Goal: Transaction & Acquisition: Purchase product/service

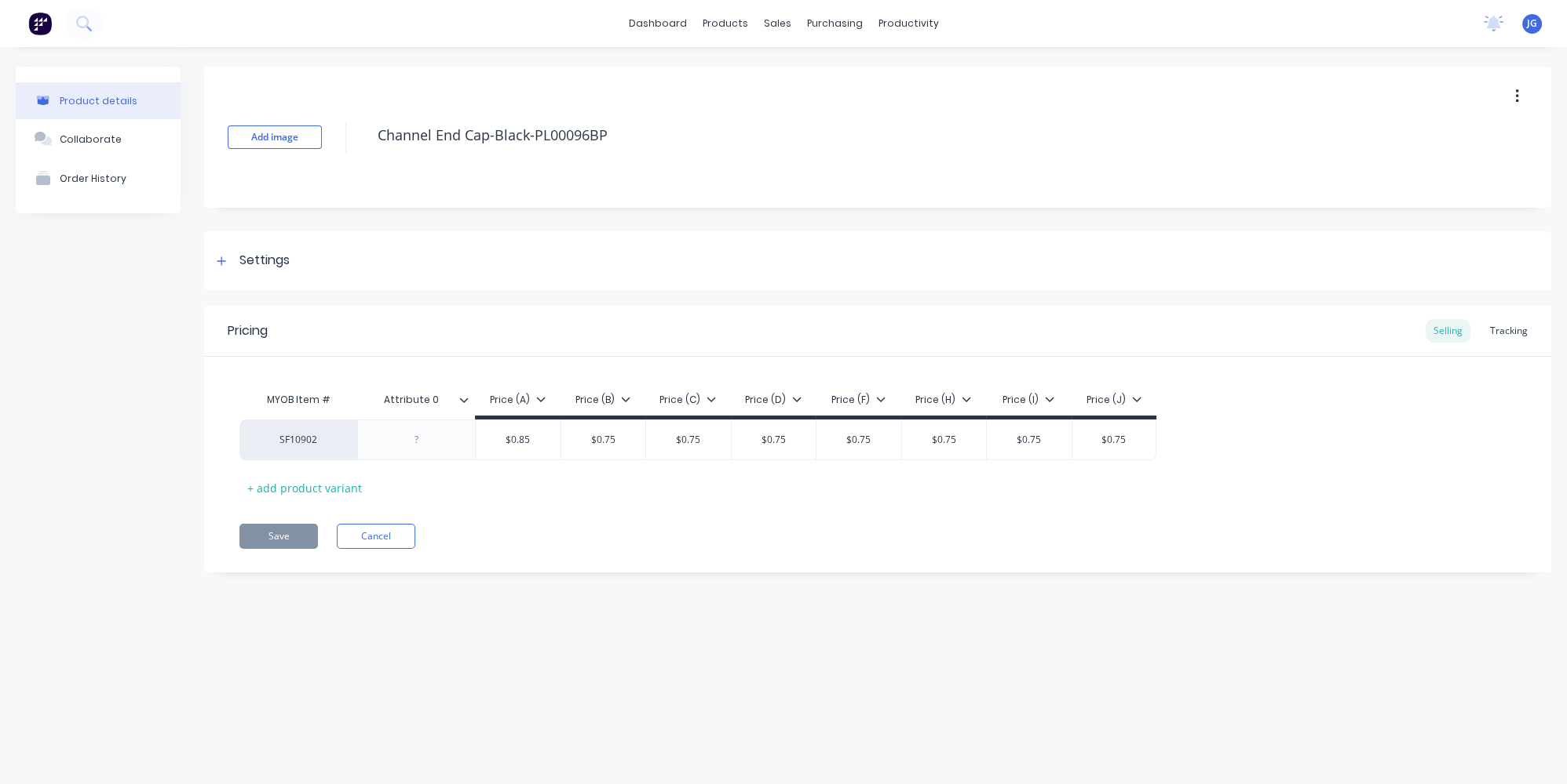
click at [79, 304] on div "Product details Collaborate Order History" at bounding box center [98, 331] width 165 height 529
click at [781, 17] on div "sales" at bounding box center [777, 23] width 44 height 23
click at [788, 69] on icon at bounding box center [782, 75] width 15 height 15
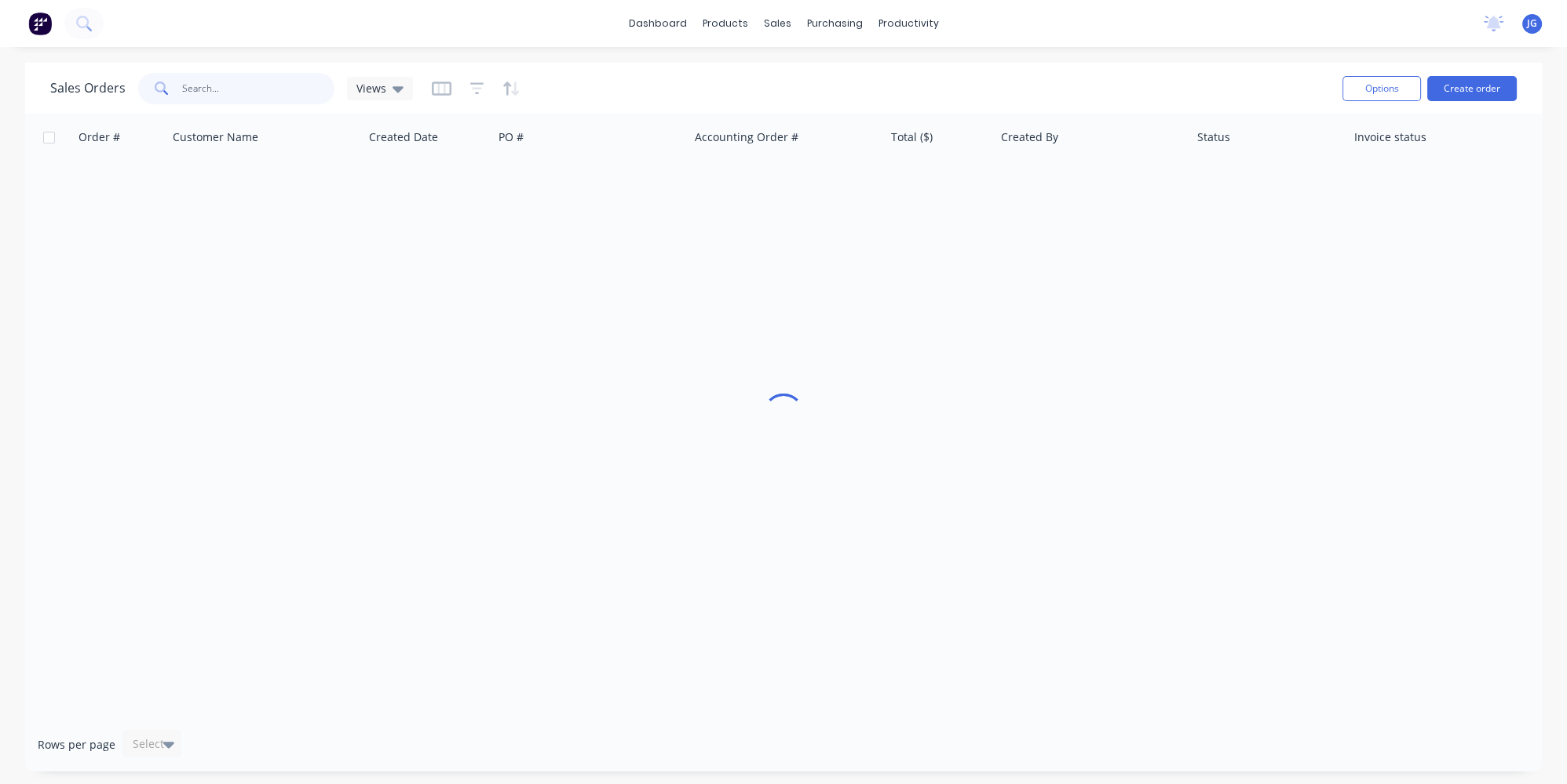
click at [289, 89] on input "text" at bounding box center [259, 88] width 153 height 31
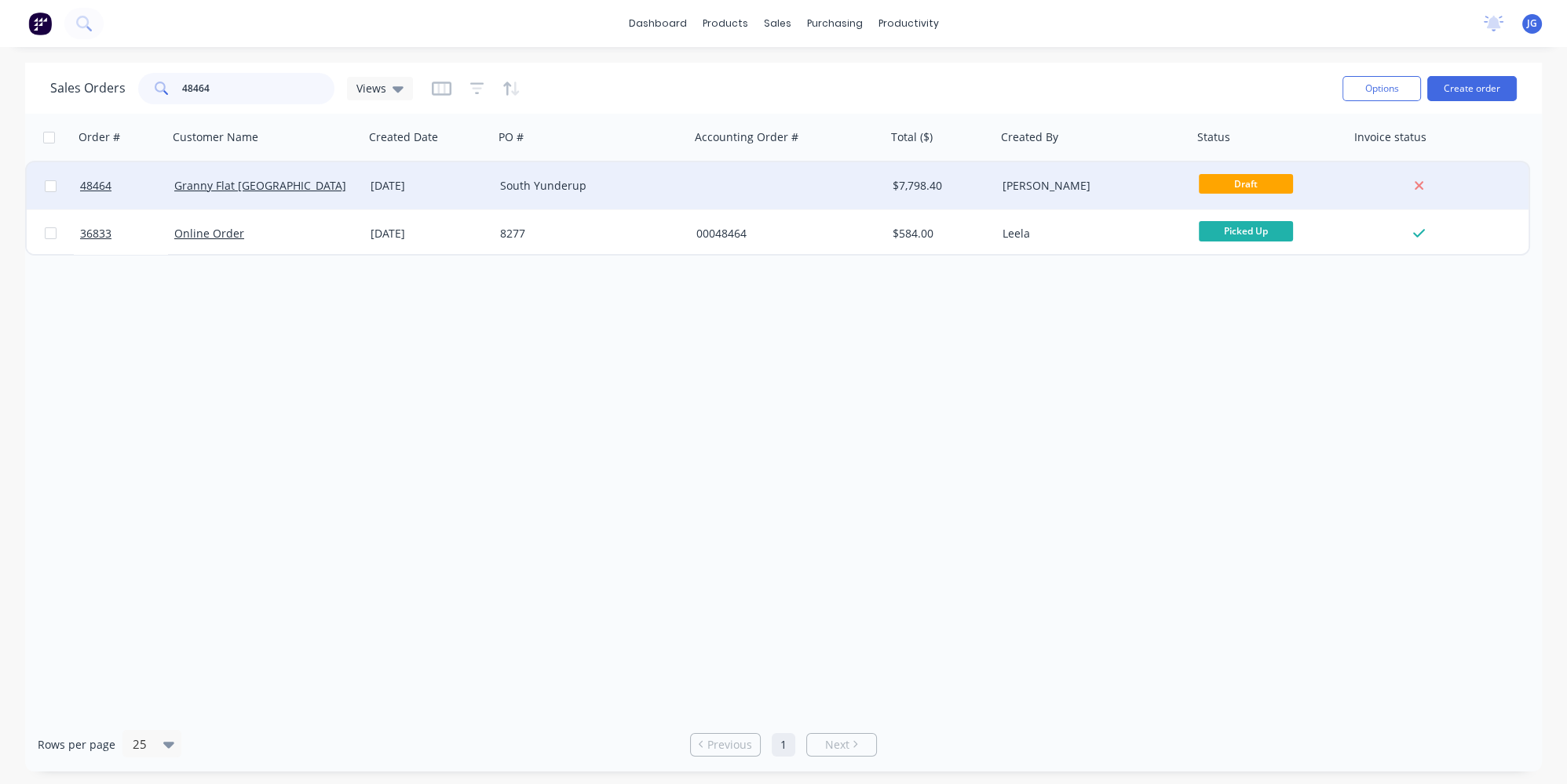
type input "48464"
click at [822, 193] on div at bounding box center [787, 186] width 197 height 47
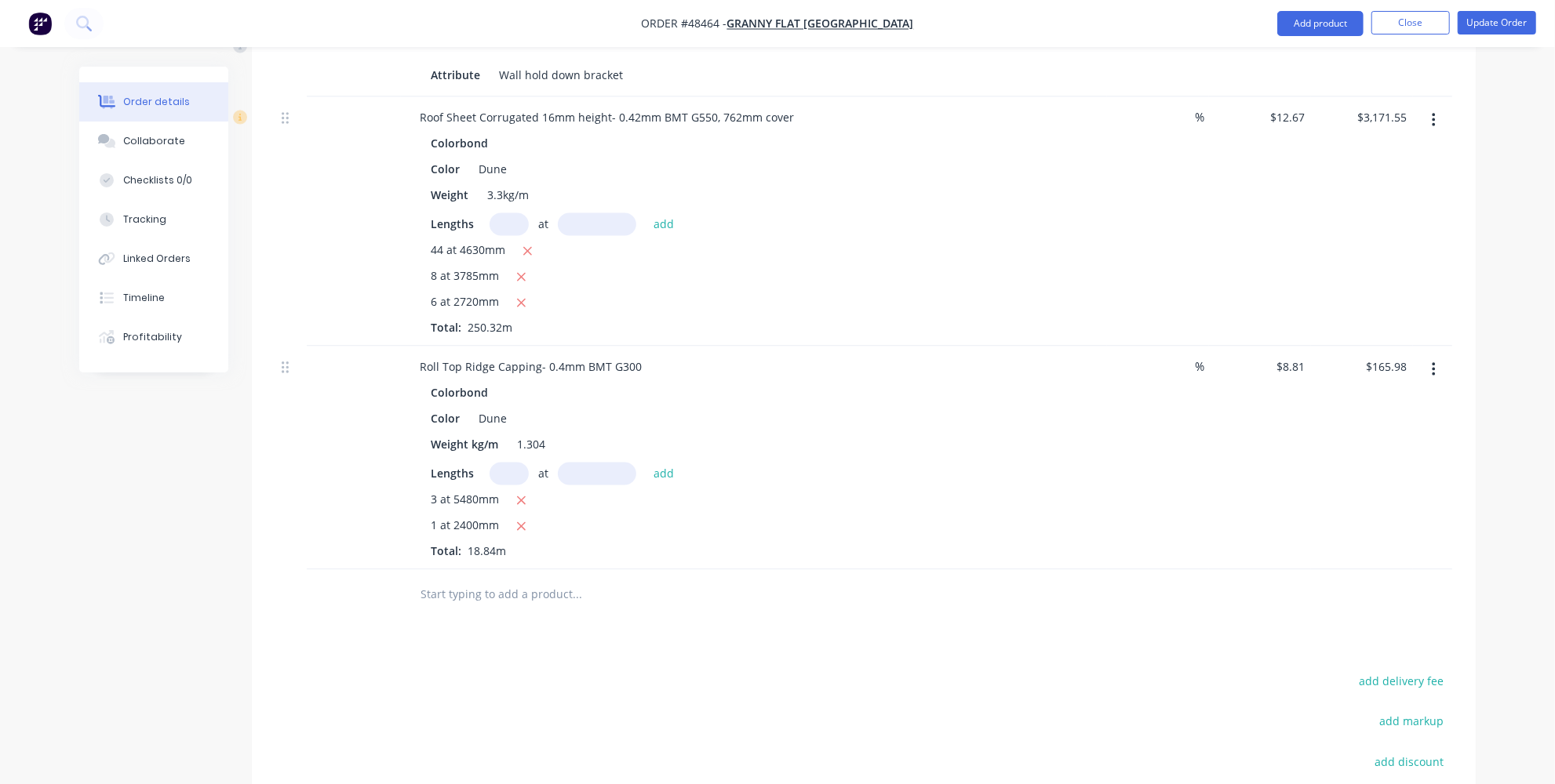
scroll to position [2211, 0]
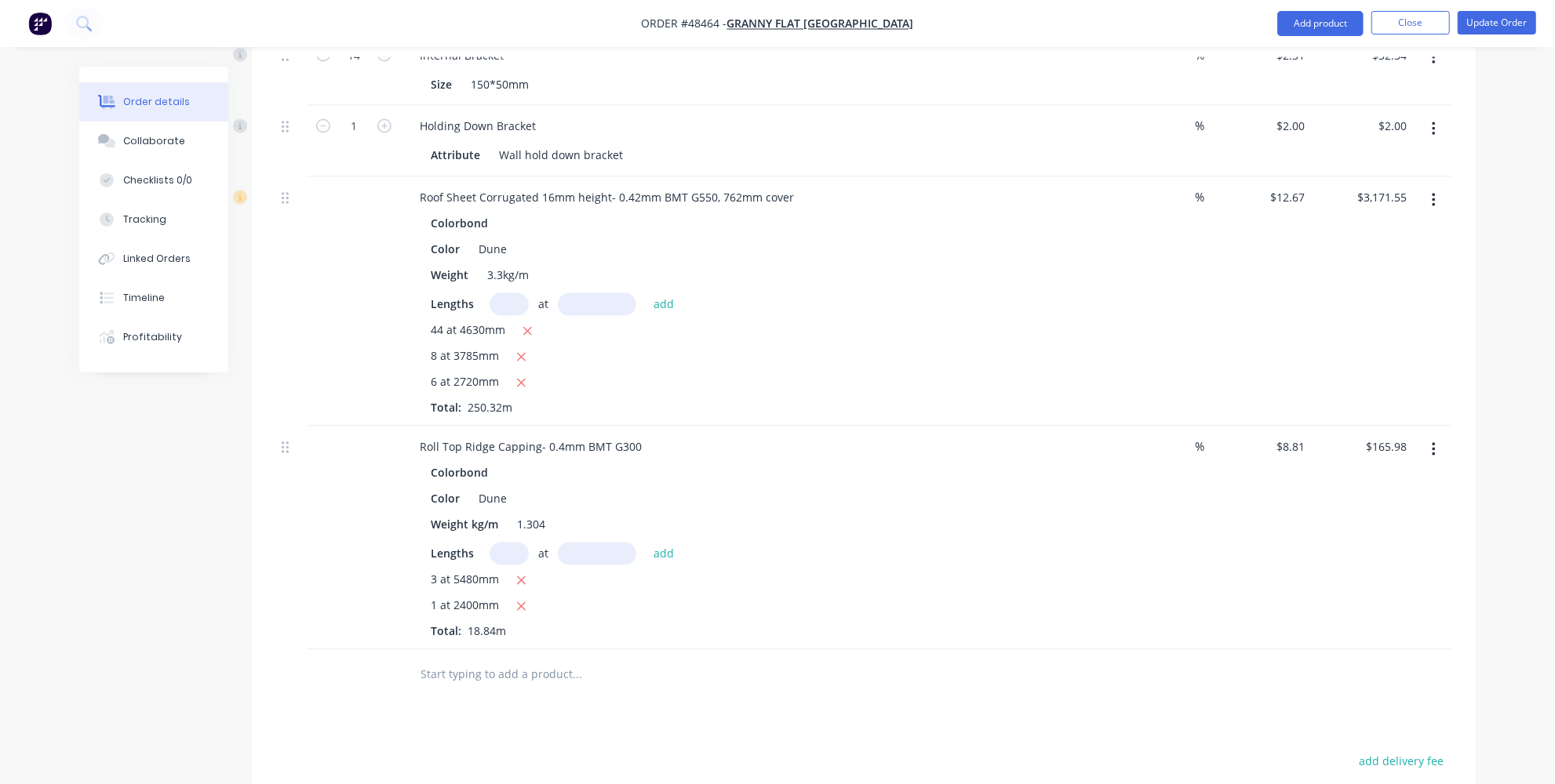
click at [598, 293] on input "text" at bounding box center [596, 305] width 78 height 23
click at [519, 543] on input "text" at bounding box center [509, 555] width 40 height 23
type input "1"
click at [602, 543] on input "text" at bounding box center [596, 555] width 78 height 23
type input "3395mm"
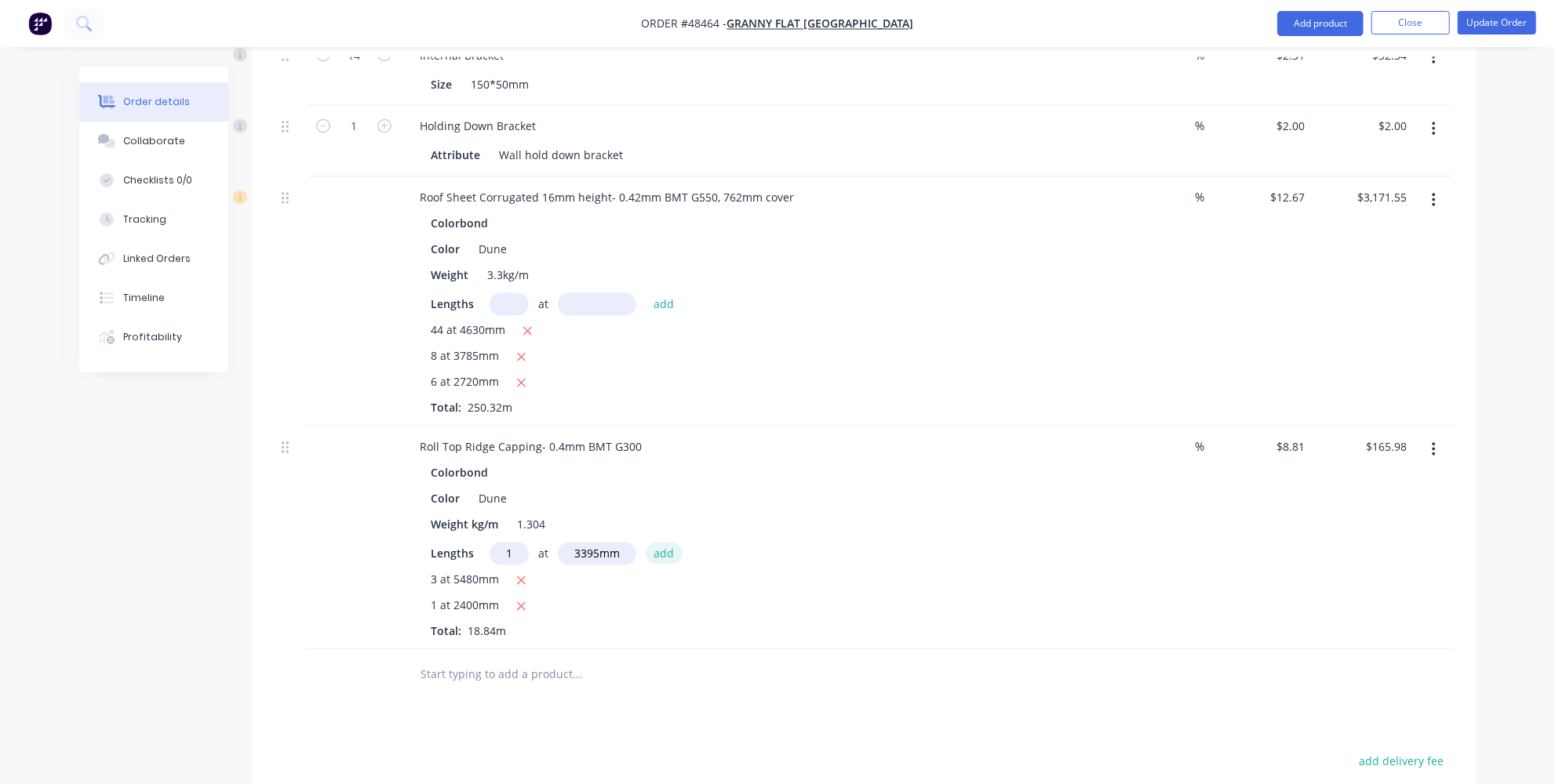
click at [669, 543] on button "add" at bounding box center [664, 554] width 37 height 21
type input "$195.89"
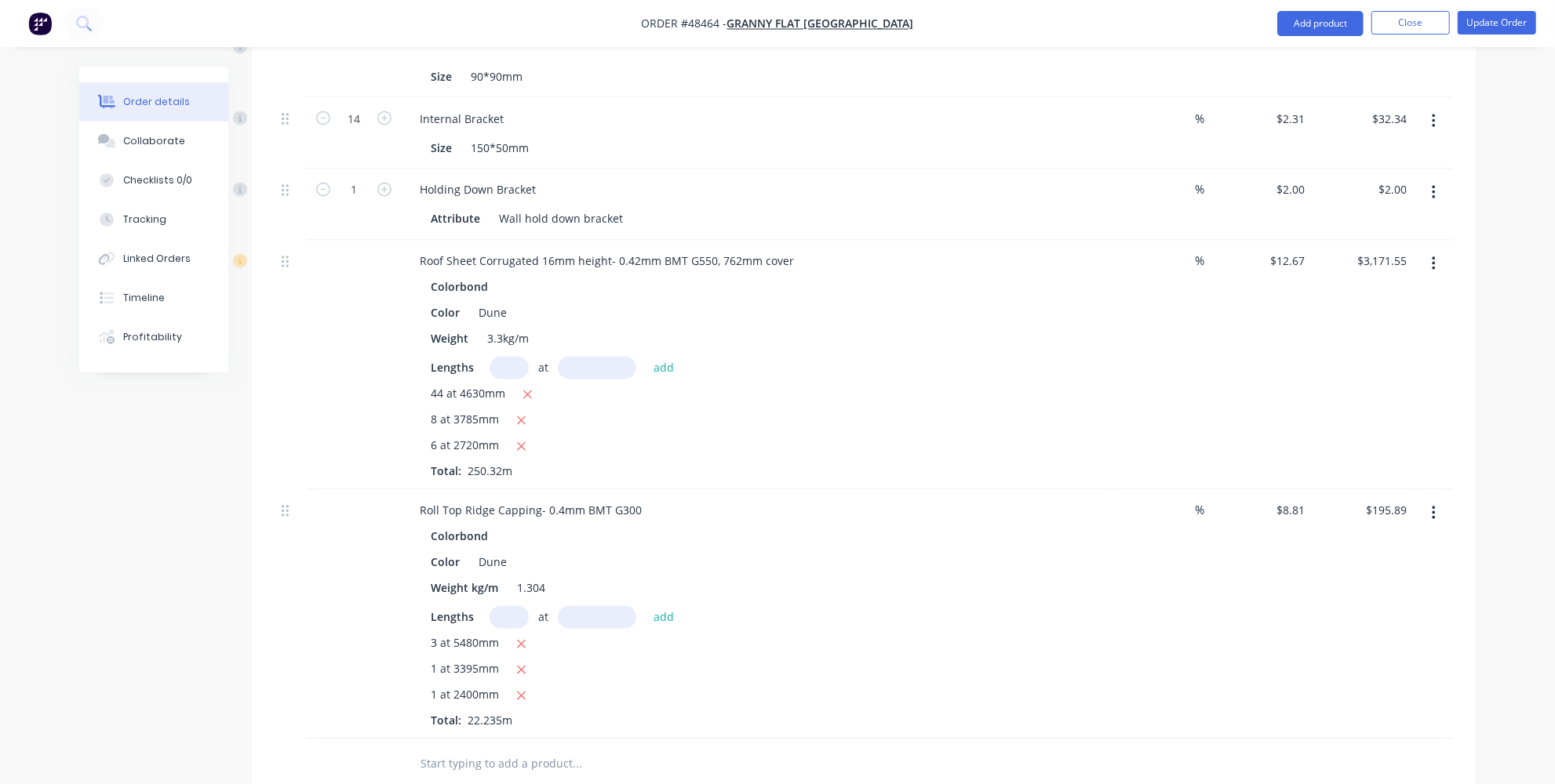
scroll to position [2353, 0]
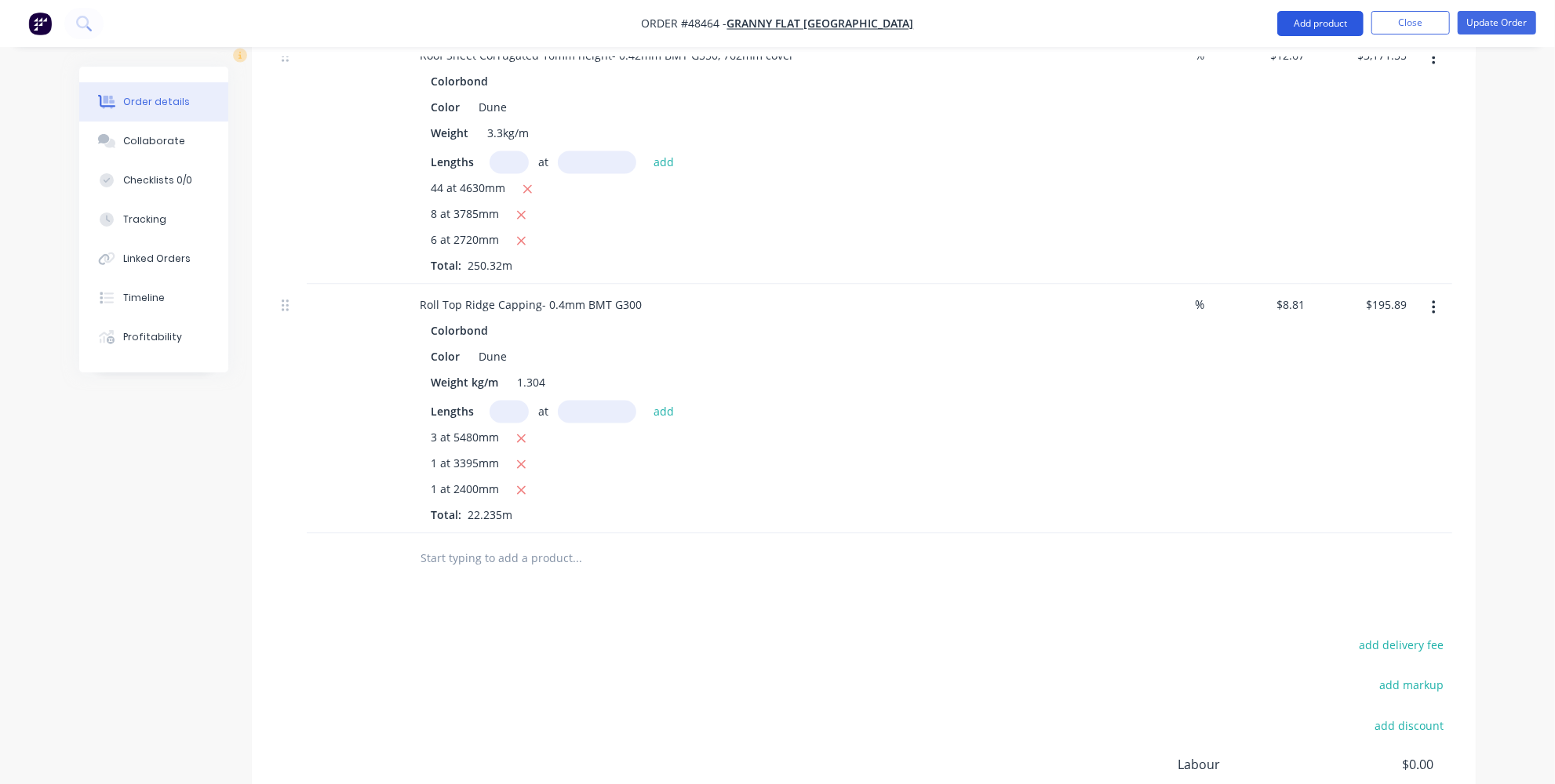
click at [1317, 26] on button "Add product" at bounding box center [1320, 23] width 86 height 25
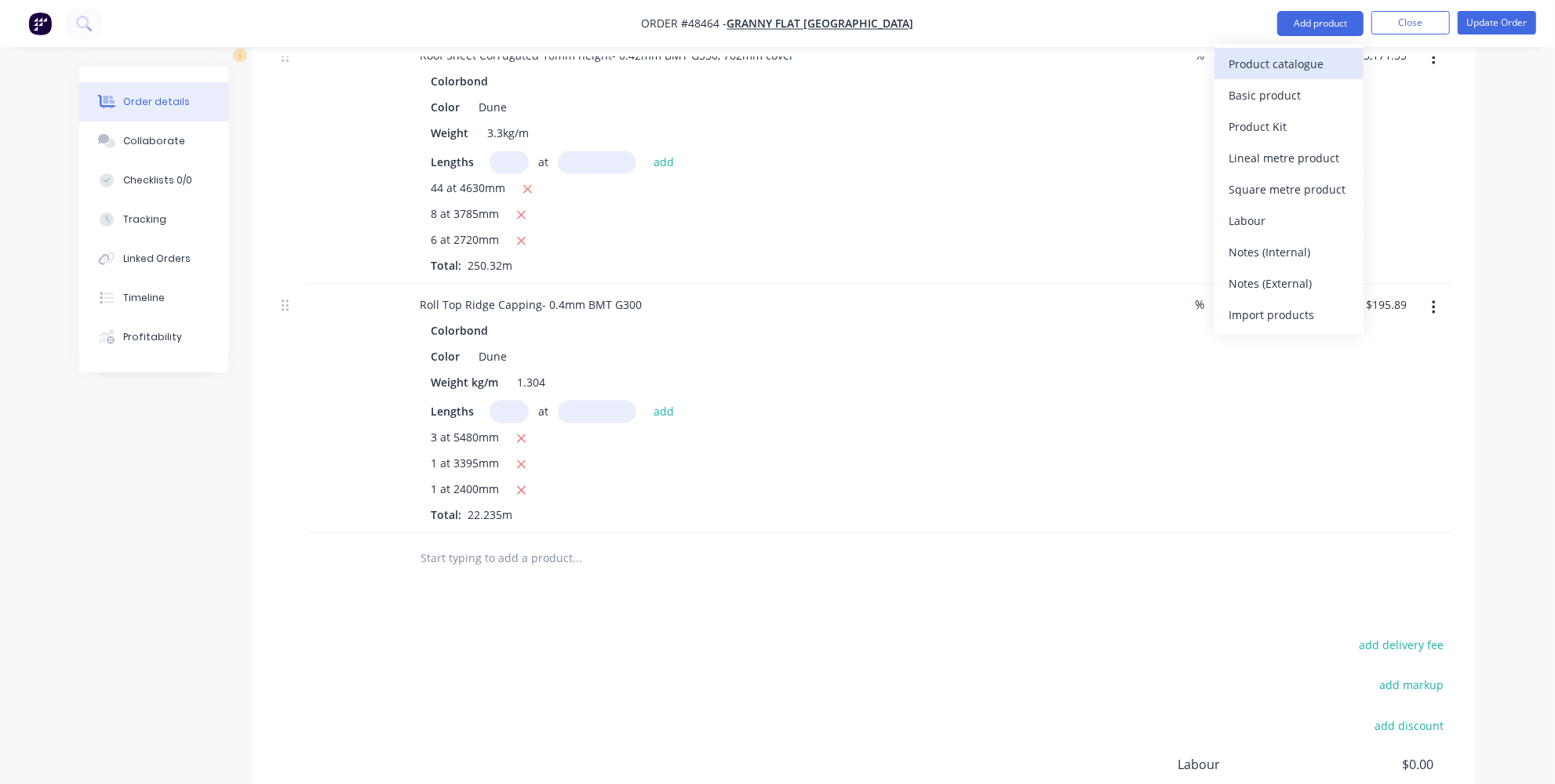
click at [1254, 62] on div "Product catalogue" at bounding box center [1289, 64] width 121 height 23
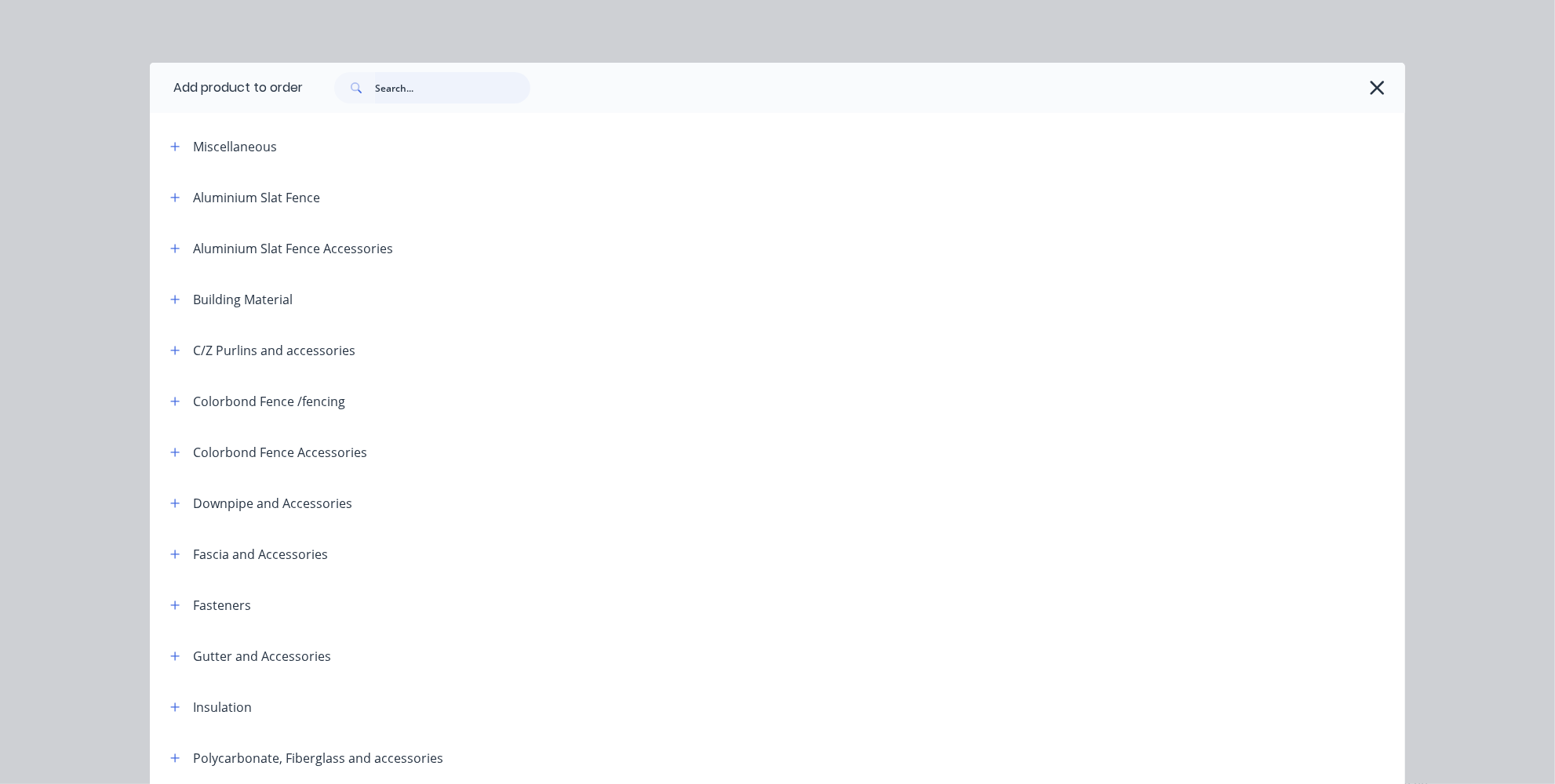
click at [480, 74] on input "text" at bounding box center [452, 88] width 155 height 31
click at [1375, 90] on icon "button" at bounding box center [1377, 87] width 15 height 15
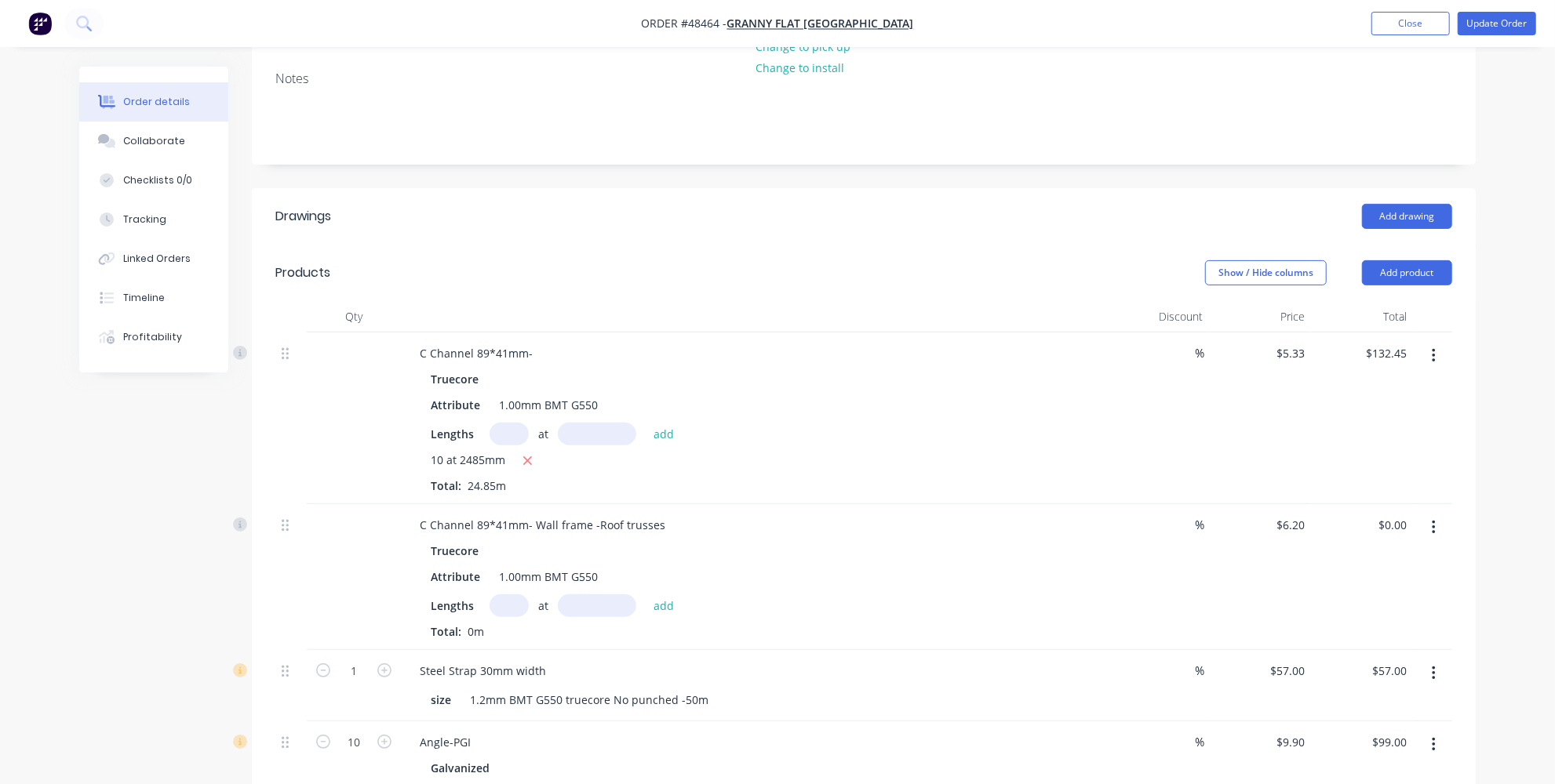
scroll to position [356, 0]
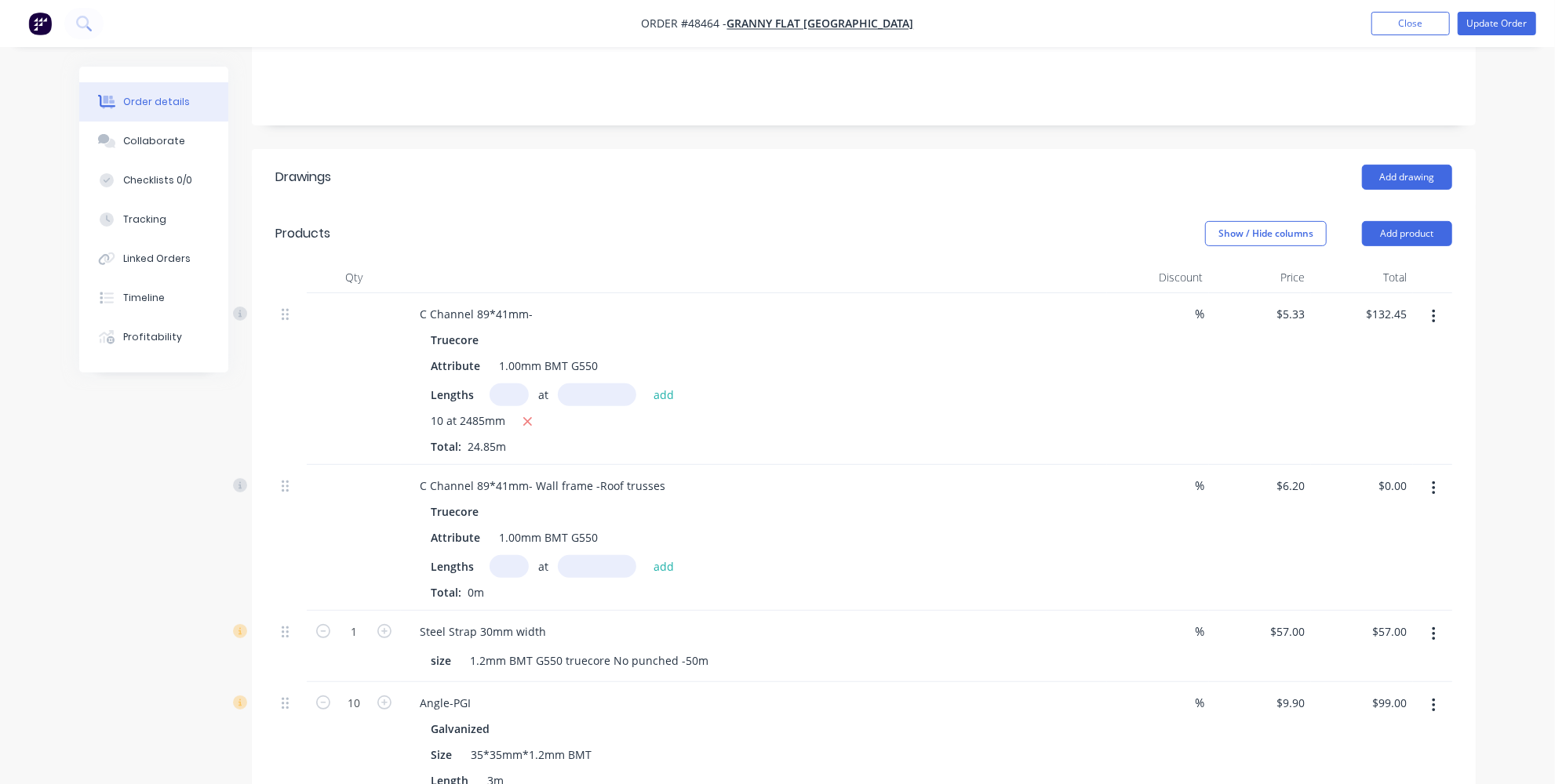
click at [515, 556] on input "text" at bounding box center [509, 567] width 40 height 23
type input "1"
click at [599, 556] on input "text" at bounding box center [596, 567] width 78 height 23
paste input "2083.23"
click at [604, 556] on input "2083.23" at bounding box center [596, 567] width 78 height 23
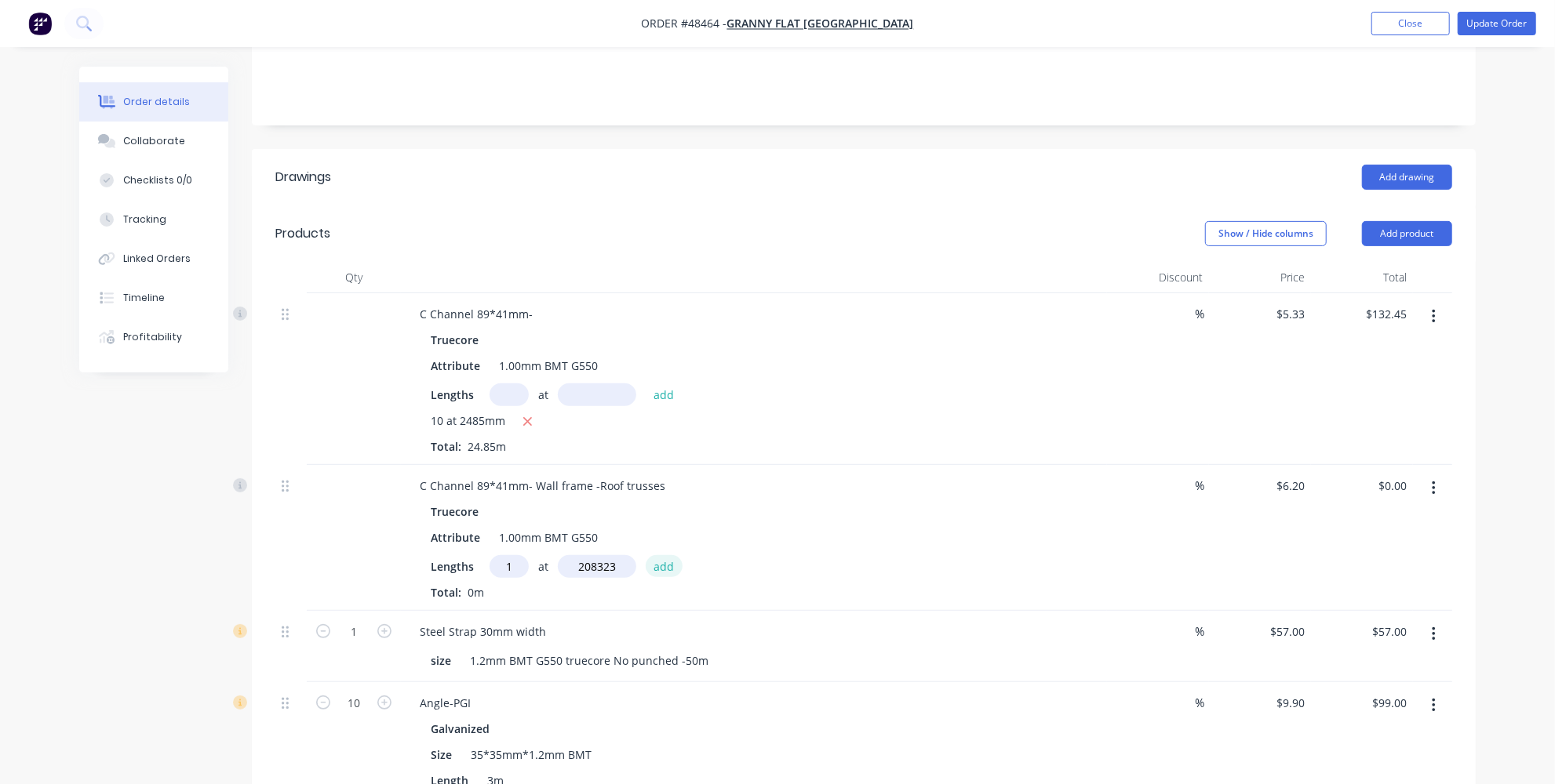
type input "208323mm"
click at [655, 556] on button "add" at bounding box center [664, 566] width 37 height 21
type input "$1,291.60"
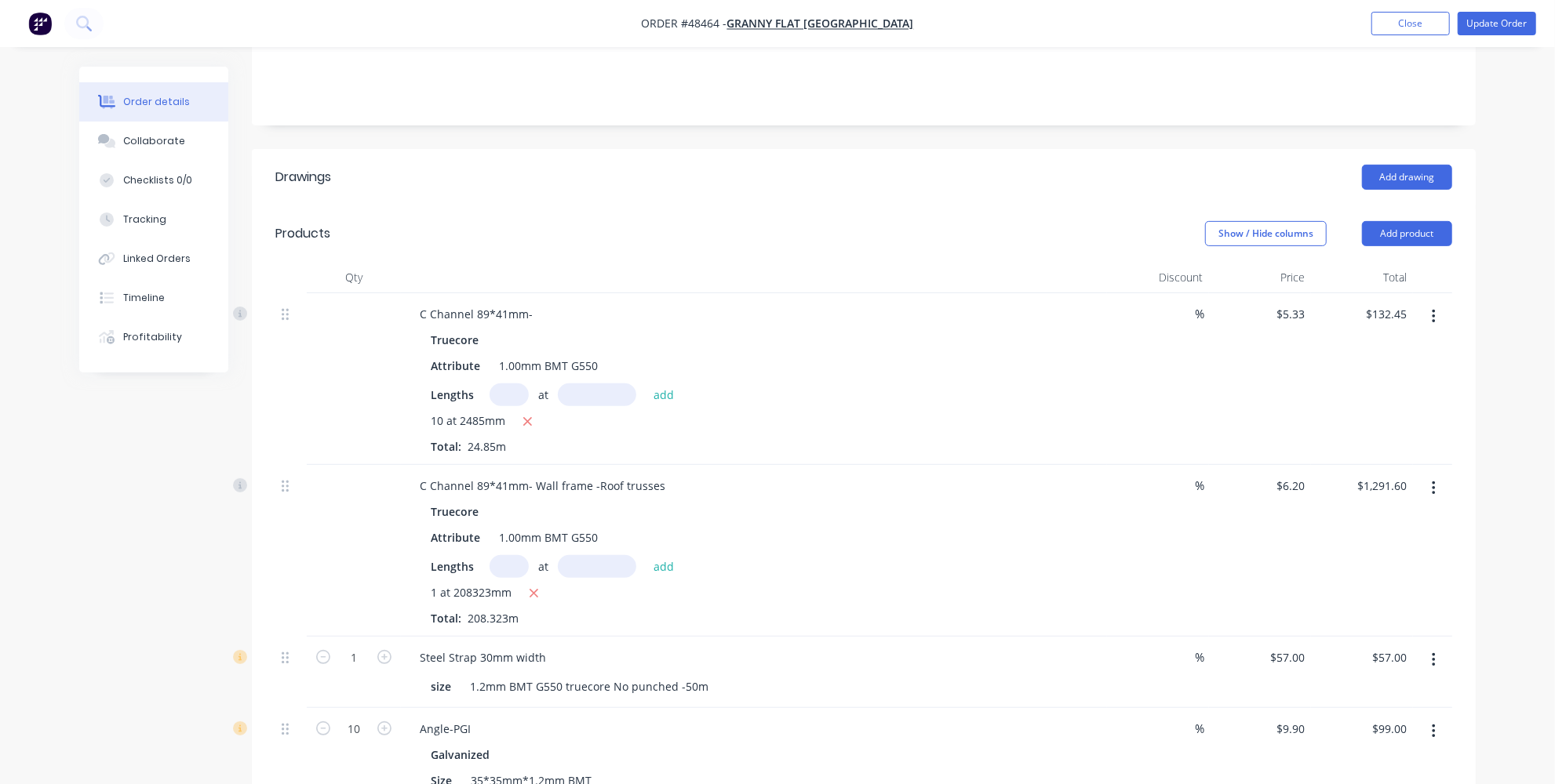
scroll to position [428, 0]
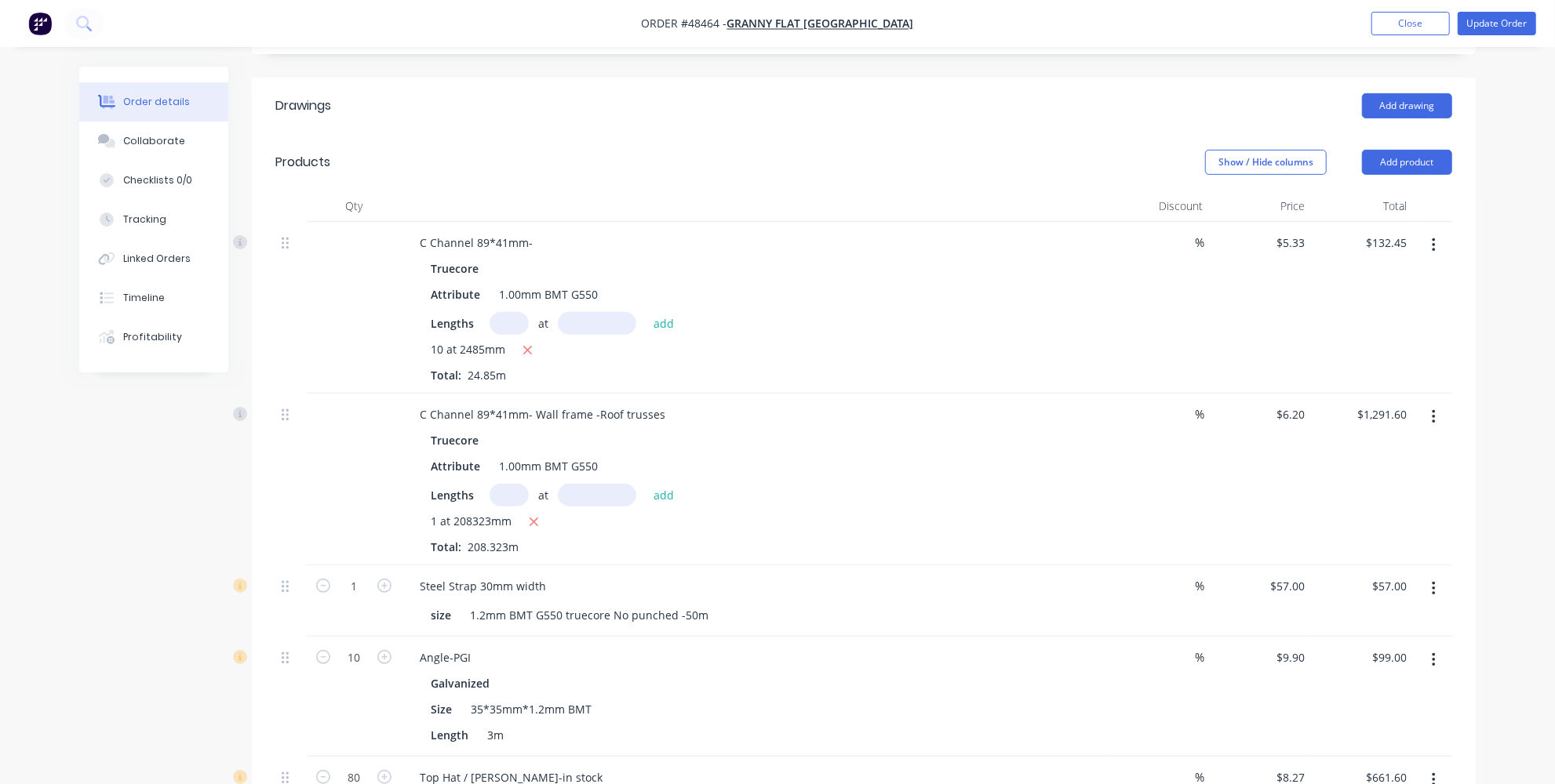
click at [598, 484] on input "text" at bounding box center [596, 496] width 78 height 23
type input "2"
paste input "2083.23"
type input "2083.23mm"
click at [519, 484] on input "text" at bounding box center [509, 496] width 40 height 23
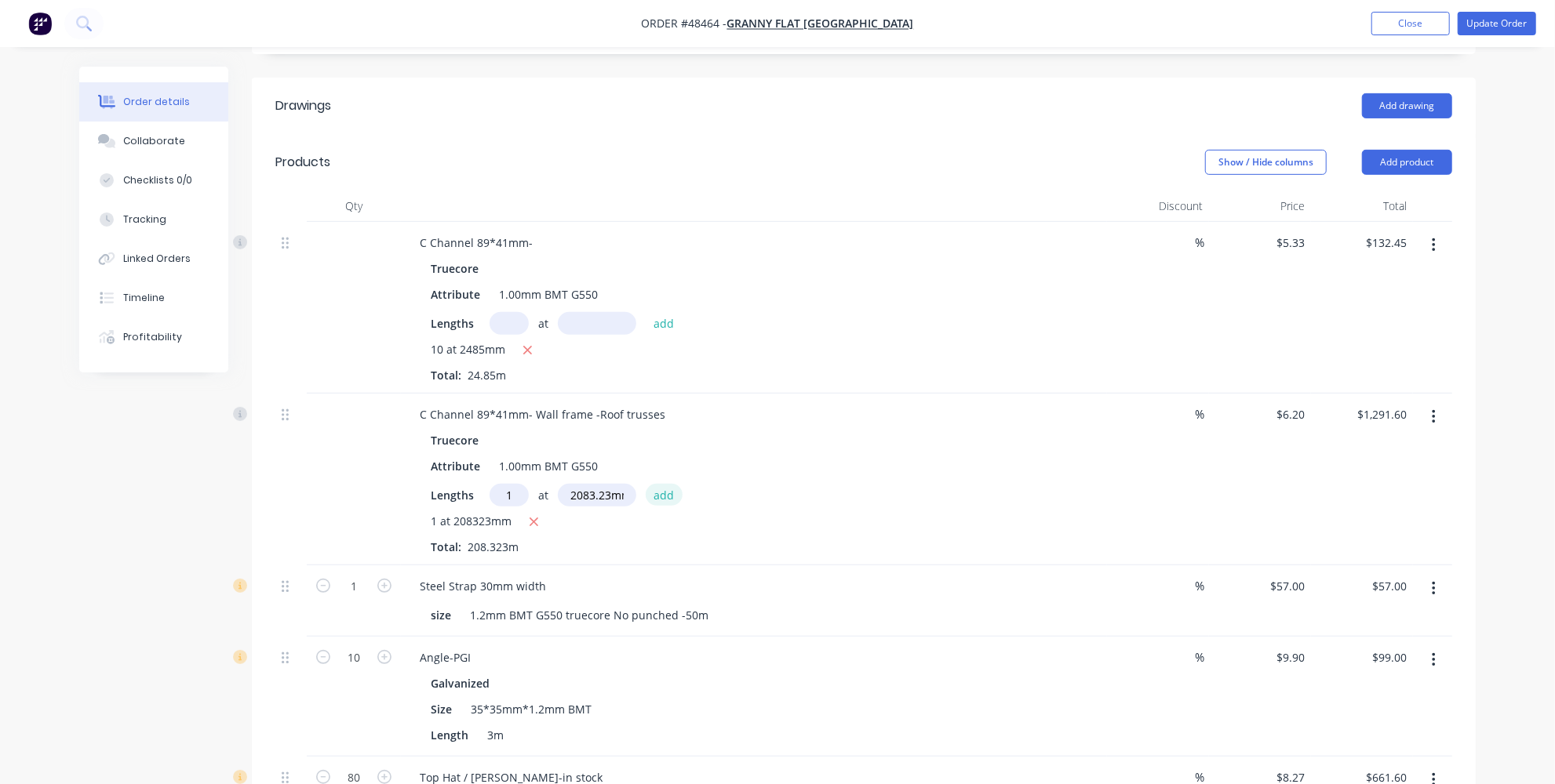
type input "1"
click at [672, 484] on button "add" at bounding box center [664, 495] width 37 height 21
type input "$1,304.52"
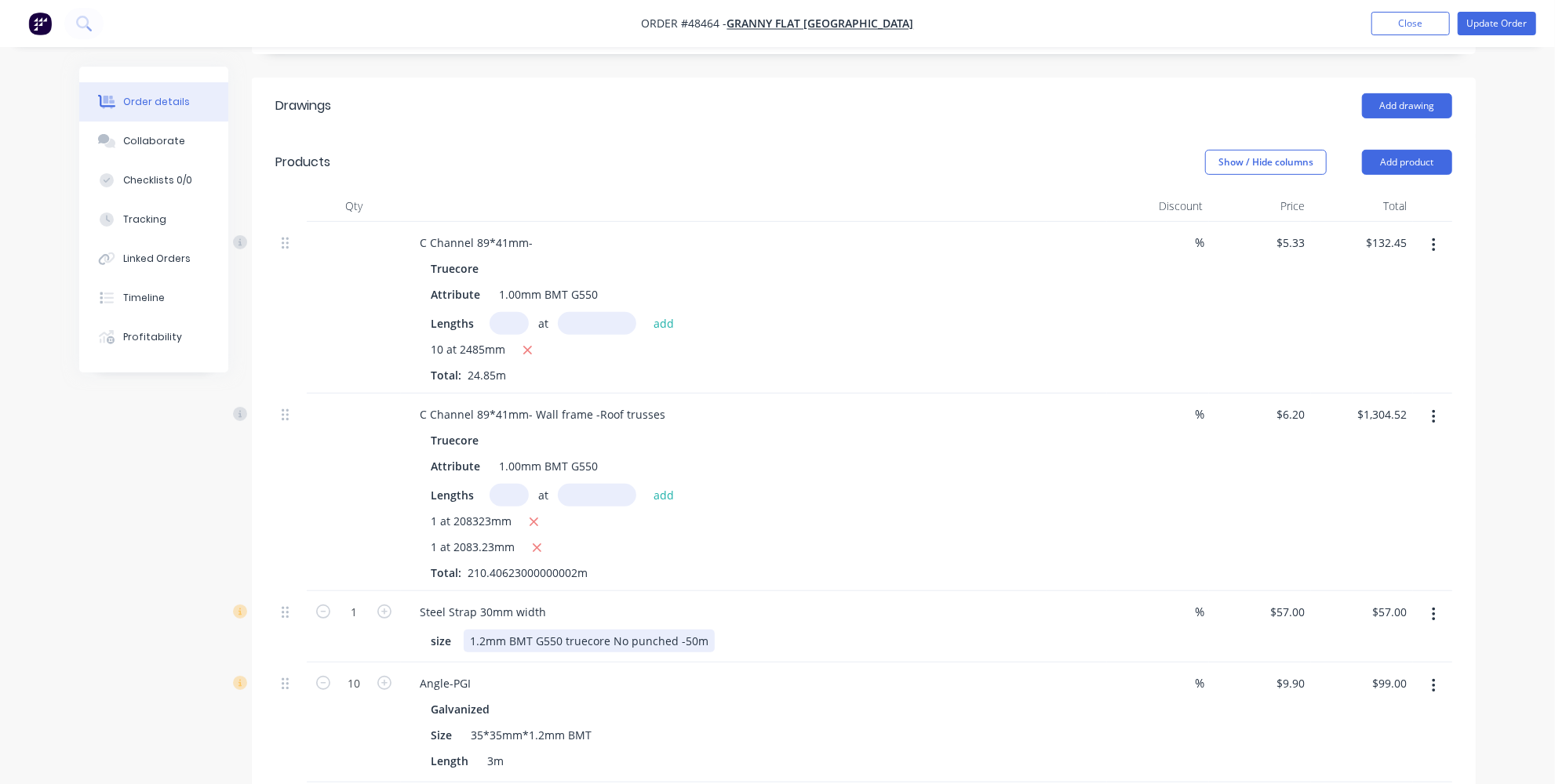
click at [781, 591] on div "Steel Strap 30mm width size 1.2mm BMT G550 truecore No punched -50m" at bounding box center [753, 627] width 706 height 72
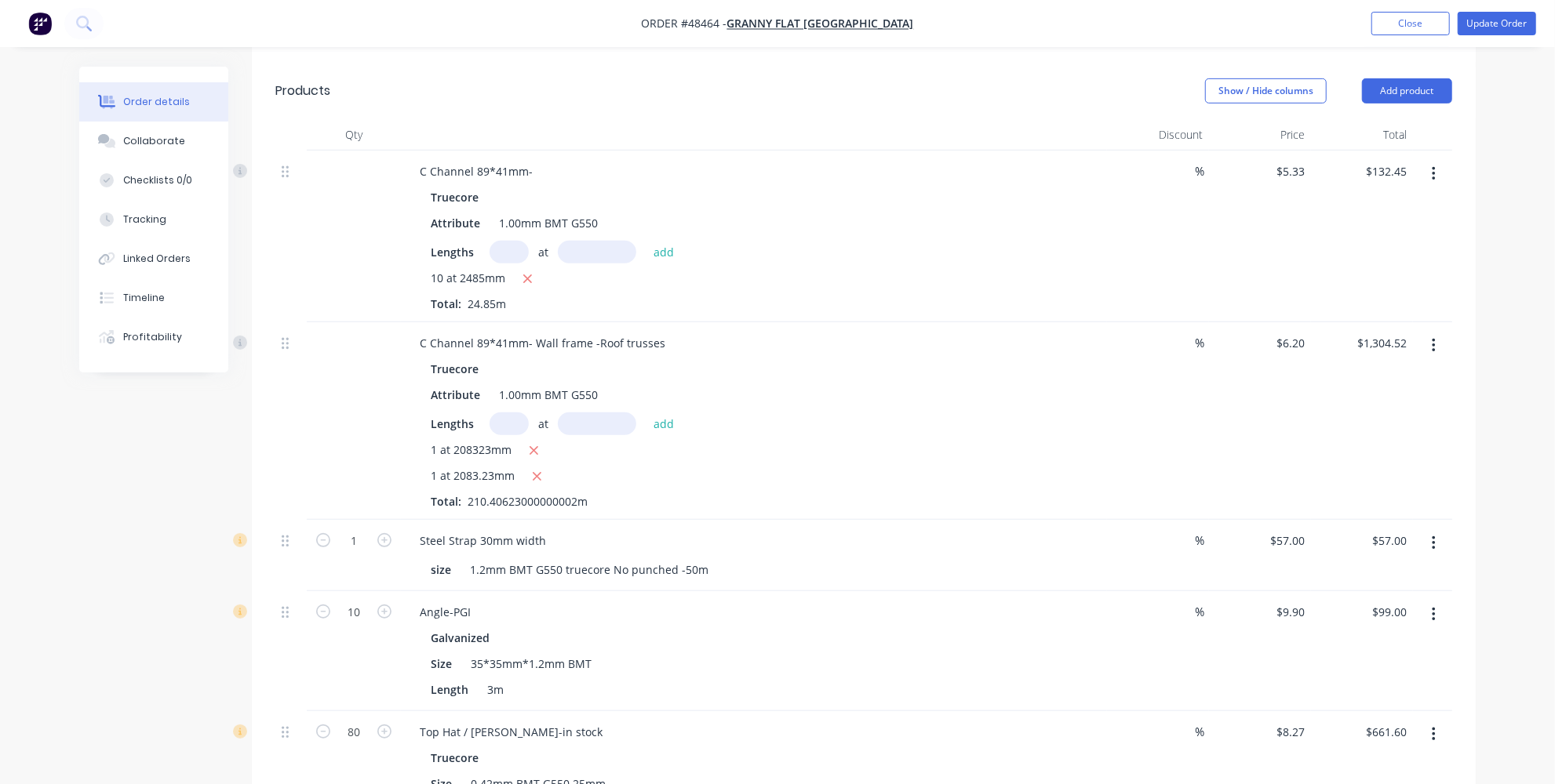
click at [652, 467] on div "1 at 2083.23mm" at bounding box center [754, 477] width 647 height 19
click at [590, 412] on input "text" at bounding box center [596, 424] width 78 height 23
type input "208323mm"
click at [535, 444] on icon "button" at bounding box center [534, 451] width 11 height 15
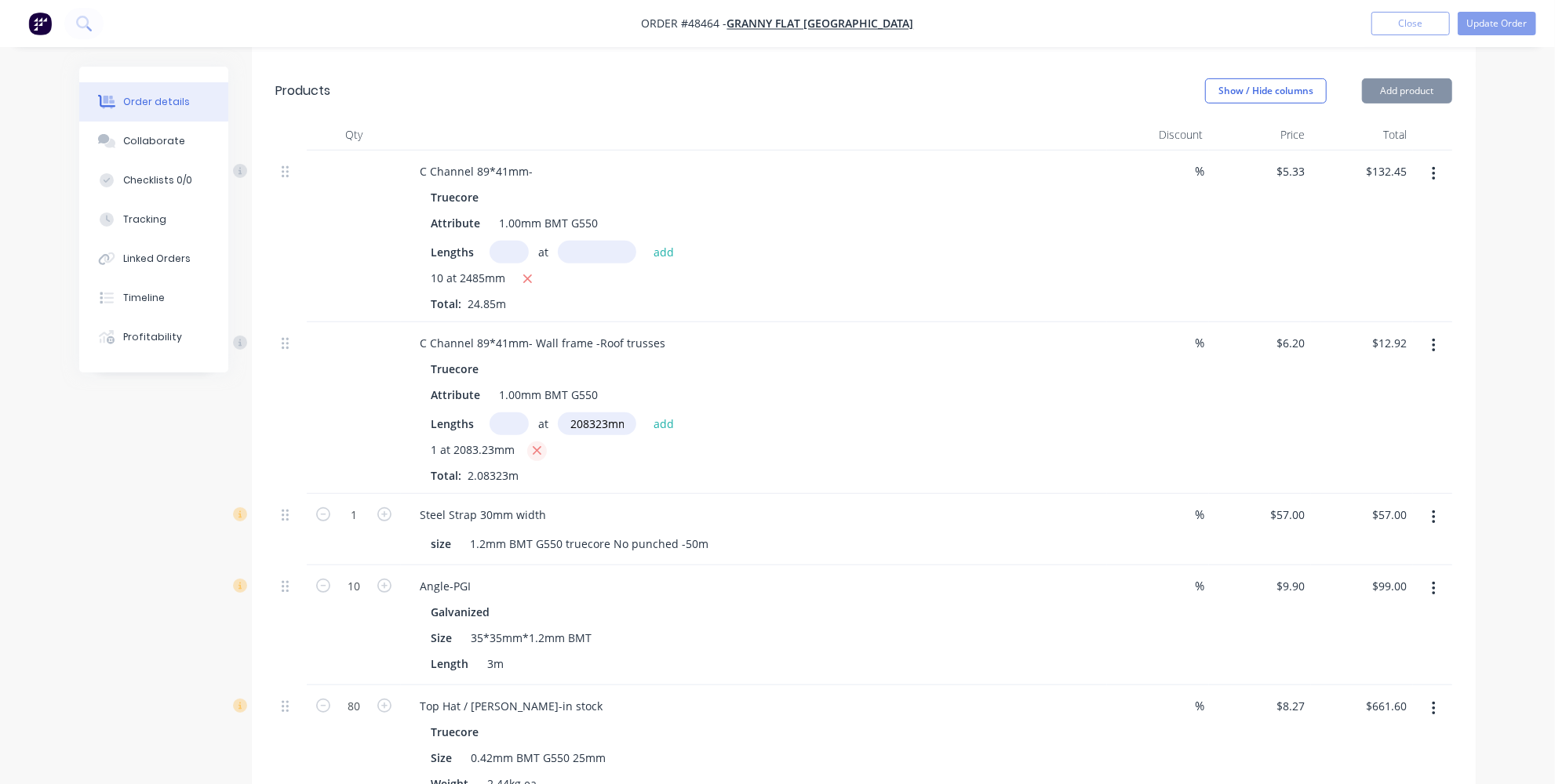
click at [535, 444] on icon "button" at bounding box center [536, 451] width 11 height 15
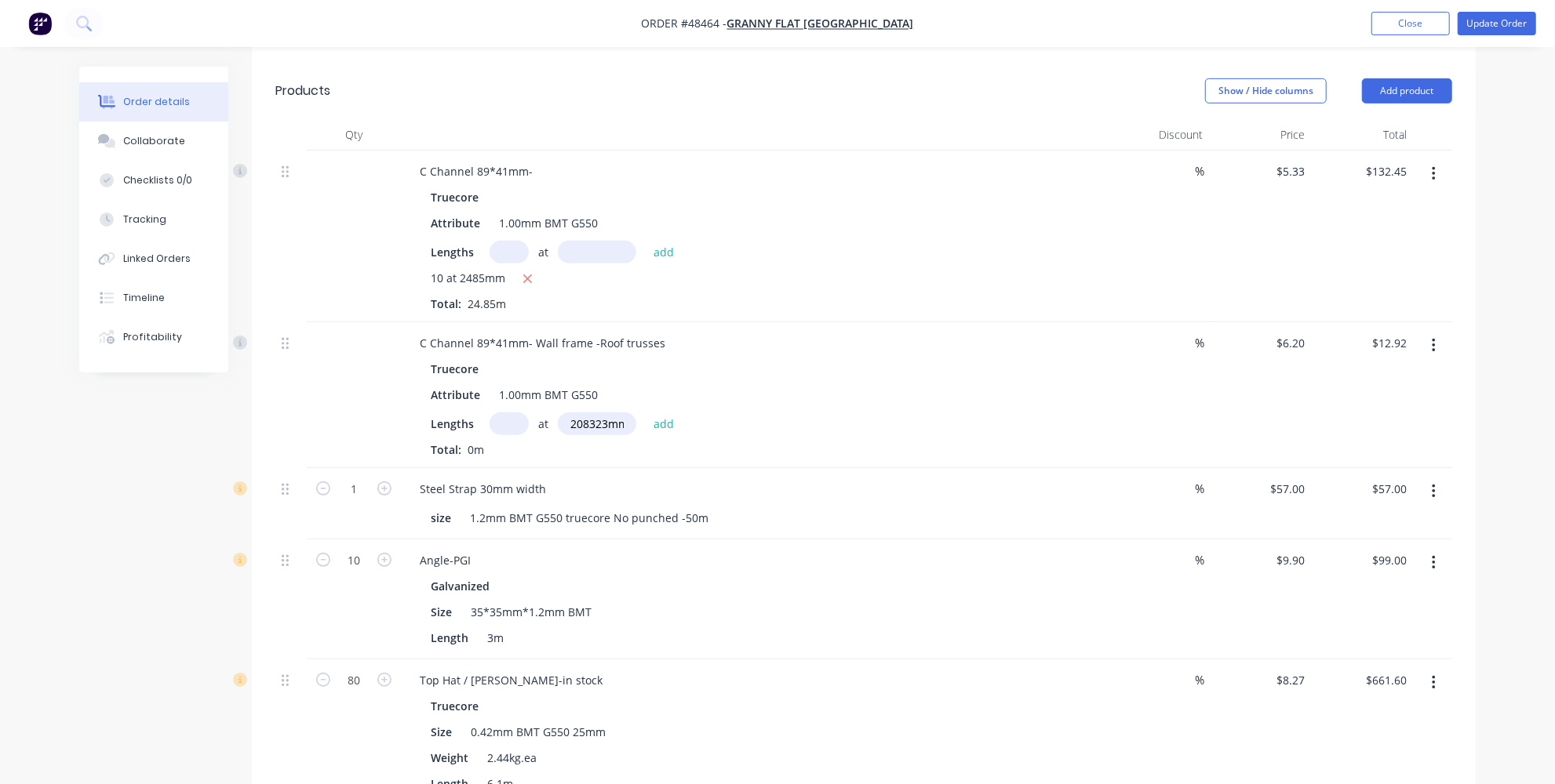
type input "$0.00"
click at [607, 412] on input "208323mm" at bounding box center [596, 424] width 78 height 23
click at [627, 412] on input "208323mm" at bounding box center [596, 424] width 78 height 23
click at [623, 412] on input "208323mm" at bounding box center [596, 424] width 78 height 23
click at [607, 412] on input "208323mm" at bounding box center [596, 424] width 78 height 23
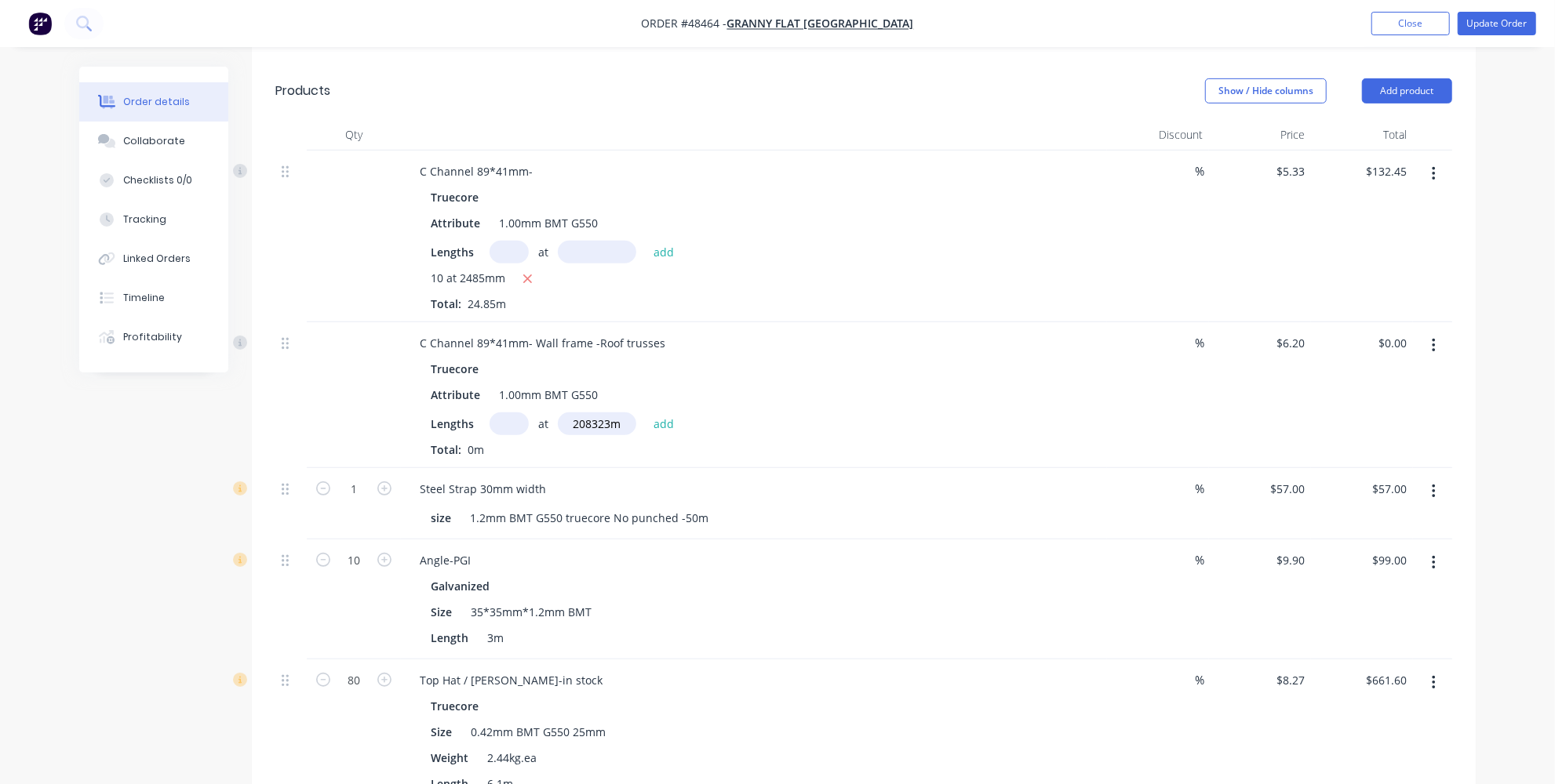
scroll to position [0, 0]
type input "208323mm"
click at [656, 412] on button "add" at bounding box center [664, 423] width 37 height 21
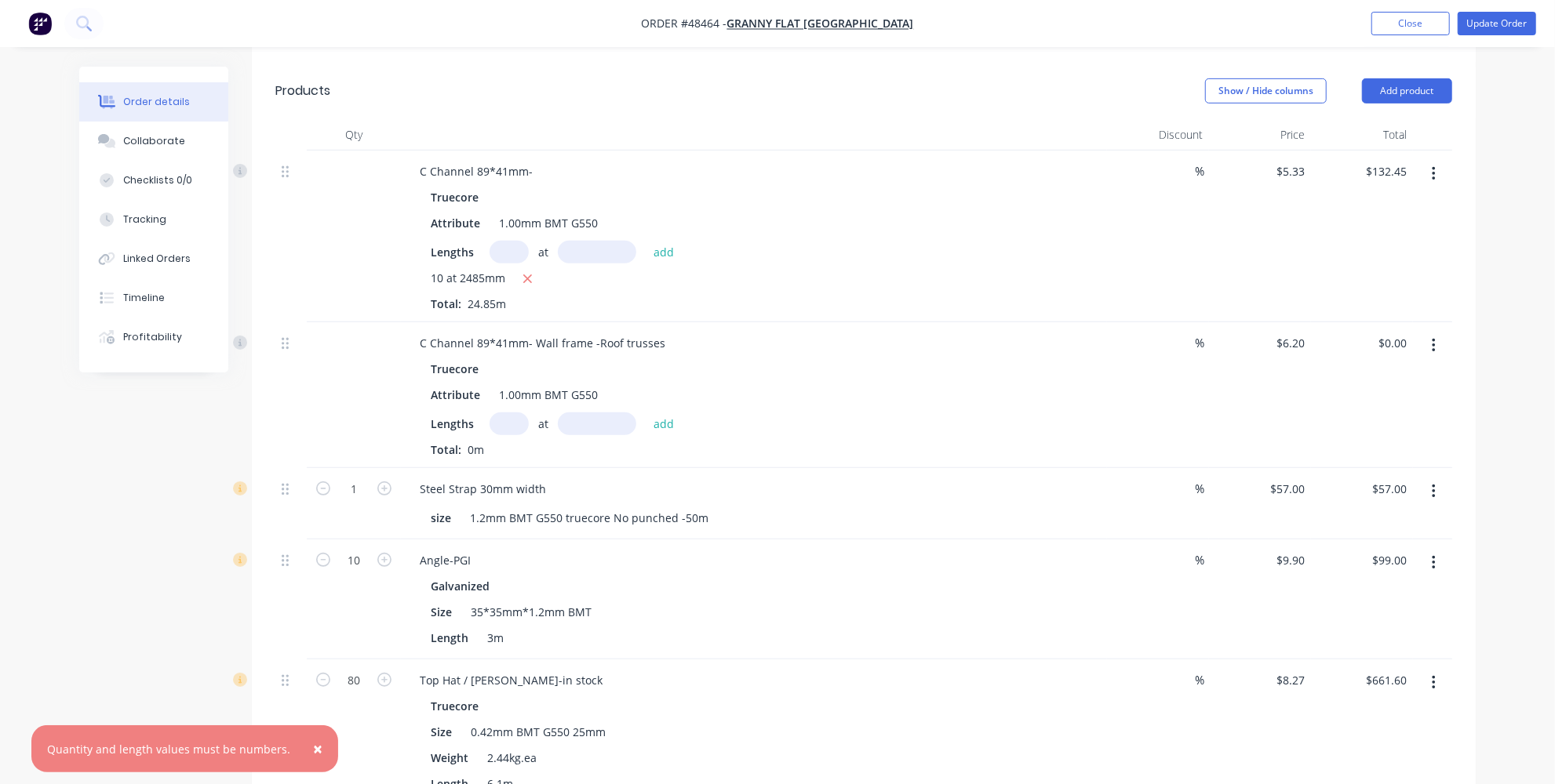
click at [524, 412] on input "text" at bounding box center [509, 424] width 40 height 23
type input "1"
click at [578, 412] on input "text" at bounding box center [596, 424] width 78 height 23
paste input "2083.23"
click at [604, 412] on input "2083.23" at bounding box center [596, 424] width 78 height 23
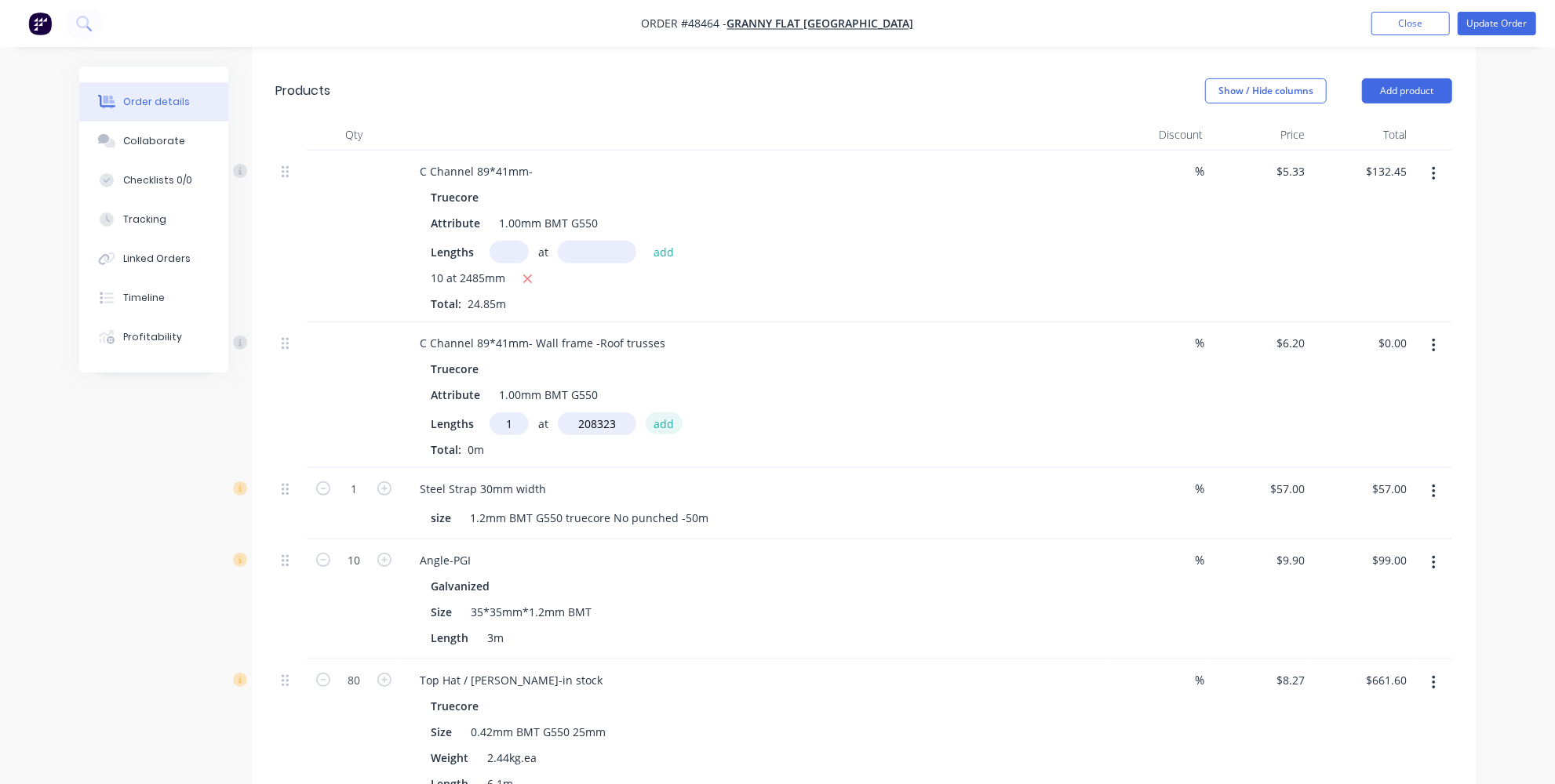
type input "208323mm"
click at [660, 412] on button "add" at bounding box center [664, 423] width 37 height 21
type input "$1,291.60"
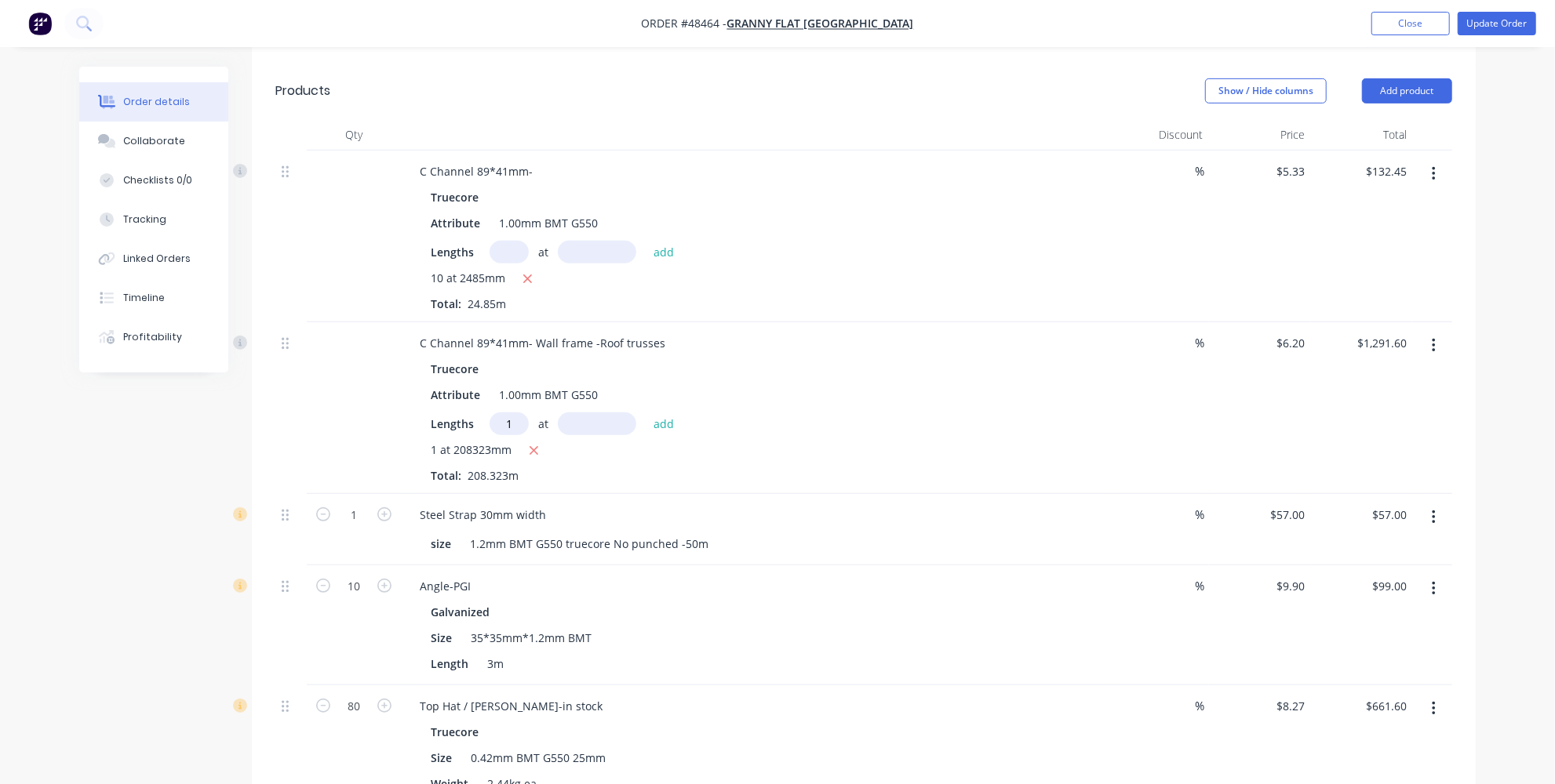
type input "1"
click at [597, 412] on input "text" at bounding box center [596, 424] width 78 height 23
type input "2083230mm"
click at [656, 412] on button "add" at bounding box center [664, 423] width 37 height 21
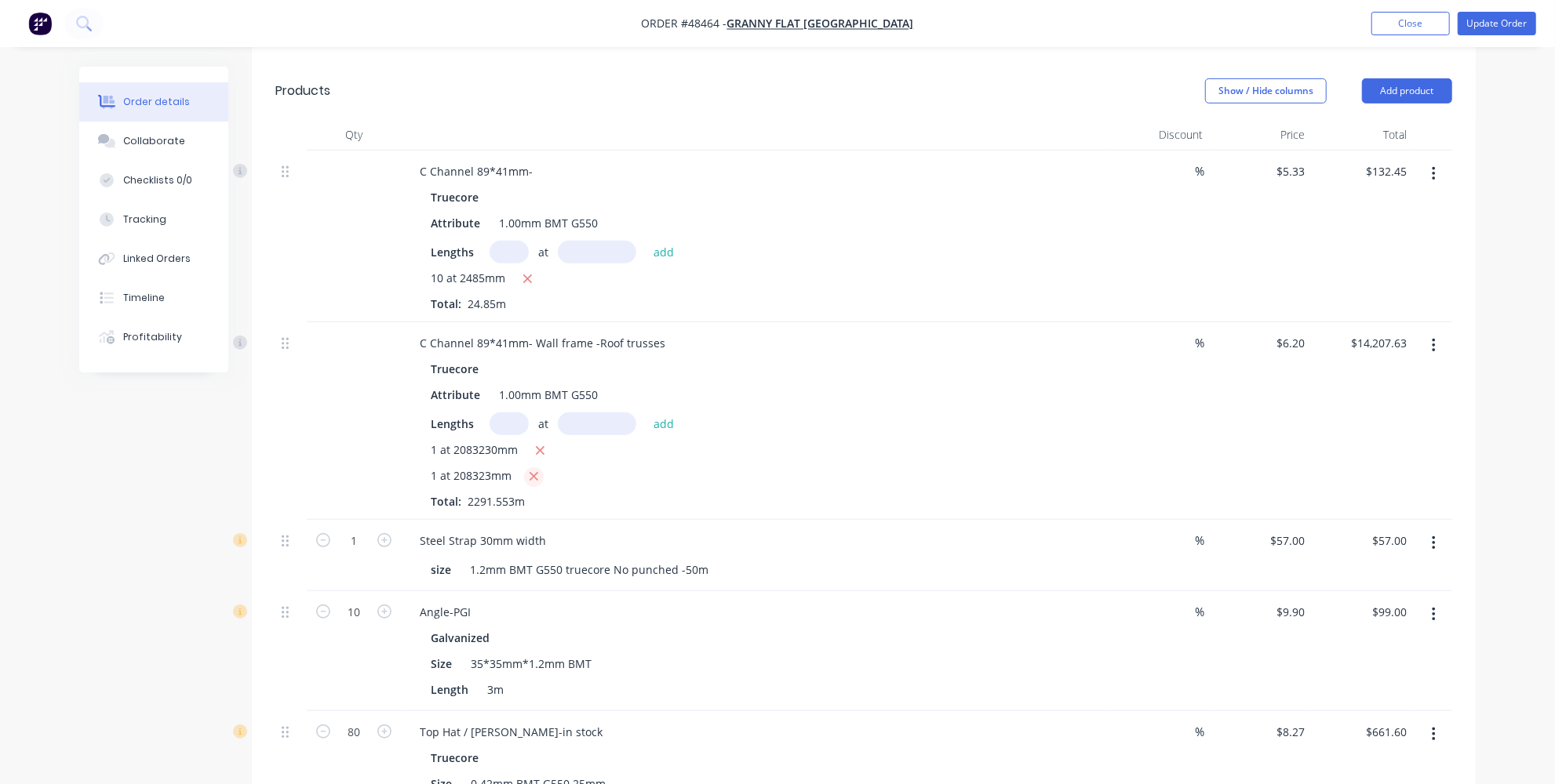
click at [530, 469] on icon "button" at bounding box center [534, 476] width 11 height 15
type input "$12,916.03"
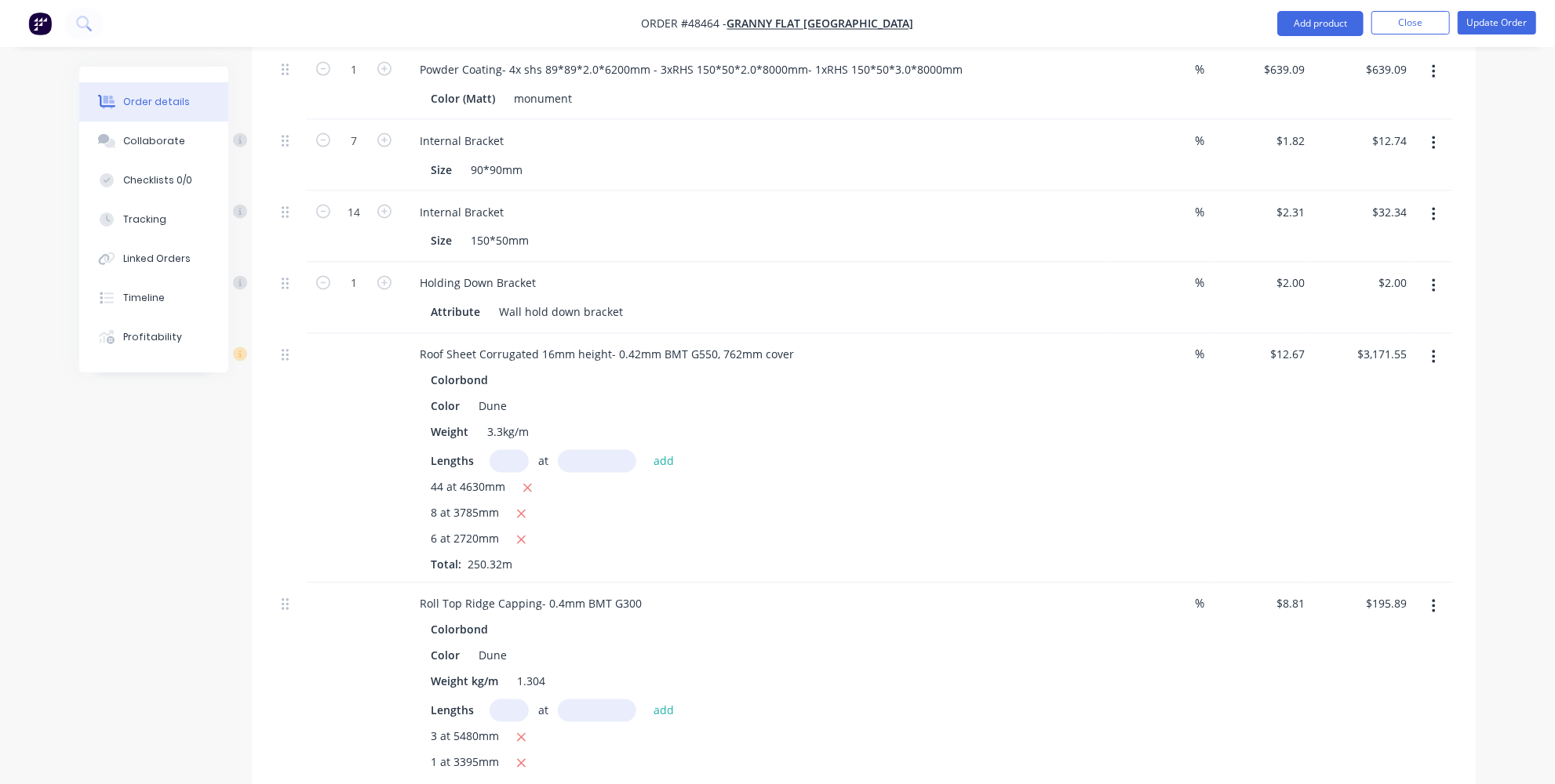
scroll to position [2211, 0]
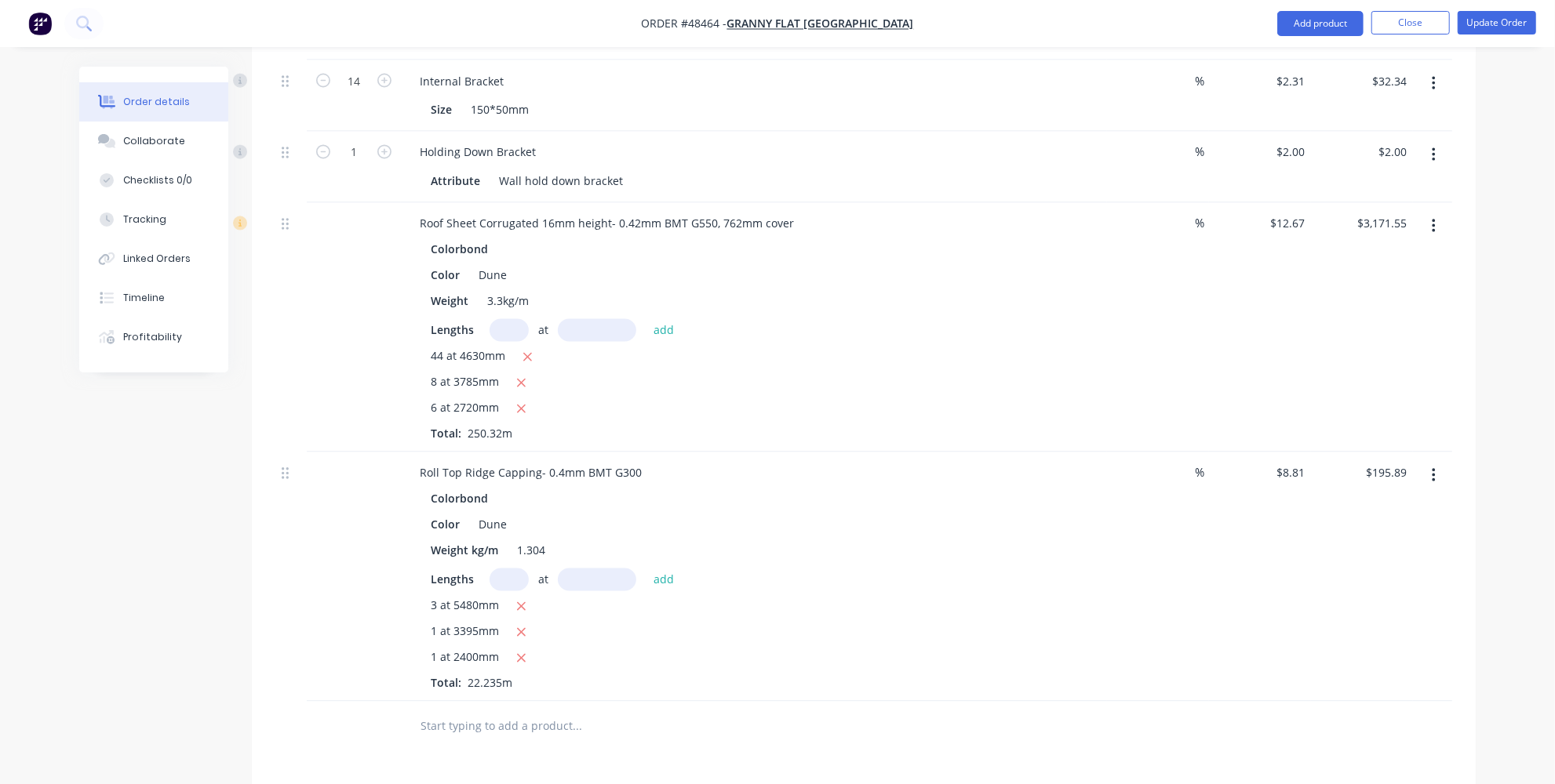
click at [635, 711] on input "text" at bounding box center [577, 727] width 314 height 31
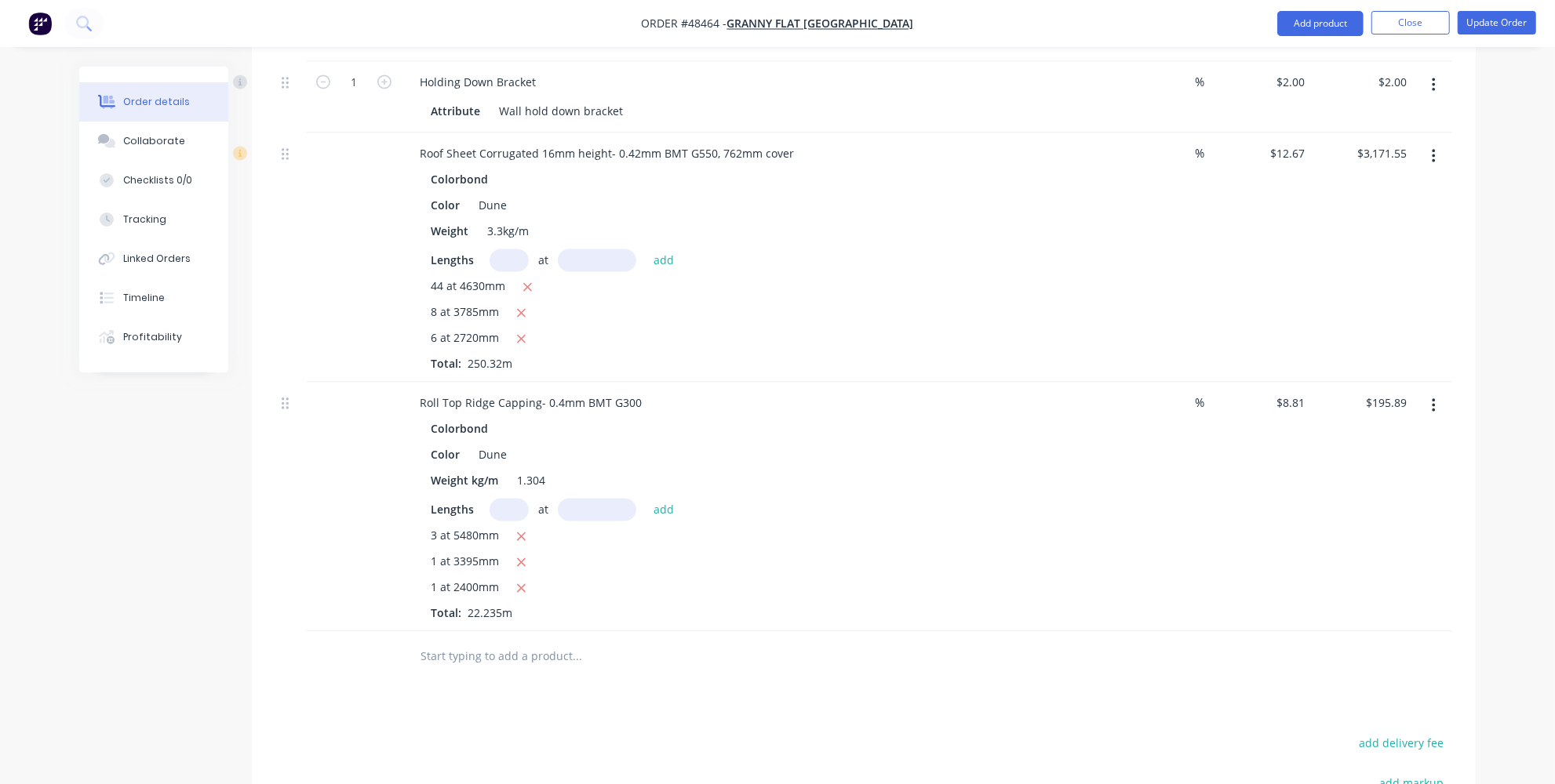
scroll to position [2204, 0]
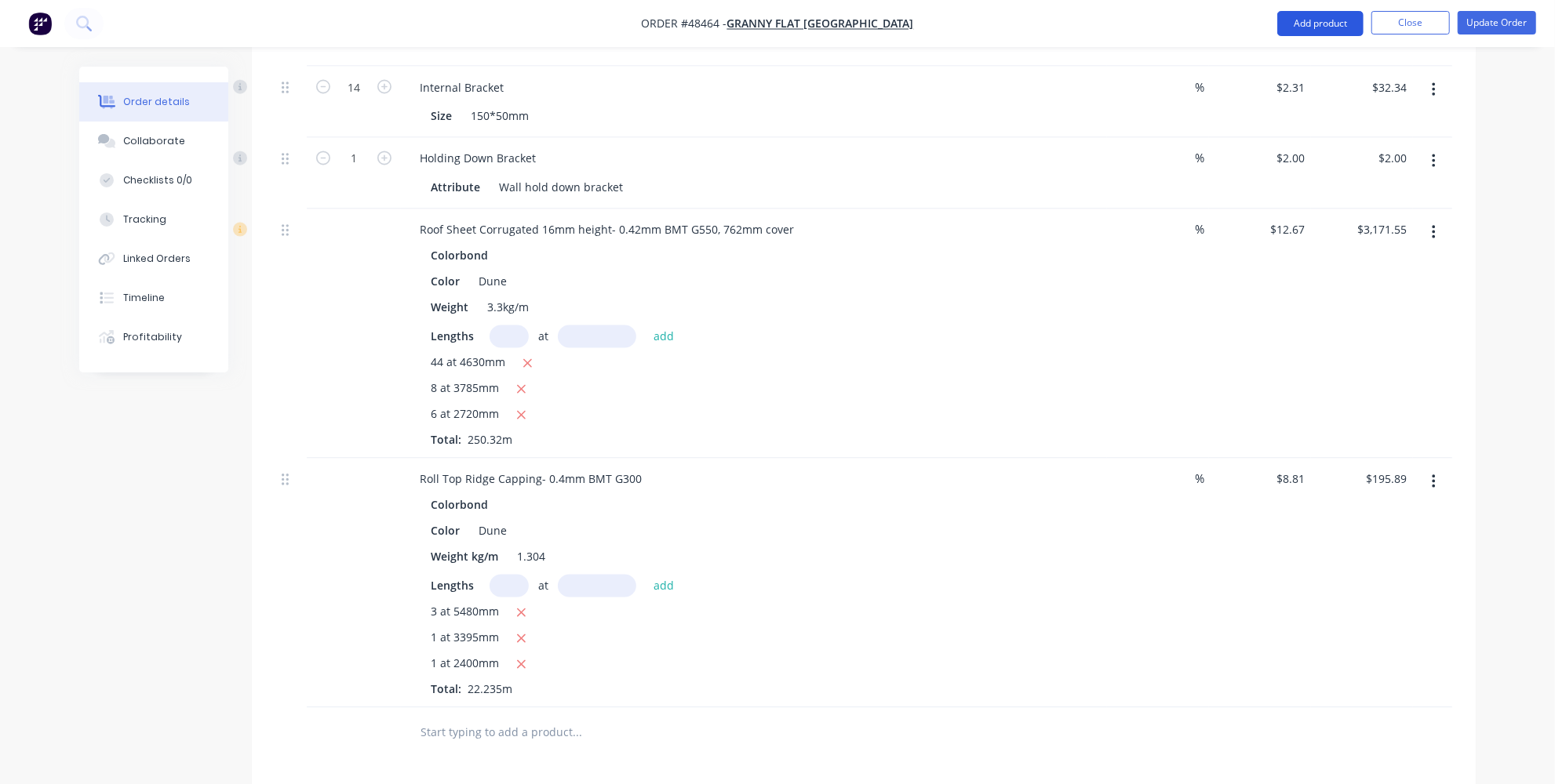
click at [1335, 17] on button "Add product" at bounding box center [1320, 23] width 86 height 25
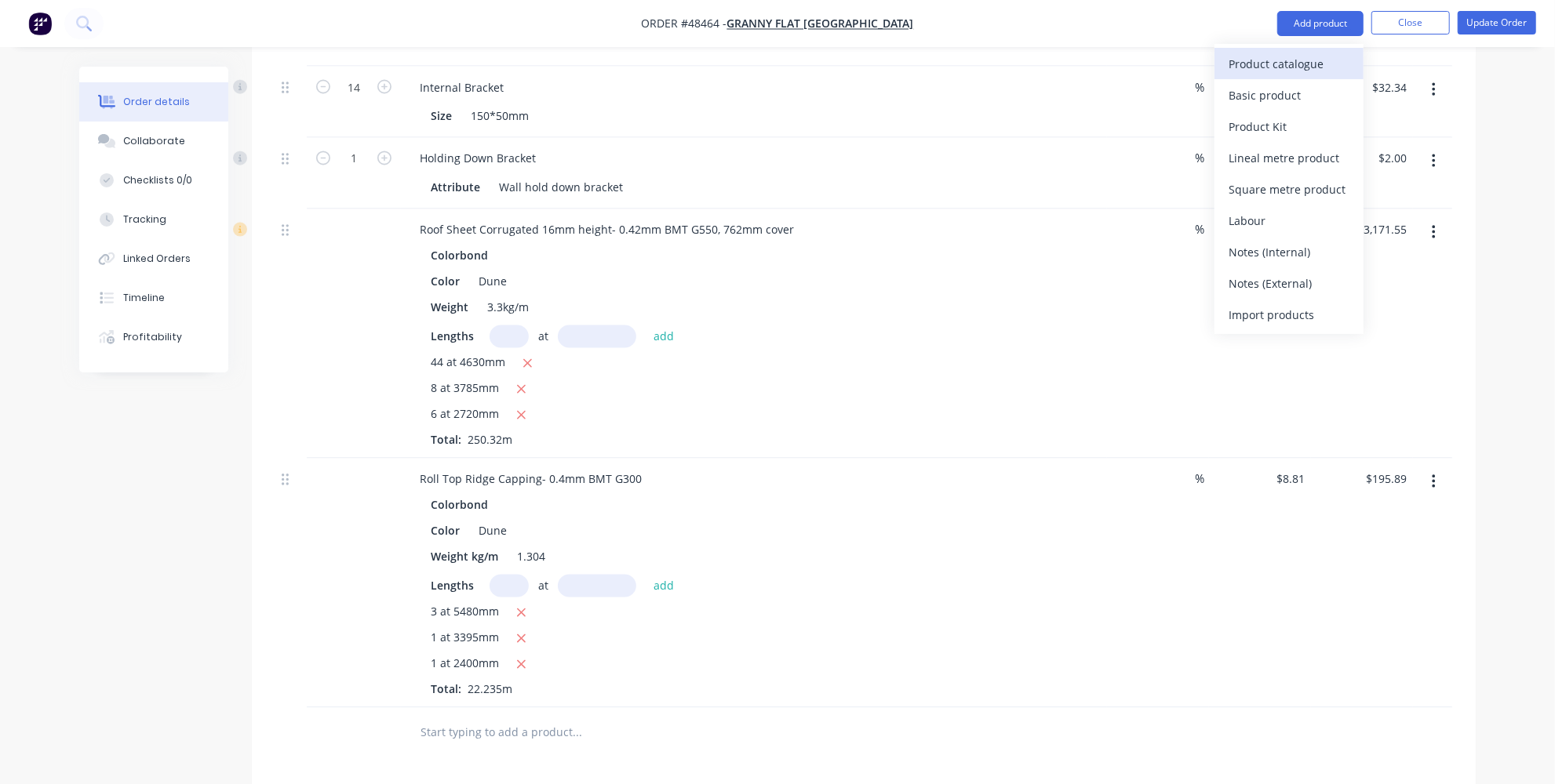
click at [1234, 60] on div "Product catalogue" at bounding box center [1289, 64] width 121 height 23
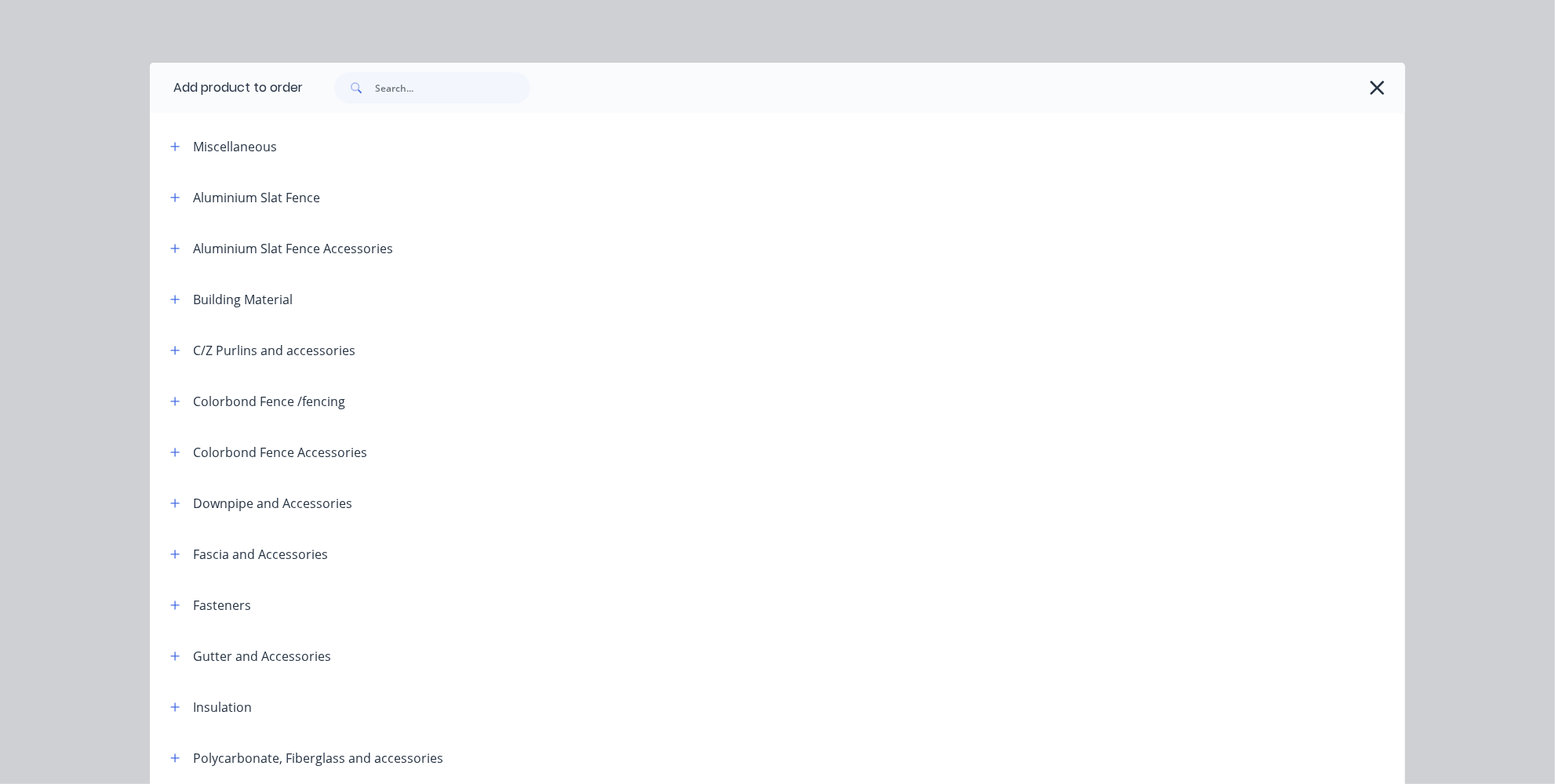
click at [370, 90] on span at bounding box center [354, 88] width 41 height 31
click at [384, 89] on input "text" at bounding box center [452, 88] width 155 height 31
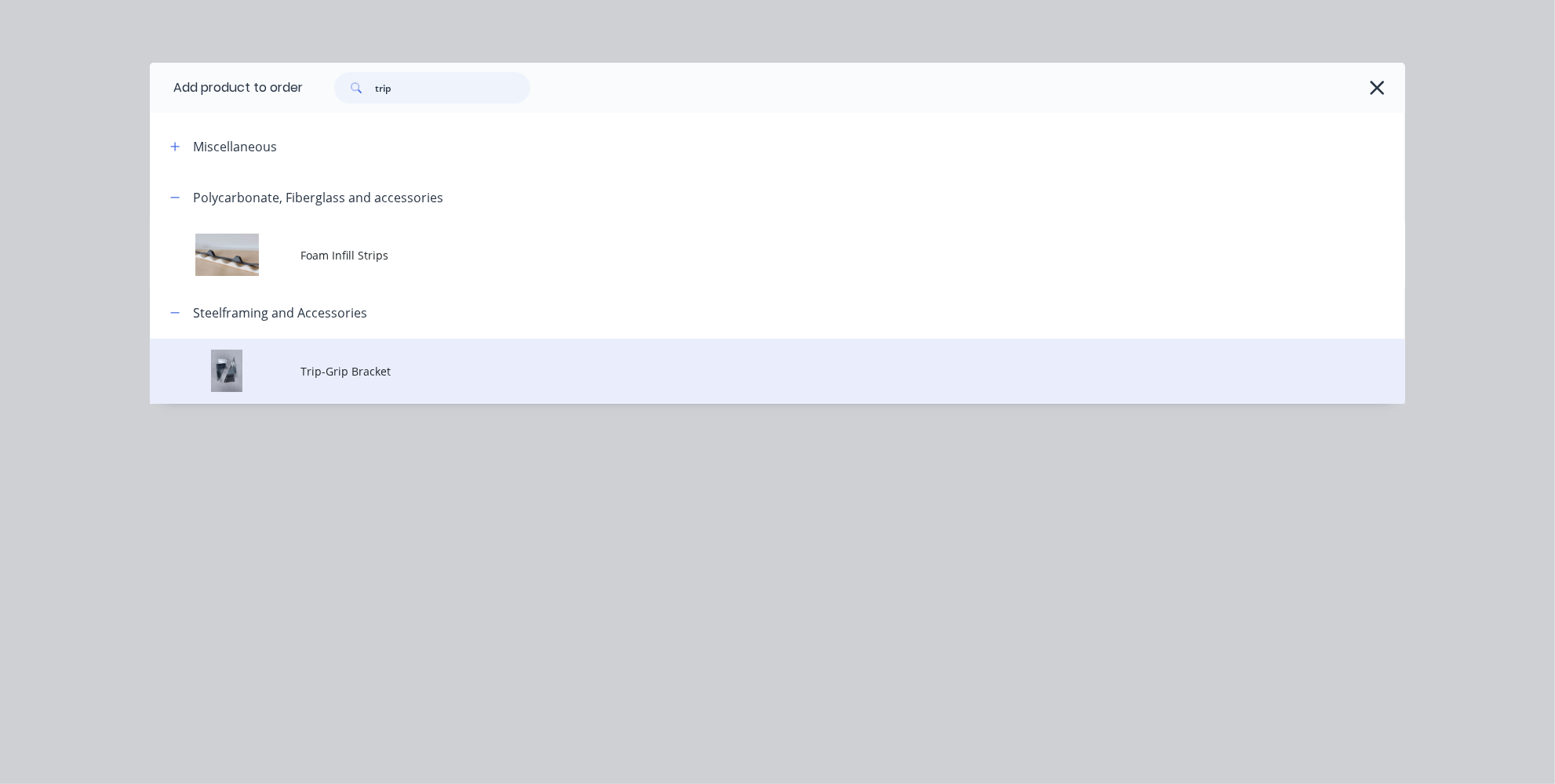
type input "trip"
click at [326, 384] on td "Trip-Grip Bracket" at bounding box center [852, 371] width 1105 height 65
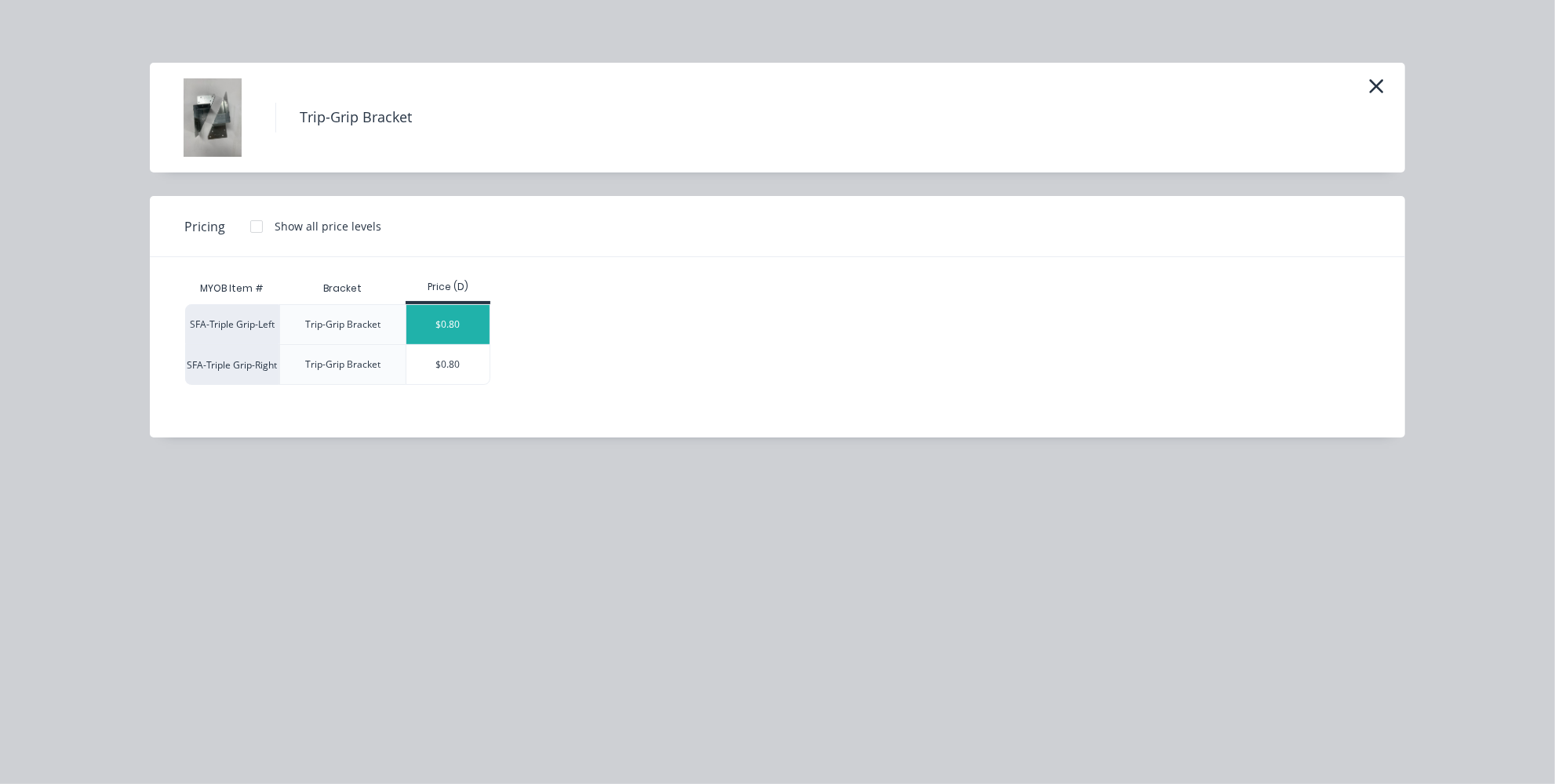
click at [430, 314] on div "$0.80" at bounding box center [448, 324] width 84 height 40
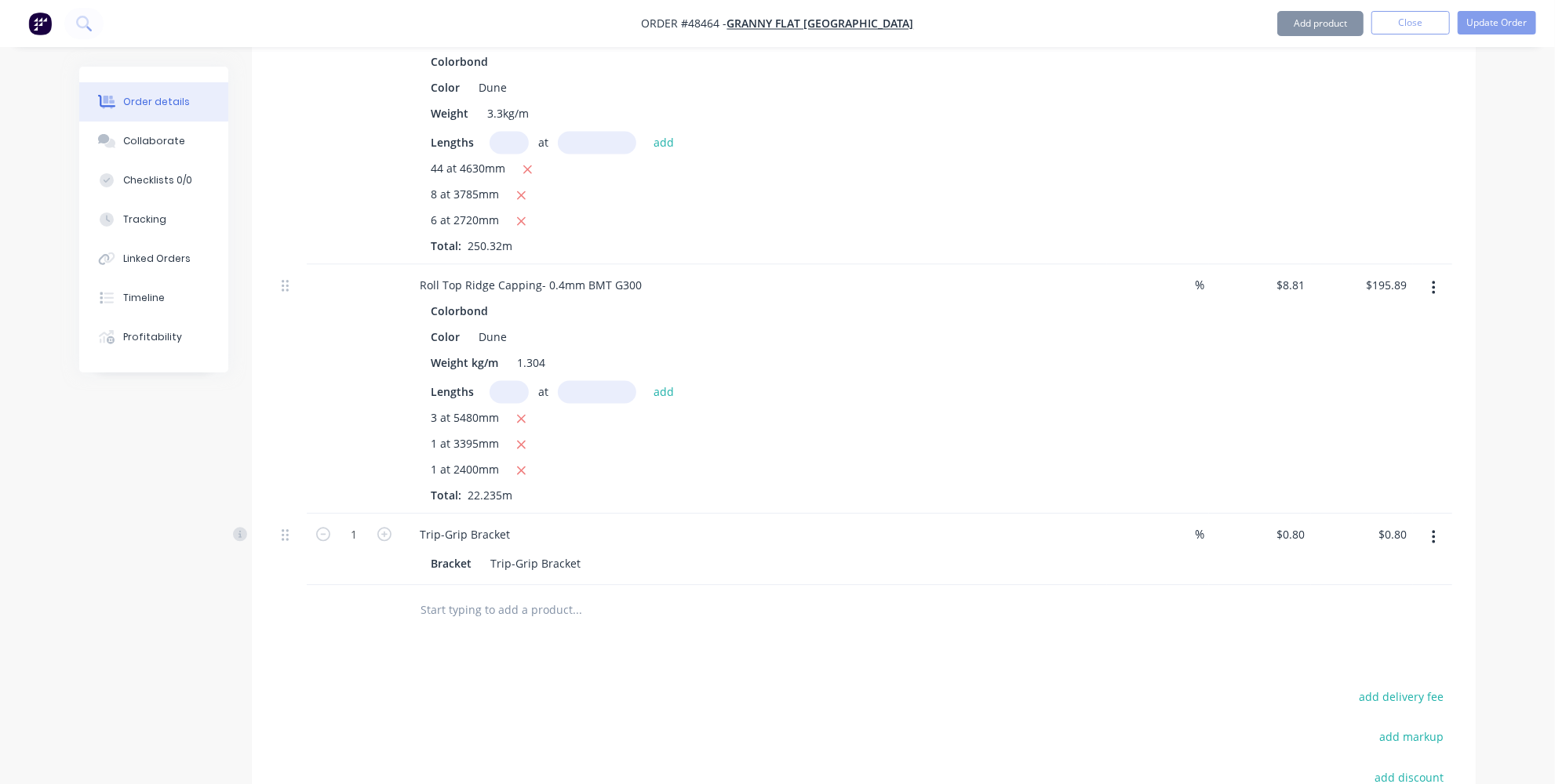
scroll to position [2419, 0]
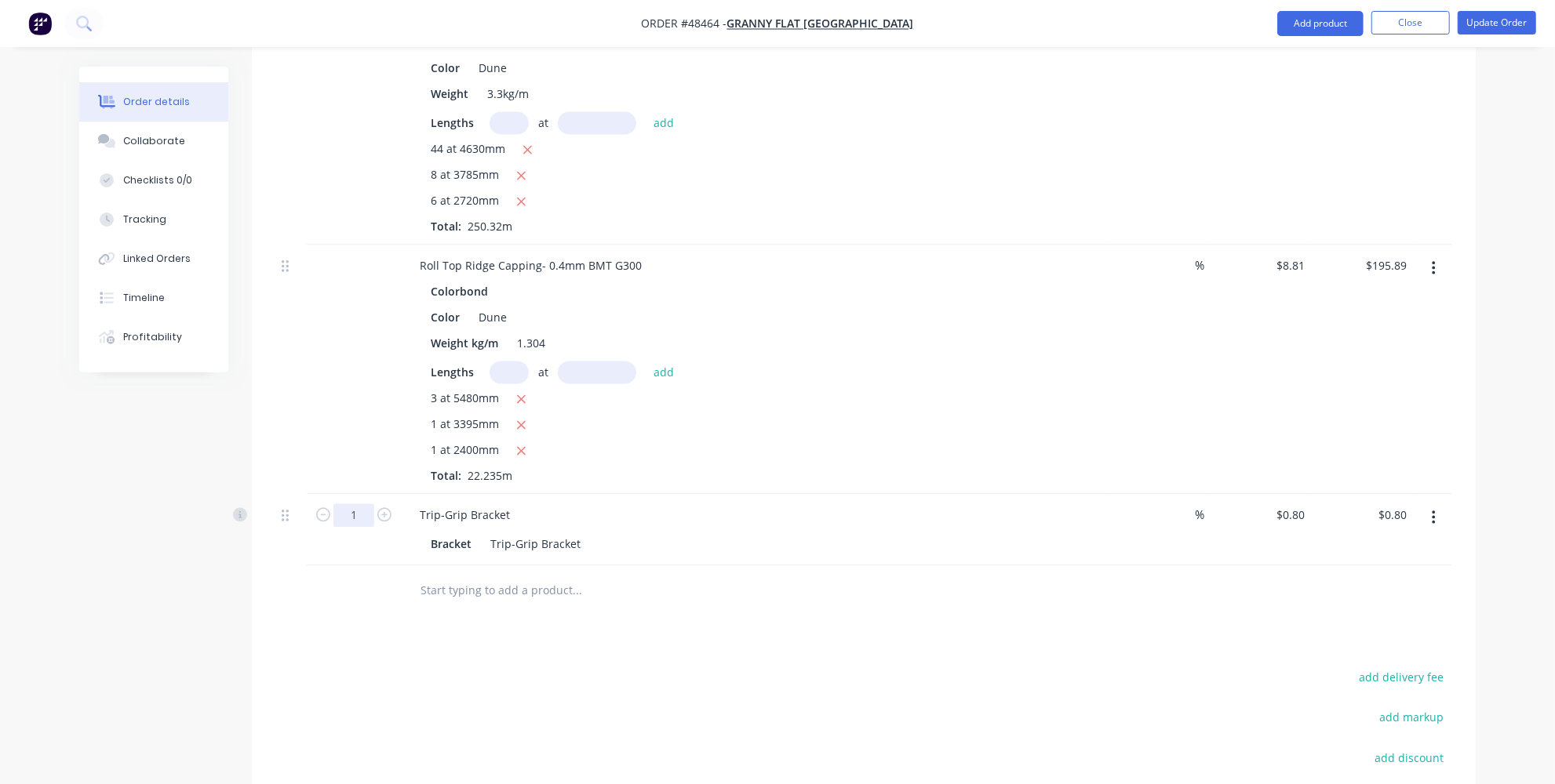
click at [362, 503] on input "1" at bounding box center [353, 515] width 41 height 23
type input "55"
type input "$44.00"
click at [496, 575] on input "text" at bounding box center [577, 590] width 314 height 31
click at [510, 503] on div "Trip-Grip Bracket" at bounding box center [465, 515] width 115 height 23
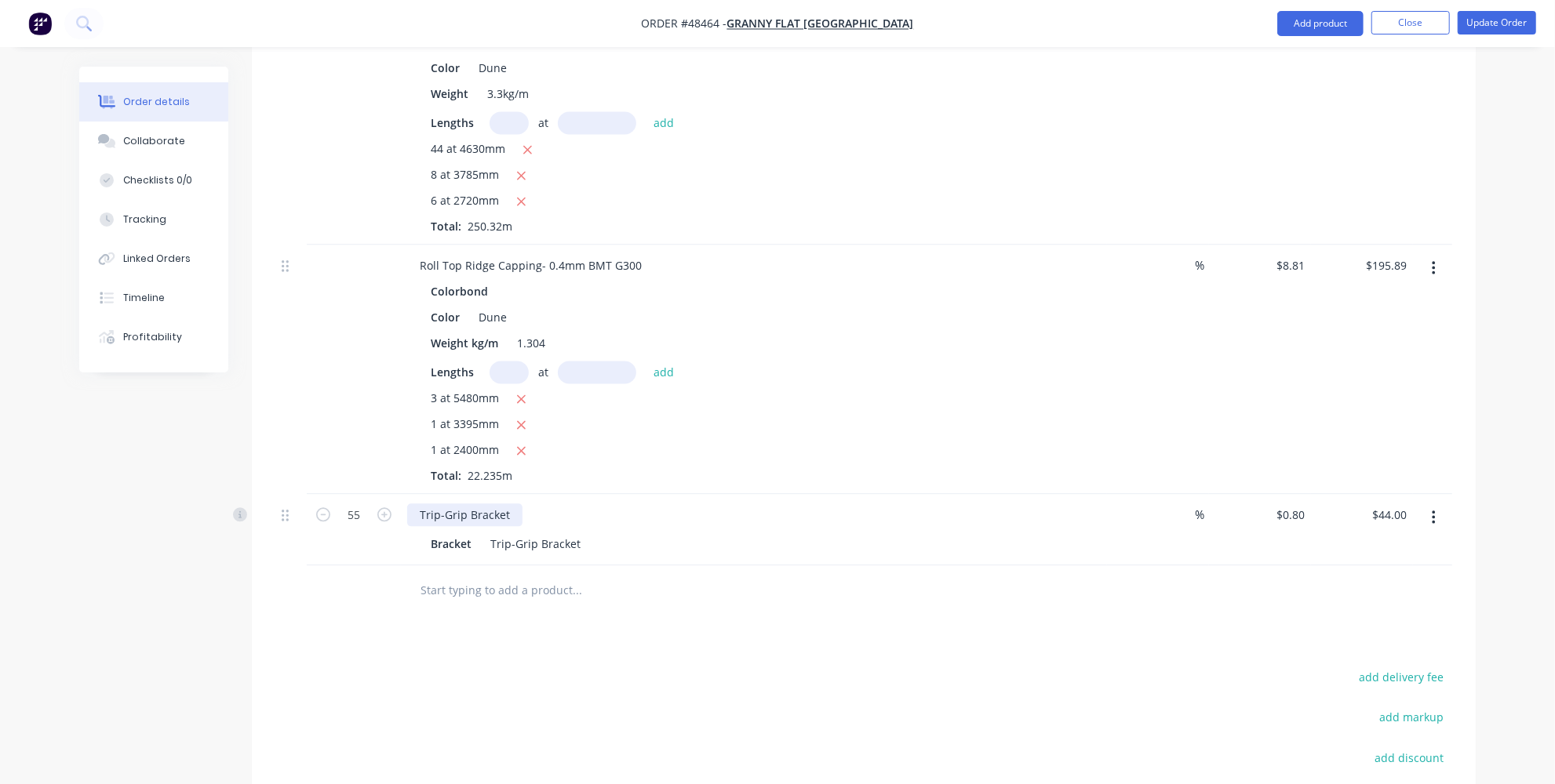
click at [510, 503] on div "Trip-Grip Bracket" at bounding box center [465, 515] width 115 height 23
click at [1350, 19] on button "Add product" at bounding box center [1320, 23] width 86 height 25
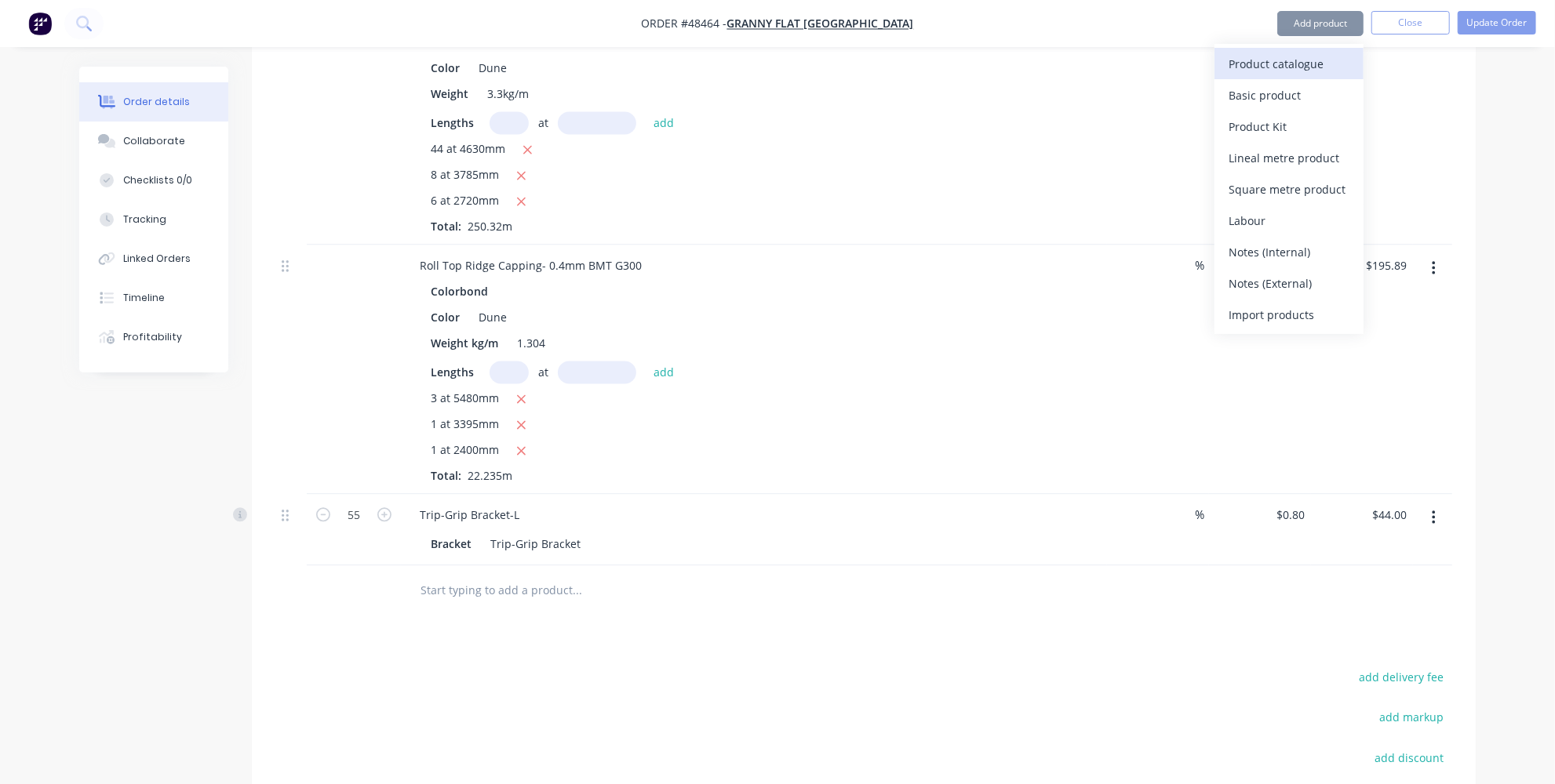
click at [1312, 52] on div "Product catalogue" at bounding box center [1289, 64] width 121 height 23
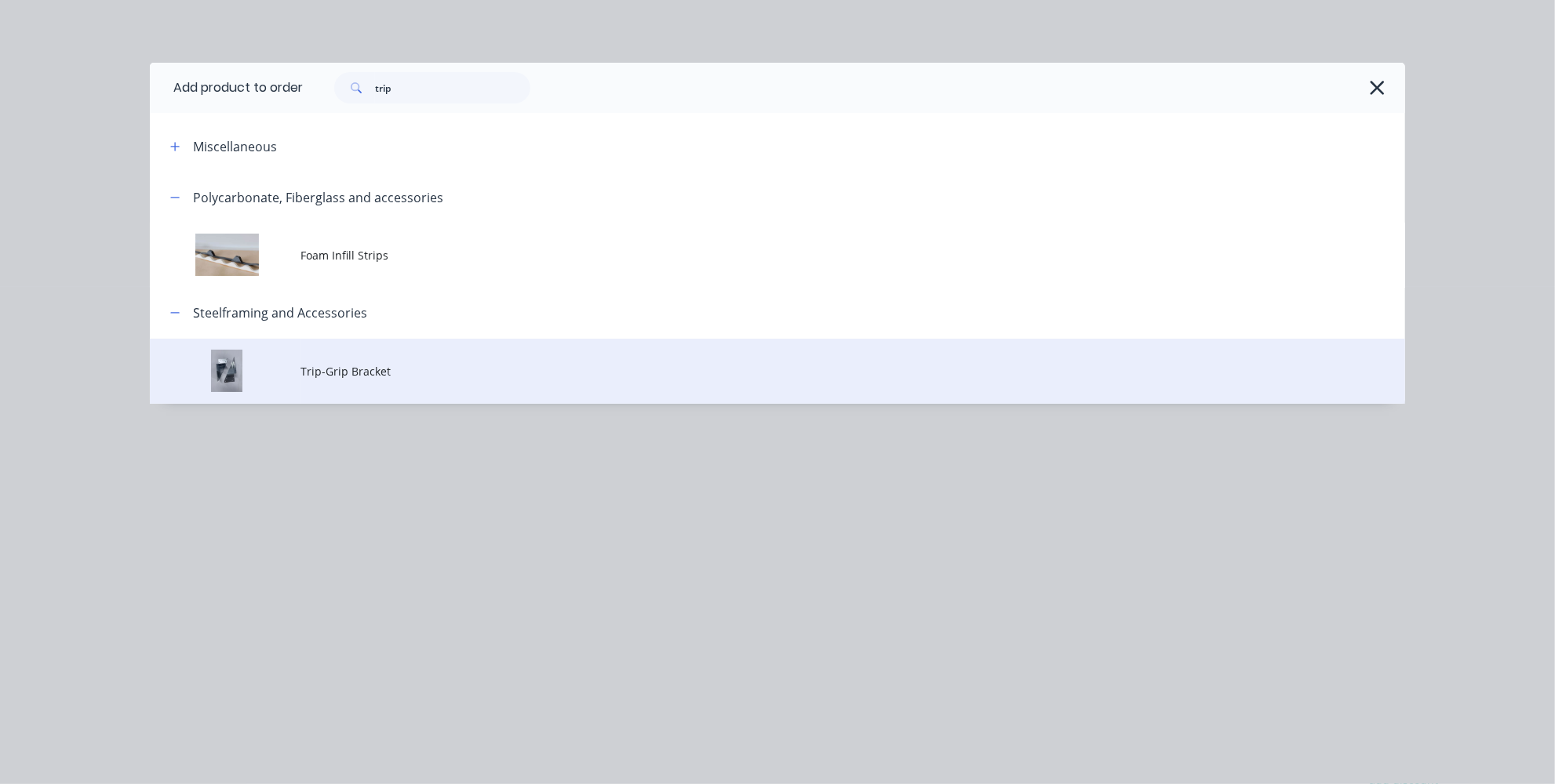
click at [350, 375] on span "Trip-Grip Bracket" at bounding box center [742, 371] width 884 height 16
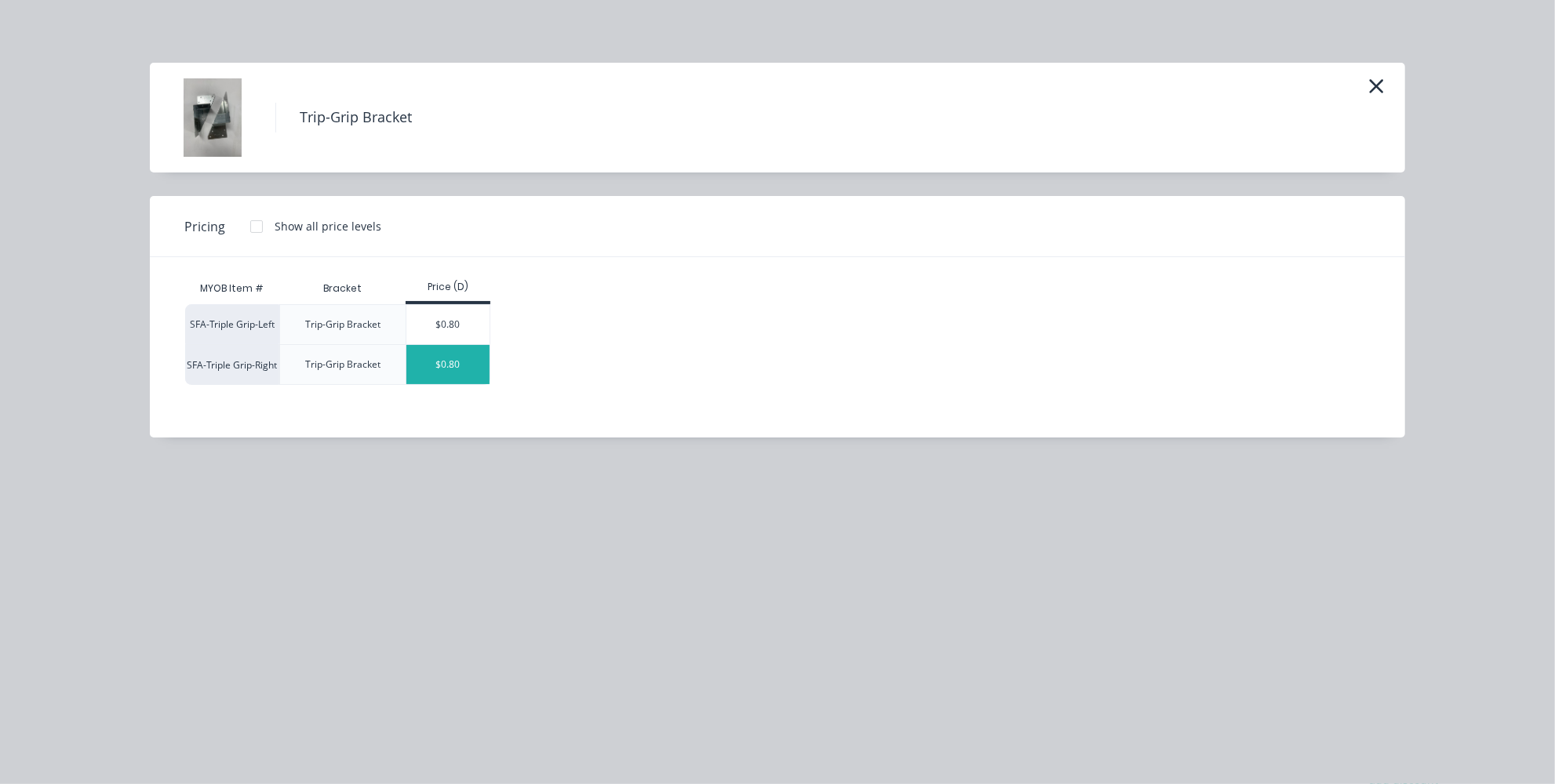
click at [437, 370] on div "$0.80" at bounding box center [448, 365] width 84 height 40
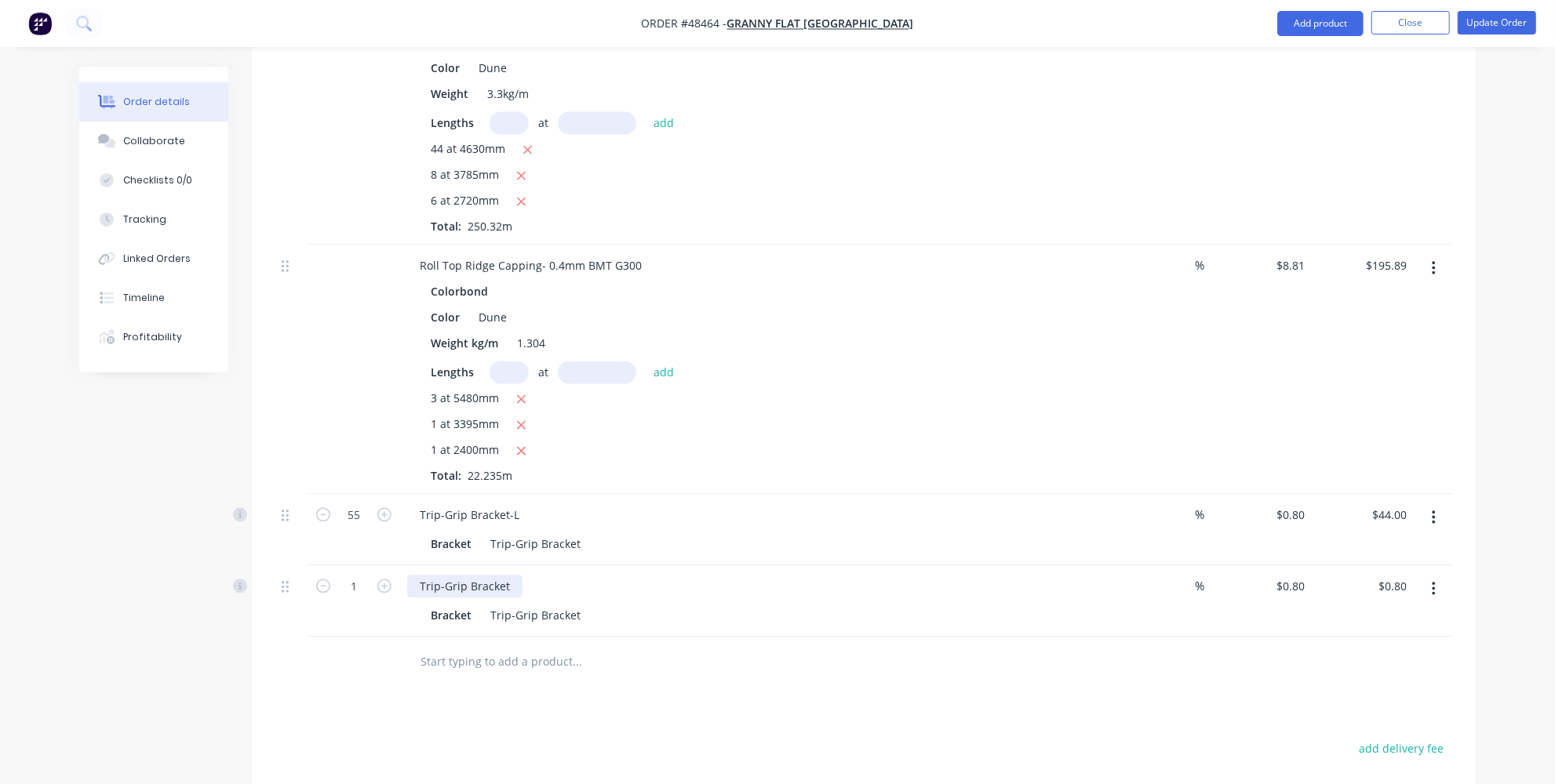
click at [509, 575] on div "Trip-Grip Bracket" at bounding box center [465, 587] width 115 height 23
click at [362, 575] on input "1" at bounding box center [353, 587] width 41 height 23
type input "55"
type input "$44.00"
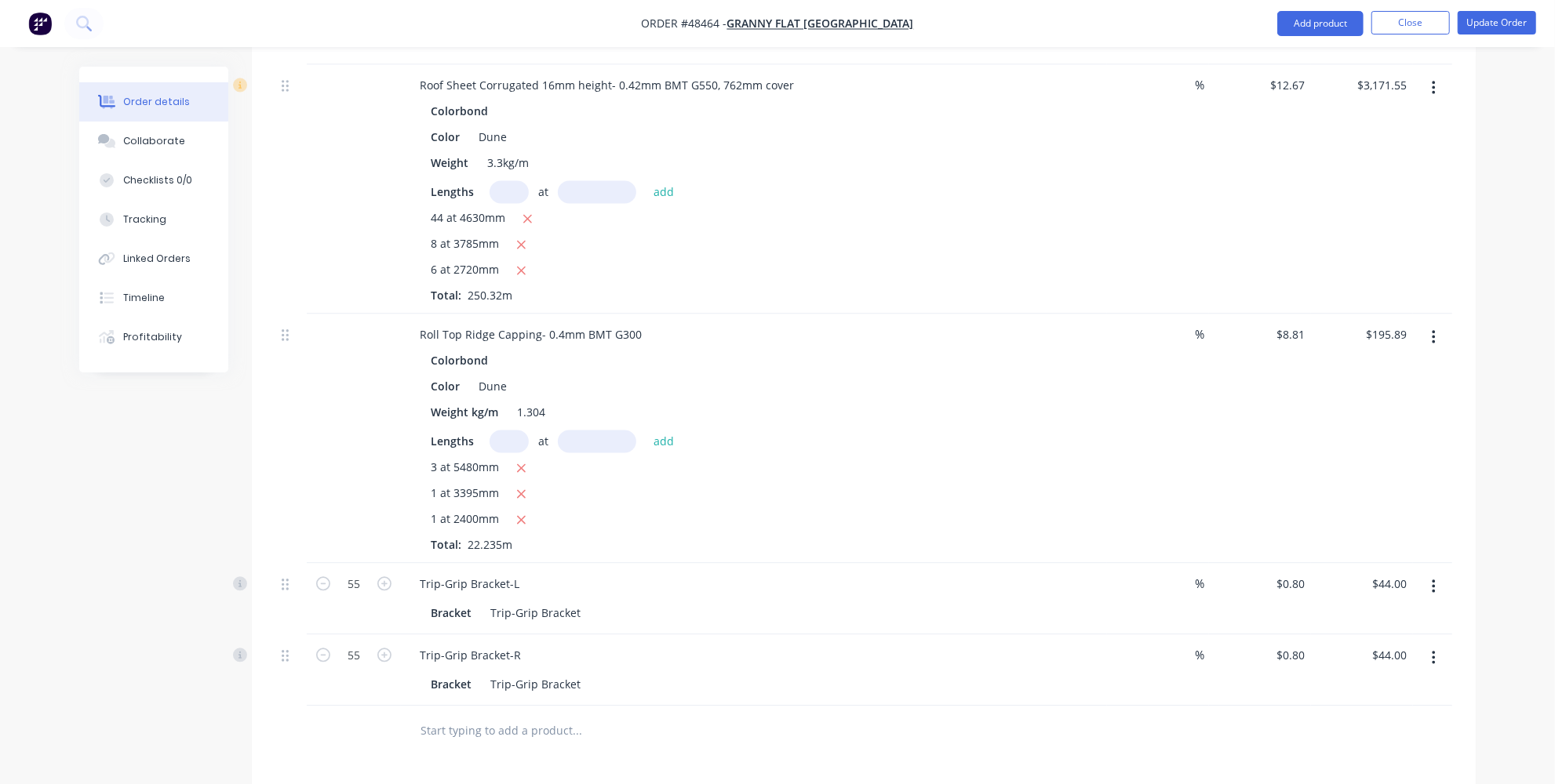
scroll to position [2276, 0]
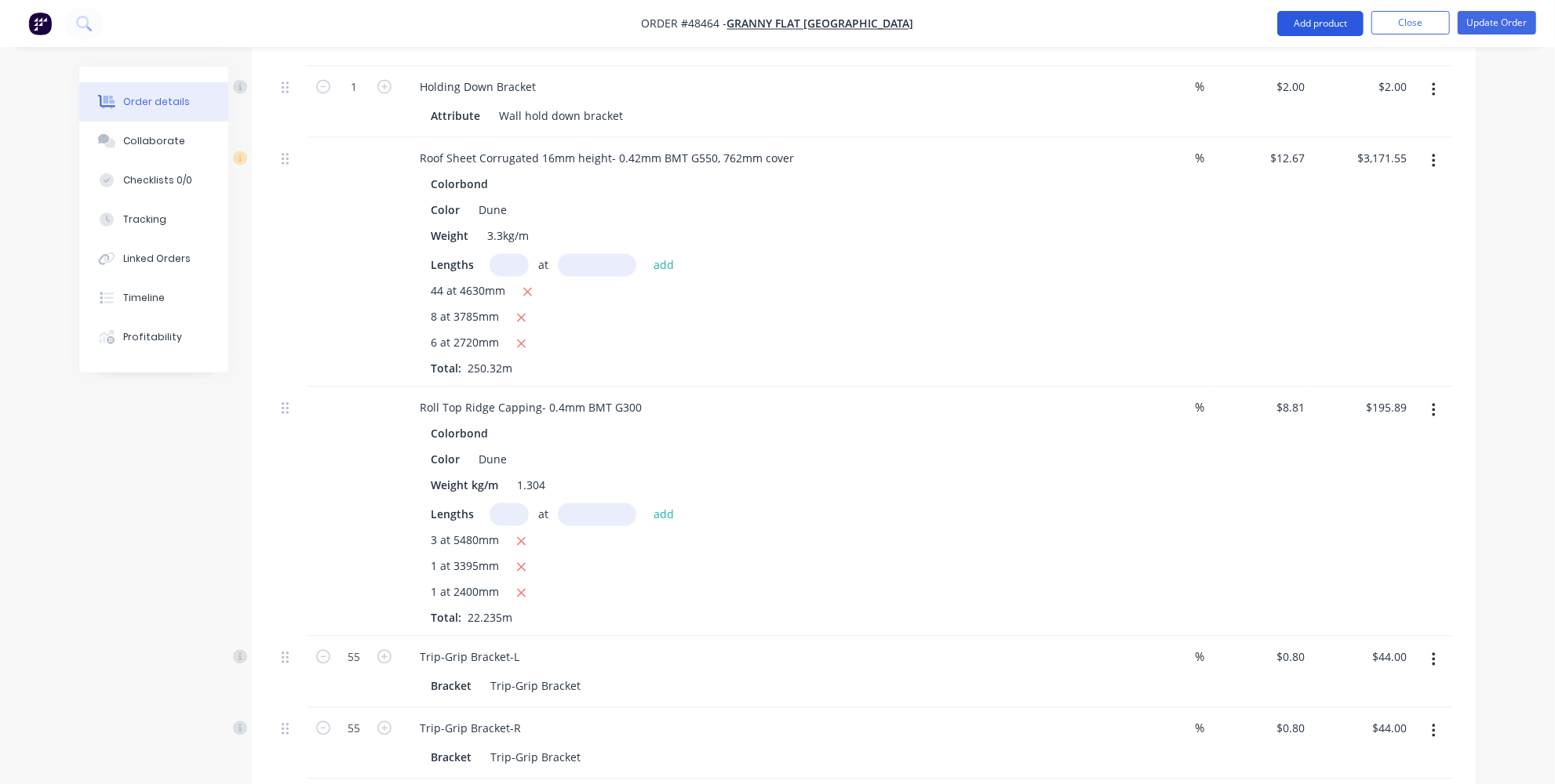
click at [1326, 18] on button "Add product" at bounding box center [1320, 23] width 86 height 25
click at [1258, 60] on div "Product catalogue" at bounding box center [1289, 64] width 121 height 23
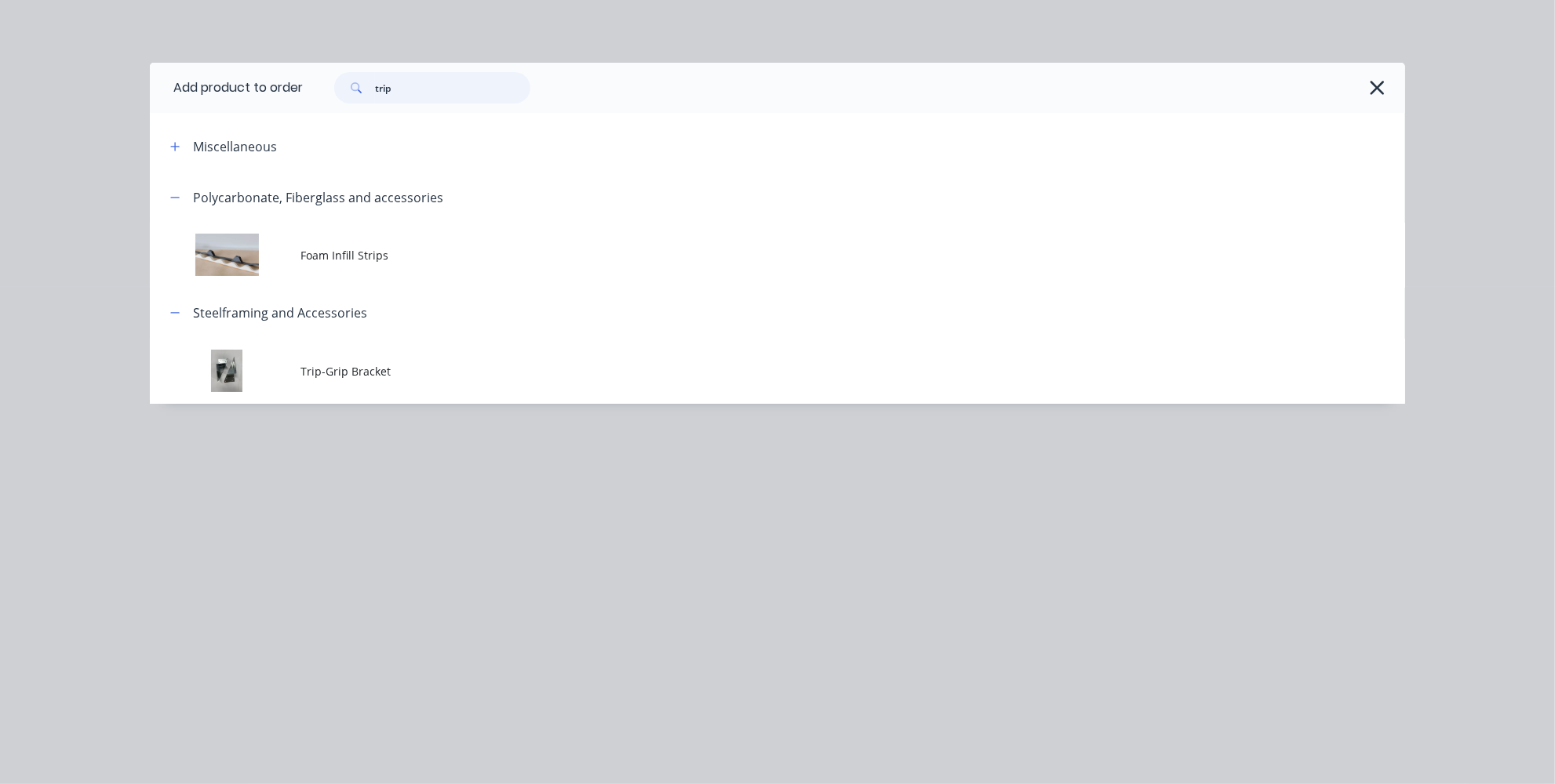
drag, startPoint x: 416, startPoint y: 86, endPoint x: 322, endPoint y: 86, distance: 94.0
click at [322, 86] on div "trip" at bounding box center [424, 88] width 212 height 31
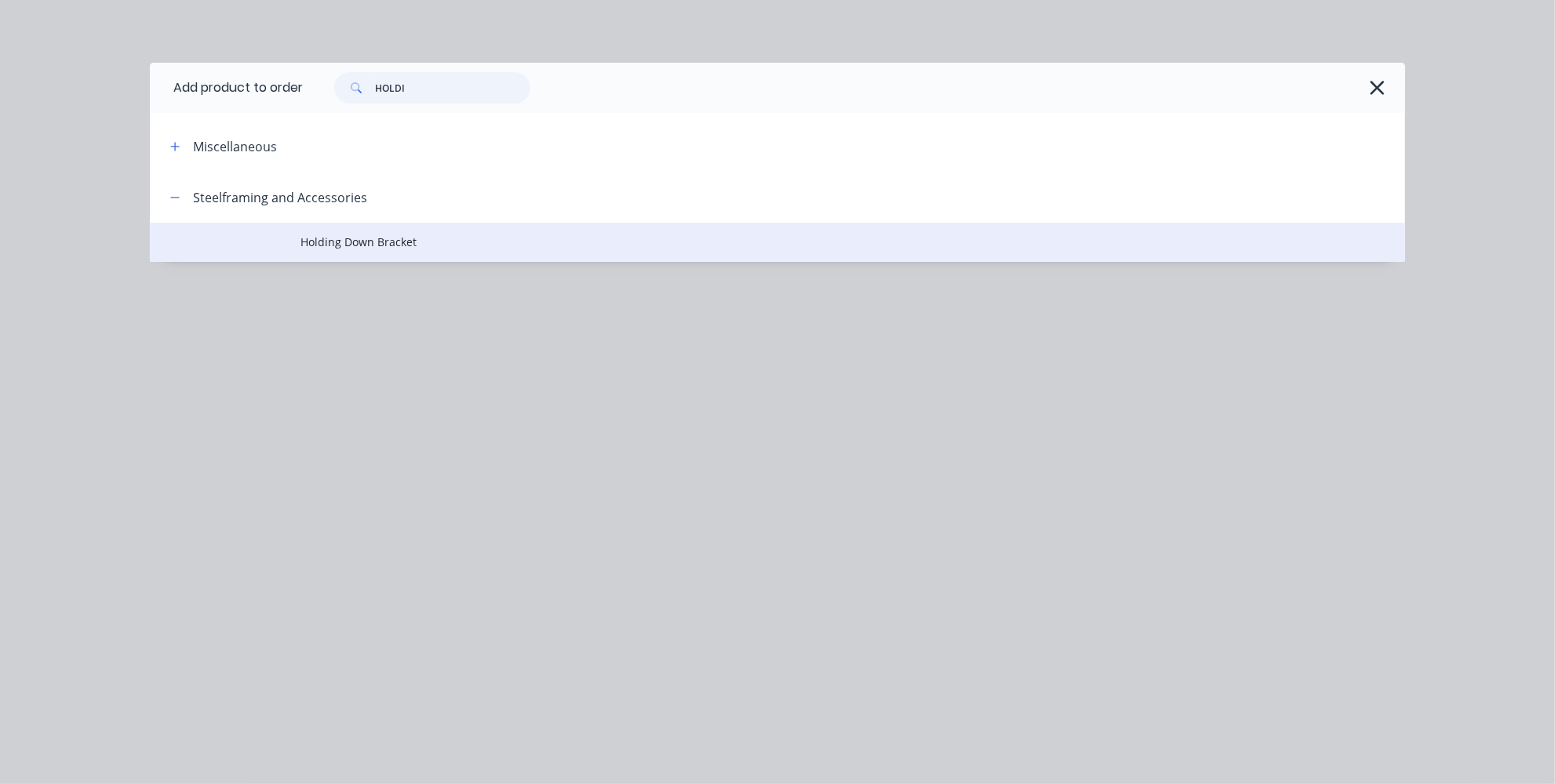
type input "HOLDI"
click at [410, 245] on span "Holding Down Bracket" at bounding box center [742, 242] width 884 height 16
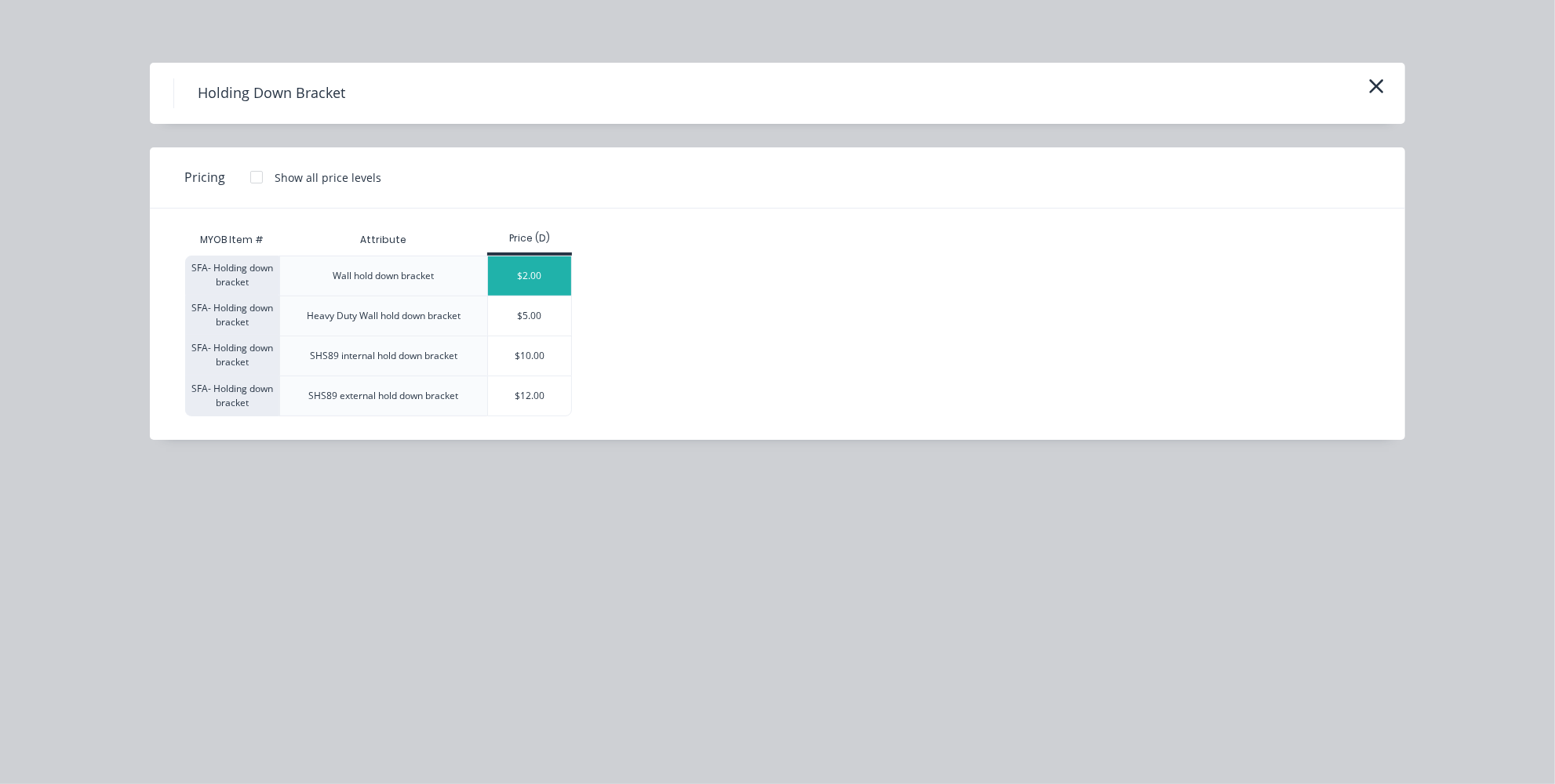
click at [520, 275] on div "$2.00" at bounding box center [530, 276] width 84 height 40
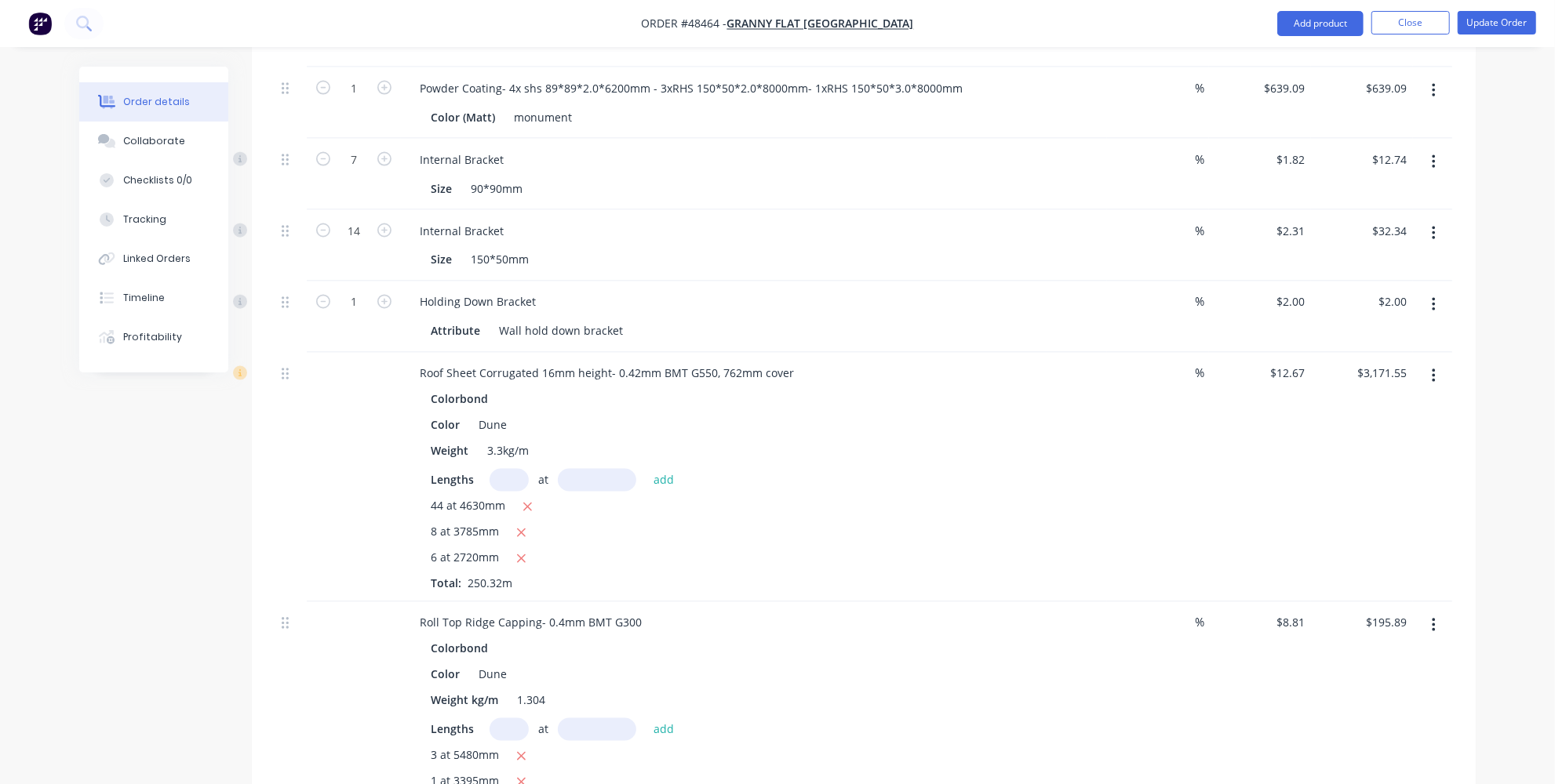
scroll to position [2488, 0]
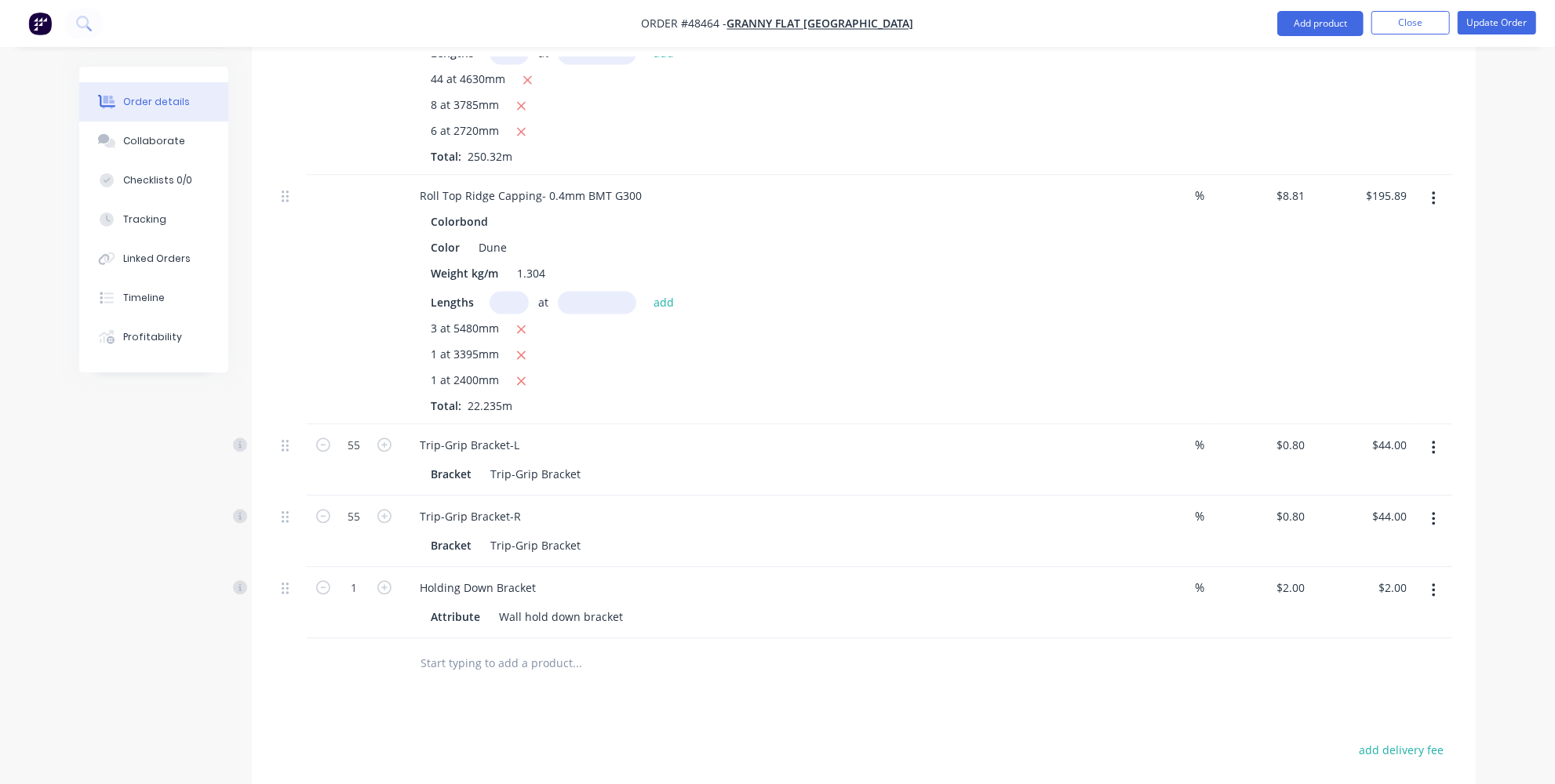
click at [1439, 577] on button "button" at bounding box center [1434, 590] width 37 height 28
click at [1339, 714] on div "Delete" at bounding box center [1378, 726] width 121 height 23
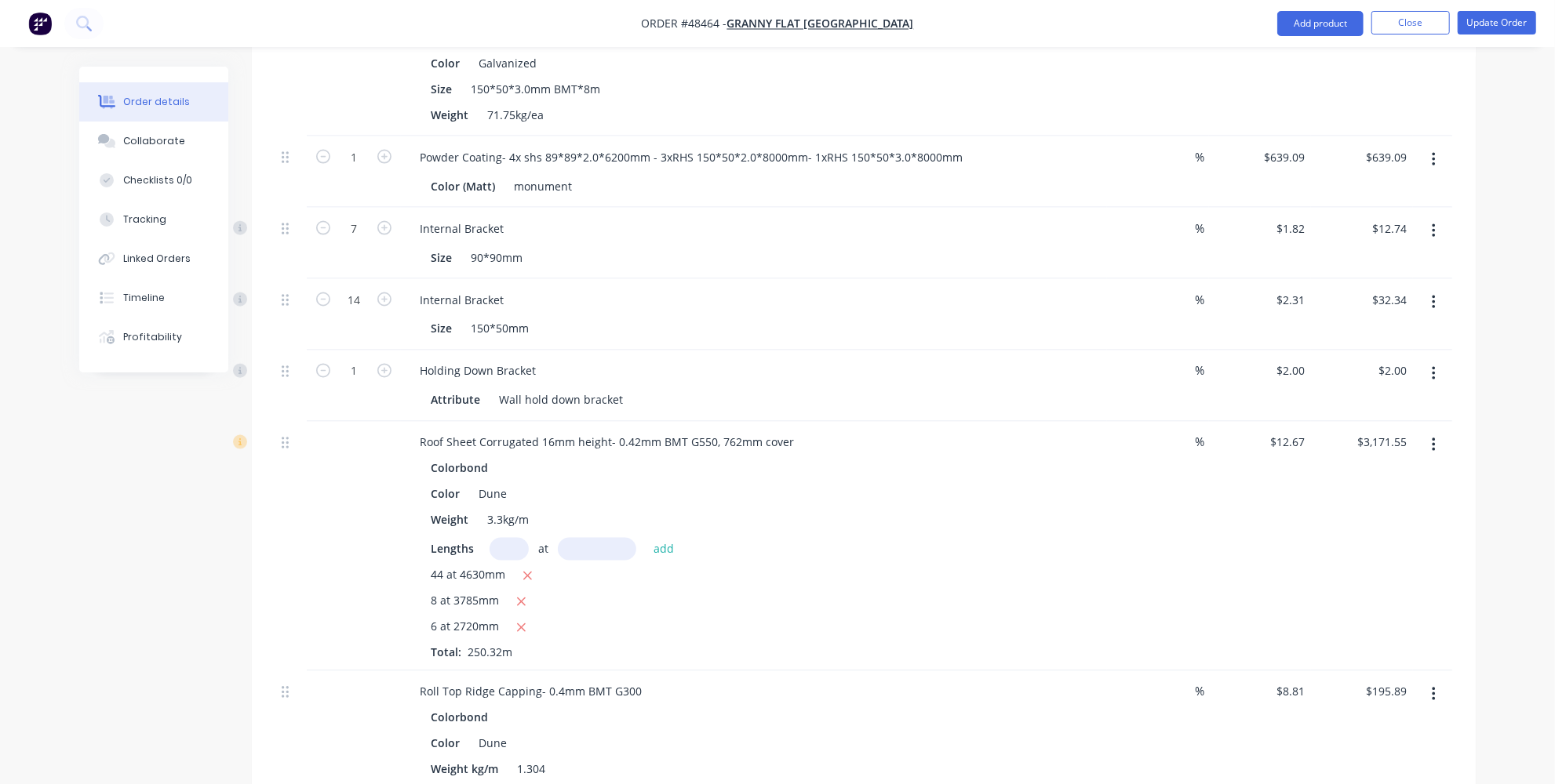
scroll to position [1989, 0]
click at [359, 362] on input "1" at bounding box center [353, 374] width 41 height 23
type input "15"
type input "$30.00"
click at [351, 505] on div at bounding box center [353, 549] width 94 height 250
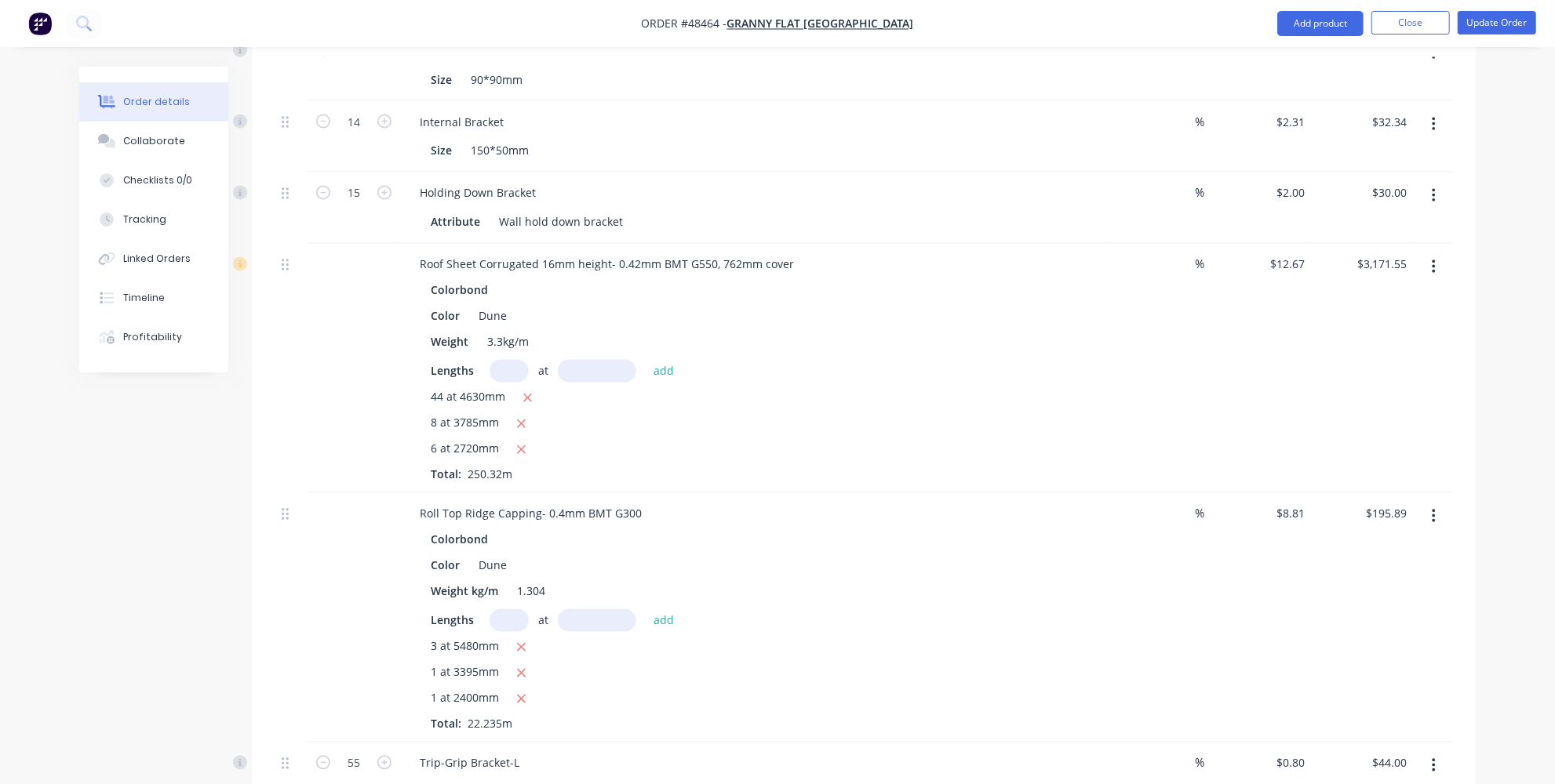
scroll to position [2132, 0]
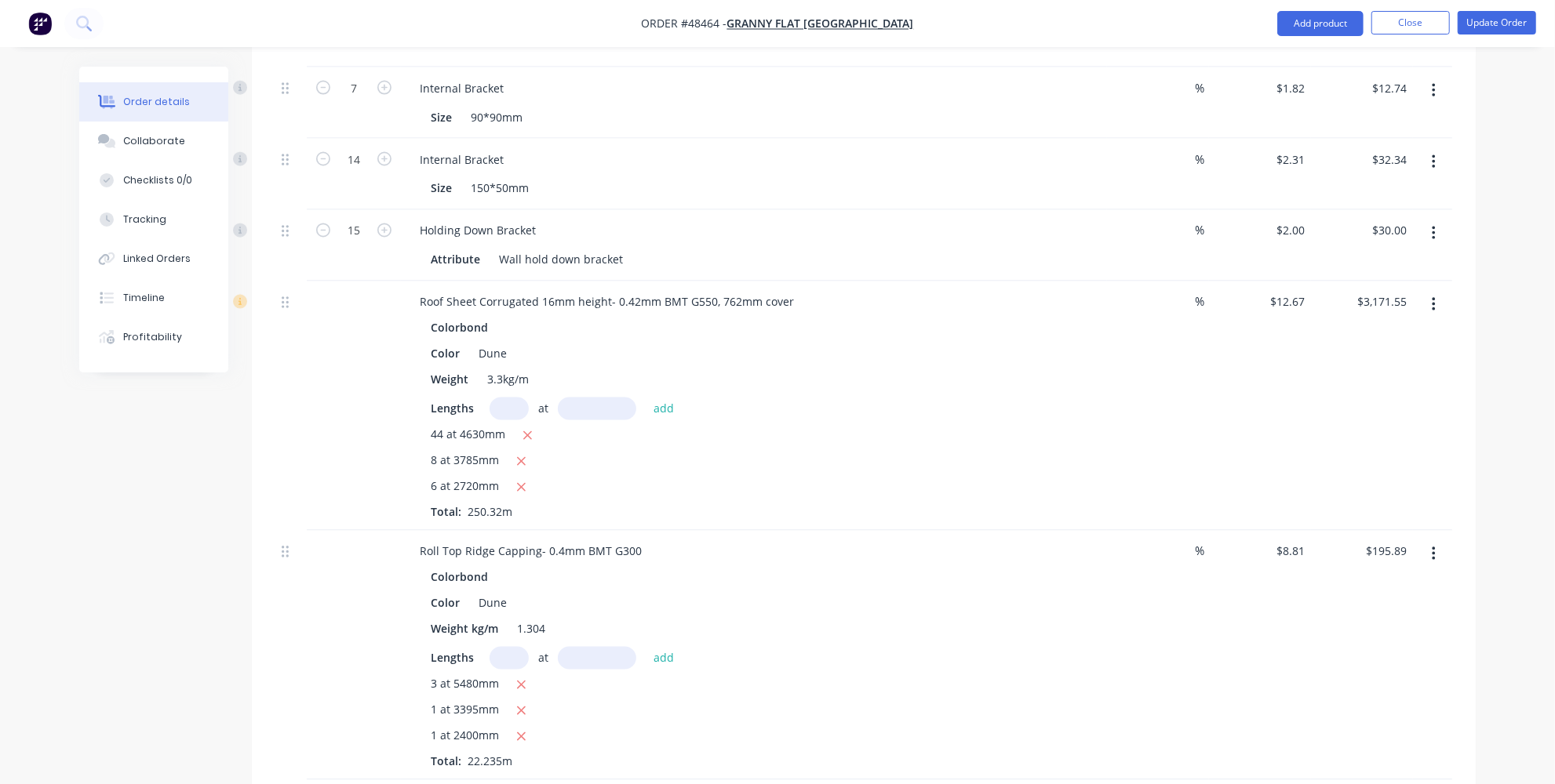
click at [705, 457] on div "44 at 4630mm 8 at 3785mm 6 at 2720mm Total: 250.32m" at bounding box center [754, 473] width 647 height 94
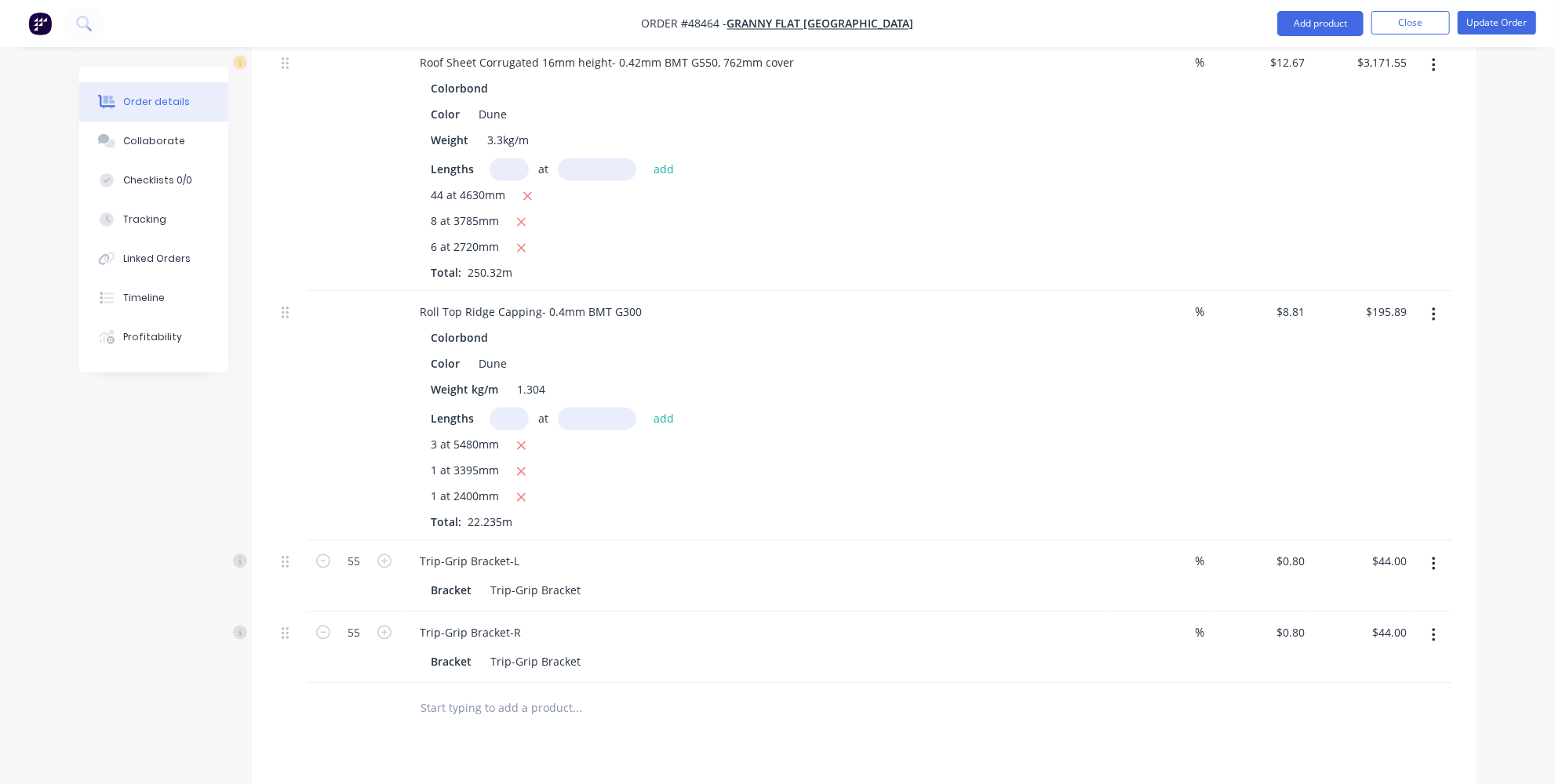
scroll to position [2346, 0]
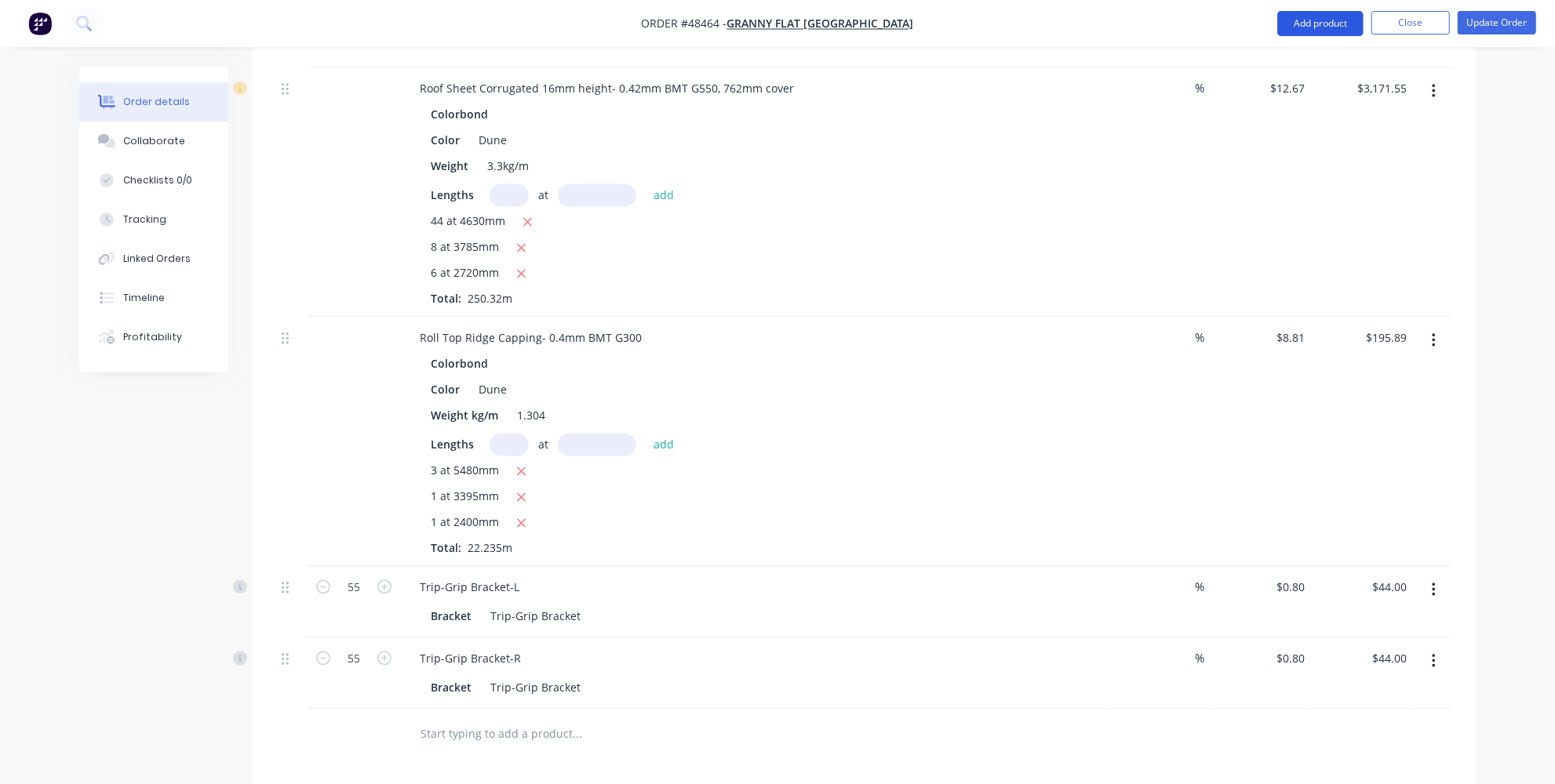
click at [1327, 23] on button "Add product" at bounding box center [1320, 23] width 86 height 25
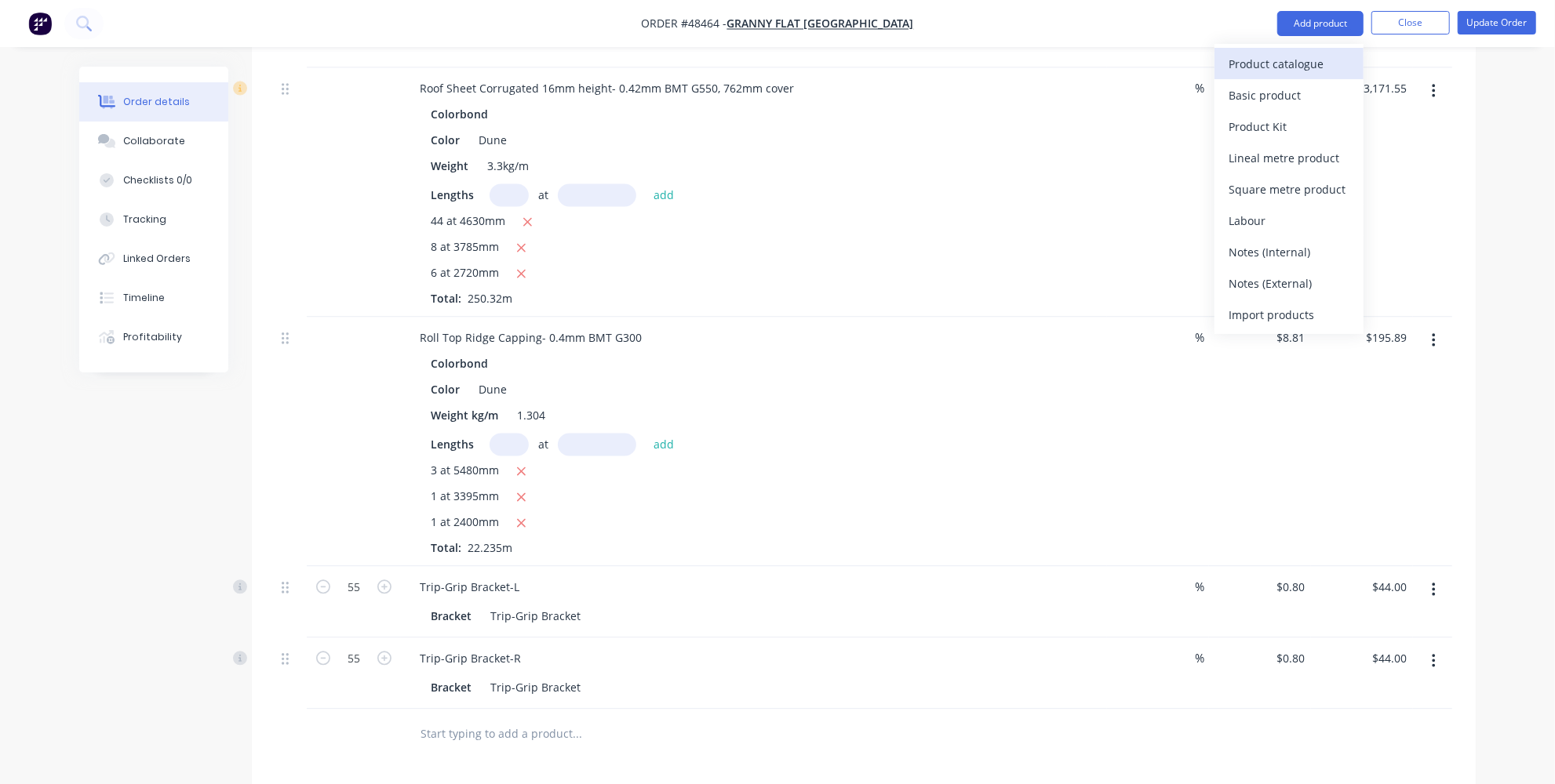
click at [1273, 72] on div "Product catalogue" at bounding box center [1289, 64] width 121 height 23
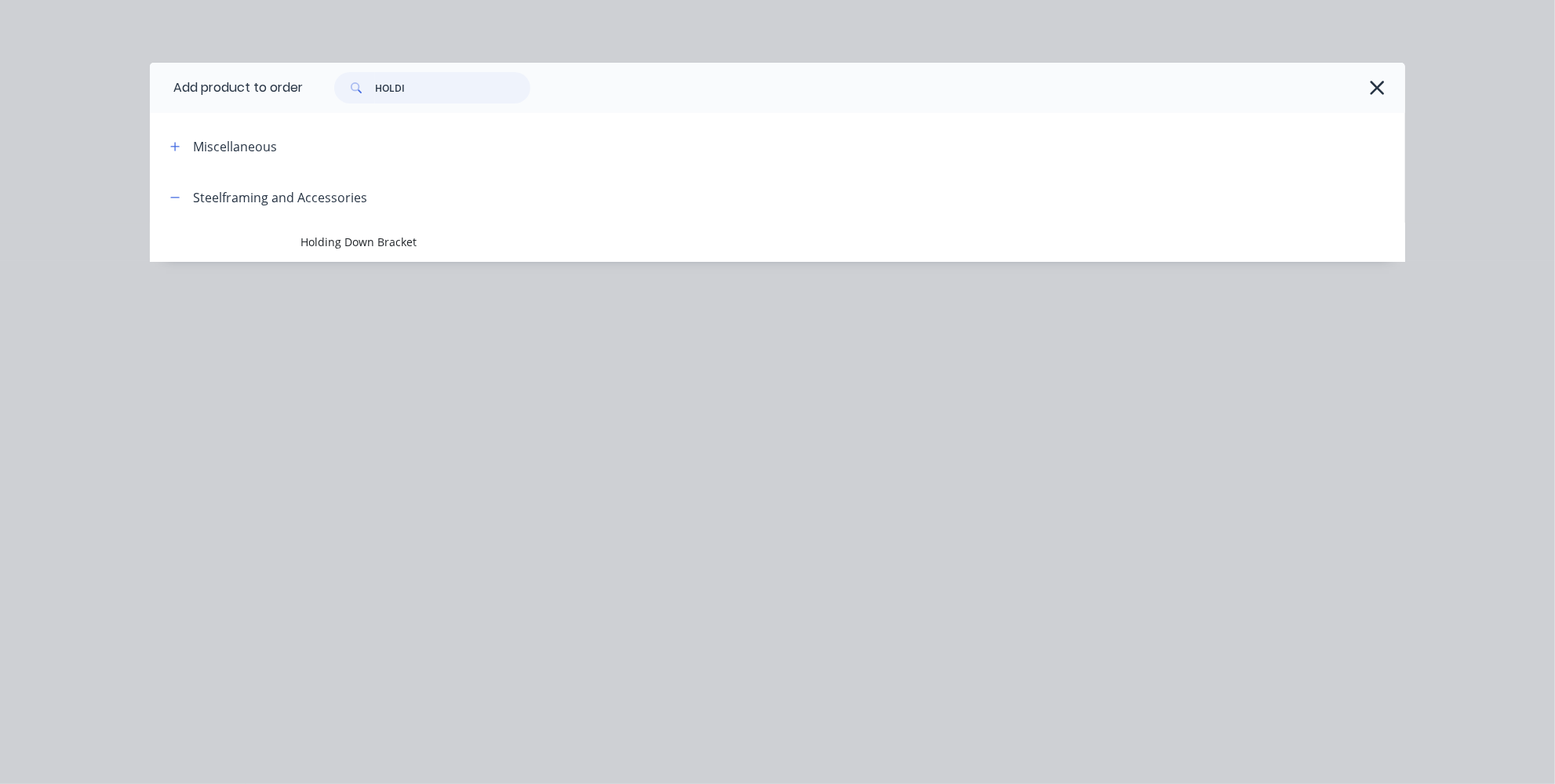
drag, startPoint x: 515, startPoint y: 80, endPoint x: 297, endPoint y: 83, distance: 218.0
click at [310, 84] on div "HOLDI" at bounding box center [846, 88] width 1086 height 31
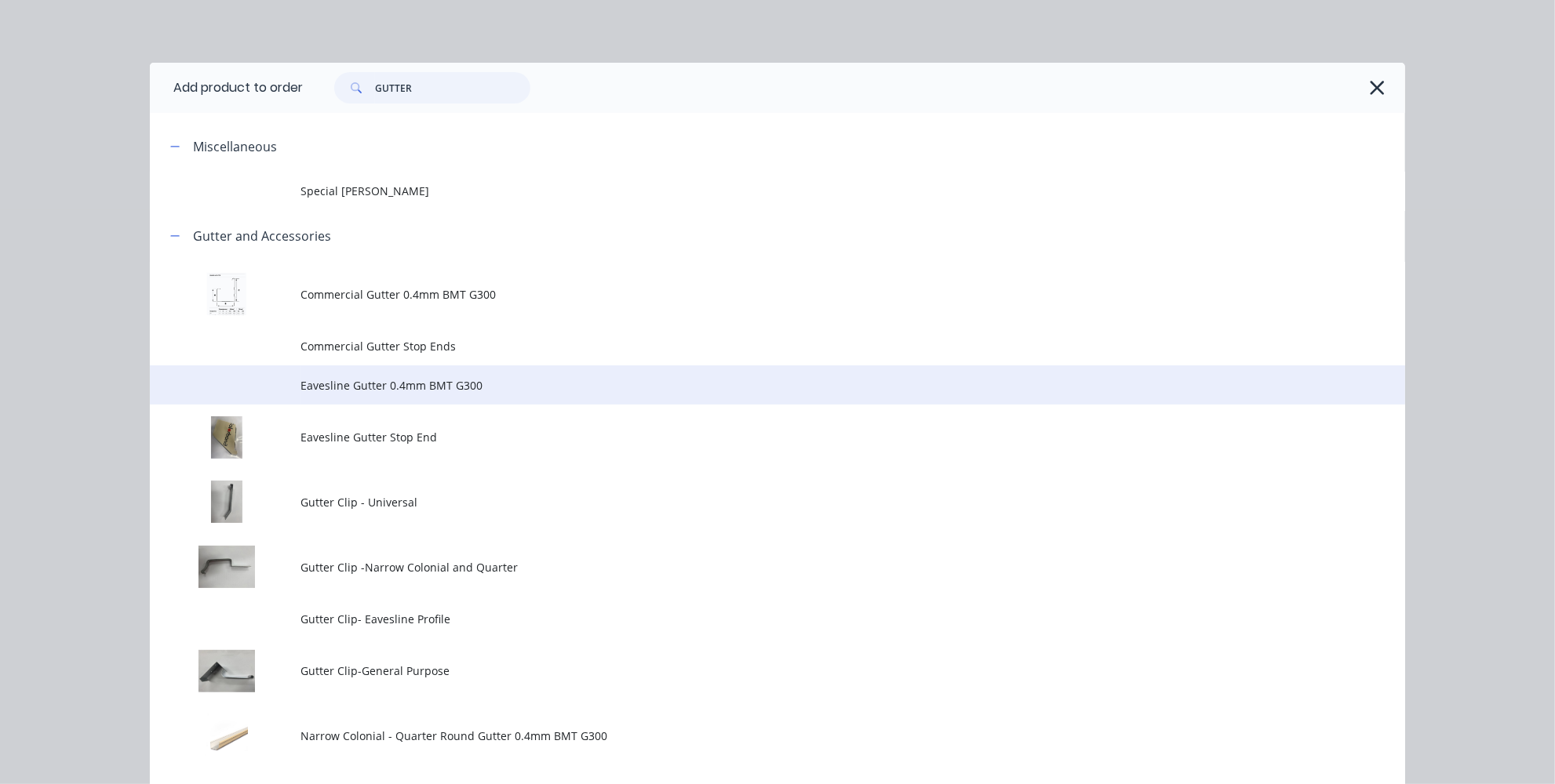
scroll to position [285, 0]
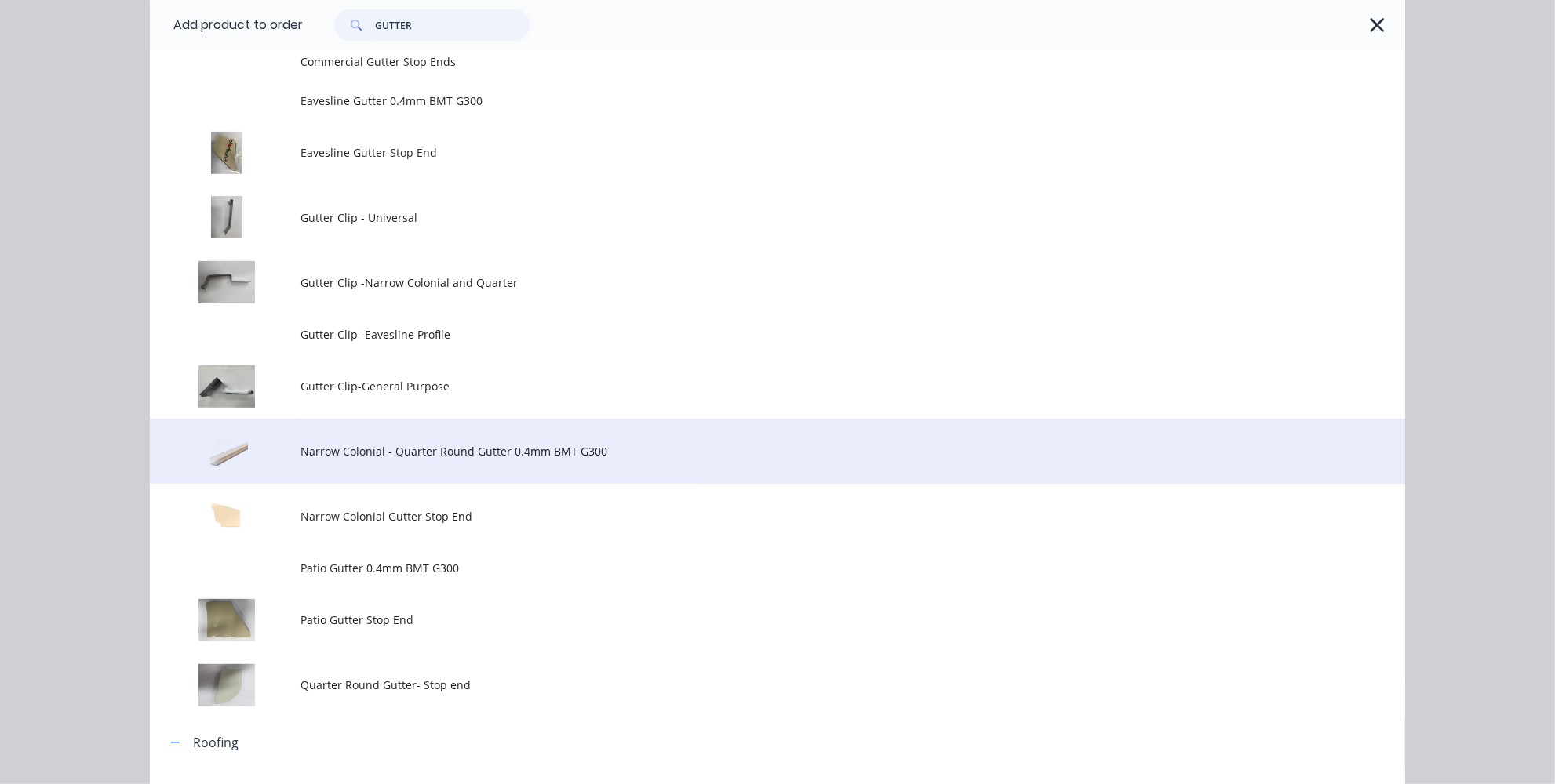
type input "GUTTER"
click at [412, 449] on span "Narrow Colonial - Quarter Round Gutter 0.4mm BMT G300" at bounding box center [742, 451] width 884 height 16
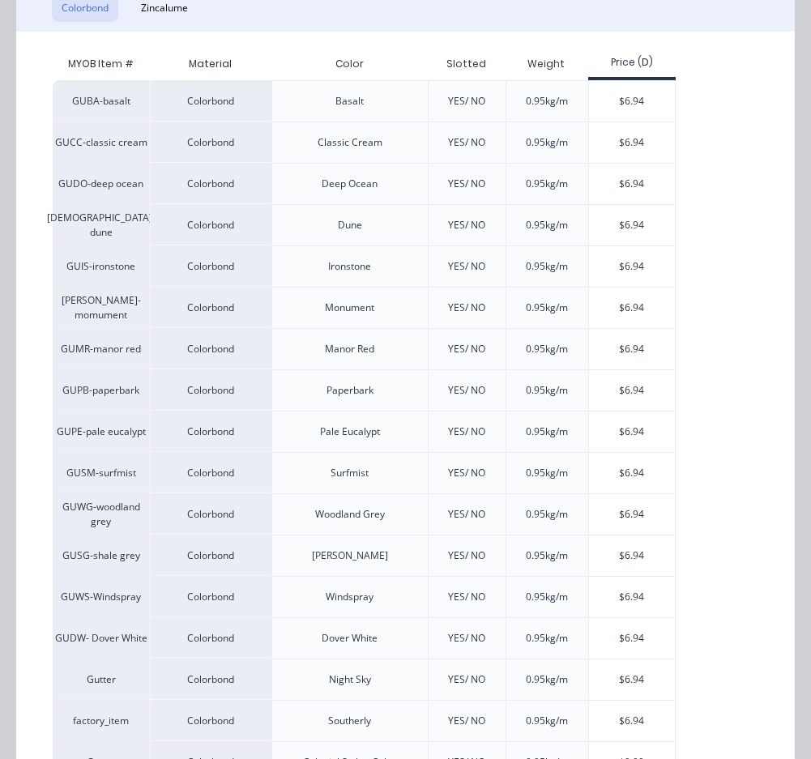
scroll to position [237, 0]
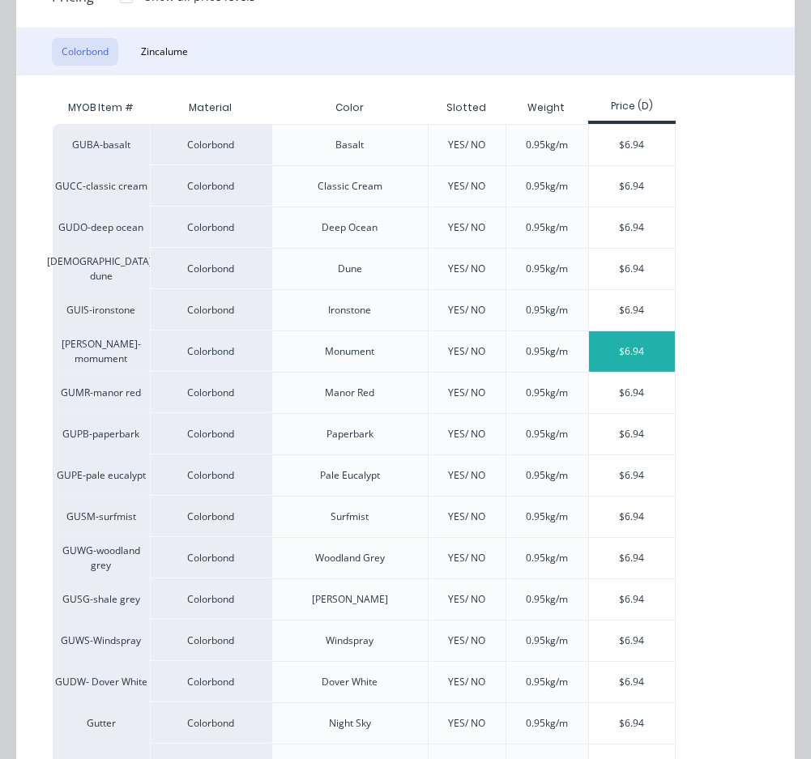
click at [663, 343] on div "$6.94" at bounding box center [632, 351] width 87 height 41
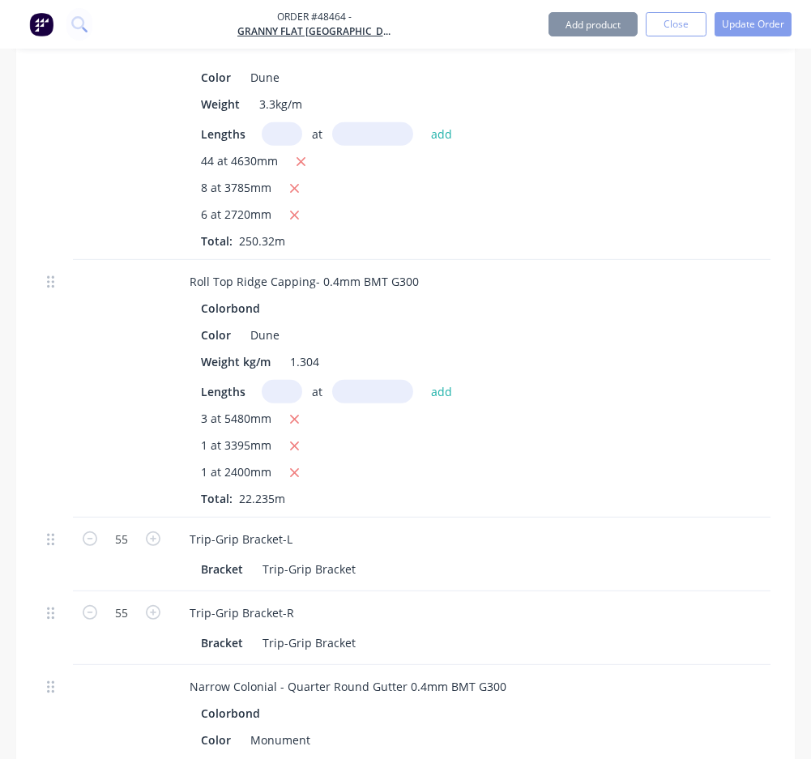
scroll to position [2718, 0]
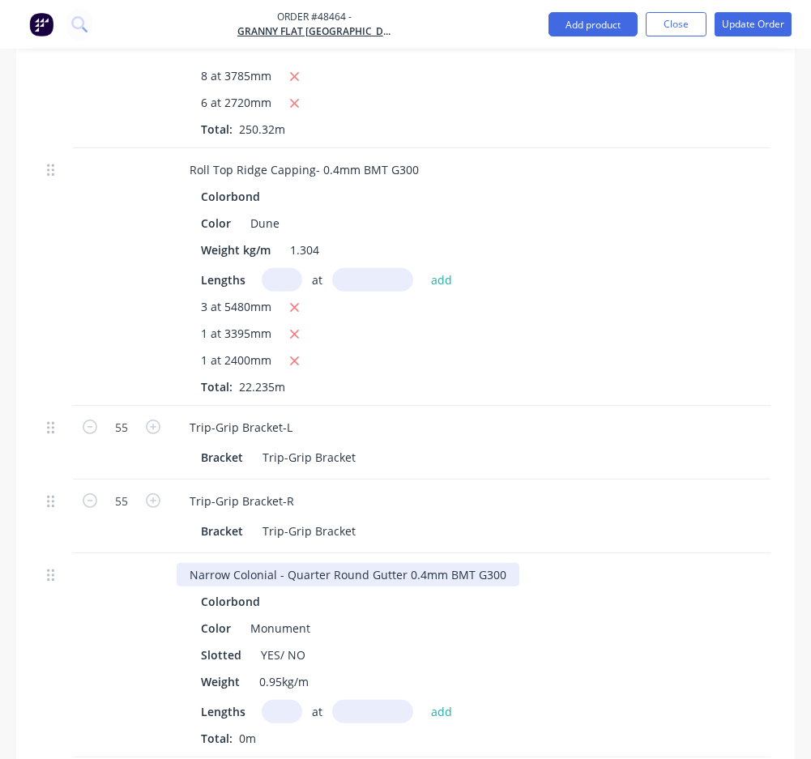
click at [354, 563] on div "Narrow Colonial - Quarter Round Gutter 0.4mm BMT G300" at bounding box center [348, 575] width 343 height 24
drag, startPoint x: 358, startPoint y: 522, endPoint x: 294, endPoint y: 505, distance: 66.2
click at [285, 563] on div "Narrow Colonial - Quarter Round Gutter 0.4mm BMT G300" at bounding box center [348, 575] width 343 height 24
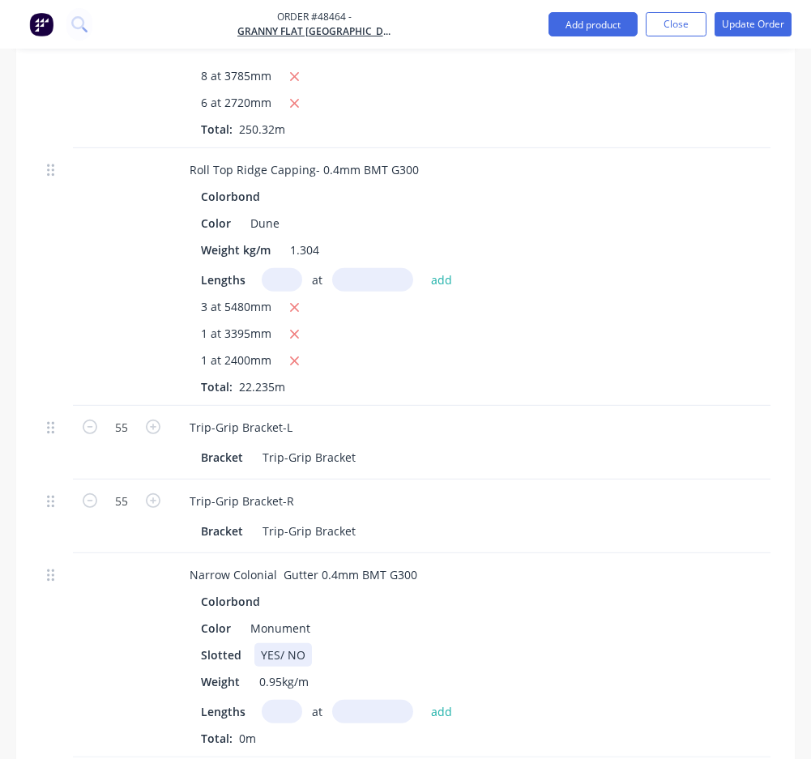
click at [308, 644] on div "YES/ NO" at bounding box center [283, 656] width 58 height 24
click at [306, 644] on div "YES/ NO" at bounding box center [283, 656] width 58 height 24
click at [287, 700] on input "text" at bounding box center [282, 712] width 41 height 24
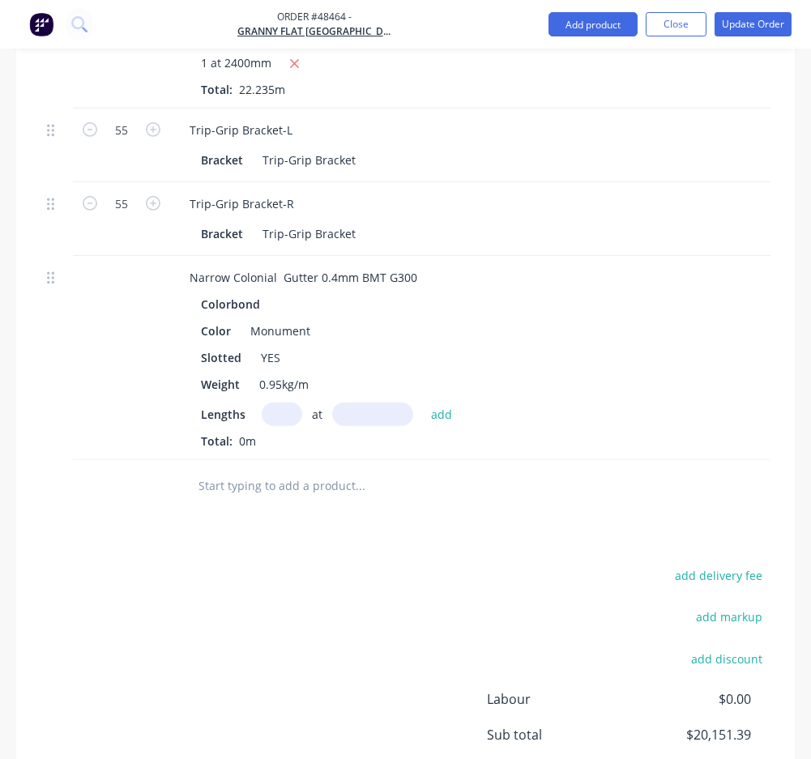
scroll to position [2929, 0]
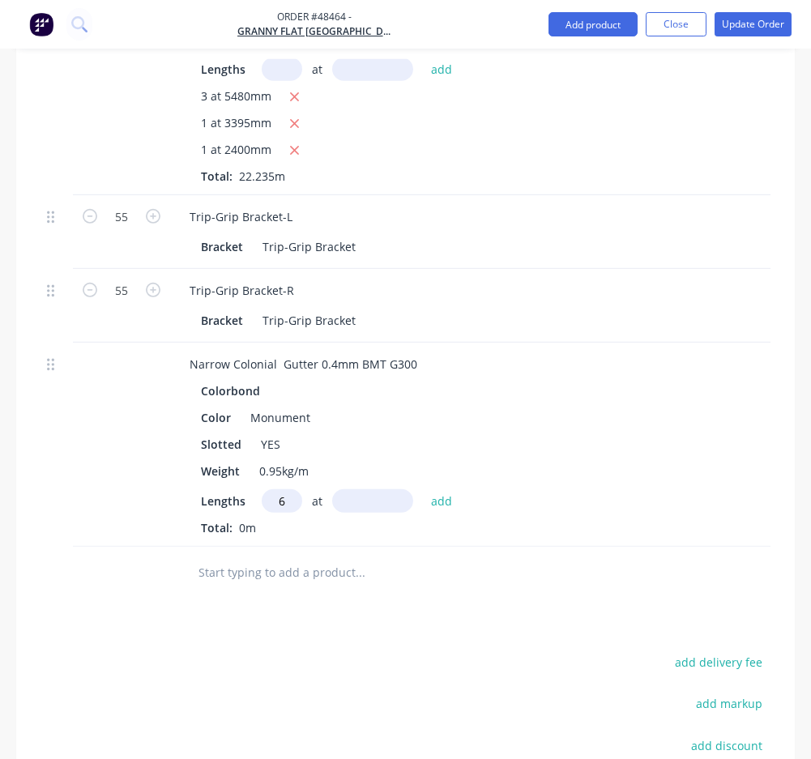
type input "6"
click at [348, 490] on input "text" at bounding box center [372, 502] width 81 height 24
type input "5610mm"
click at [443, 490] on button "add" at bounding box center [442, 501] width 38 height 22
type input "$233.60"
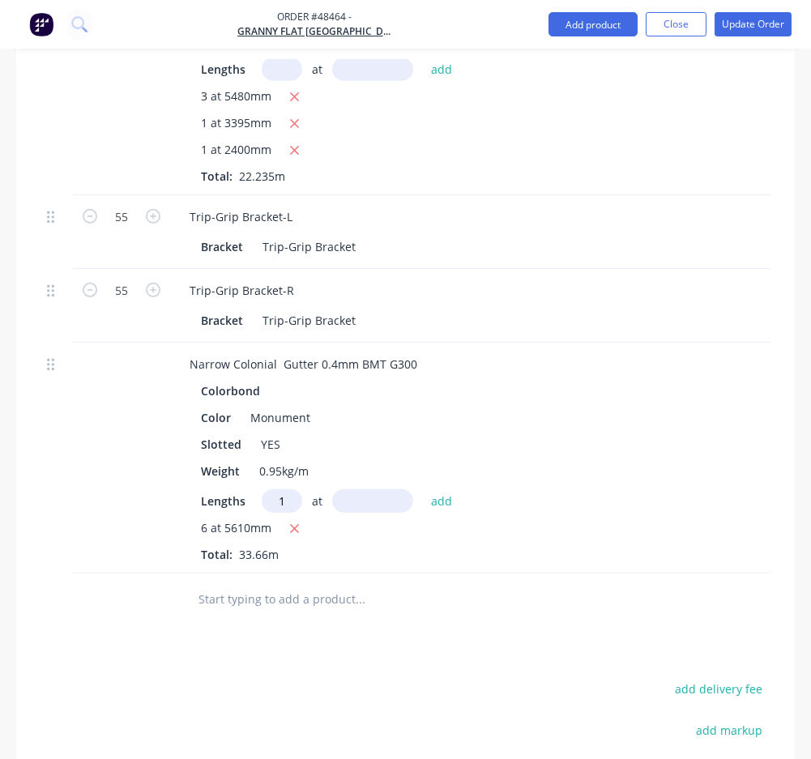
type input "1"
click at [356, 490] on input "text" at bounding box center [372, 502] width 81 height 24
type input "3380mm"
click at [285, 490] on input "1" at bounding box center [282, 502] width 41 height 24
type input "2"
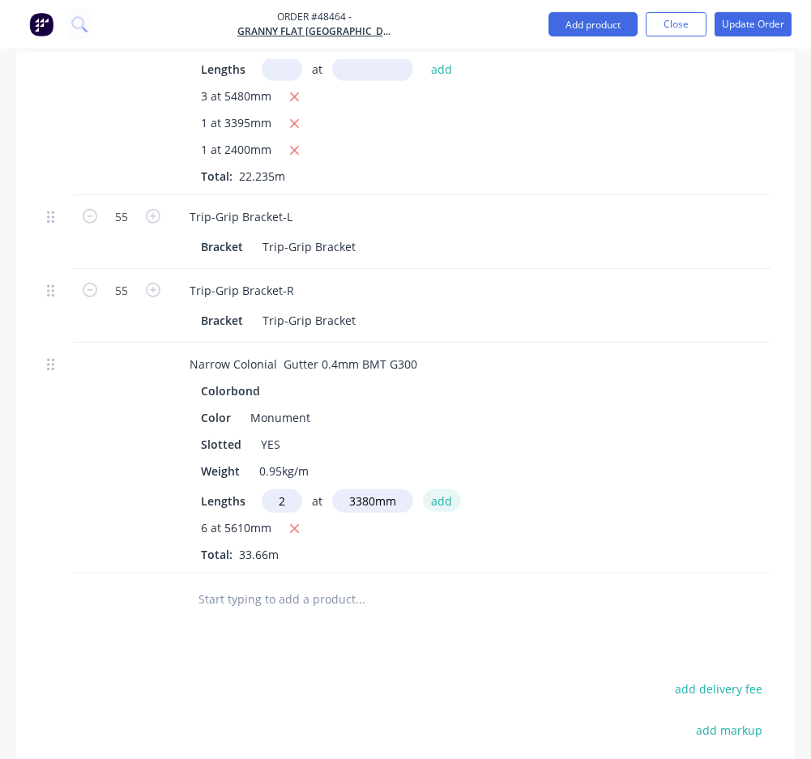
click at [439, 490] on button "add" at bounding box center [442, 501] width 38 height 22
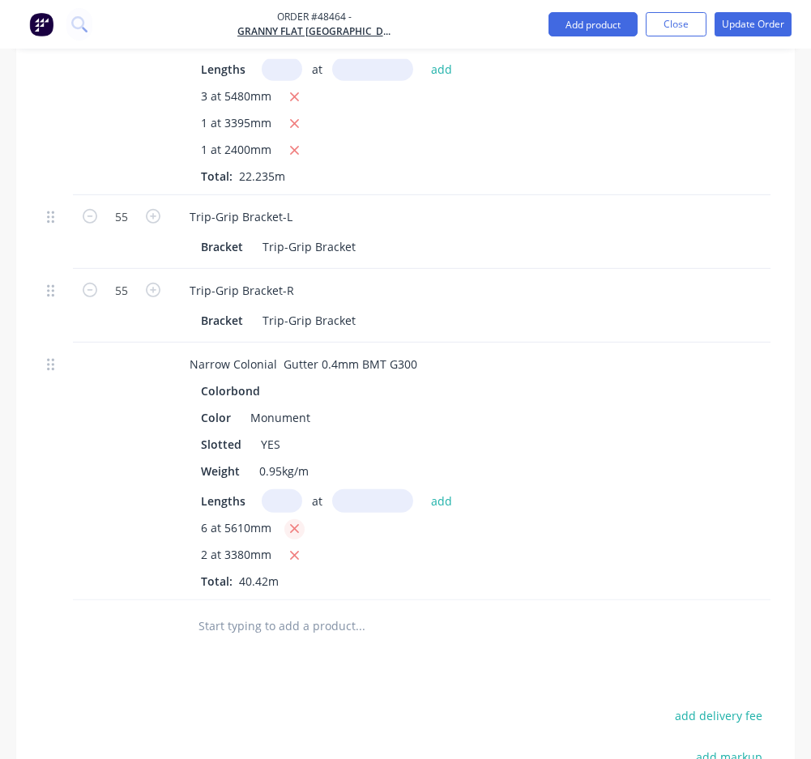
click at [290, 525] on icon "button" at bounding box center [294, 529] width 9 height 9
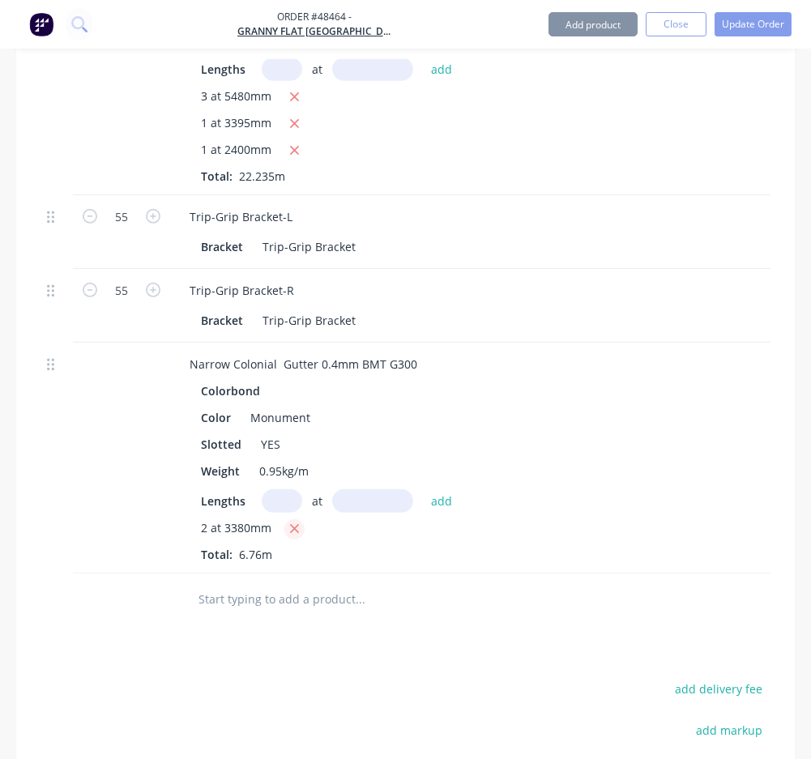
click at [291, 522] on icon "button" at bounding box center [294, 529] width 11 height 15
type input "$0.00"
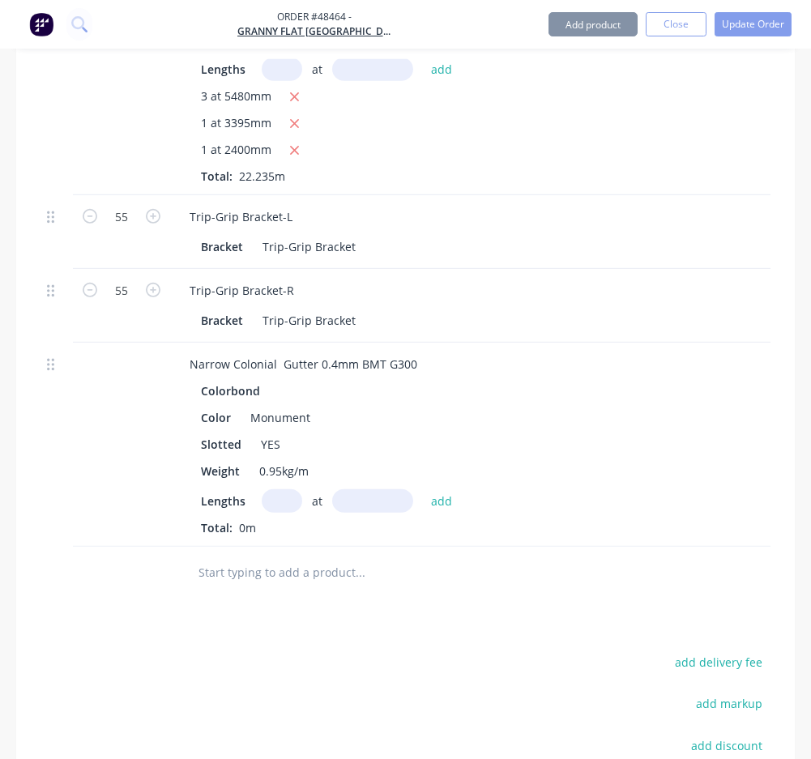
click at [265, 490] on input "text" at bounding box center [282, 502] width 41 height 24
click at [282, 490] on input "text" at bounding box center [282, 502] width 41 height 24
click at [280, 490] on input "text" at bounding box center [282, 502] width 41 height 24
type input "1"
click at [347, 490] on input "text" at bounding box center [372, 502] width 81 height 24
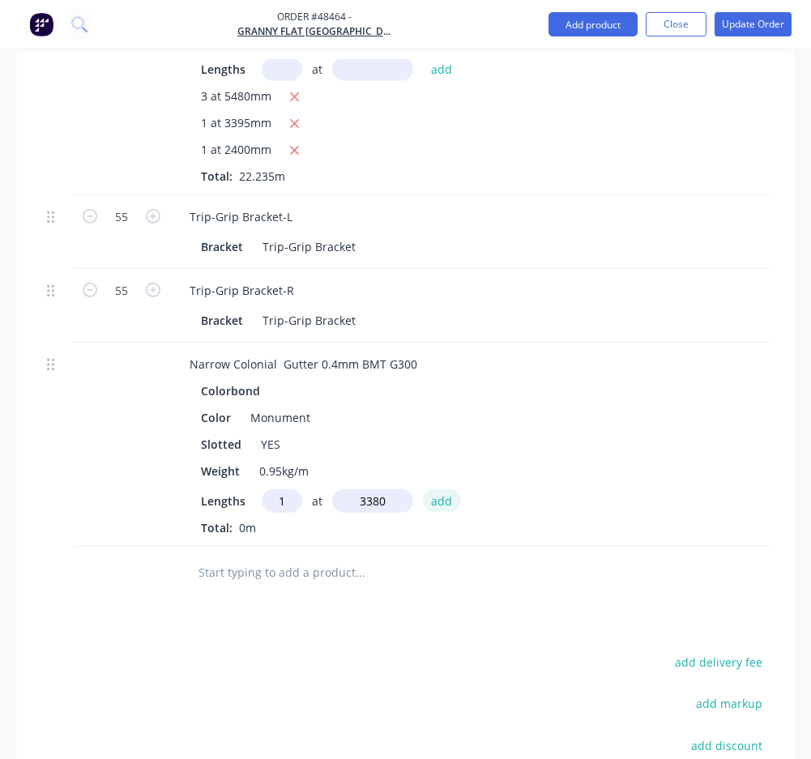
type input "3380mm"
click at [435, 490] on button "add" at bounding box center [442, 501] width 38 height 22
type input "$23.46"
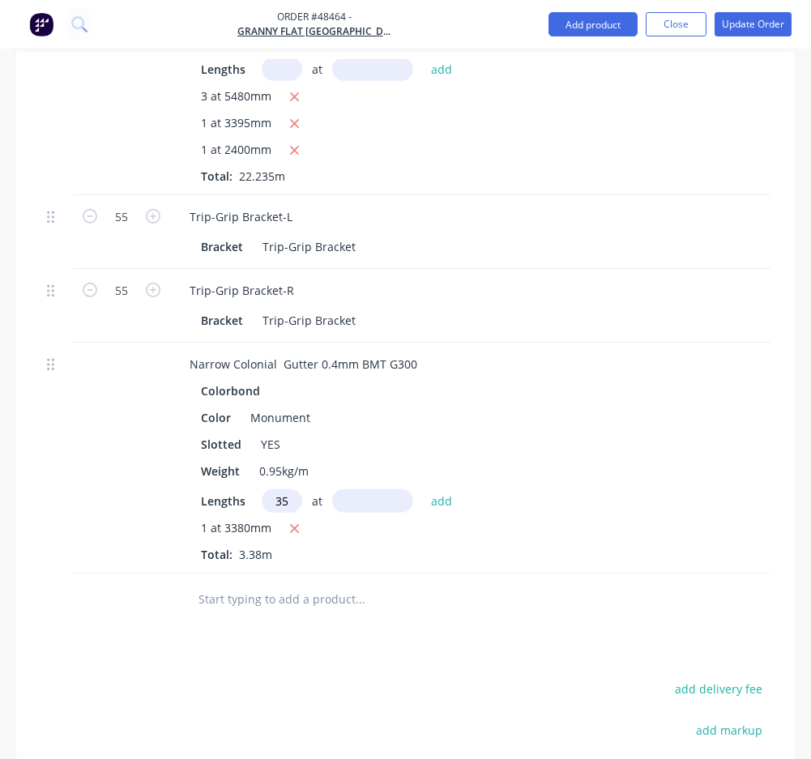
scroll to position [0, 0]
type input "3"
click at [342, 490] on input "text" at bounding box center [372, 502] width 81 height 24
type input "5610mm"
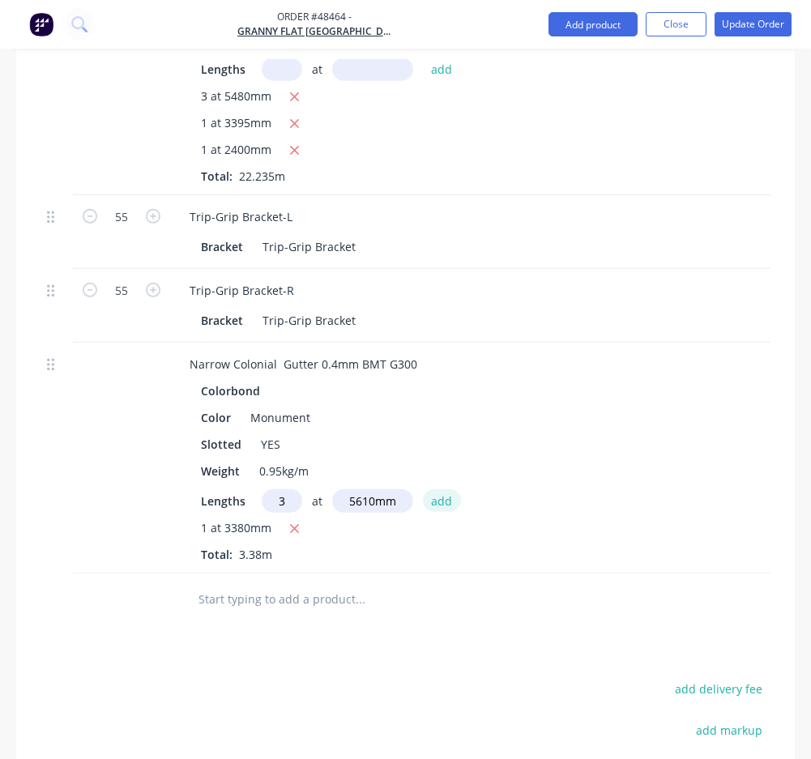
click at [435, 490] on button "add" at bounding box center [442, 501] width 38 height 22
type input "$140.26"
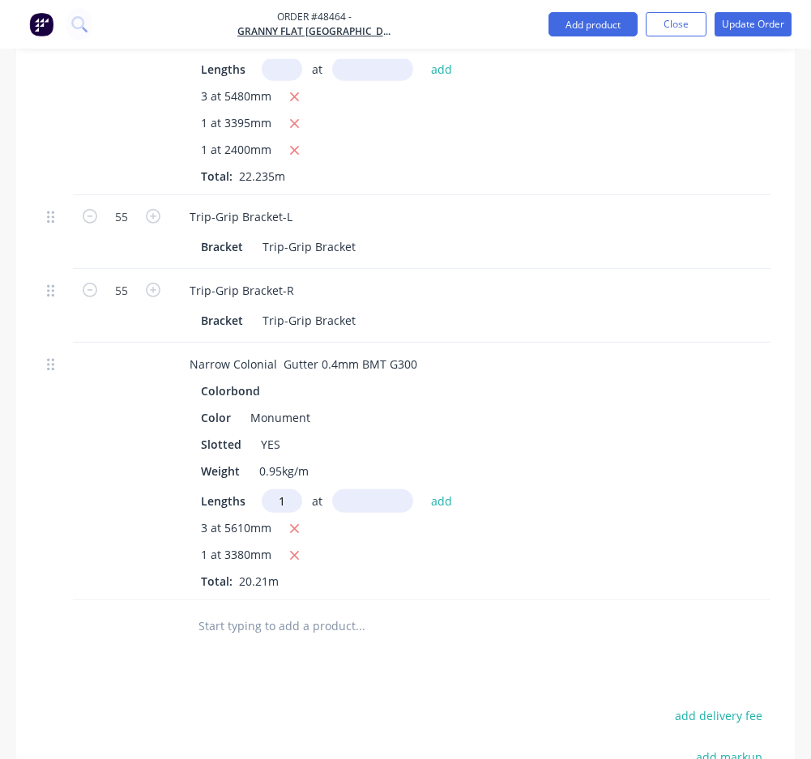
type input "1"
click at [404, 490] on input "text" at bounding box center [372, 502] width 81 height 24
type input "2400mm"
click at [434, 490] on button "add" at bounding box center [442, 501] width 38 height 22
type input "$156.91"
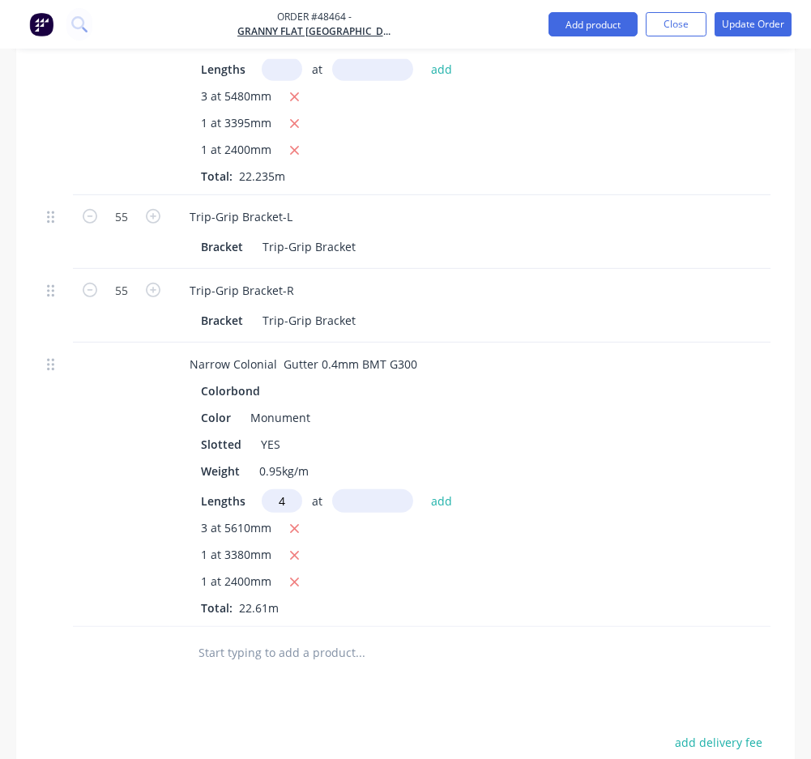
type input "4"
click at [381, 490] on input "text" at bounding box center [372, 502] width 81 height 24
type input "5500mm"
click at [434, 490] on button "add" at bounding box center [442, 501] width 38 height 22
type input "$309.59"
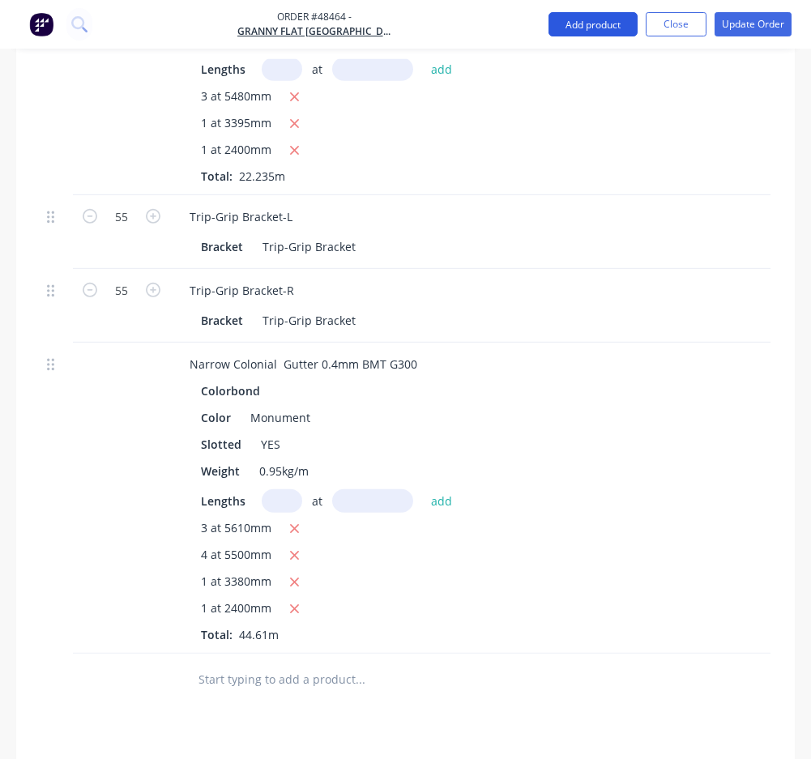
click at [592, 28] on button "Add product" at bounding box center [593, 24] width 89 height 24
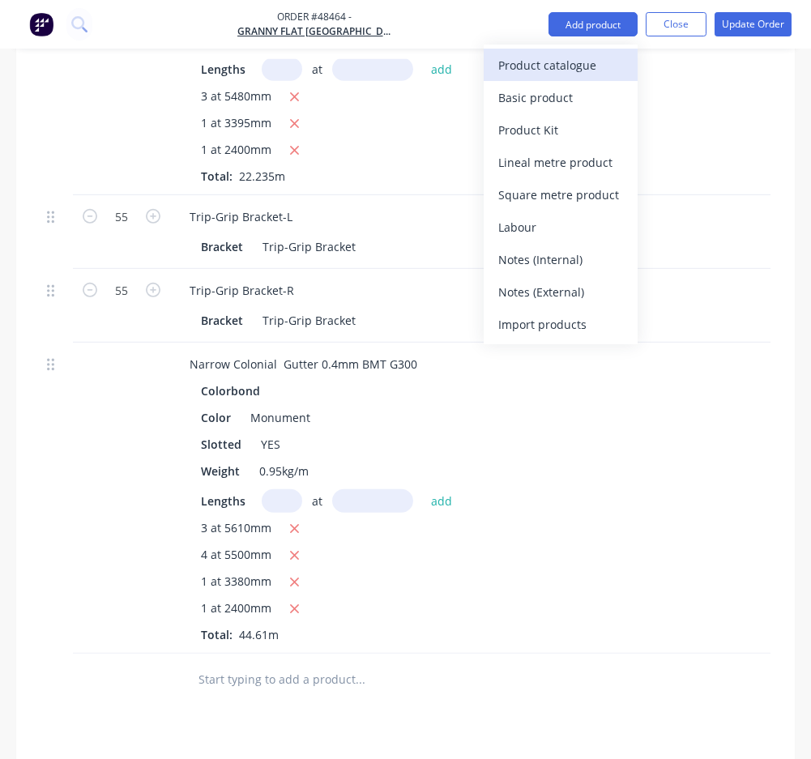
click at [530, 64] on div "Product catalogue" at bounding box center [560, 65] width 125 height 24
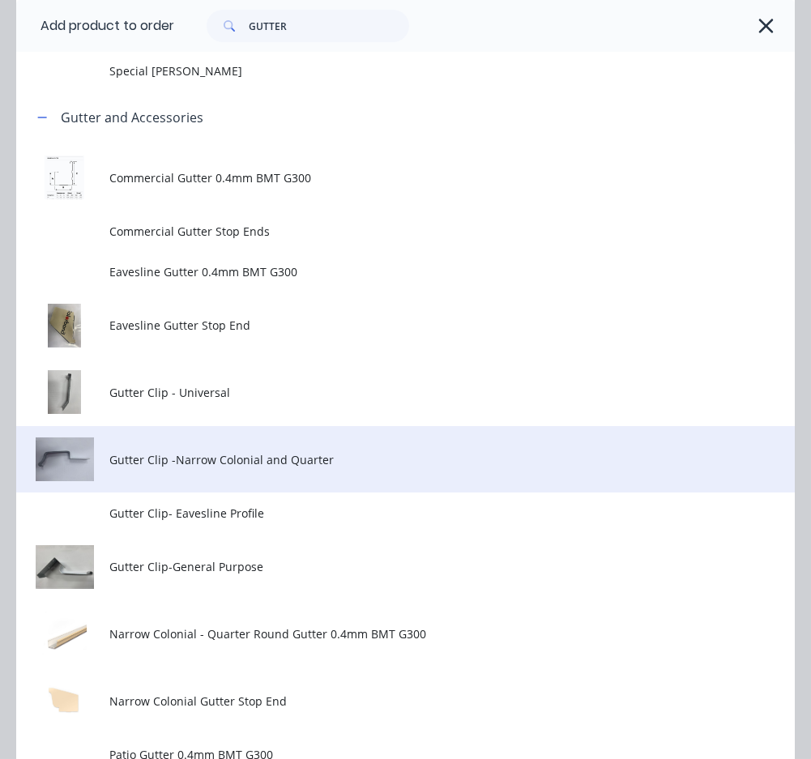
scroll to position [147, 0]
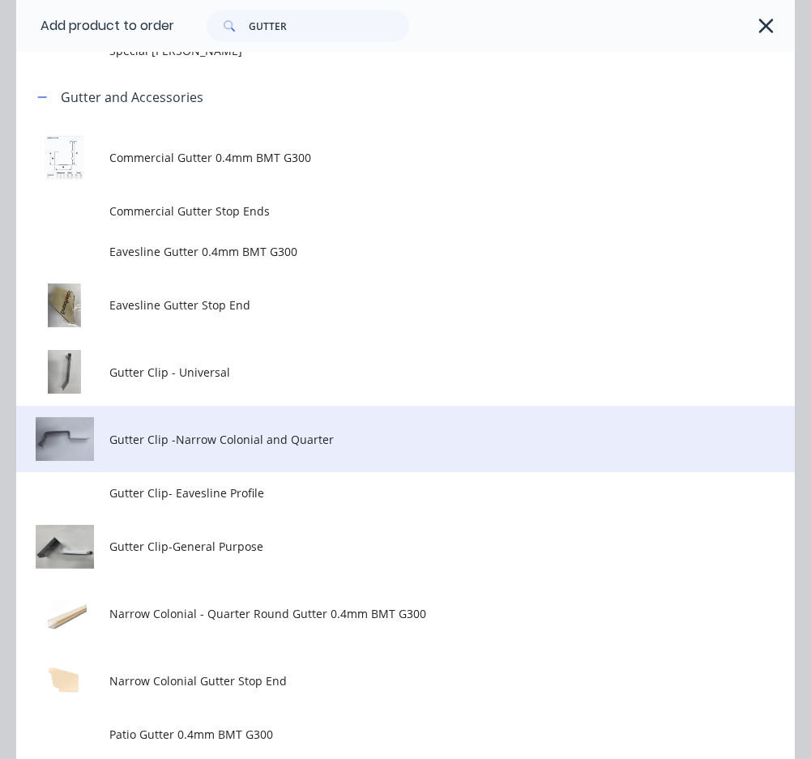
click at [233, 439] on span "Gutter Clip -Narrow Colonial and Quarter" at bounding box center [383, 439] width 549 height 17
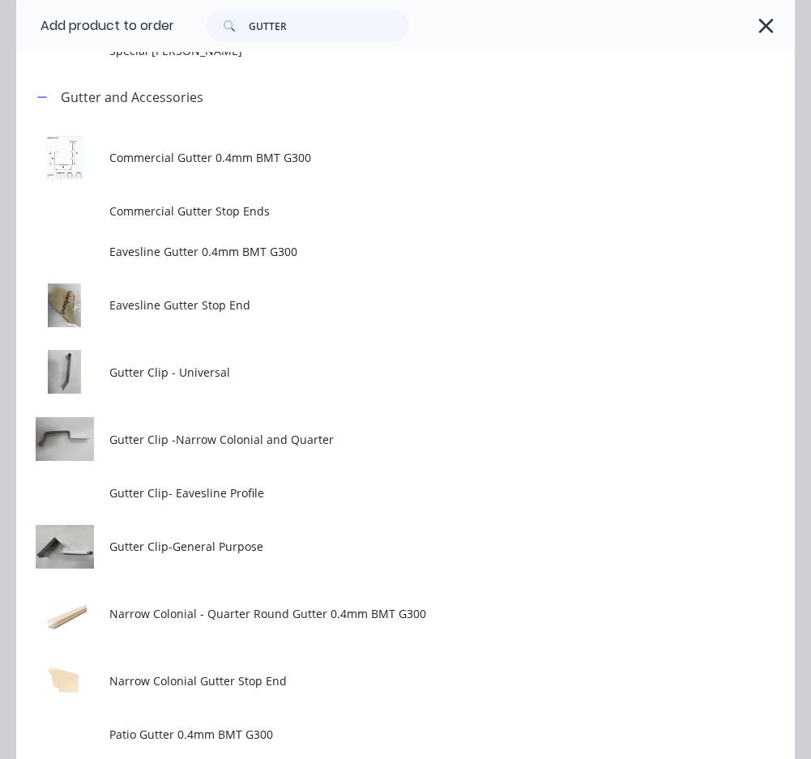
scroll to position [0, 0]
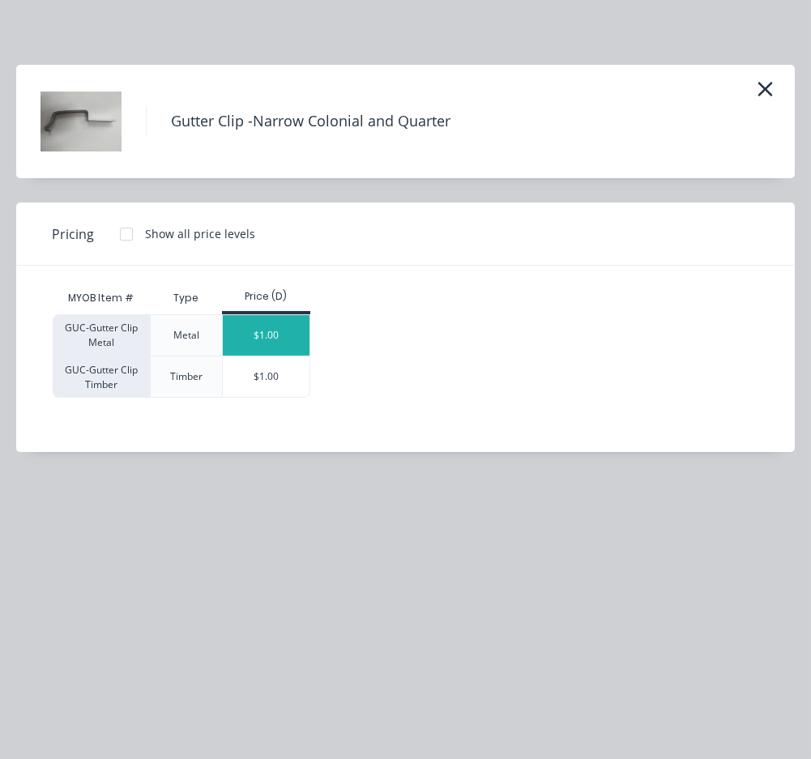
click at [272, 340] on div "$1.00" at bounding box center [266, 335] width 87 height 41
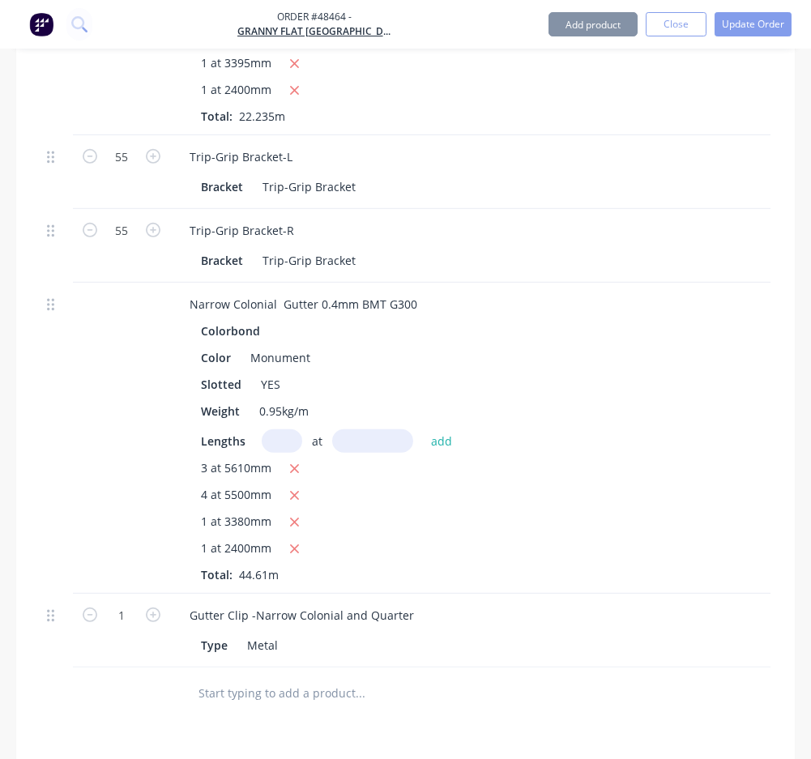
scroll to position [3077, 0]
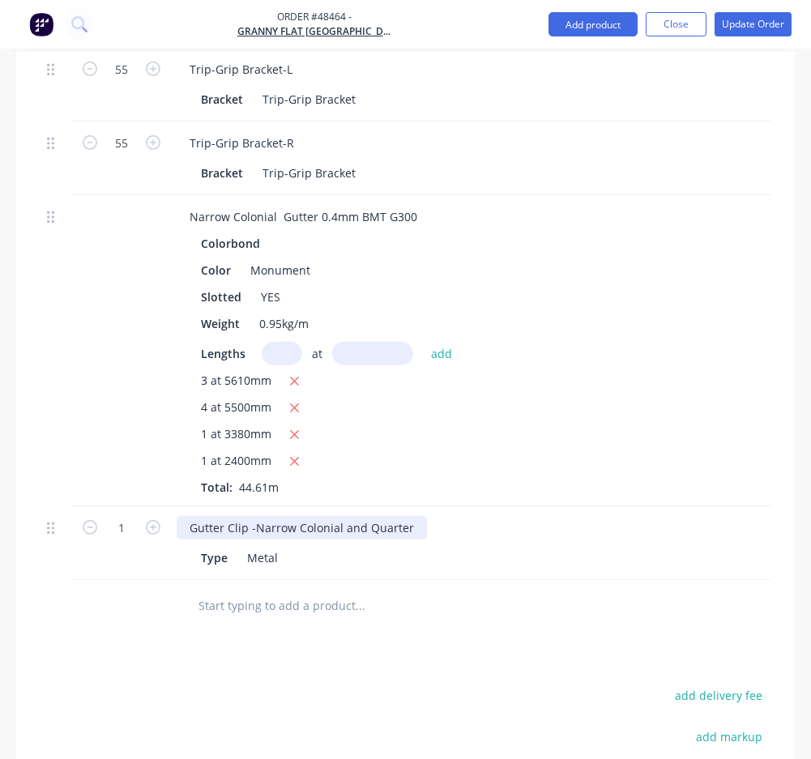
click at [405, 516] on div "Gutter Clip -Narrow Colonial and Quarter" at bounding box center [302, 528] width 250 height 24
click at [613, 27] on button "Add product" at bounding box center [593, 24] width 89 height 24
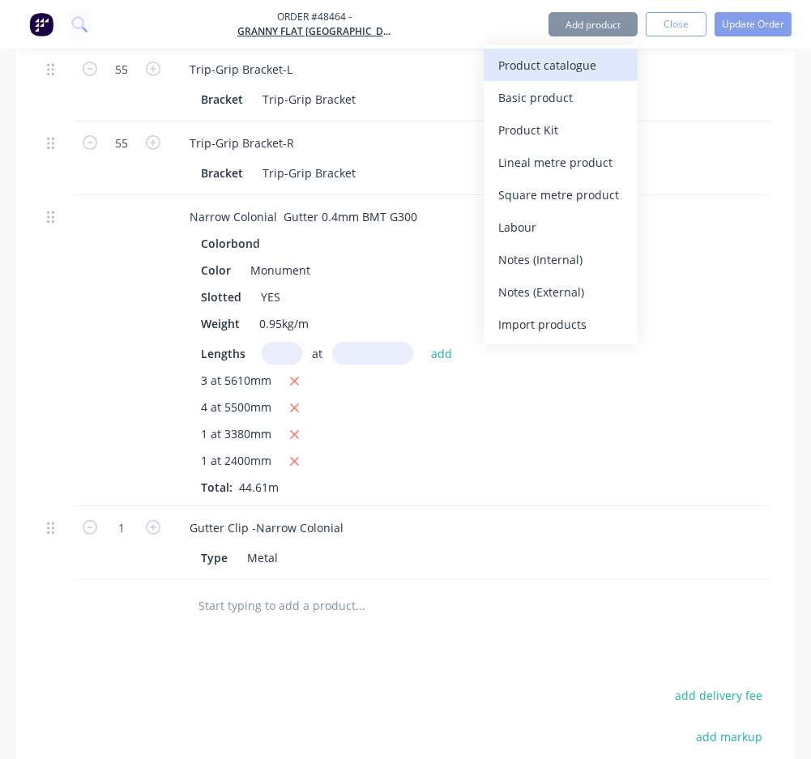
click at [577, 53] on div "Product catalogue" at bounding box center [560, 65] width 125 height 24
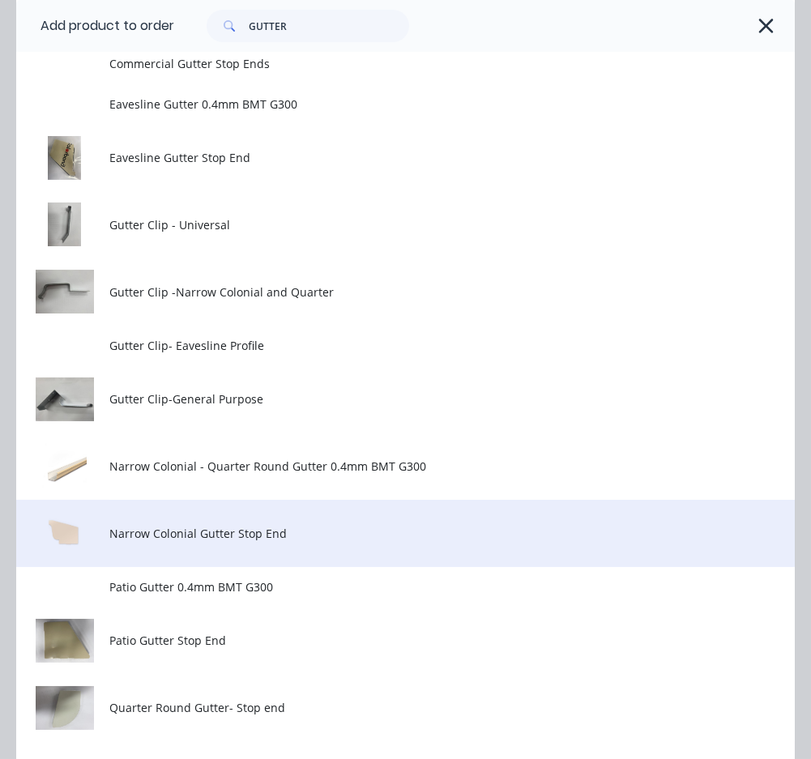
scroll to position [368, 0]
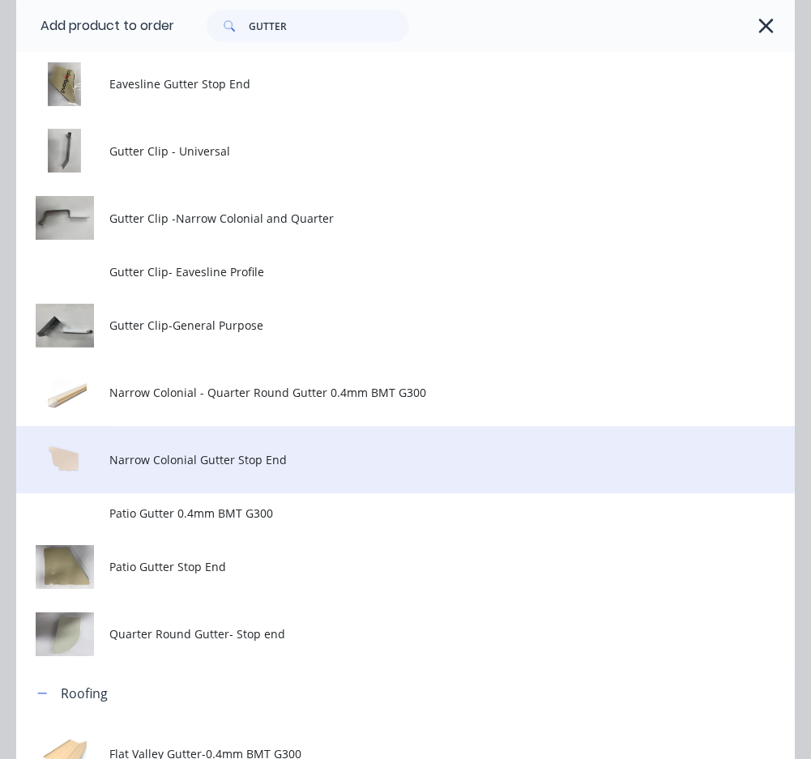
click at [225, 460] on span "Narrow Colonial Gutter Stop End" at bounding box center [383, 459] width 549 height 17
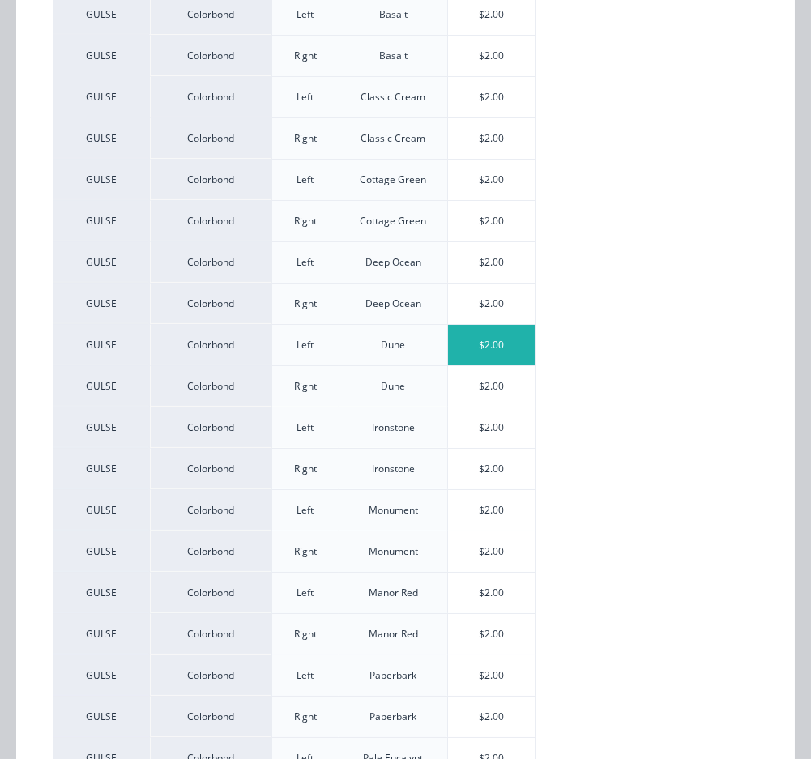
click at [491, 331] on div "$2.00" at bounding box center [491, 345] width 87 height 41
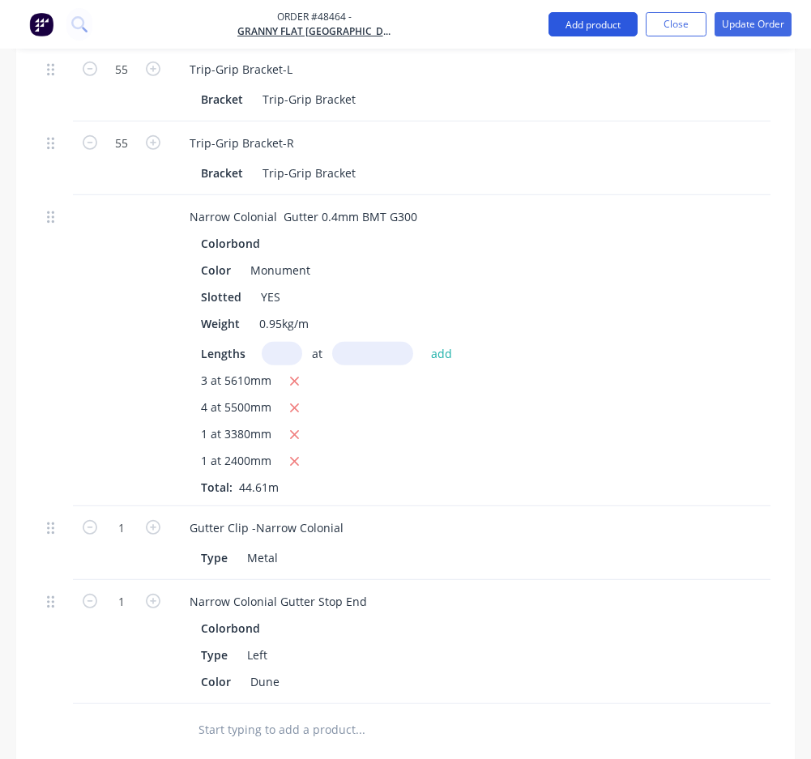
click at [601, 23] on button "Add product" at bounding box center [593, 24] width 89 height 24
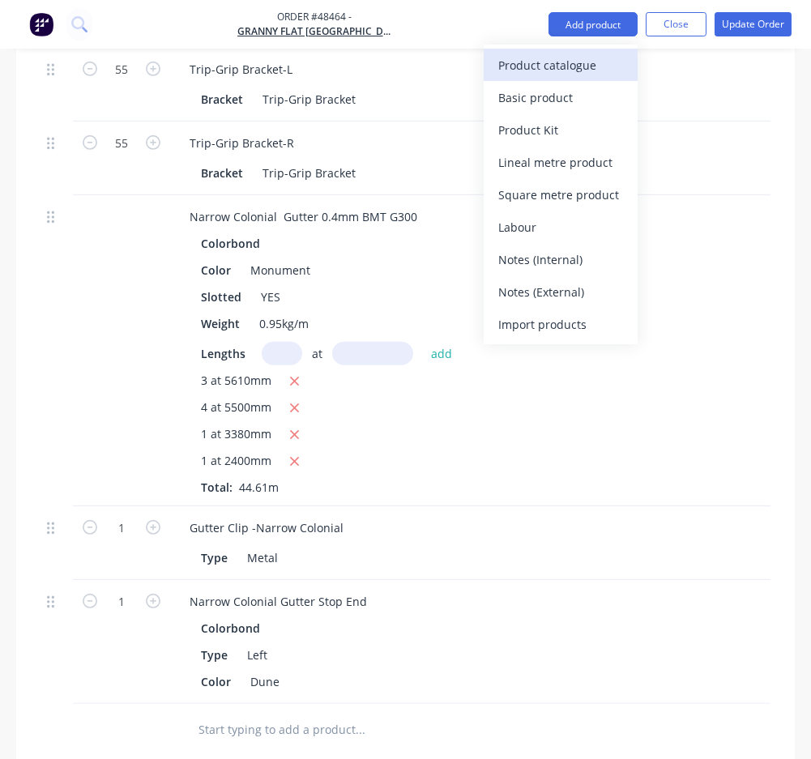
click at [578, 54] on div "Product catalogue" at bounding box center [560, 65] width 125 height 24
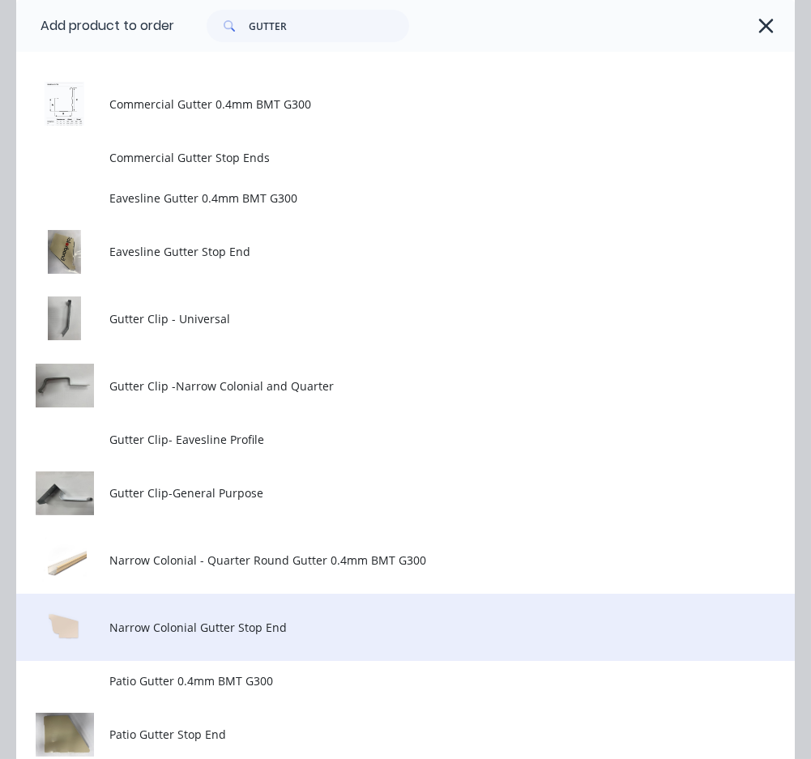
scroll to position [220, 0]
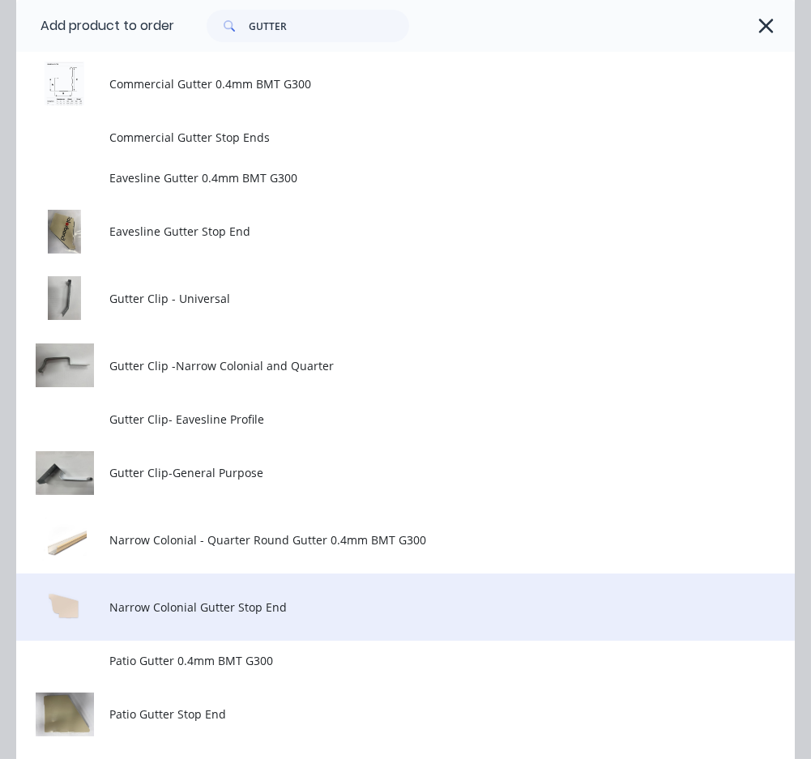
click at [318, 604] on span "Narrow Colonial Gutter Stop End" at bounding box center [383, 607] width 549 height 17
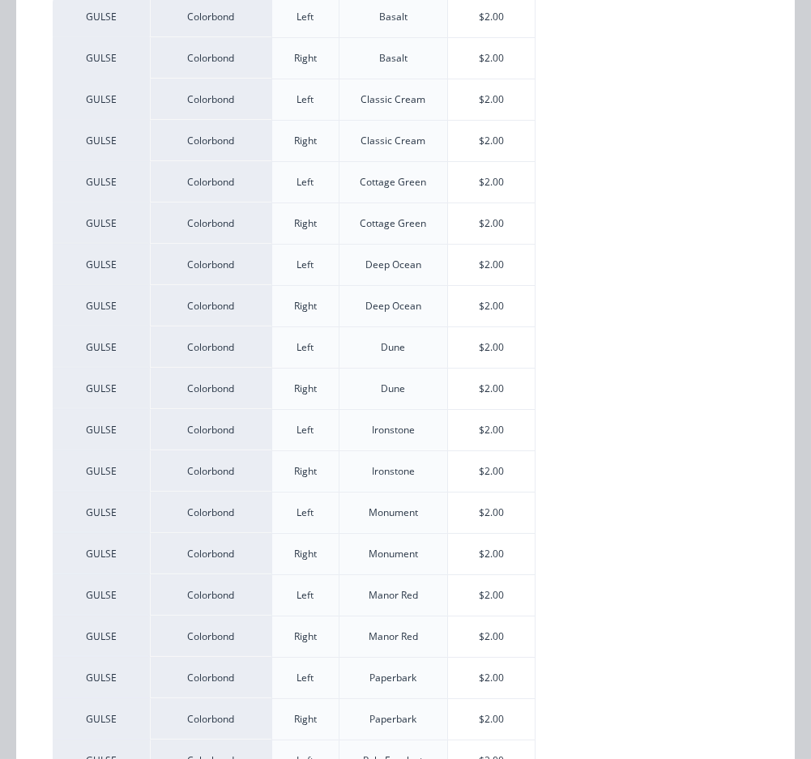
scroll to position [368, 0]
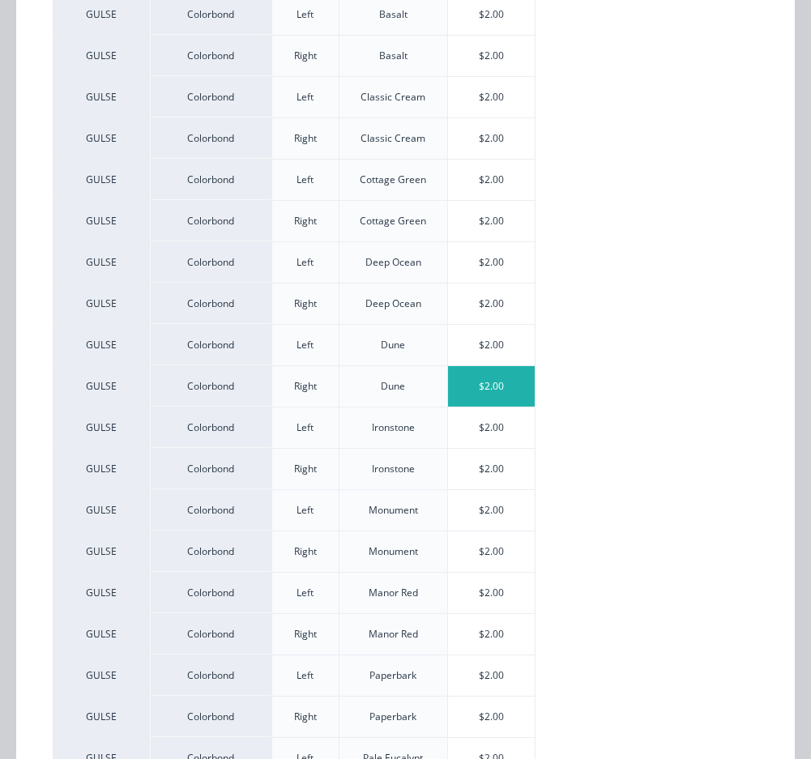
click at [528, 383] on div "$2.00" at bounding box center [491, 386] width 87 height 41
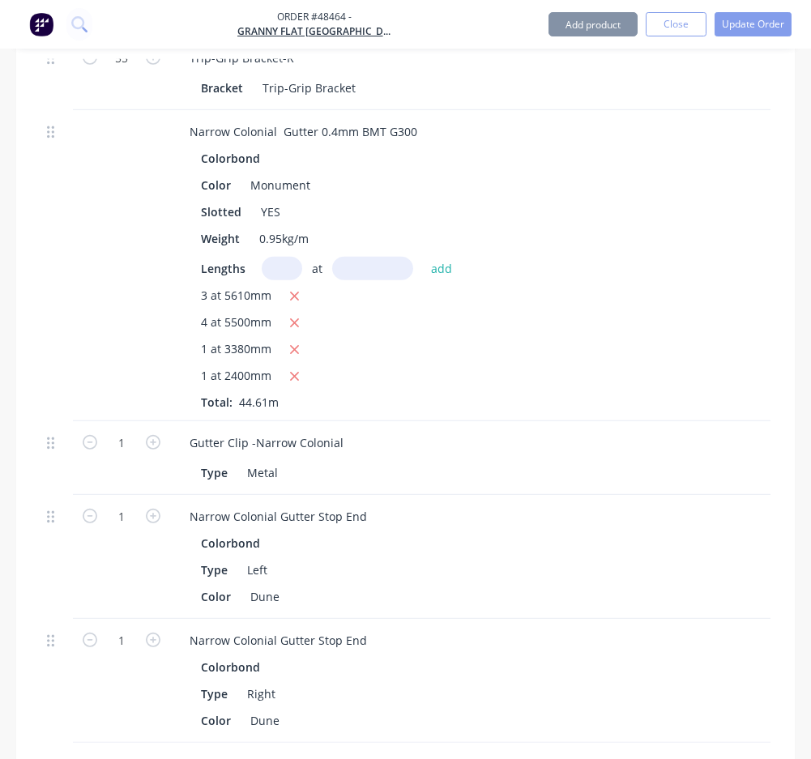
scroll to position [3224, 0]
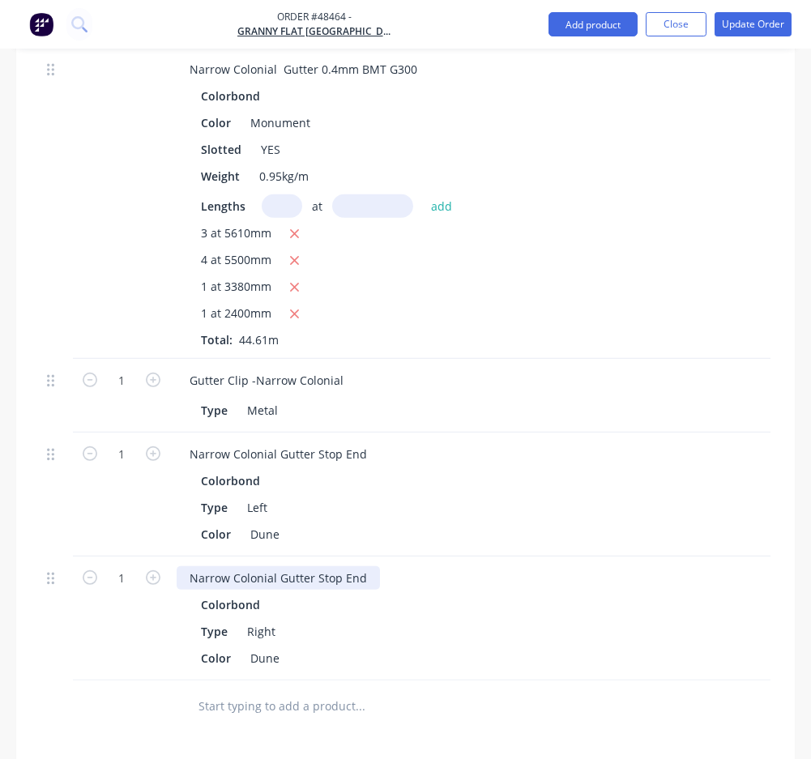
click at [371, 567] on div "Narrow Colonial Gutter Stop End" at bounding box center [278, 579] width 203 height 24
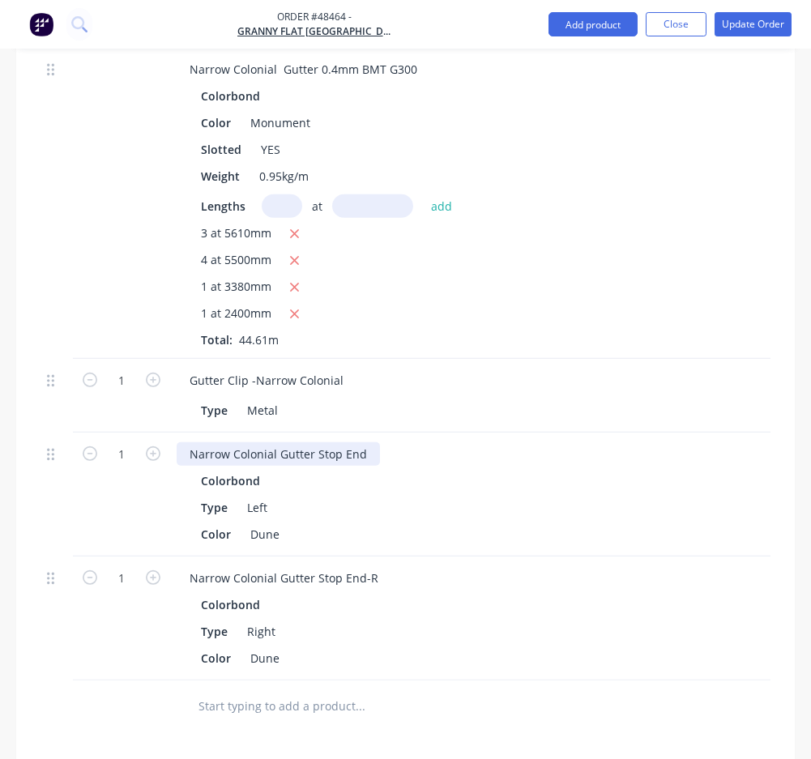
click at [371, 443] on div "Narrow Colonial Gutter Stop End" at bounding box center [278, 455] width 203 height 24
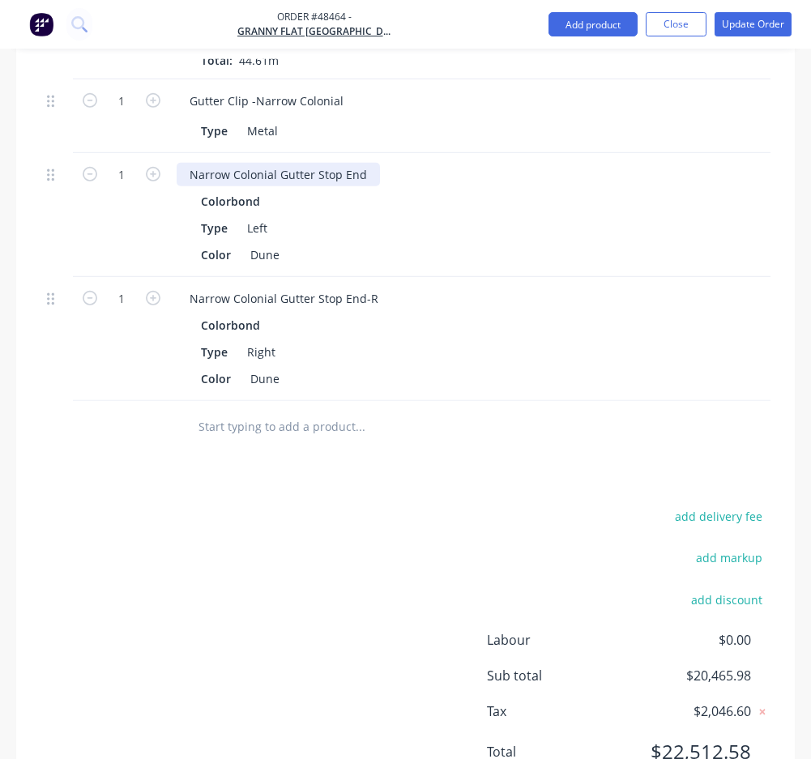
click at [373, 163] on div "Narrow Colonial Gutter Stop End" at bounding box center [278, 175] width 203 height 24
click at [656, 506] on div "add delivery fee" at bounding box center [669, 526] width 203 height 41
click at [127, 163] on input "1" at bounding box center [121, 175] width 42 height 24
type input "4"
type input "$8.00"
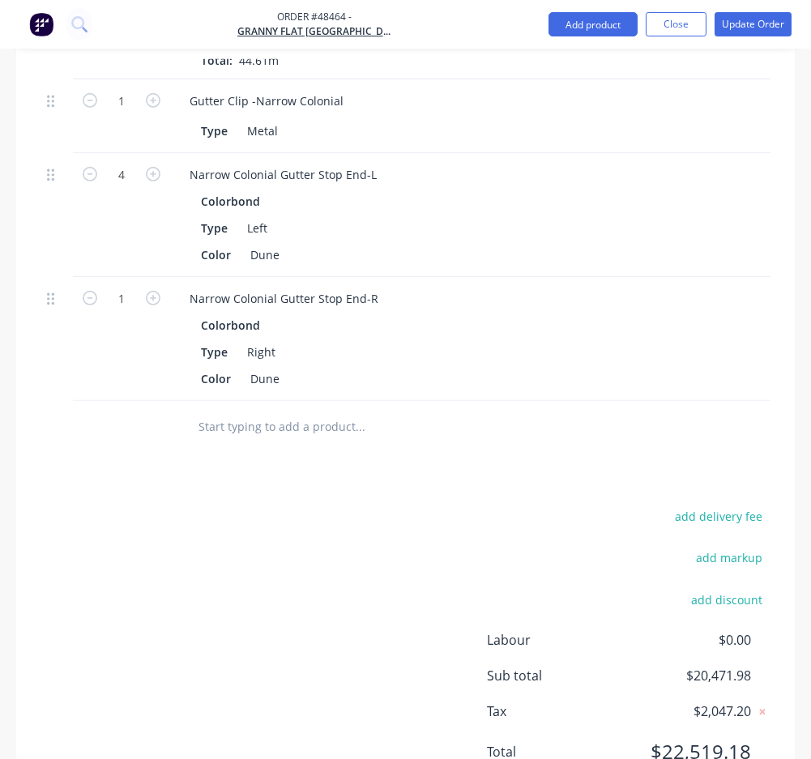
click at [602, 506] on div "add delivery fee" at bounding box center [669, 526] width 203 height 41
click at [131, 287] on input "1" at bounding box center [121, 299] width 42 height 24
type input "4"
type input "$8.00"
click at [136, 506] on div "add delivery fee add markup add discount Labour $0.00 Sub total $20,471.98 Tax …" at bounding box center [406, 644] width 730 height 277
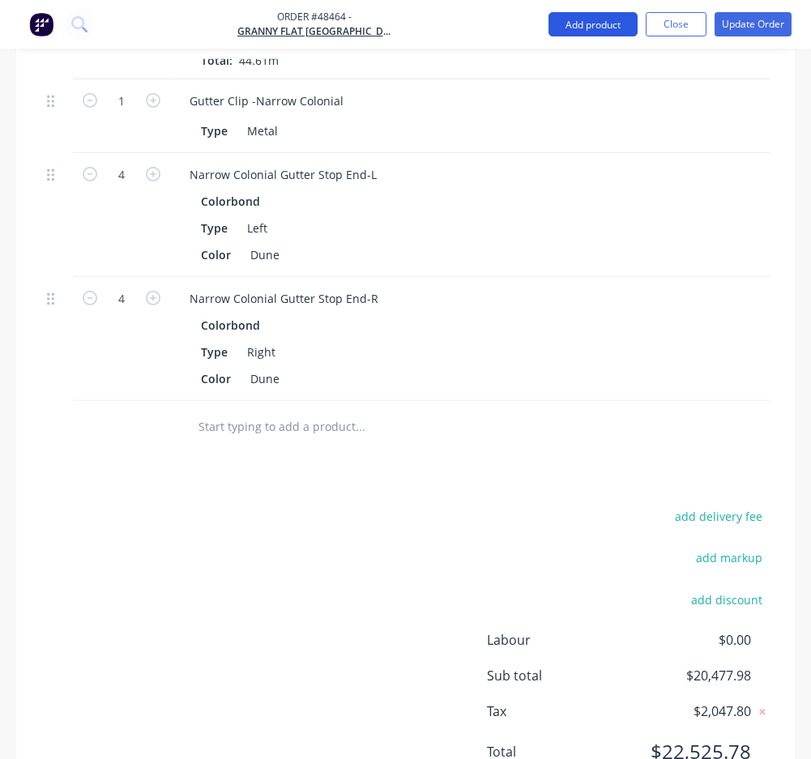
drag, startPoint x: 573, startPoint y: 21, endPoint x: 567, endPoint y: 35, distance: 14.9
click at [574, 20] on button "Add product" at bounding box center [593, 24] width 89 height 24
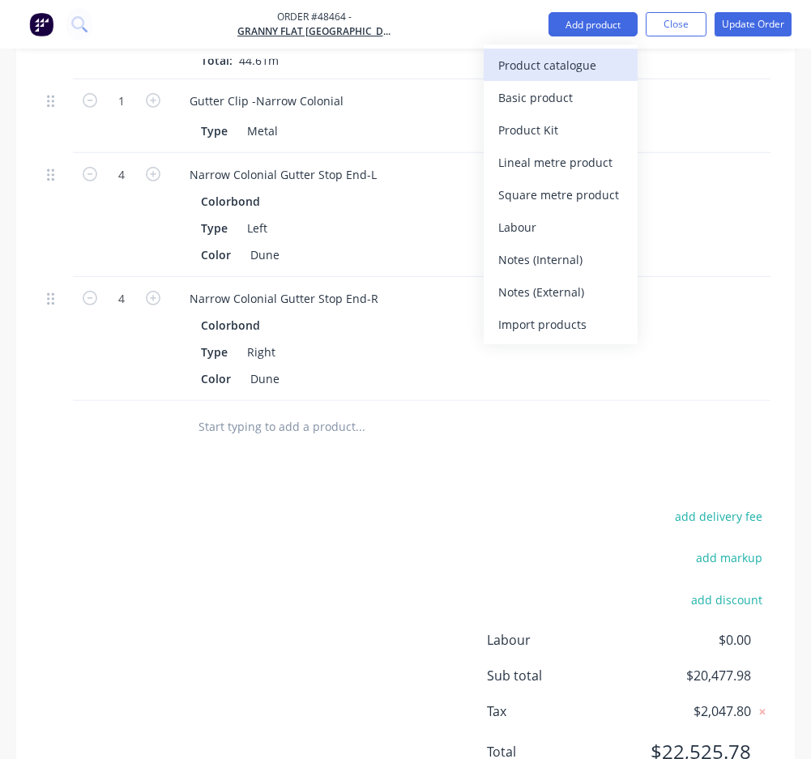
click at [552, 63] on div "Product catalogue" at bounding box center [560, 65] width 125 height 24
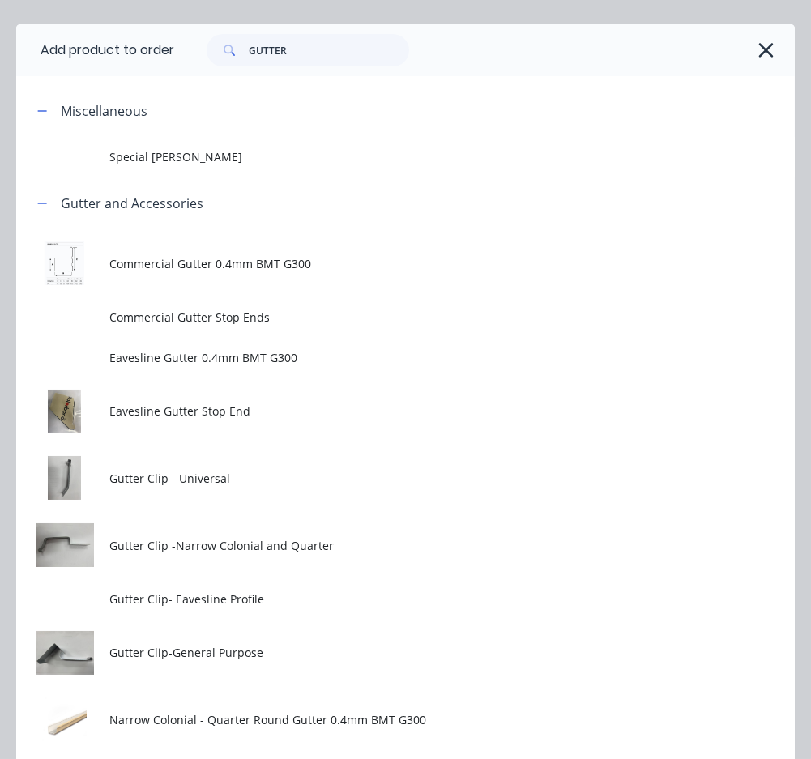
scroll to position [0, 0]
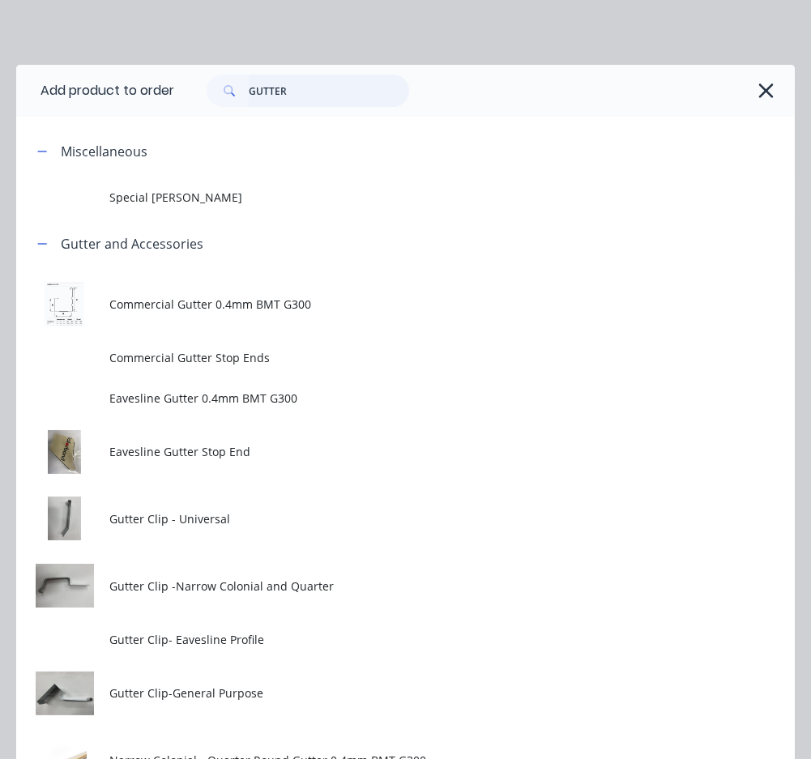
drag, startPoint x: 306, startPoint y: 88, endPoint x: 192, endPoint y: 91, distance: 114.3
click at [194, 91] on div "GUTTER" at bounding box center [299, 91] width 219 height 32
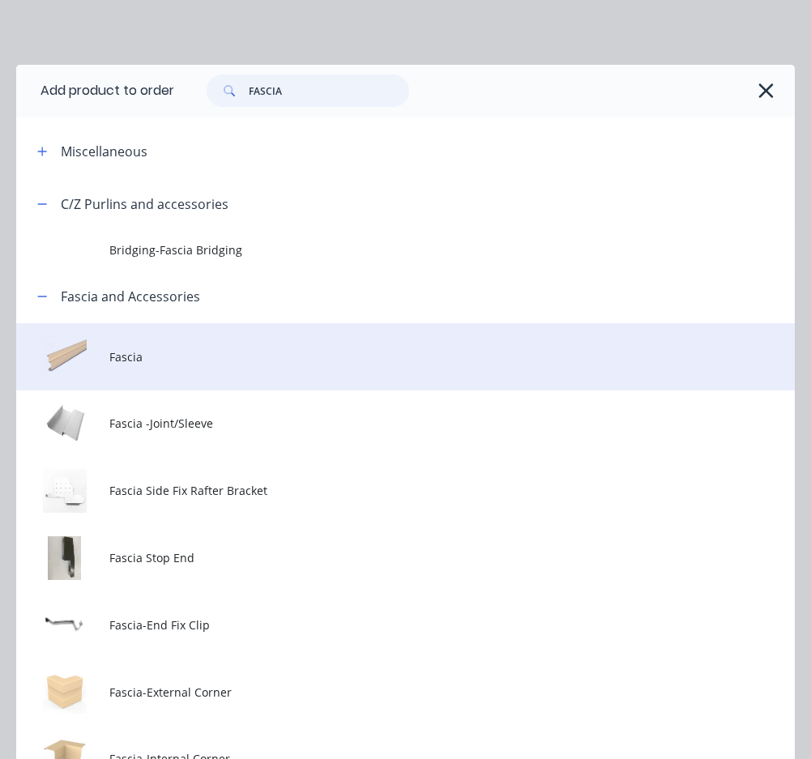
type input "FASCIA"
click at [143, 358] on span "Fascia" at bounding box center [383, 356] width 549 height 17
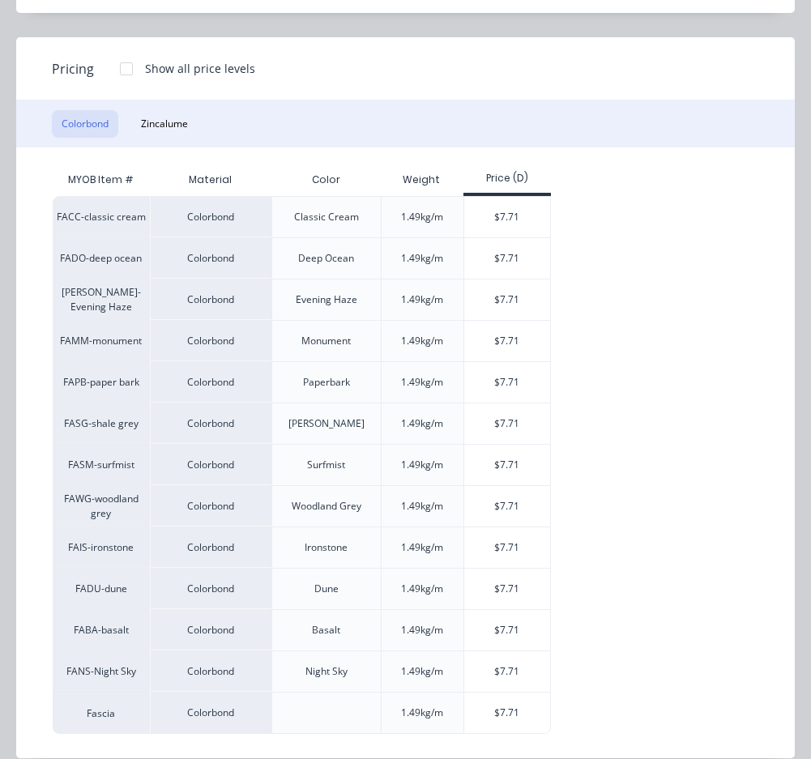
scroll to position [180, 0]
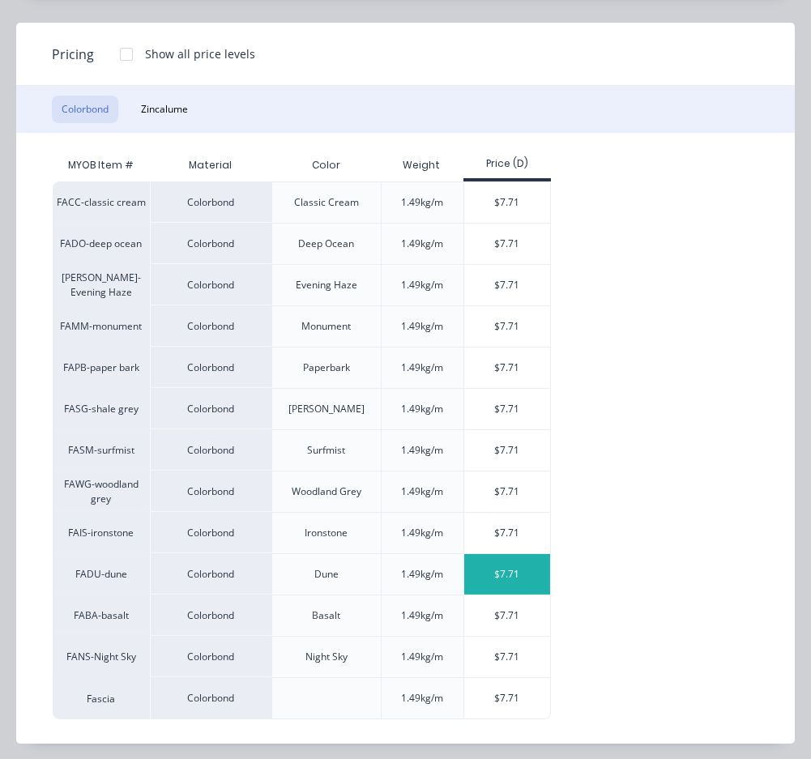
click at [494, 555] on div "$7.71" at bounding box center [507, 574] width 87 height 41
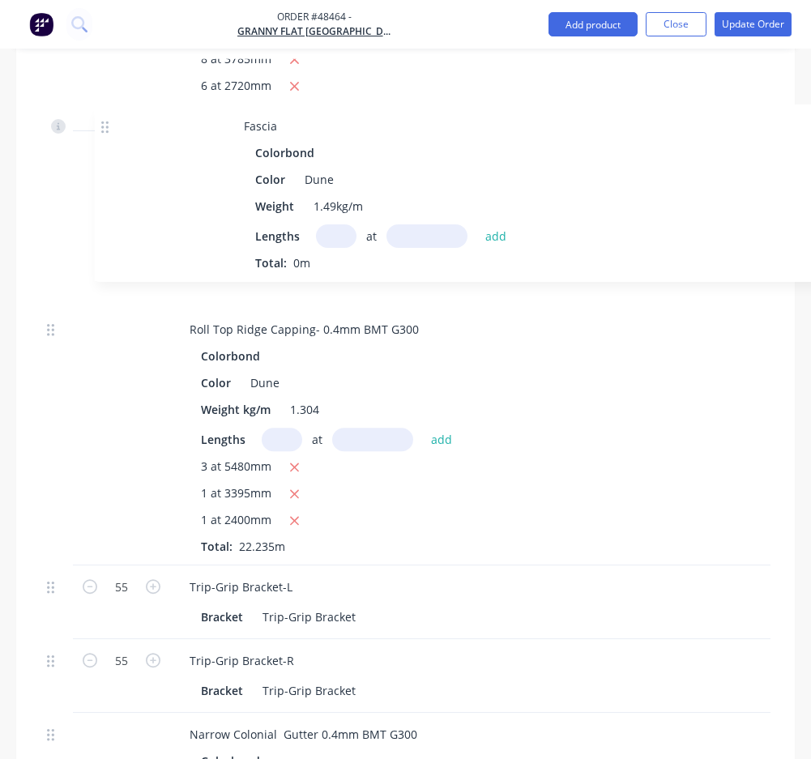
scroll to position [2709, 0]
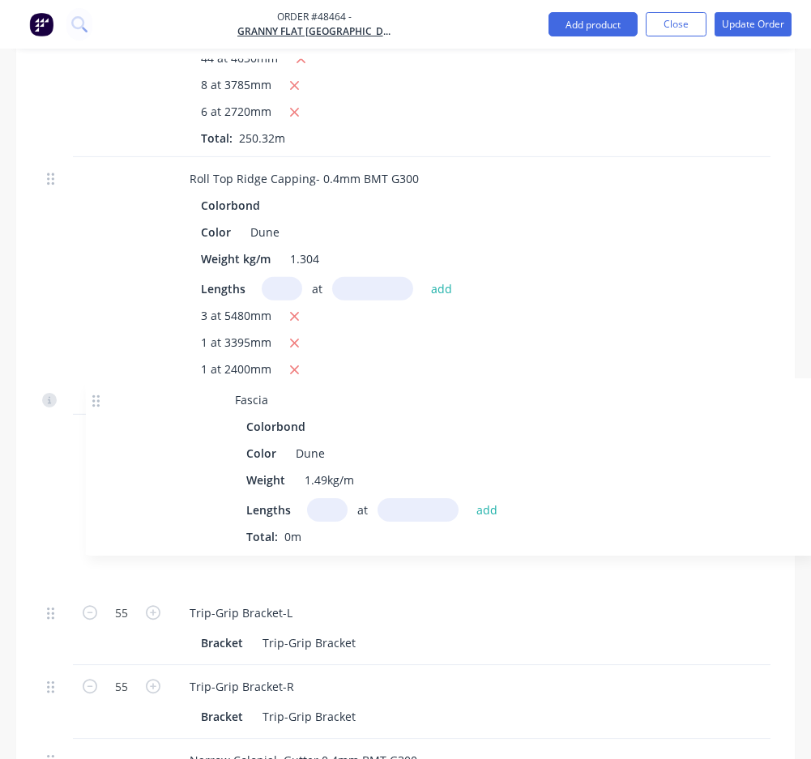
drag, startPoint x: 51, startPoint y: 432, endPoint x: 98, endPoint y: 378, distance: 71.2
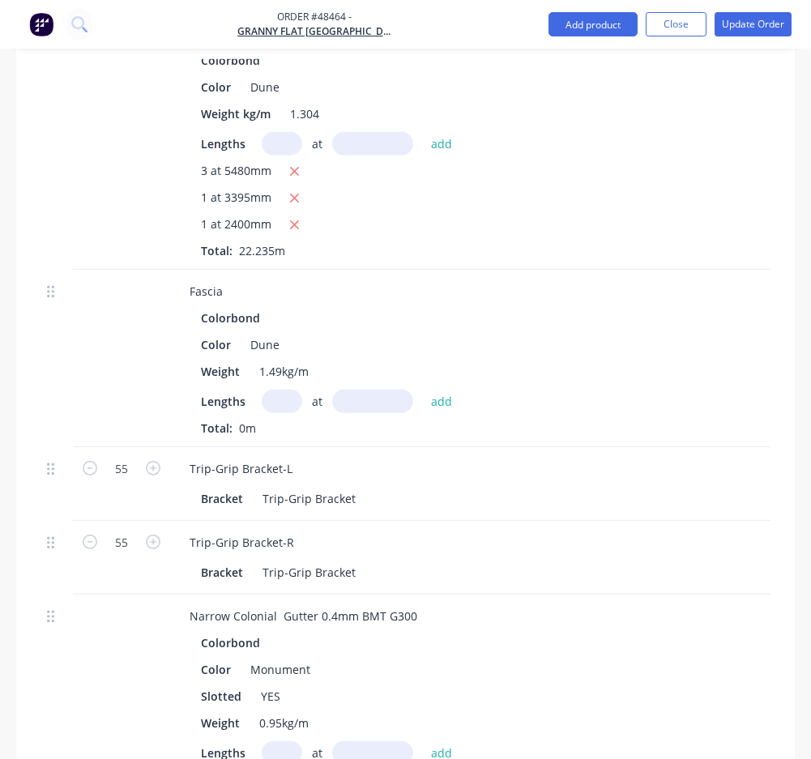
scroll to position [3004, 0]
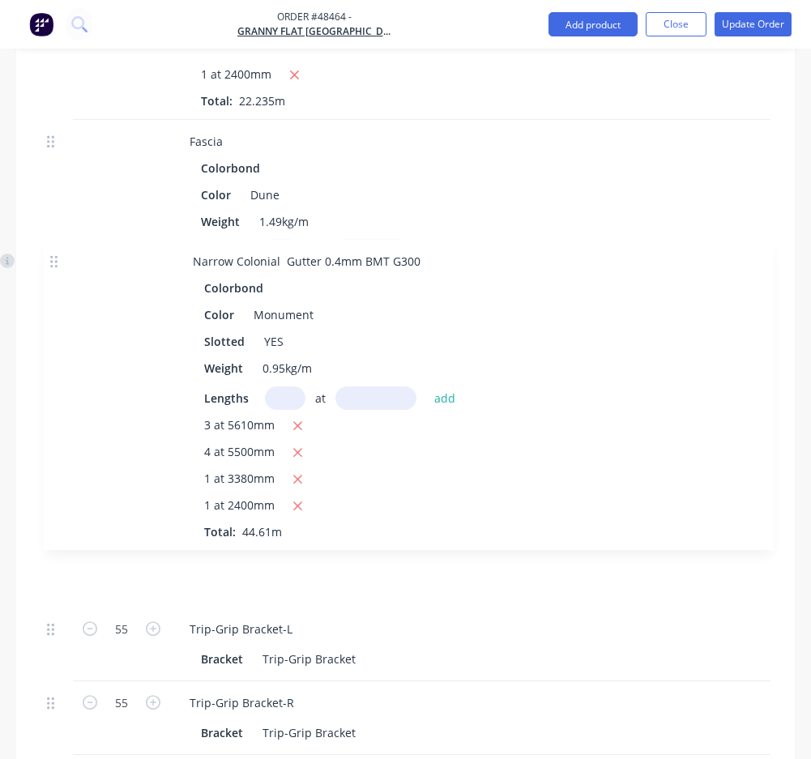
drag, startPoint x: 51, startPoint y: 410, endPoint x: 54, endPoint y: 254, distance: 155.6
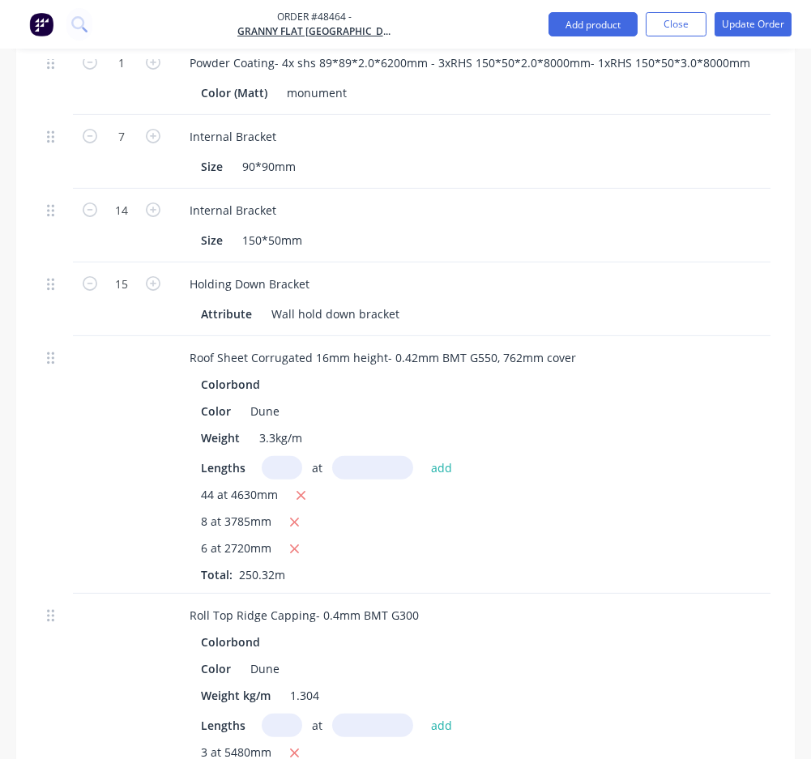
scroll to position [2267, 0]
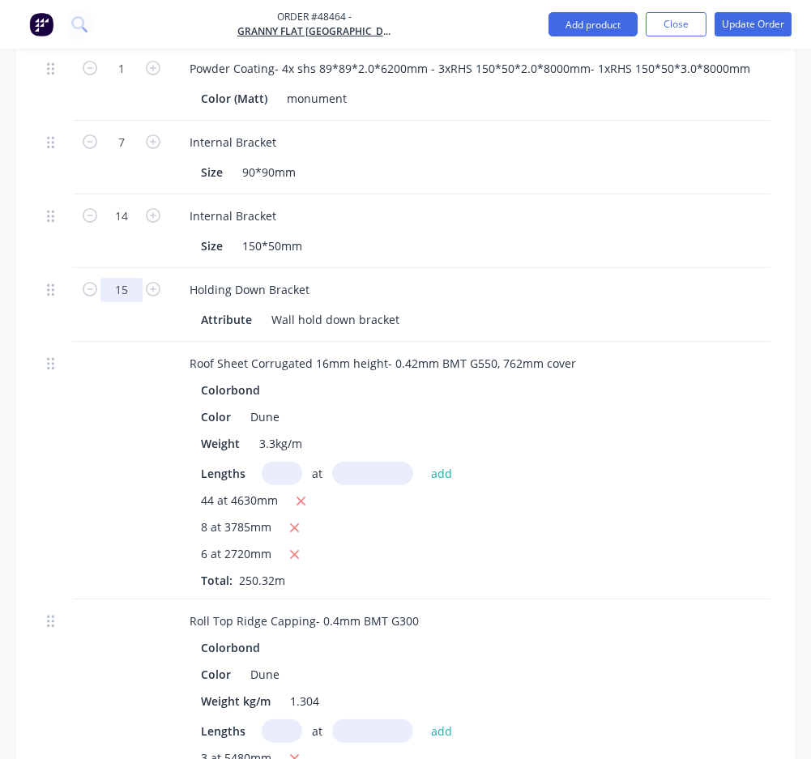
click at [123, 278] on input "15" at bounding box center [121, 290] width 42 height 24
type input "2"
type input "15"
click at [132, 370] on div at bounding box center [121, 471] width 97 height 258
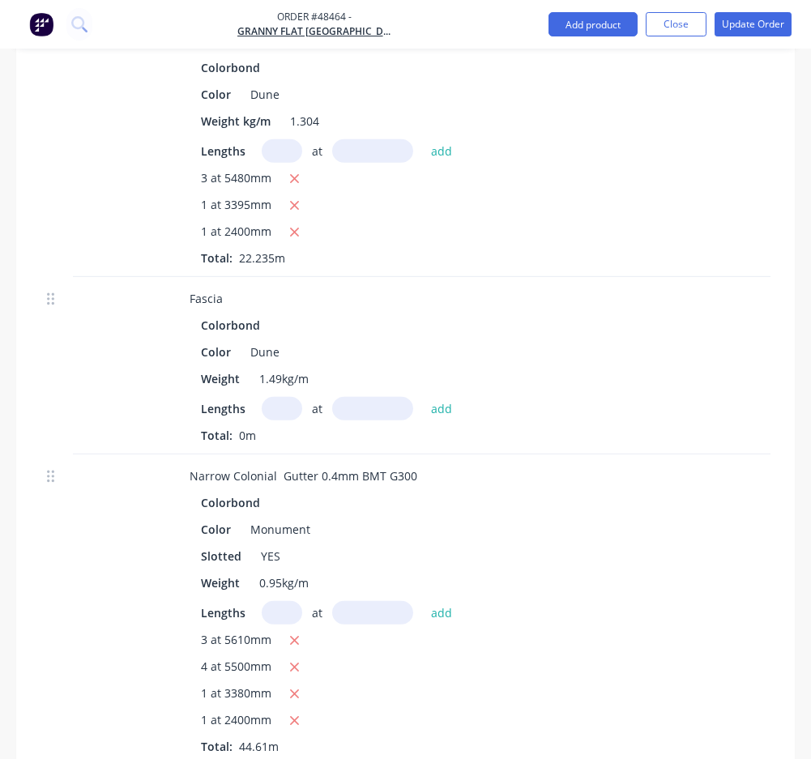
scroll to position [2783, 0]
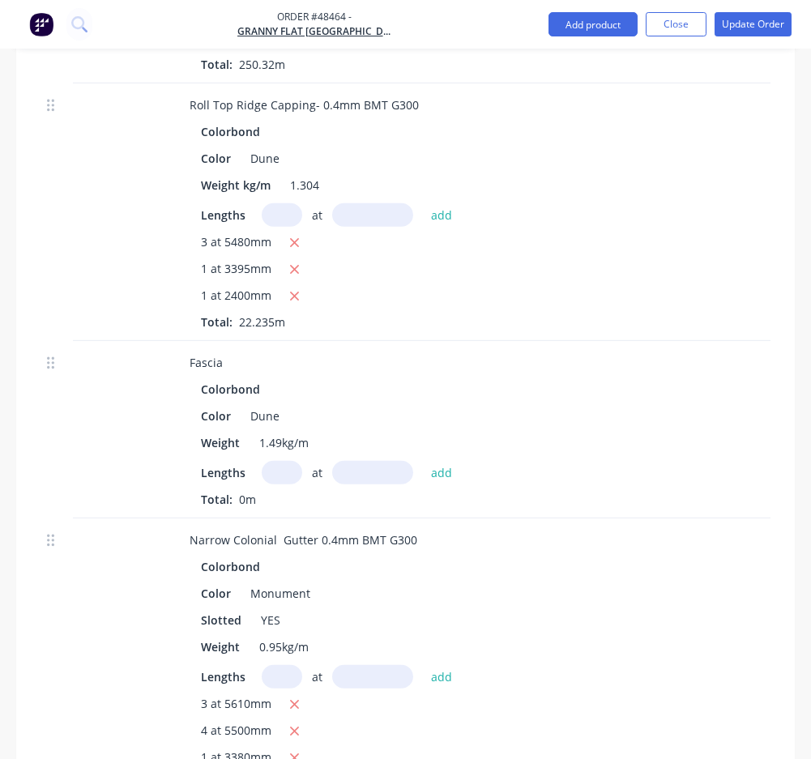
click at [267, 461] on input "text" at bounding box center [282, 473] width 41 height 24
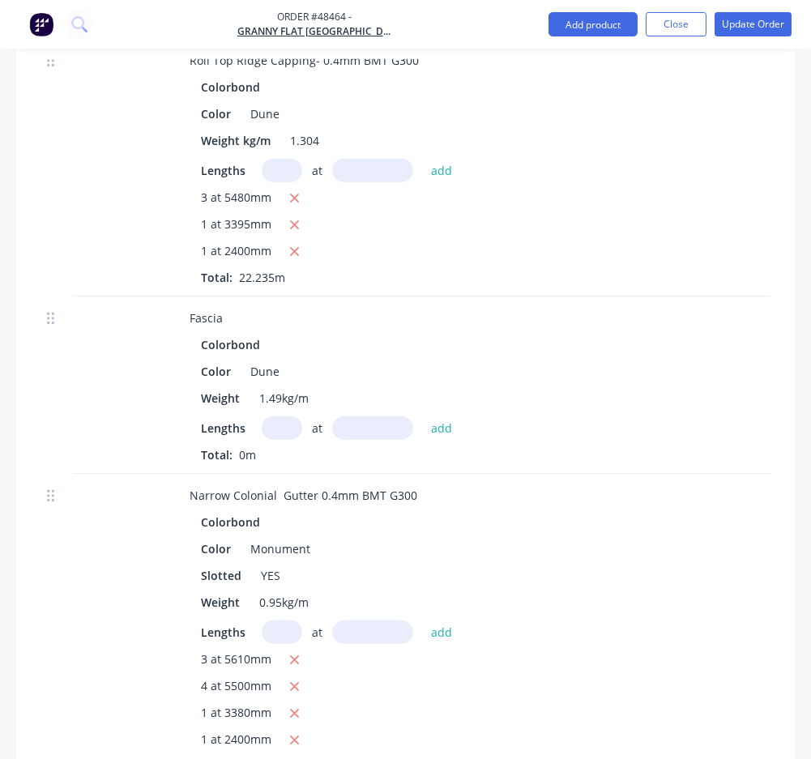
scroll to position [2857, 0]
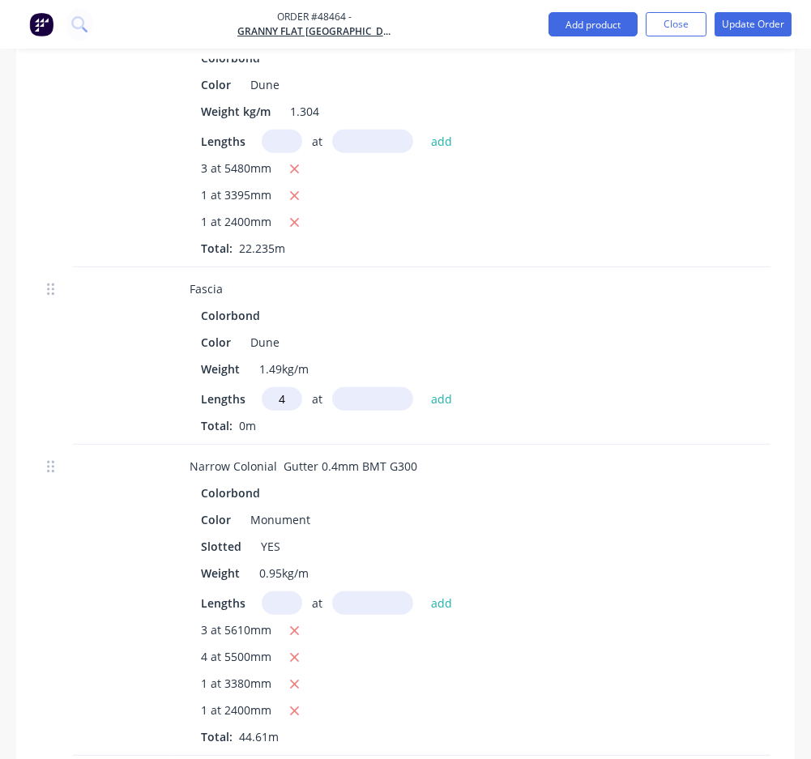
type input "4"
click at [348, 387] on input "text" at bounding box center [372, 399] width 81 height 24
type input "5350mm"
click at [434, 387] on button "add" at bounding box center [442, 398] width 38 height 22
type input "$164.99"
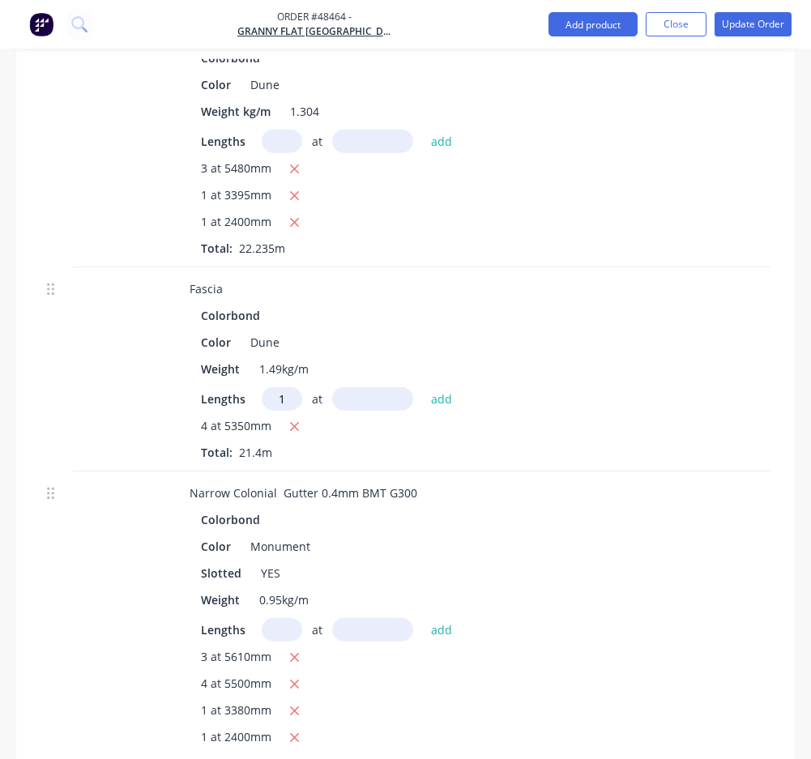
type input "1"
click at [394, 387] on input "text" at bounding box center [372, 399] width 81 height 24
type input "2400mm"
click at [449, 387] on button "add" at bounding box center [442, 398] width 38 height 22
type input "$183.50"
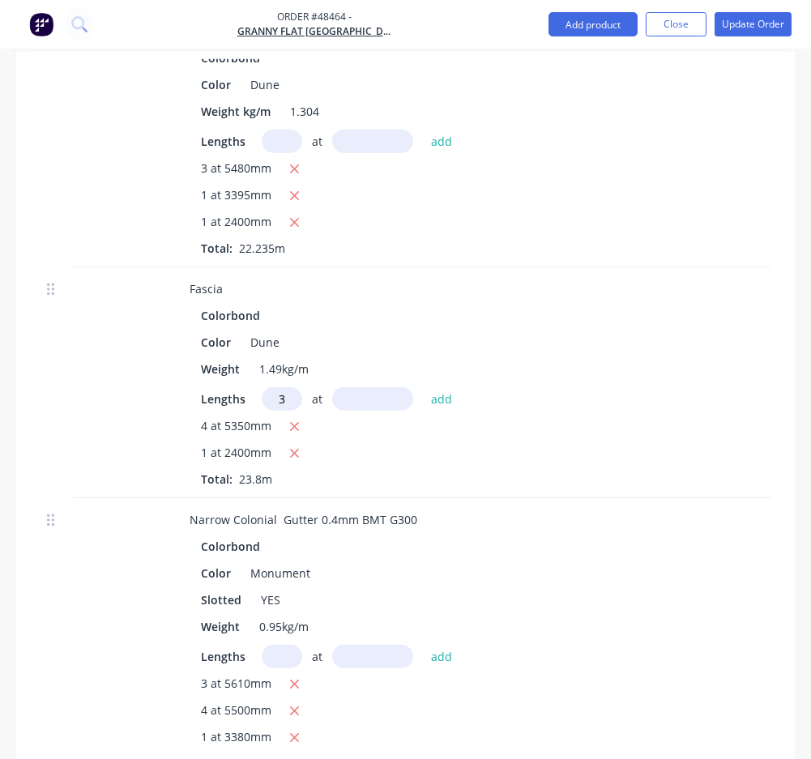
type input "3"
click at [355, 387] on input "text" at bounding box center [372, 399] width 81 height 24
type input "5473mm"
click at [439, 387] on button "add" at bounding box center [442, 398] width 38 height 22
type input "$310.09"
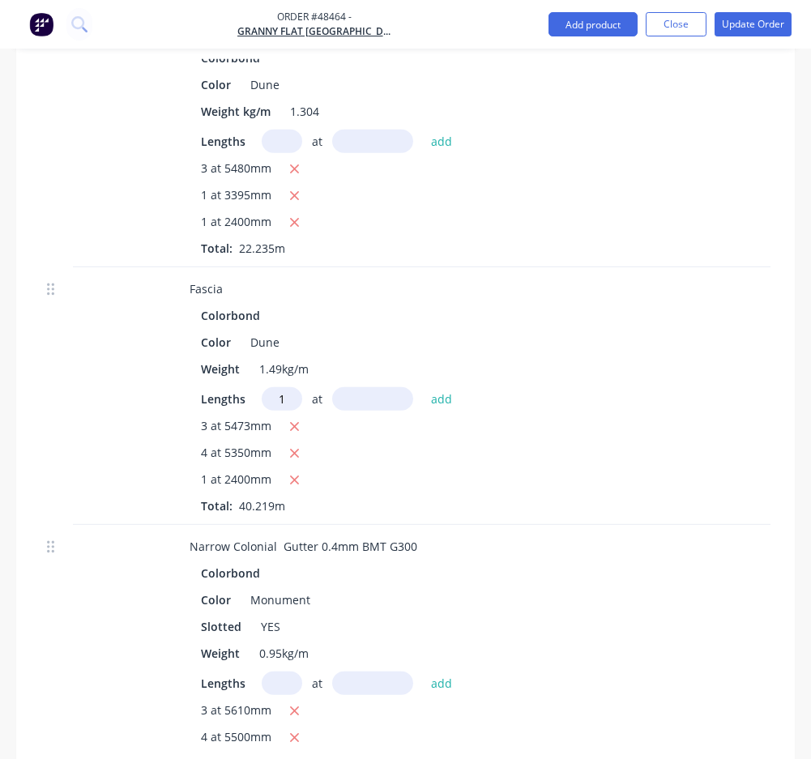
type input "1"
click at [370, 387] on input "text" at bounding box center [372, 399] width 81 height 24
type input "3380mm"
click at [434, 387] on button "add" at bounding box center [442, 398] width 38 height 22
type input "$336.15"
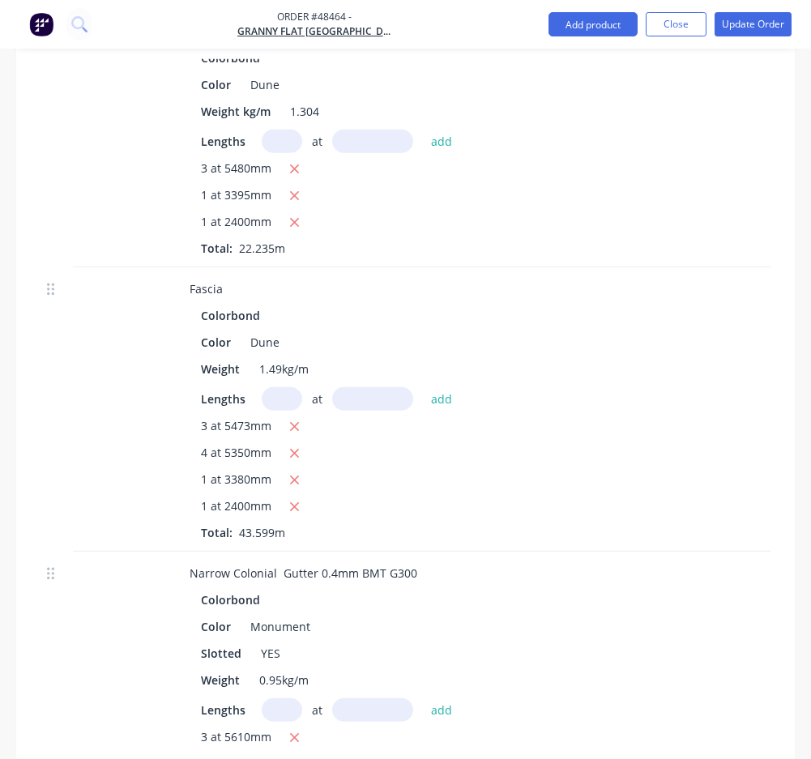
scroll to position [2783, 0]
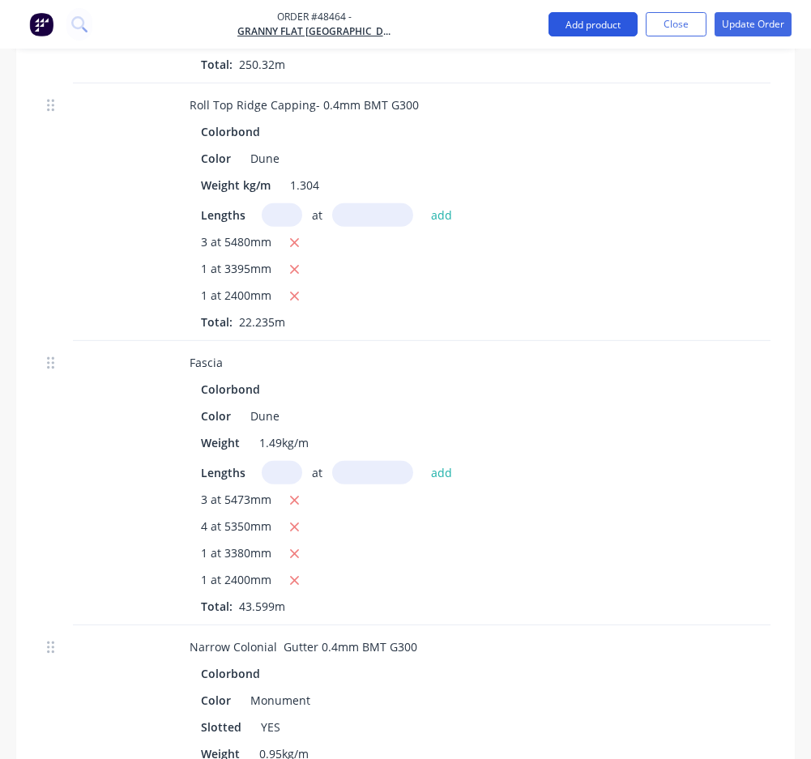
click at [601, 19] on button "Add product" at bounding box center [593, 24] width 89 height 24
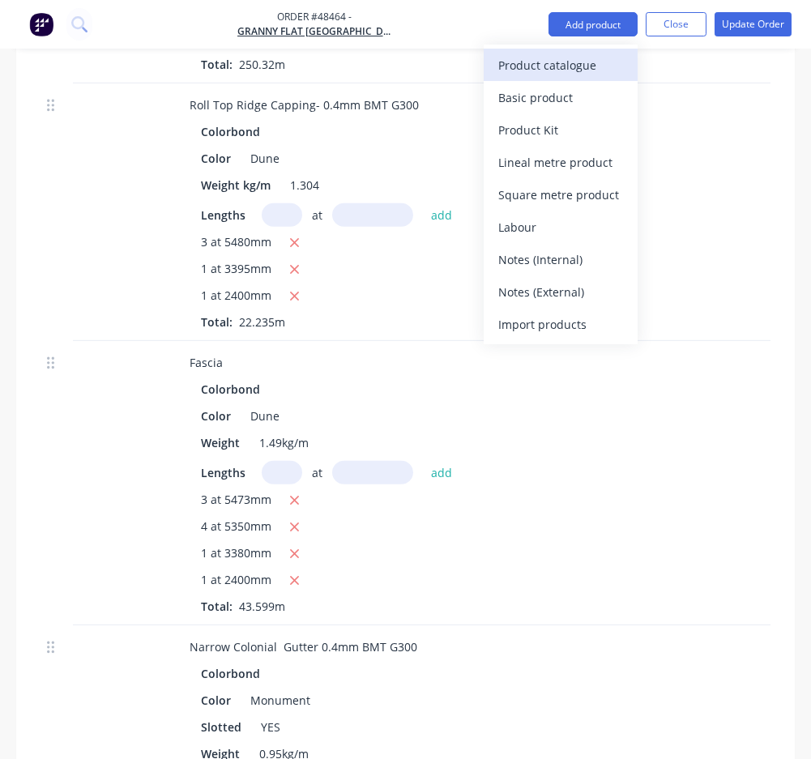
click at [545, 69] on div "Product catalogue" at bounding box center [560, 65] width 125 height 24
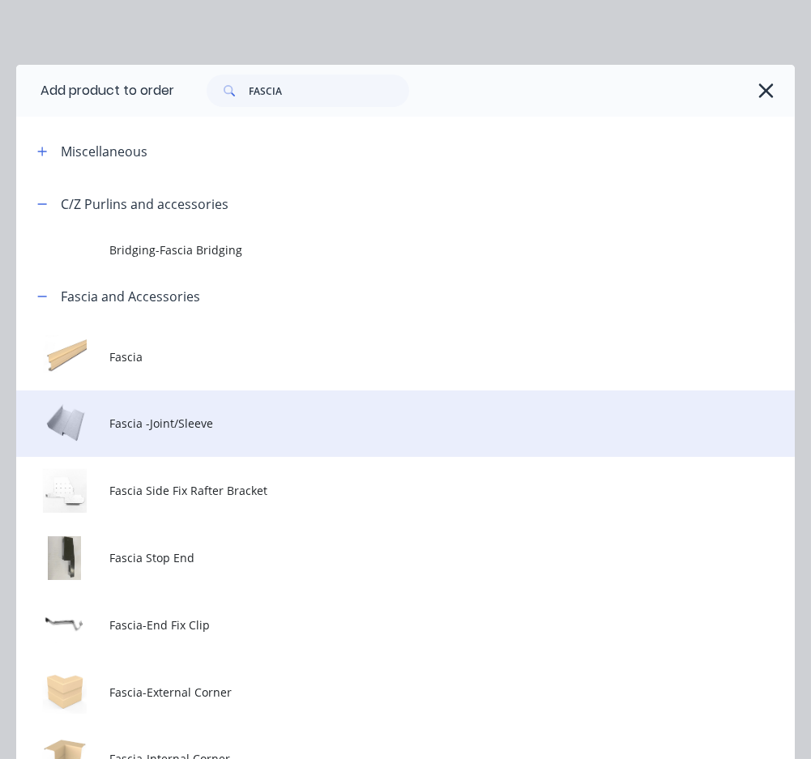
click at [169, 417] on span "Fascia -Joint/Sleeve" at bounding box center [383, 423] width 549 height 17
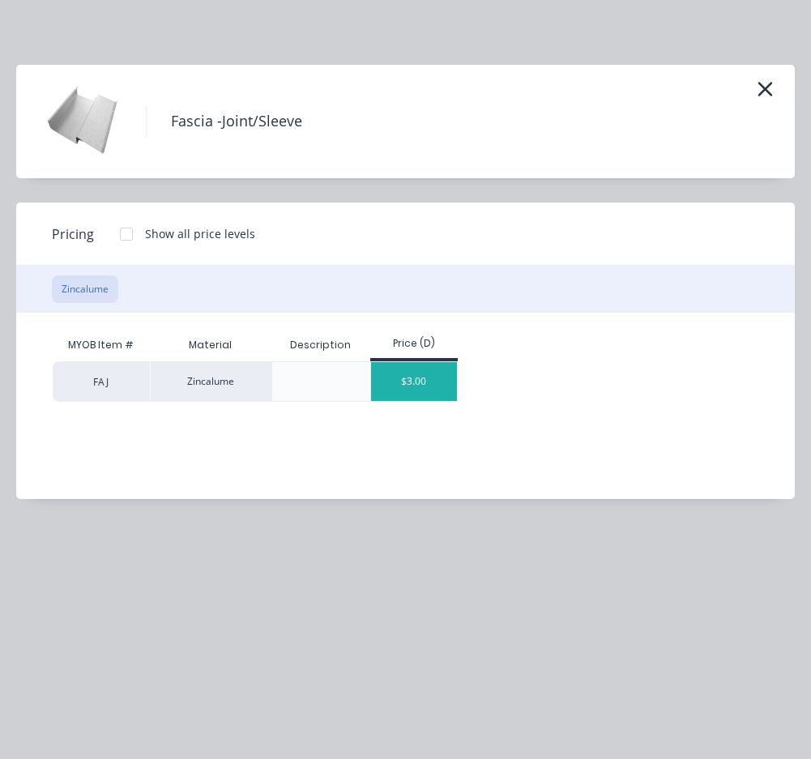
click at [408, 375] on div "$3.00" at bounding box center [414, 381] width 87 height 39
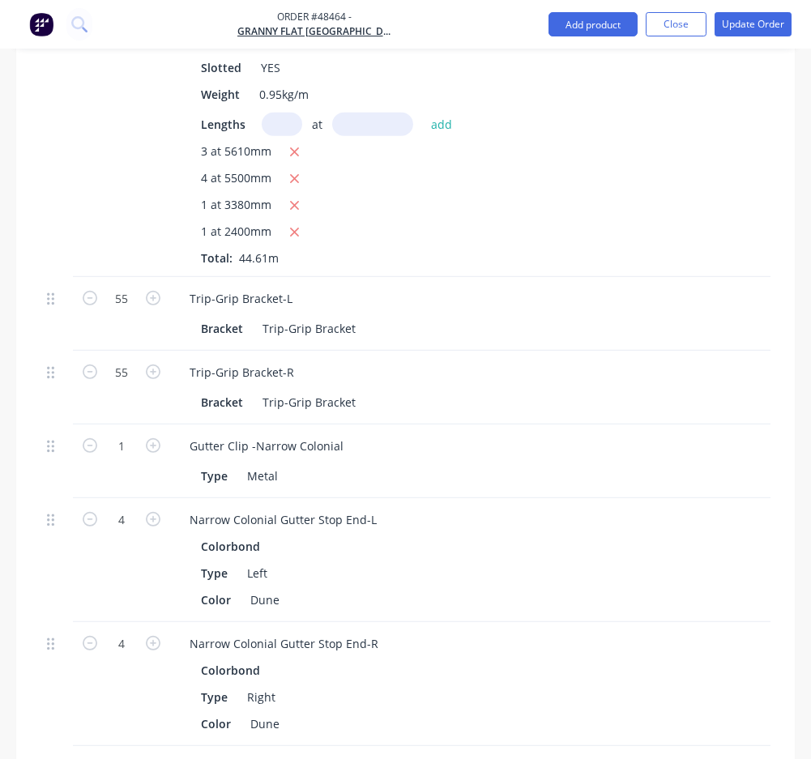
scroll to position [3594, 0]
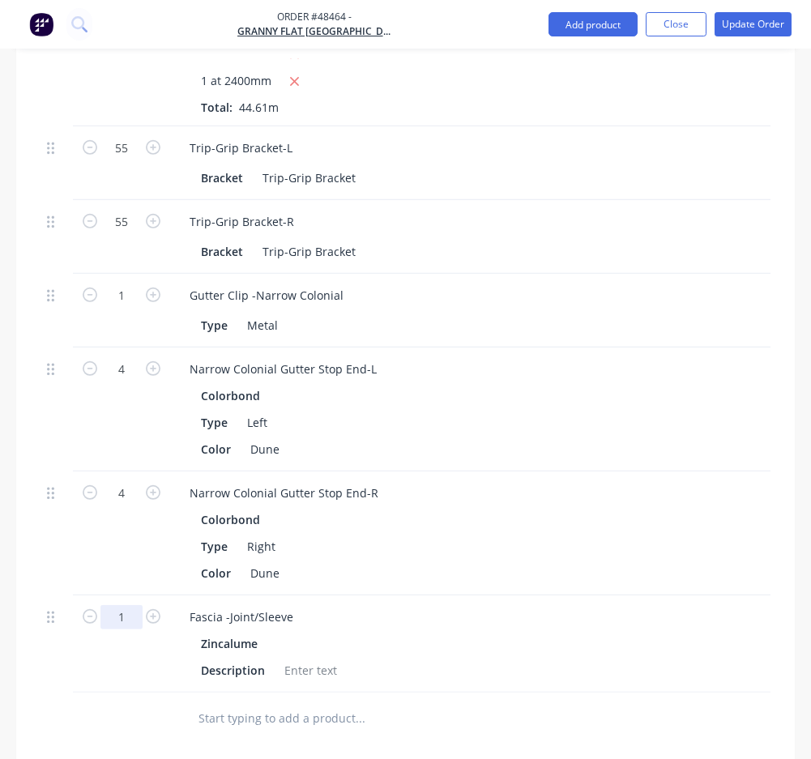
click at [121, 605] on input "1" at bounding box center [121, 617] width 42 height 24
type input "6"
type input "$18.00"
click at [348, 605] on div "Fascia -Joint/Sleeve" at bounding box center [535, 617] width 716 height 24
click at [594, 16] on button "Add product" at bounding box center [593, 24] width 89 height 24
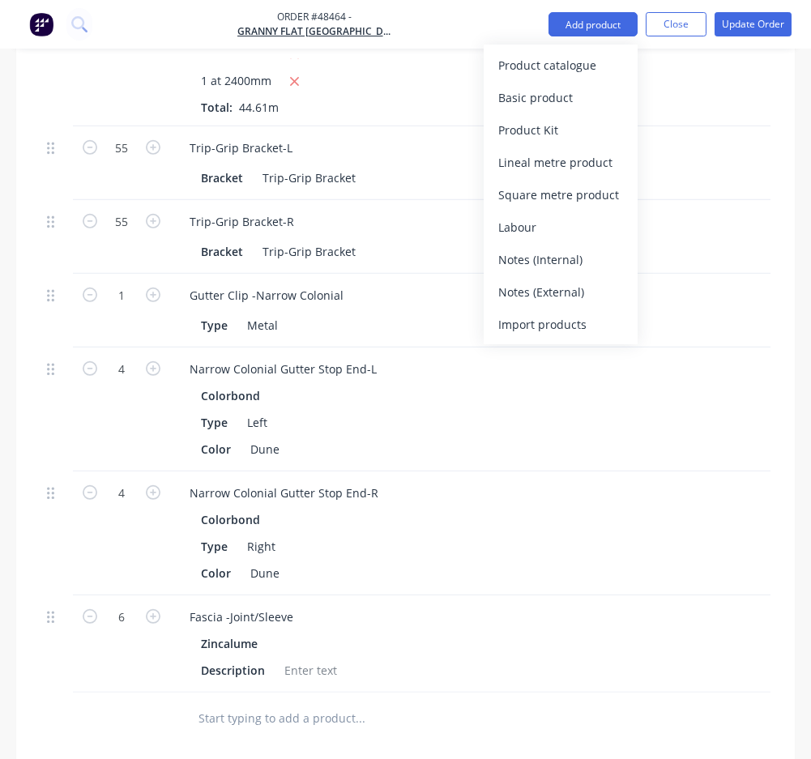
click at [576, 58] on div "Product catalogue" at bounding box center [560, 65] width 125 height 24
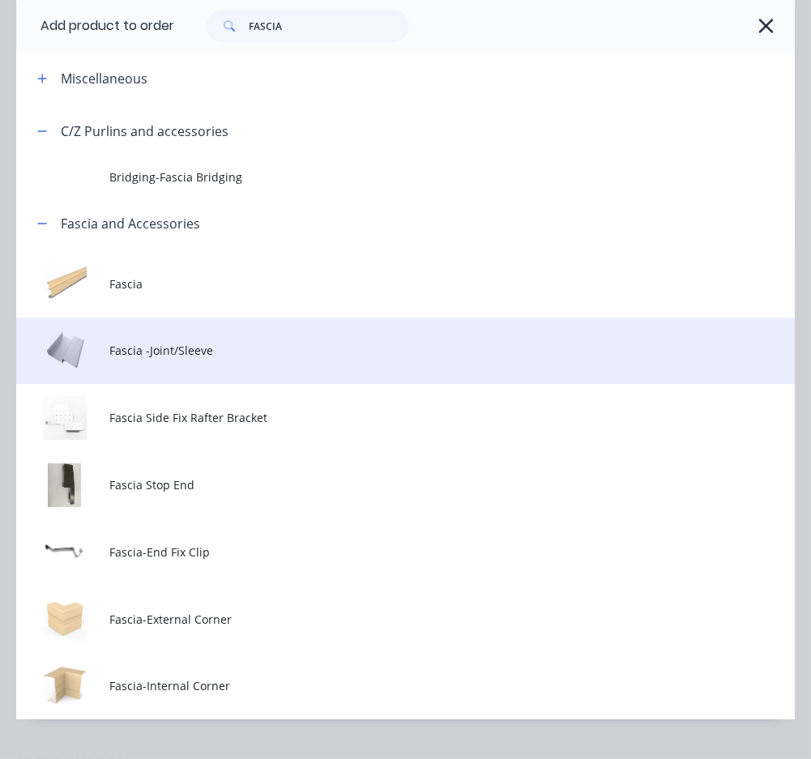
scroll to position [104, 0]
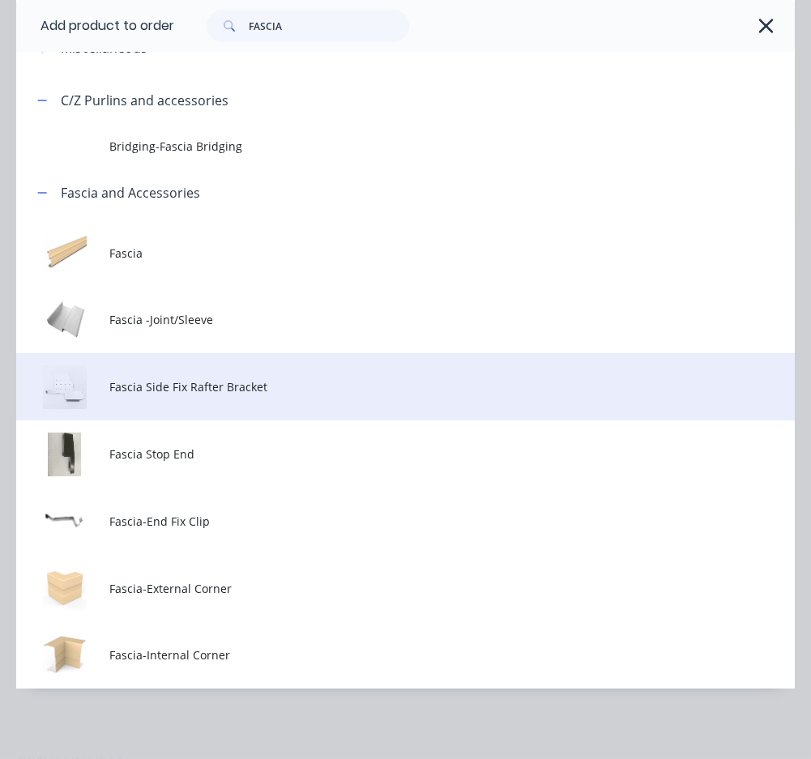
click at [223, 388] on span "Fascia Side Fix Rafter Bracket" at bounding box center [383, 386] width 549 height 17
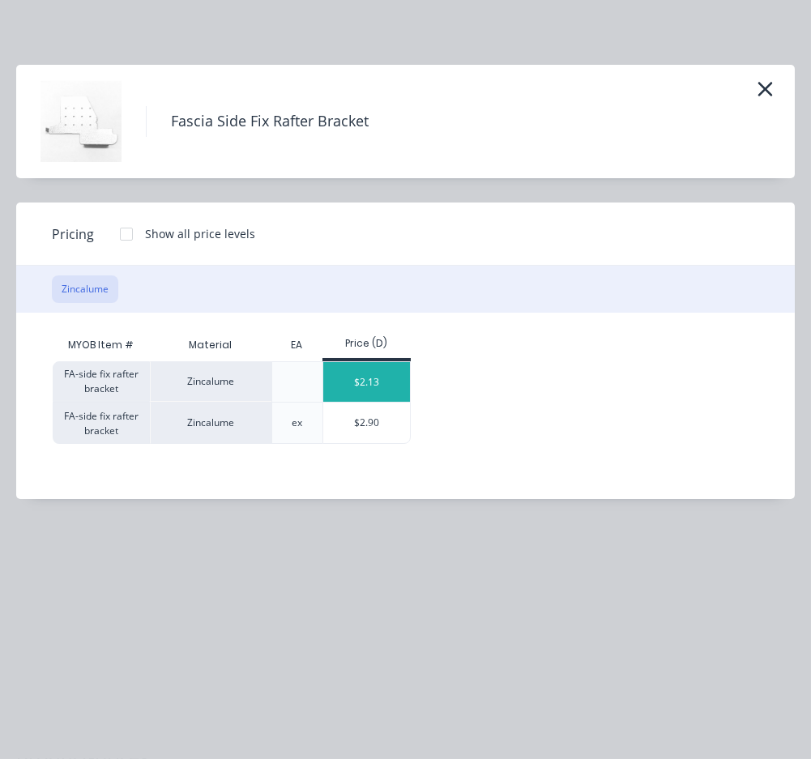
click at [353, 377] on div "$2.13" at bounding box center [366, 382] width 87 height 40
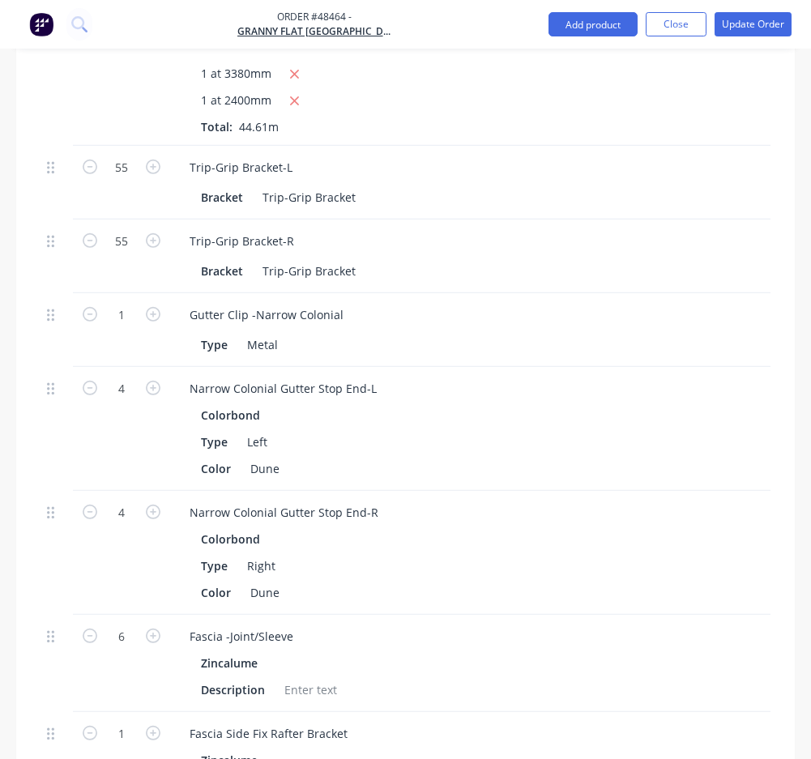
scroll to position [3741, 0]
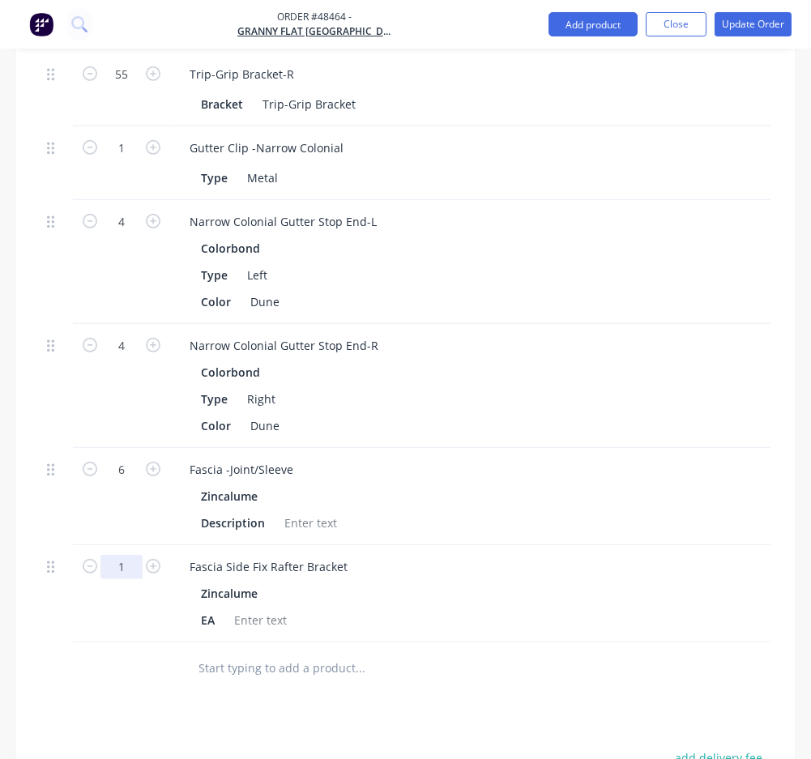
click at [127, 555] on input "1" at bounding box center [121, 567] width 42 height 24
type input "55"
type input "$117.15"
click at [189, 652] on div at bounding box center [387, 668] width 405 height 32
click at [585, 24] on button "Add product" at bounding box center [593, 24] width 89 height 24
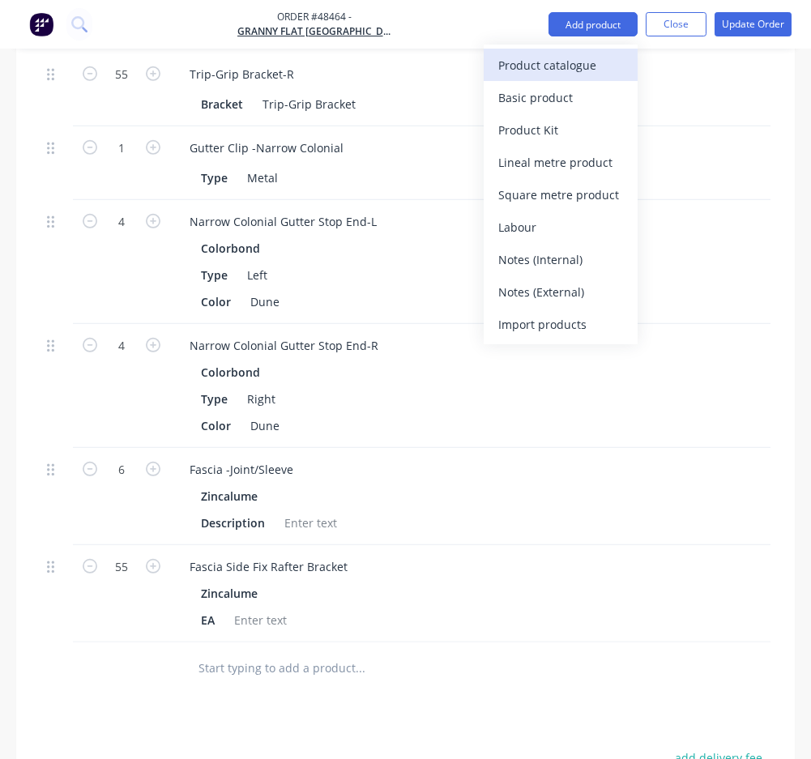
click at [549, 62] on div "Product catalogue" at bounding box center [560, 65] width 125 height 24
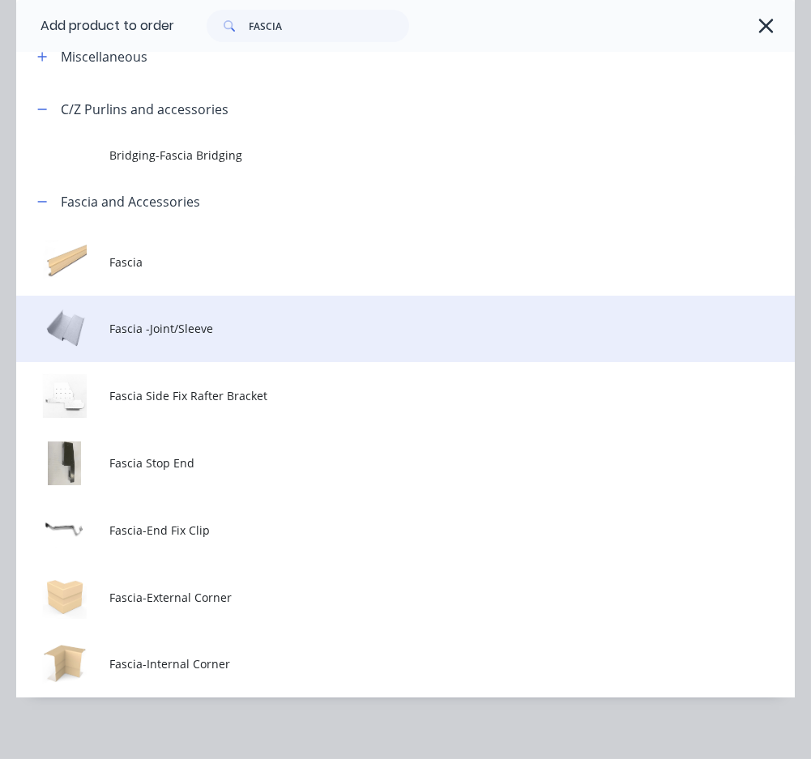
scroll to position [104, 0]
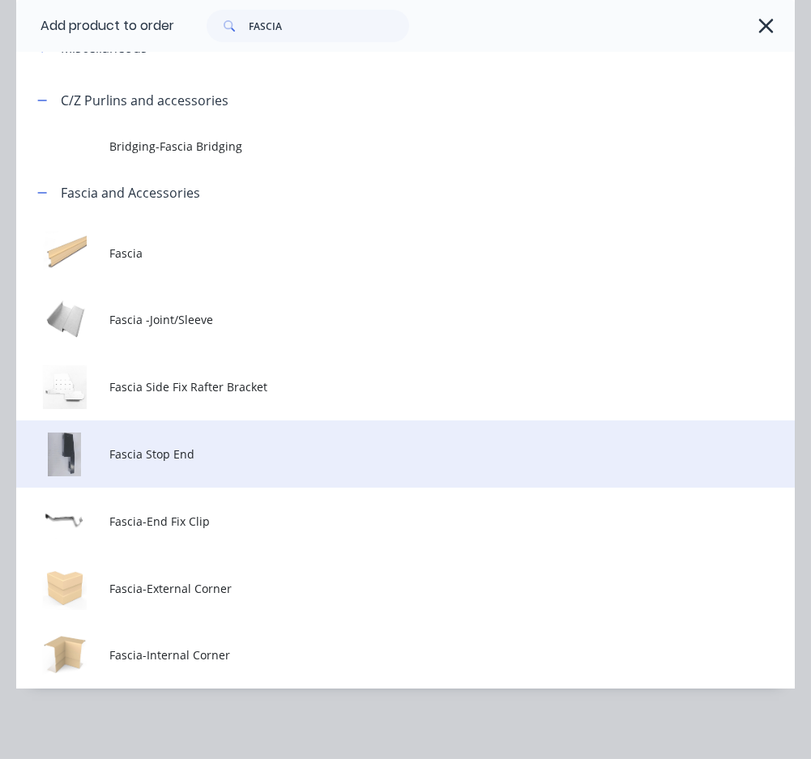
click at [180, 462] on td "Fascia Stop End" at bounding box center [452, 454] width 686 height 67
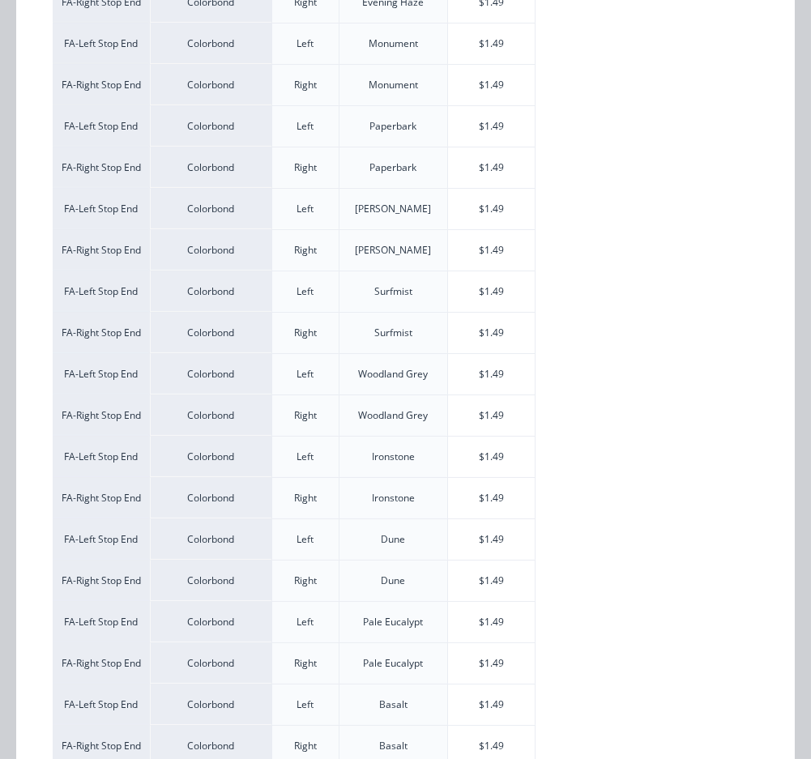
scroll to position [589, 0]
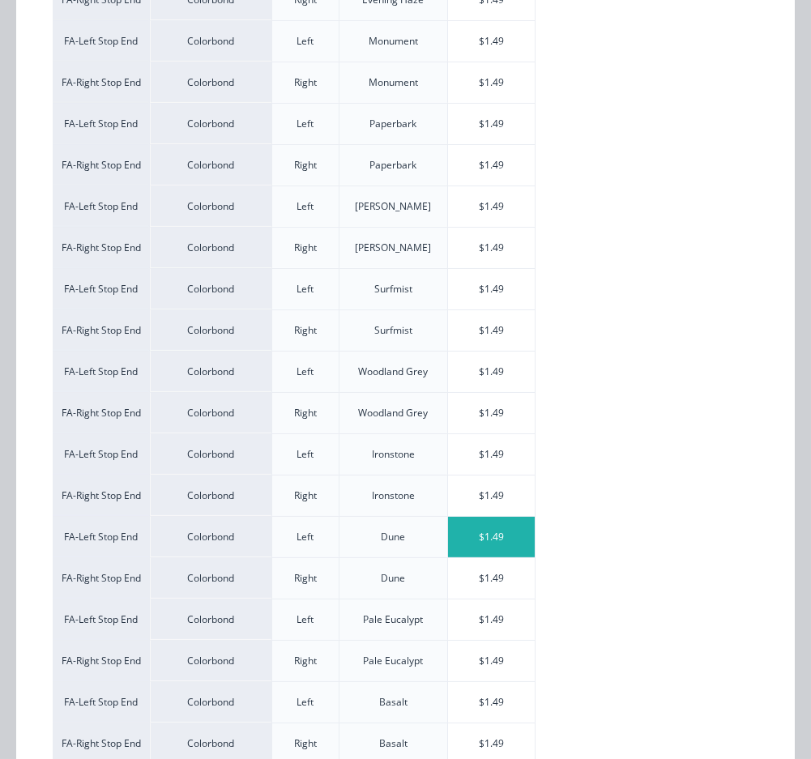
click at [496, 537] on div "$1.49" at bounding box center [491, 537] width 87 height 41
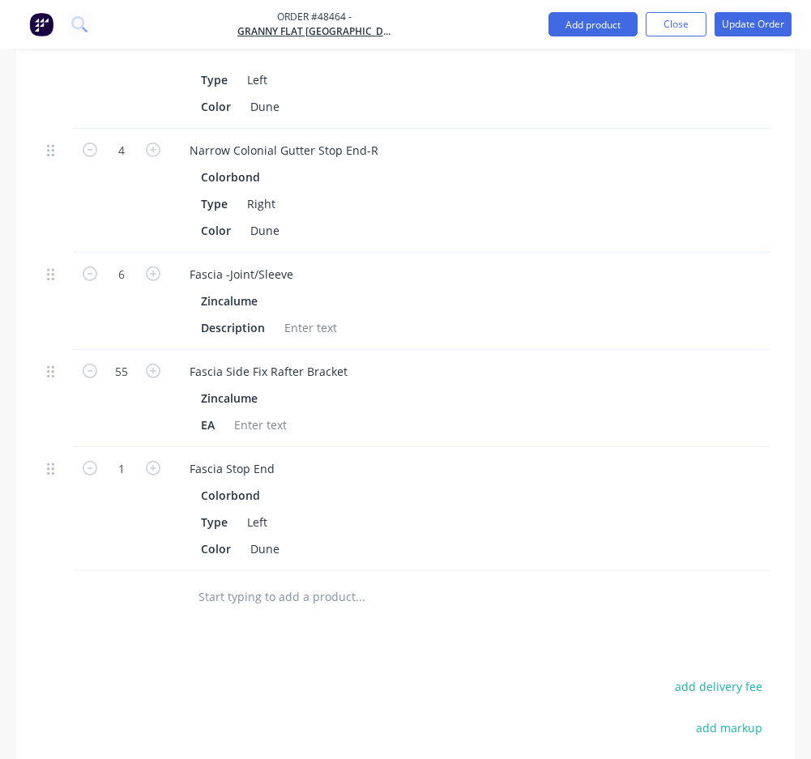
scroll to position [4035, 0]
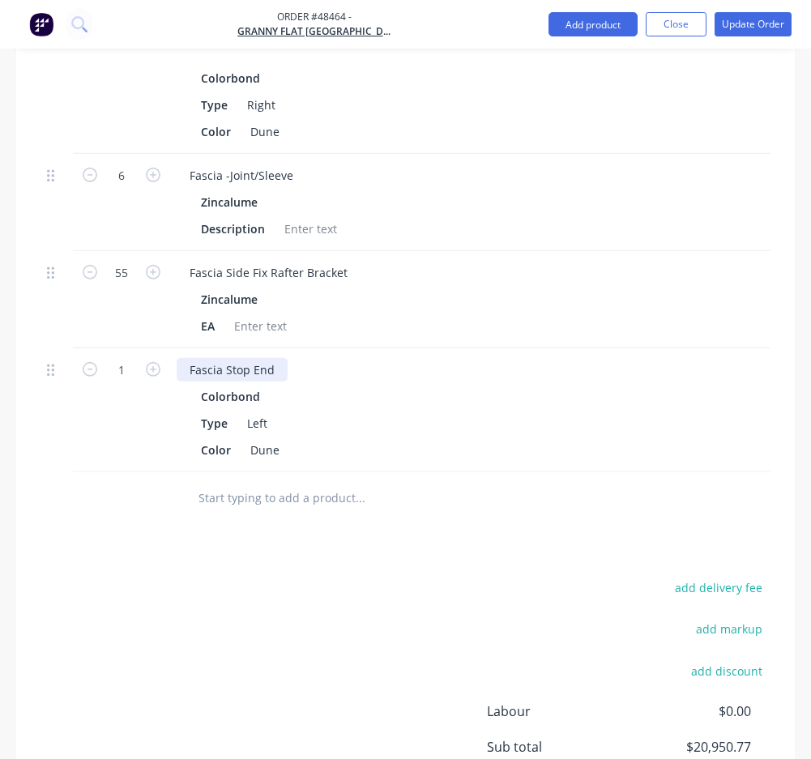
click at [281, 358] on div "Fascia Stop End" at bounding box center [232, 370] width 111 height 24
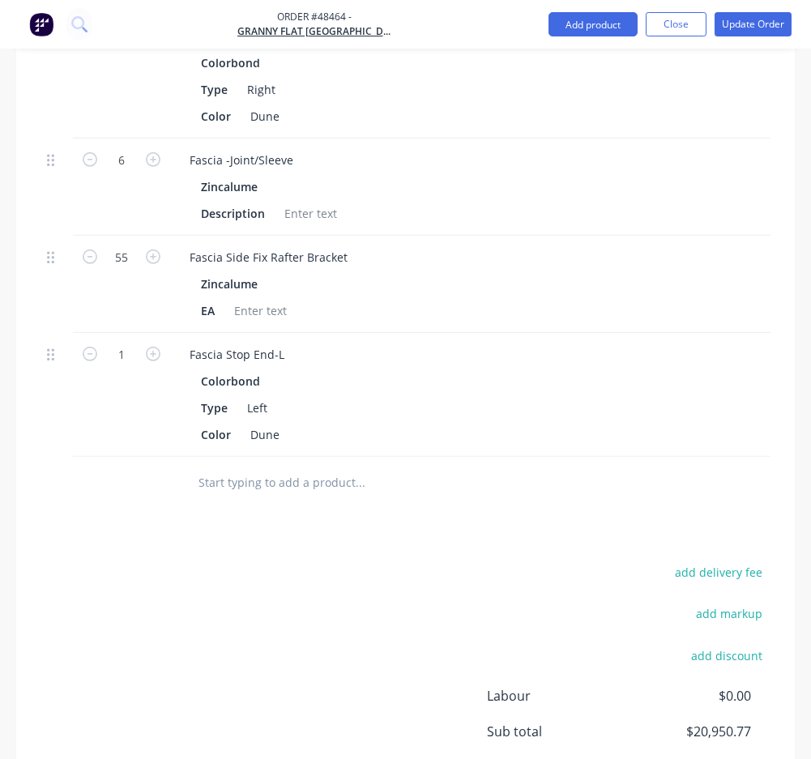
scroll to position [4031, 0]
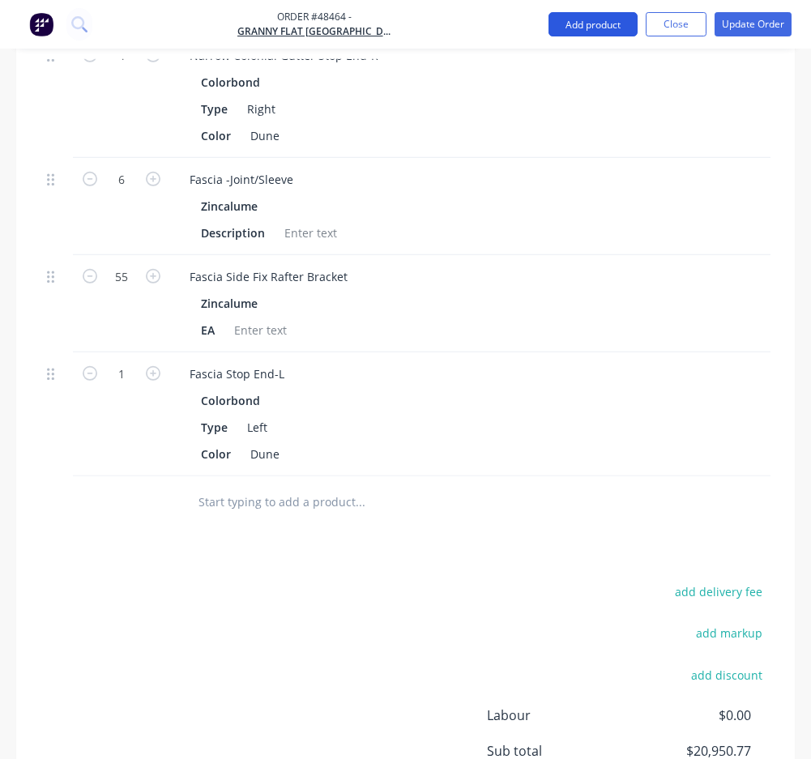
click at [595, 16] on button "Add product" at bounding box center [593, 24] width 89 height 24
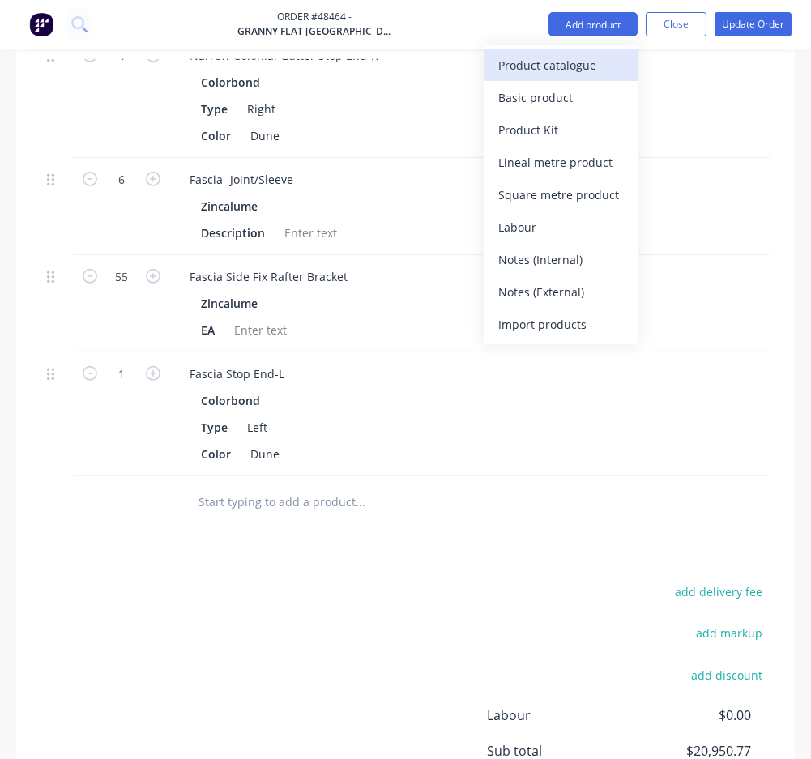
click at [561, 66] on div "Product catalogue" at bounding box center [560, 65] width 125 height 24
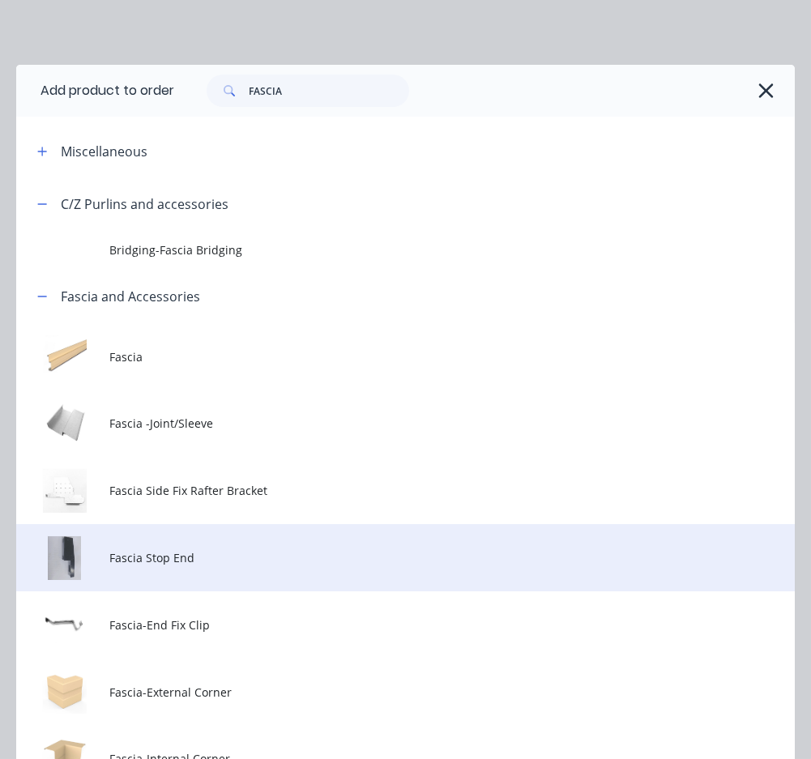
click at [134, 555] on span "Fascia Stop End" at bounding box center [383, 557] width 549 height 17
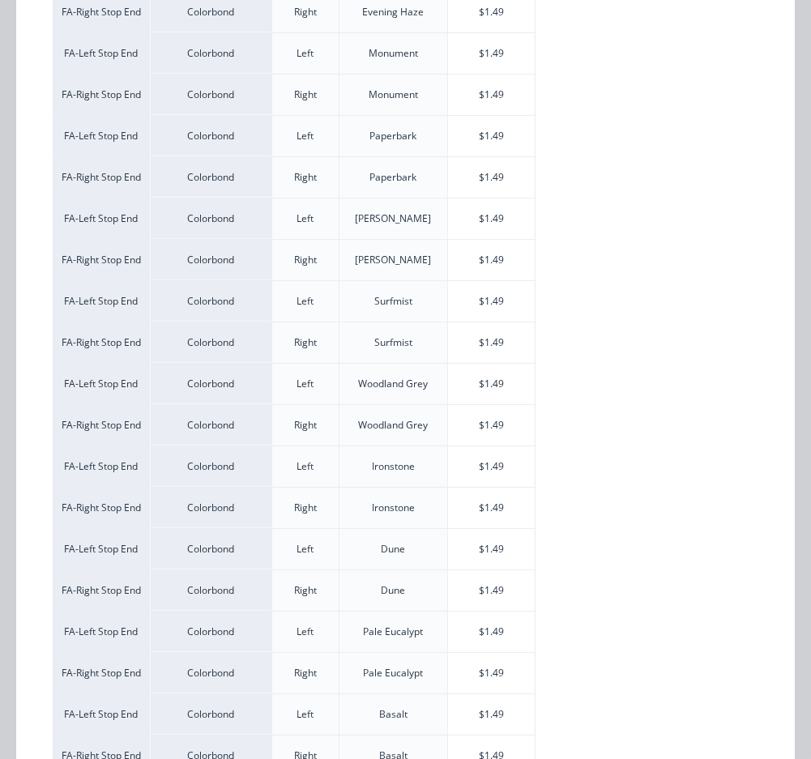
scroll to position [663, 0]
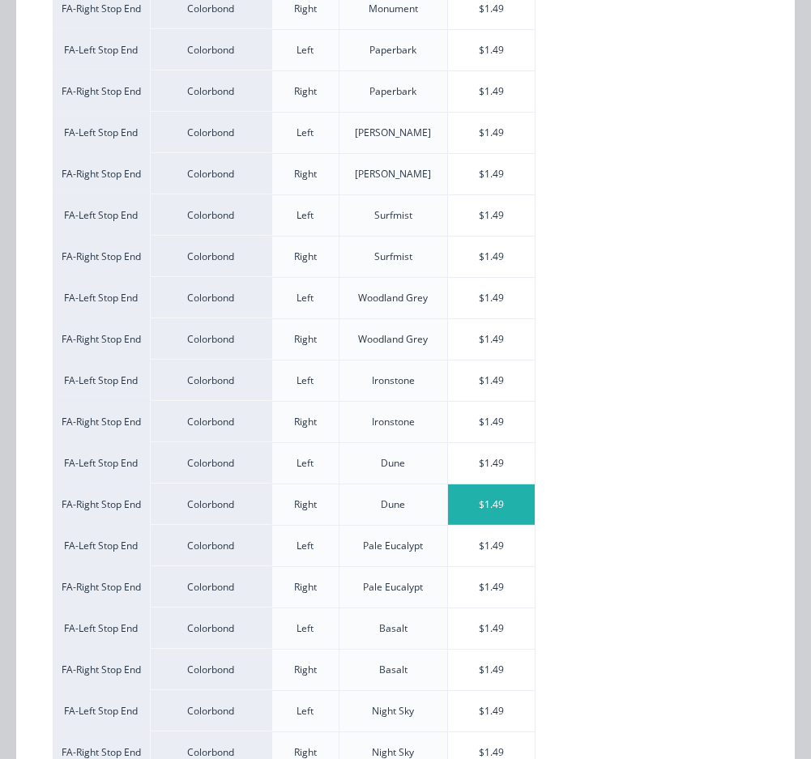
click at [489, 492] on div "$1.49" at bounding box center [491, 505] width 87 height 41
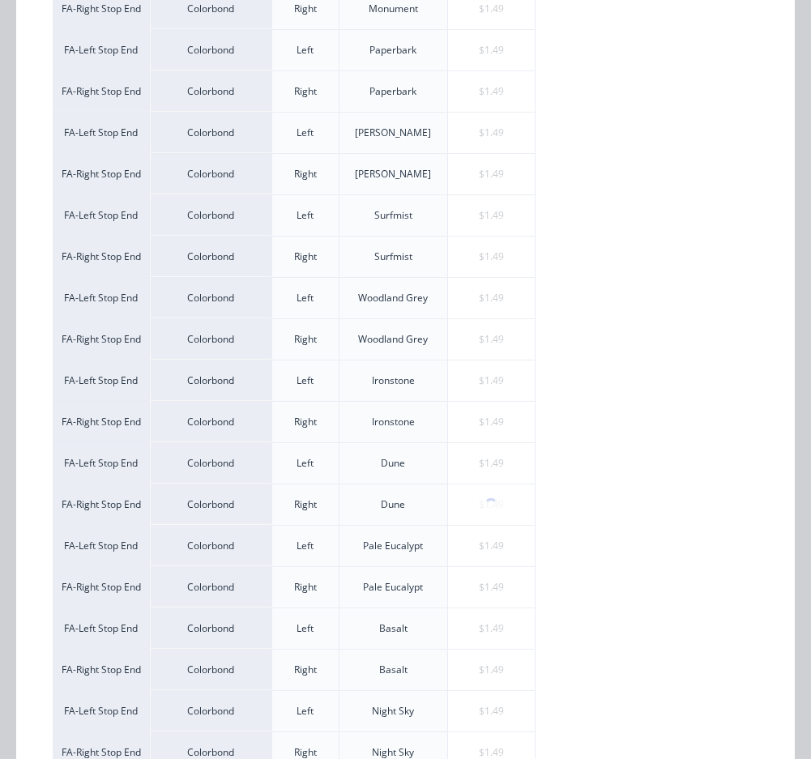
scroll to position [0, 0]
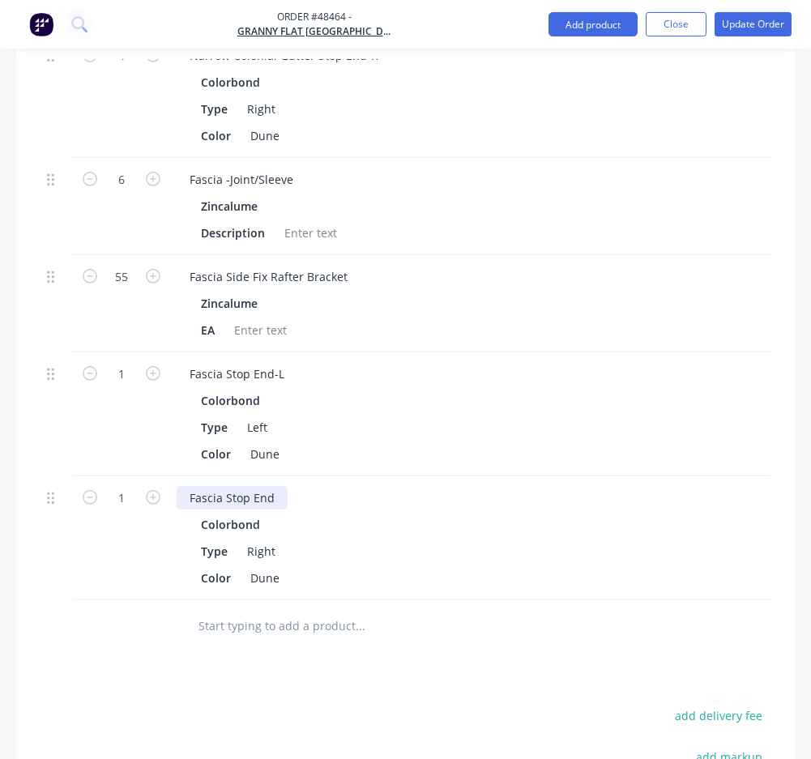
click at [279, 486] on div "Fascia Stop End" at bounding box center [232, 498] width 111 height 24
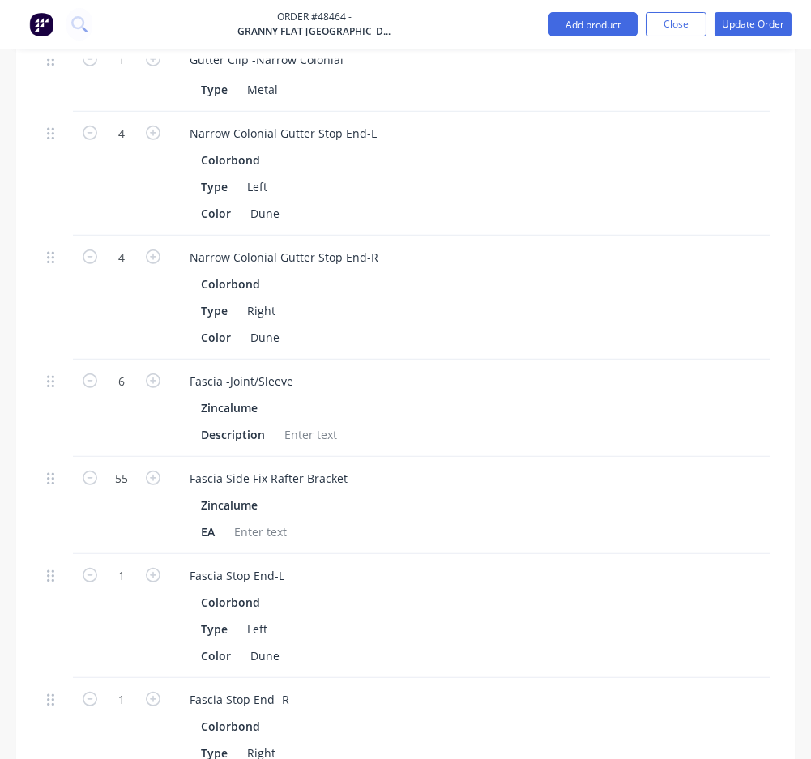
scroll to position [3884, 0]
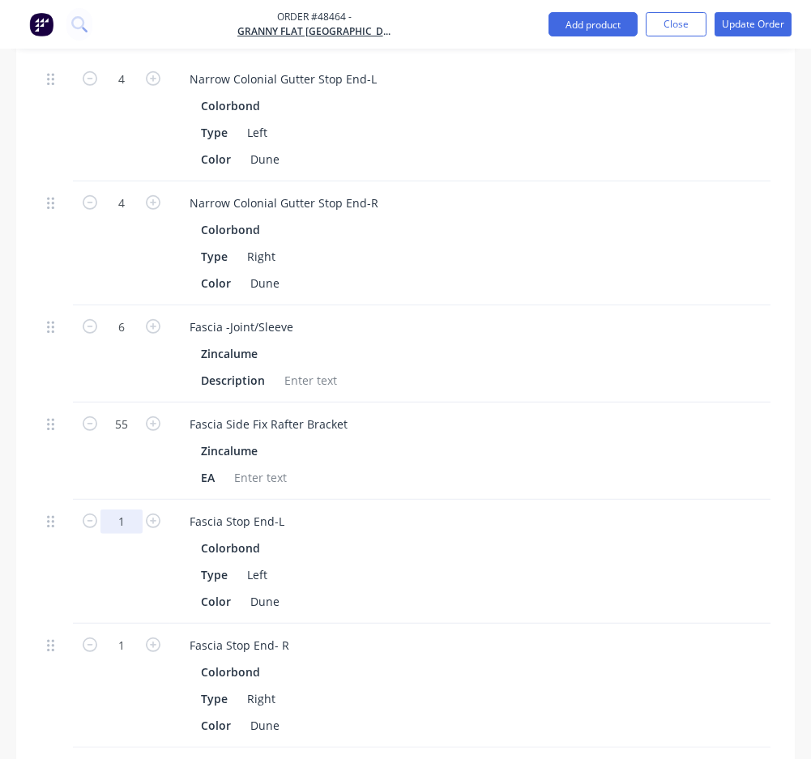
click at [135, 510] on input "1" at bounding box center [121, 522] width 42 height 24
type input "4"
type input "$5.96"
click at [374, 687] on div "Type Right" at bounding box center [532, 699] width 674 height 24
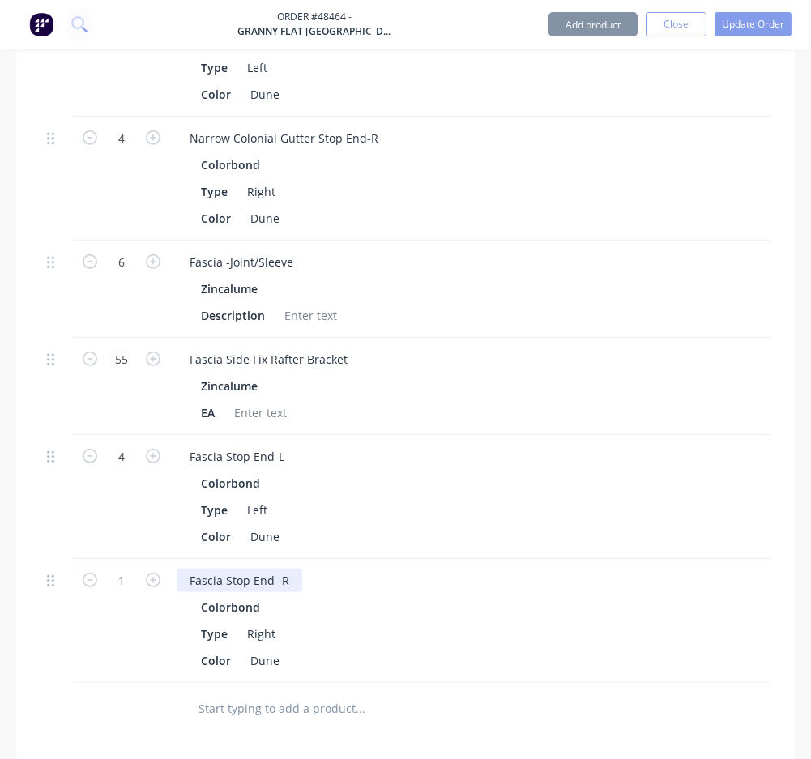
scroll to position [3957, 0]
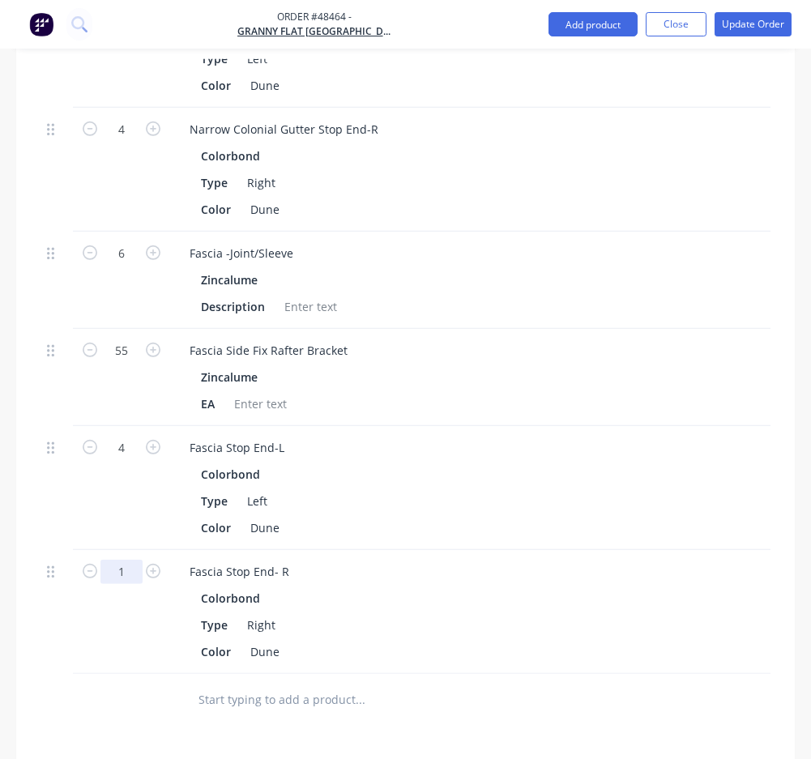
click at [137, 560] on input "1" at bounding box center [121, 572] width 42 height 24
type input "4"
type input "$5.96"
click at [458, 614] on div "Type Right" at bounding box center [532, 626] width 674 height 24
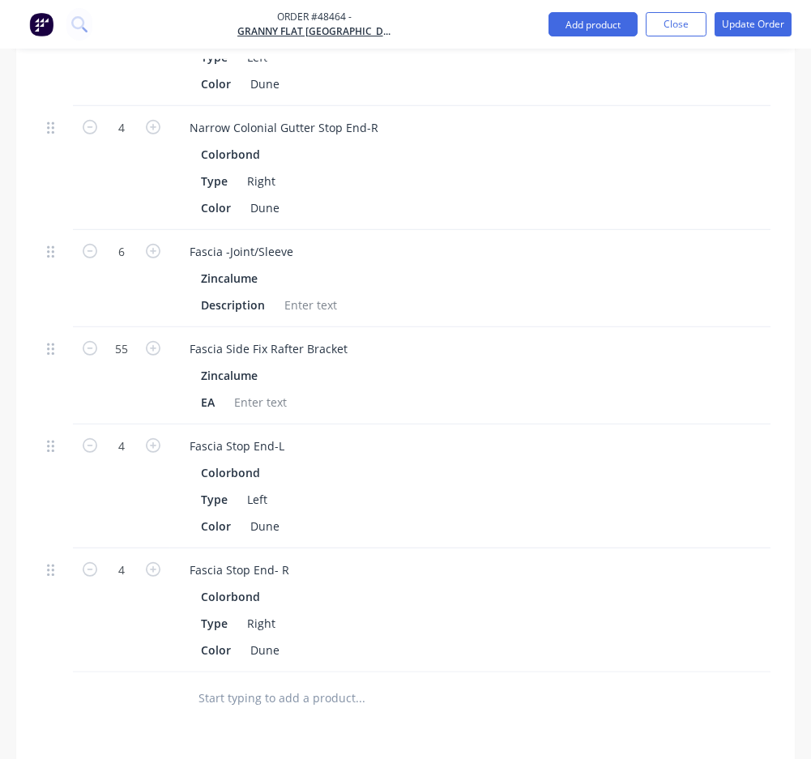
scroll to position [4104, 0]
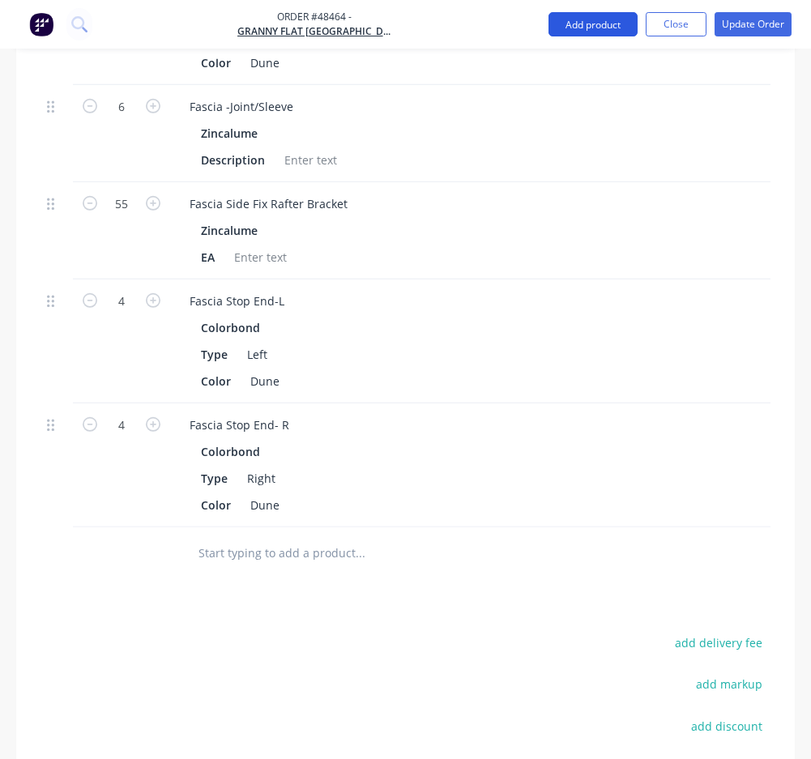
click at [564, 31] on button "Add product" at bounding box center [593, 24] width 89 height 24
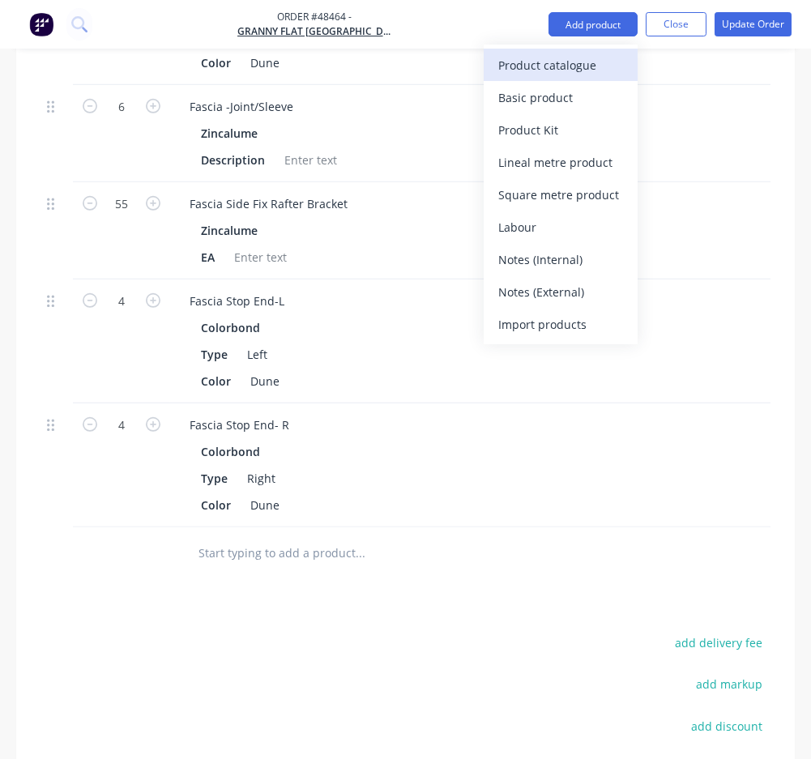
click at [555, 62] on div "Product catalogue" at bounding box center [560, 65] width 125 height 24
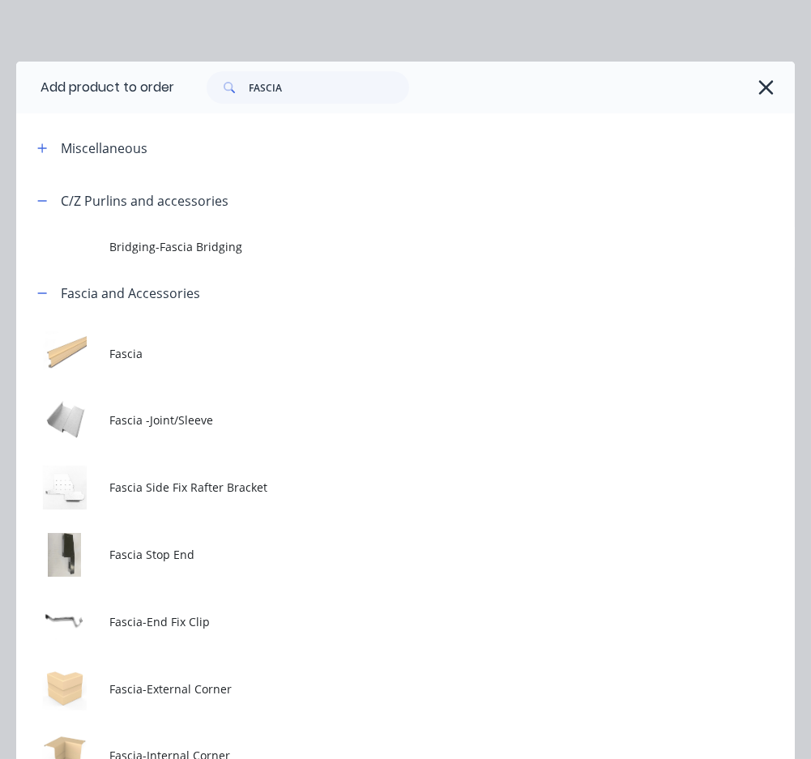
scroll to position [0, 0]
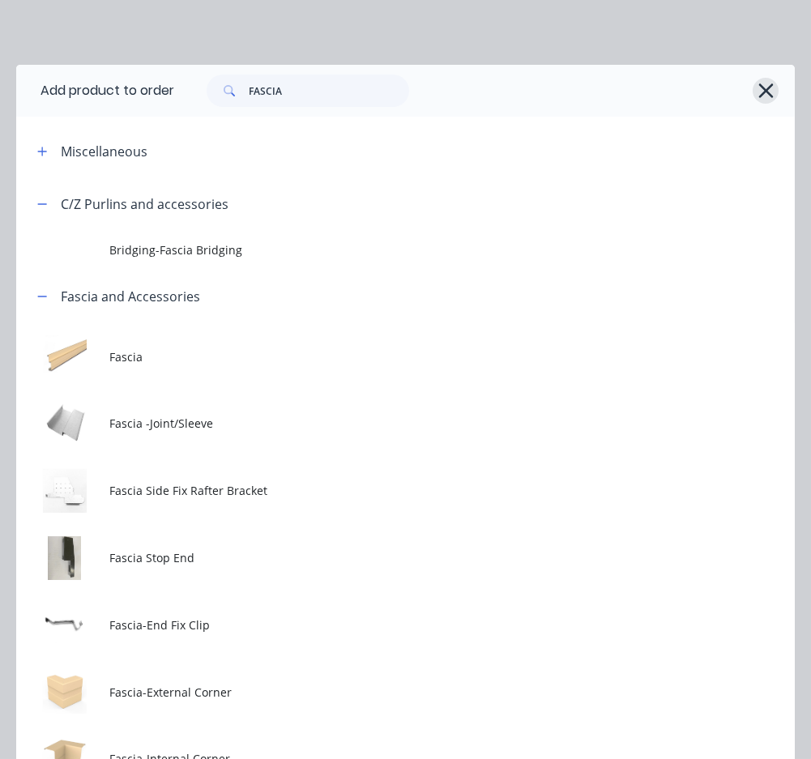
click at [759, 95] on icon "button" at bounding box center [766, 90] width 15 height 15
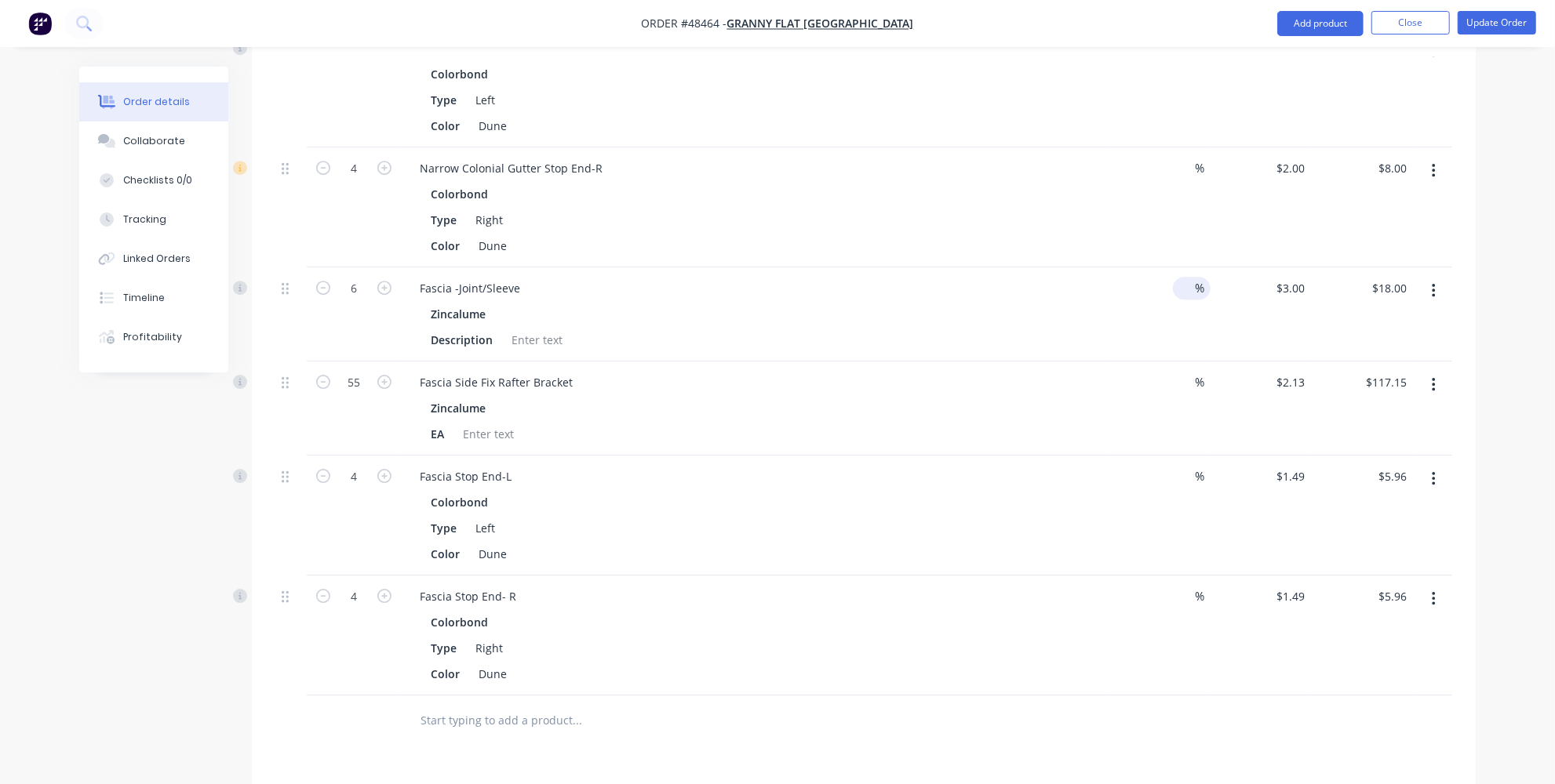
scroll to position [3944, 0]
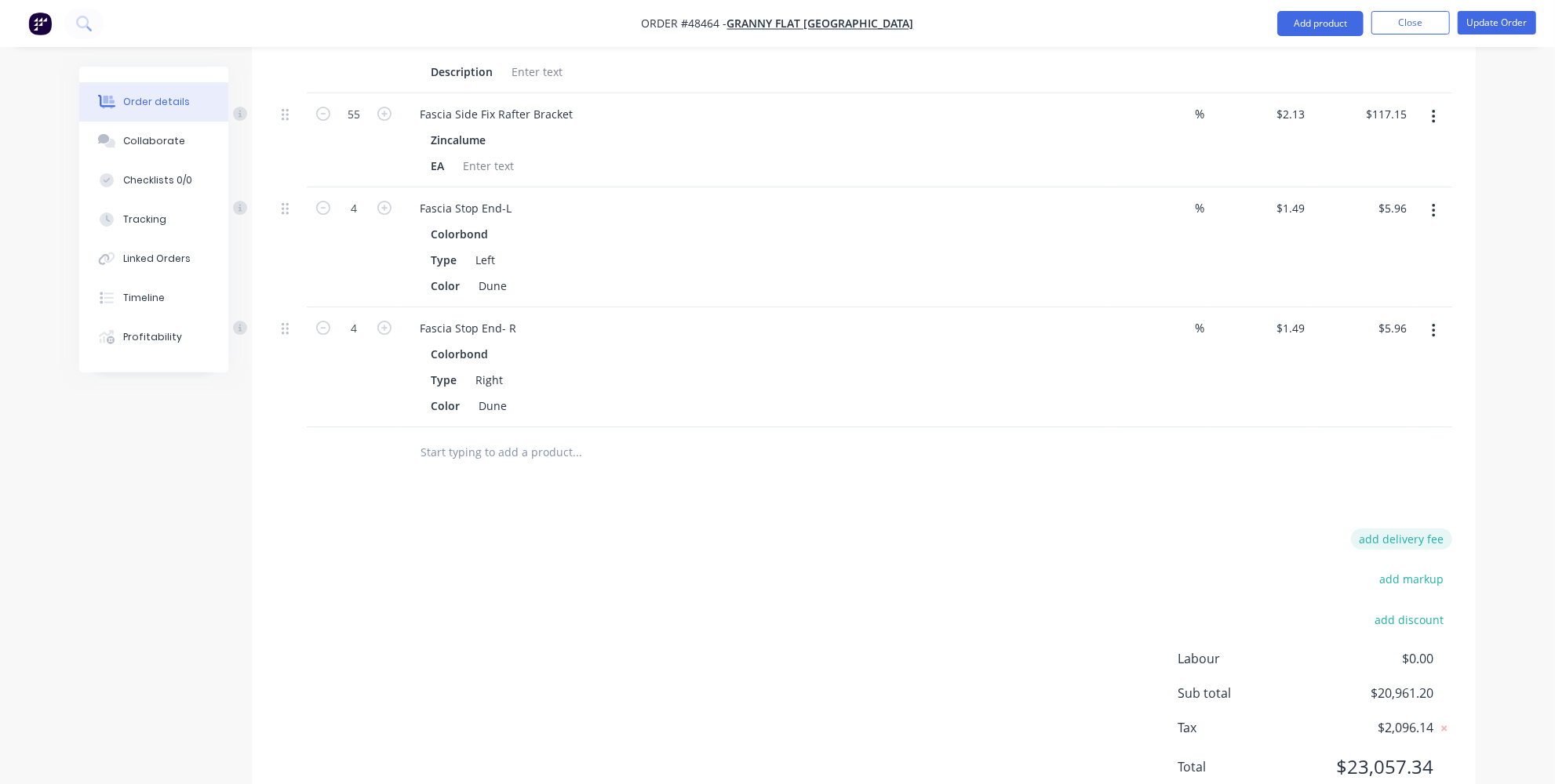
click at [1410, 528] on button "add delivery fee" at bounding box center [1402, 539] width 102 height 21
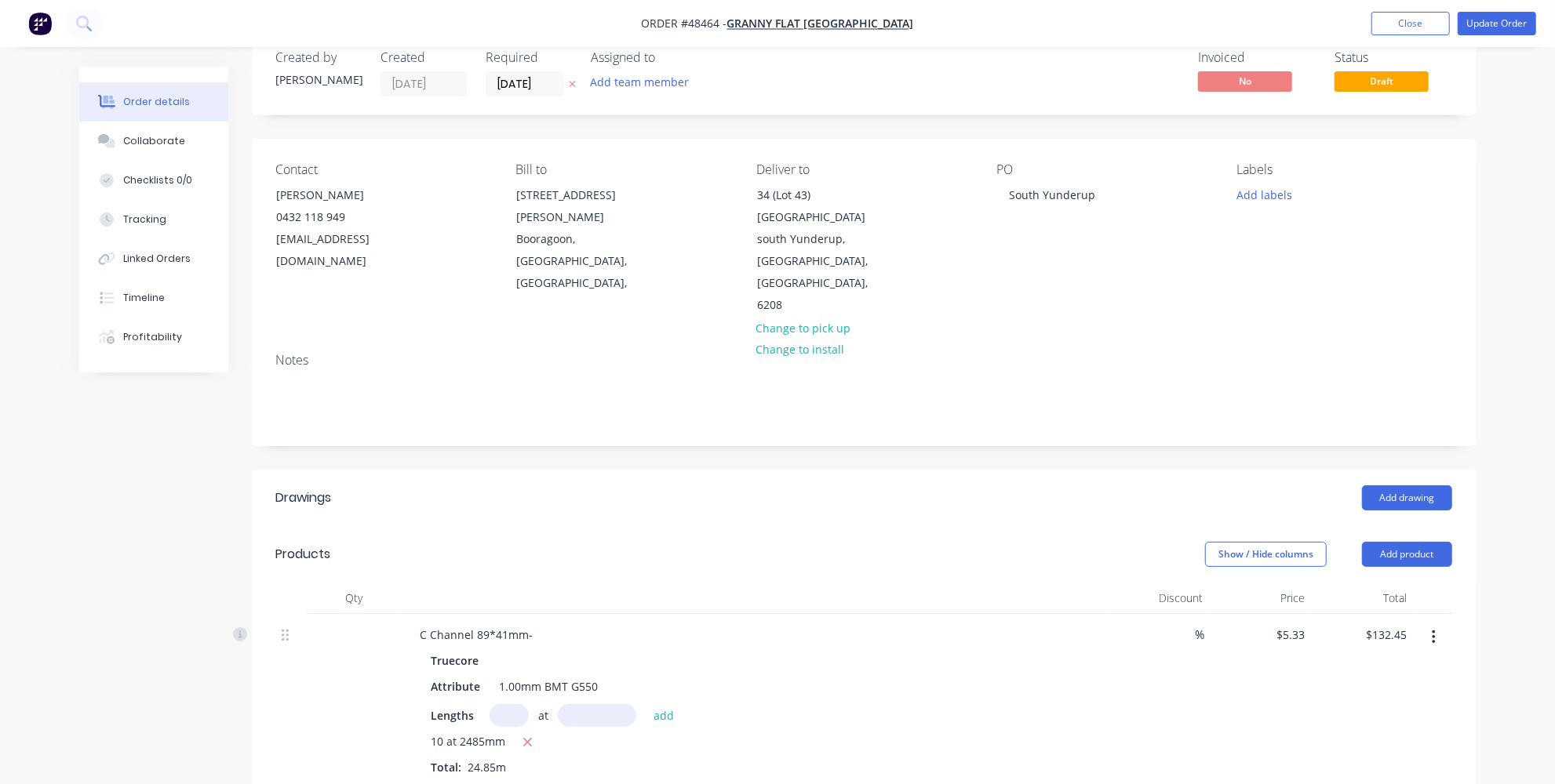
scroll to position [17, 0]
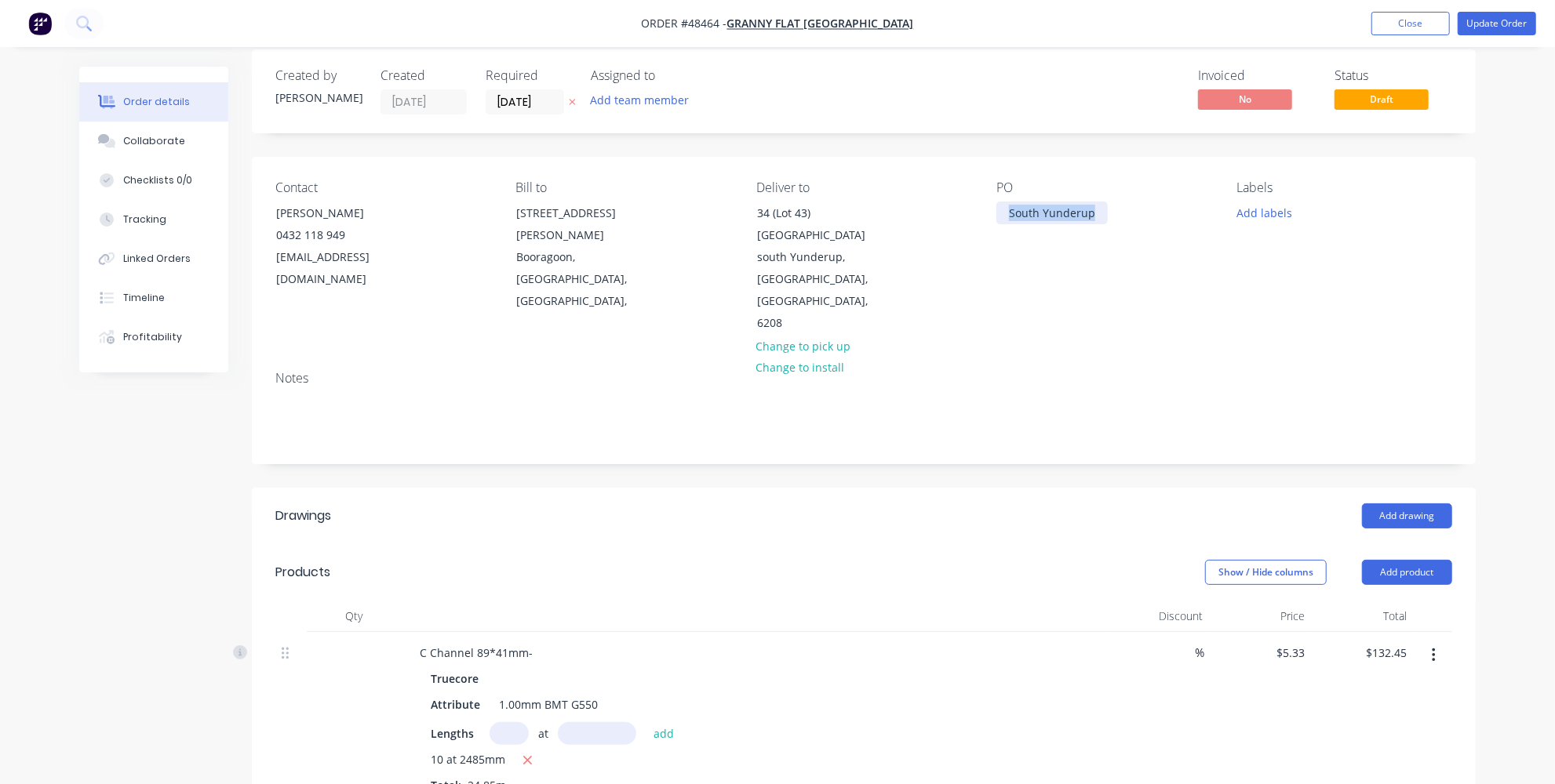
drag, startPoint x: 1093, startPoint y: 213, endPoint x: 996, endPoint y: 216, distance: 97.0
click at [996, 216] on div "South Yunderup" at bounding box center [1052, 213] width 111 height 23
click at [989, 488] on header "Drawings Add drawing" at bounding box center [864, 516] width 1224 height 56
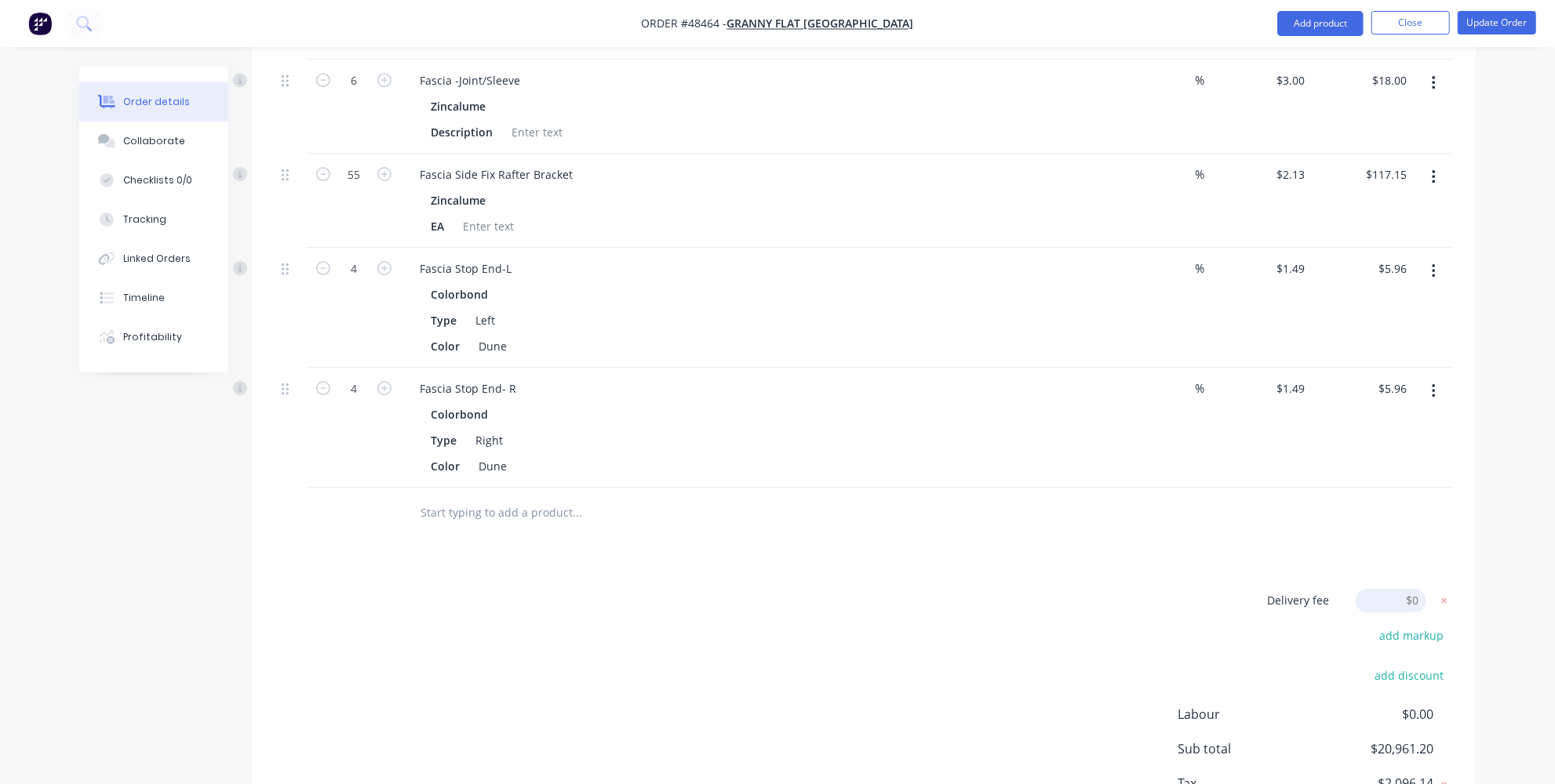
scroll to position [3939, 0]
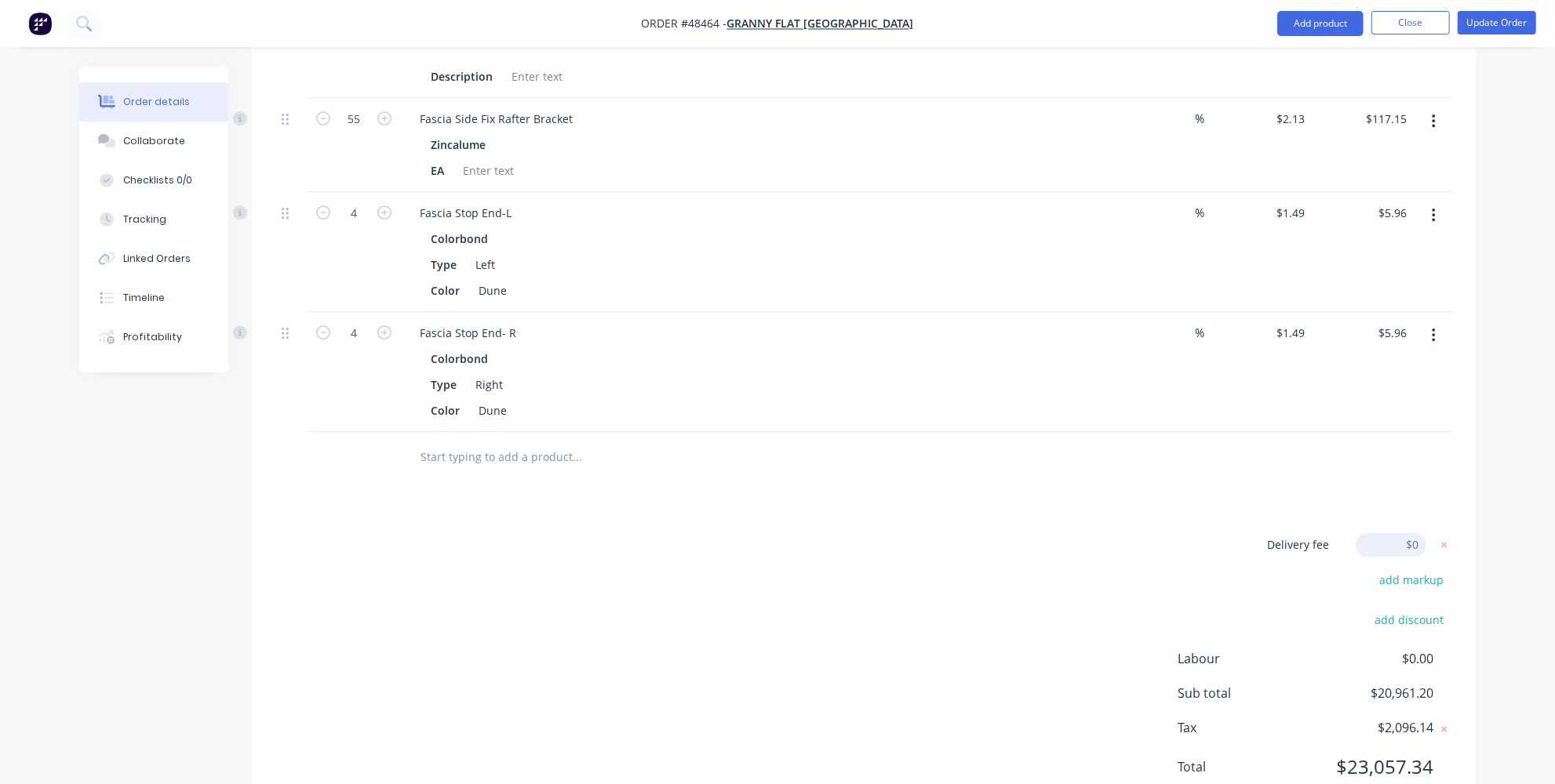
click at [1400, 533] on input at bounding box center [1390, 545] width 71 height 23
type input "1200"
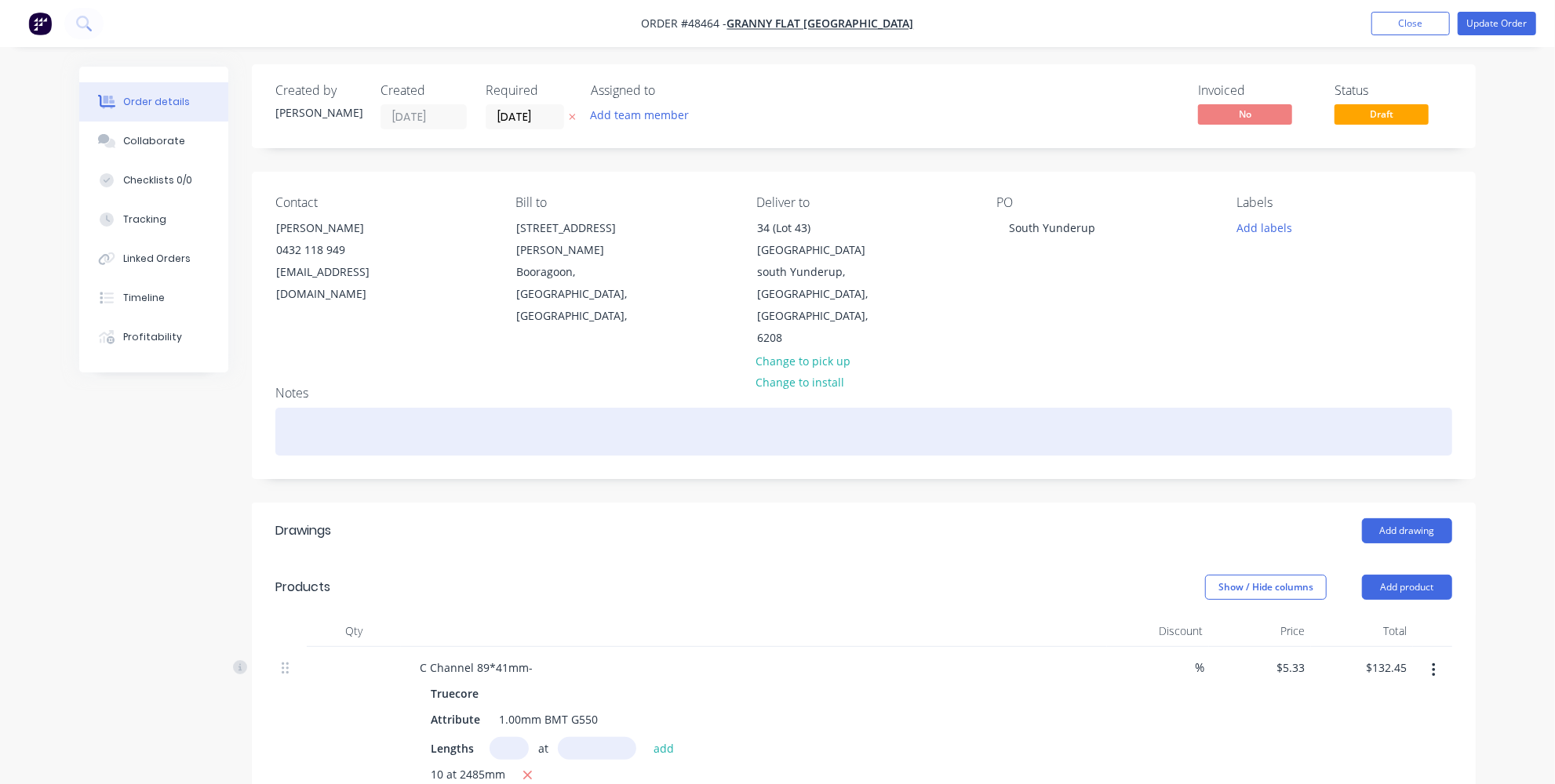
scroll to position [0, 0]
click at [409, 410] on div at bounding box center [864, 434] width 1177 height 47
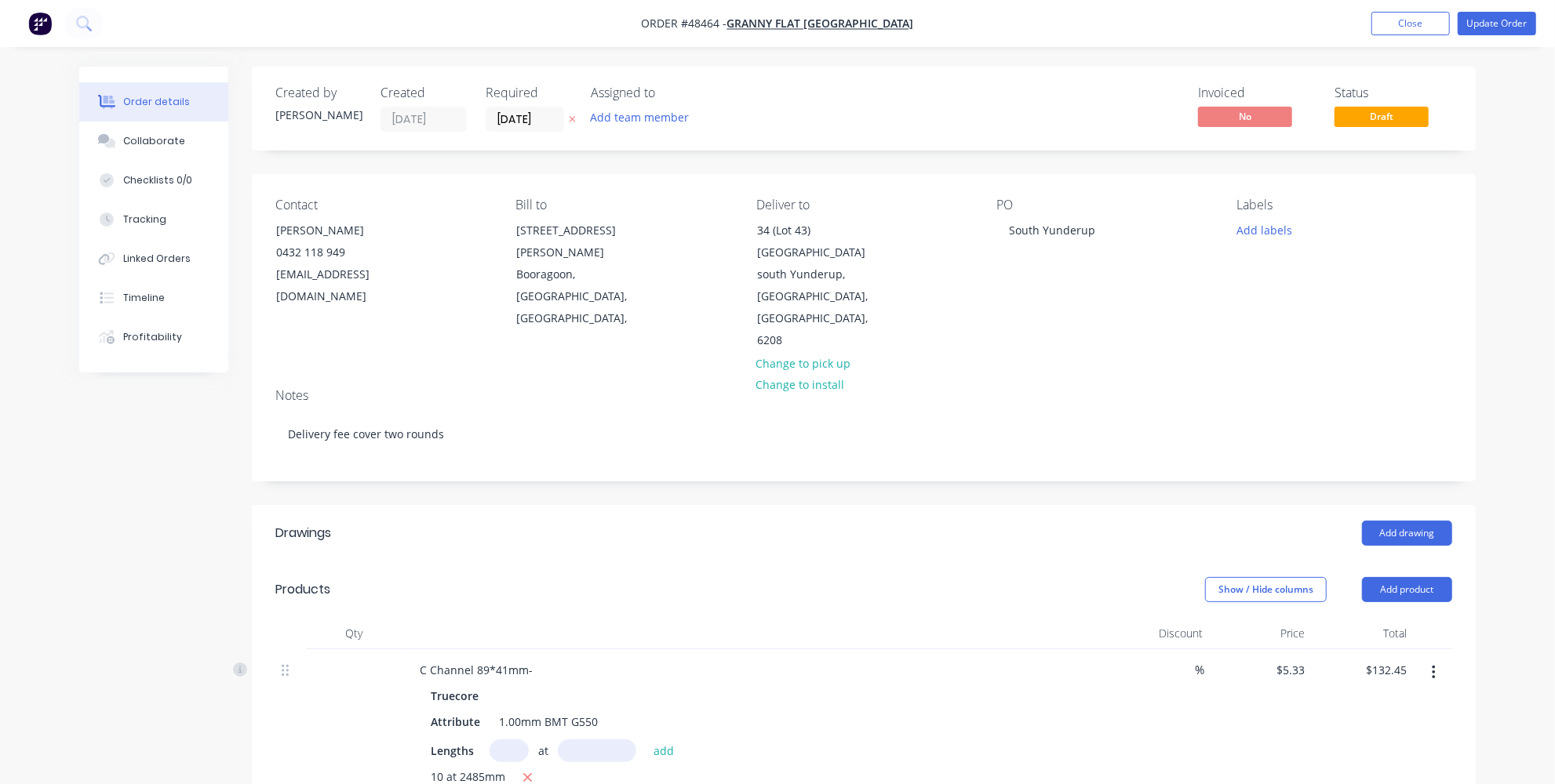
click at [507, 505] on header "Drawings Add drawing" at bounding box center [864, 533] width 1224 height 56
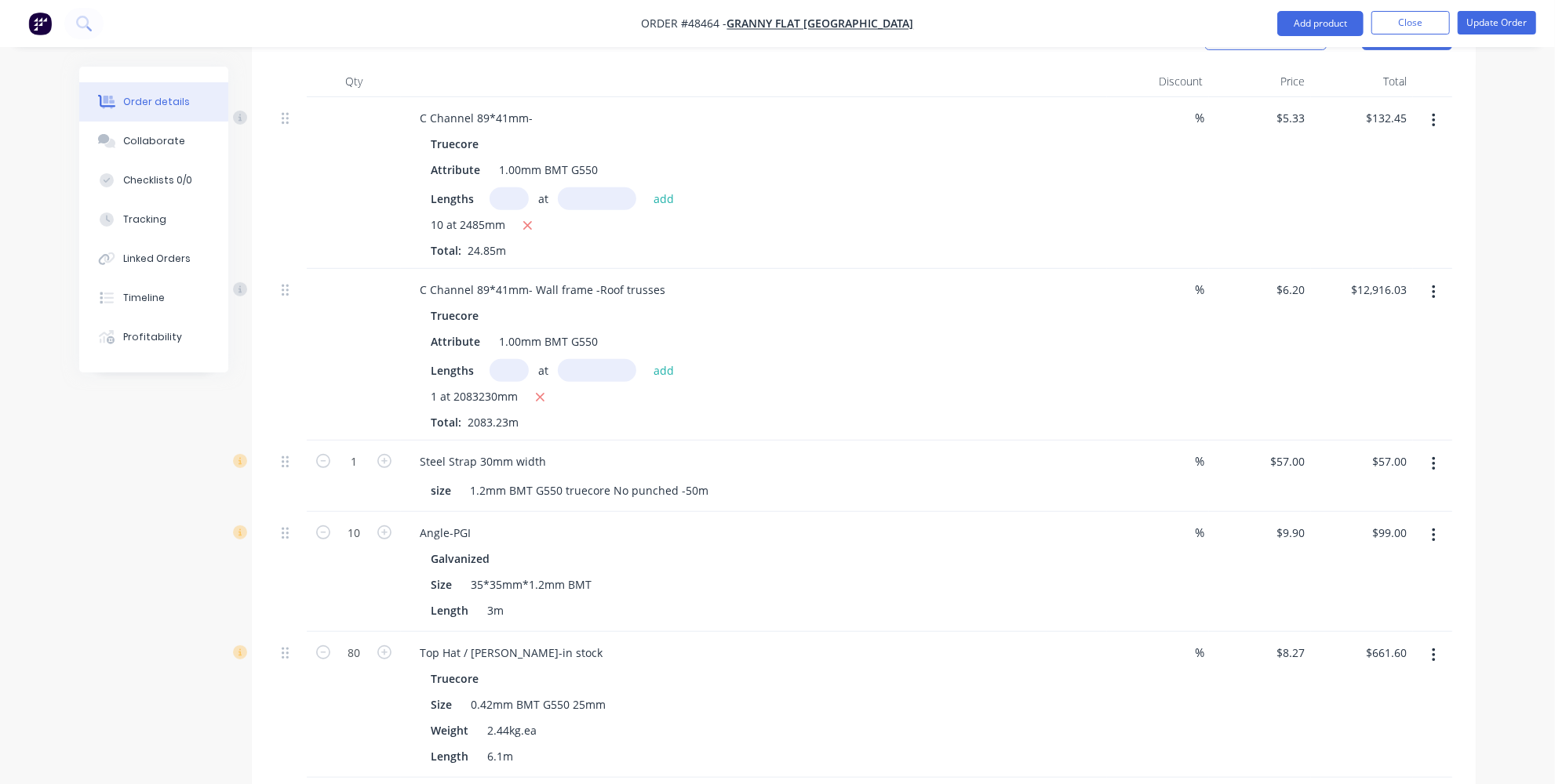
scroll to position [498, 0]
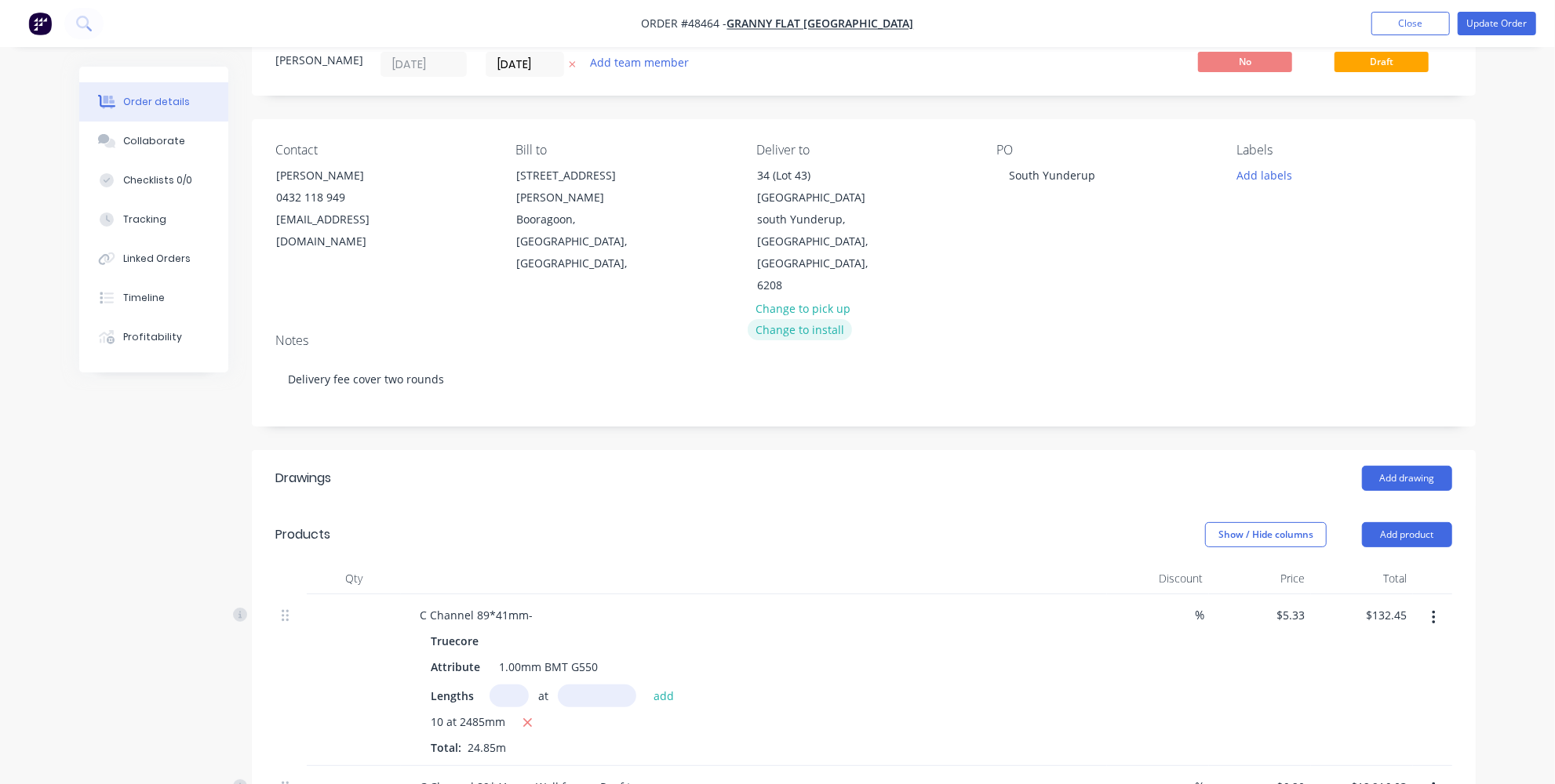
scroll to position [0, 0]
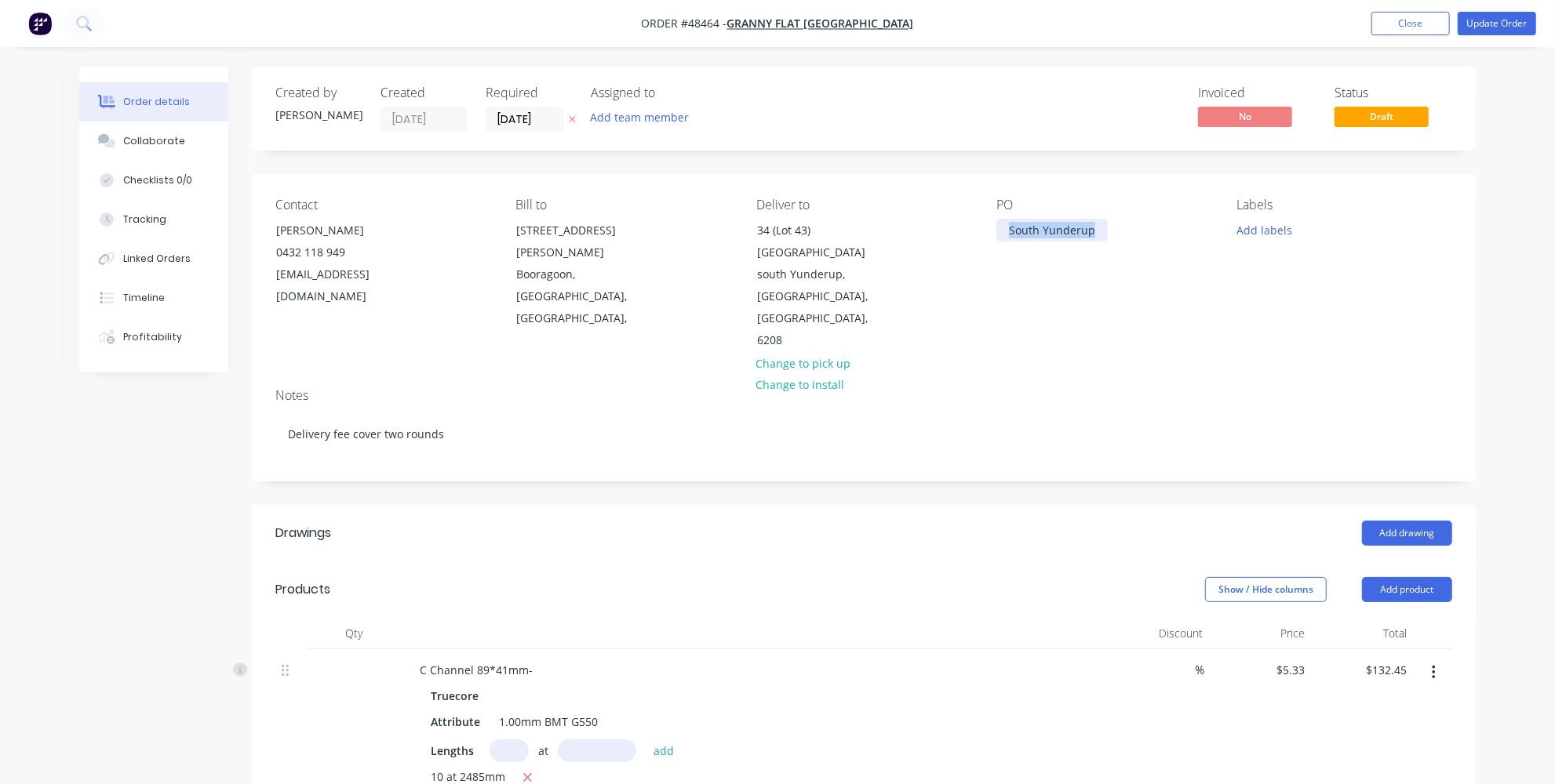
drag, startPoint x: 1093, startPoint y: 233, endPoint x: 1000, endPoint y: 234, distance: 93.0
click at [1000, 234] on div "South Yunderup" at bounding box center [1052, 230] width 111 height 23
copy div "South Yunderup"
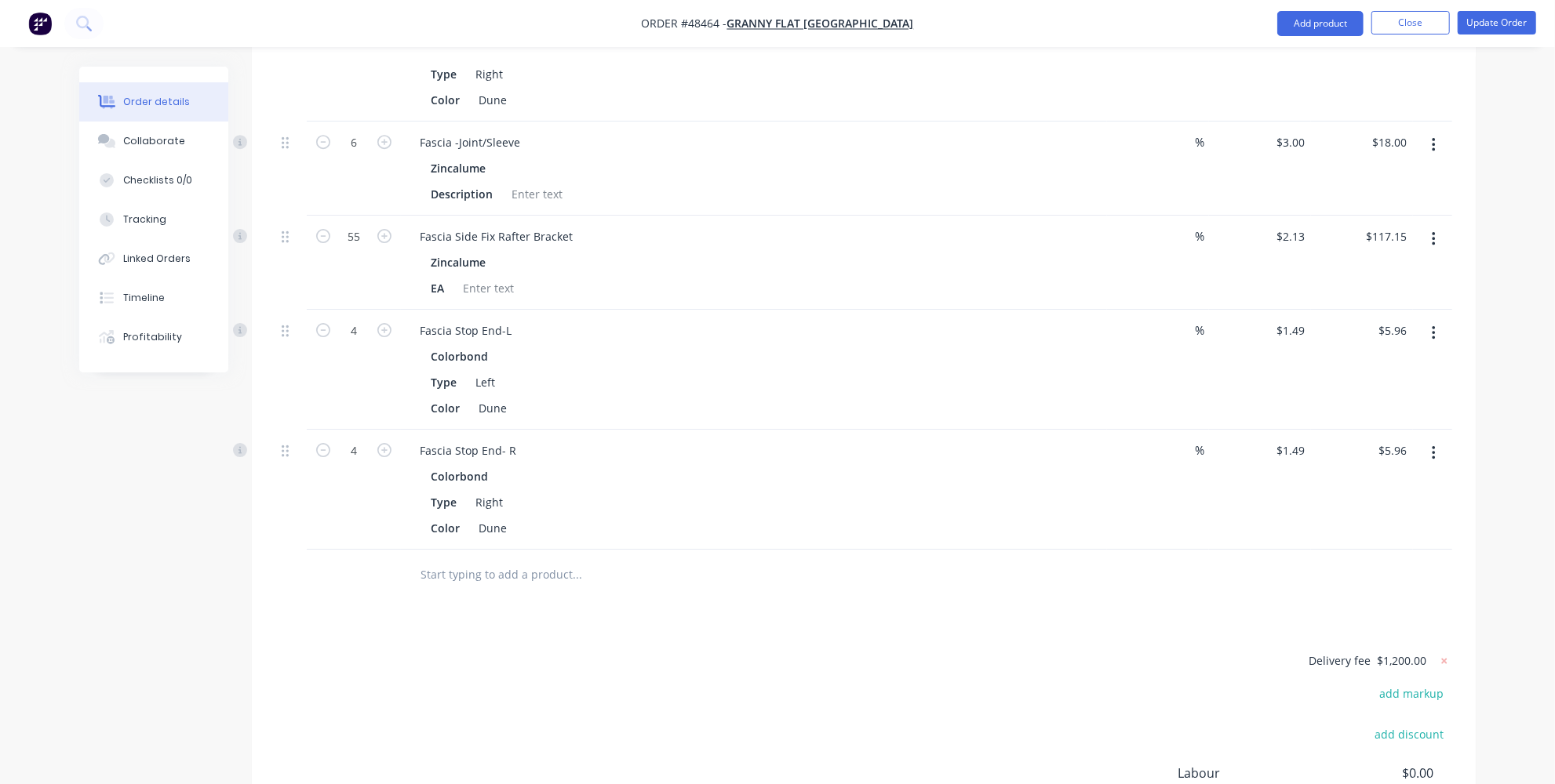
scroll to position [3851, 0]
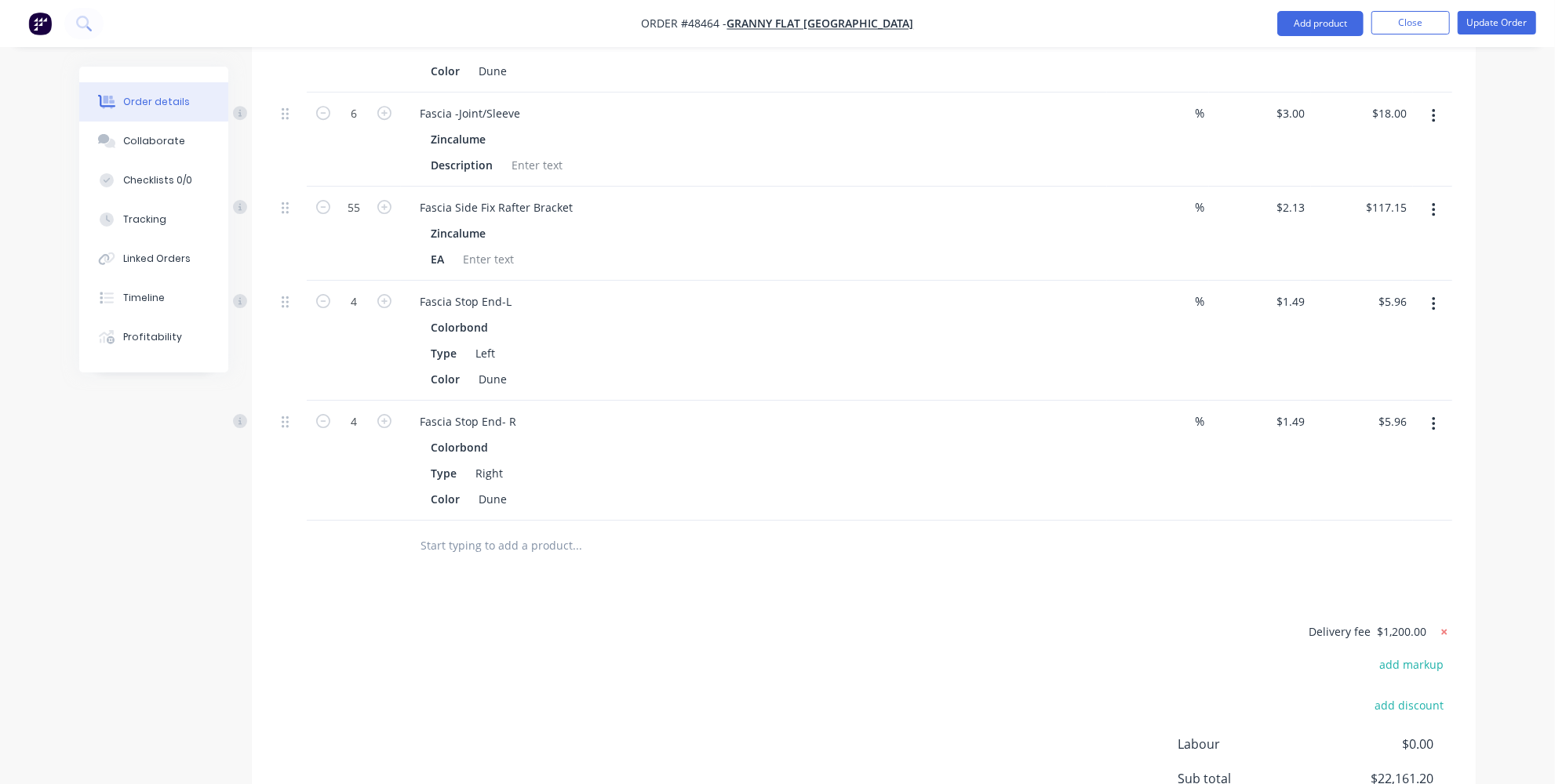
click at [1441, 624] on icon at bounding box center [1445, 632] width 15 height 15
click at [1385, 622] on button "add delivery fee" at bounding box center [1402, 633] width 102 height 21
type input "1300"
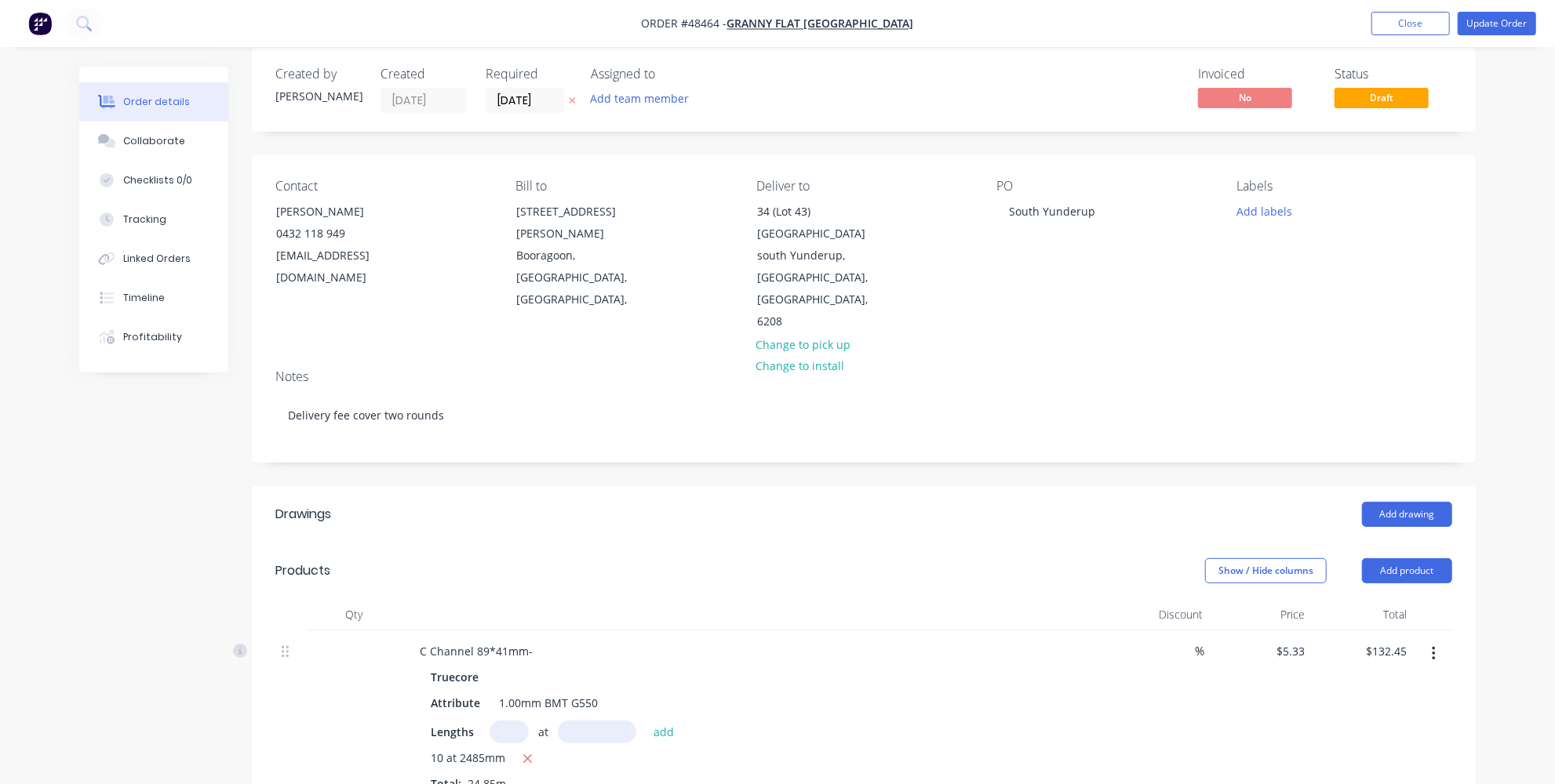
scroll to position [0, 0]
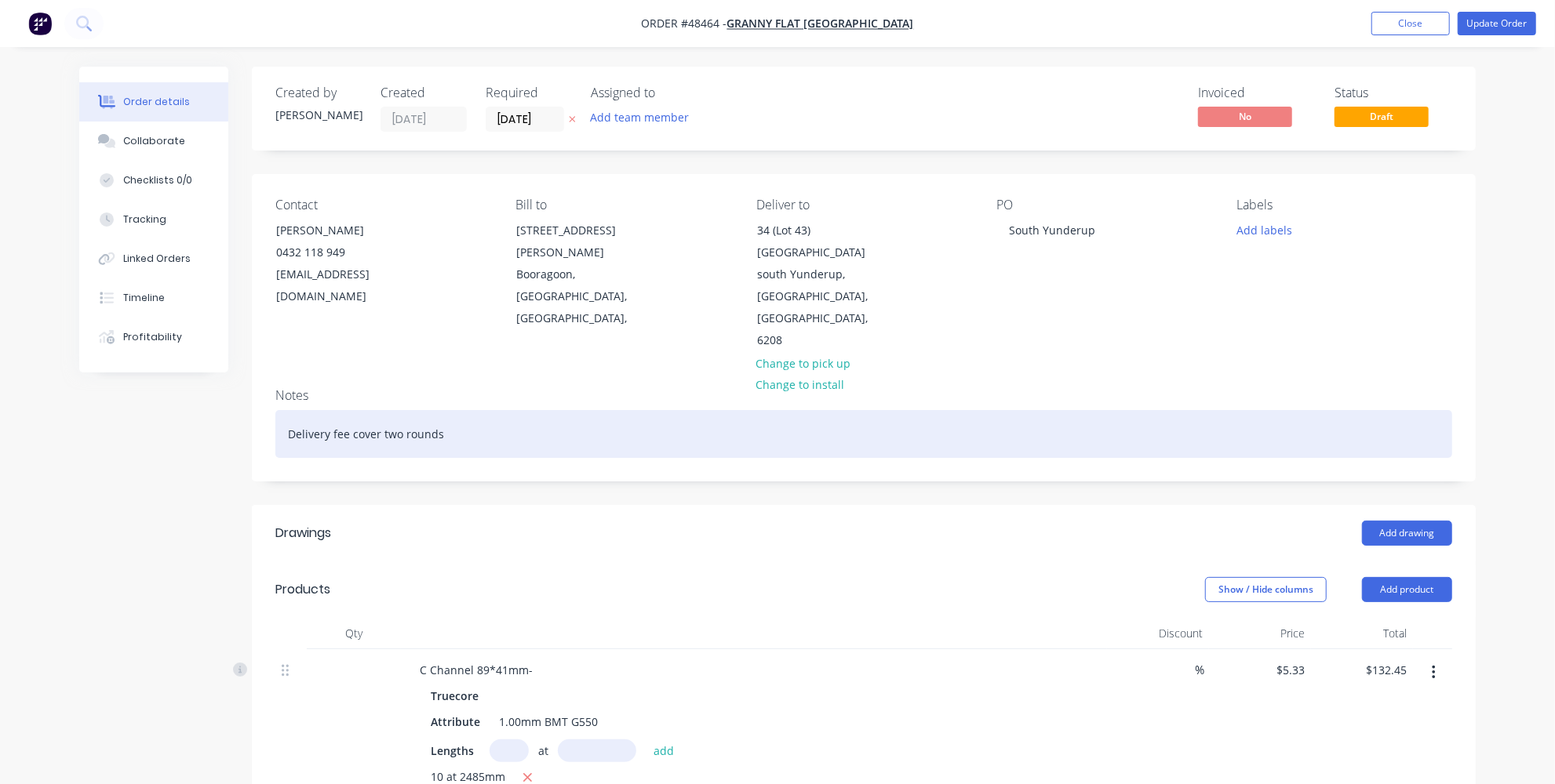
click at [444, 410] on div "Delivery fee cover two rounds" at bounding box center [864, 434] width 1177 height 47
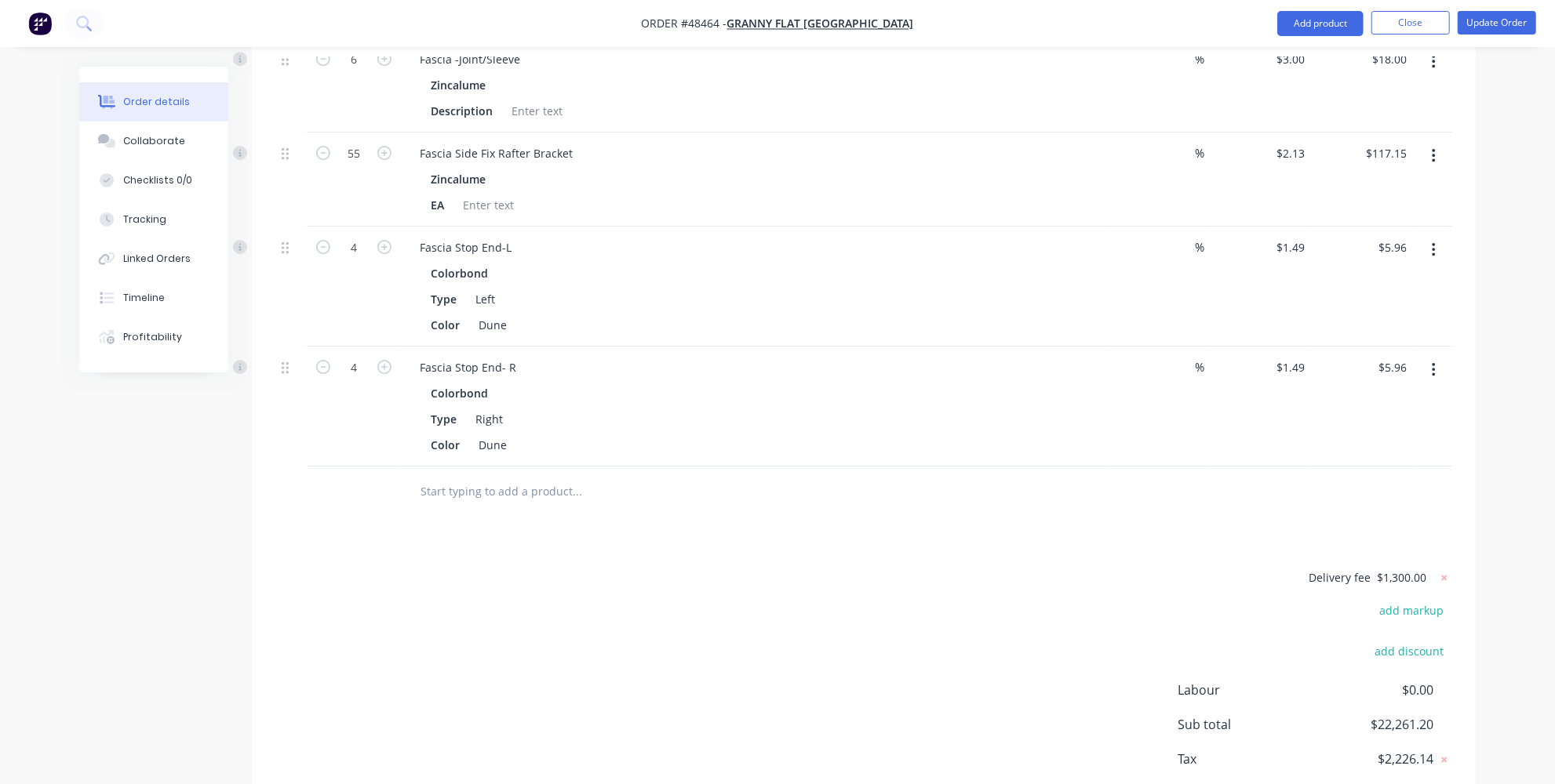
scroll to position [3936, 0]
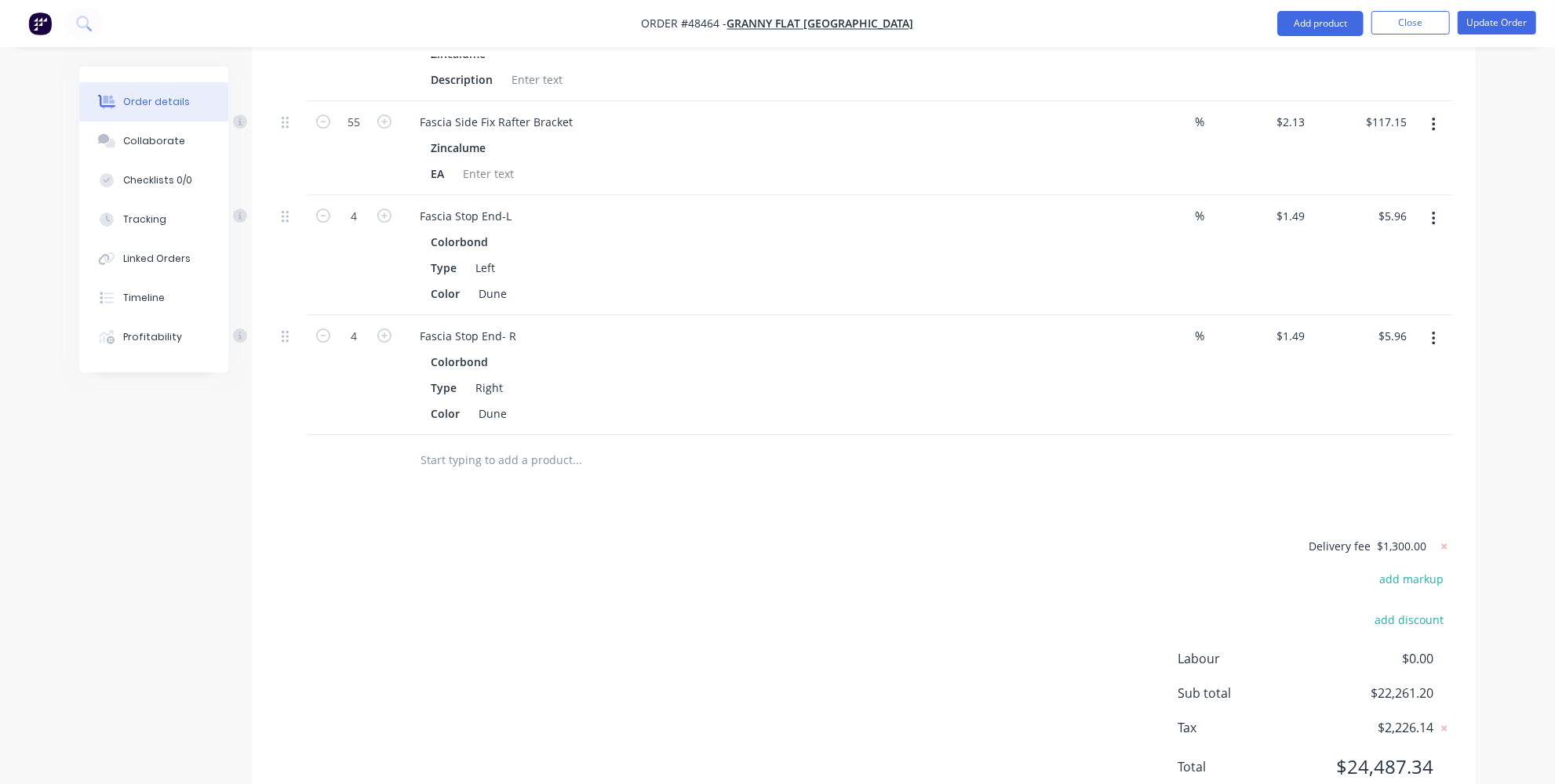
click at [663, 536] on div "Delivery fee $1,300.00 add markup add discount Labour $0.00 Sub total $22,261.2…" at bounding box center [864, 666] width 1177 height 260
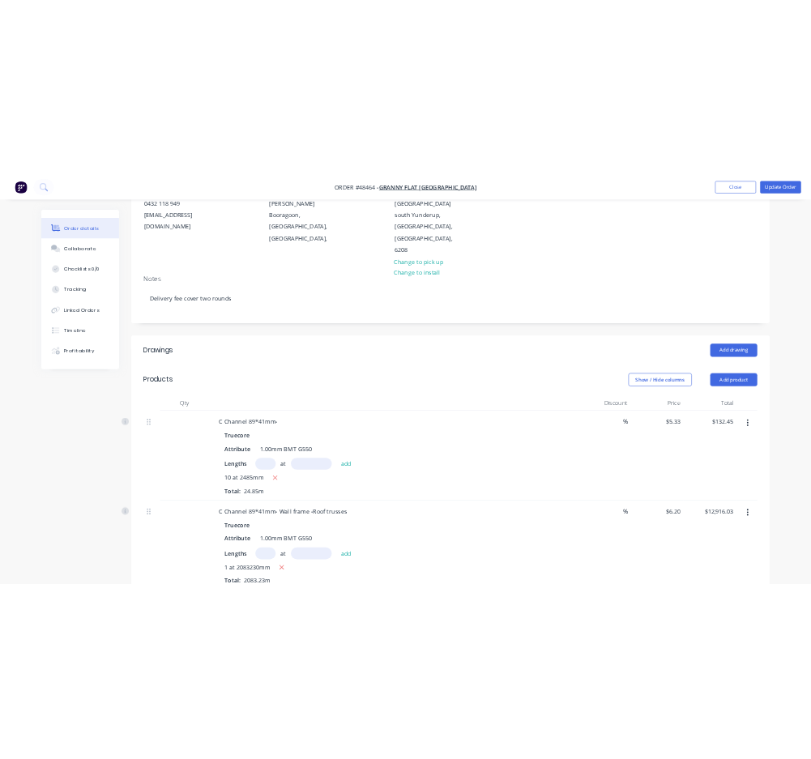
scroll to position [0, 0]
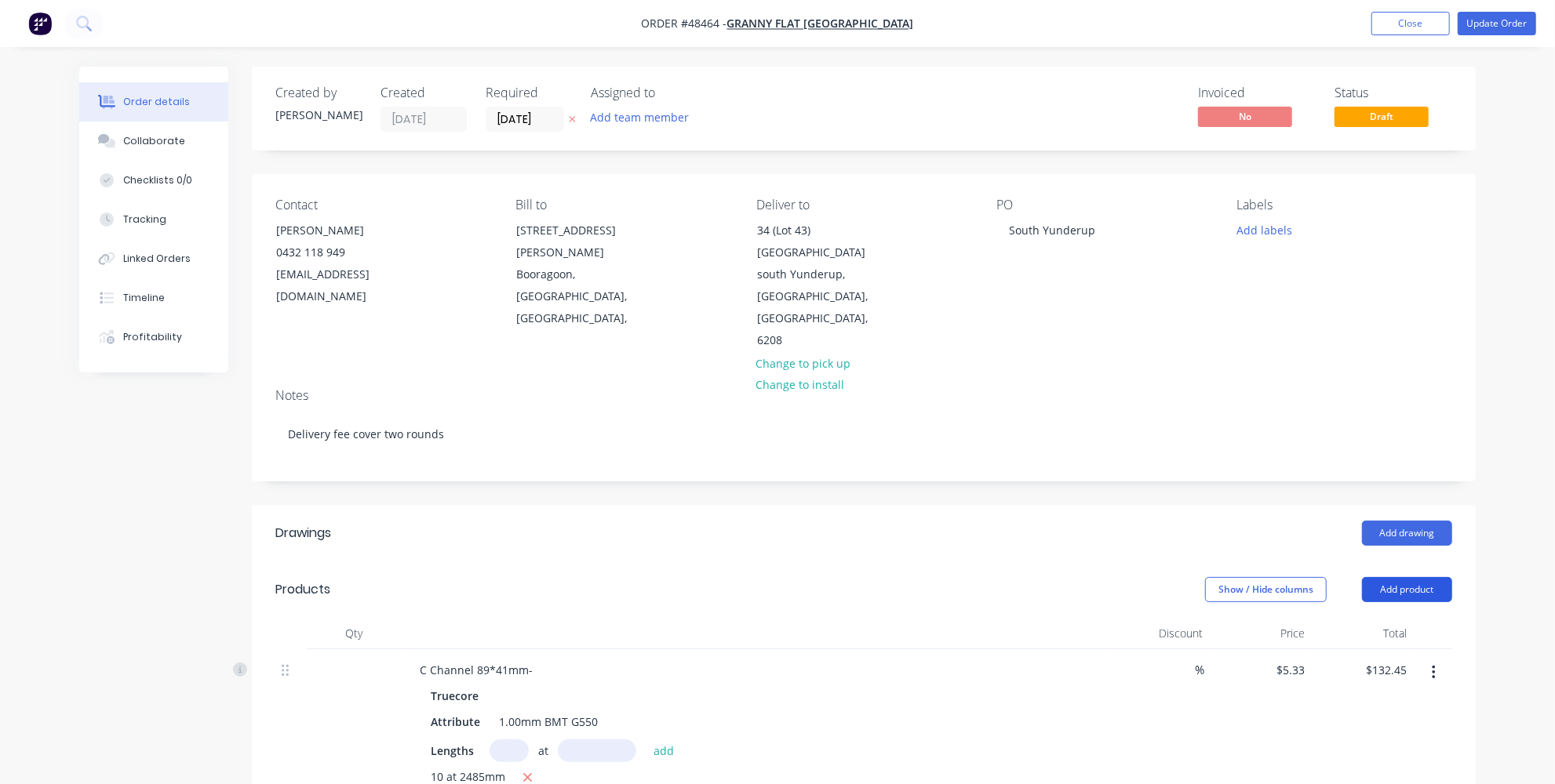
click at [1387, 577] on button "Add product" at bounding box center [1407, 589] width 90 height 25
click at [1336, 618] on div "Product catalogue" at bounding box center [1378, 630] width 121 height 23
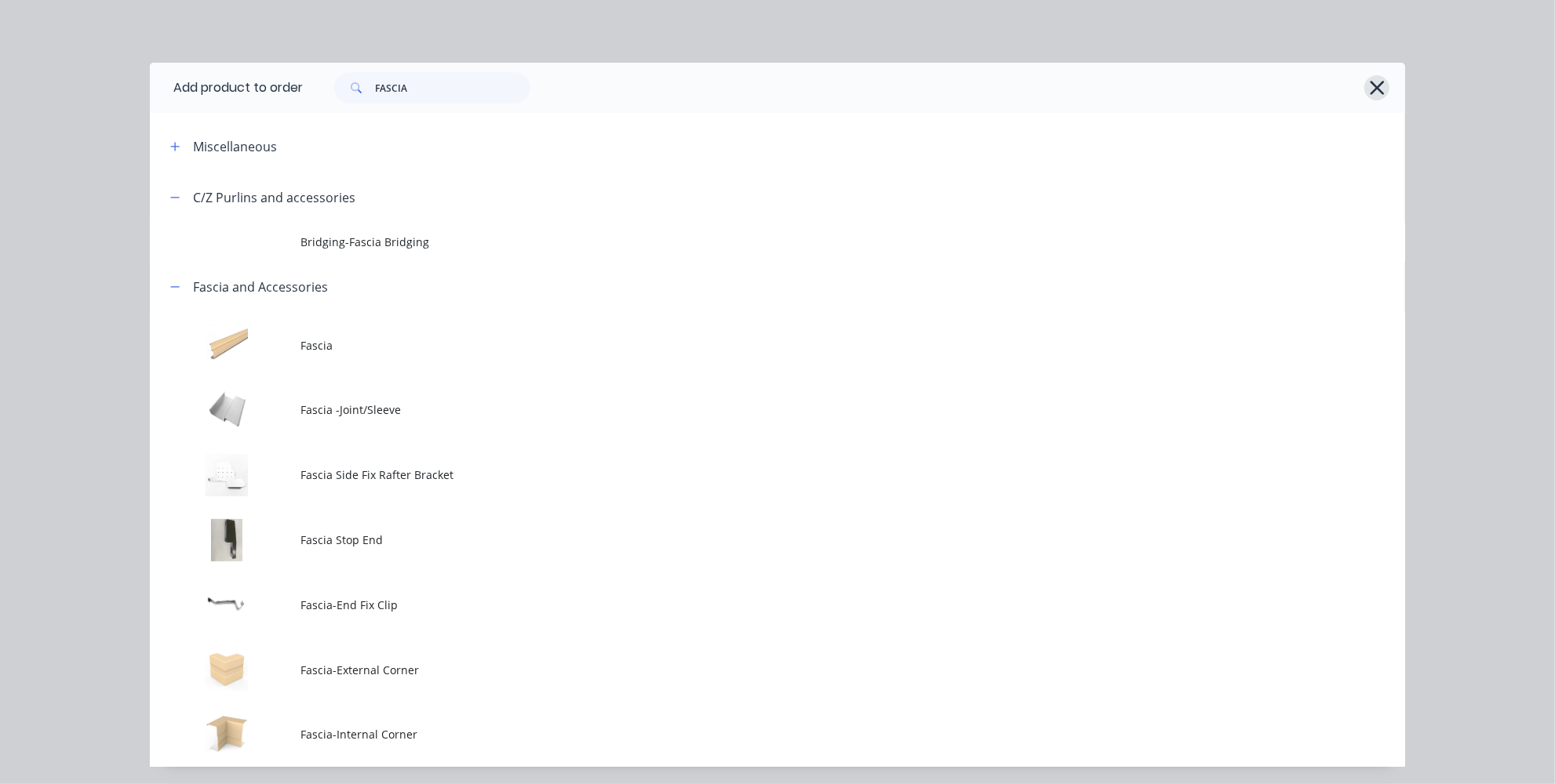
click at [1378, 93] on icon "button" at bounding box center [1377, 87] width 15 height 15
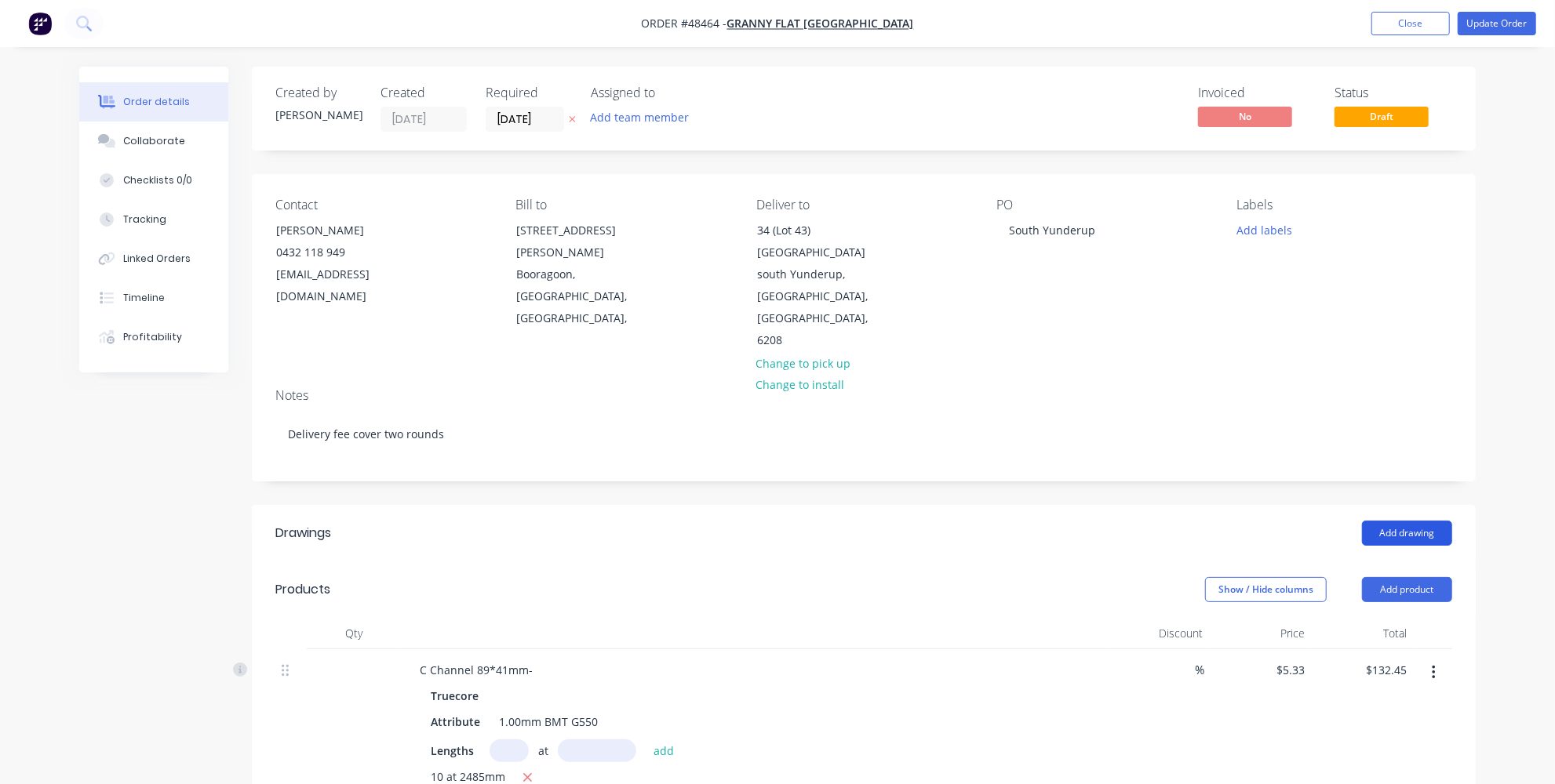
click at [1426, 521] on button "Add drawing" at bounding box center [1407, 533] width 90 height 25
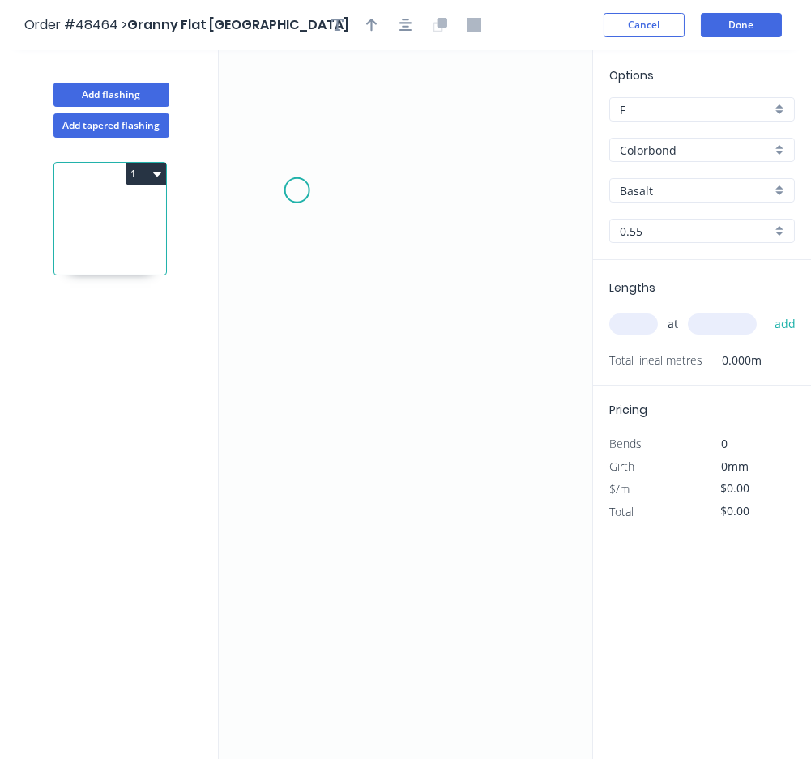
click at [294, 191] on icon "0" at bounding box center [411, 405] width 385 height 710
click at [293, 387] on icon "0" at bounding box center [411, 405] width 385 height 710
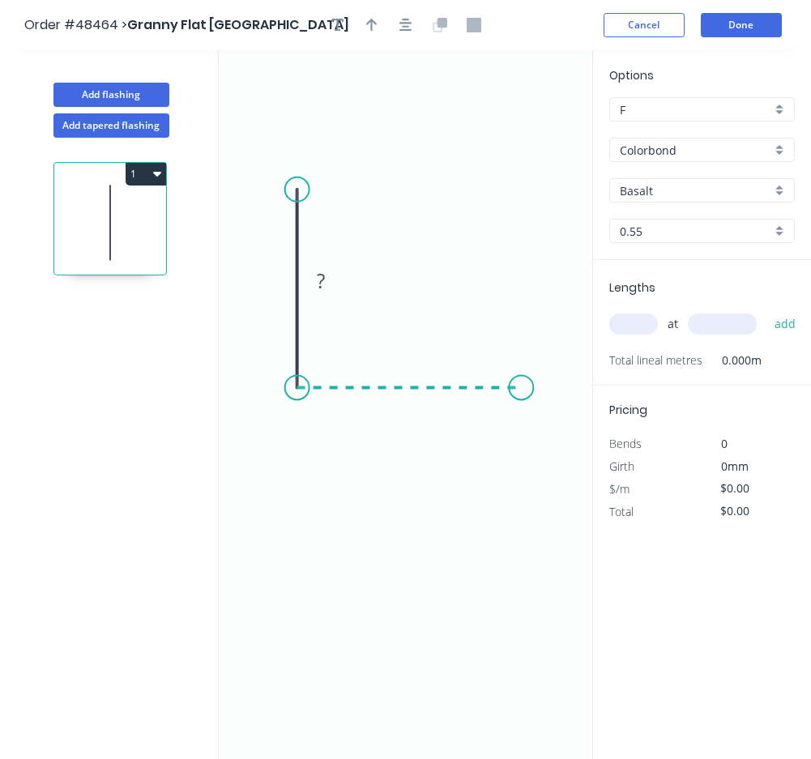
click at [519, 380] on icon "0 ?" at bounding box center [411, 405] width 385 height 710
click at [549, 415] on icon "0 ? ?" at bounding box center [411, 405] width 385 height 710
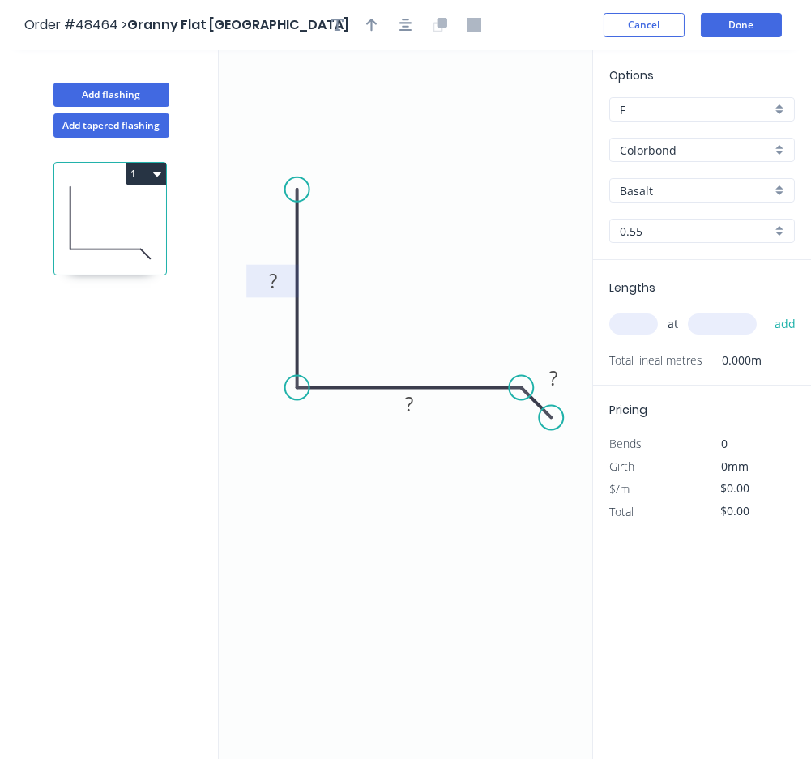
click at [271, 276] on tspan "?" at bounding box center [273, 280] width 8 height 27
click at [405, 398] on tspan "?" at bounding box center [409, 404] width 8 height 27
click at [550, 370] on tspan "?" at bounding box center [553, 378] width 8 height 27
drag, startPoint x: 413, startPoint y: 326, endPoint x: 520, endPoint y: 338, distance: 106.9
click at [413, 325] on icon "0 150 250 20" at bounding box center [411, 405] width 385 height 710
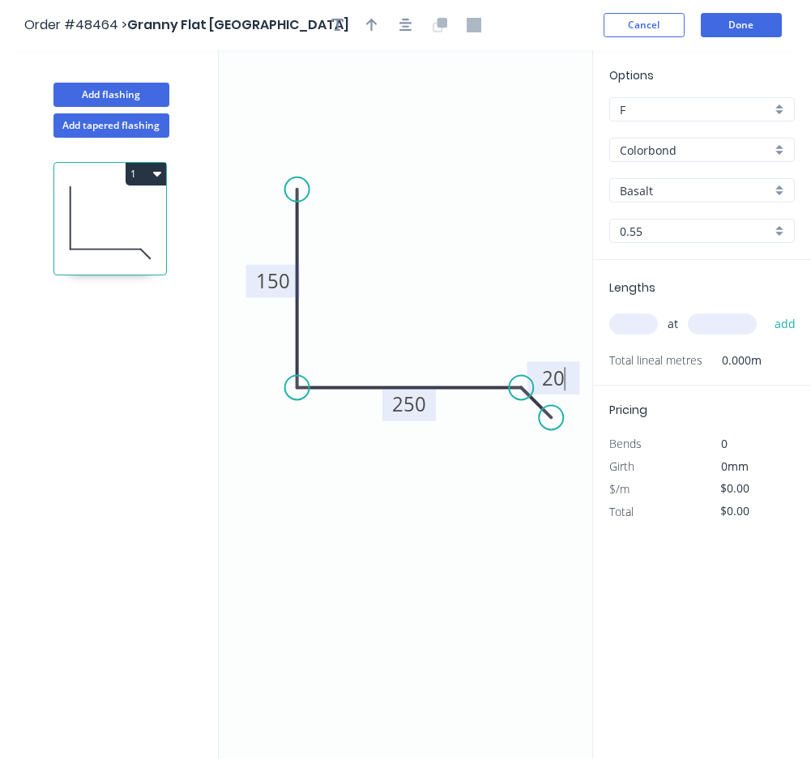
type input "$15.27"
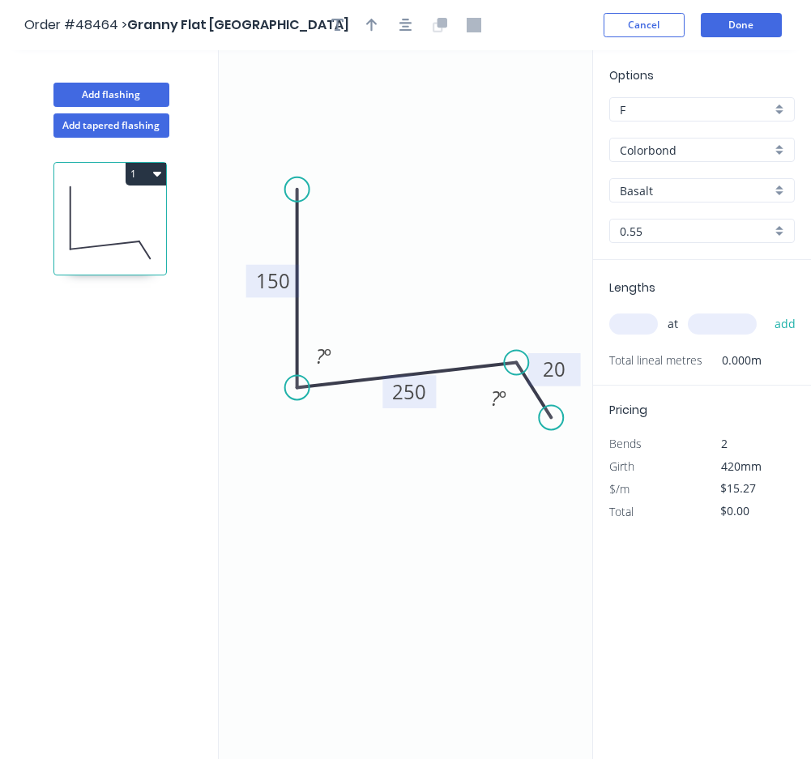
drag, startPoint x: 520, startPoint y: 383, endPoint x: 514, endPoint y: 362, distance: 21.3
click at [514, 362] on circle at bounding box center [516, 363] width 24 height 24
click at [316, 351] on tspan "?" at bounding box center [320, 356] width 9 height 27
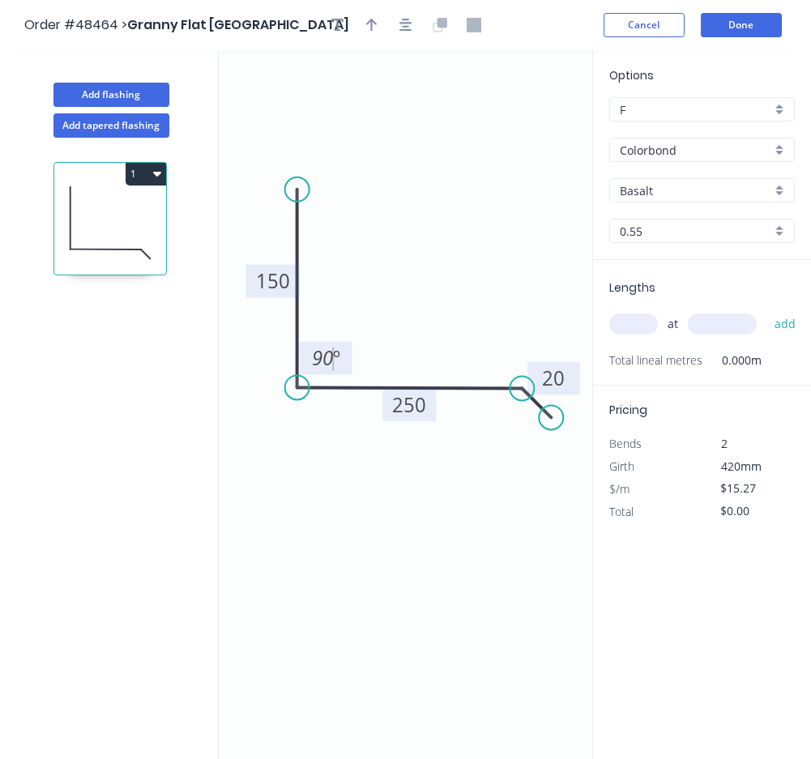
drag, startPoint x: 515, startPoint y: 357, endPoint x: 520, endPoint y: 386, distance: 28.7
click at [520, 386] on circle at bounding box center [522, 389] width 24 height 24
click at [382, 28] on button "button" at bounding box center [372, 25] width 24 height 24
drag, startPoint x: 520, startPoint y: 128, endPoint x: 439, endPoint y: 333, distance: 220.5
click at [439, 333] on icon at bounding box center [442, 310] width 15 height 52
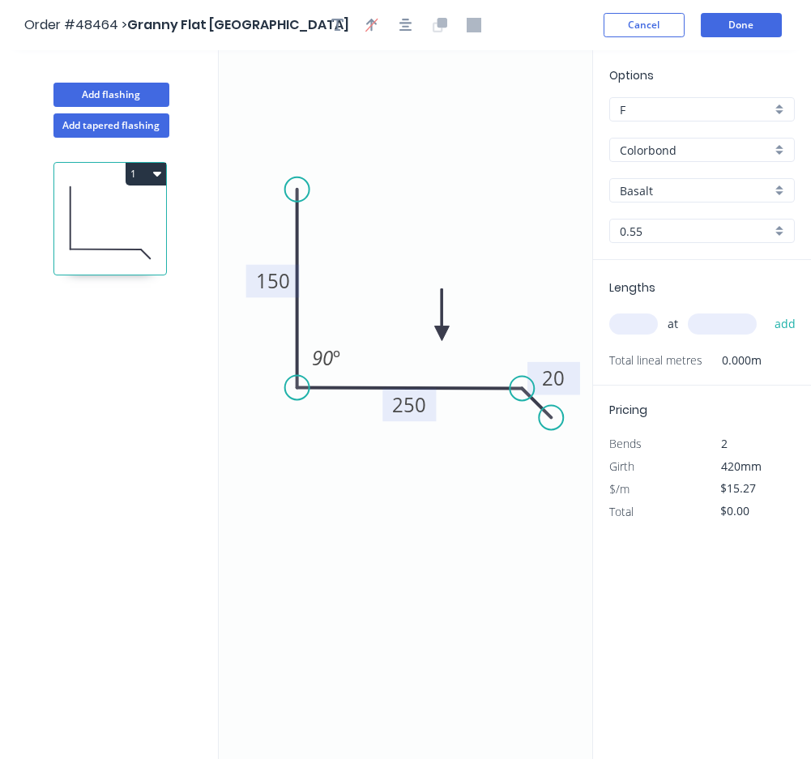
click at [732, 188] on input "Basalt" at bounding box center [696, 190] width 152 height 17
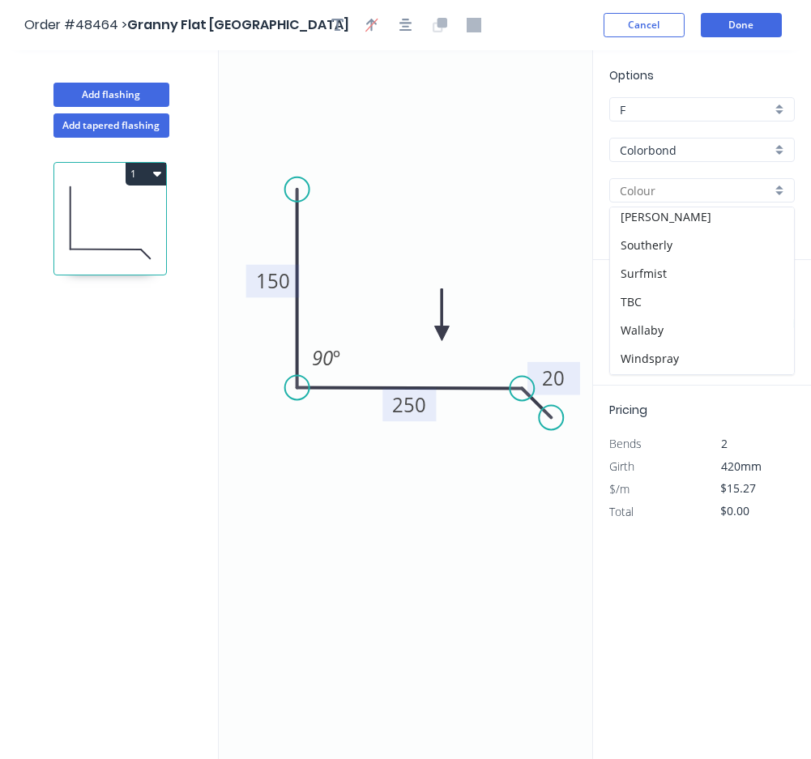
scroll to position [438, 0]
click at [681, 366] on div "Woodland Grey" at bounding box center [702, 379] width 184 height 28
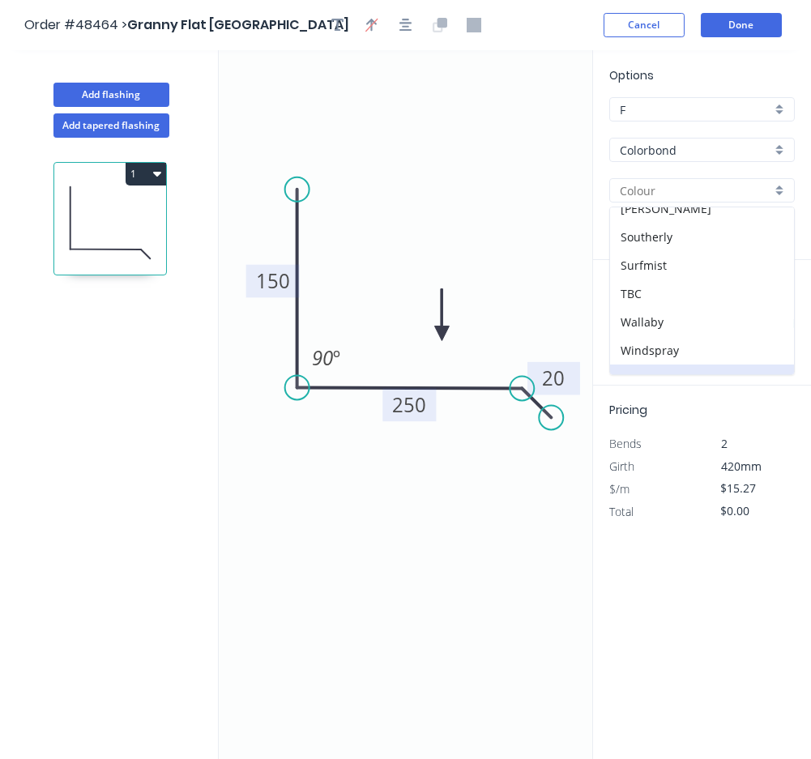
type input "Woodland Grey"
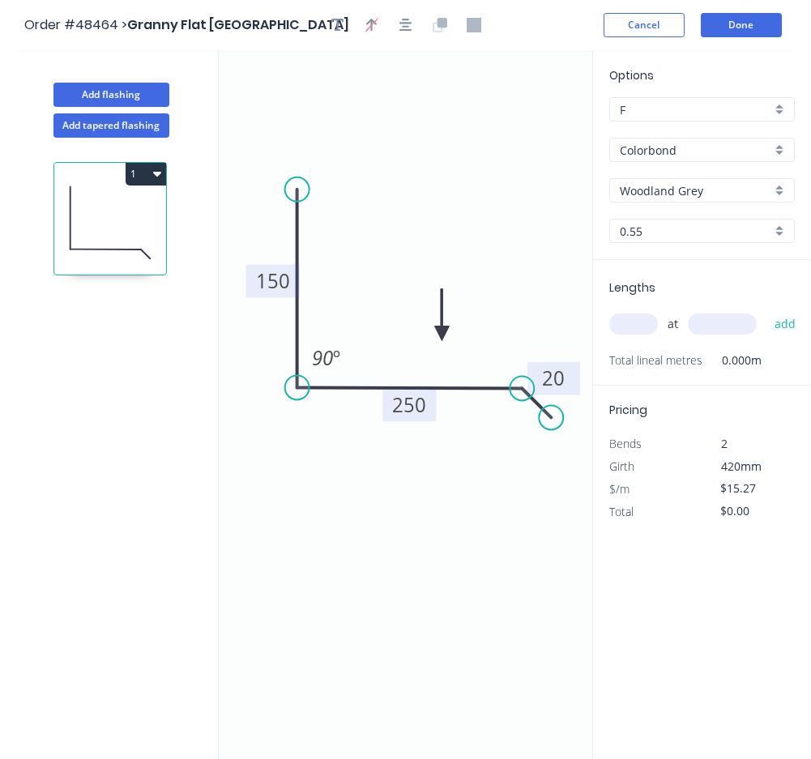
click at [631, 322] on input "text" at bounding box center [633, 324] width 49 height 21
type input "1"
click at [748, 322] on input "text" at bounding box center [722, 324] width 69 height 21
type input "3060"
click at [793, 329] on button "add" at bounding box center [786, 324] width 38 height 28
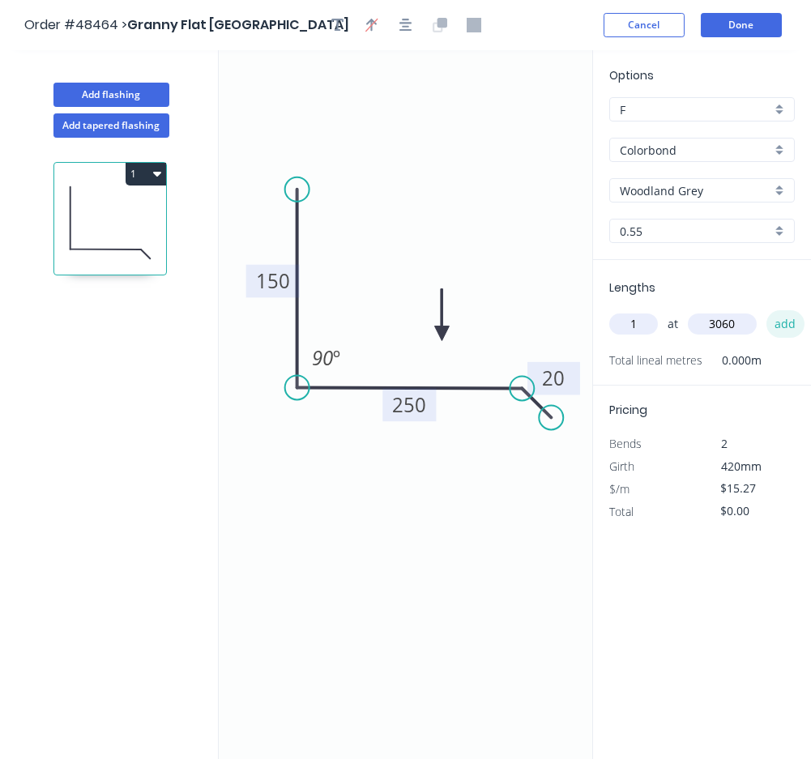
type input "$46.73"
type input "1"
click at [725, 318] on input "text" at bounding box center [722, 324] width 69 height 21
type input "4125"
click at [792, 322] on button "add" at bounding box center [786, 324] width 38 height 28
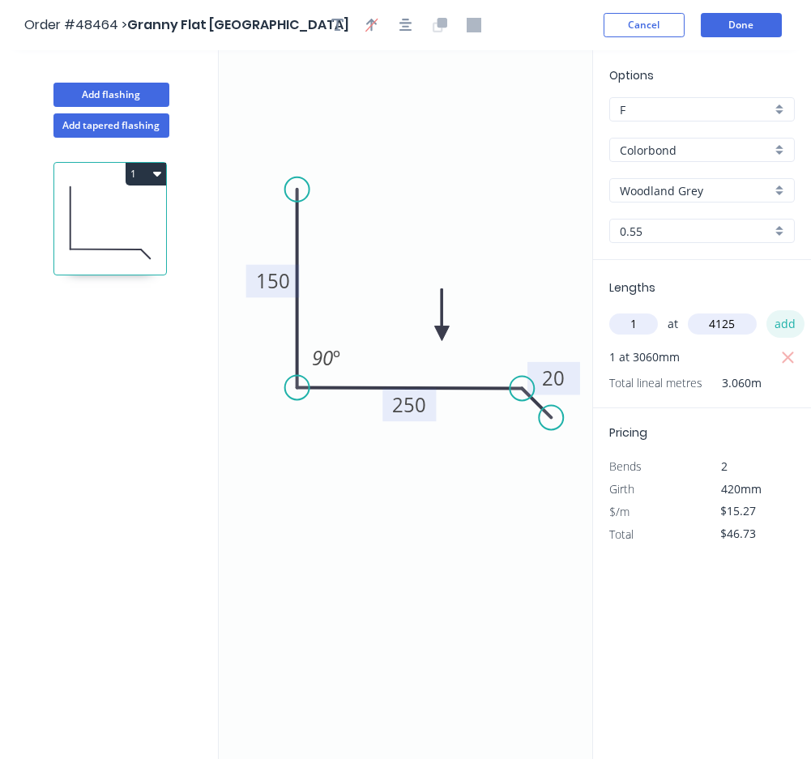
type input "$109.71"
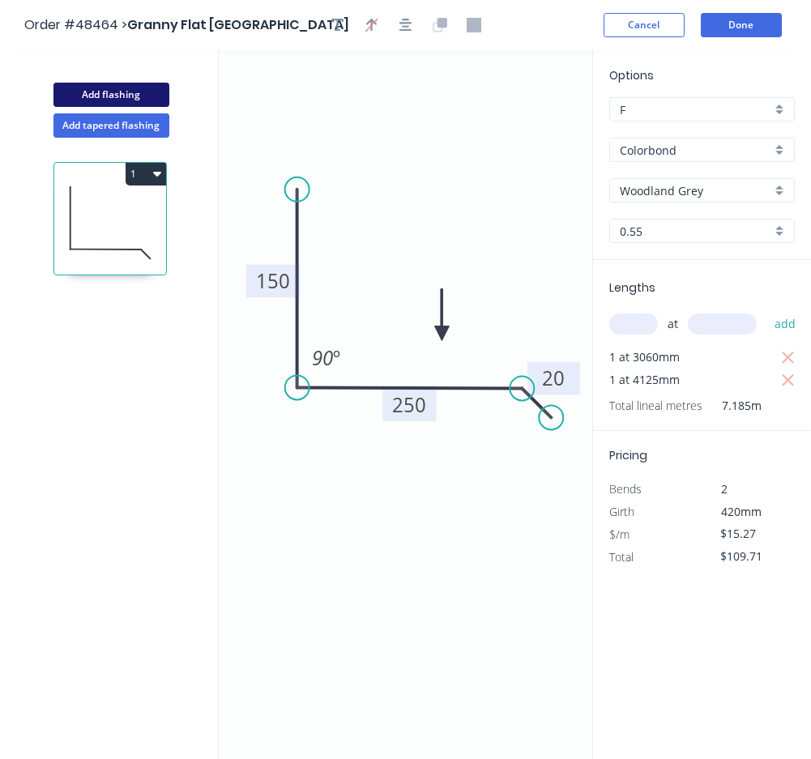
click at [81, 92] on button "Add flashing" at bounding box center [111, 95] width 116 height 24
type input "$0.00"
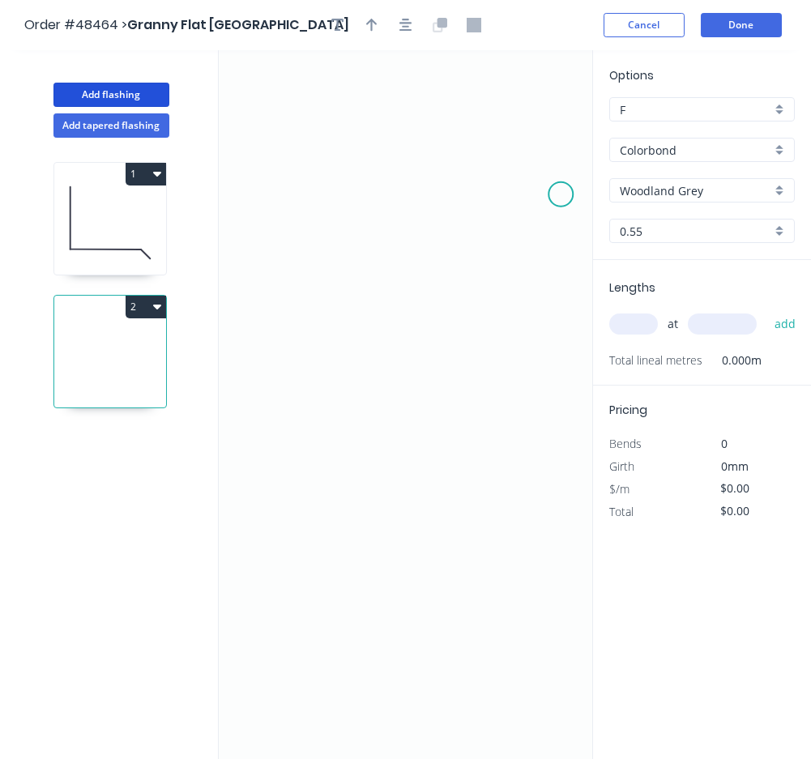
click at [558, 194] on icon "0" at bounding box center [411, 405] width 385 height 710
click at [532, 162] on icon "0" at bounding box center [411, 405] width 385 height 710
click at [307, 168] on icon "0 ?" at bounding box center [411, 405] width 385 height 710
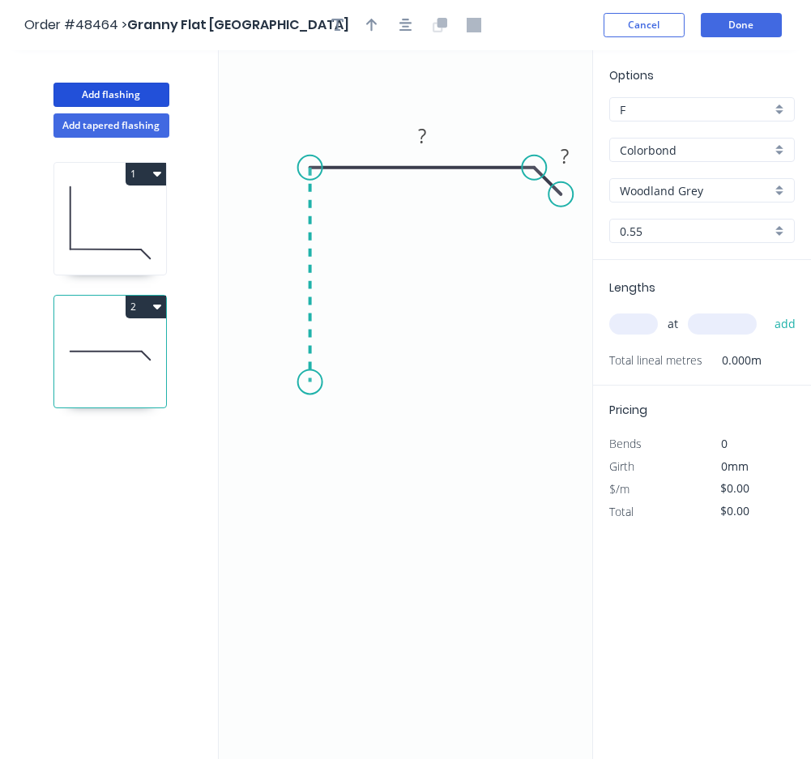
click at [314, 382] on icon "0 ? ?" at bounding box center [411, 405] width 385 height 710
click at [359, 384] on icon "0 ? ? ?" at bounding box center [411, 405] width 385 height 710
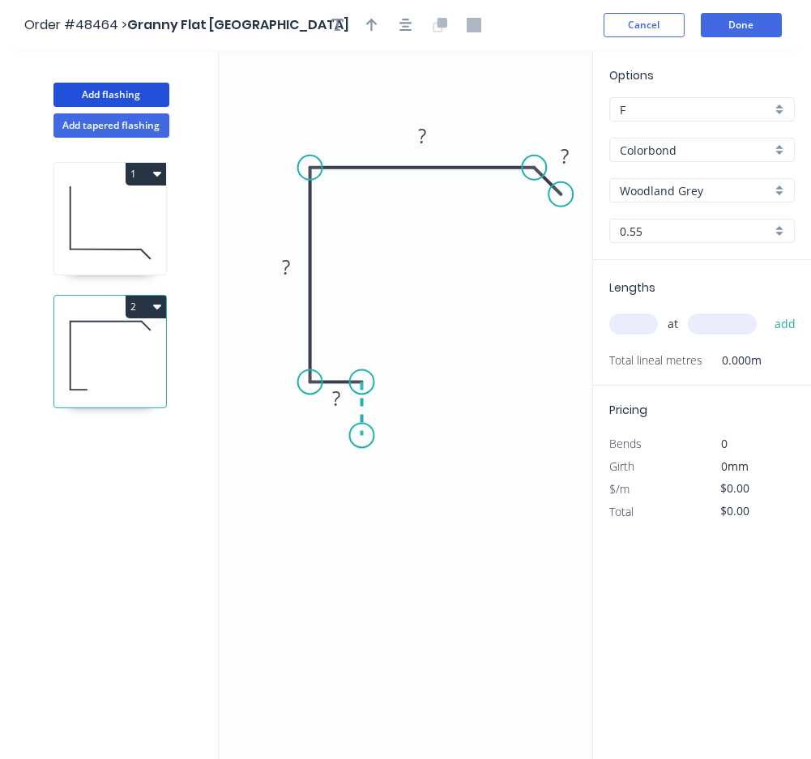
click at [357, 434] on icon "0 ? ? ? ?" at bounding box center [411, 405] width 385 height 710
click at [392, 467] on icon "0 ? ? ? ? ?" at bounding box center [411, 405] width 385 height 710
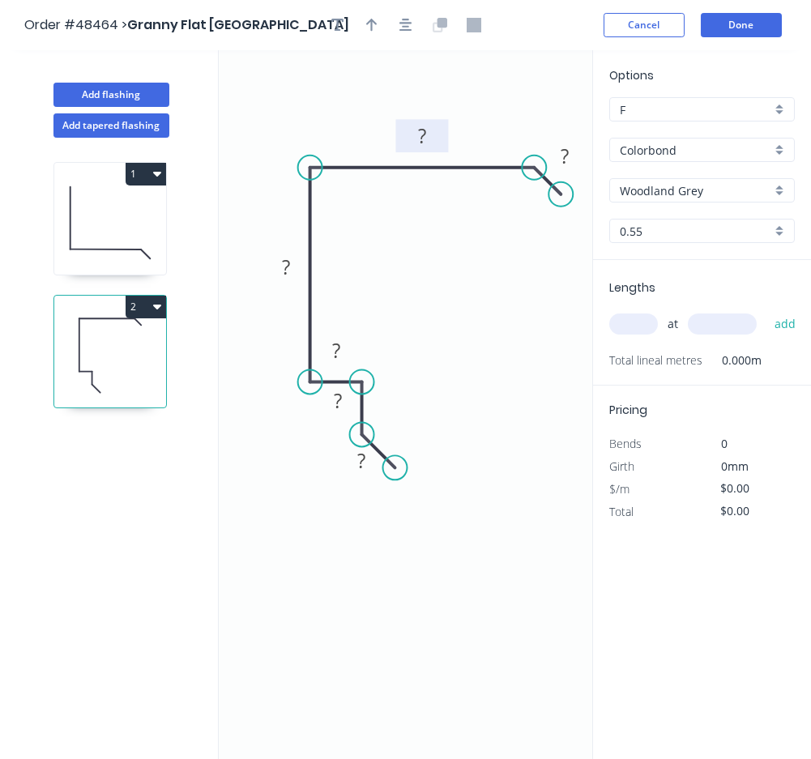
click at [427, 130] on rect at bounding box center [422, 137] width 32 height 23
click at [561, 152] on tspan "?" at bounding box center [565, 156] width 8 height 27
click at [285, 263] on tspan "?" at bounding box center [286, 267] width 8 height 27
click at [332, 352] on tspan "?" at bounding box center [336, 350] width 8 height 27
click at [334, 394] on tspan "?" at bounding box center [338, 400] width 8 height 27
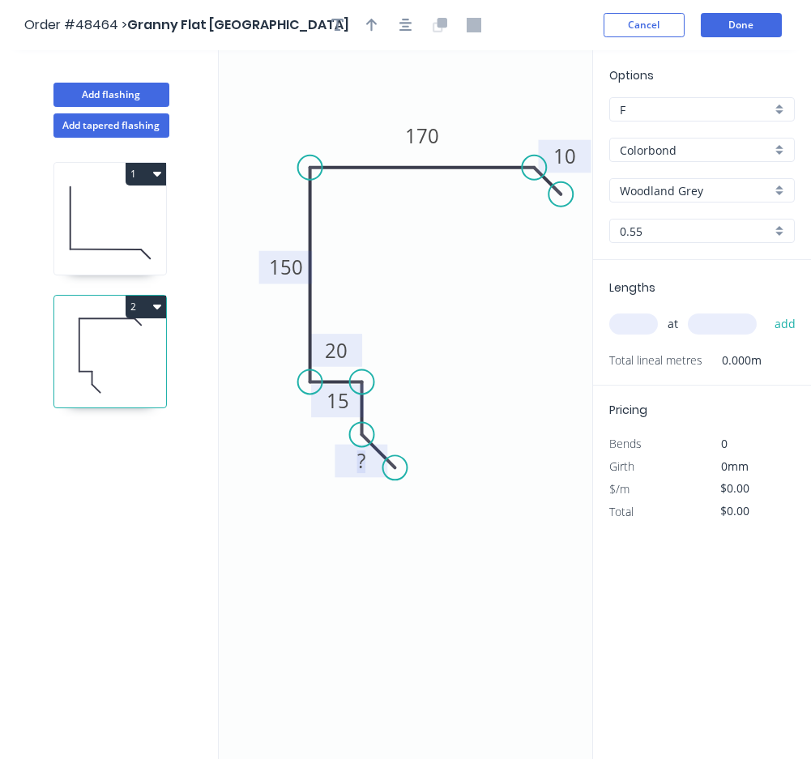
click at [361, 460] on tspan "?" at bounding box center [361, 460] width 8 height 27
click at [374, 30] on icon "button" at bounding box center [371, 25] width 11 height 15
type input "$14.07"
drag, startPoint x: 522, startPoint y: 124, endPoint x: 343, endPoint y: 136, distance: 179.5
click at [343, 136] on icon at bounding box center [346, 118] width 15 height 52
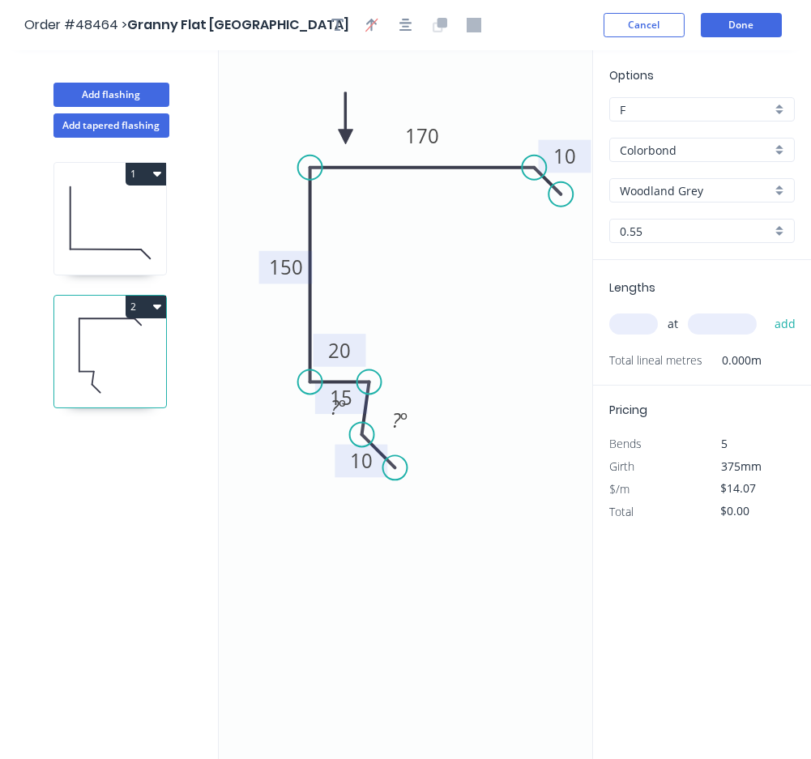
drag, startPoint x: 357, startPoint y: 383, endPoint x: 380, endPoint y: 380, distance: 22.8
click at [380, 380] on circle at bounding box center [369, 382] width 24 height 24
drag, startPoint x: 366, startPoint y: 433, endPoint x: 380, endPoint y: 427, distance: 15.7
click at [380, 427] on circle at bounding box center [383, 427] width 24 height 24
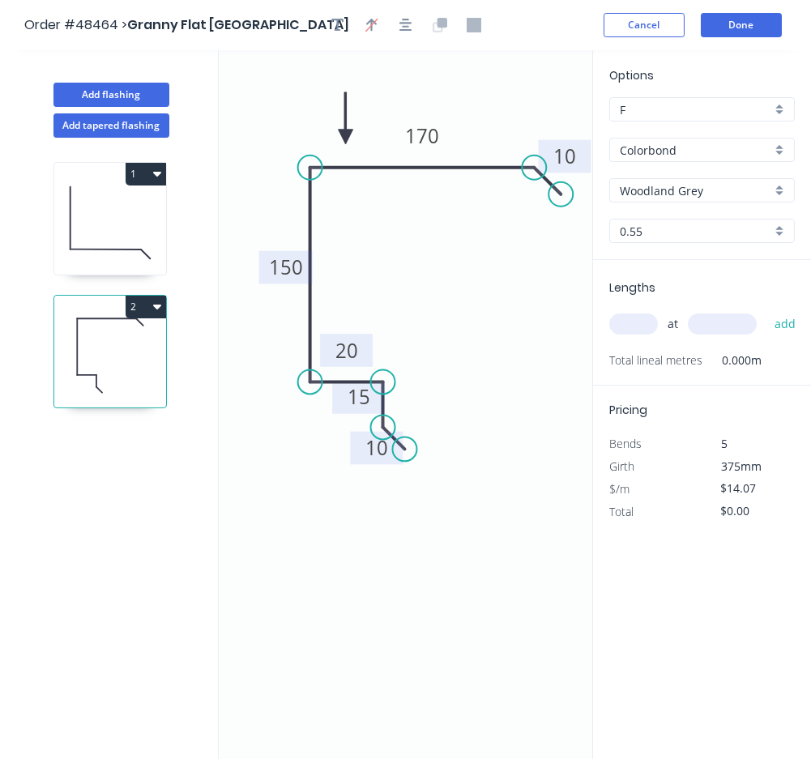
drag, startPoint x: 398, startPoint y: 468, endPoint x: 402, endPoint y: 452, distance: 16.7
click at [402, 452] on circle at bounding box center [405, 449] width 24 height 24
click at [492, 429] on icon "0 10 15 20 150 170 10" at bounding box center [411, 405] width 385 height 710
click at [740, 191] on input "Woodland Grey" at bounding box center [696, 190] width 152 height 17
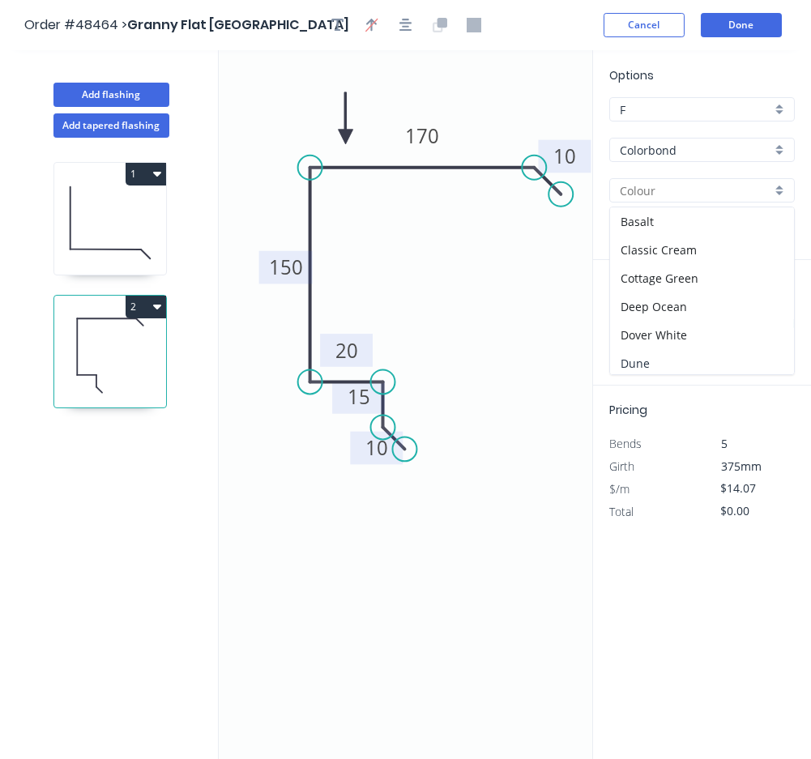
click at [656, 353] on div "Dune" at bounding box center [702, 363] width 184 height 28
type input "Dune"
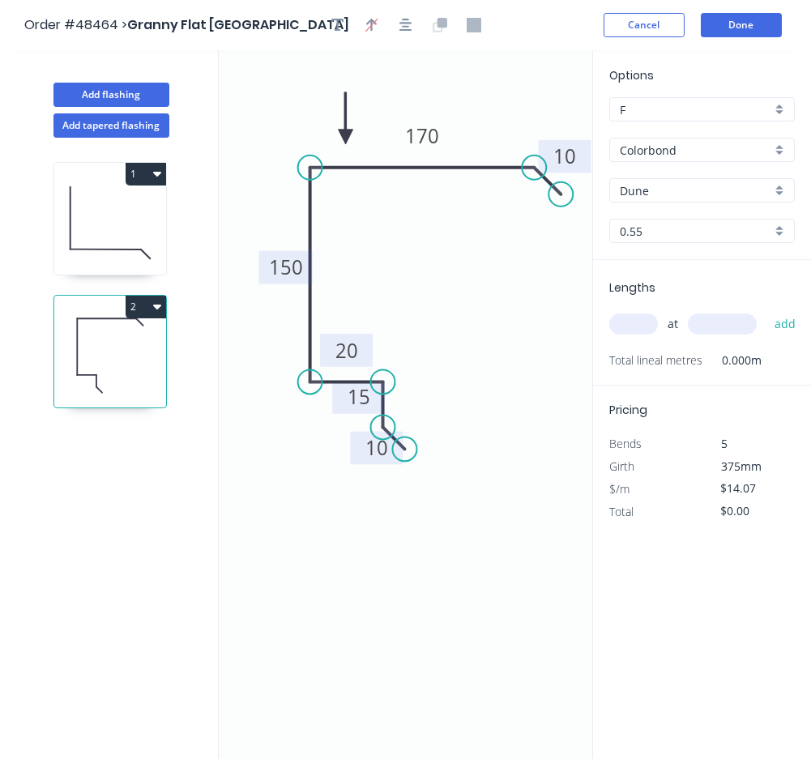
click at [640, 326] on input "text" at bounding box center [633, 324] width 49 height 21
type input "2"
click at [720, 323] on input "text" at bounding box center [722, 324] width 69 height 21
type input "4125"
click at [797, 311] on button "add" at bounding box center [786, 324] width 38 height 28
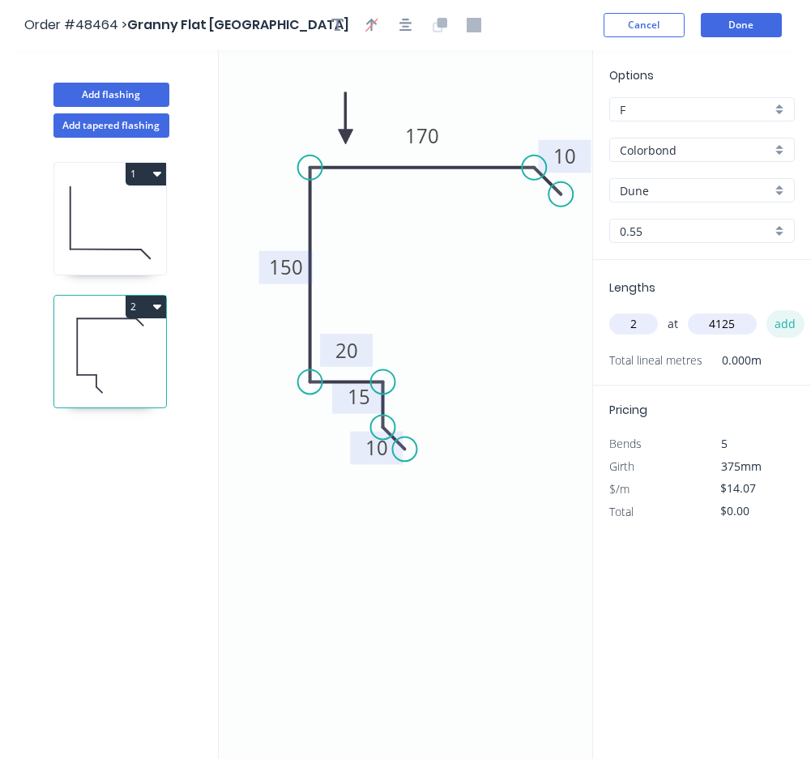
type input "$116.08"
type input "1"
click at [705, 323] on input "text" at bounding box center [722, 324] width 69 height 21
type input "4923"
click at [780, 320] on button "add" at bounding box center [786, 324] width 38 height 28
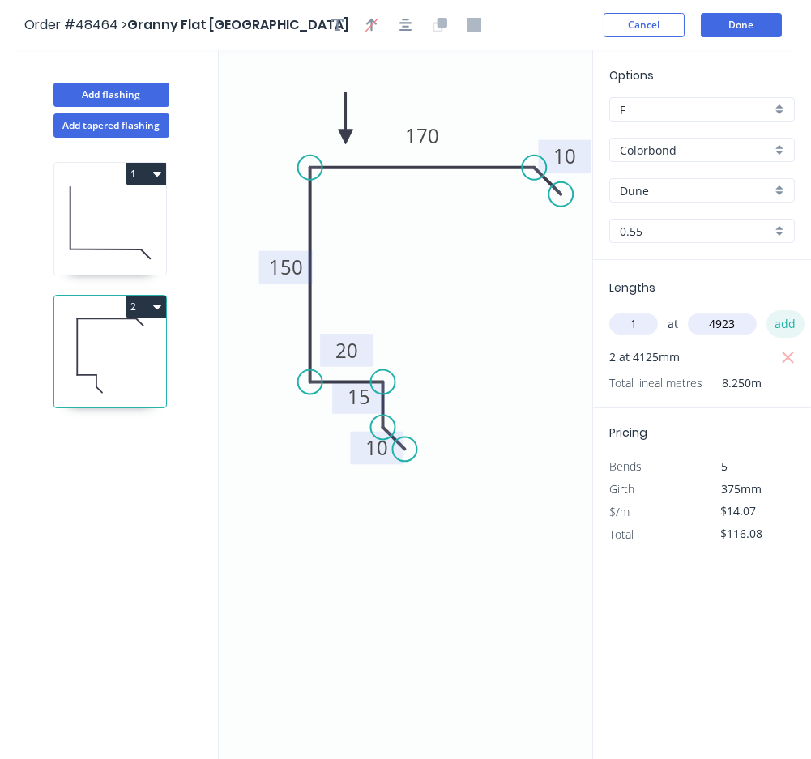
type input "$185.34"
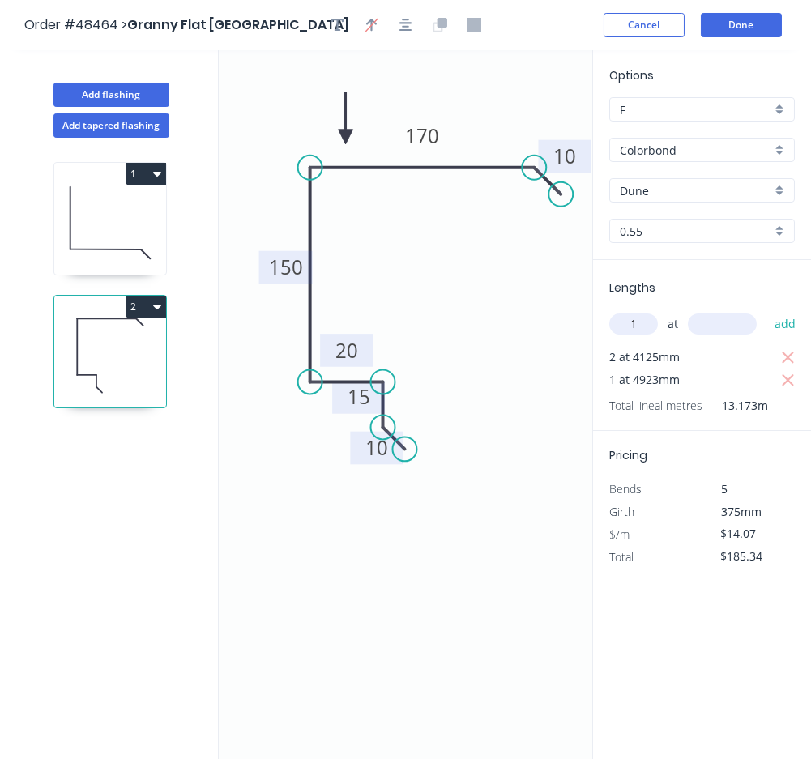
type input "1"
click at [750, 314] on input "text" at bounding box center [722, 324] width 69 height 21
type input "1199"
click at [784, 323] on button "add" at bounding box center [786, 324] width 38 height 28
type input "$202.21"
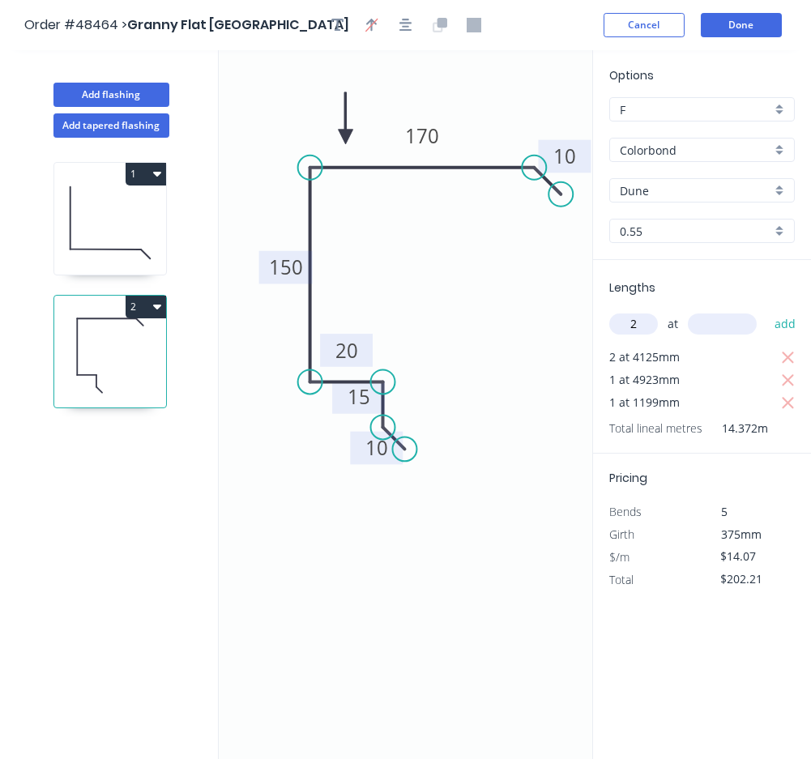
type input "2"
click at [730, 319] on input "text" at bounding box center [722, 324] width 69 height 21
type input "305967"
click at [776, 321] on button "add" at bounding box center [786, 324] width 38 height 28
type input "$8,812.13"
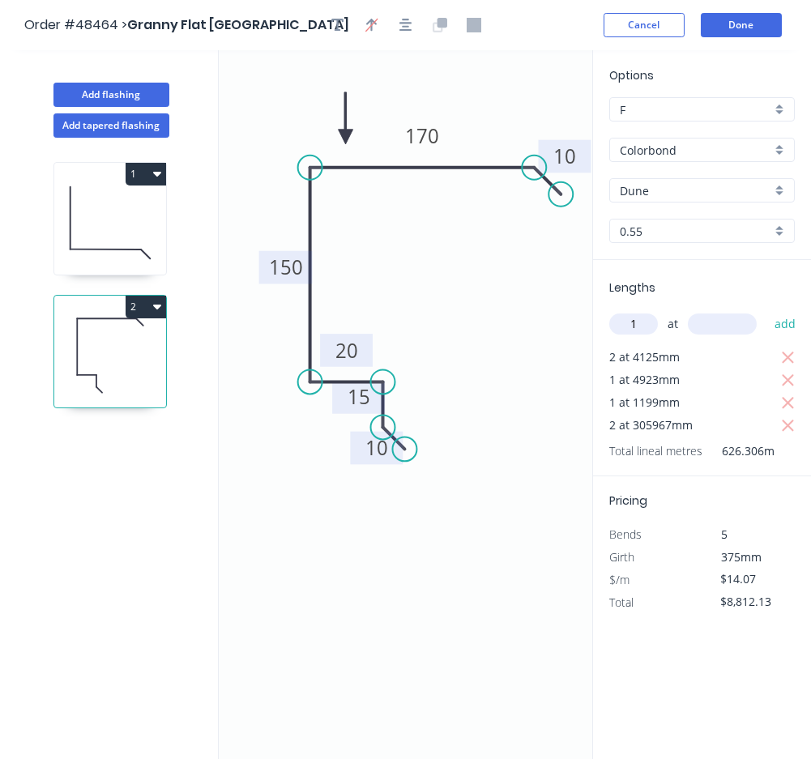
type input "1"
click at [733, 323] on input "text" at bounding box center [722, 324] width 69 height 21
type input "4923"
click at [788, 328] on button "add" at bounding box center [786, 324] width 38 height 28
type input "$8,881.39"
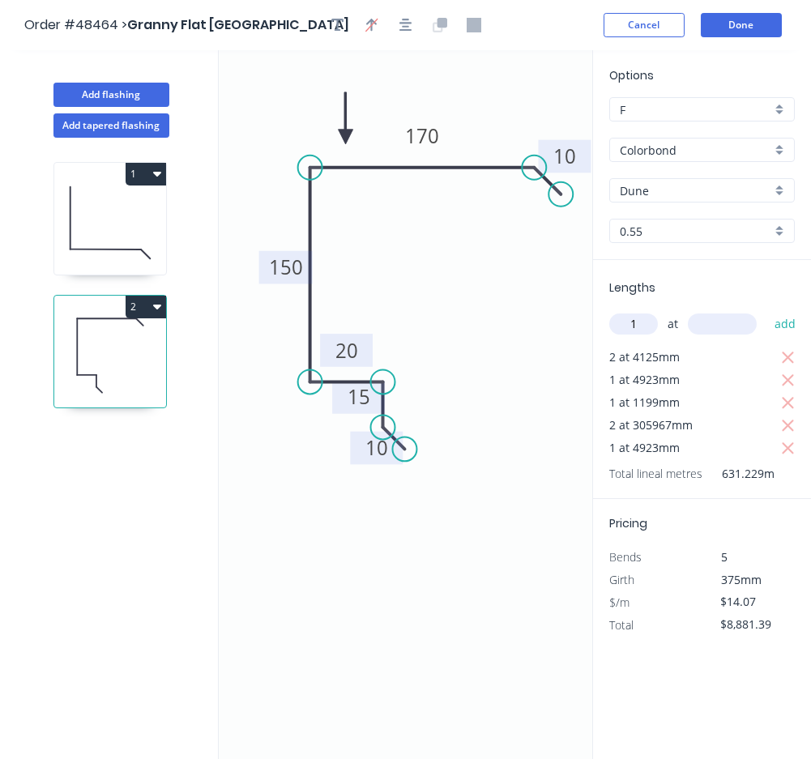
type input "1"
click at [735, 317] on input "text" at bounding box center [722, 324] width 69 height 21
type input "1903"
click at [792, 323] on button "add" at bounding box center [786, 324] width 38 height 28
type input "$8,908.17"
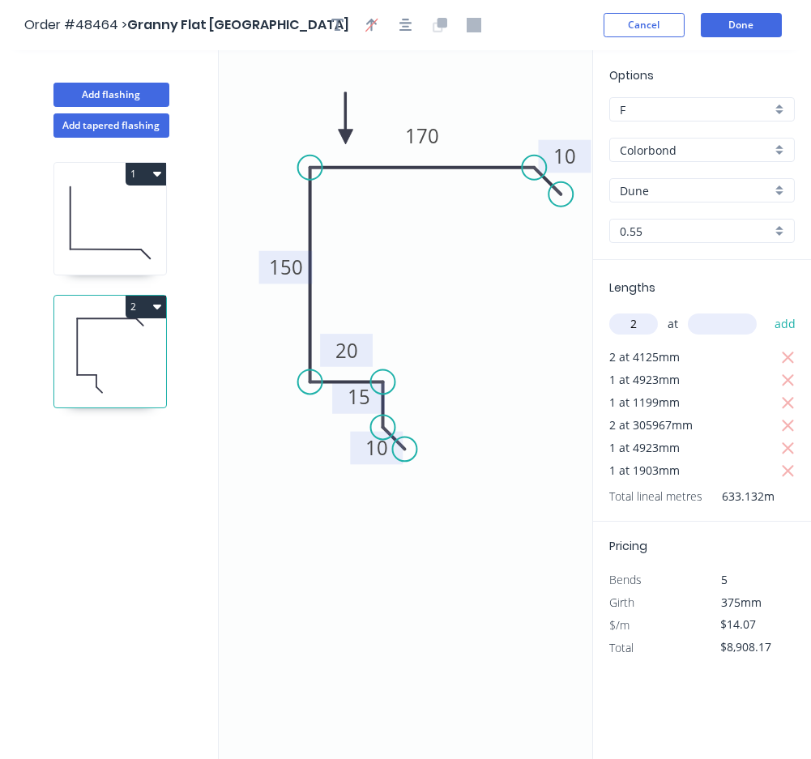
type input "2"
click at [710, 323] on input "text" at bounding box center [722, 324] width 69 height 21
type input "3059"
click at [795, 419] on button "button" at bounding box center [788, 425] width 20 height 23
type input "$298.26"
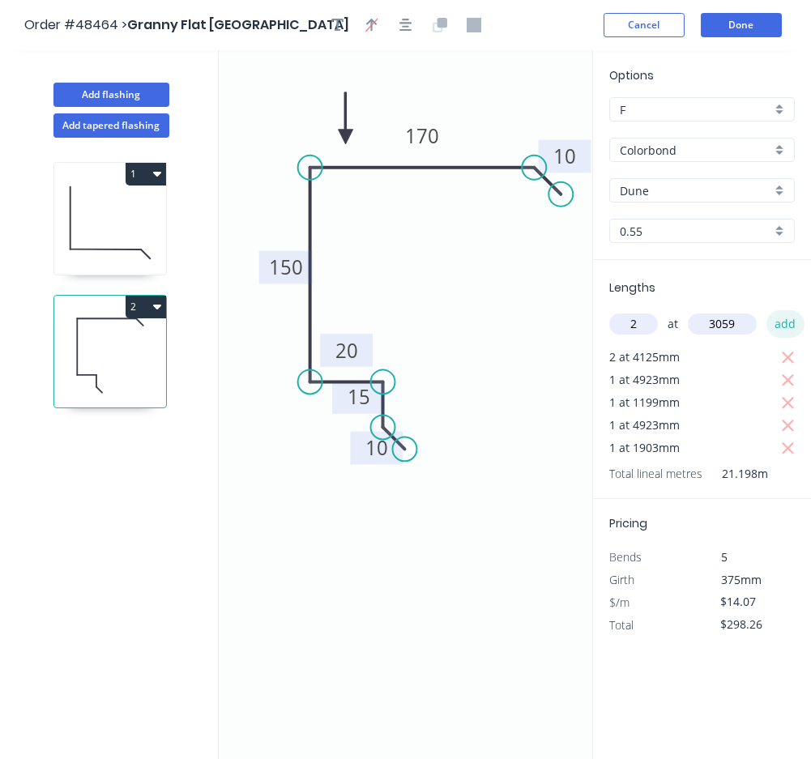
click at [785, 331] on button "add" at bounding box center [786, 324] width 38 height 28
type input "$384.34"
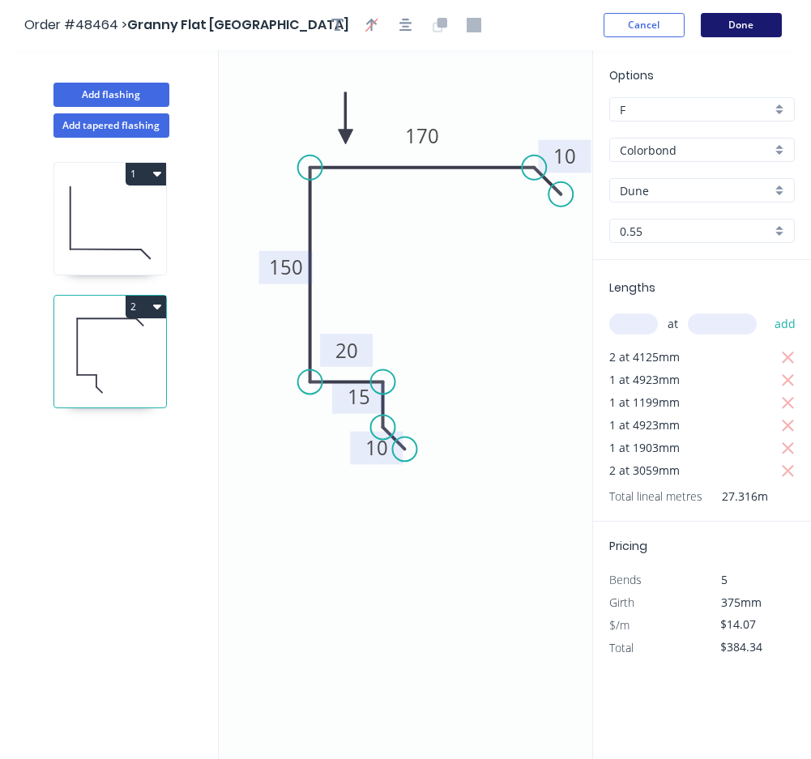
click at [743, 22] on button "Done" at bounding box center [741, 25] width 81 height 24
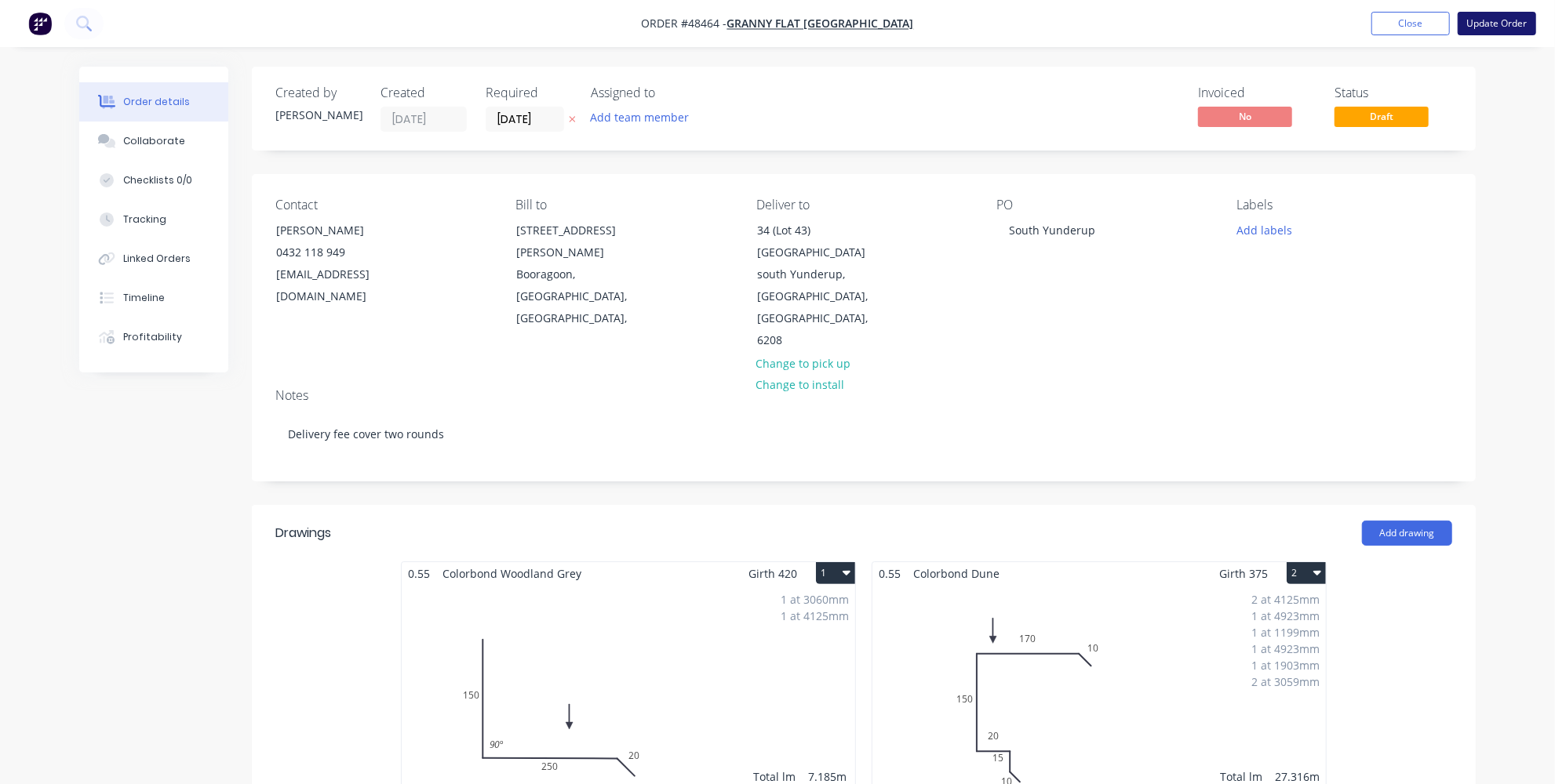
click at [1523, 27] on button "Update Order" at bounding box center [1497, 23] width 78 height 23
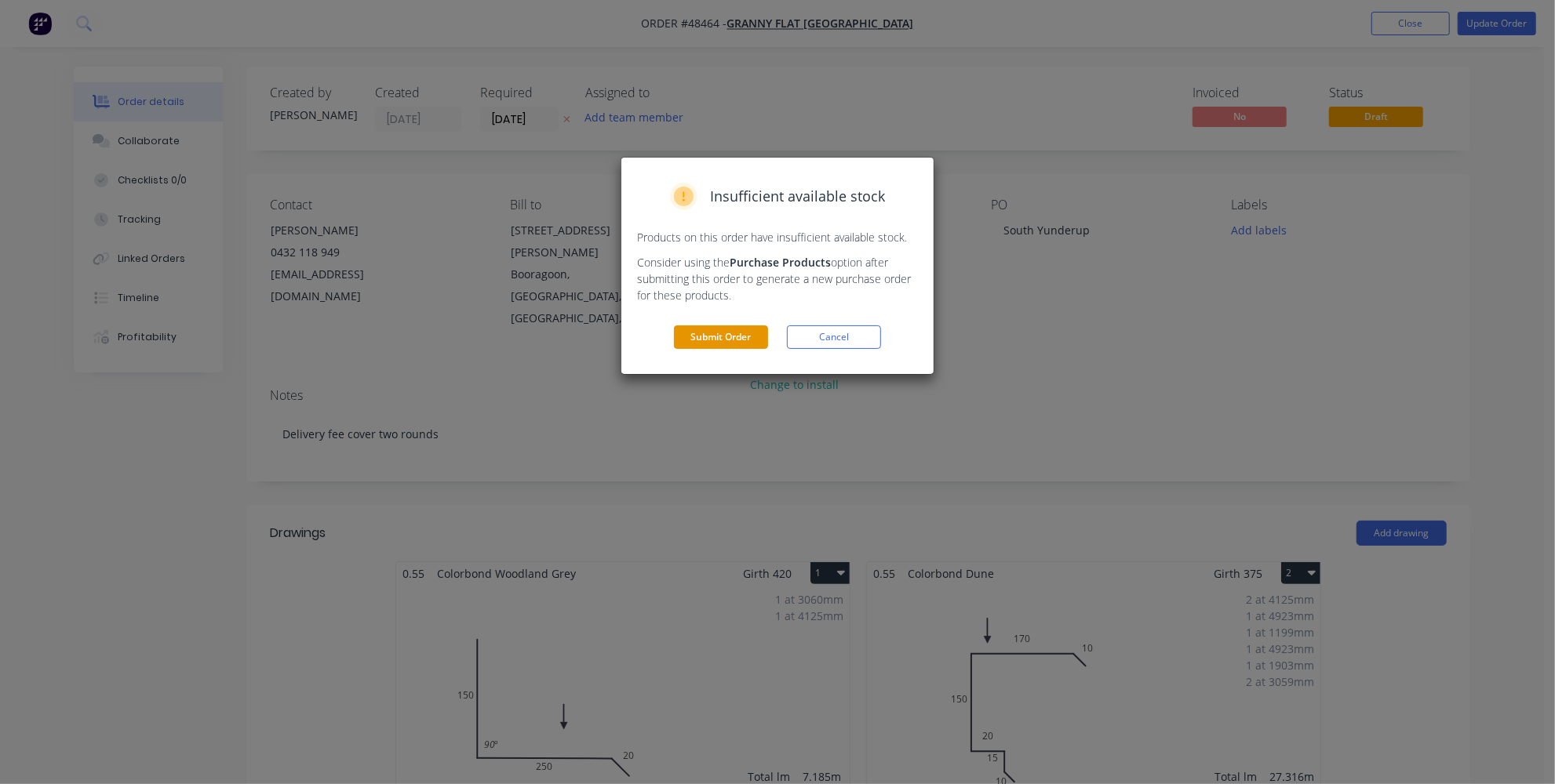
click at [738, 337] on button "Submit Order" at bounding box center [720, 337] width 94 height 23
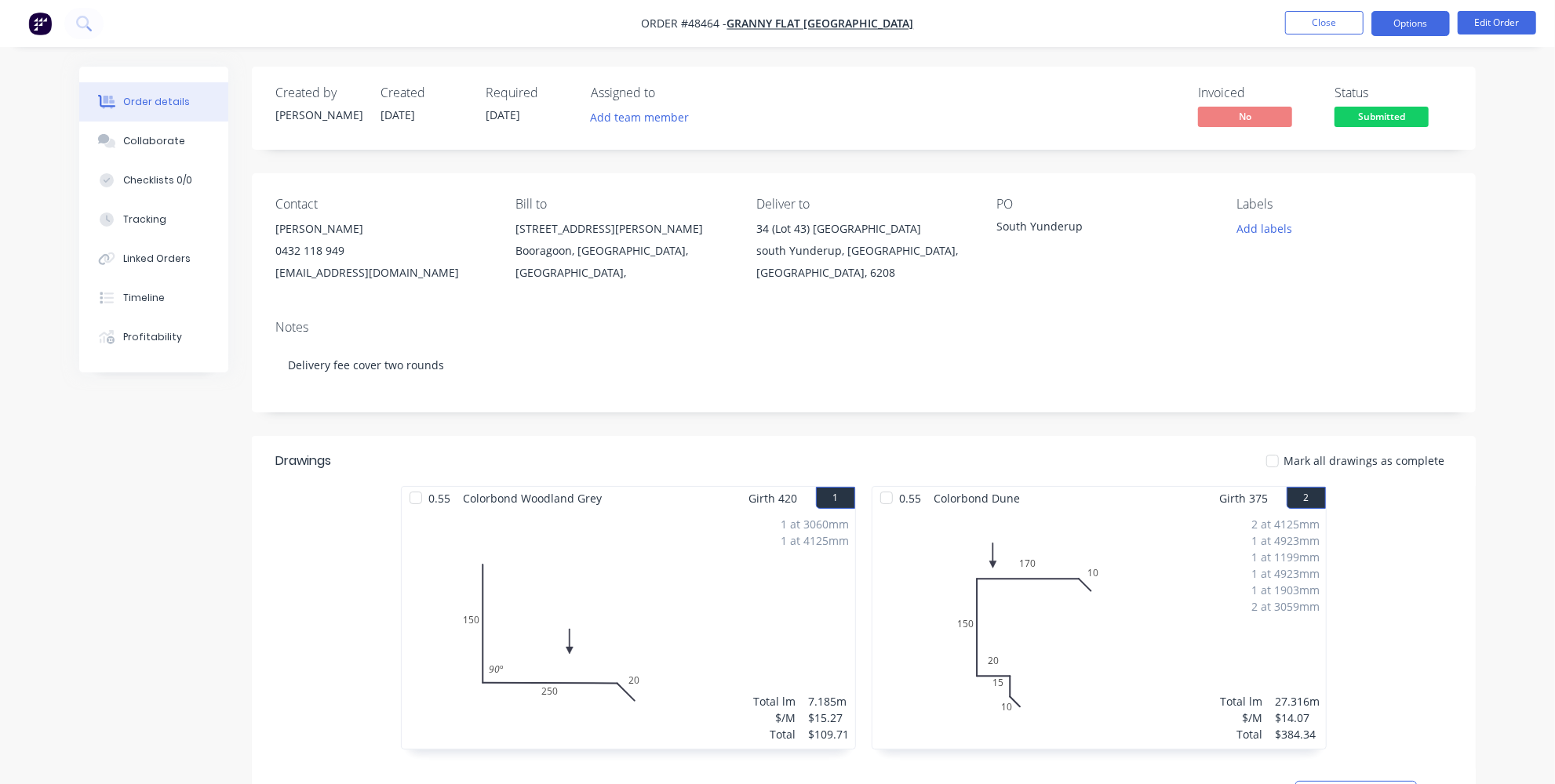
click at [1416, 22] on button "Options" at bounding box center [1411, 23] width 78 height 25
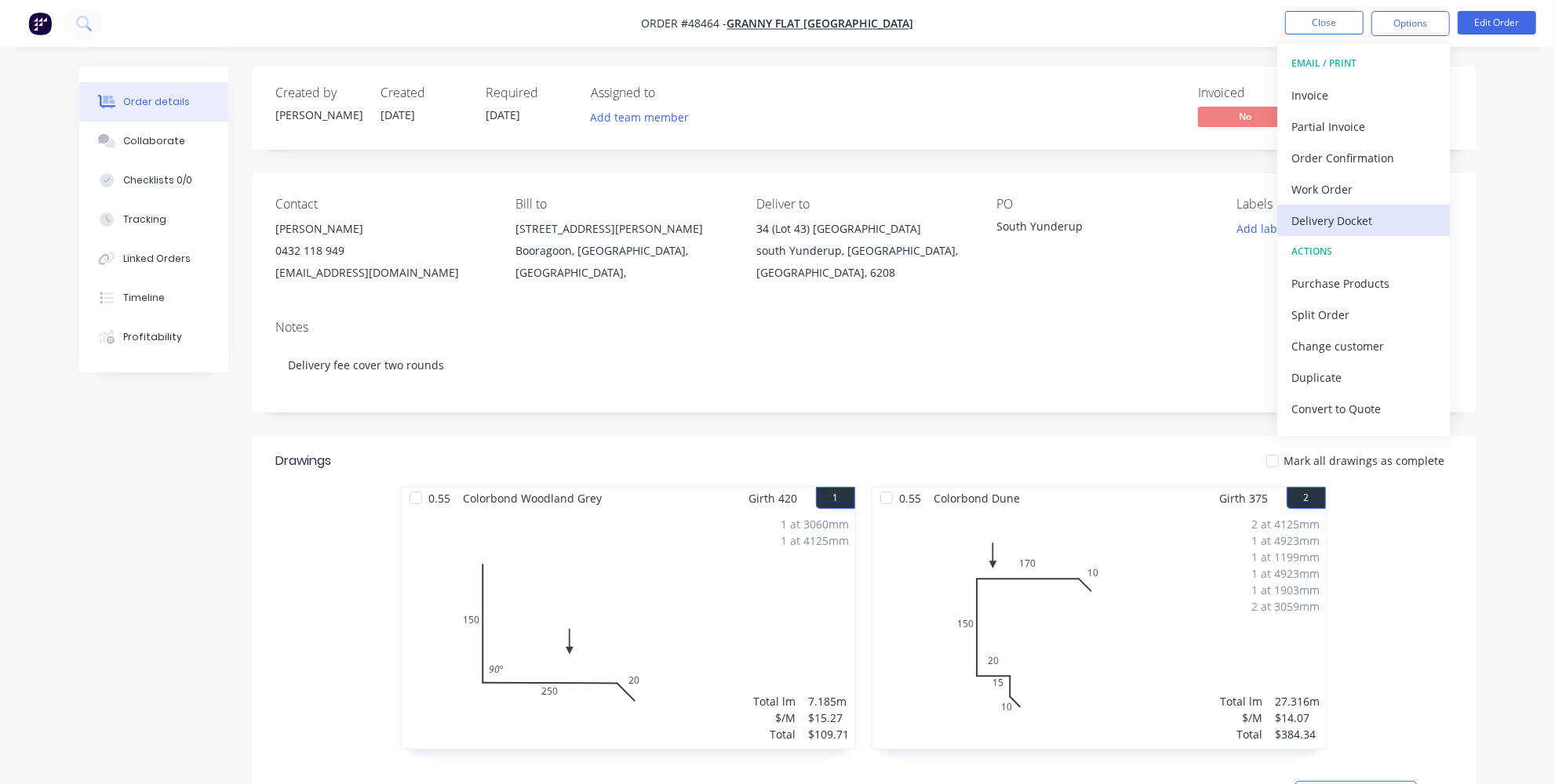
click at [1356, 217] on div "Delivery Docket" at bounding box center [1363, 221] width 144 height 23
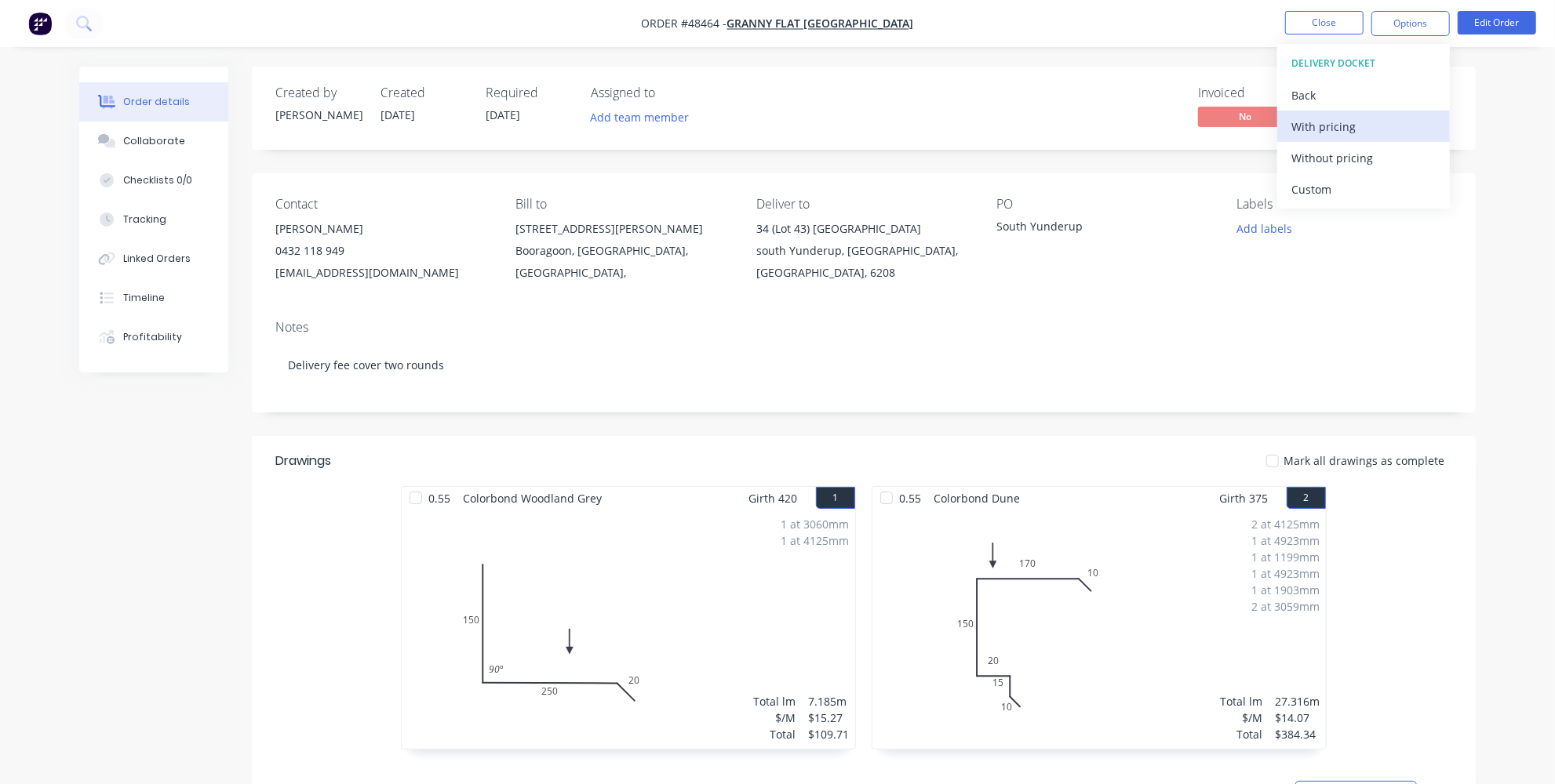
click at [1347, 122] on div "With pricing" at bounding box center [1363, 127] width 144 height 23
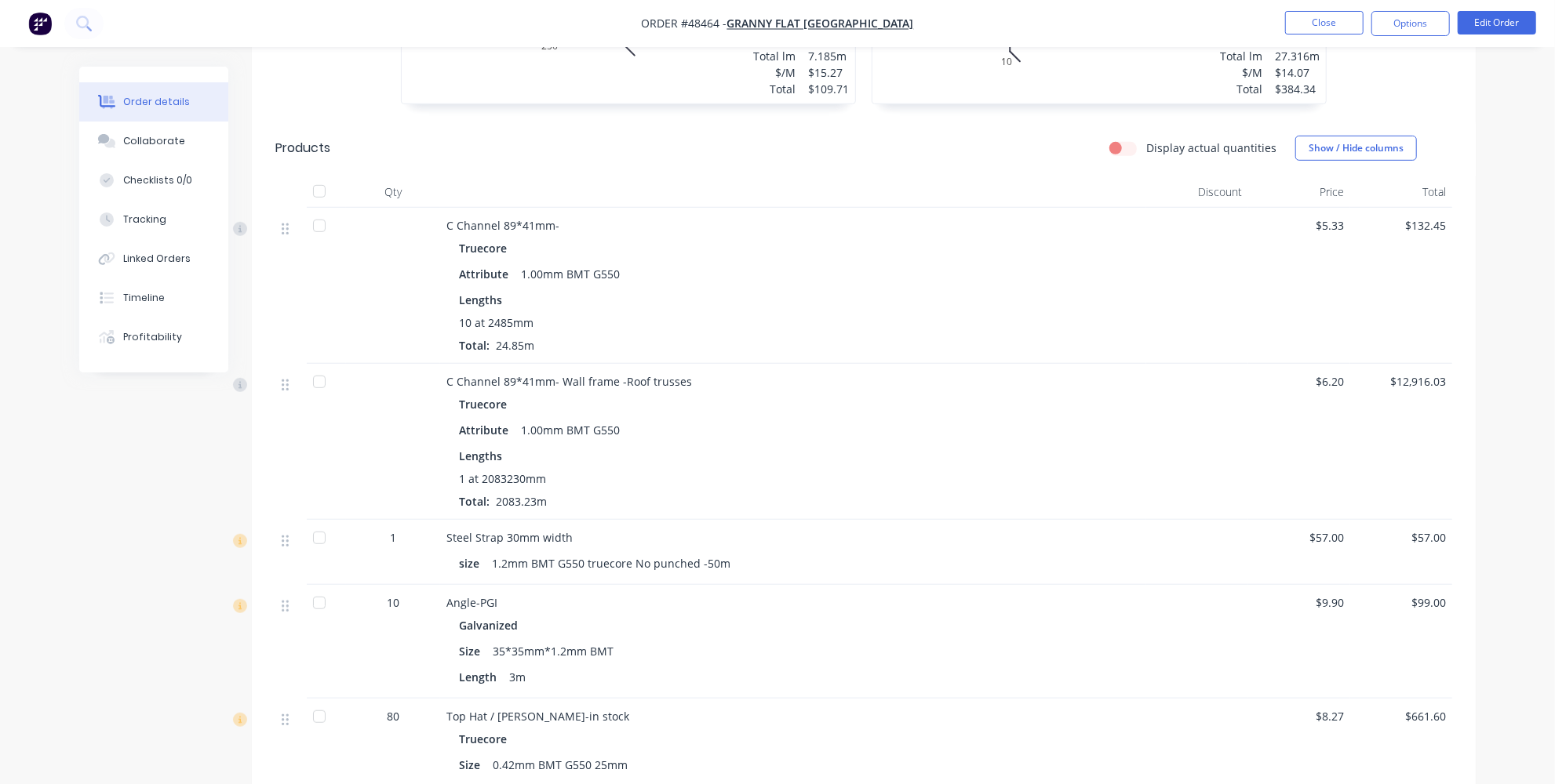
scroll to position [713, 0]
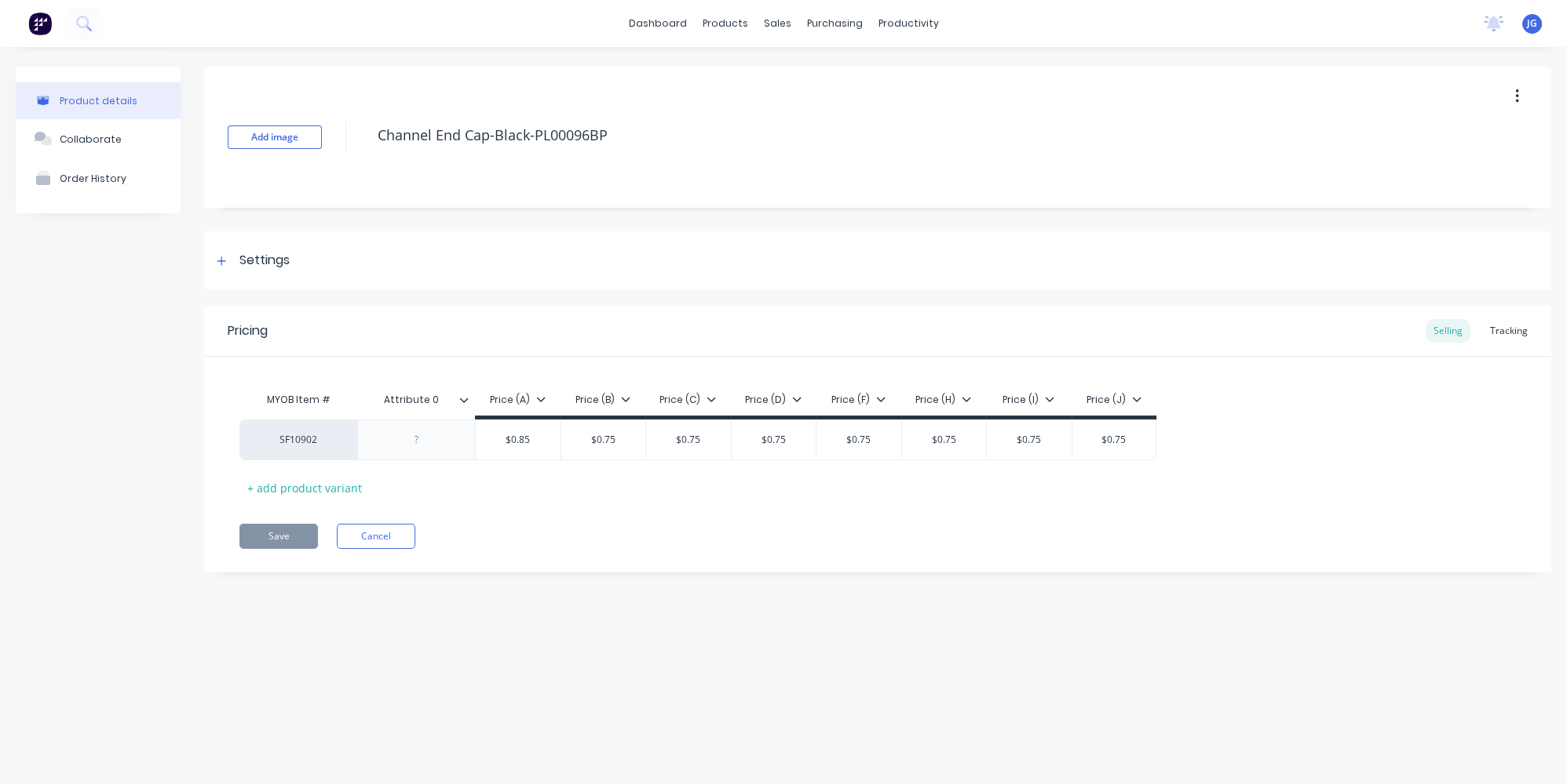
type textarea "x"
drag, startPoint x: 801, startPoint y: 70, endPoint x: 768, endPoint y: 76, distance: 33.5
click at [802, 70] on link "Sales Orders" at bounding box center [859, 75] width 208 height 31
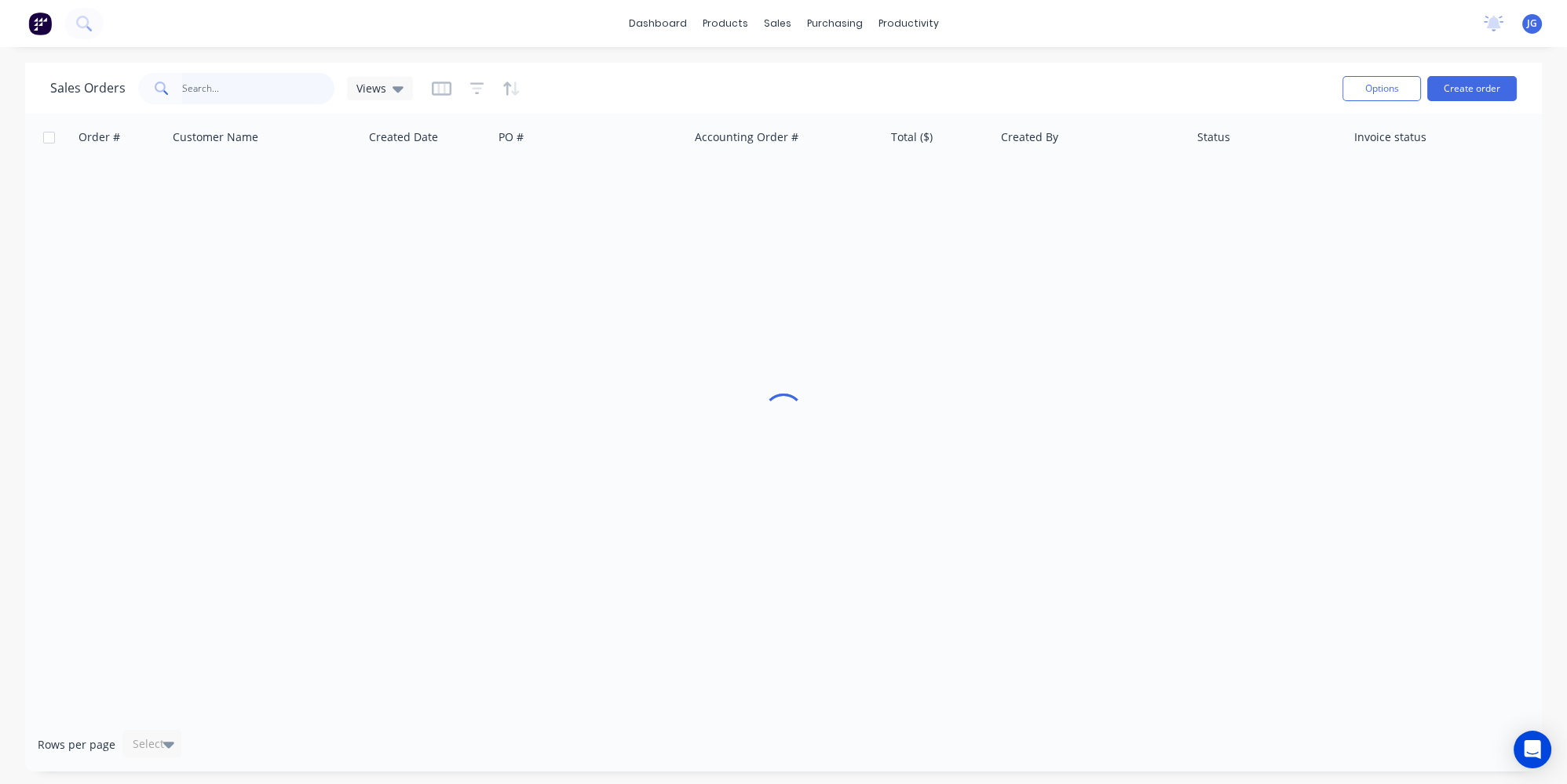
click at [317, 80] on input "text" at bounding box center [259, 88] width 153 height 31
paste input "48464"
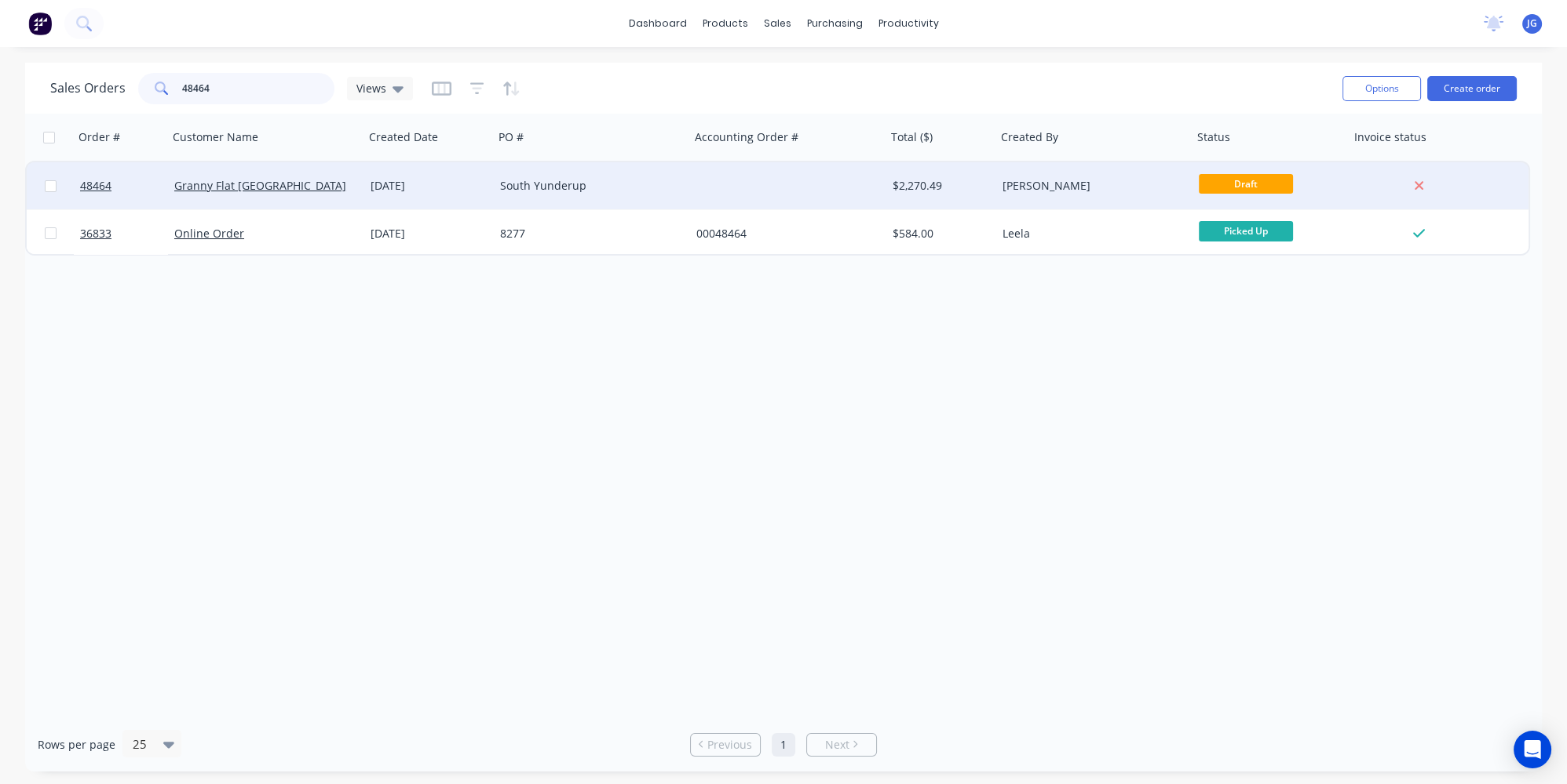
type input "48464"
click at [320, 190] on div "Granny Flat [GEOGRAPHIC_DATA]" at bounding box center [261, 186] width 174 height 15
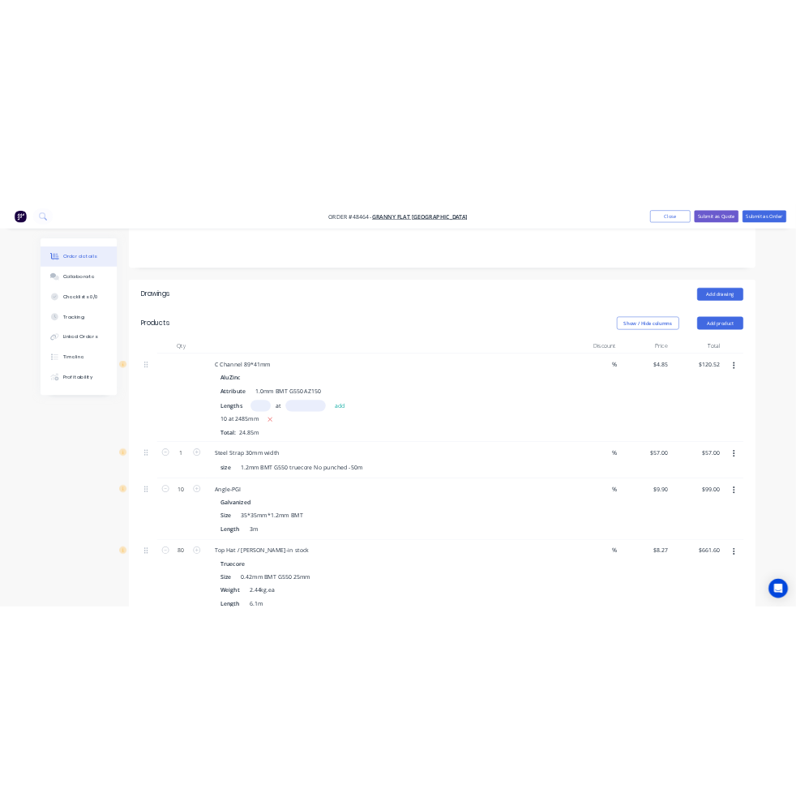
scroll to position [349, 0]
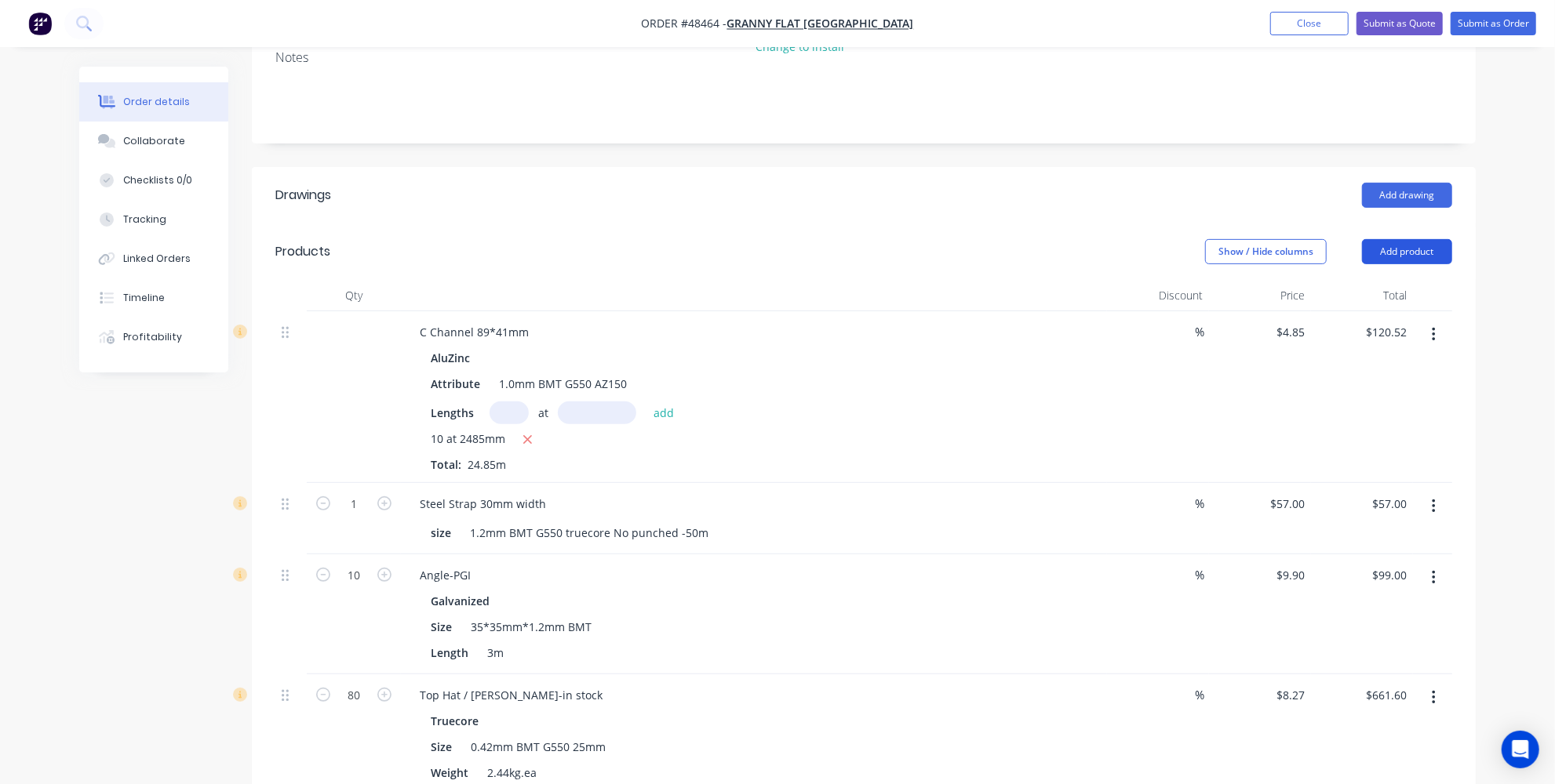
click at [1430, 239] on button "Add product" at bounding box center [1407, 252] width 90 height 25
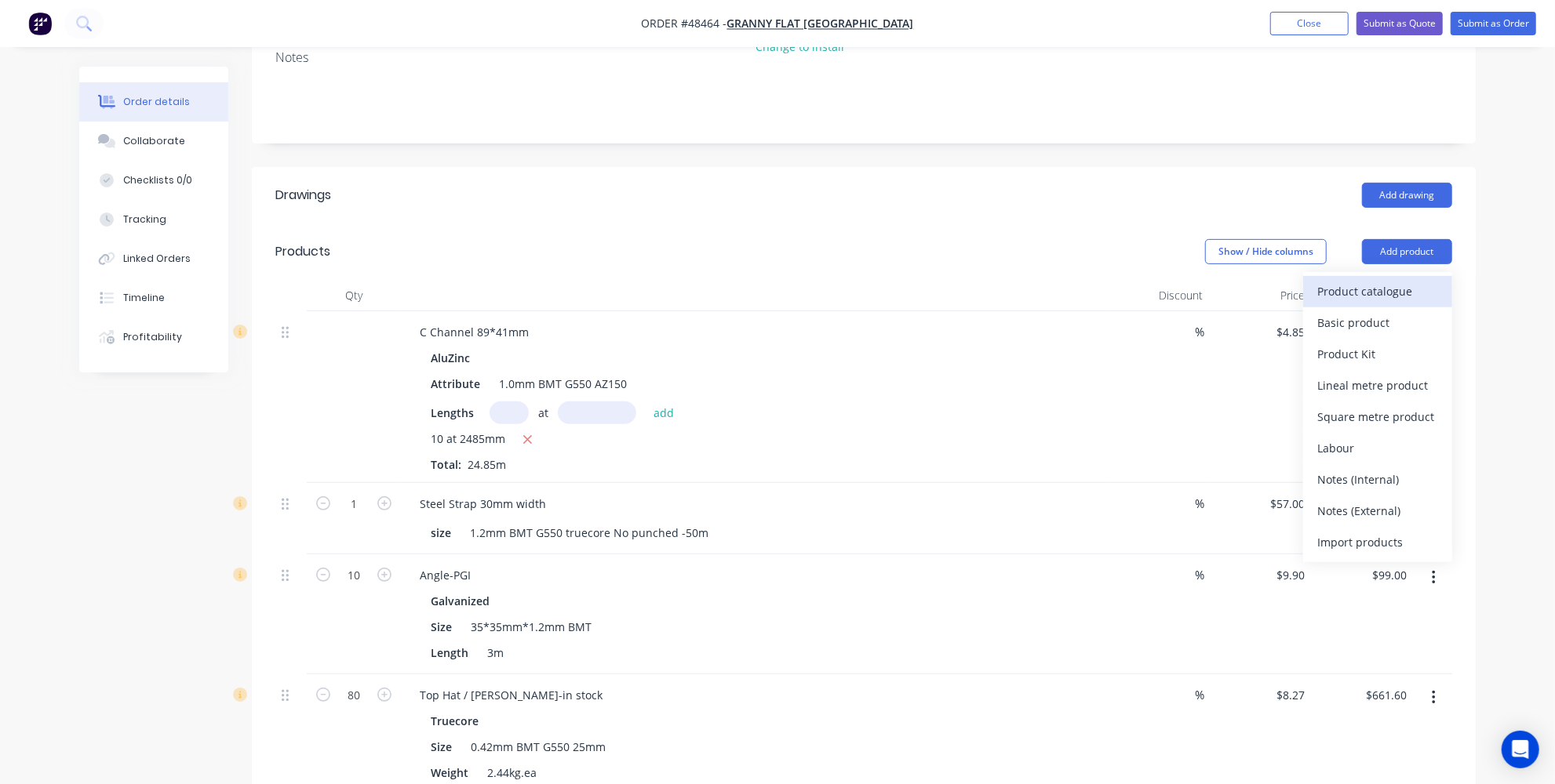
click at [1363, 280] on div "Product catalogue" at bounding box center [1378, 291] width 121 height 23
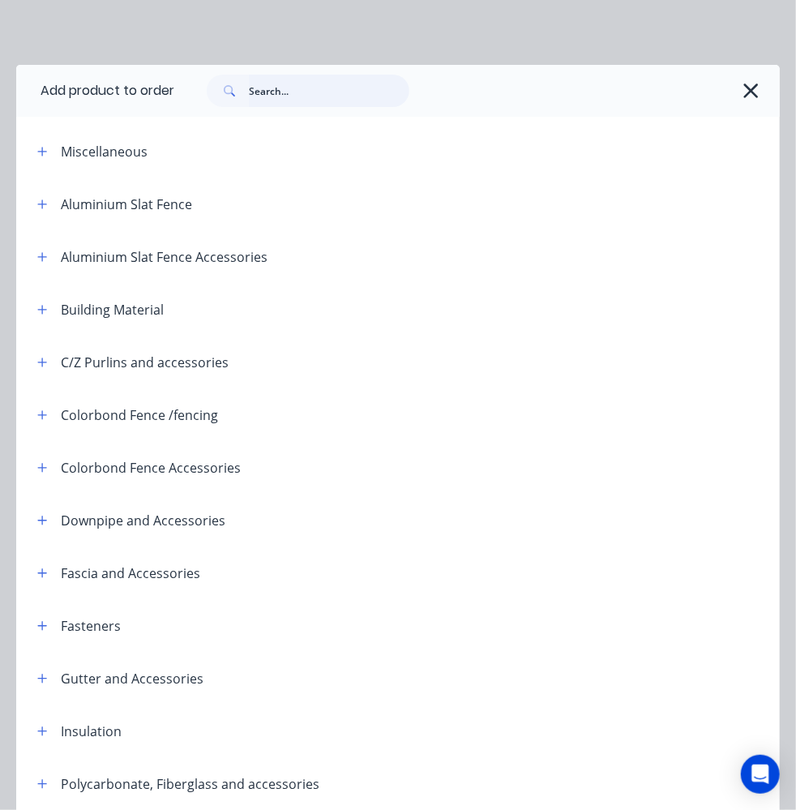
click at [263, 89] on input "text" at bounding box center [329, 91] width 160 height 32
click at [276, 91] on input "text" at bounding box center [329, 91] width 160 height 32
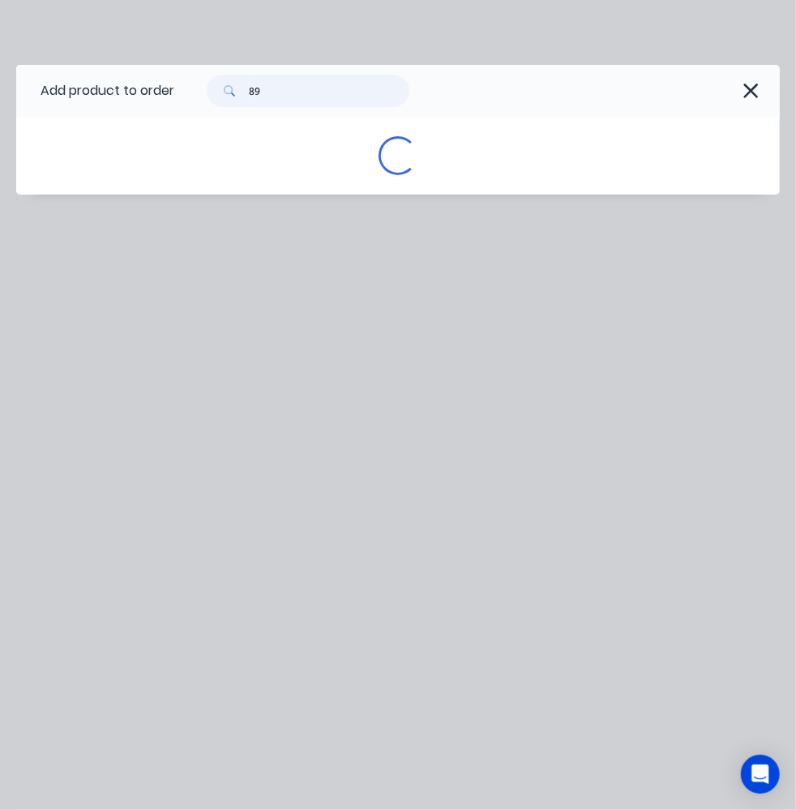
type input "8"
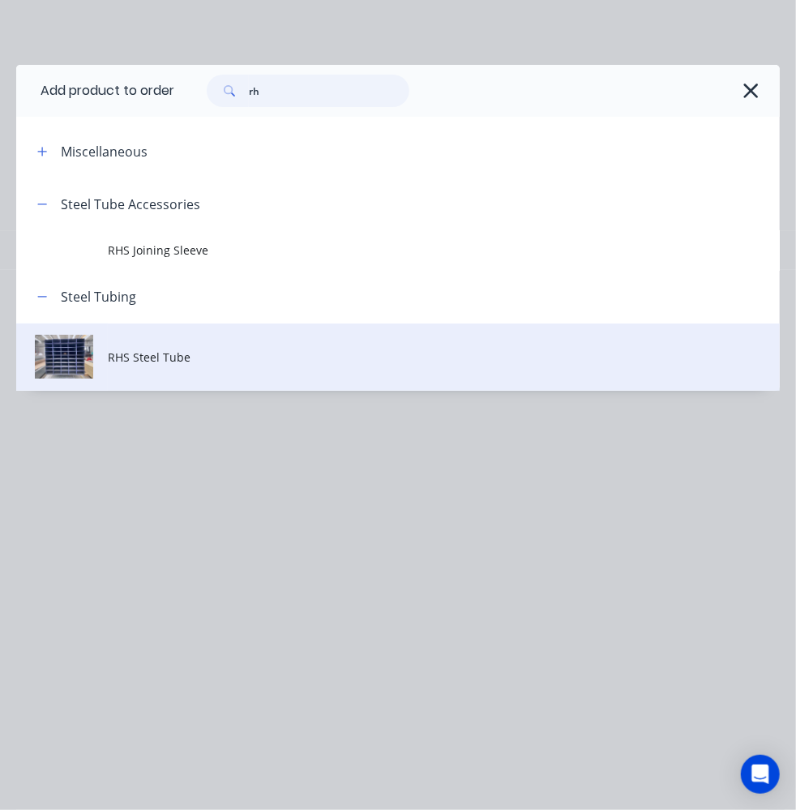
type input "r"
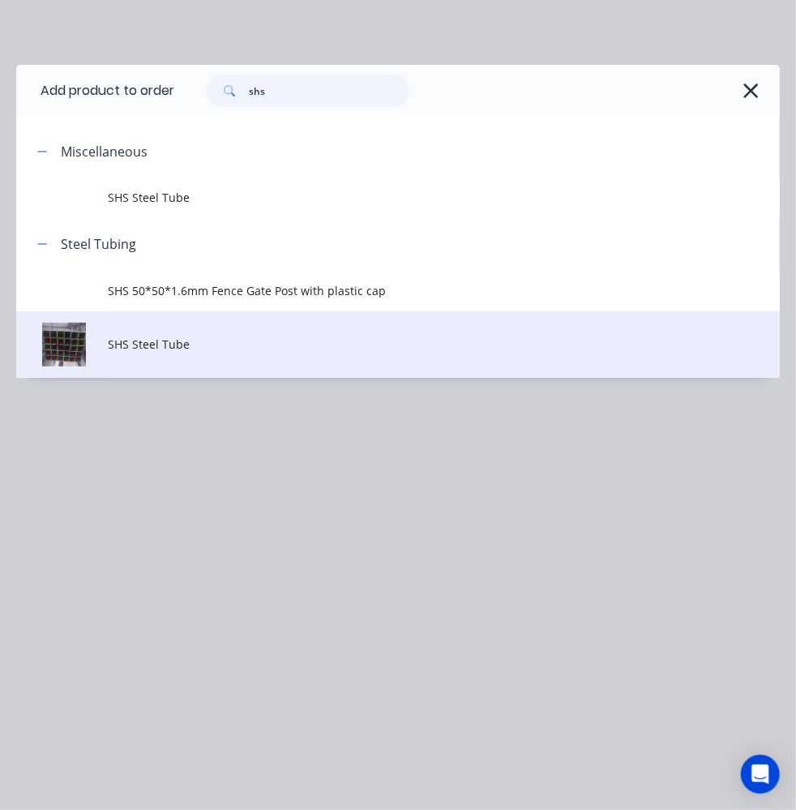
type input "shs"
click at [219, 339] on span "SHS Steel Tube" at bounding box center [376, 344] width 537 height 17
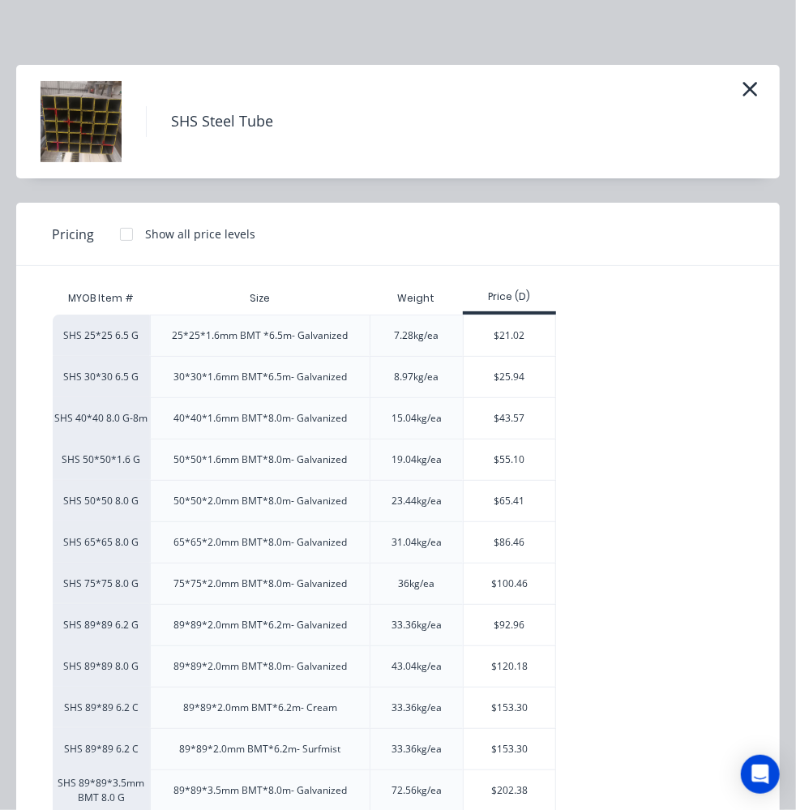
scroll to position [73, 0]
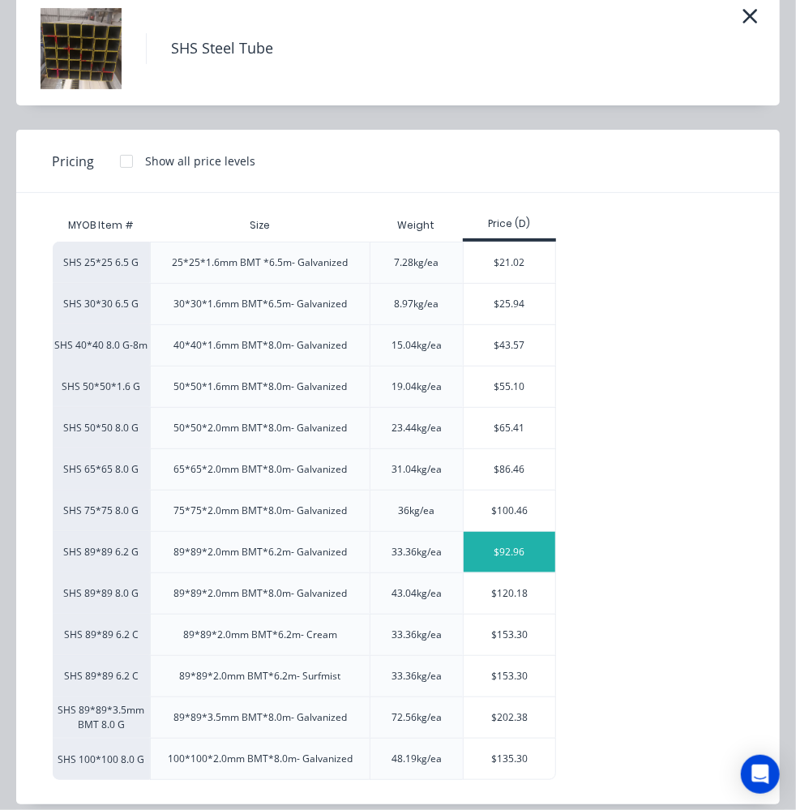
click at [520, 545] on div "$92.96" at bounding box center [510, 552] width 92 height 41
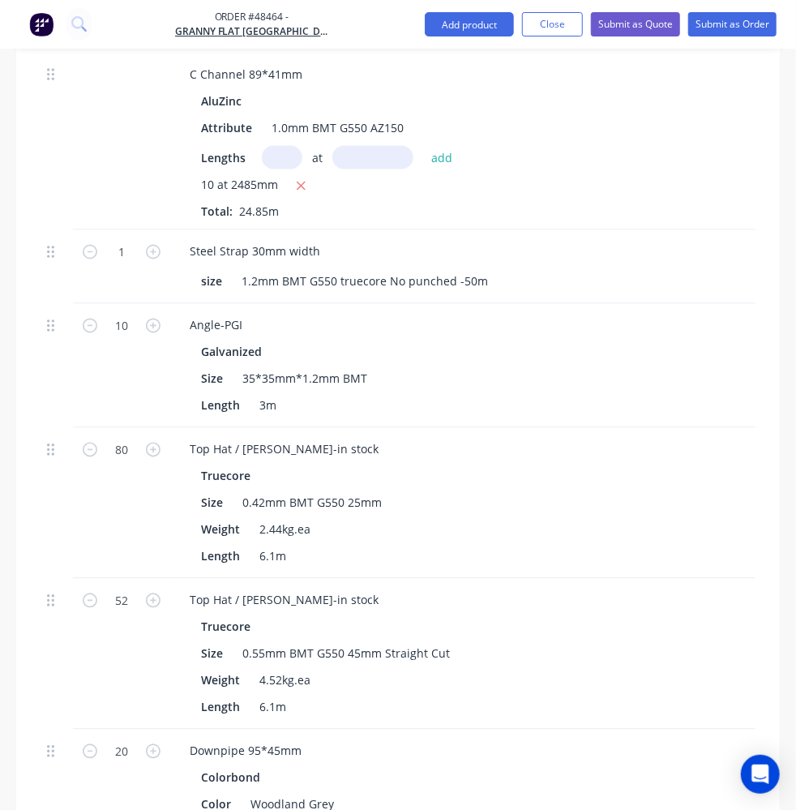
scroll to position [1086, 0]
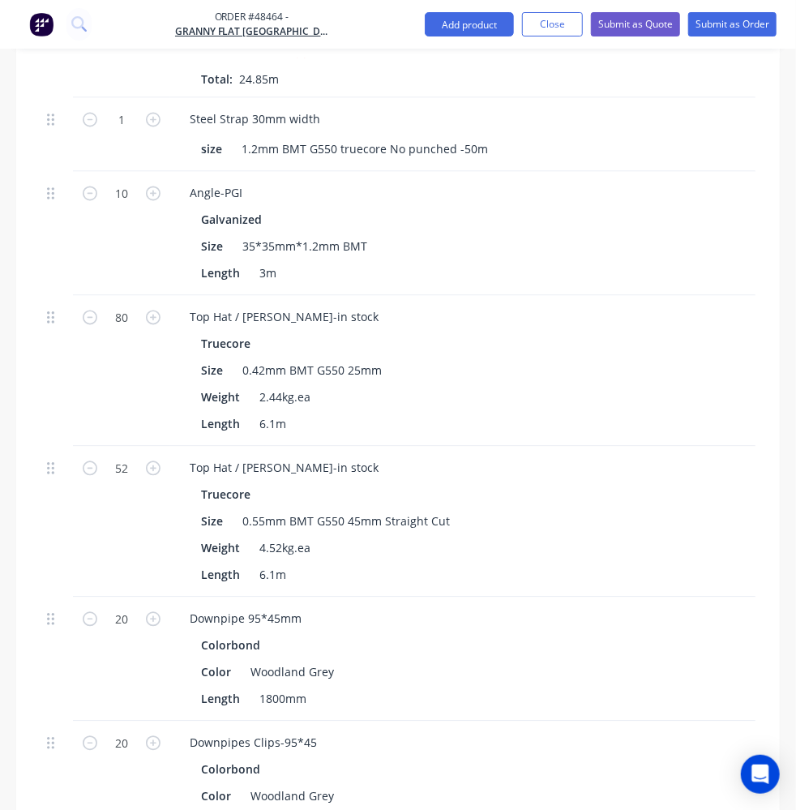
type input "2"
type input "$185.92"
type input "3"
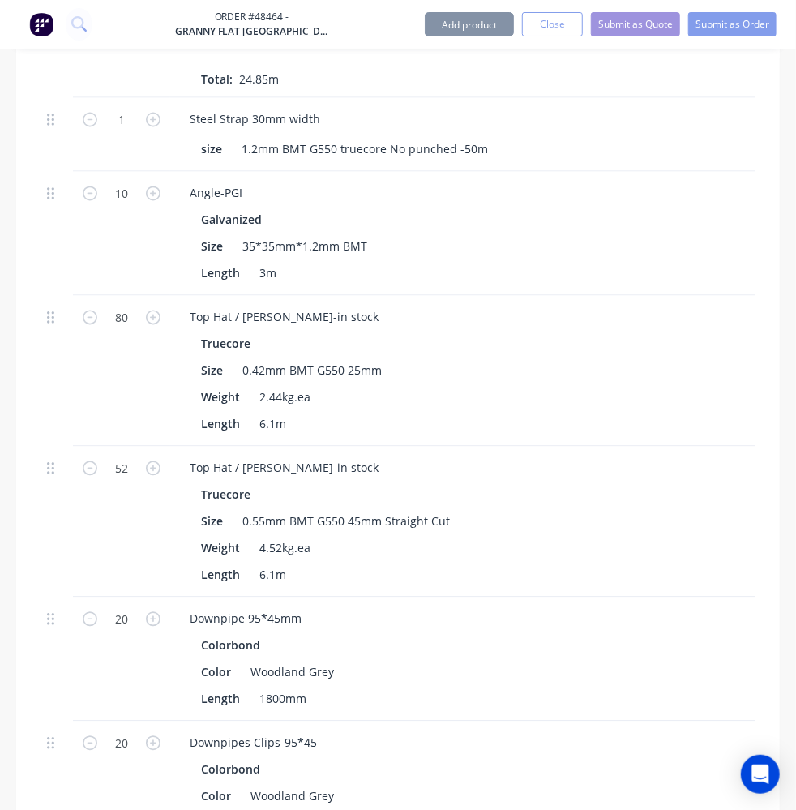
type input "$278.88"
type input "4"
type input "$371.84"
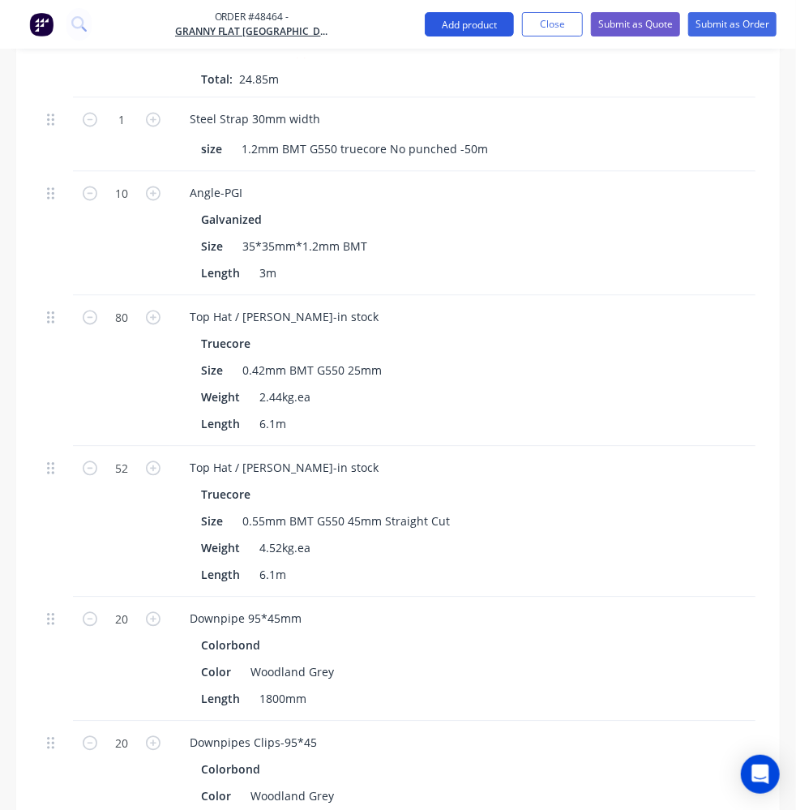
drag, startPoint x: 473, startPoint y: 23, endPoint x: 468, endPoint y: 32, distance: 10.2
click at [473, 23] on button "Add product" at bounding box center [469, 24] width 89 height 24
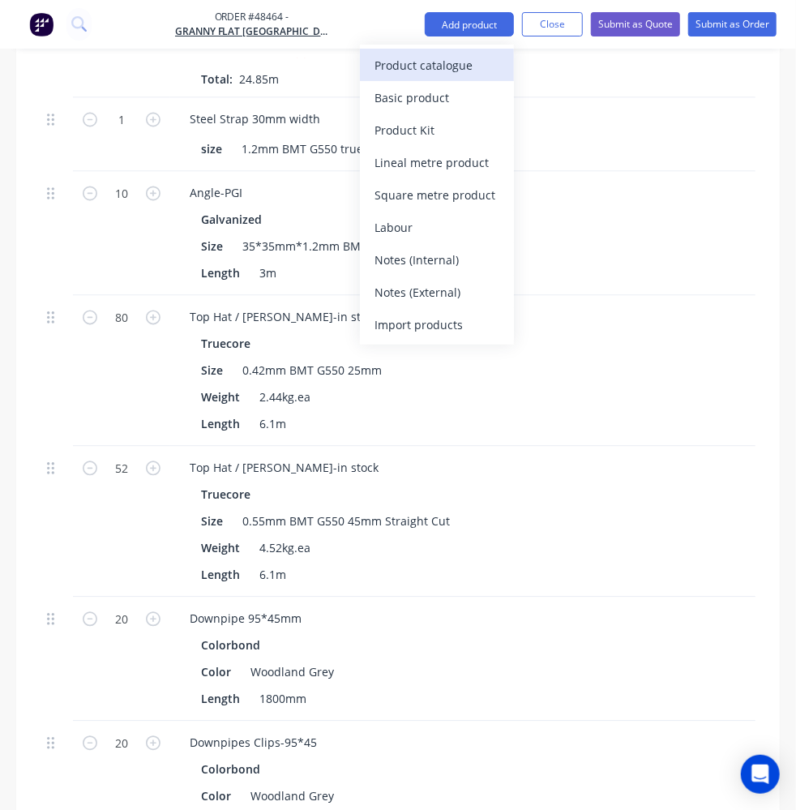
click at [415, 76] on button "Product catalogue" at bounding box center [437, 65] width 154 height 32
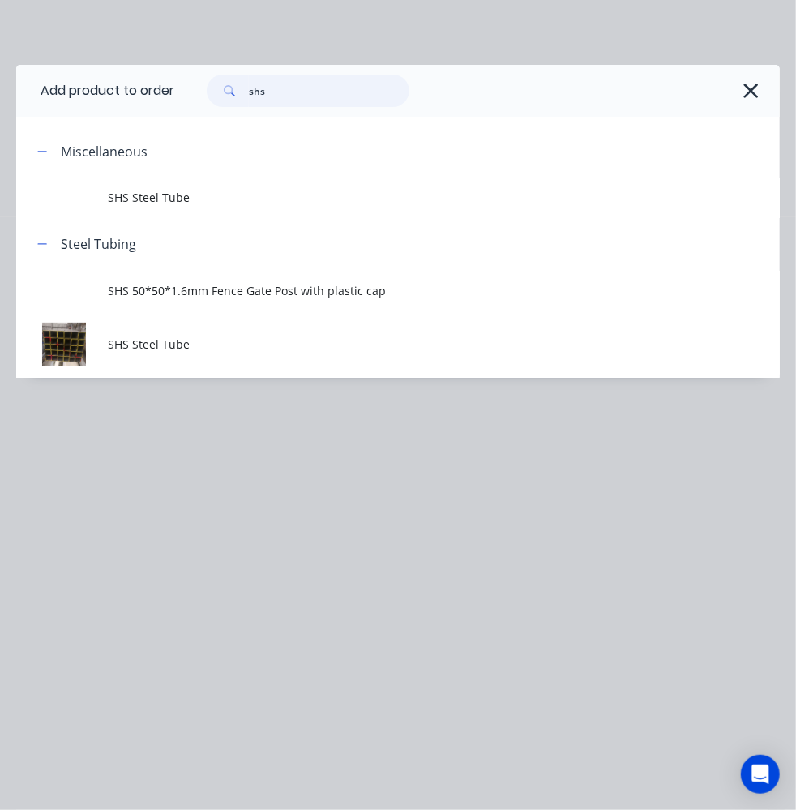
drag, startPoint x: 329, startPoint y: 90, endPoint x: 188, endPoint y: 92, distance: 141.0
click at [188, 92] on div "shs" at bounding box center [468, 91] width 589 height 32
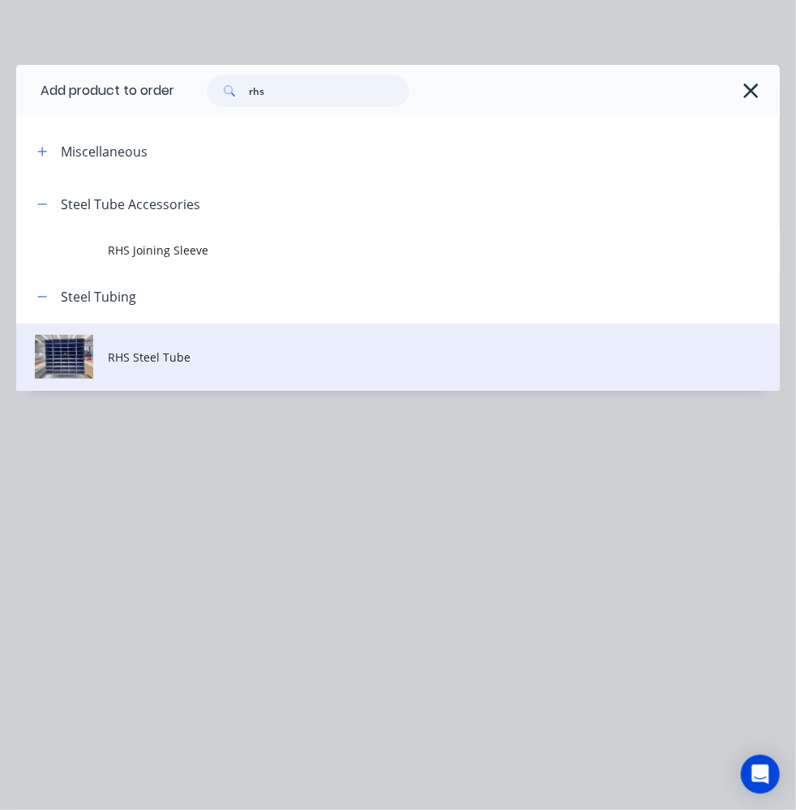
type input "rhs"
click at [160, 364] on span "RHS Steel Tube" at bounding box center [376, 356] width 537 height 17
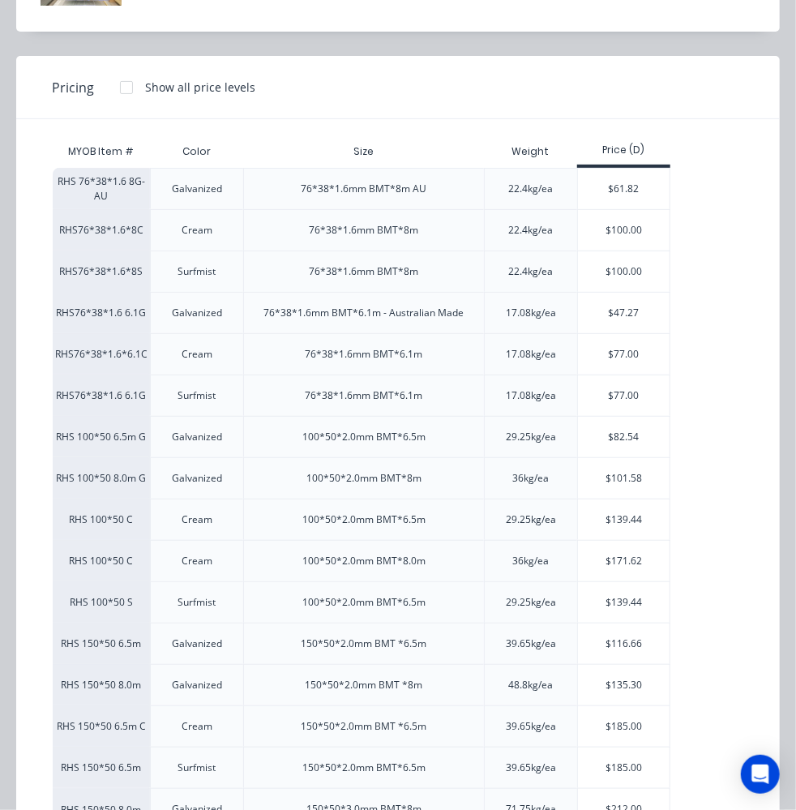
scroll to position [206, 0]
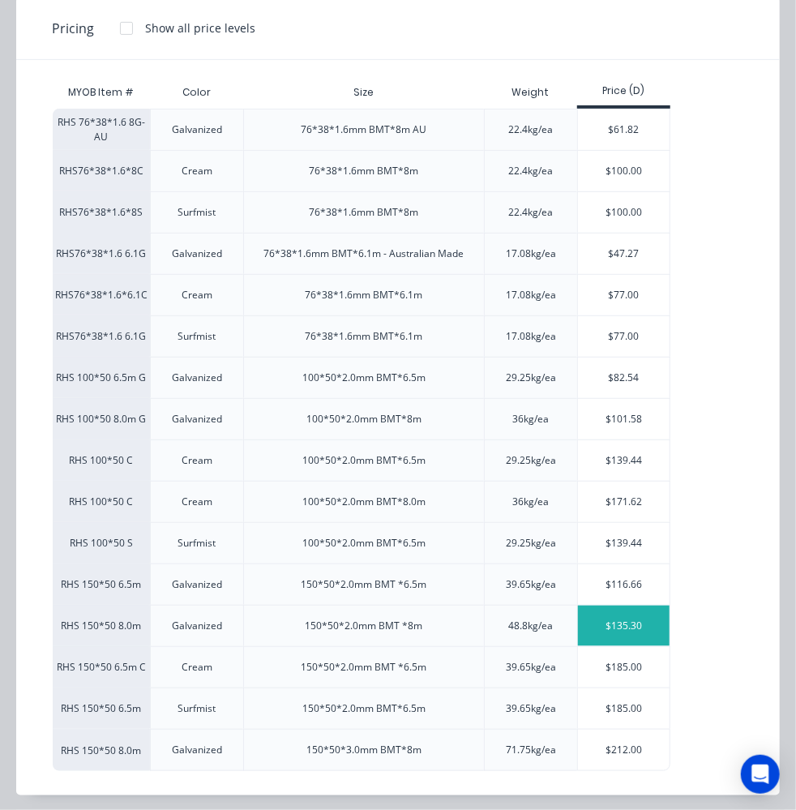
click at [614, 616] on div "$135.30" at bounding box center [624, 625] width 92 height 41
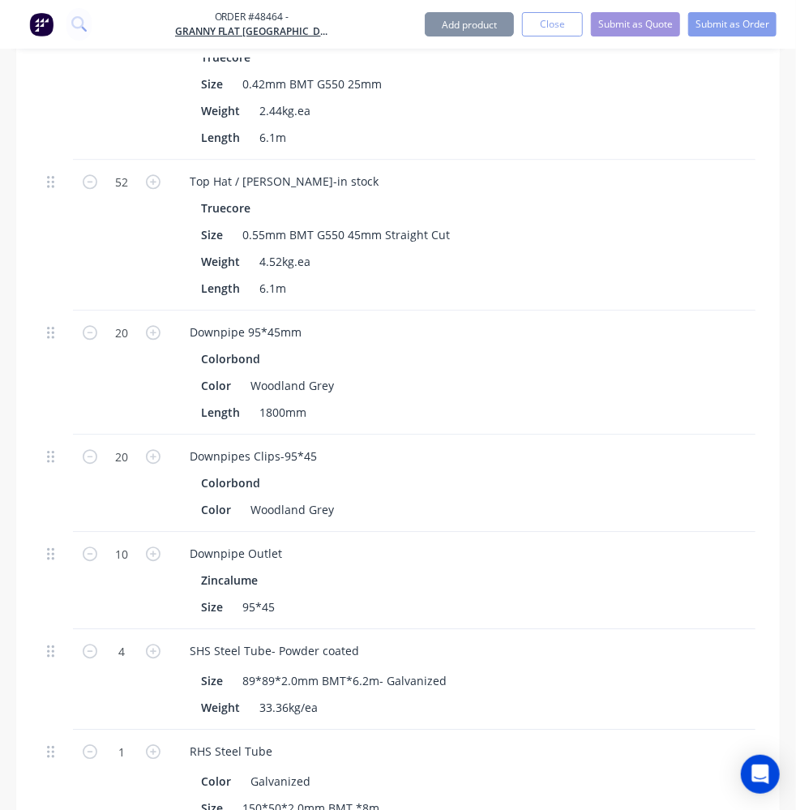
scroll to position [1381, 0]
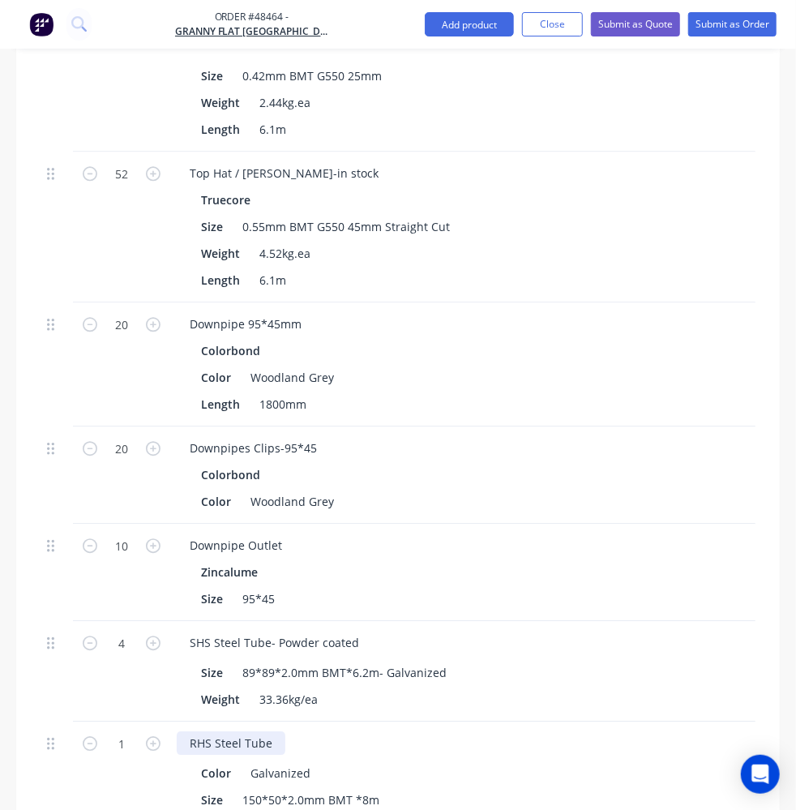
click at [276, 731] on div "RHS Steel Tube" at bounding box center [231, 743] width 109 height 24
click at [355, 631] on div "SHS Steel Tube- Powder coated" at bounding box center [274, 643] width 195 height 24
click at [354, 631] on div "SHS Steel Tube- Powder coated" at bounding box center [274, 643] width 195 height 24
click at [283, 731] on div "RHS Steel Tube" at bounding box center [535, 743] width 716 height 24
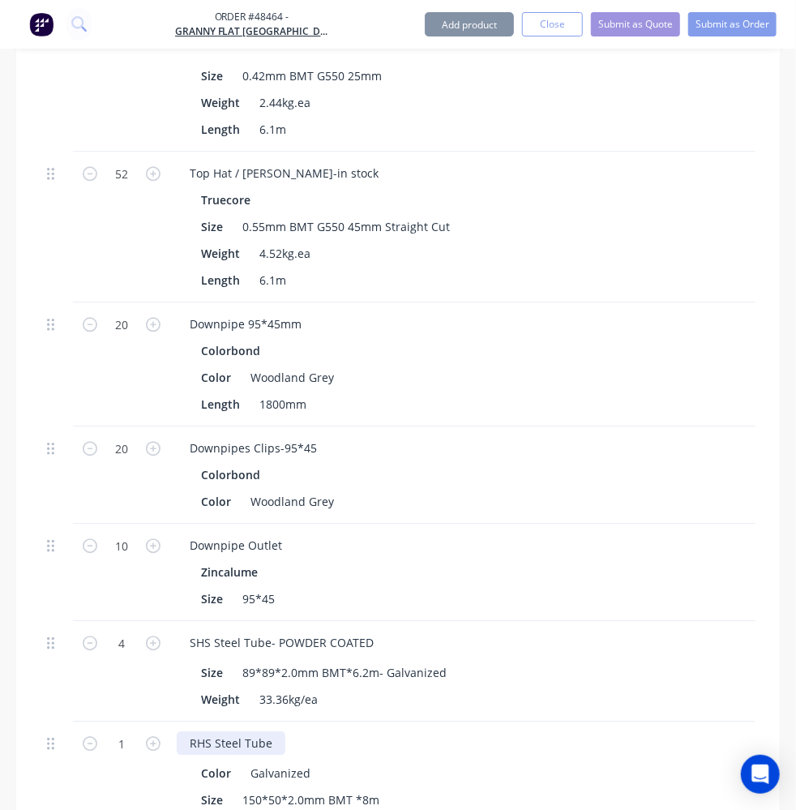
click at [264, 731] on div "RHS Steel Tube" at bounding box center [231, 743] width 109 height 24
click at [274, 731] on div "RHS Steel Tube" at bounding box center [231, 743] width 109 height 24
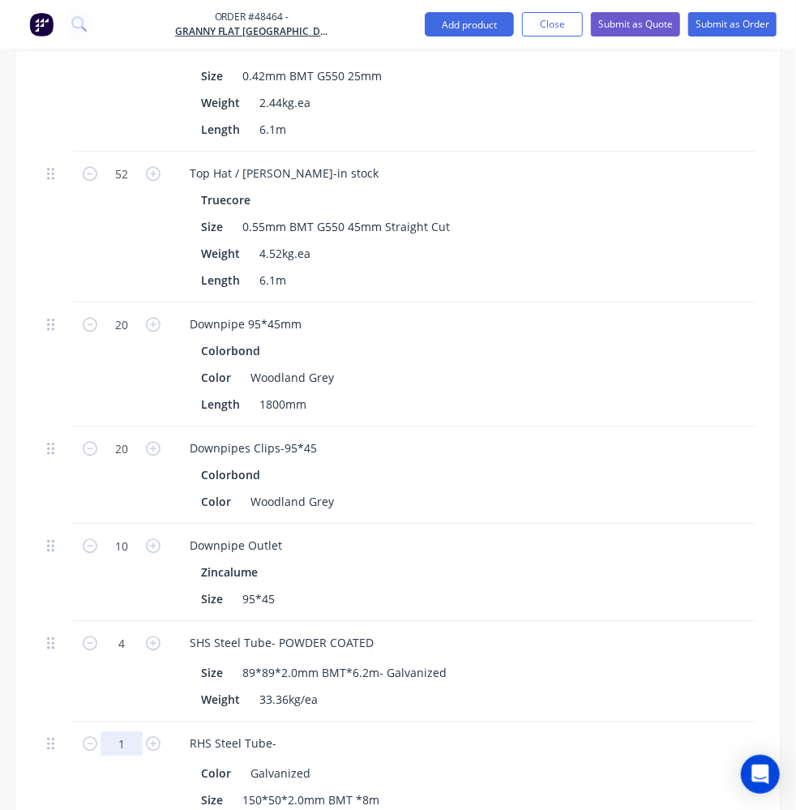
click at [138, 731] on input "1" at bounding box center [121, 743] width 42 height 24
type input "3"
type input "$405.90"
click at [279, 731] on div "RHS Steel Tube-" at bounding box center [233, 743] width 113 height 24
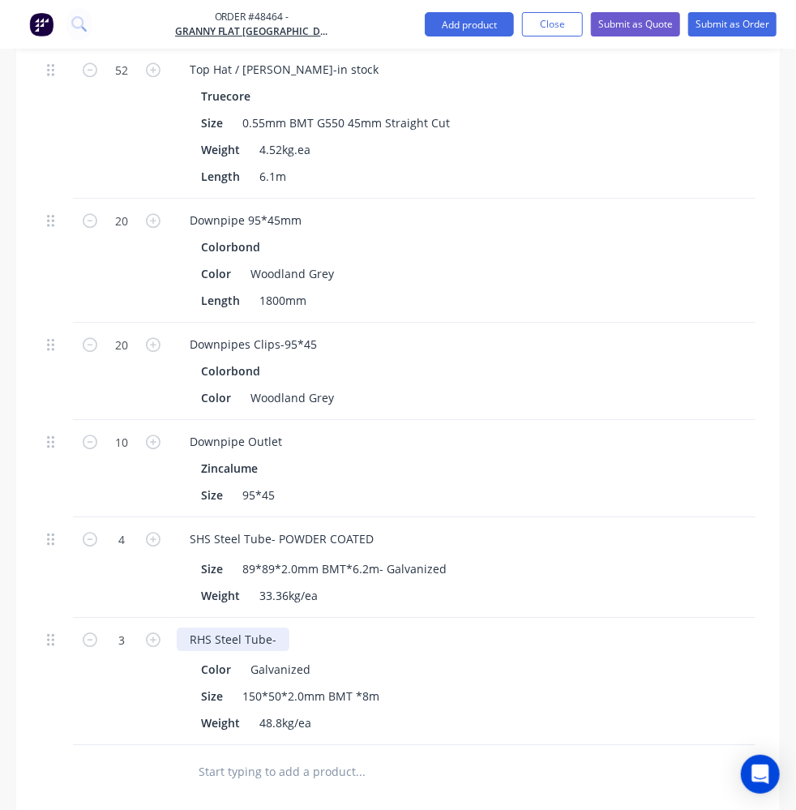
scroll to position [1498, 0]
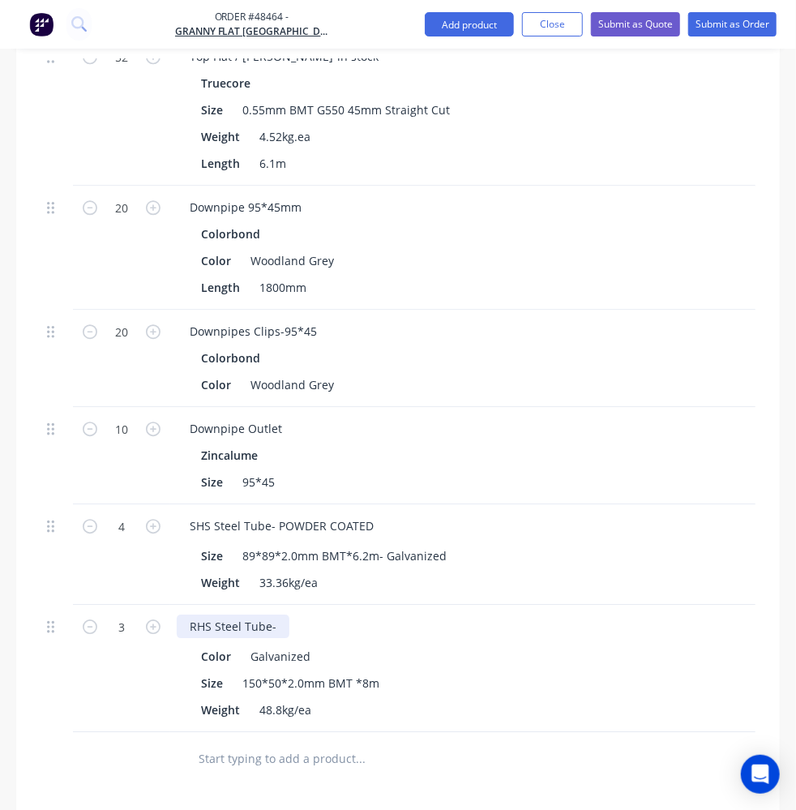
click at [273, 614] on div "RHS Steel Tube-" at bounding box center [233, 626] width 113 height 24
click at [434, 468] on div "Drawings Add drawing Products Show / Hide columns Add product Qty Discount Pric…" at bounding box center [397, 230] width 763 height 1728
click at [490, 28] on button "Add product" at bounding box center [469, 24] width 89 height 24
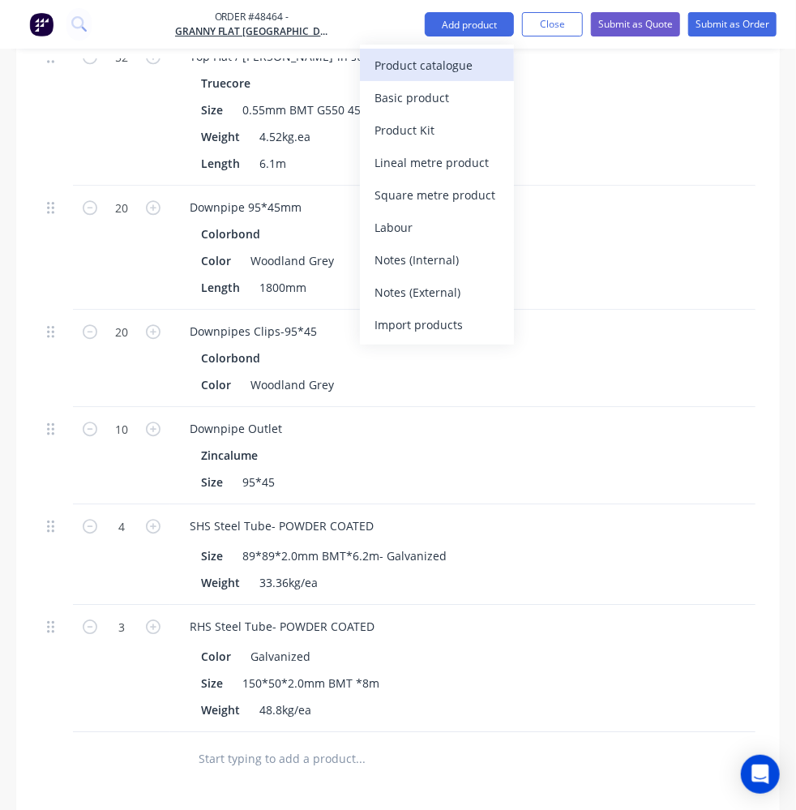
click at [469, 61] on div "Product catalogue" at bounding box center [436, 65] width 125 height 24
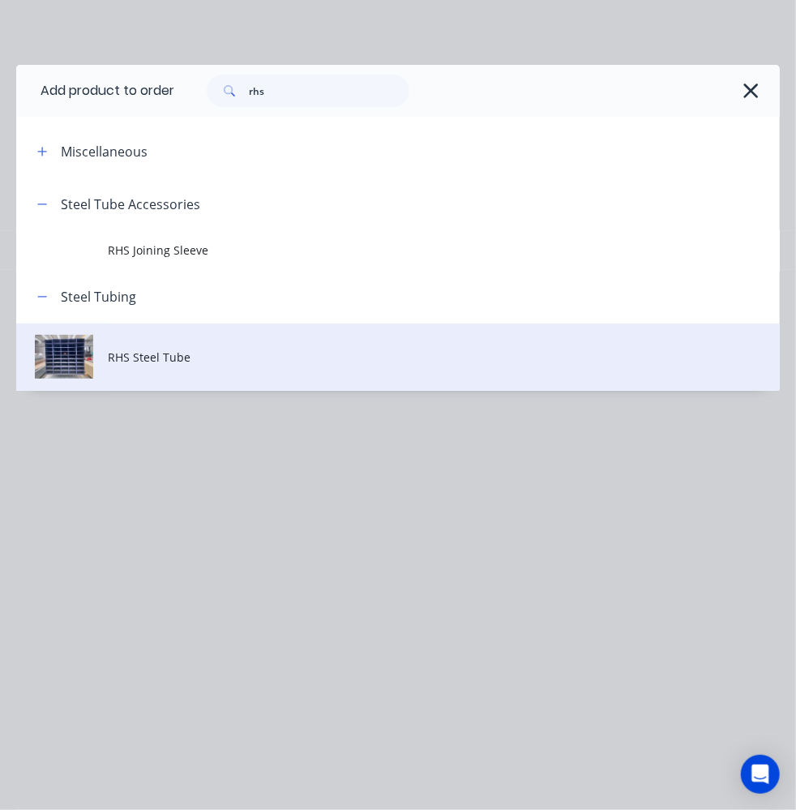
click at [177, 334] on td "RHS Steel Tube" at bounding box center [444, 356] width 672 height 67
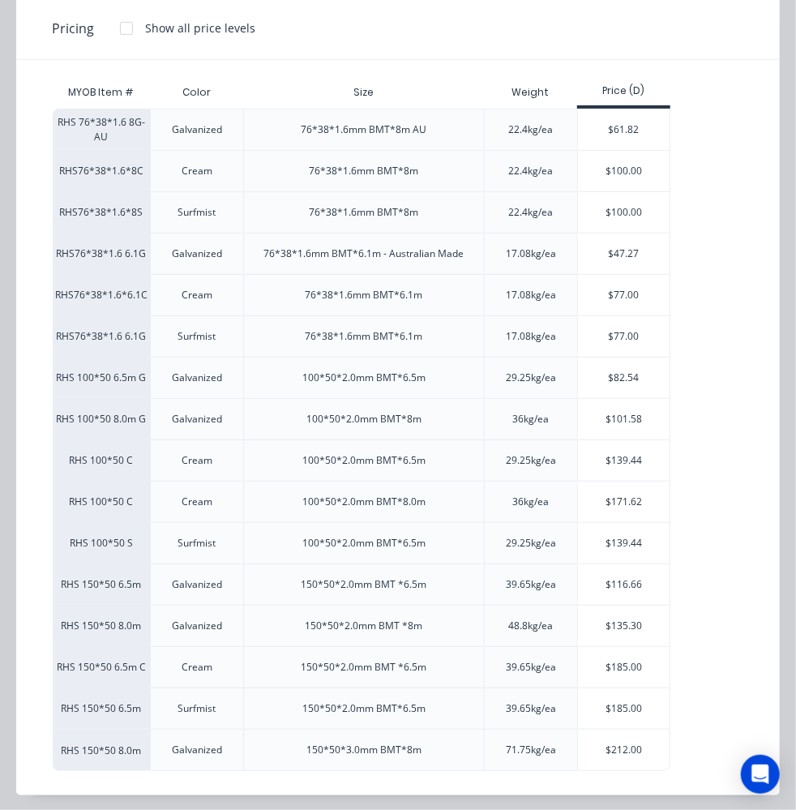
scroll to position [1521, 0]
click at [612, 733] on div "$212.00" at bounding box center [624, 749] width 92 height 41
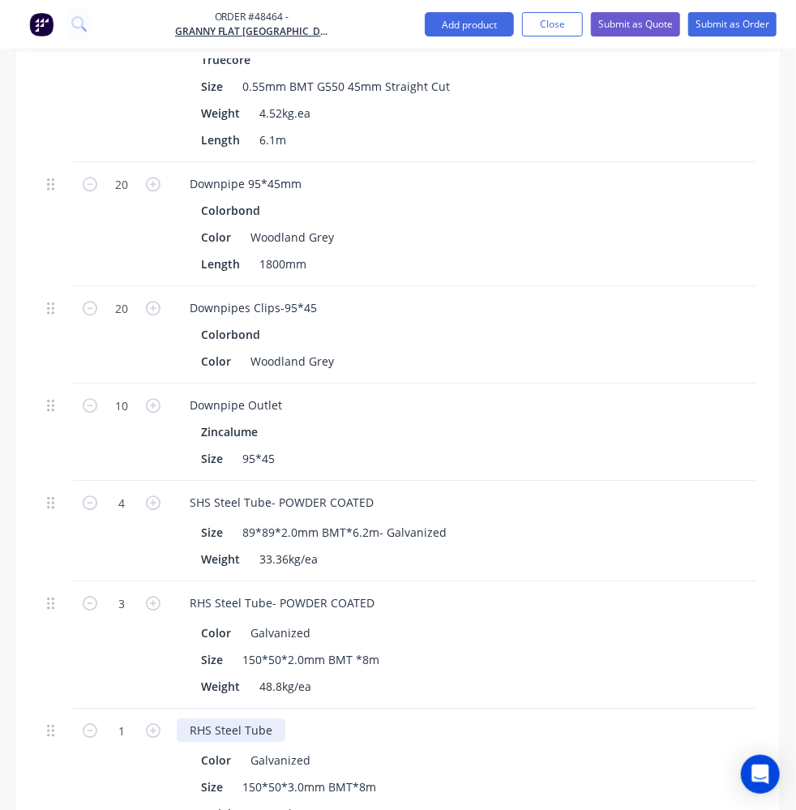
click at [275, 718] on div "RHS Steel Tube" at bounding box center [231, 730] width 109 height 24
click at [351, 562] on div "Drawings Add drawing Products Show / Hide columns Add product Qty Discount Pric…" at bounding box center [397, 270] width 763 height 1855
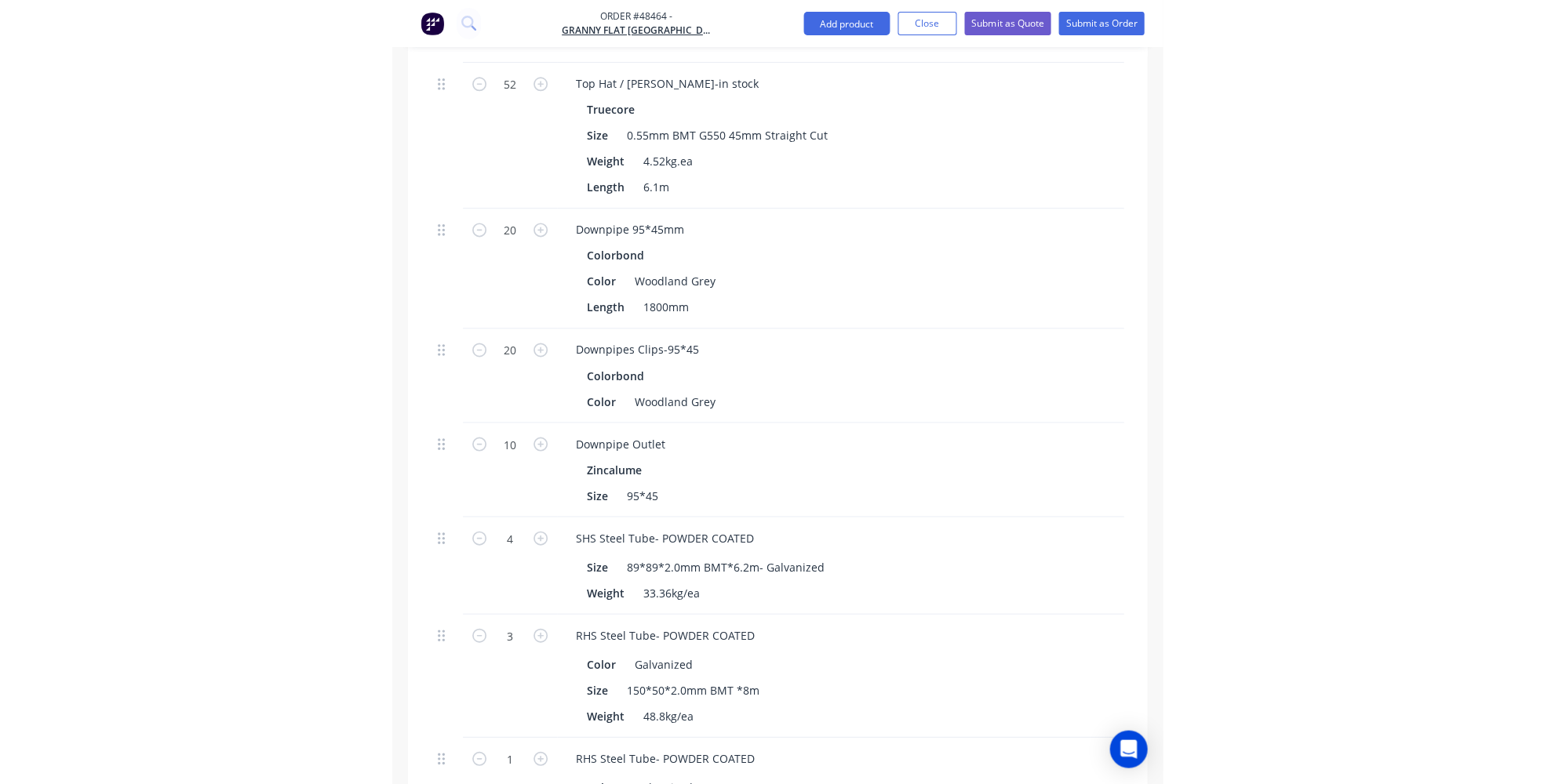
scroll to position [1401, 0]
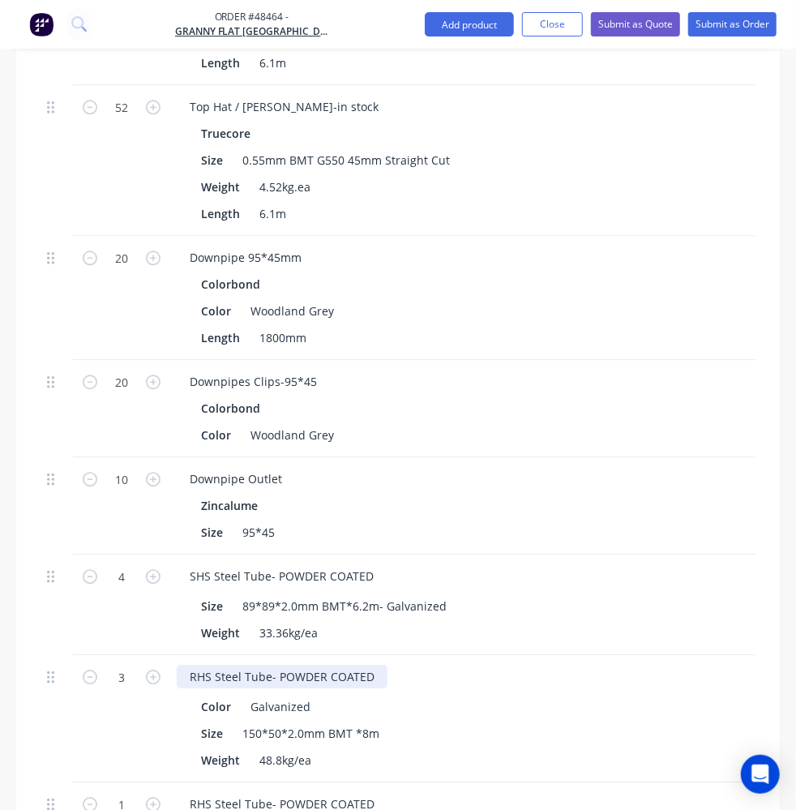
click at [273, 665] on div "RHS Steel Tube- POWDER COATED" at bounding box center [282, 677] width 211 height 24
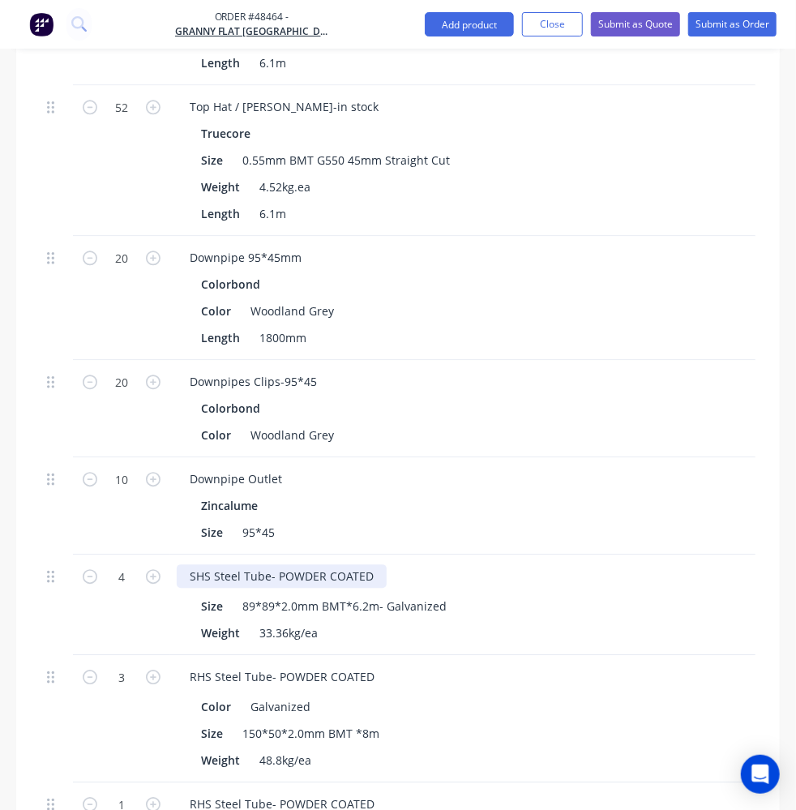
click at [267, 564] on div "SHS Steel Tube- POWDER COATED" at bounding box center [282, 576] width 210 height 24
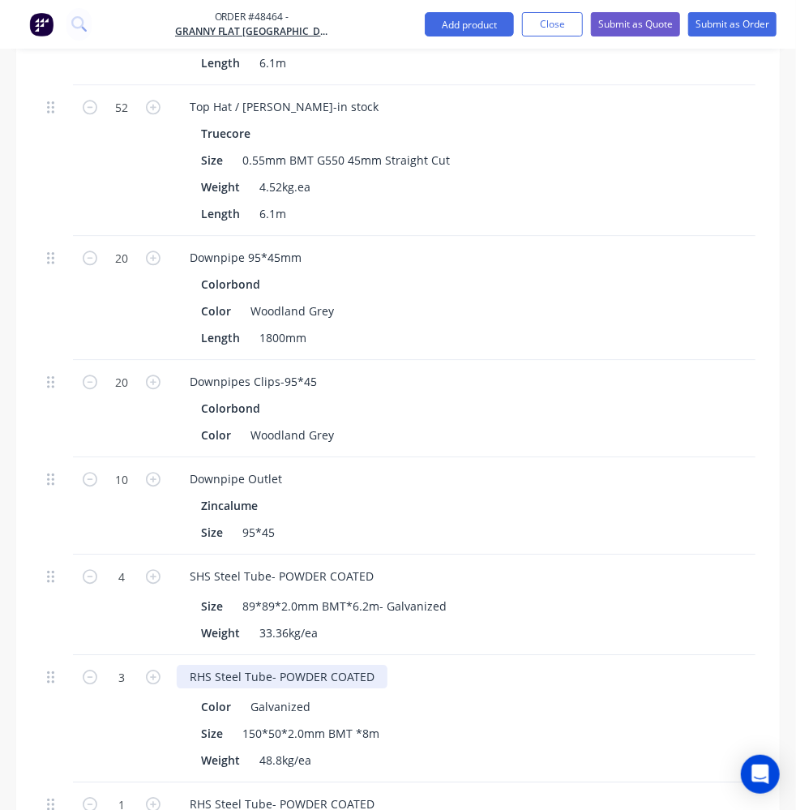
click at [269, 665] on div "RHS Steel Tube- POWDER COATED" at bounding box center [282, 677] width 211 height 24
click at [268, 785] on div "RHS Steel Tube- POWDER COATED" at bounding box center [282, 804] width 211 height 24
click at [289, 644] on div "Drawings Add drawing Products Show / Hide columns Add product Qty Discount Pric…" at bounding box center [397, 343] width 763 height 1855
click at [272, 664] on div "Drawings Add drawing Products Show / Hide columns Add product Qty Discount Pric…" at bounding box center [397, 343] width 763 height 1855
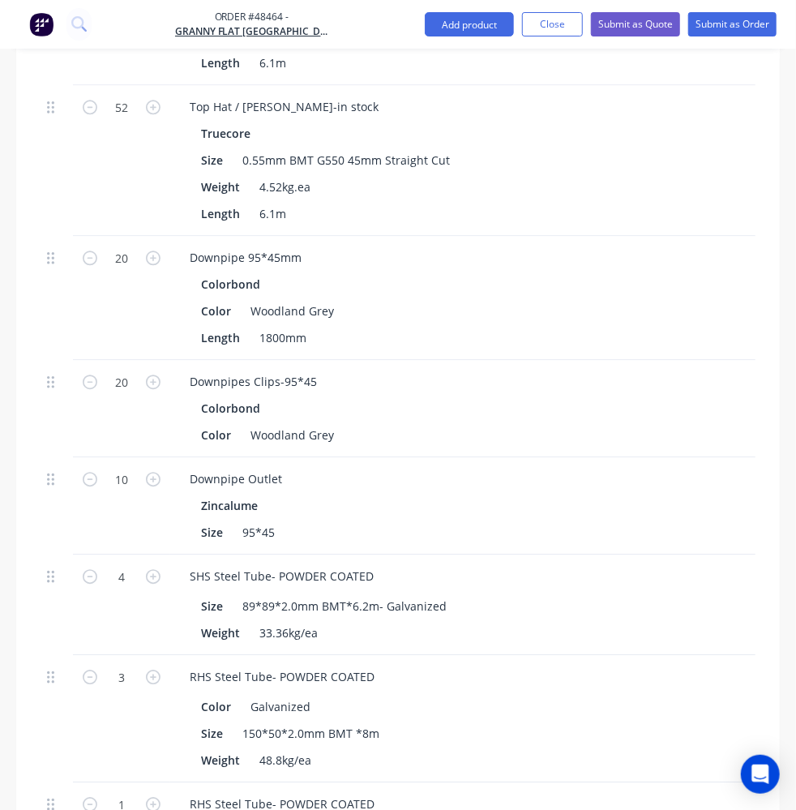
click at [487, 36] on nav "Order #48464 - Granny Flat WA Add product Close Submit as Quote Submit as Order" at bounding box center [398, 24] width 796 height 49
click at [481, 25] on button "Add product" at bounding box center [469, 24] width 89 height 24
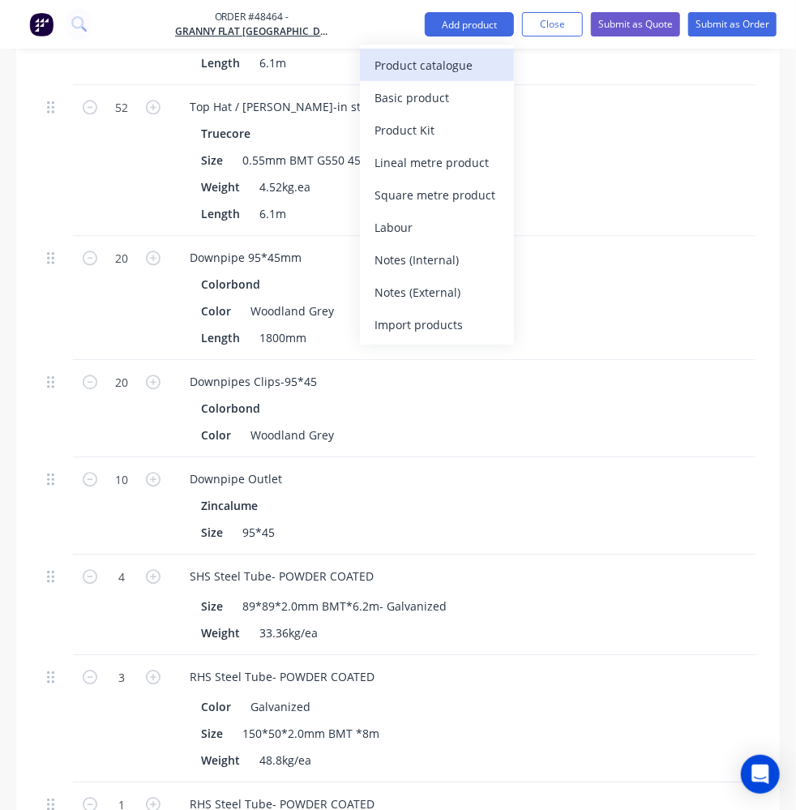
click at [477, 58] on div "Product catalogue" at bounding box center [436, 65] width 125 height 24
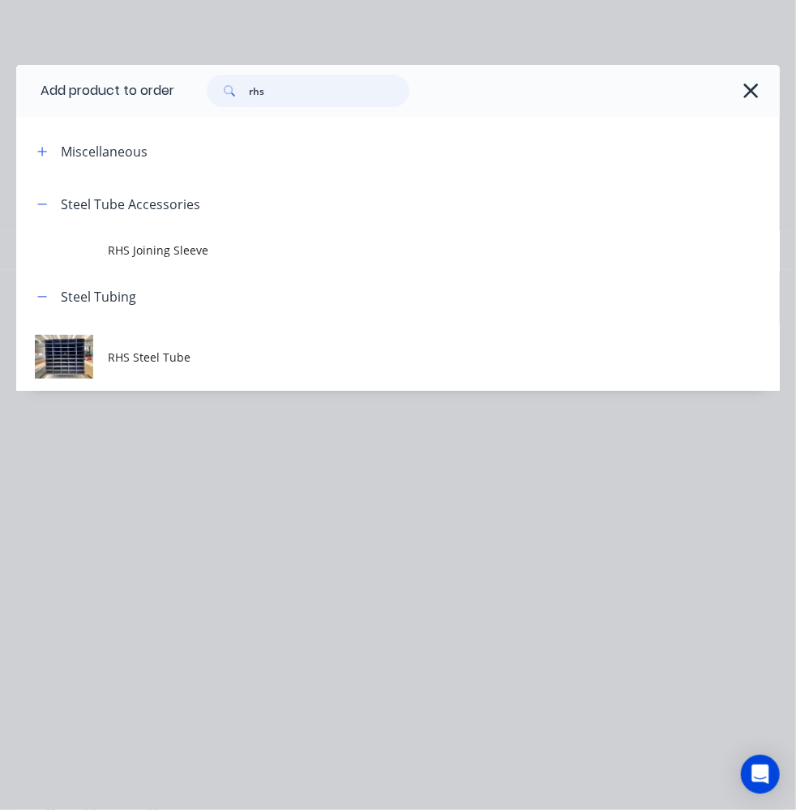
drag, startPoint x: 293, startPoint y: 90, endPoint x: 193, endPoint y: 81, distance: 100.1
click at [193, 83] on div "rhs" at bounding box center [299, 91] width 219 height 32
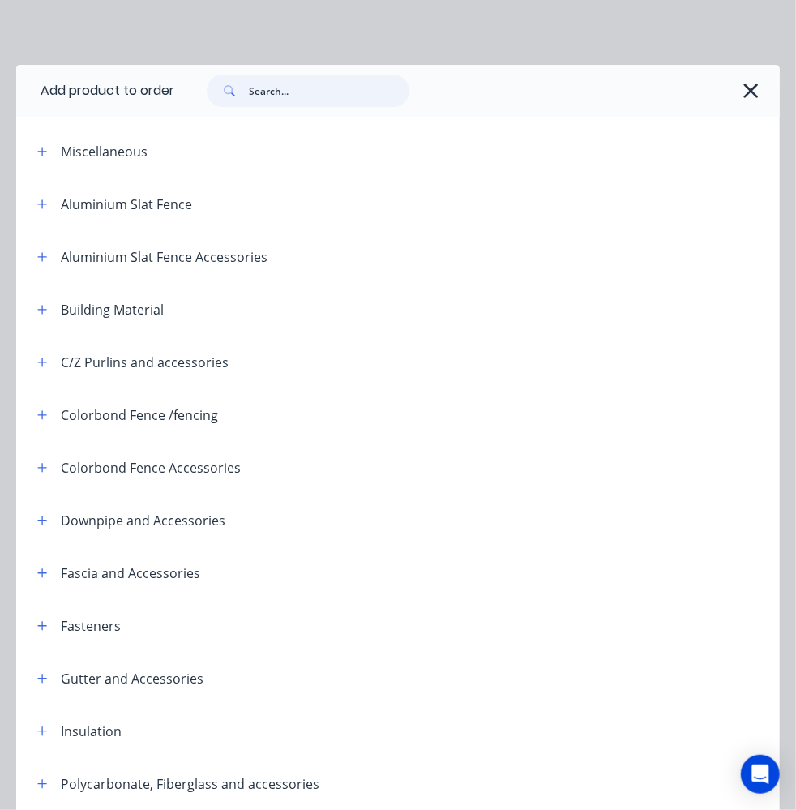
click at [341, 81] on input "text" at bounding box center [329, 91] width 160 height 32
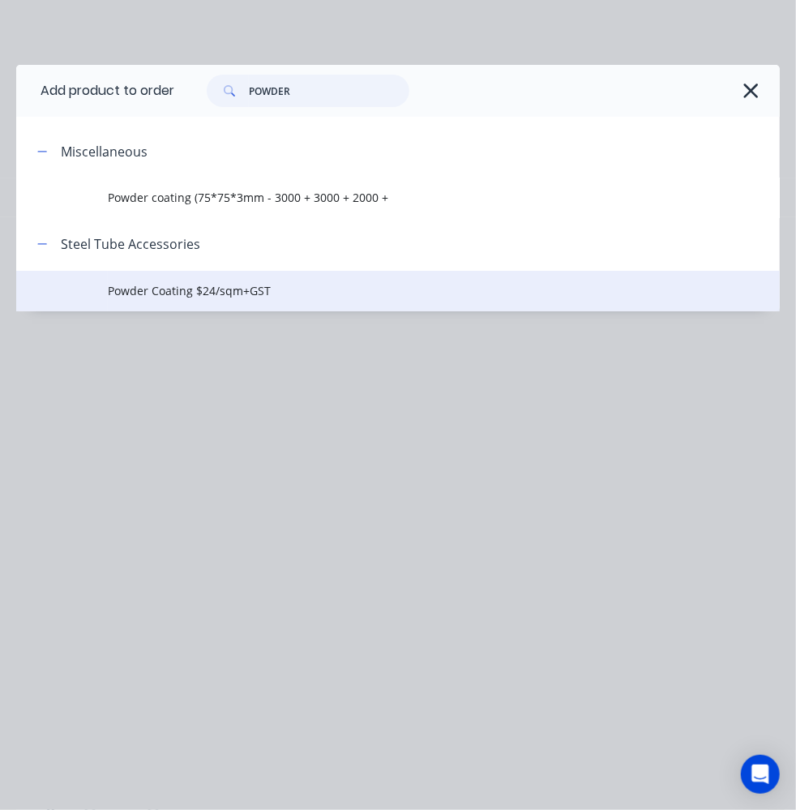
type input "POWDER"
click at [188, 300] on td "Powder Coating $24/sqm+GST" at bounding box center [444, 291] width 672 height 41
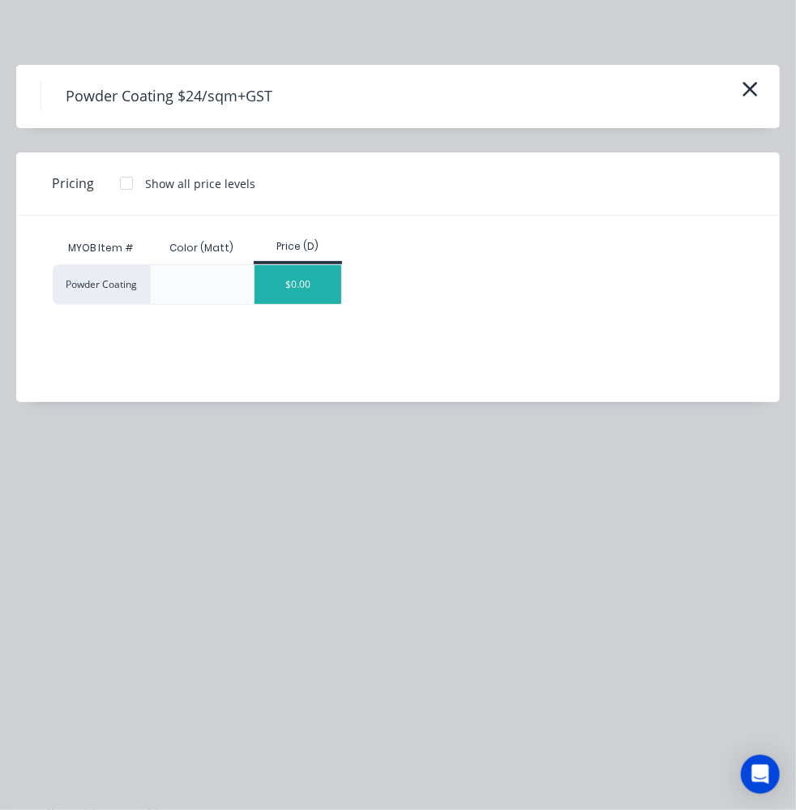
click at [296, 293] on div "$0.00" at bounding box center [297, 284] width 87 height 39
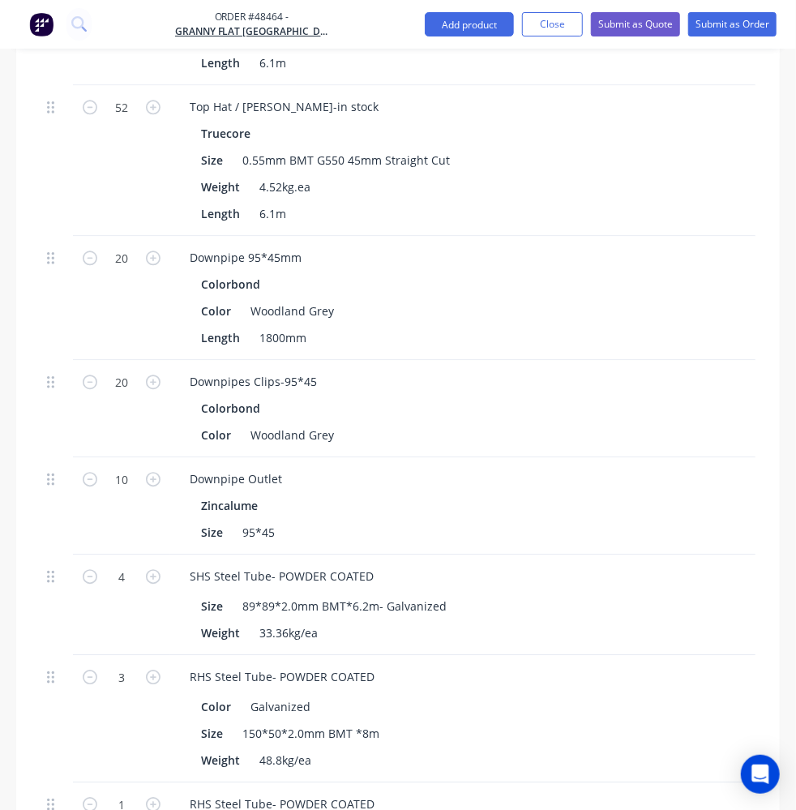
drag, startPoint x: 354, startPoint y: 592, endPoint x: 278, endPoint y: 594, distance: 76.2
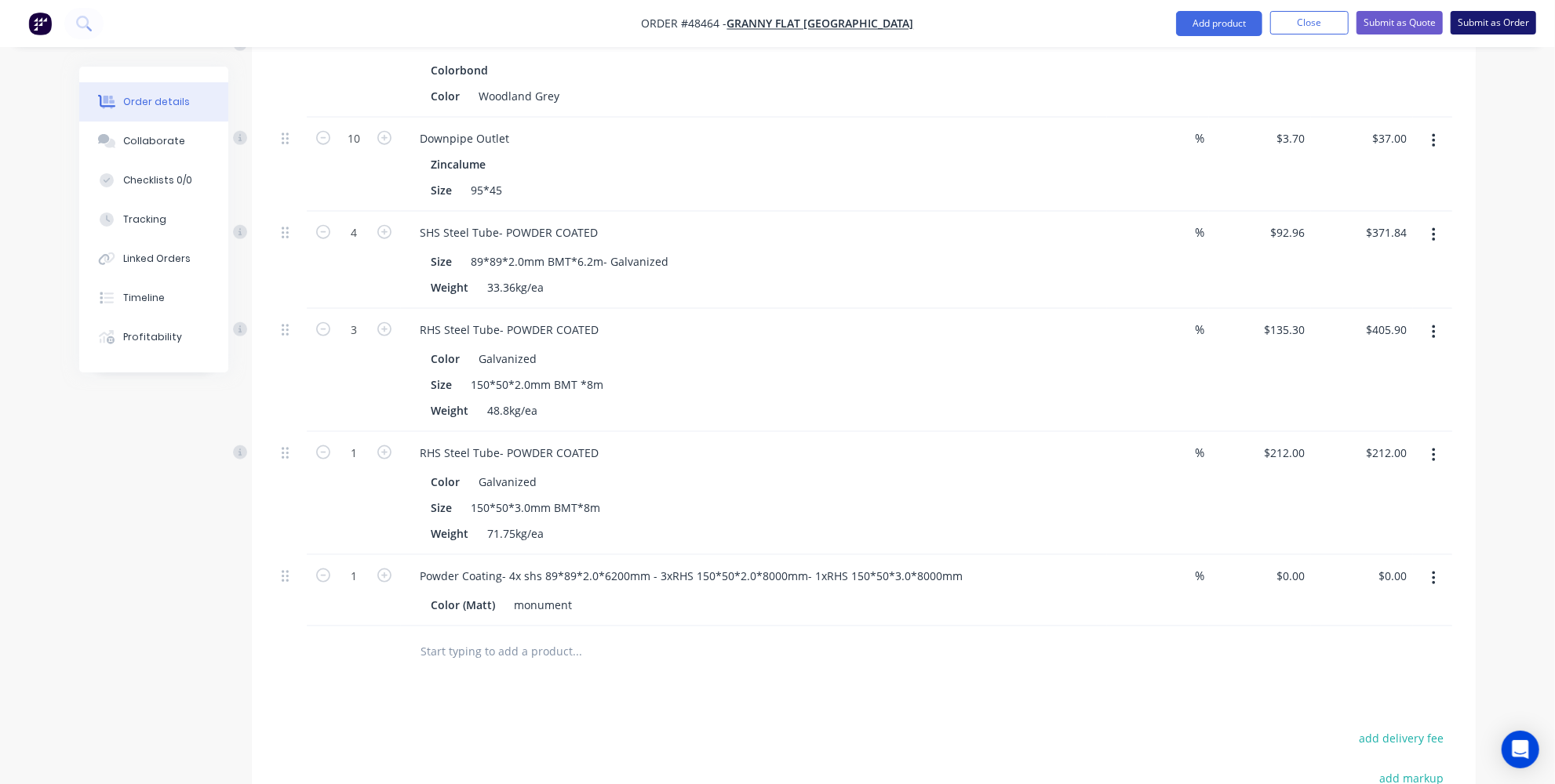
click at [1497, 25] on button "Submit as Order" at bounding box center [1494, 22] width 85 height 23
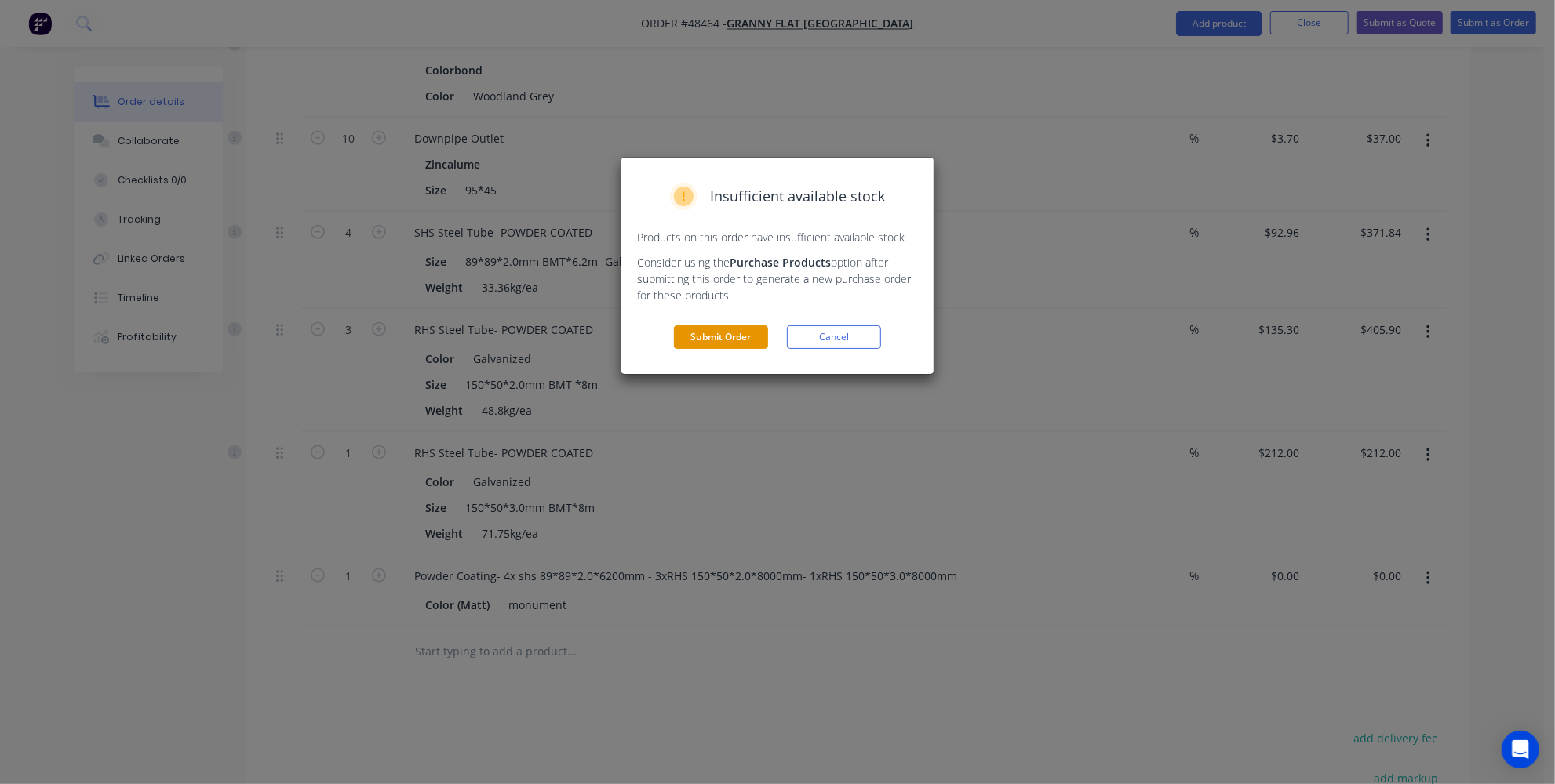
click at [694, 336] on button "Submit Order" at bounding box center [720, 337] width 94 height 23
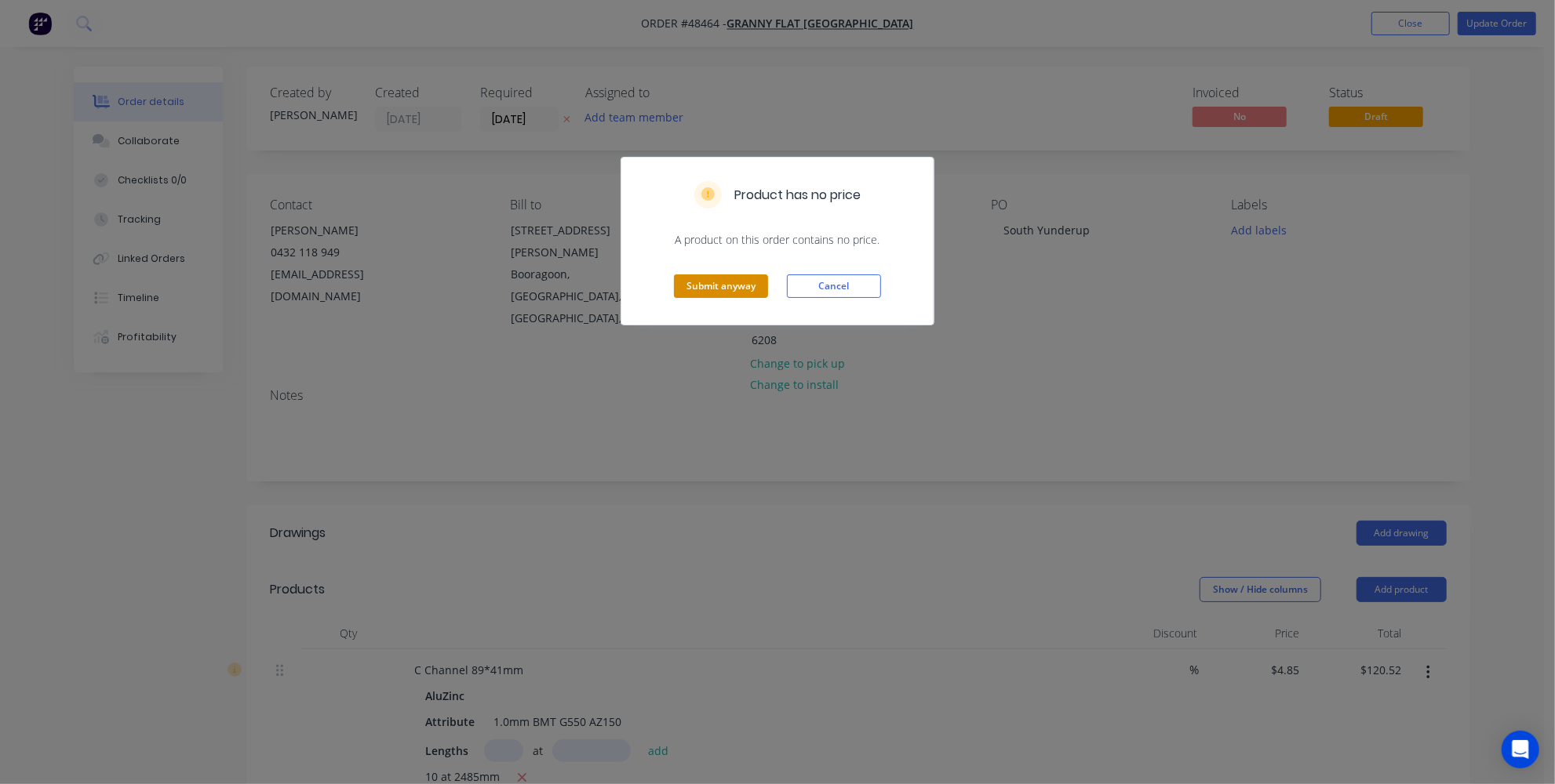
click at [760, 287] on button "Submit anyway" at bounding box center [720, 286] width 94 height 23
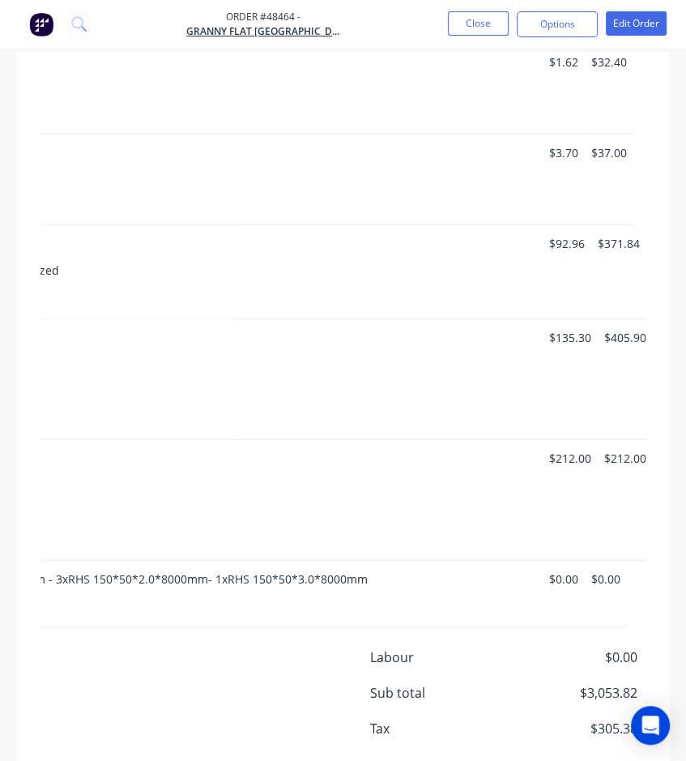
scroll to position [0, 411]
click at [567, 571] on span "$0.00" at bounding box center [563, 579] width 29 height 17
click at [634, 33] on button "Edit Order" at bounding box center [636, 23] width 61 height 24
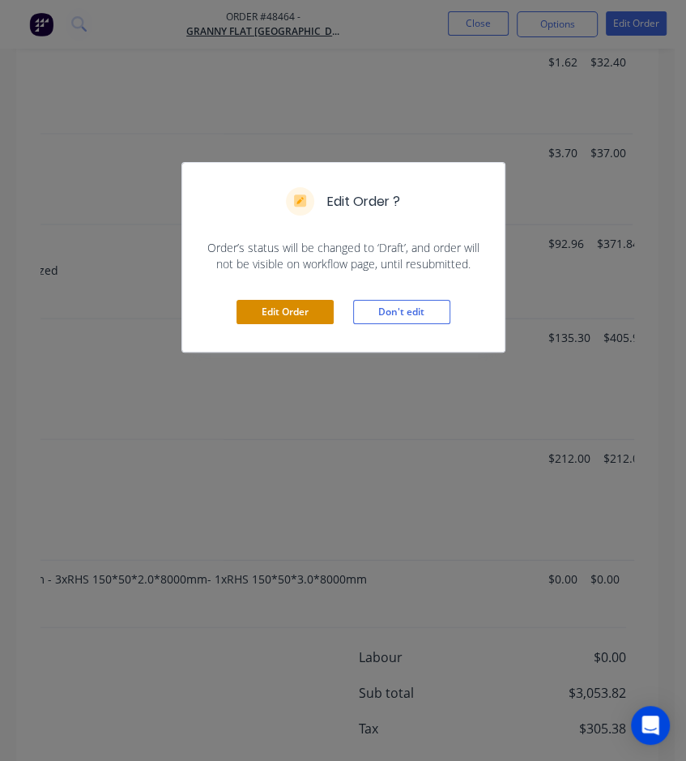
click at [306, 310] on button "Edit Order" at bounding box center [285, 312] width 97 height 24
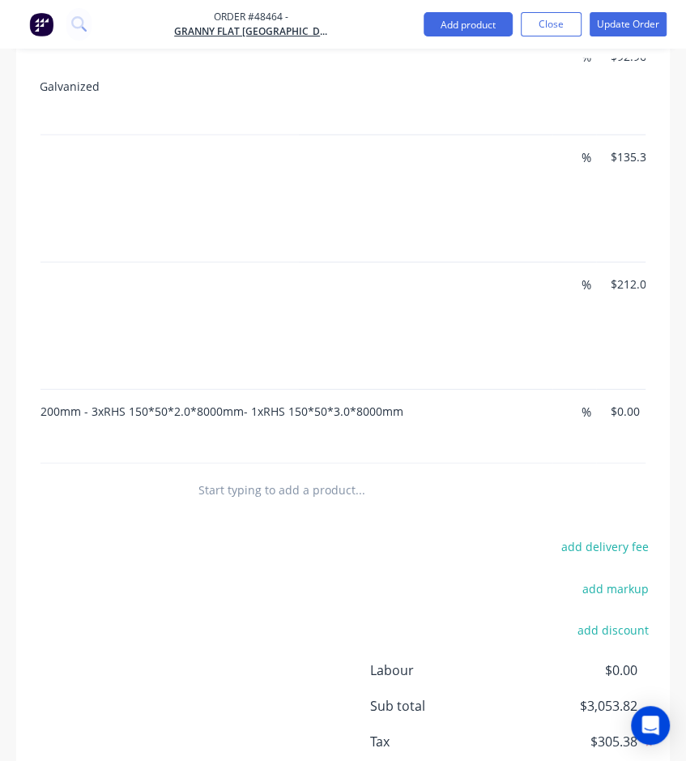
scroll to position [0, 463]
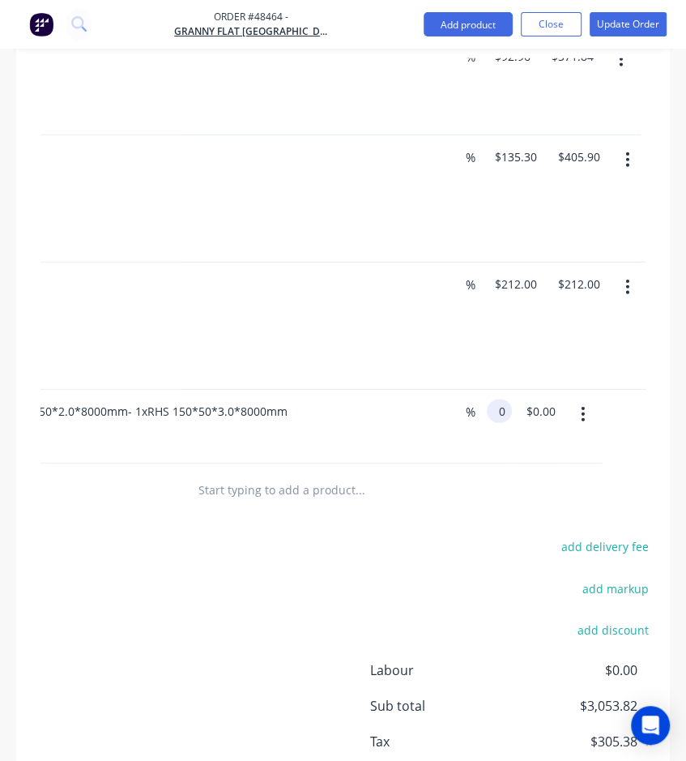
type input "3"
type input "$639.09"
click at [480, 464] on div at bounding box center [336, 490] width 316 height 53
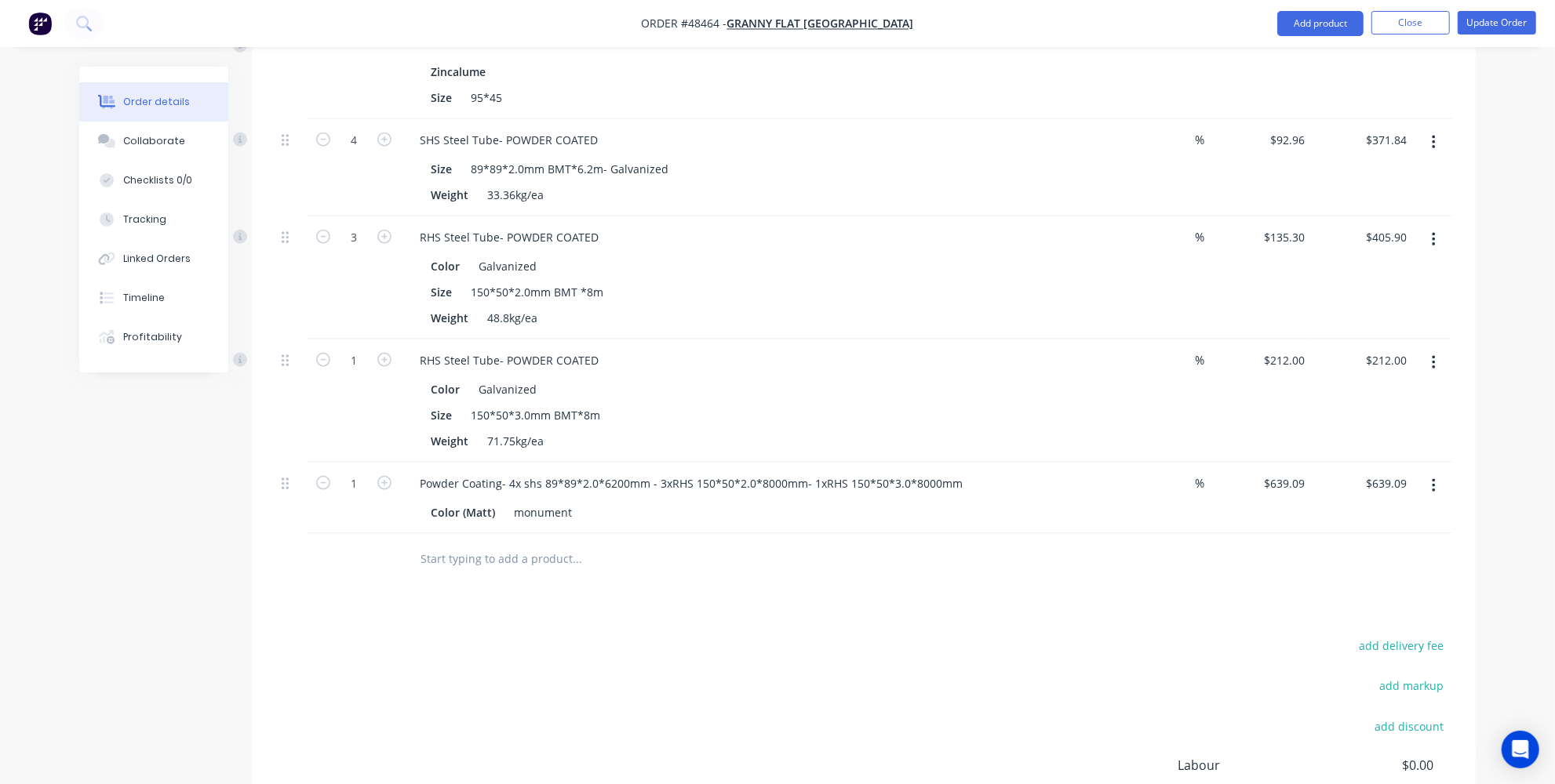
scroll to position [1464, 0]
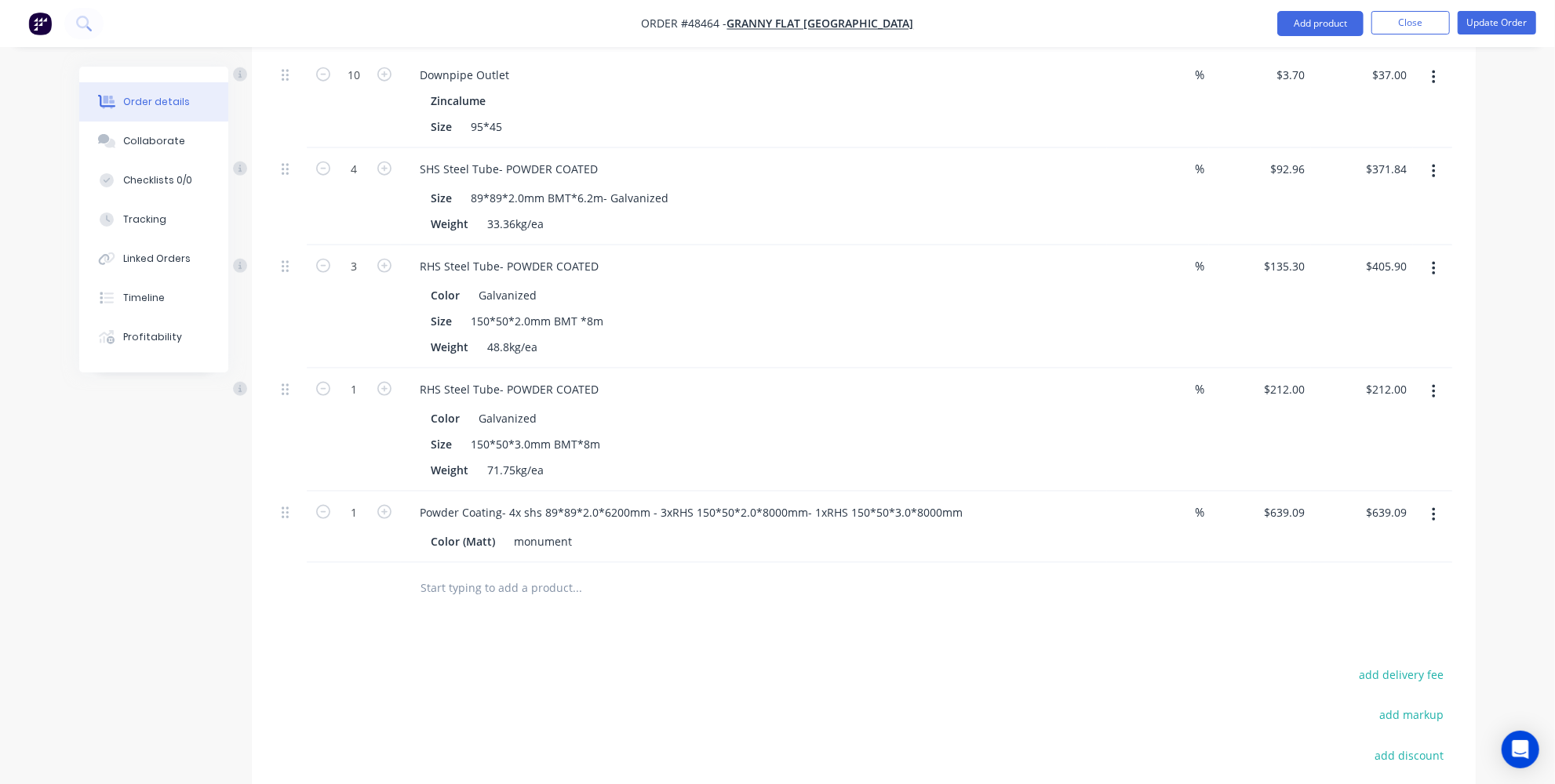
click at [598, 679] on div "add delivery fee add markup add discount Labour $0.00 Sub total $3,692.91 Tax $…" at bounding box center [864, 798] width 1177 height 268
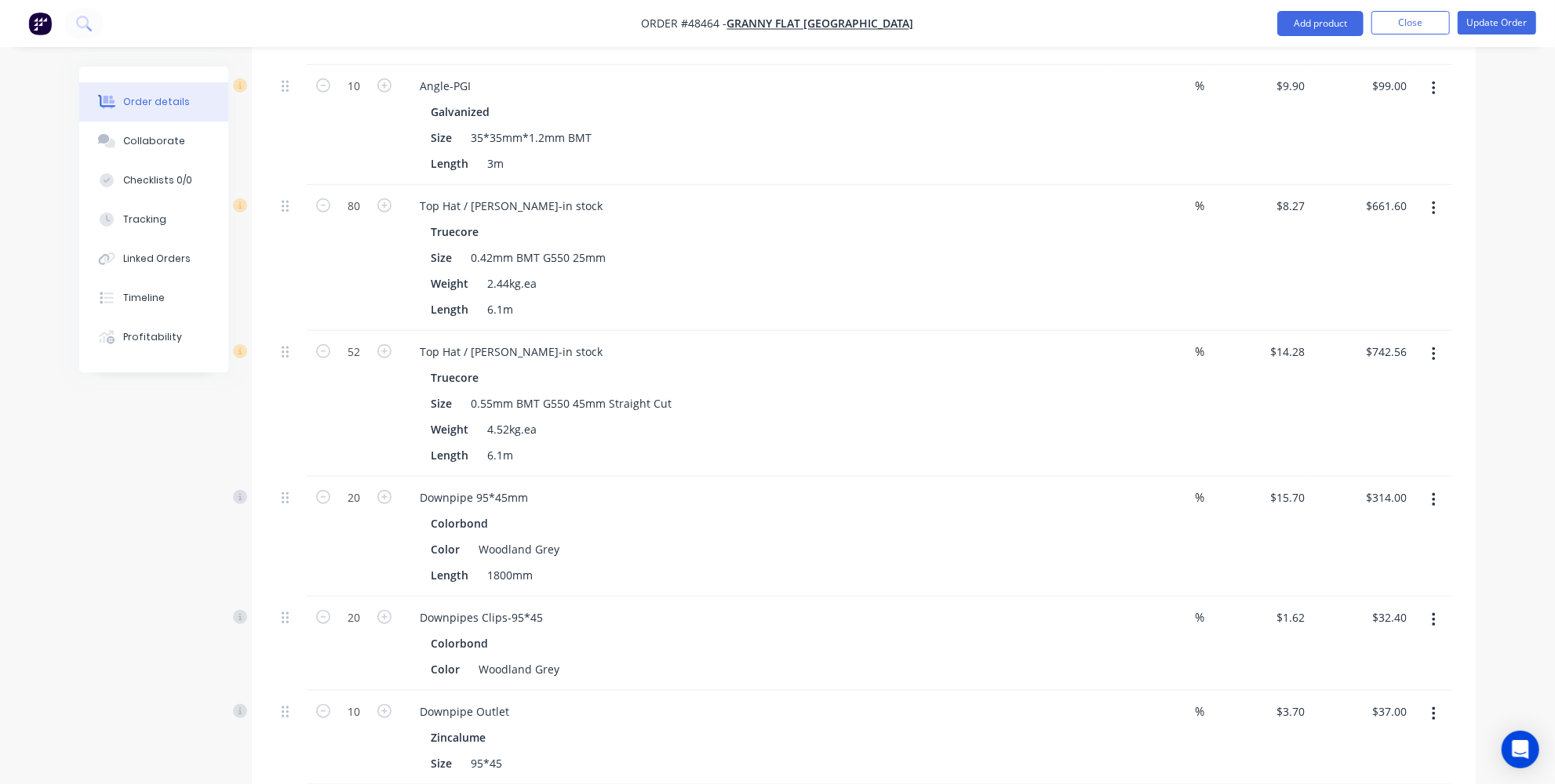
scroll to position [823, 0]
click at [1490, 20] on button "Update Order" at bounding box center [1497, 22] width 78 height 23
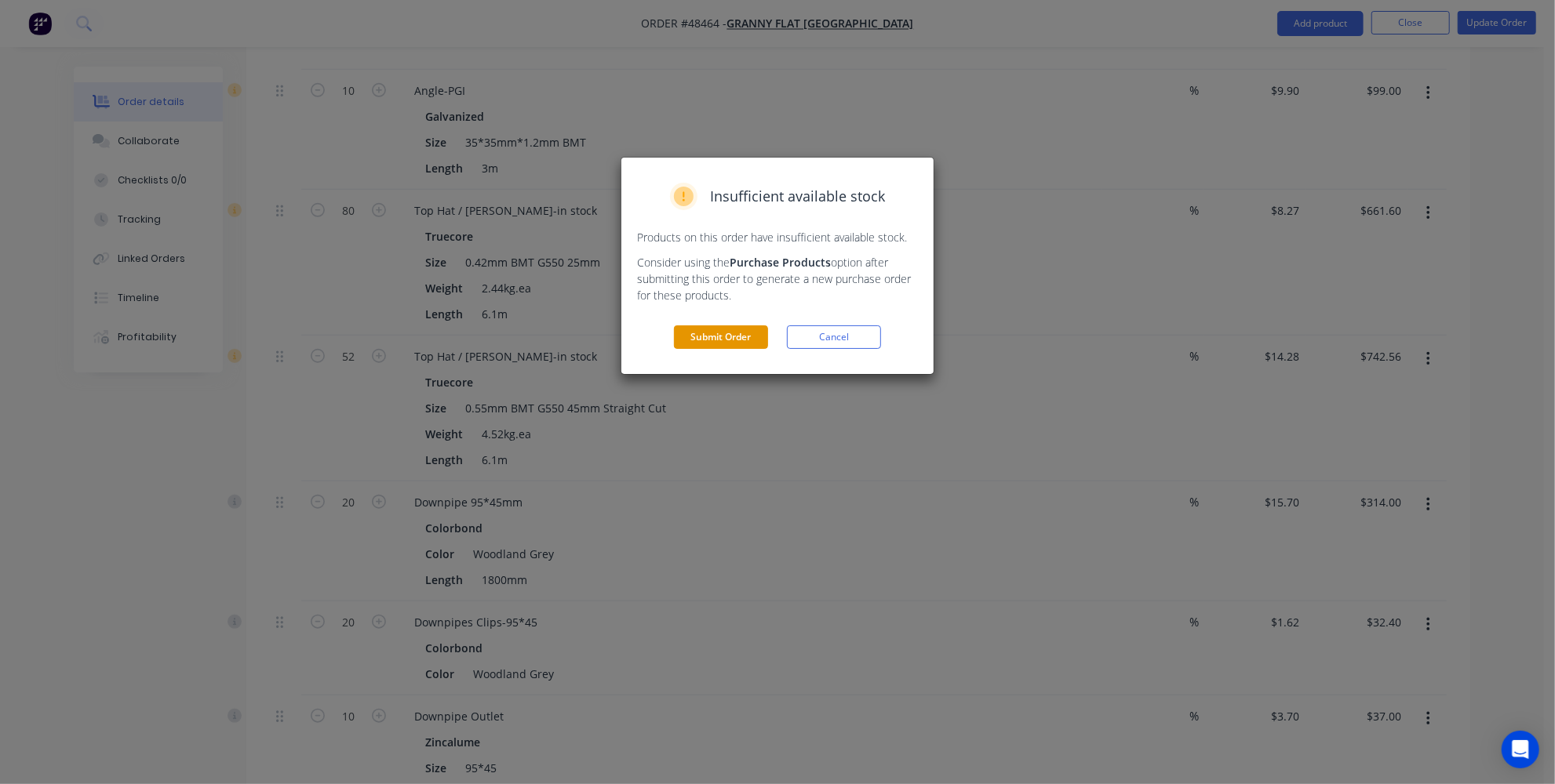
click at [704, 333] on button "Submit Order" at bounding box center [720, 337] width 94 height 23
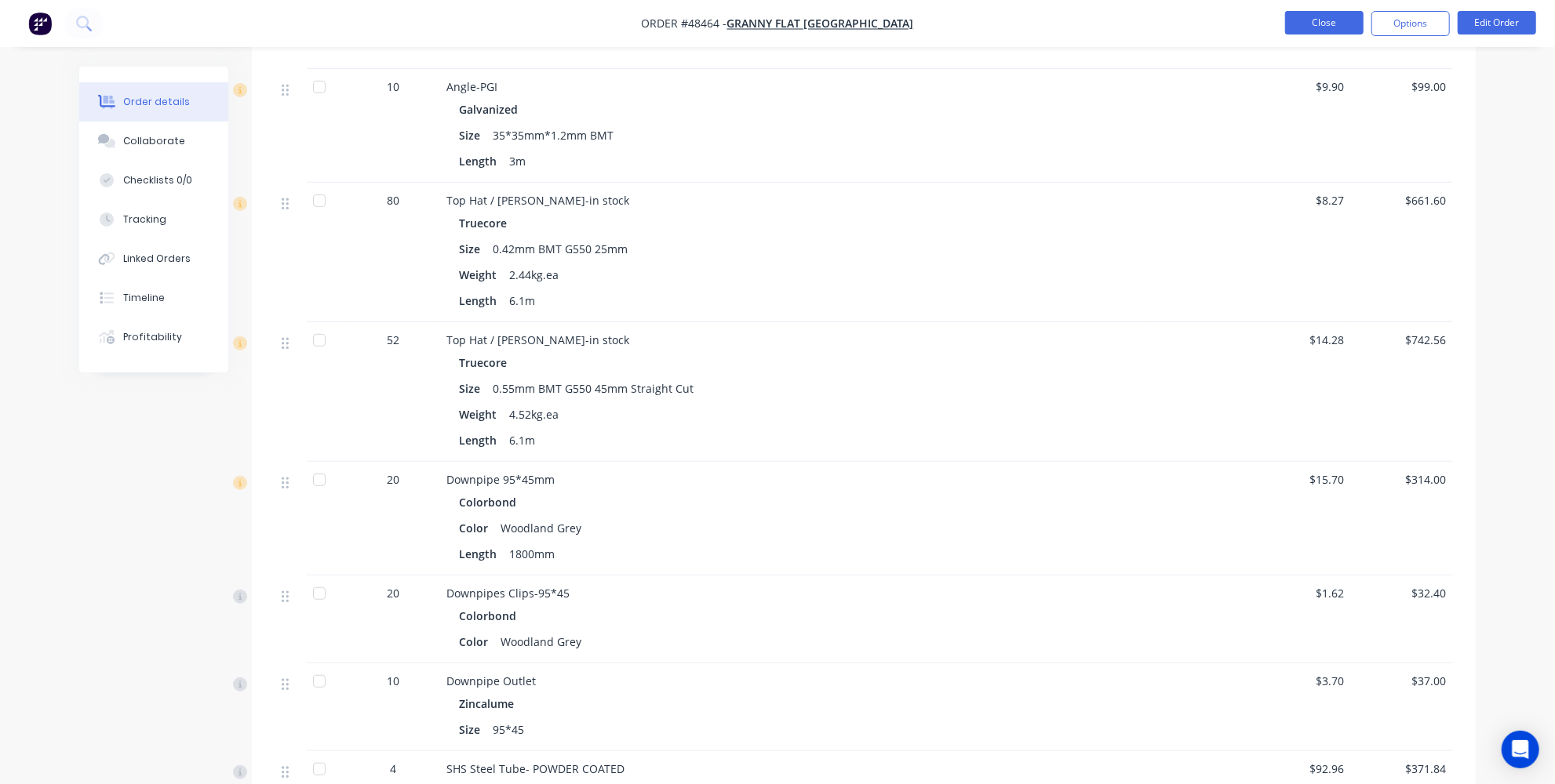
scroll to position [559, 0]
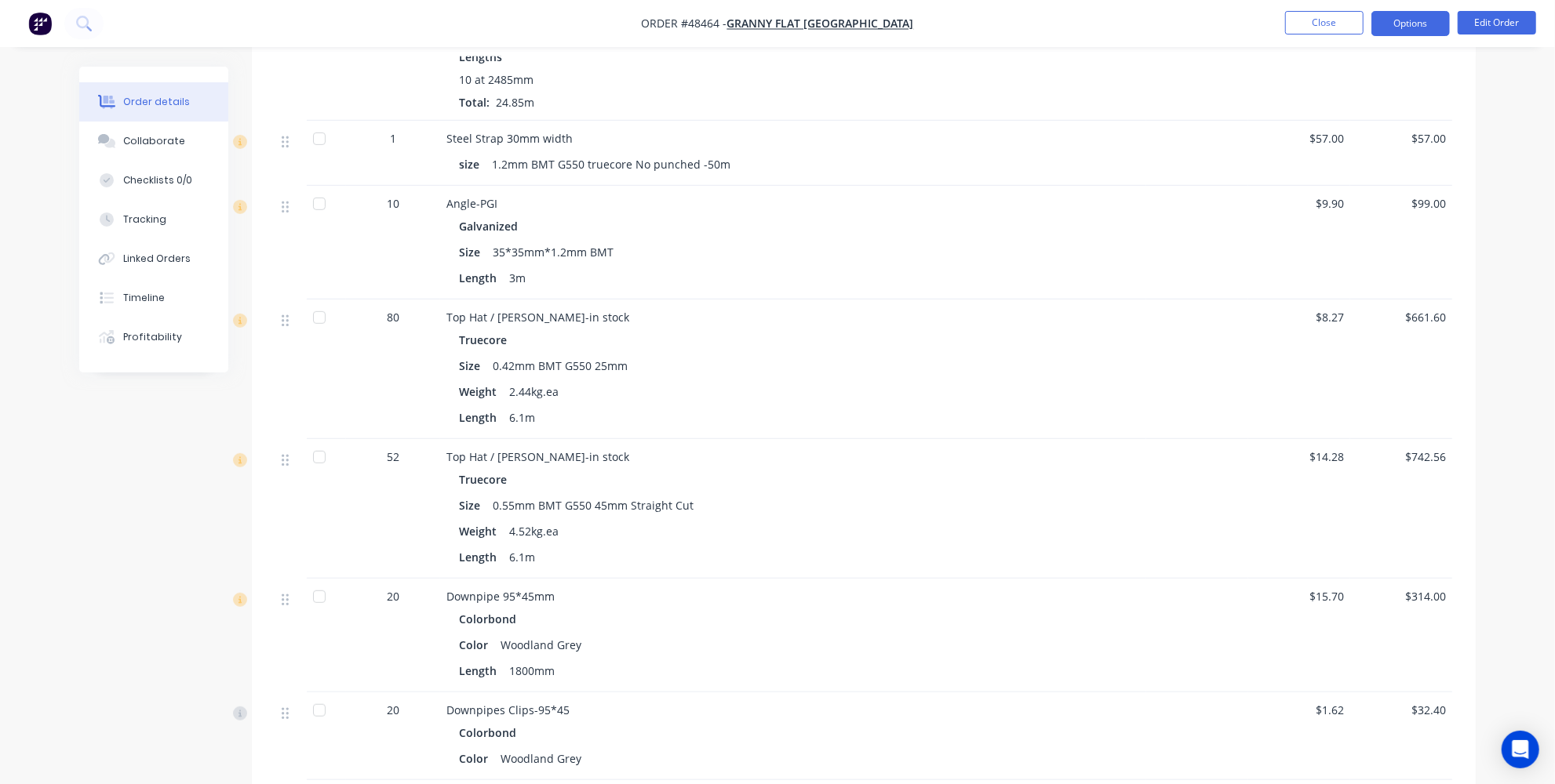
click at [1430, 19] on button "Options" at bounding box center [1411, 23] width 78 height 25
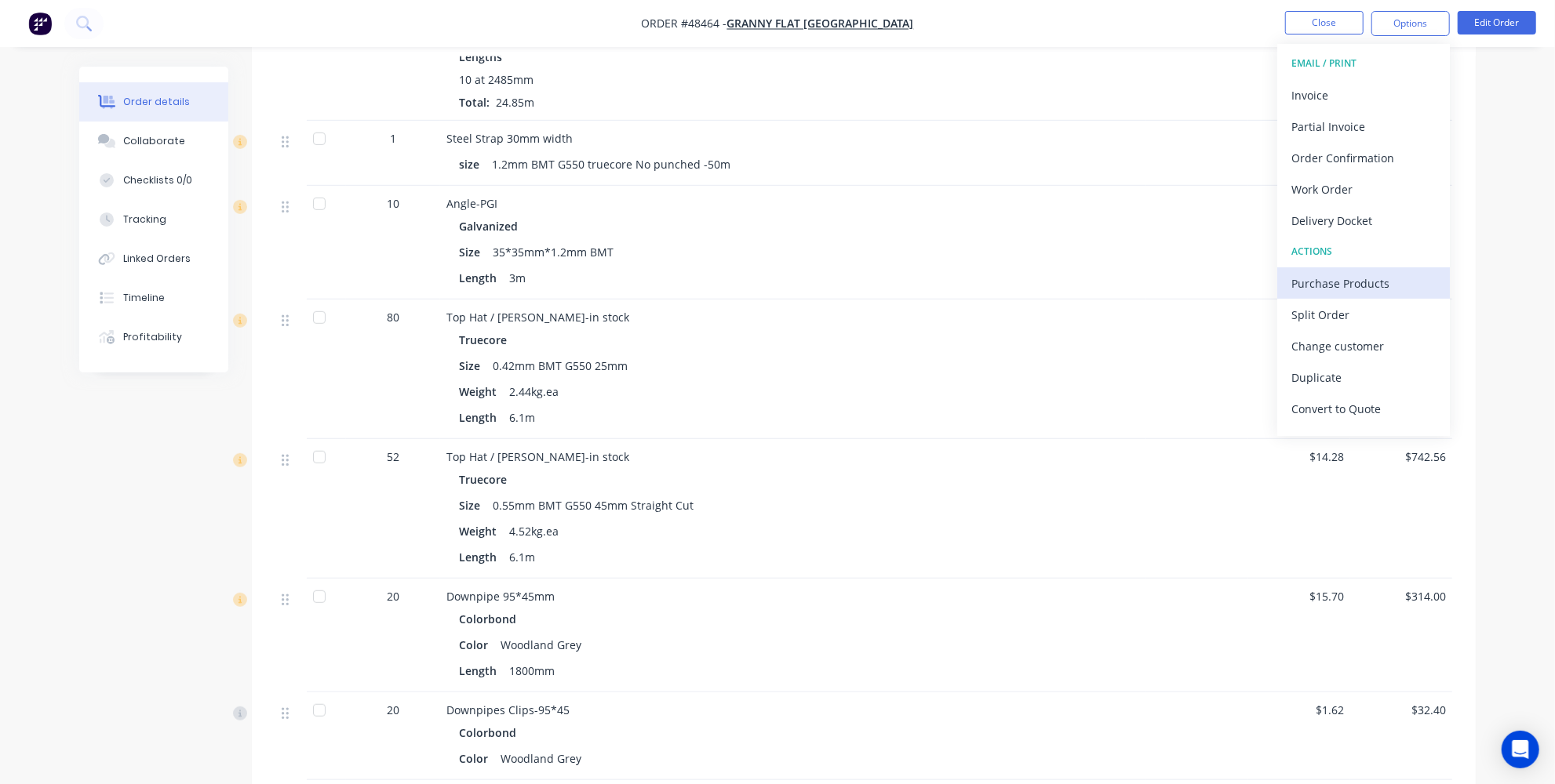
click at [1348, 286] on div "Purchase Products" at bounding box center [1363, 284] width 144 height 23
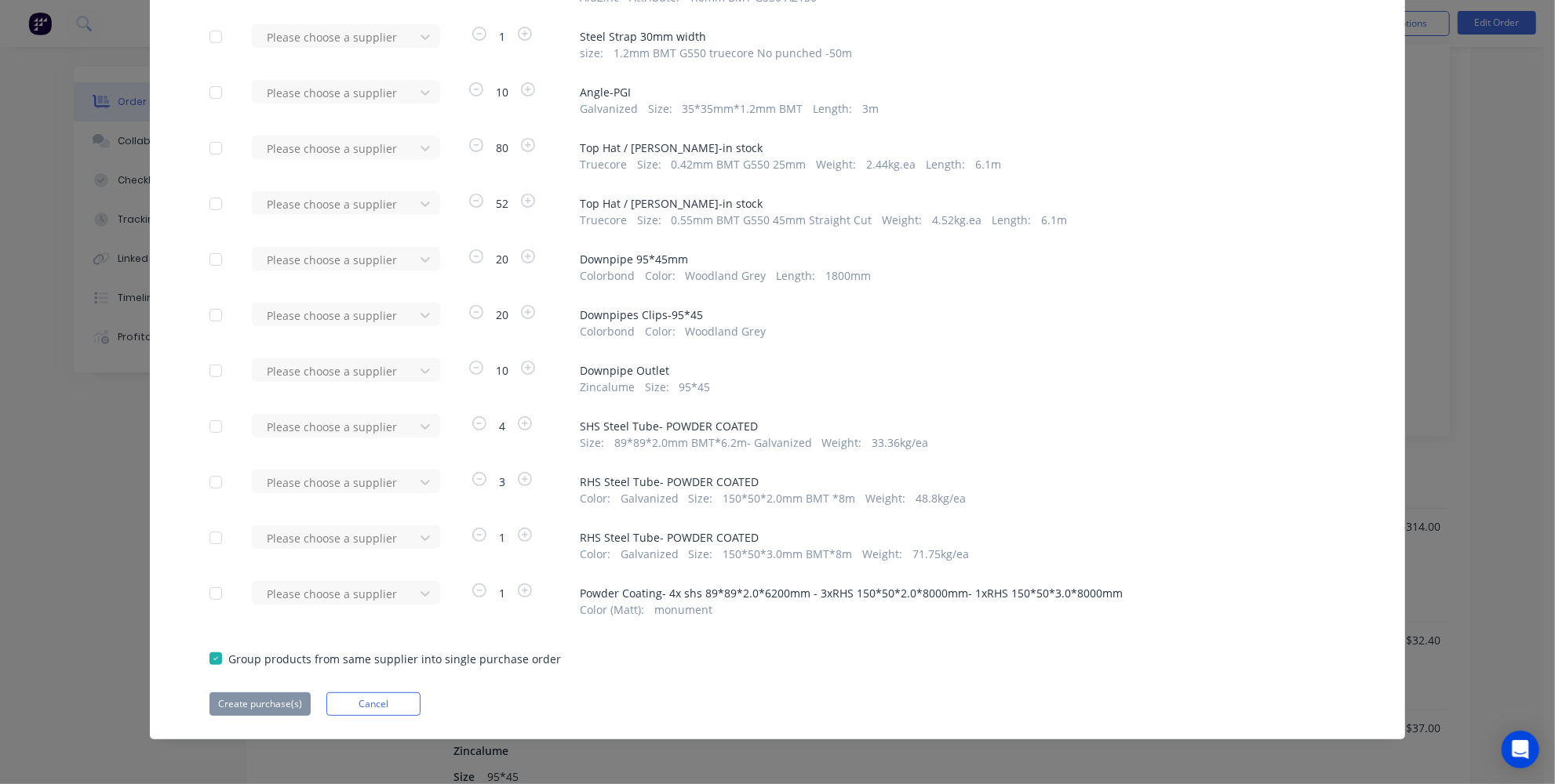
scroll to position [702, 0]
click at [210, 591] on div at bounding box center [216, 593] width 31 height 31
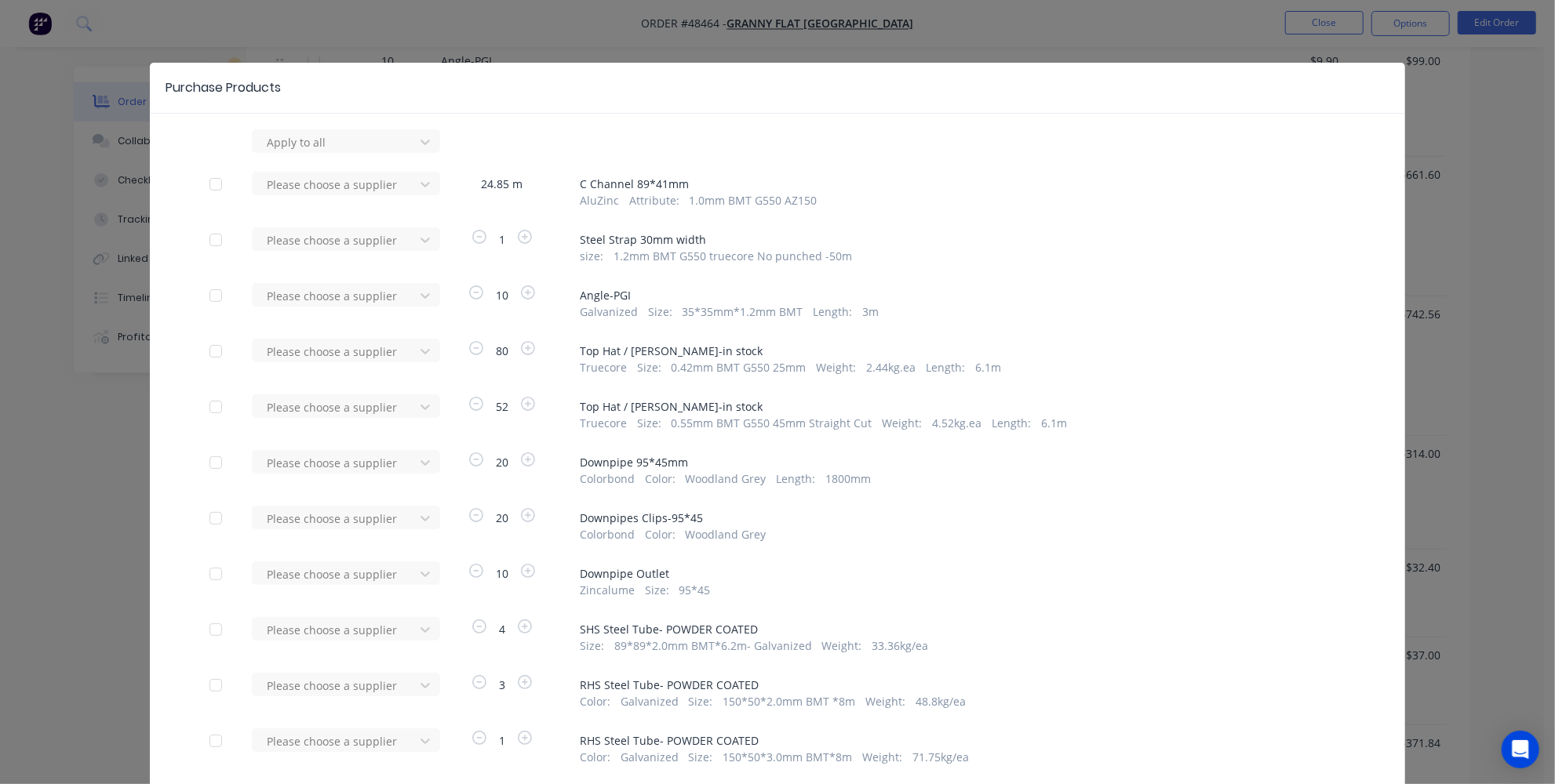
scroll to position [203, 0]
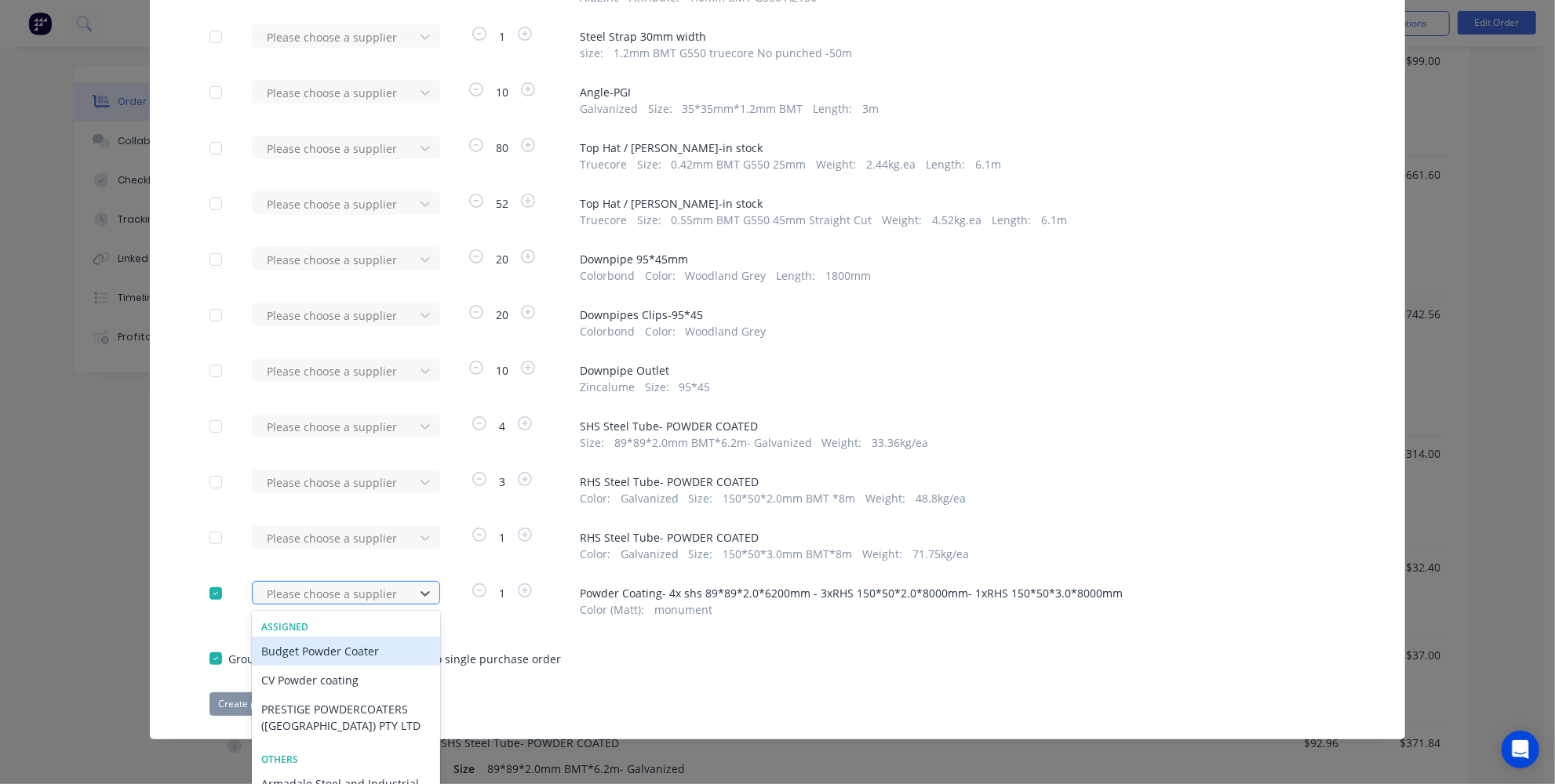
click at [358, 595] on div "34 results available. Use Up and Down to choose options, press Enter to select …" at bounding box center [338, 593] width 172 height 23
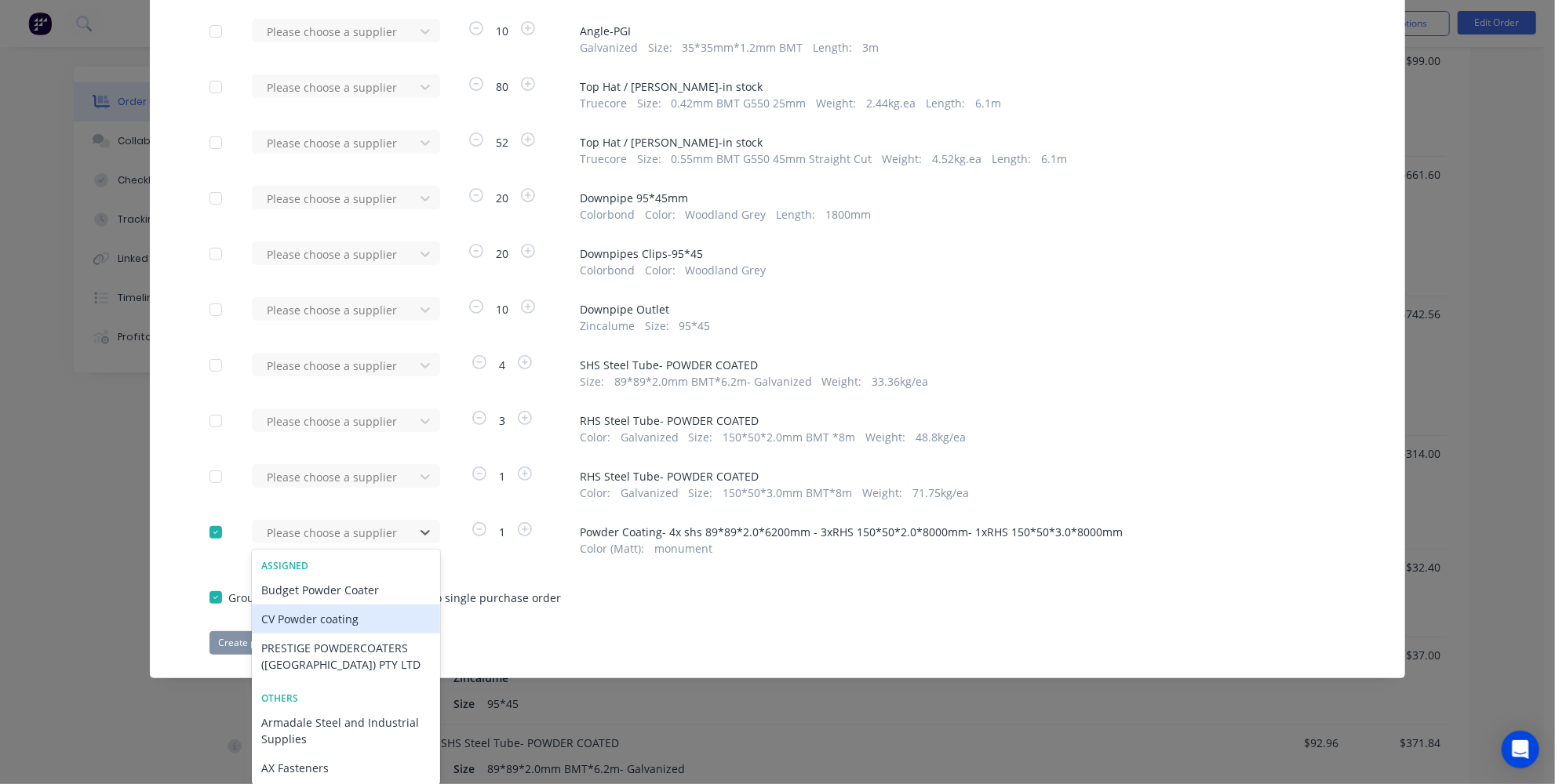
click at [345, 624] on div "CV Powder coating" at bounding box center [346, 619] width 189 height 29
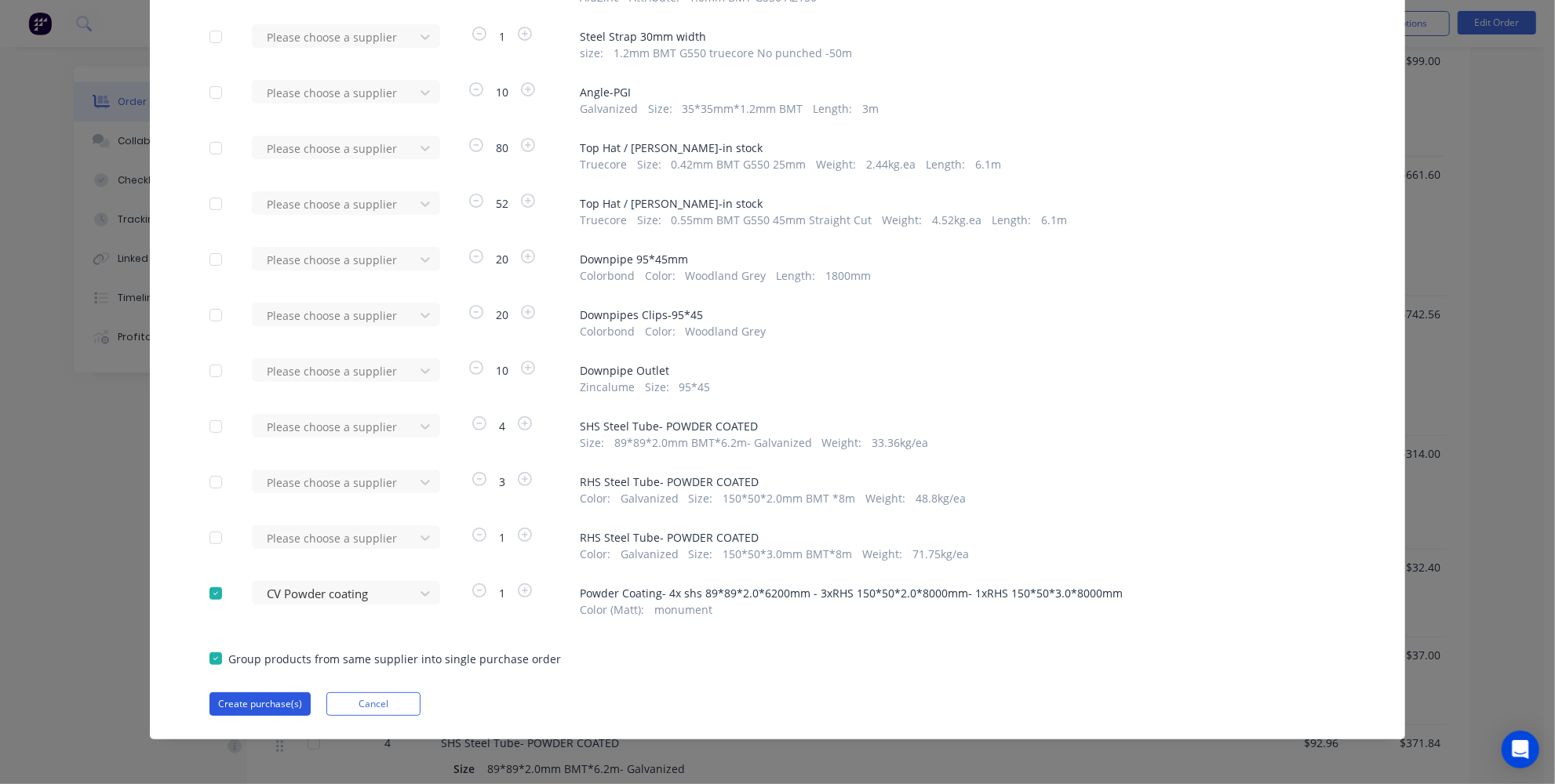
click at [251, 702] on button "Create purchase(s)" at bounding box center [259, 705] width 102 height 23
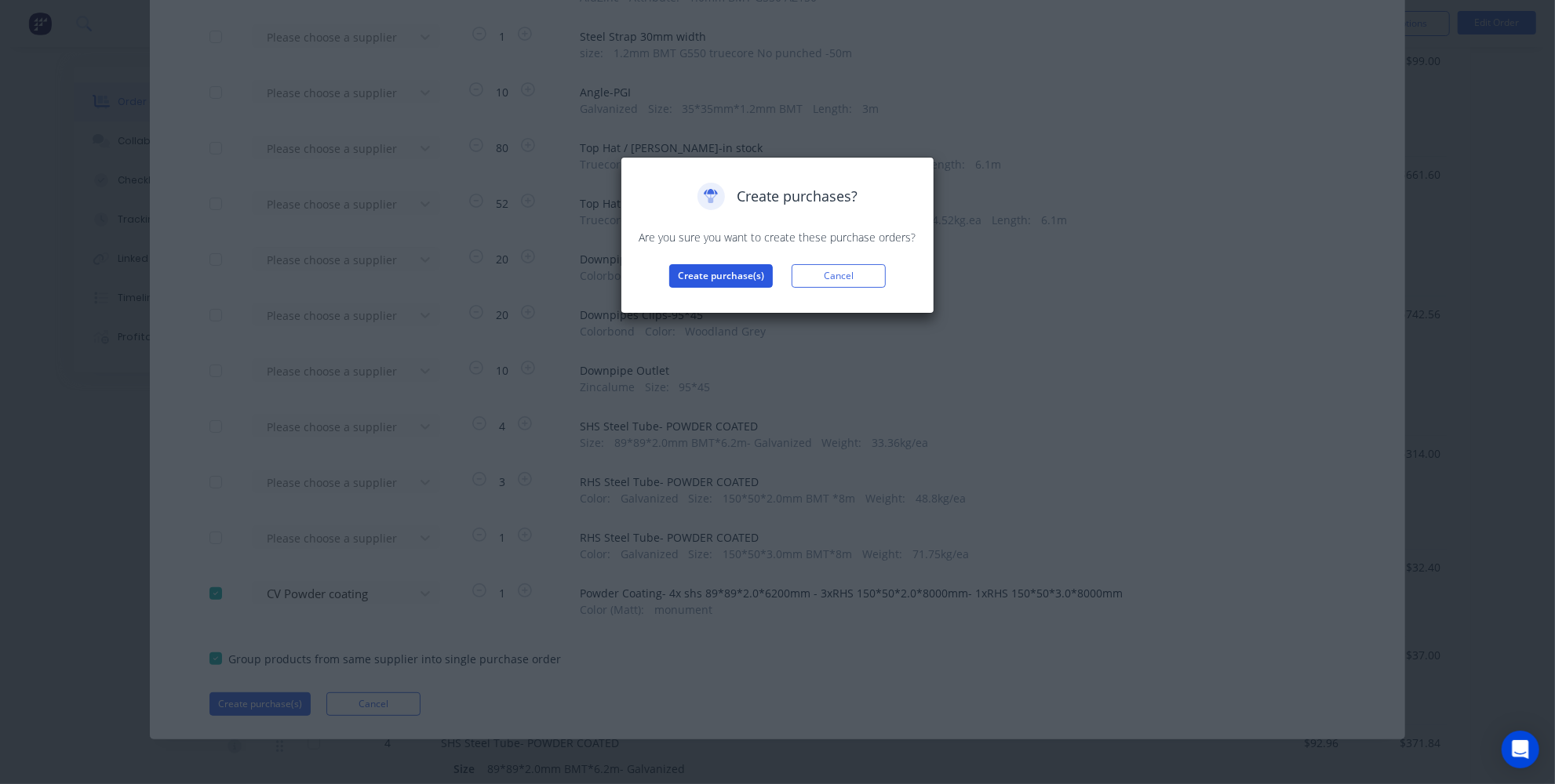
click at [744, 275] on button "Create purchase(s)" at bounding box center [720, 276] width 104 height 23
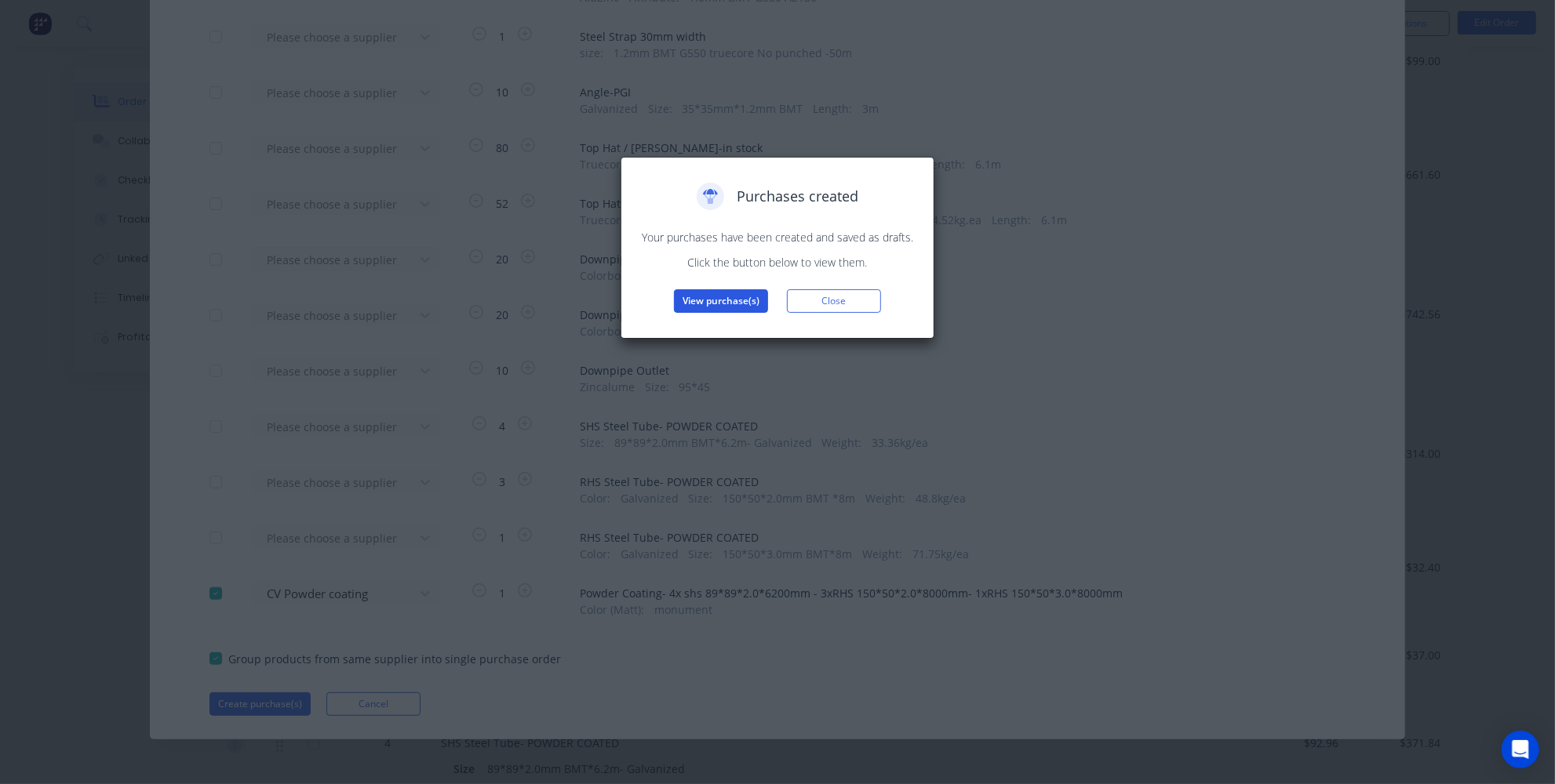
click at [739, 305] on button "View purchase(s)" at bounding box center [720, 301] width 94 height 23
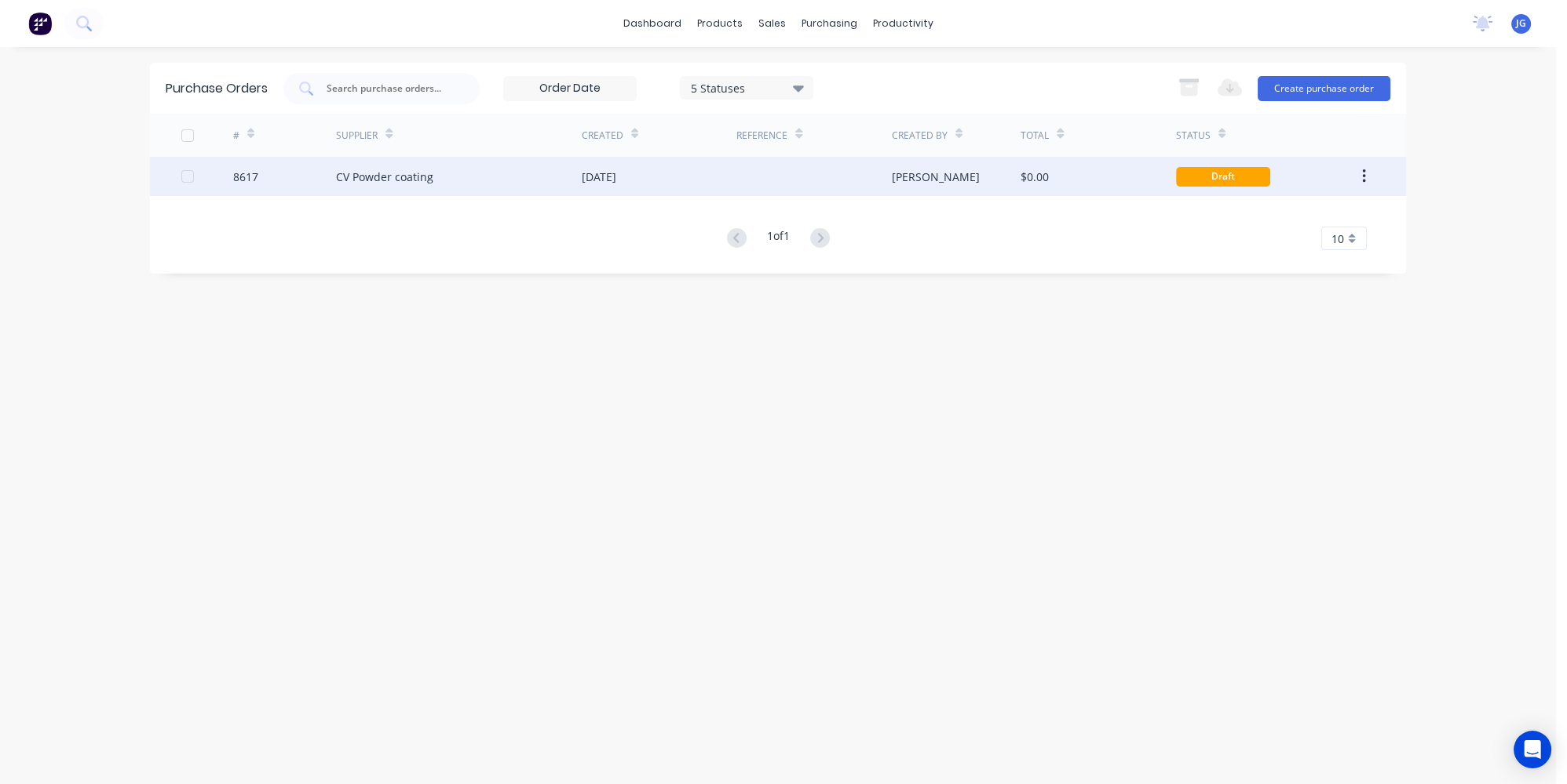
click at [448, 183] on div "CV Powder coating" at bounding box center [459, 176] width 246 height 40
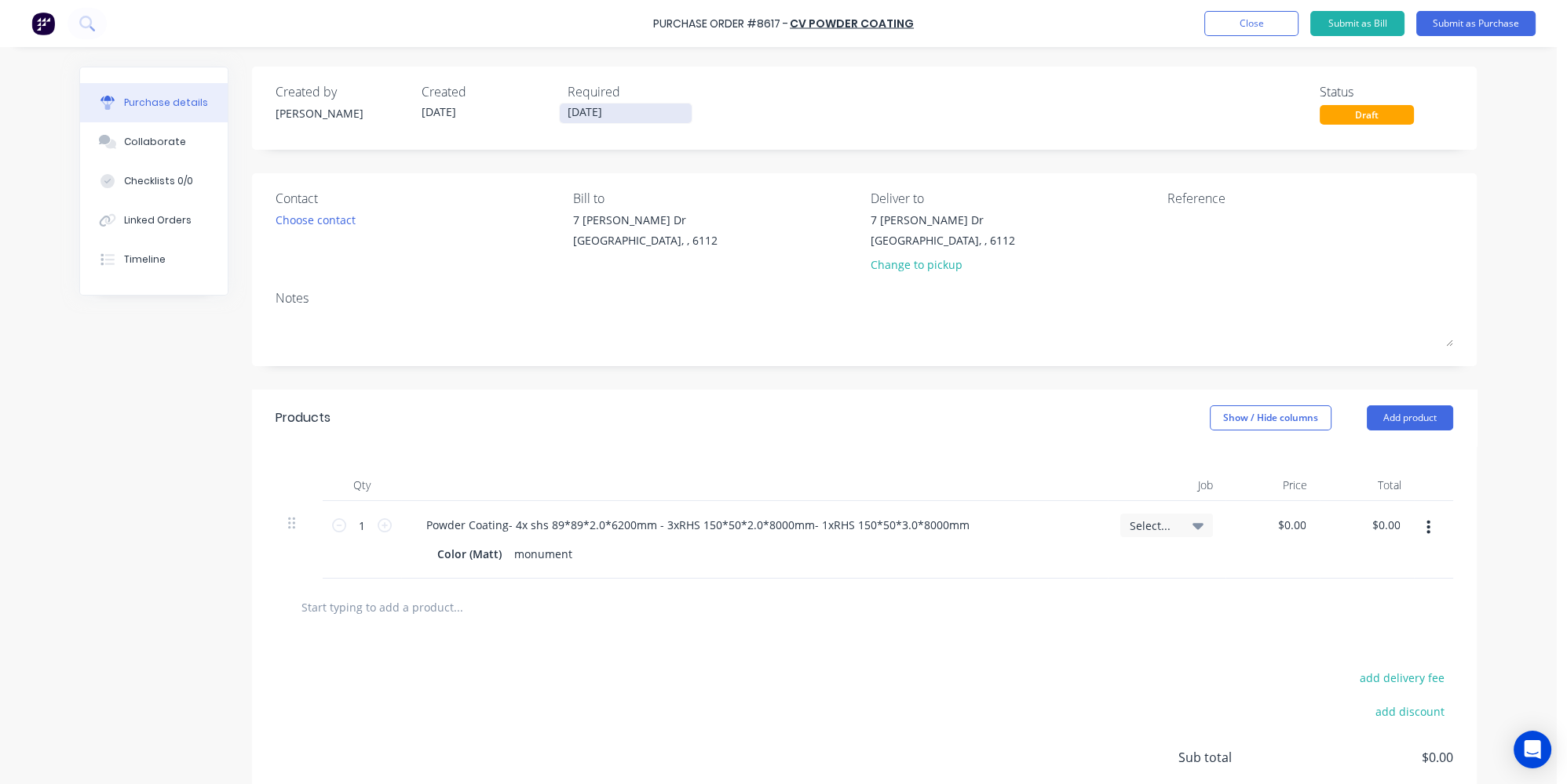
click at [608, 108] on input "09/09/25" at bounding box center [626, 113] width 132 height 19
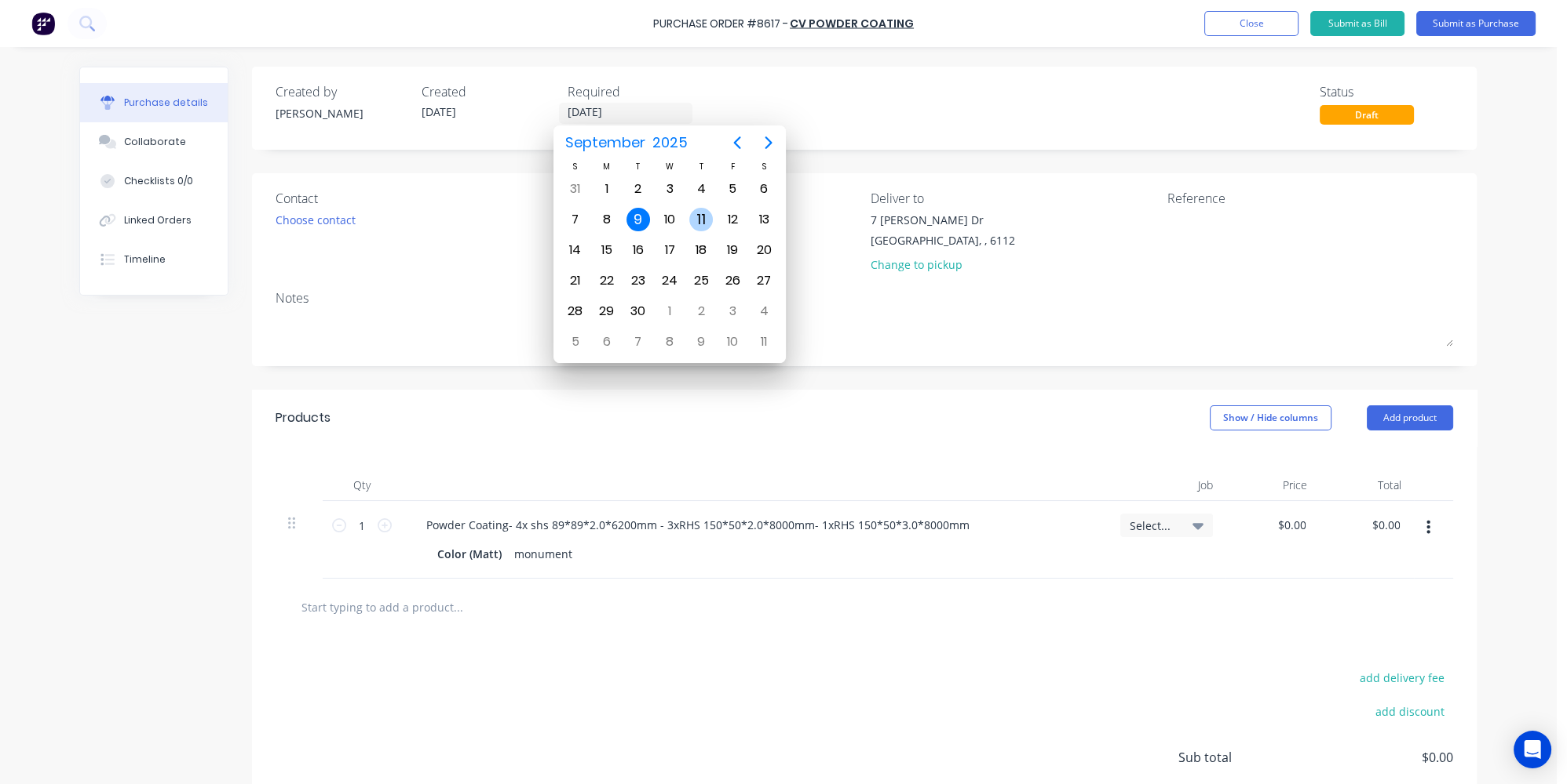
click at [704, 215] on div "11" at bounding box center [701, 220] width 23 height 23
type input "11/09/25"
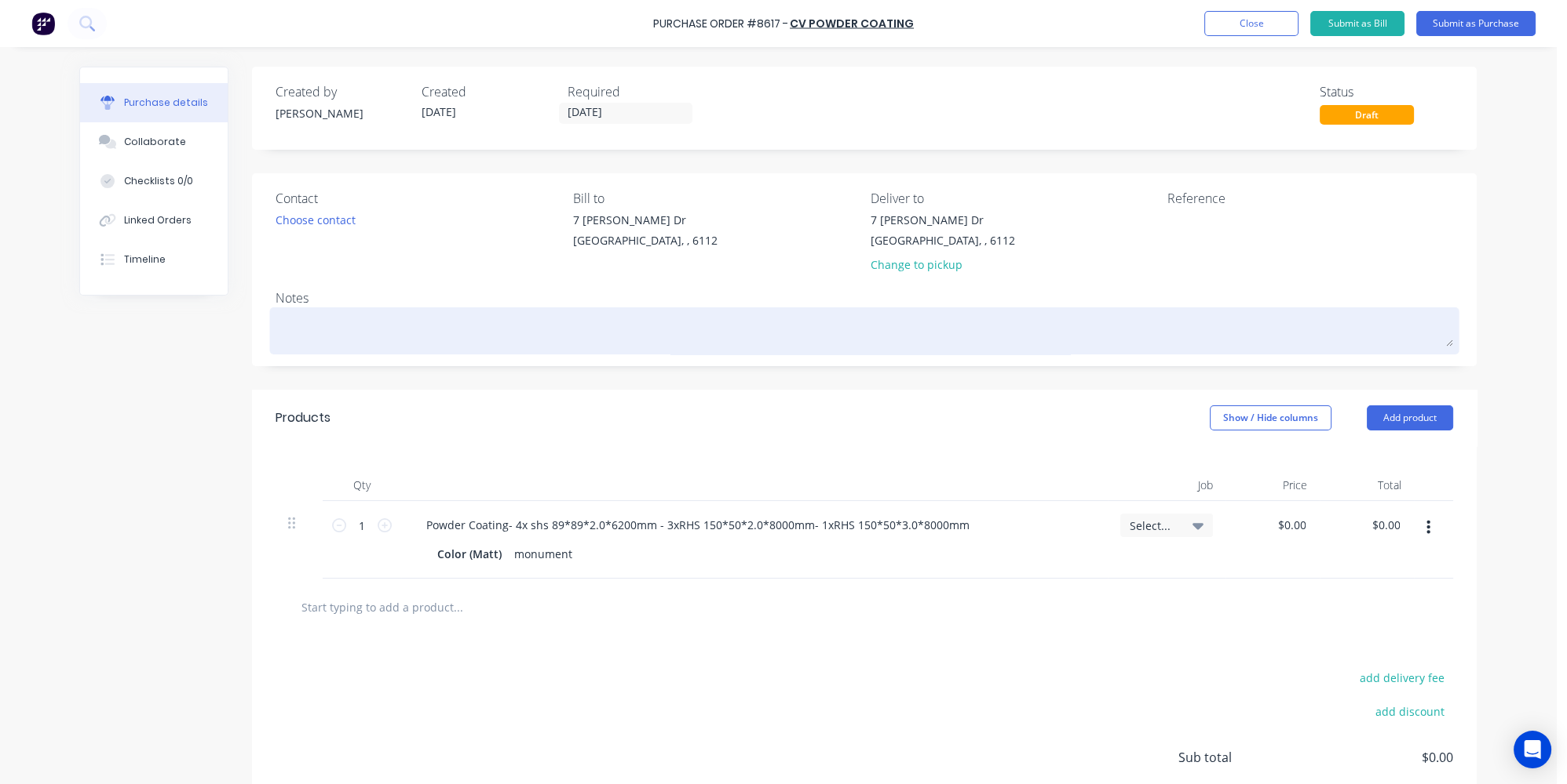
click at [433, 326] on textarea at bounding box center [864, 329] width 1178 height 35
type textarea "x"
type textarea "e"
type textarea "x"
type textarea "ex"
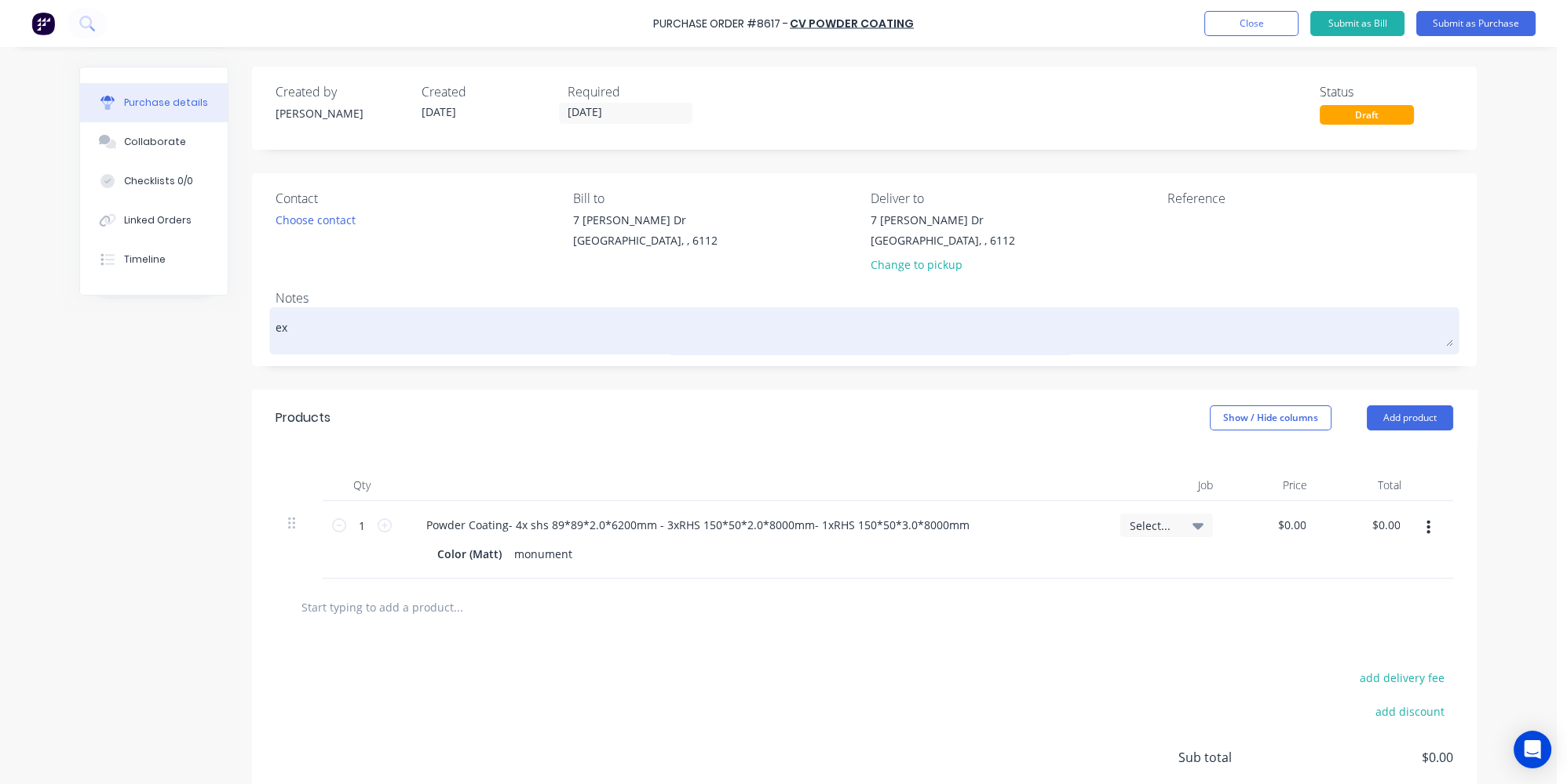
type textarea "x"
type textarea "exp"
type textarea "x"
type textarea "expr"
type textarea "x"
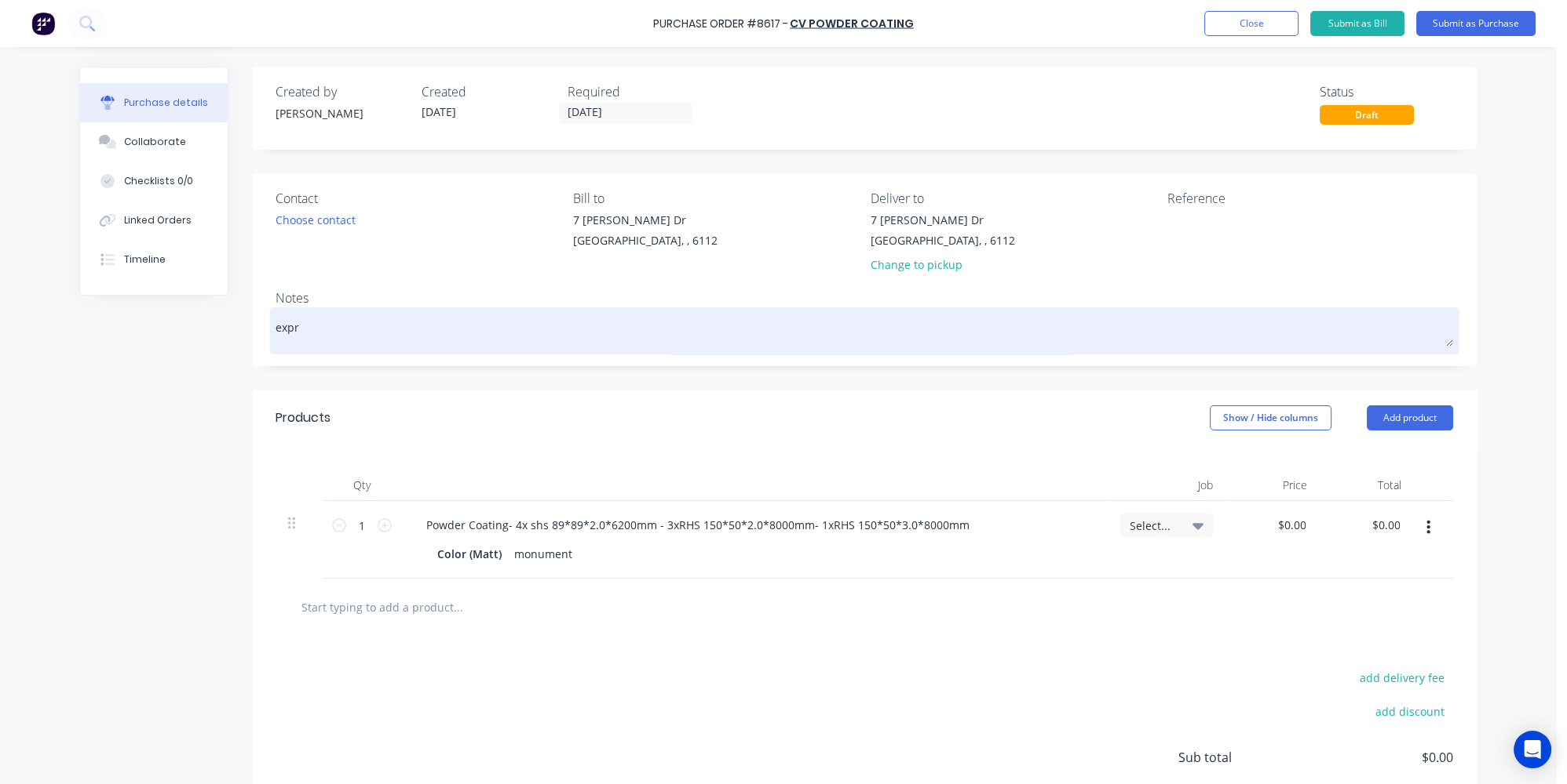
type textarea "expre"
type textarea "x"
type textarea "expres"
type textarea "x"
type textarea "expre"
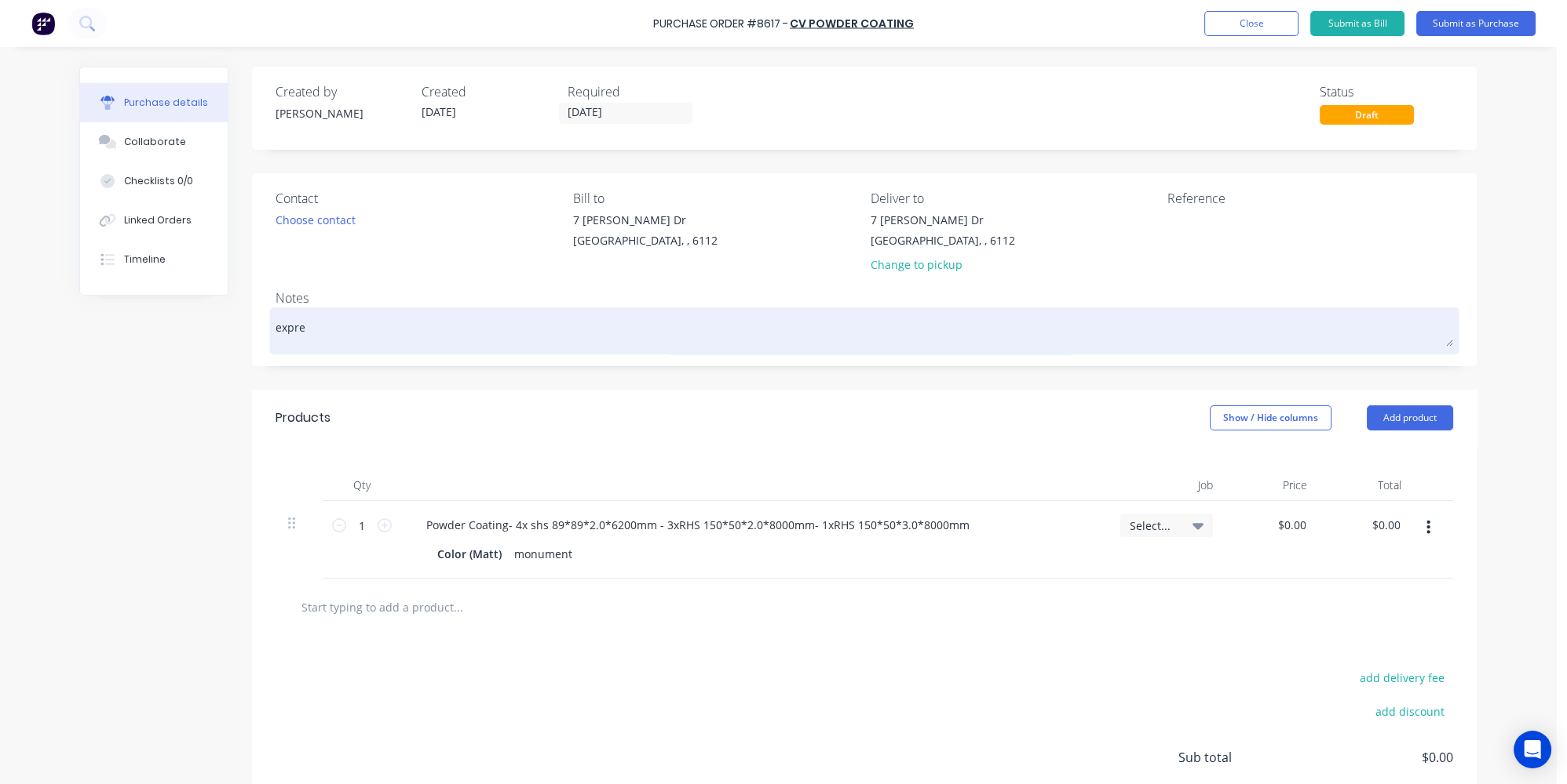
type textarea "x"
type textarea "expr"
type textarea "x"
type textarea "exp"
type textarea "x"
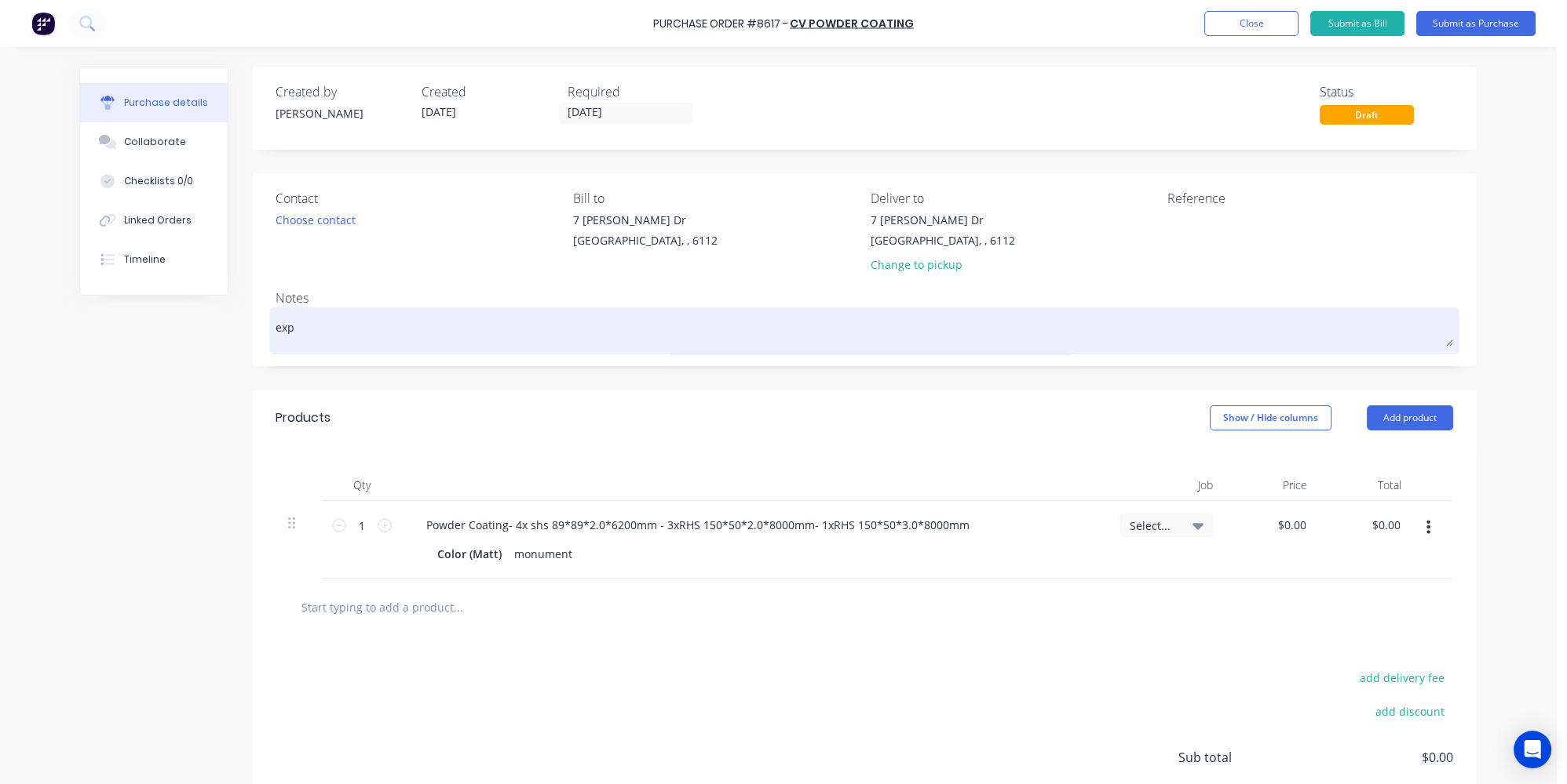
type textarea "ex"
type textarea "x"
type textarea "e"
type textarea "x"
type textarea "E"
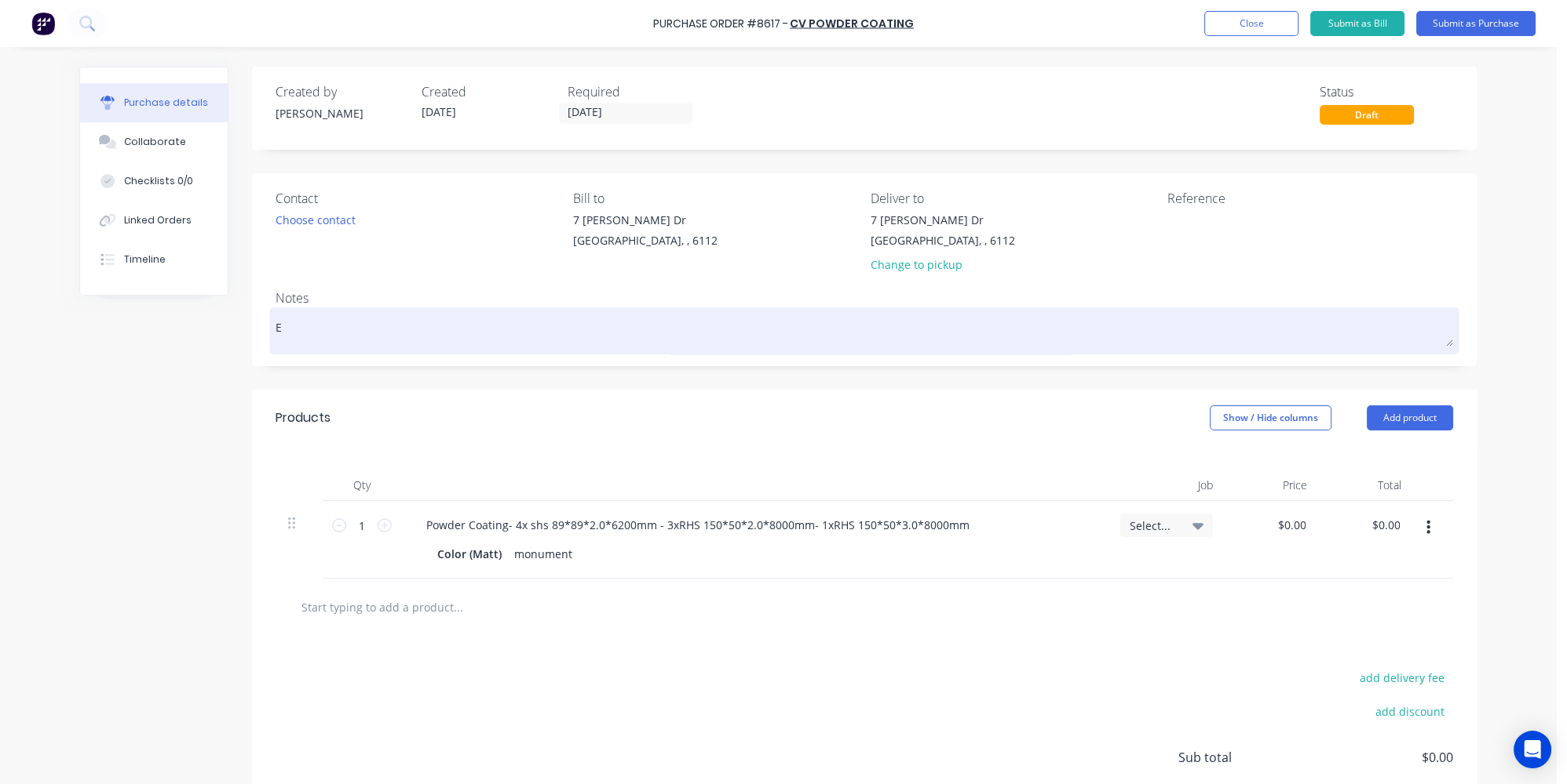
type textarea "x"
type textarea "Ex"
type textarea "x"
type textarea "Exp"
type textarea "x"
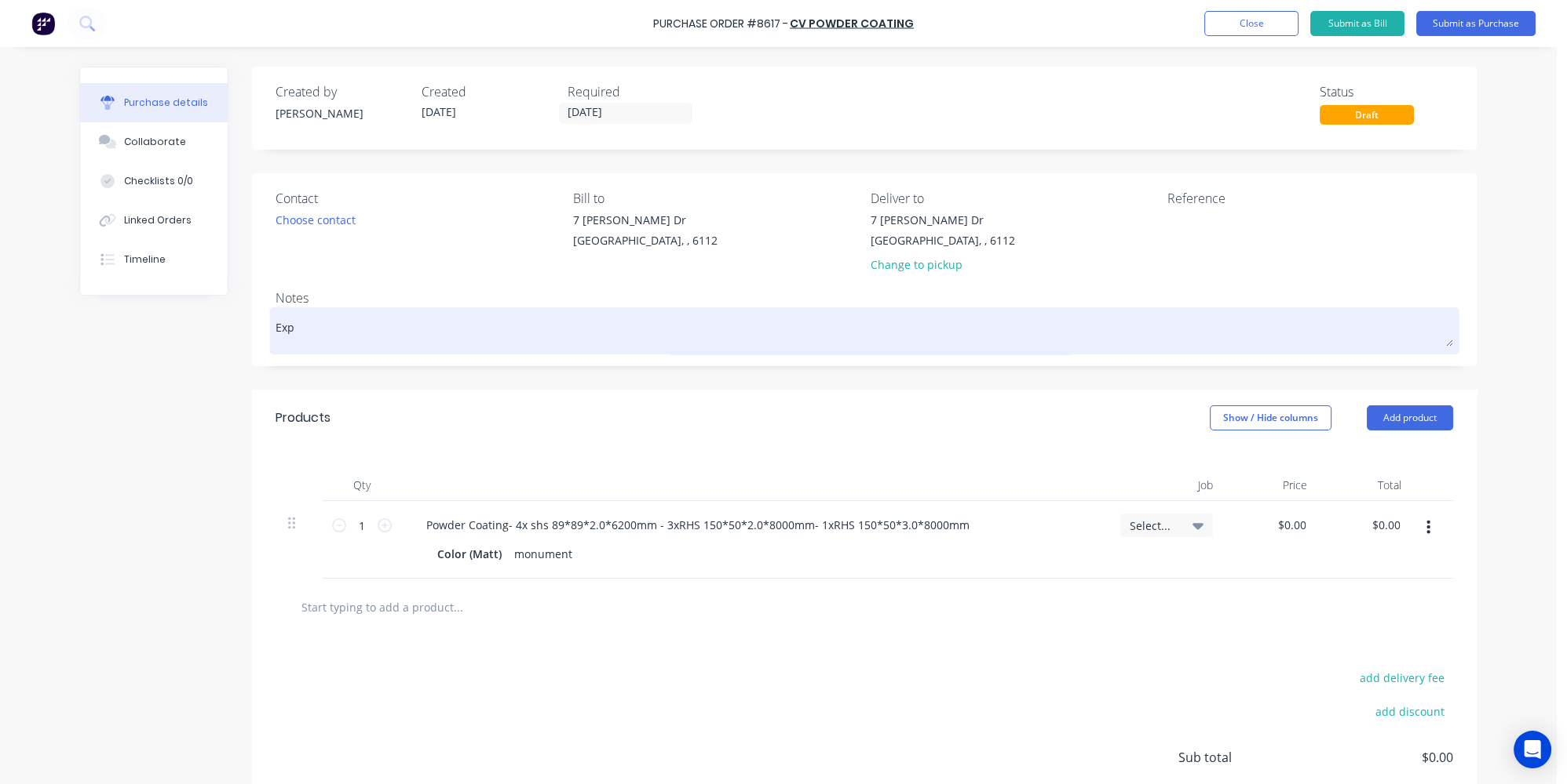
type textarea "Expr"
type textarea "x"
type textarea "Expre"
type textarea "x"
type textarea "Expres"
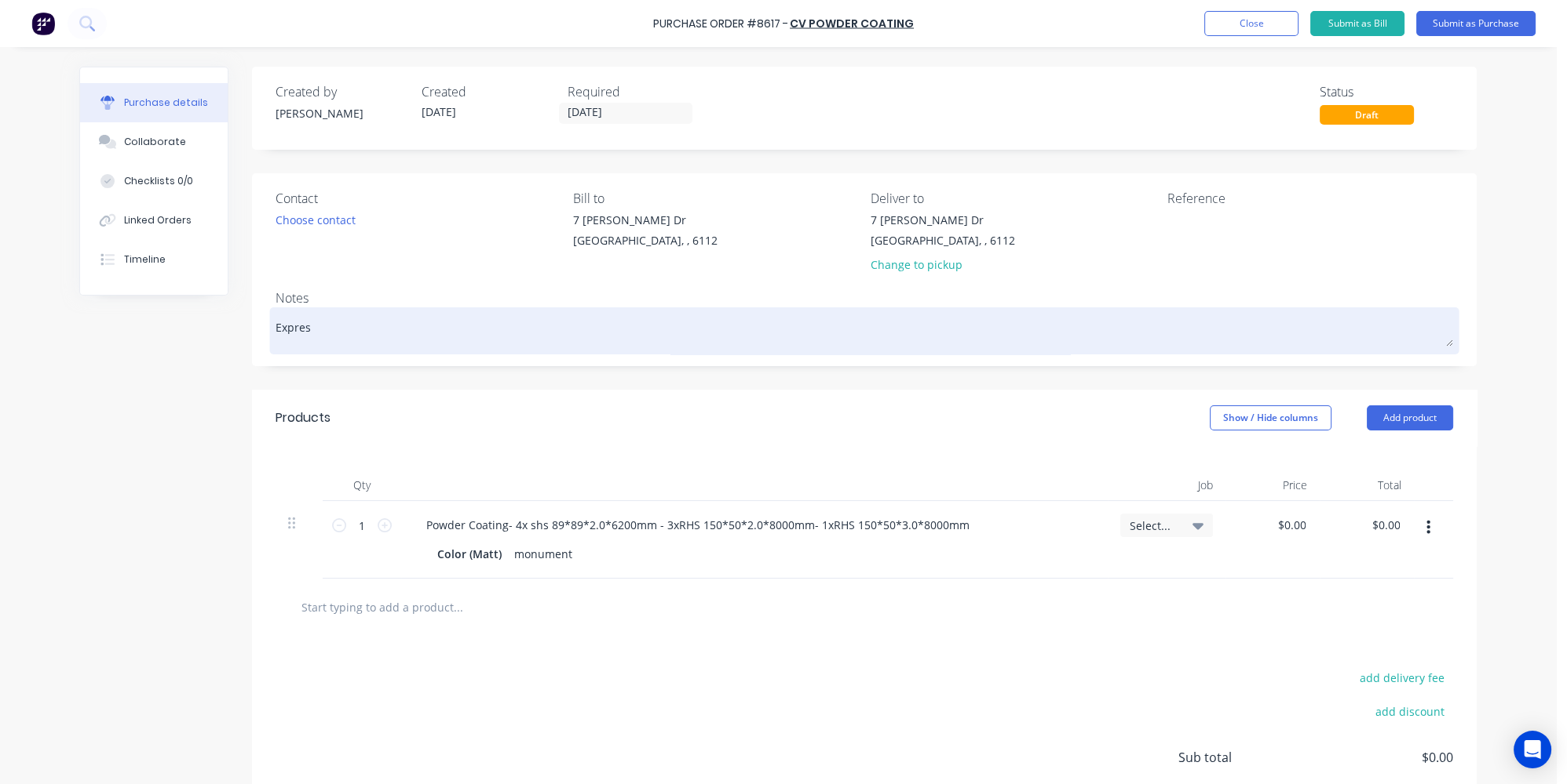
type textarea "x"
type textarea "Express"
type textarea "x"
type textarea "Express"
type textarea "x"
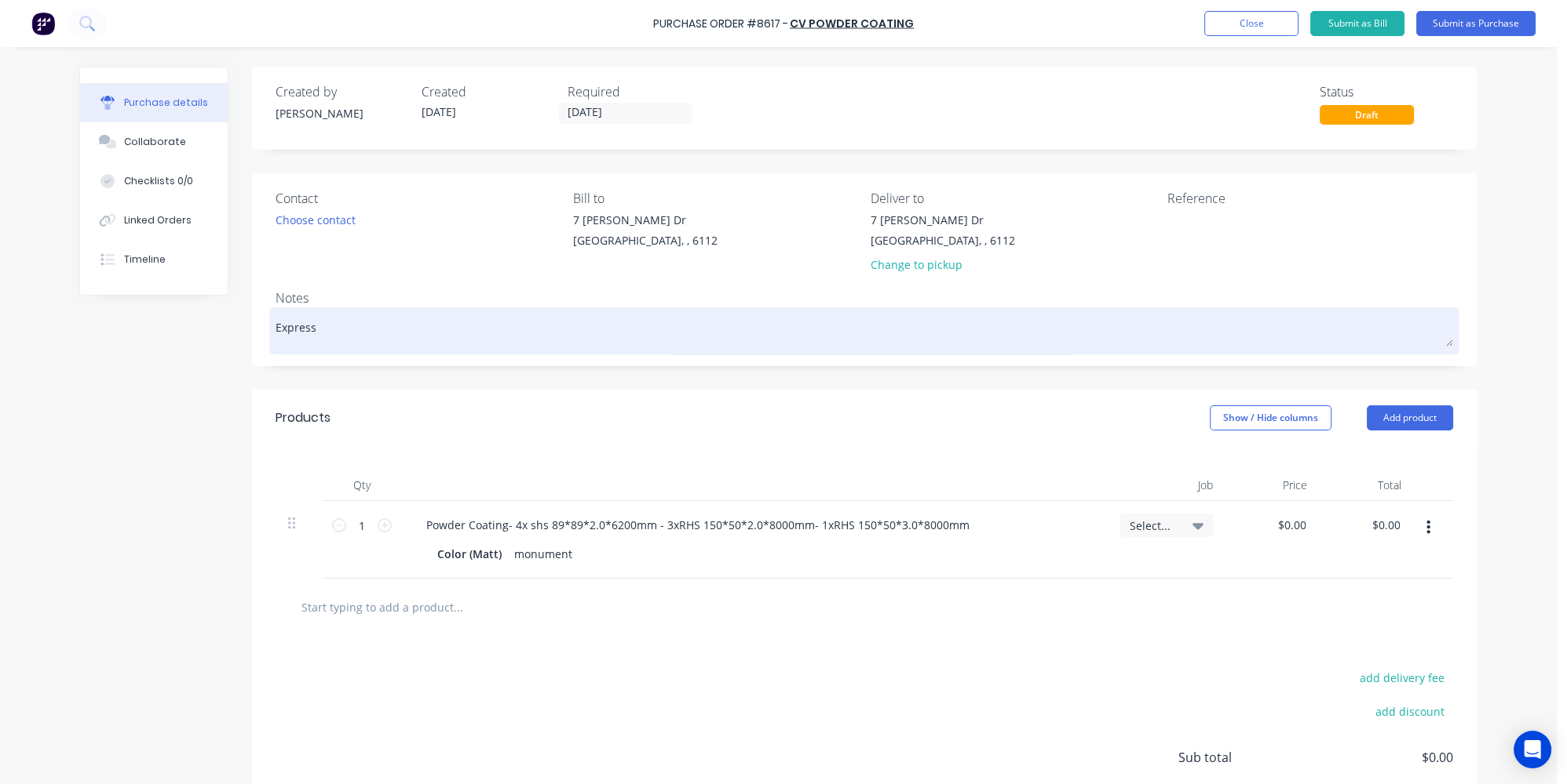
type textarea "Express j"
type textarea "x"
type textarea "Express jo"
type textarea "x"
type textarea "Express job"
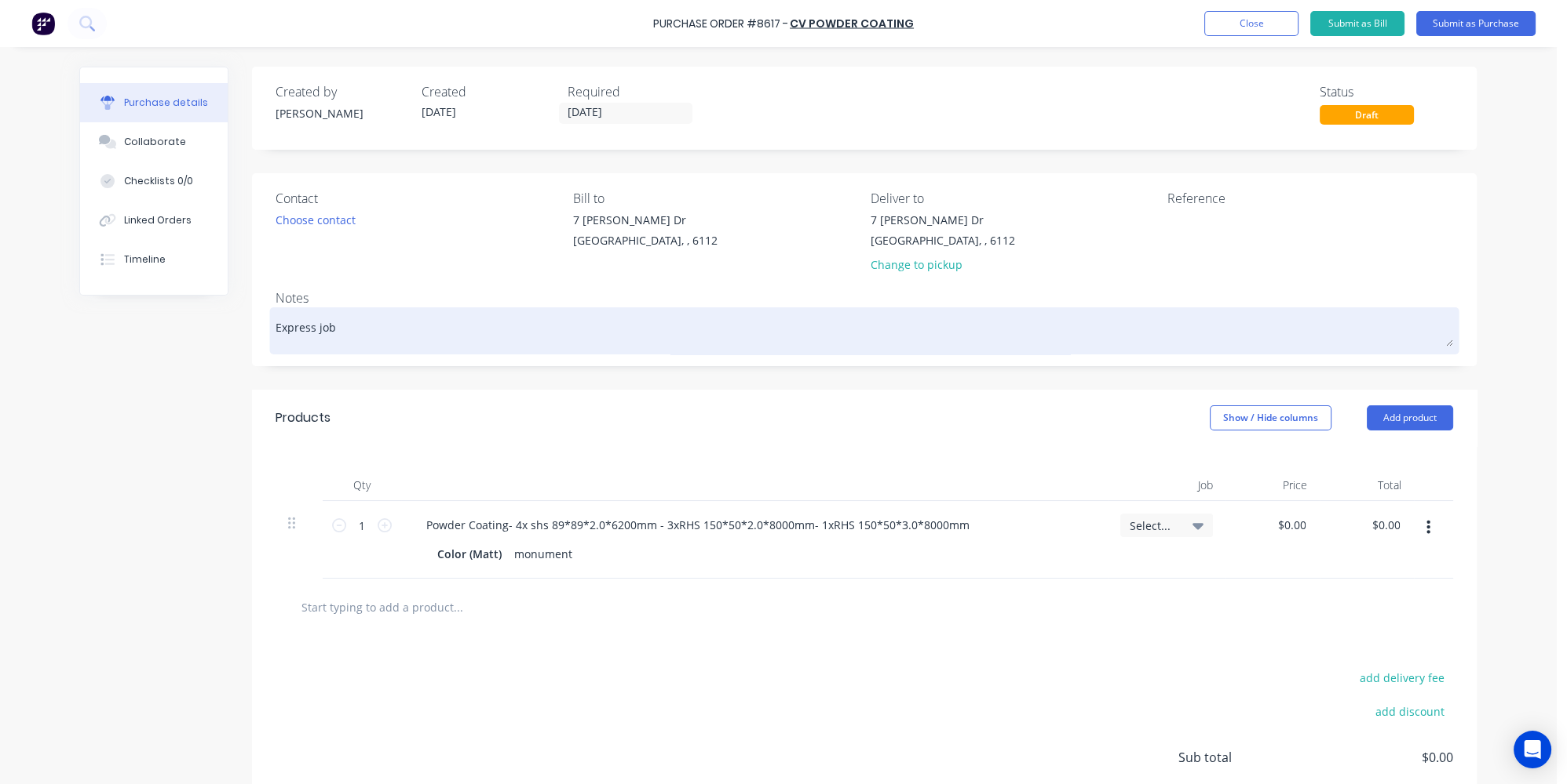
type textarea "x"
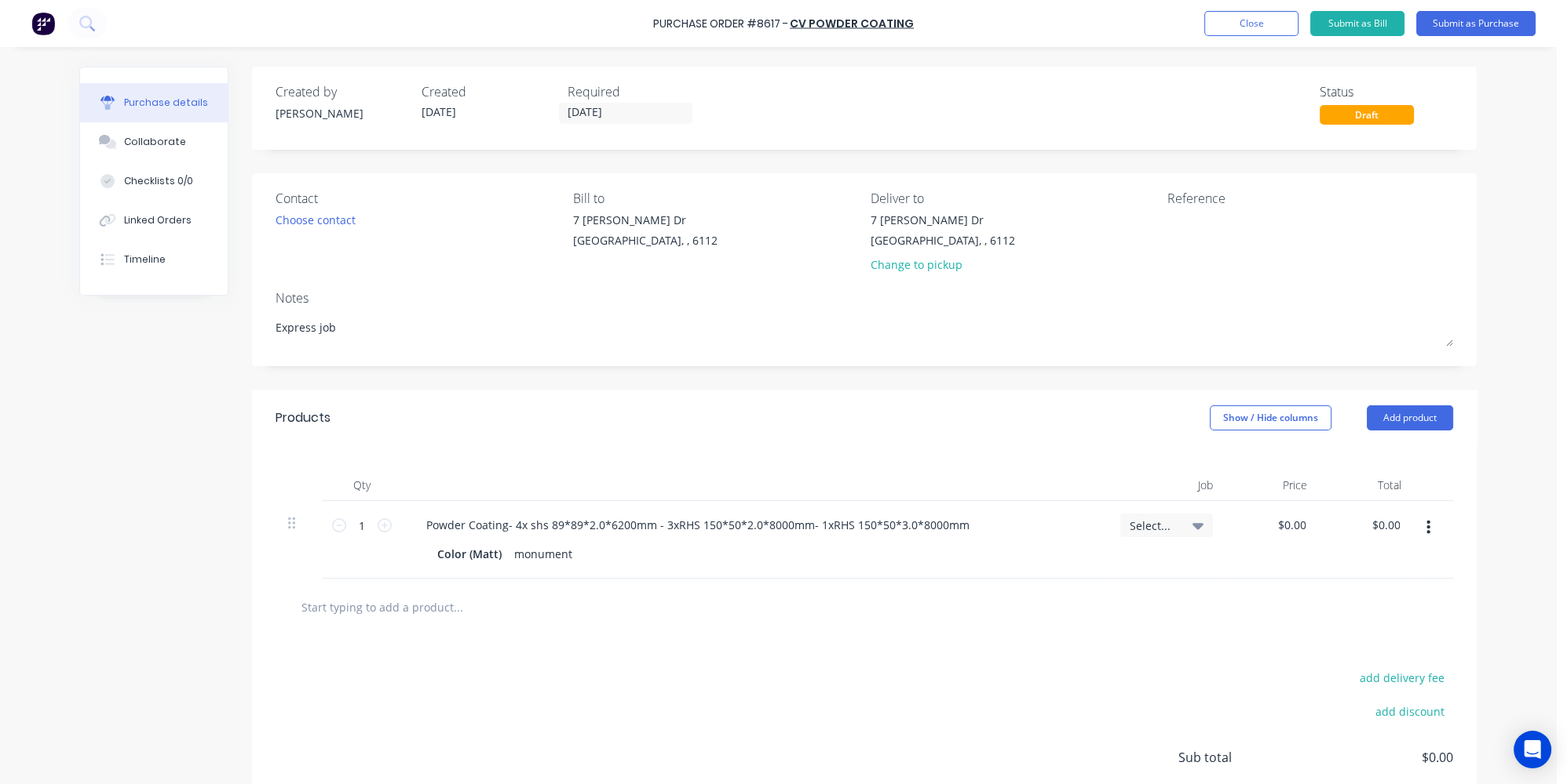
type textarea "Express job"
type textarea "x"
type textarea "Express job"
click at [681, 670] on div "add delivery fee add discount Sub total $0.00 Tax $0.00 Total $0.00" at bounding box center [864, 765] width 1224 height 258
click at [1467, 25] on button "Submit as Purchase" at bounding box center [1475, 23] width 119 height 25
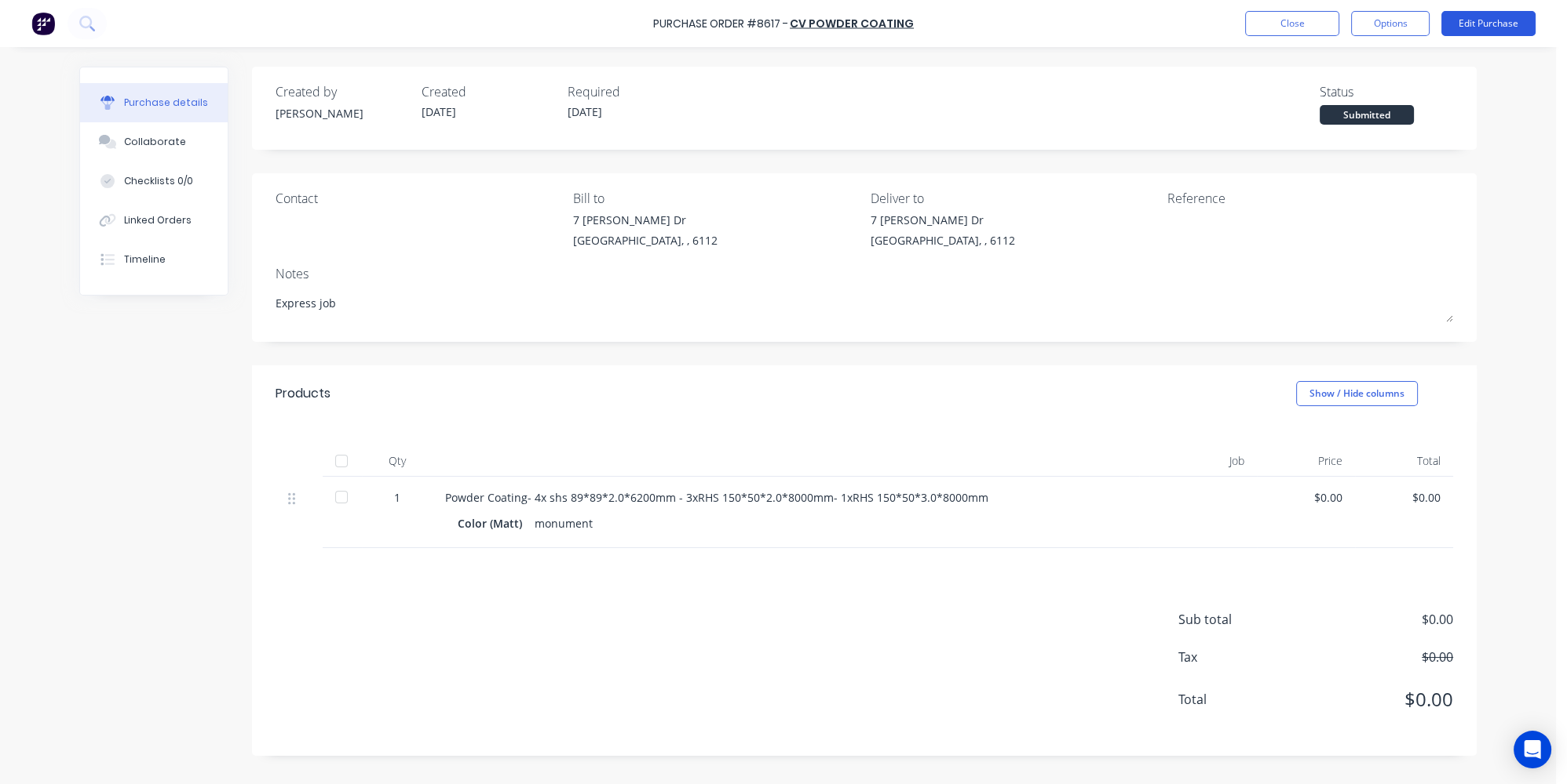
click at [1463, 23] on button "Edit Purchase" at bounding box center [1488, 23] width 94 height 25
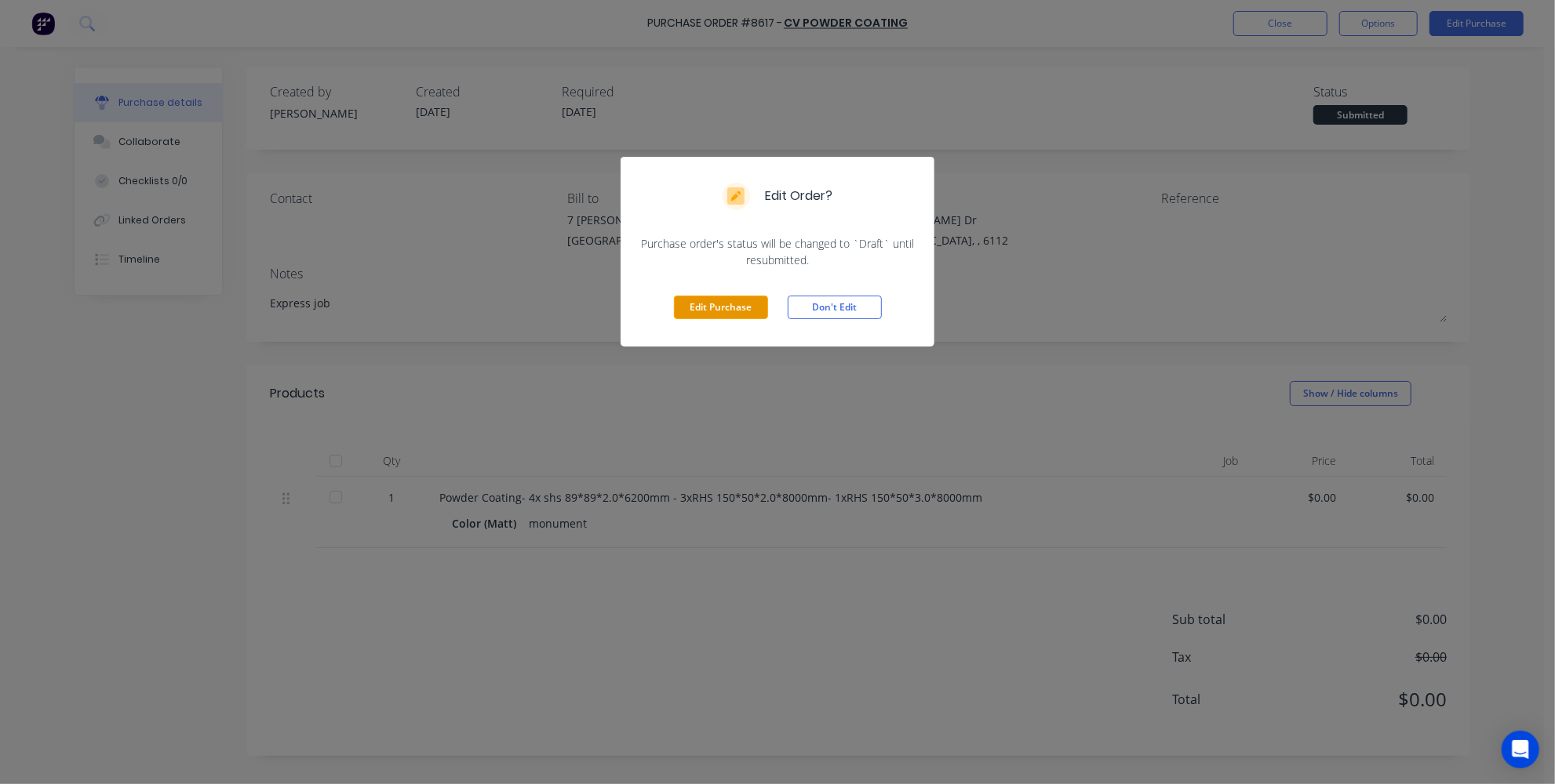
click at [754, 311] on button "Edit Purchase" at bounding box center [720, 308] width 94 height 23
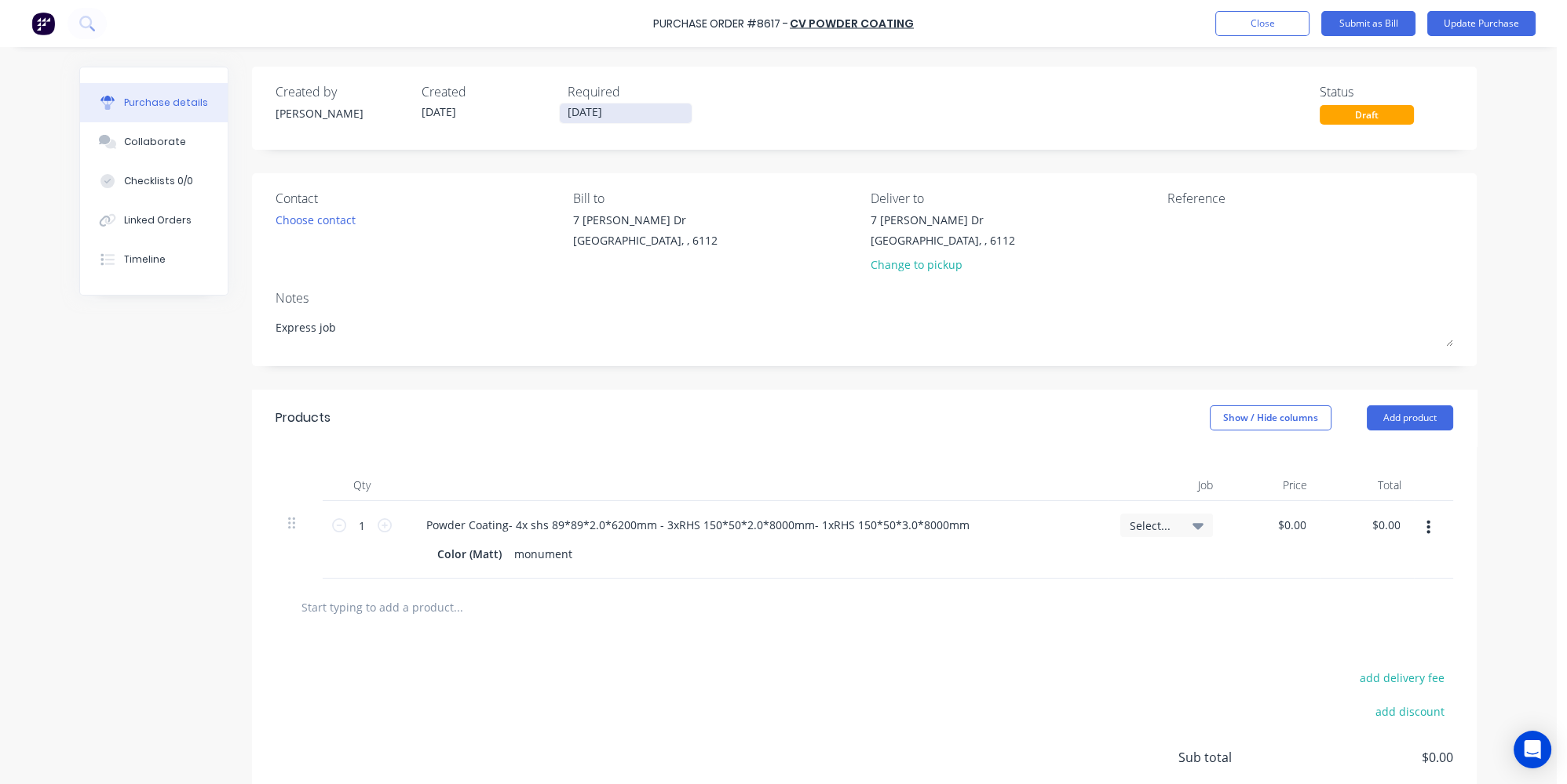
click at [593, 114] on input "11/09/25" at bounding box center [626, 113] width 132 height 19
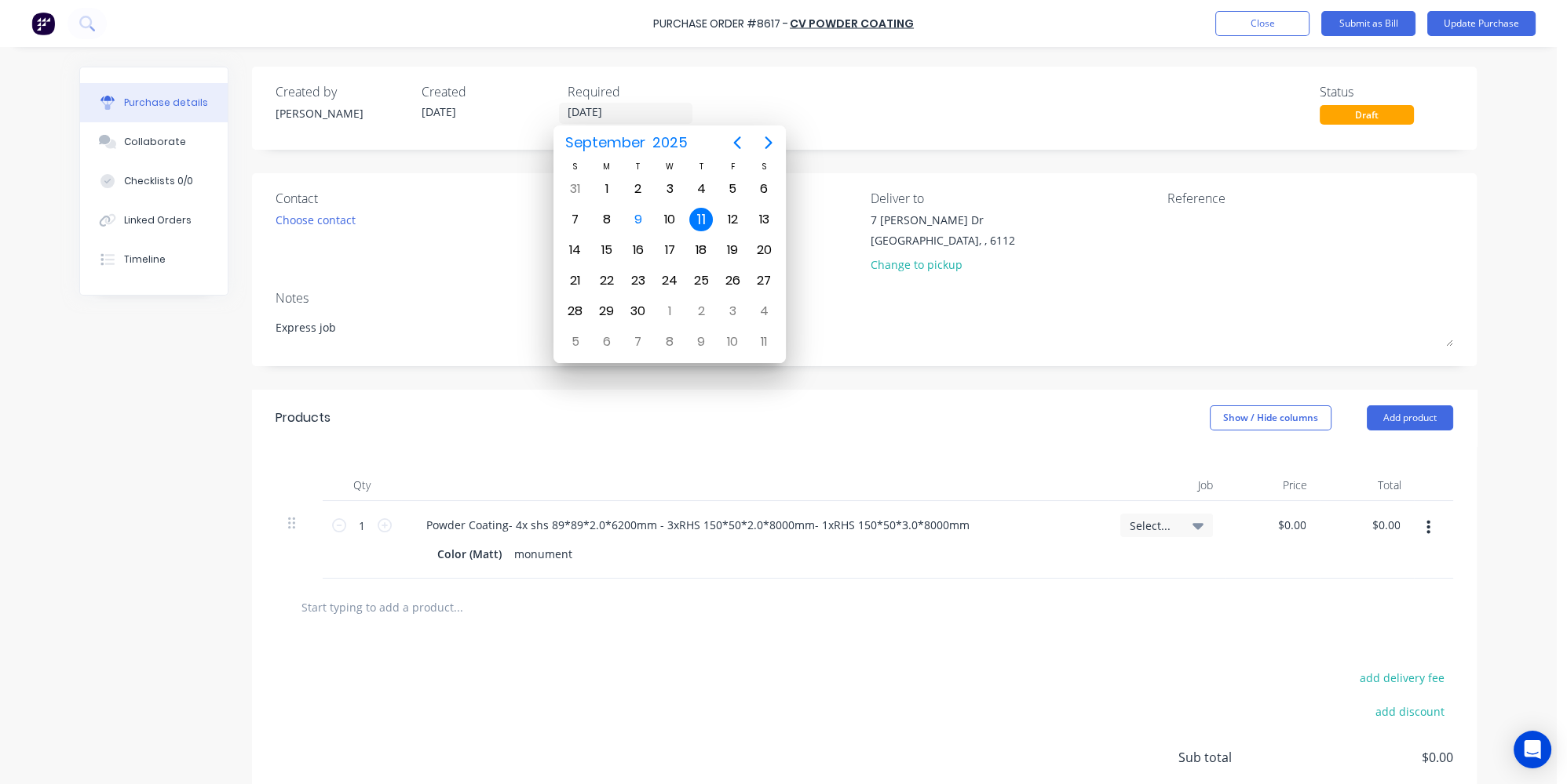
click at [710, 397] on div "Products Show / Hide columns Add product" at bounding box center [864, 418] width 1224 height 56
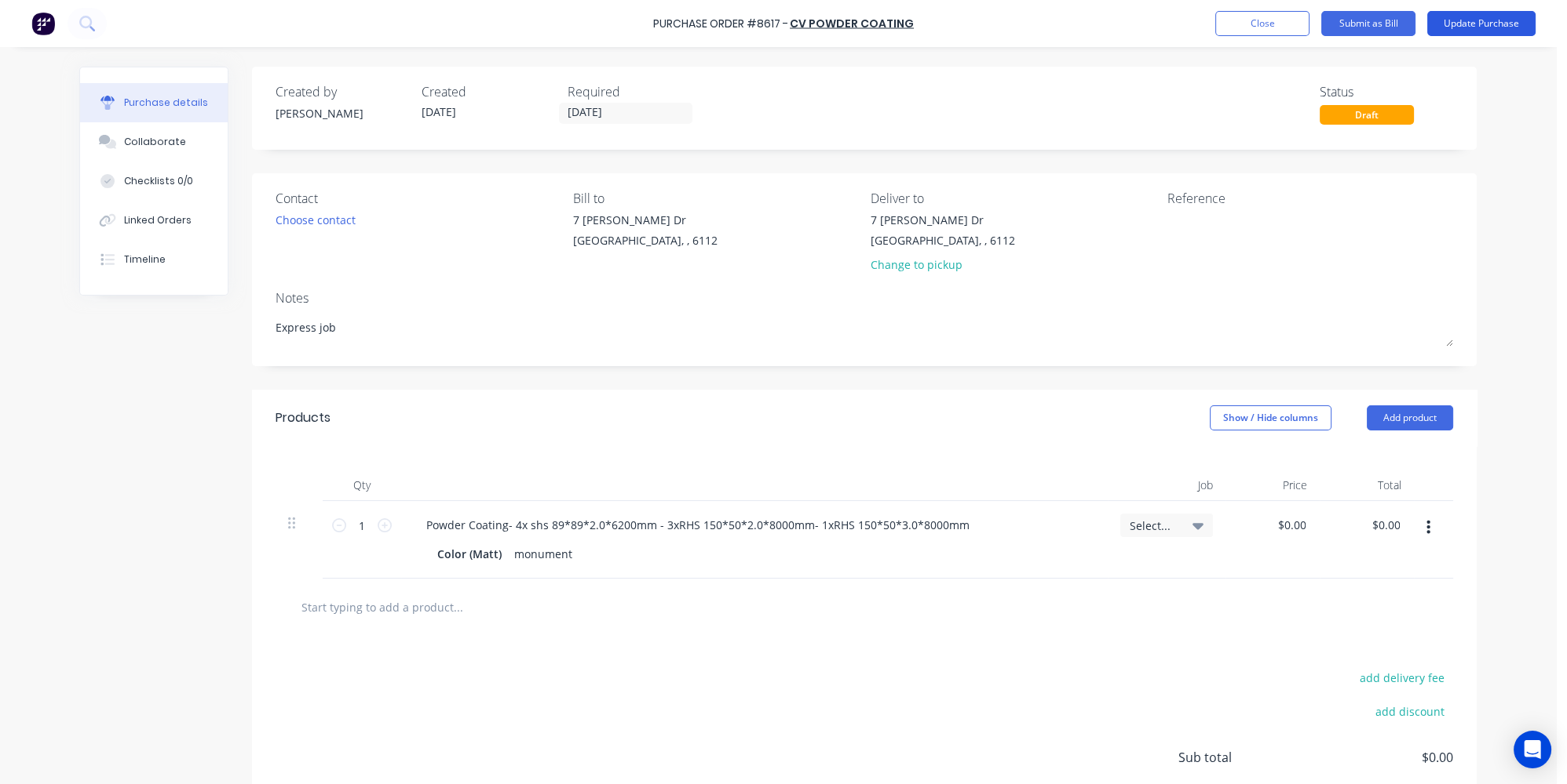
click at [1460, 27] on button "Update Purchase" at bounding box center [1481, 23] width 108 height 25
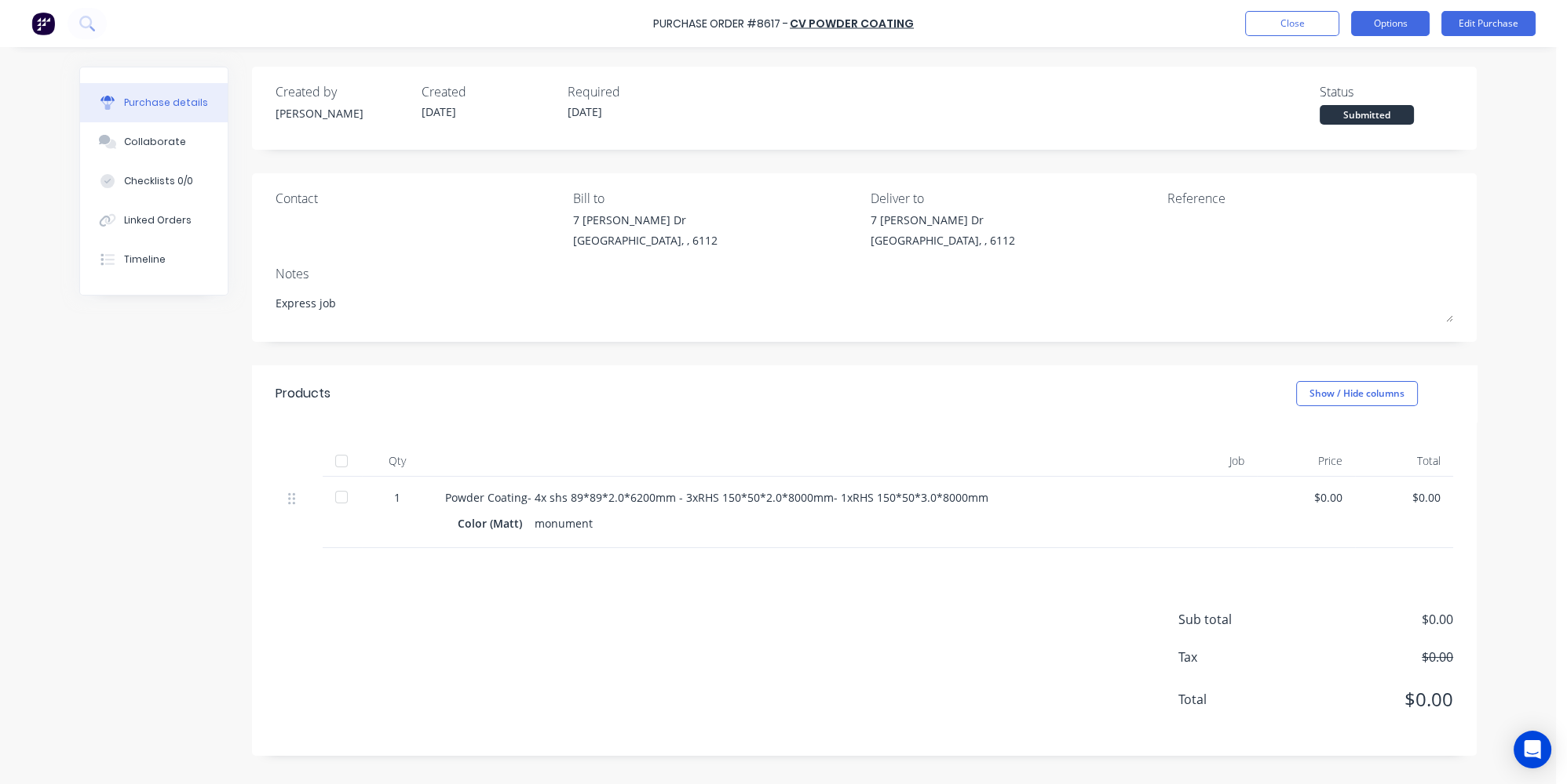
click at [1398, 25] on button "Options" at bounding box center [1390, 23] width 78 height 25
click at [1320, 64] on div "Print / Email" at bounding box center [1354, 64] width 121 height 23
click at [1324, 122] on div "Without pricing" at bounding box center [1354, 127] width 121 height 23
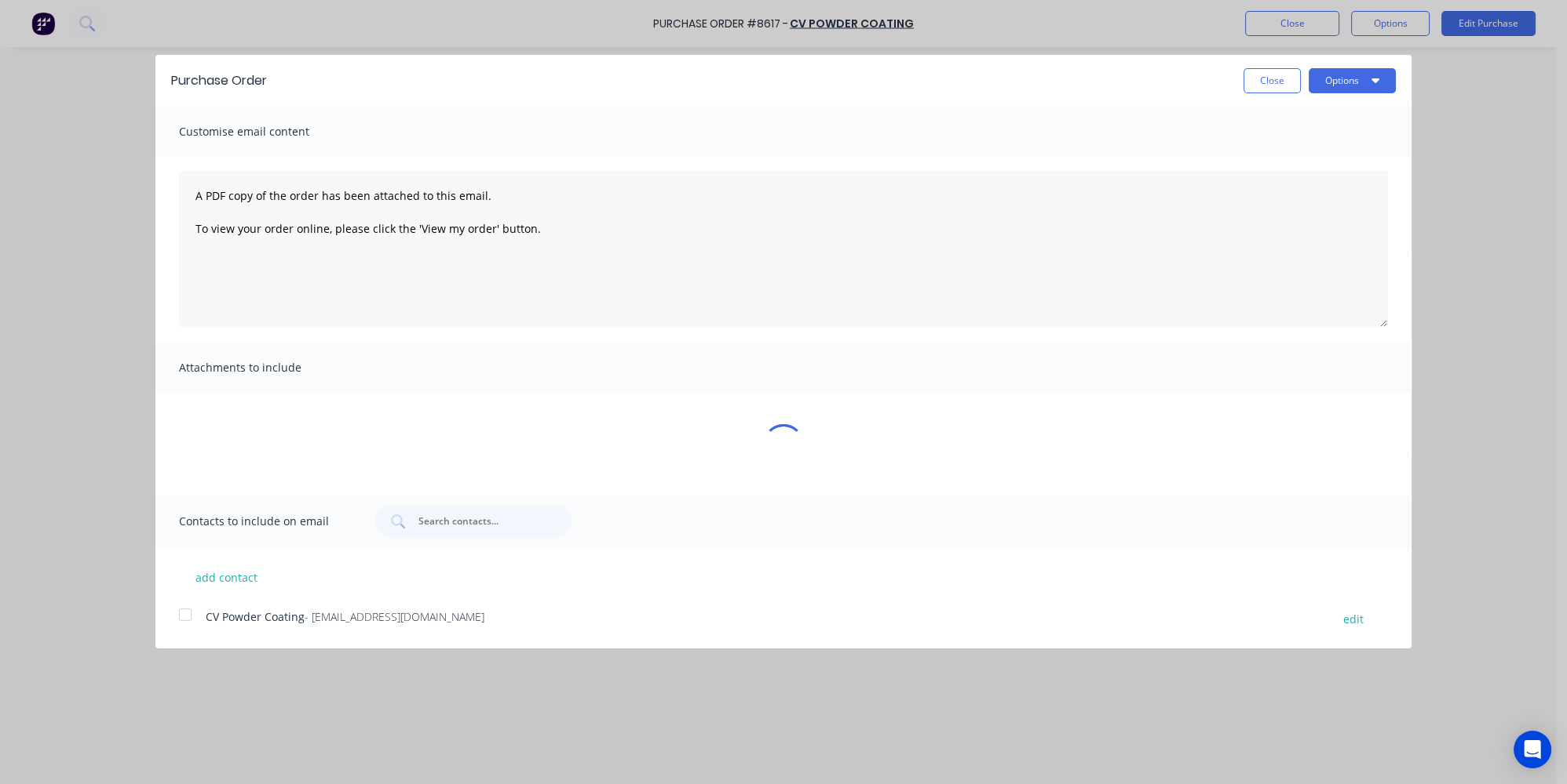
type textarea "x"
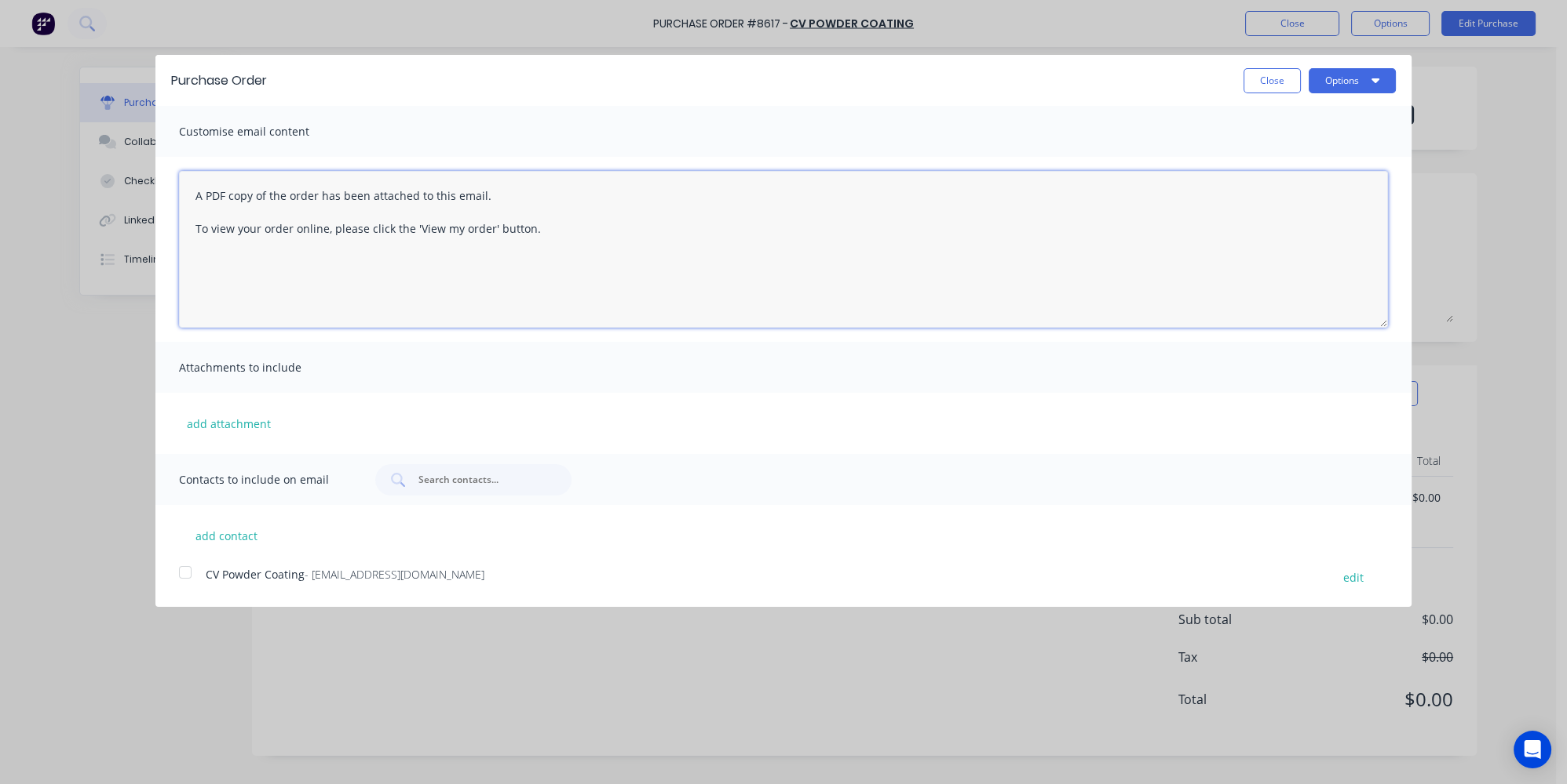
click at [193, 195] on textarea "A PDF copy of the order has been attached to this email. To view your order onl…" at bounding box center [784, 250] width 1209 height 157
click at [187, 577] on div at bounding box center [185, 572] width 31 height 31
type textarea "Hey team , please find attached express job, thanks A PDF copy of the order has…"
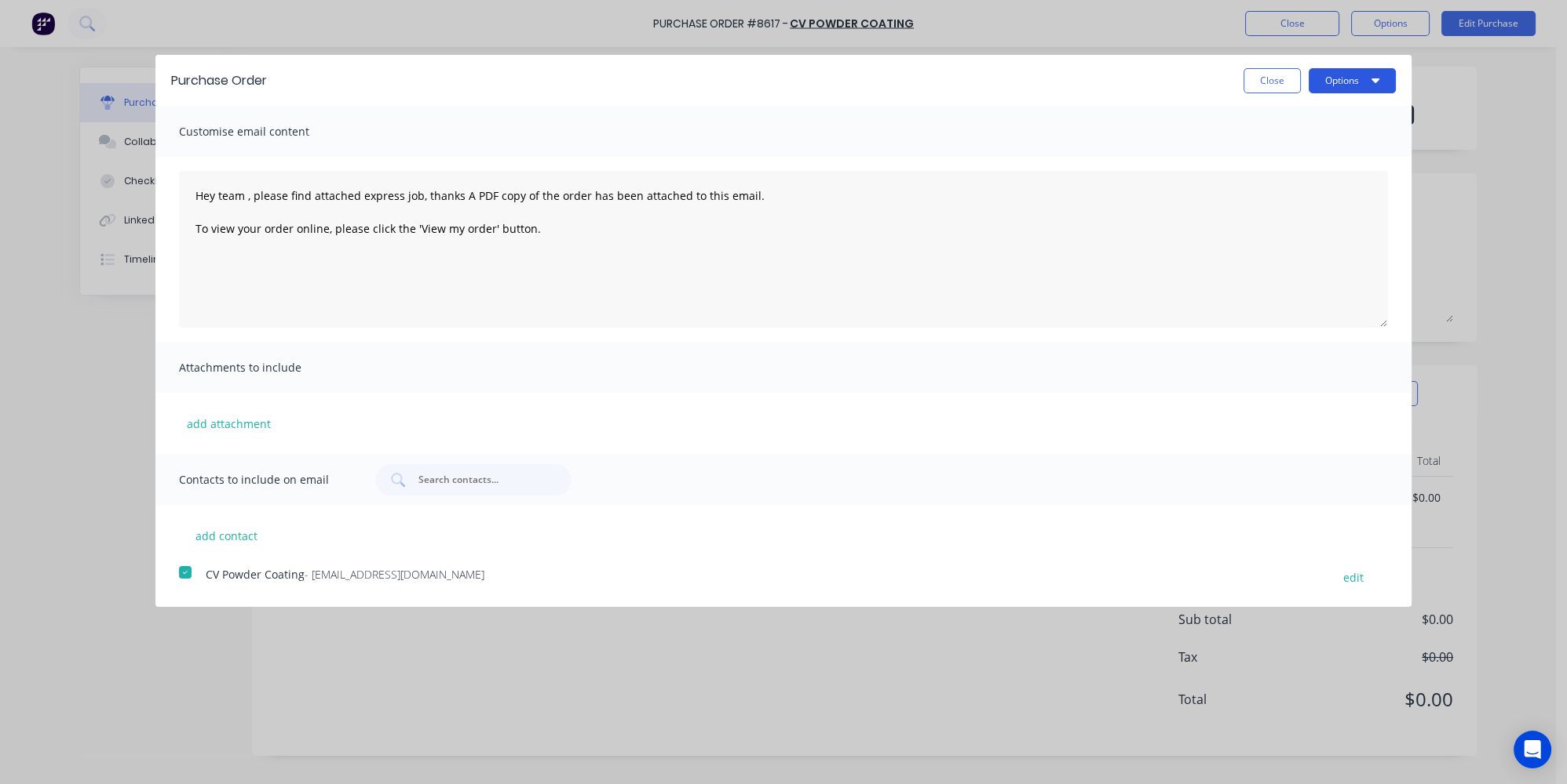
click at [1372, 89] on button "Options" at bounding box center [1352, 81] width 87 height 25
click at [1306, 147] on div "Email" at bounding box center [1321, 152] width 121 height 23
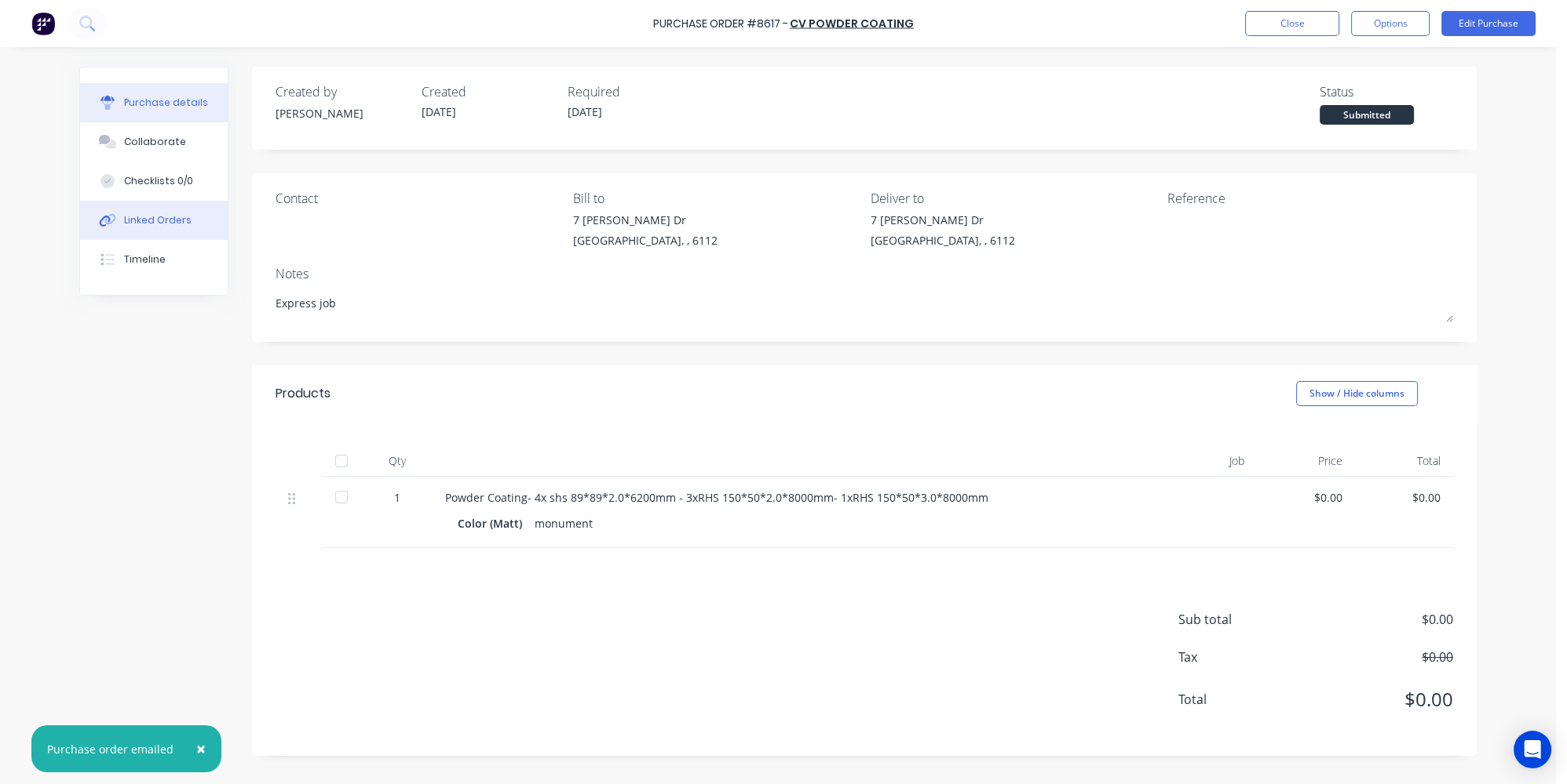
click at [158, 212] on button "Linked Orders" at bounding box center [154, 220] width 147 height 40
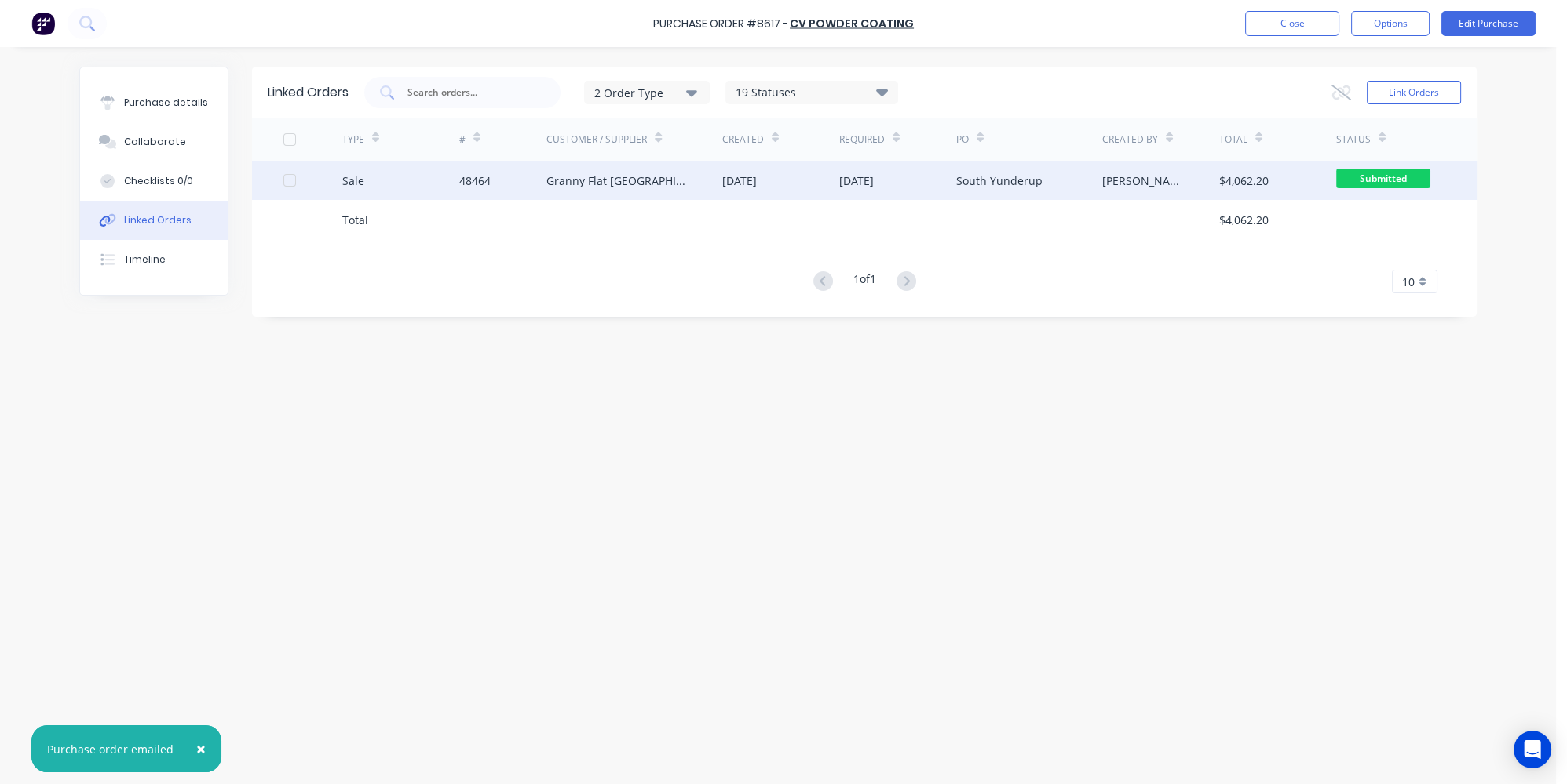
click at [378, 190] on div "Sale" at bounding box center [400, 180] width 117 height 40
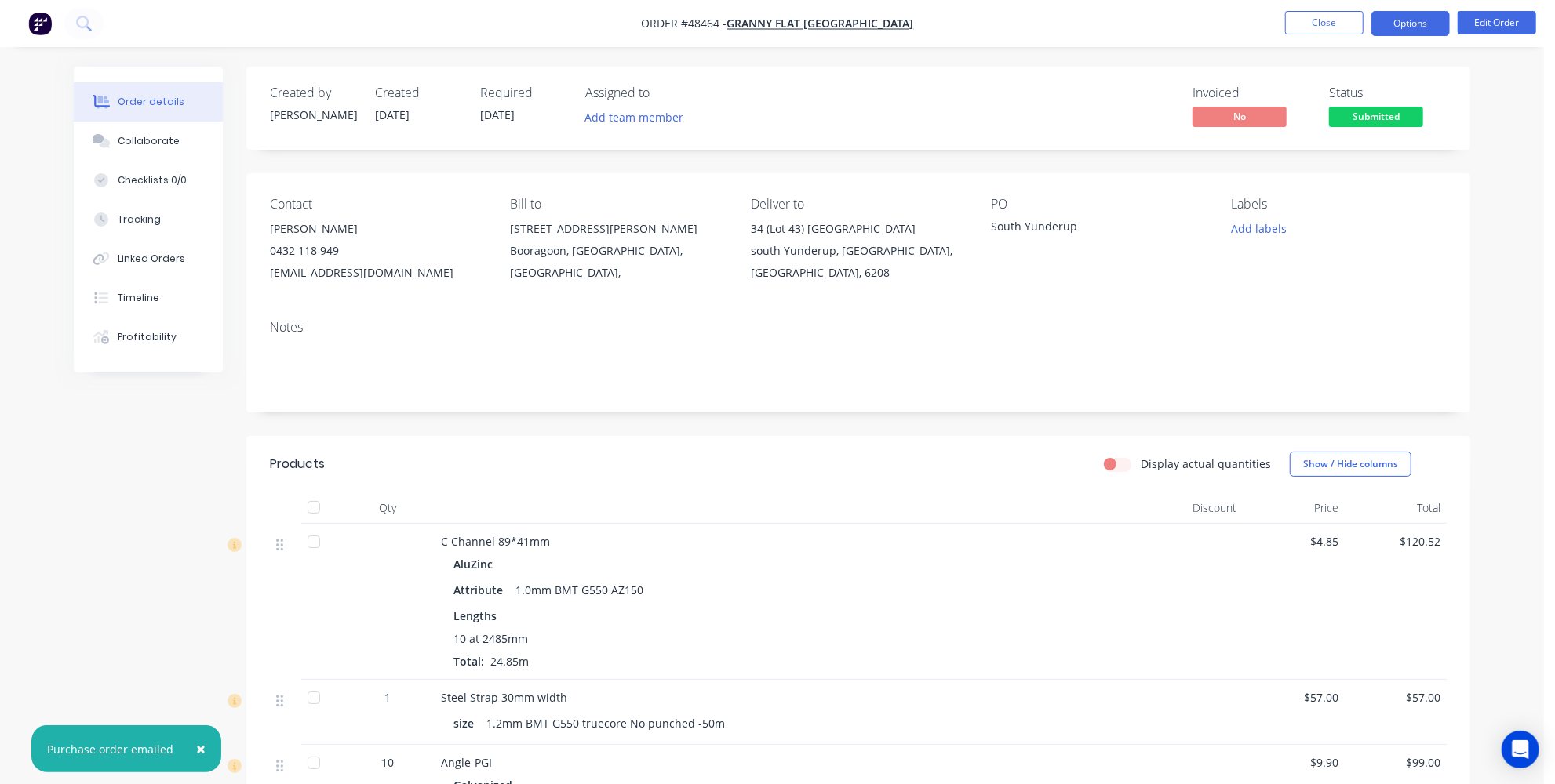
click at [1421, 25] on button "Options" at bounding box center [1411, 23] width 78 height 25
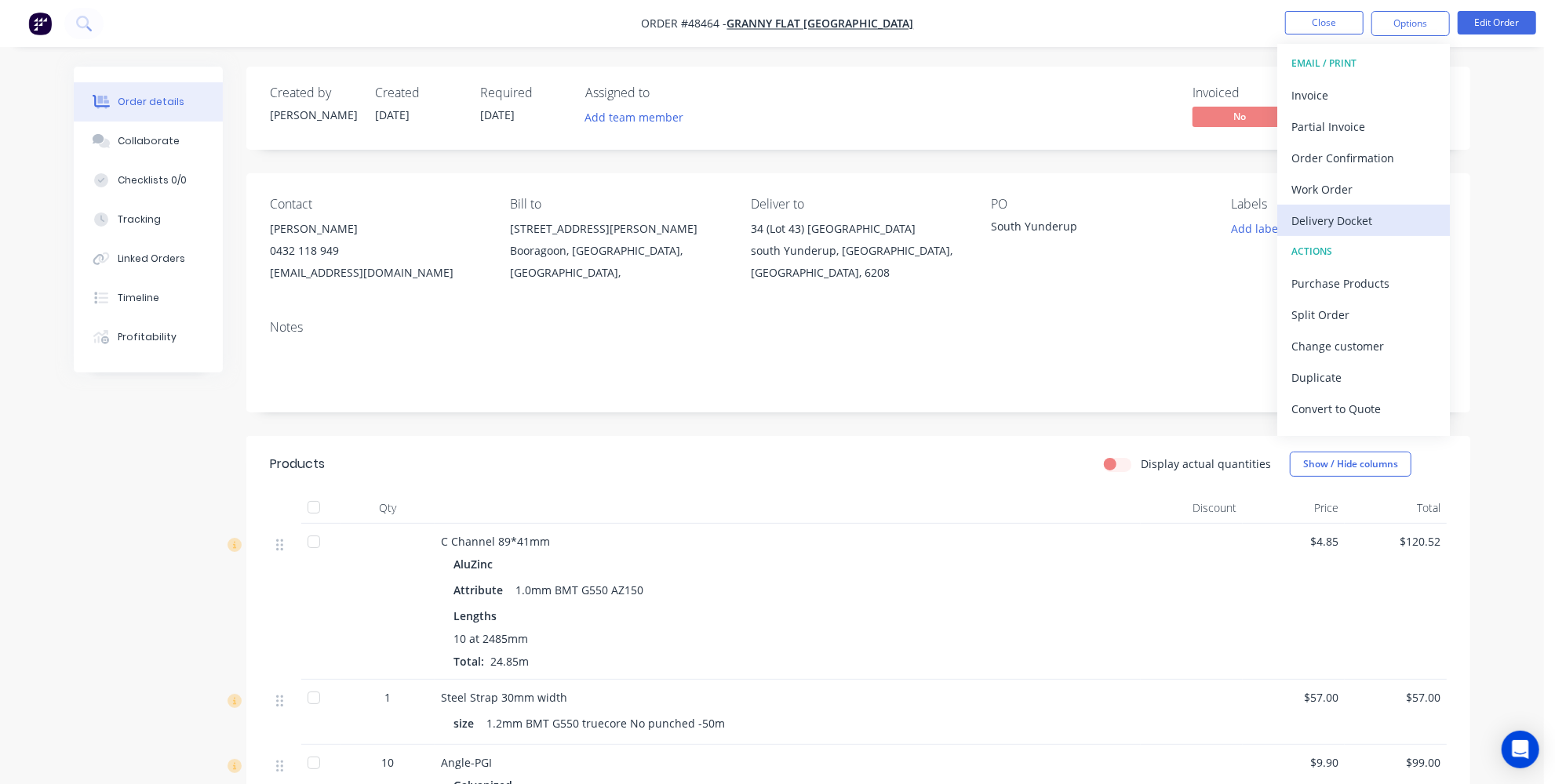
click at [1359, 224] on div "Delivery Docket" at bounding box center [1363, 221] width 144 height 23
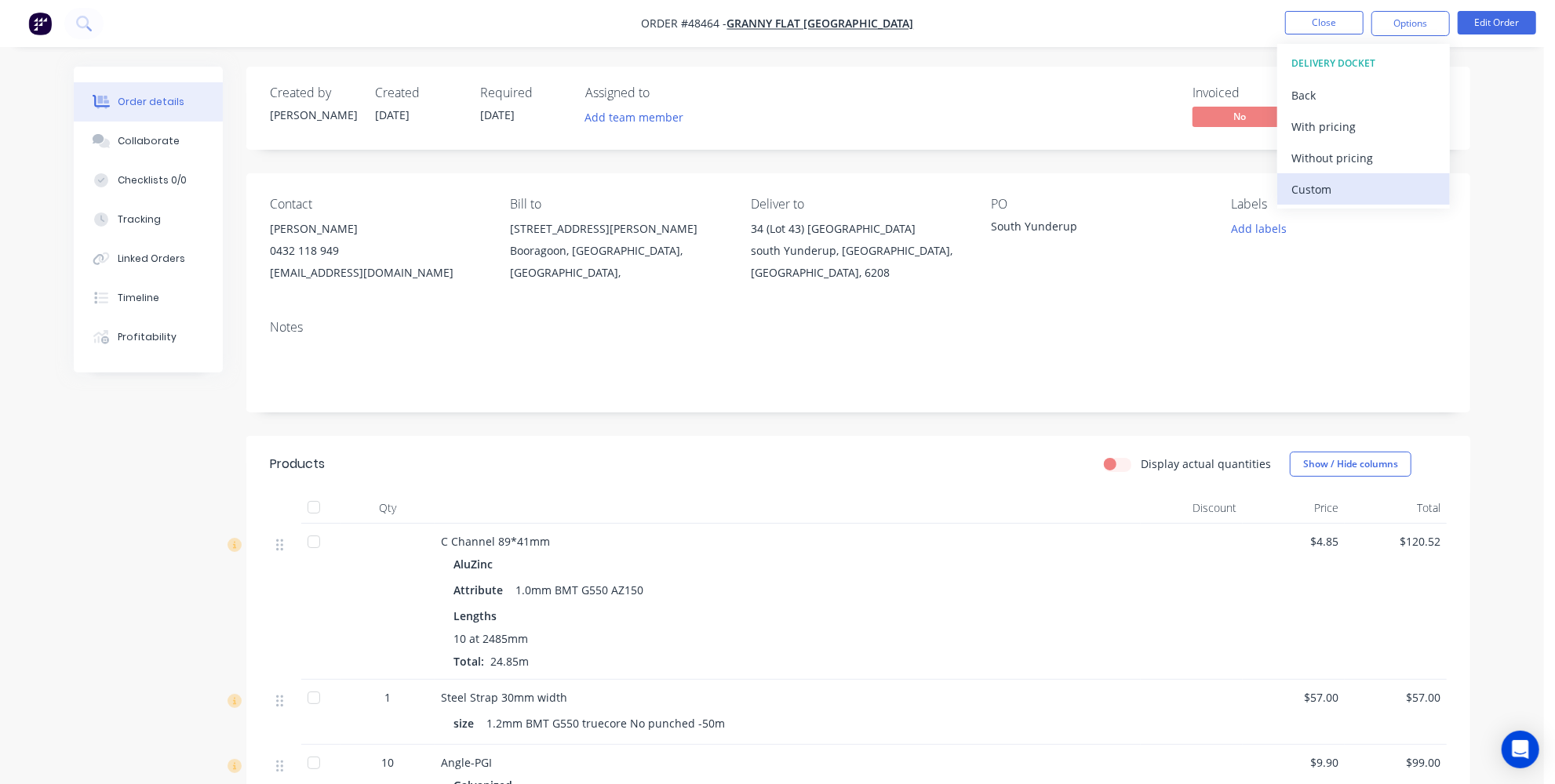
click at [1337, 184] on div "Custom" at bounding box center [1363, 190] width 144 height 23
click at [1335, 161] on div "Without pricing" at bounding box center [1363, 159] width 144 height 23
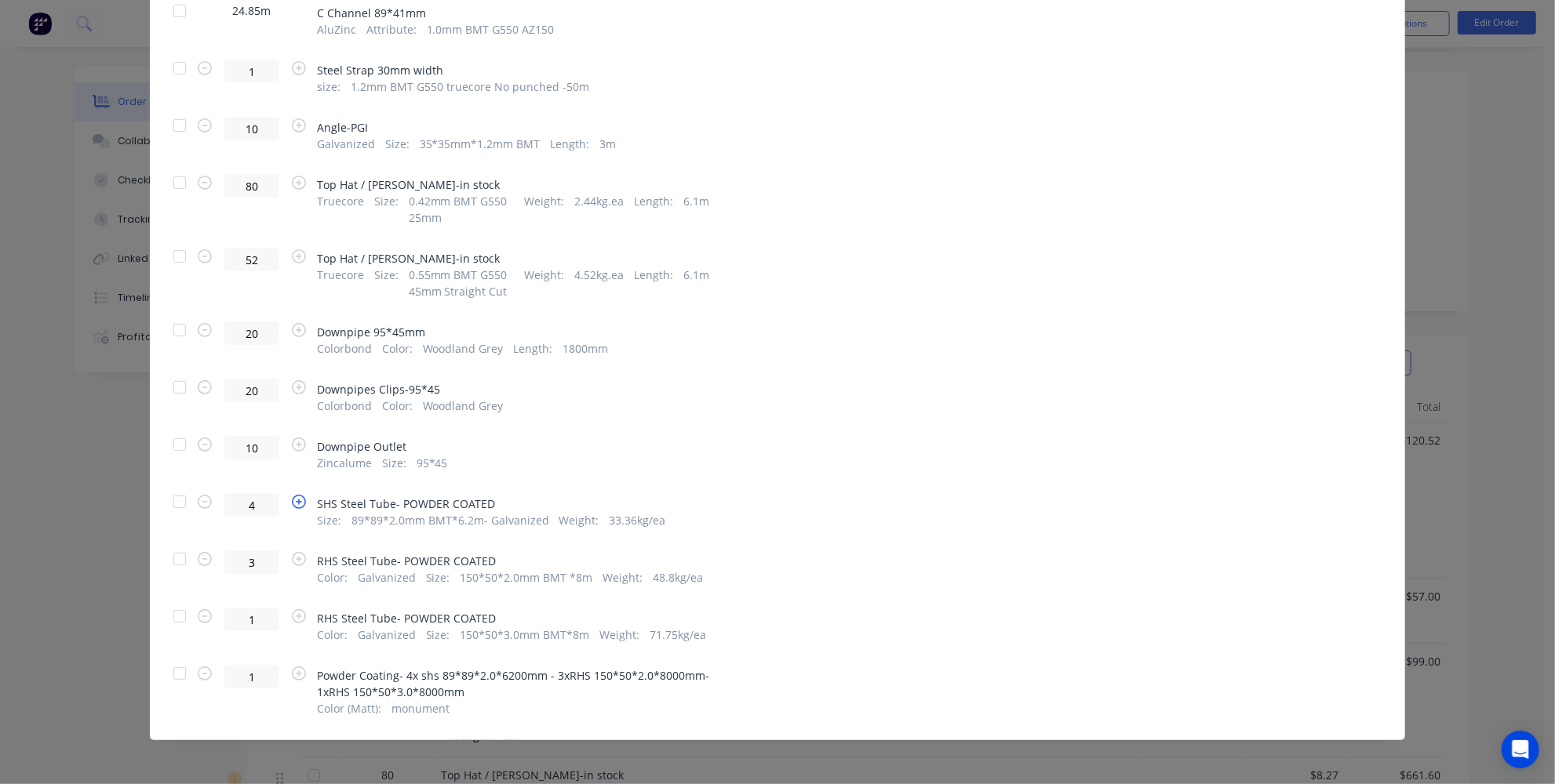
scroll to position [142, 0]
click at [182, 498] on div at bounding box center [179, 501] width 31 height 31
click at [179, 555] on div at bounding box center [179, 559] width 31 height 31
click at [172, 615] on div at bounding box center [179, 617] width 31 height 31
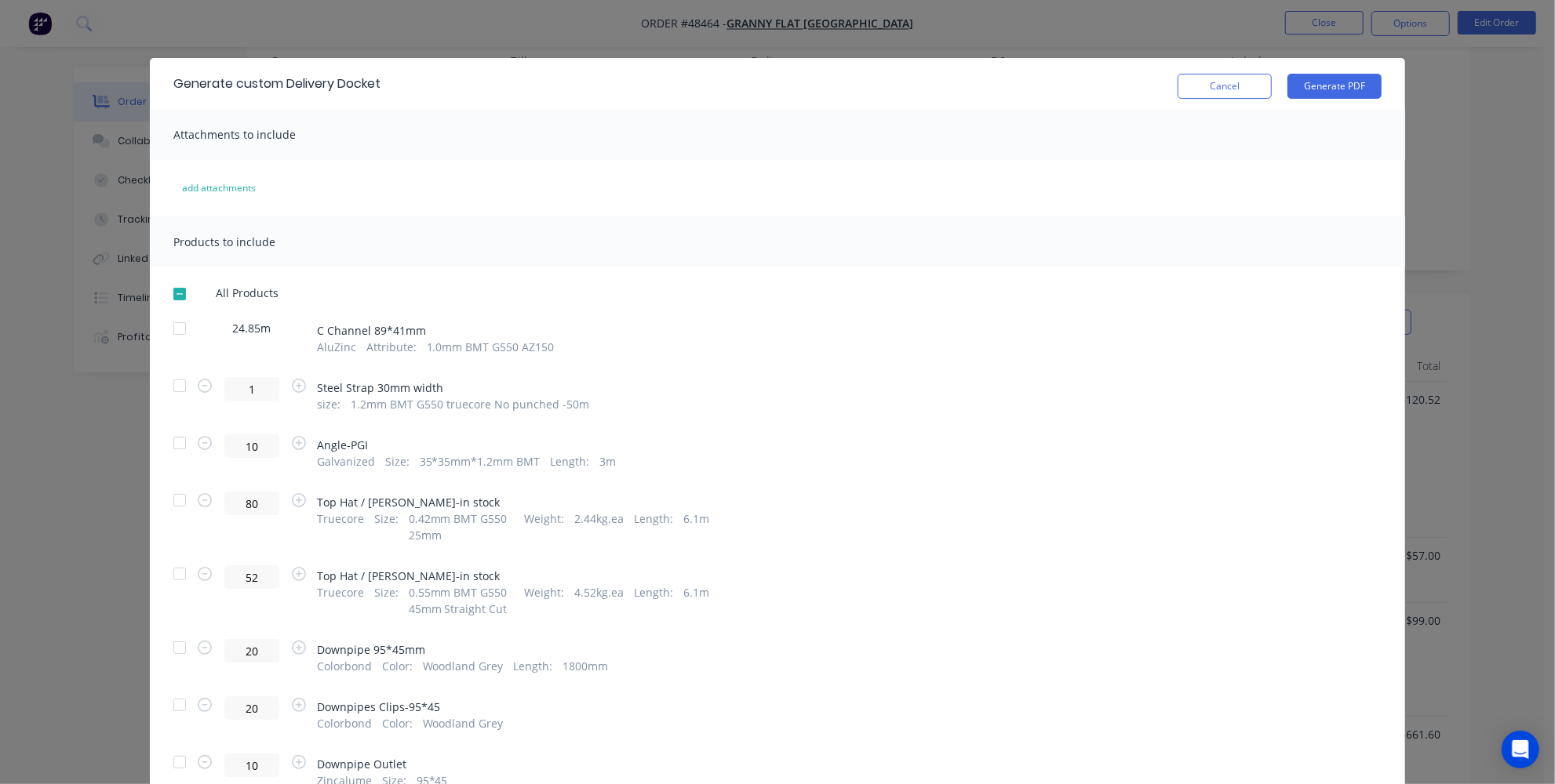
scroll to position [0, 0]
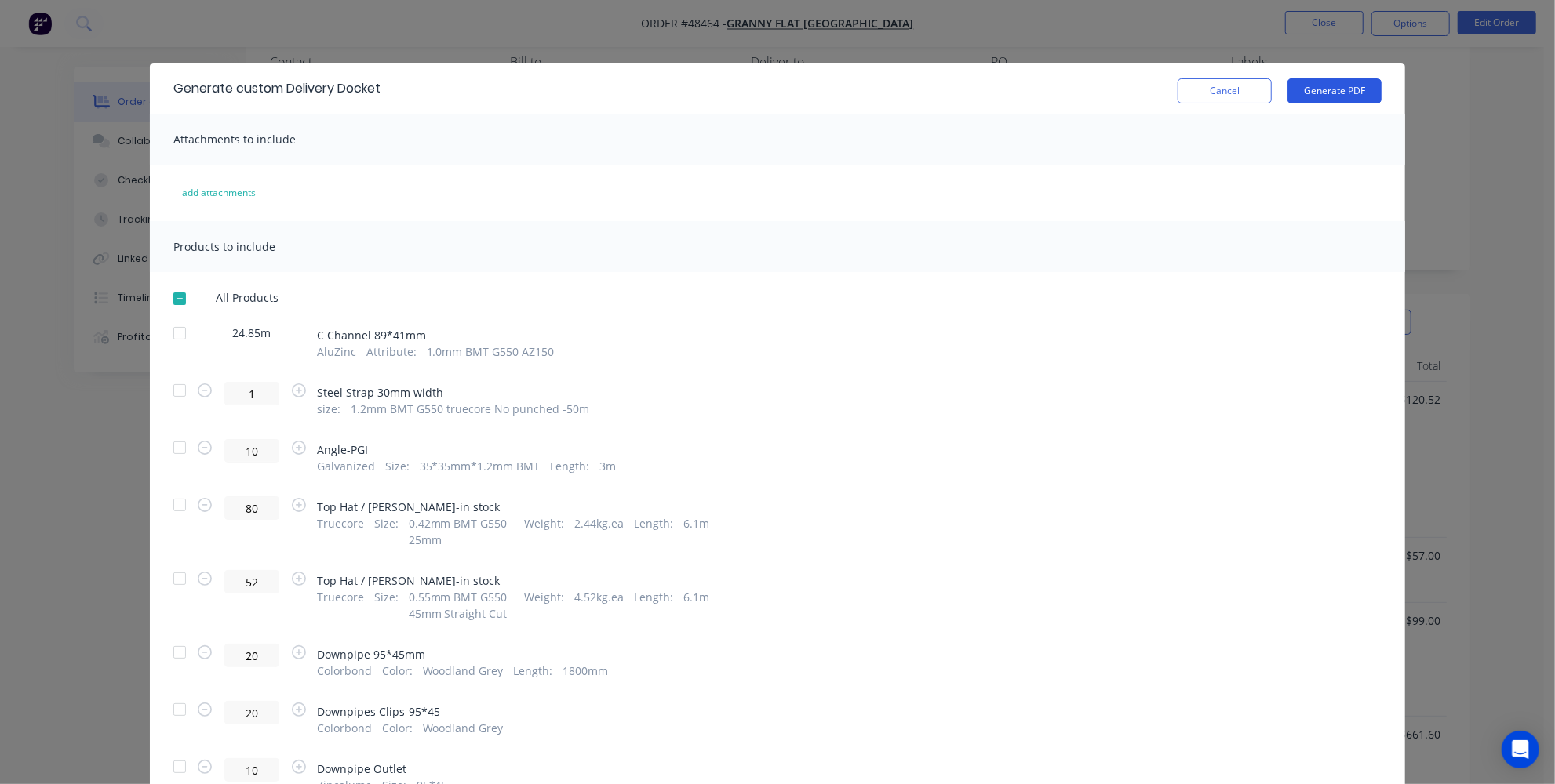
click at [1341, 86] on button "Generate PDF" at bounding box center [1334, 91] width 94 height 25
click at [107, 485] on div "Generate custom Delivery Docket Cancel Generate PDF Attachments to include add …" at bounding box center [778, 392] width 1555 height 784
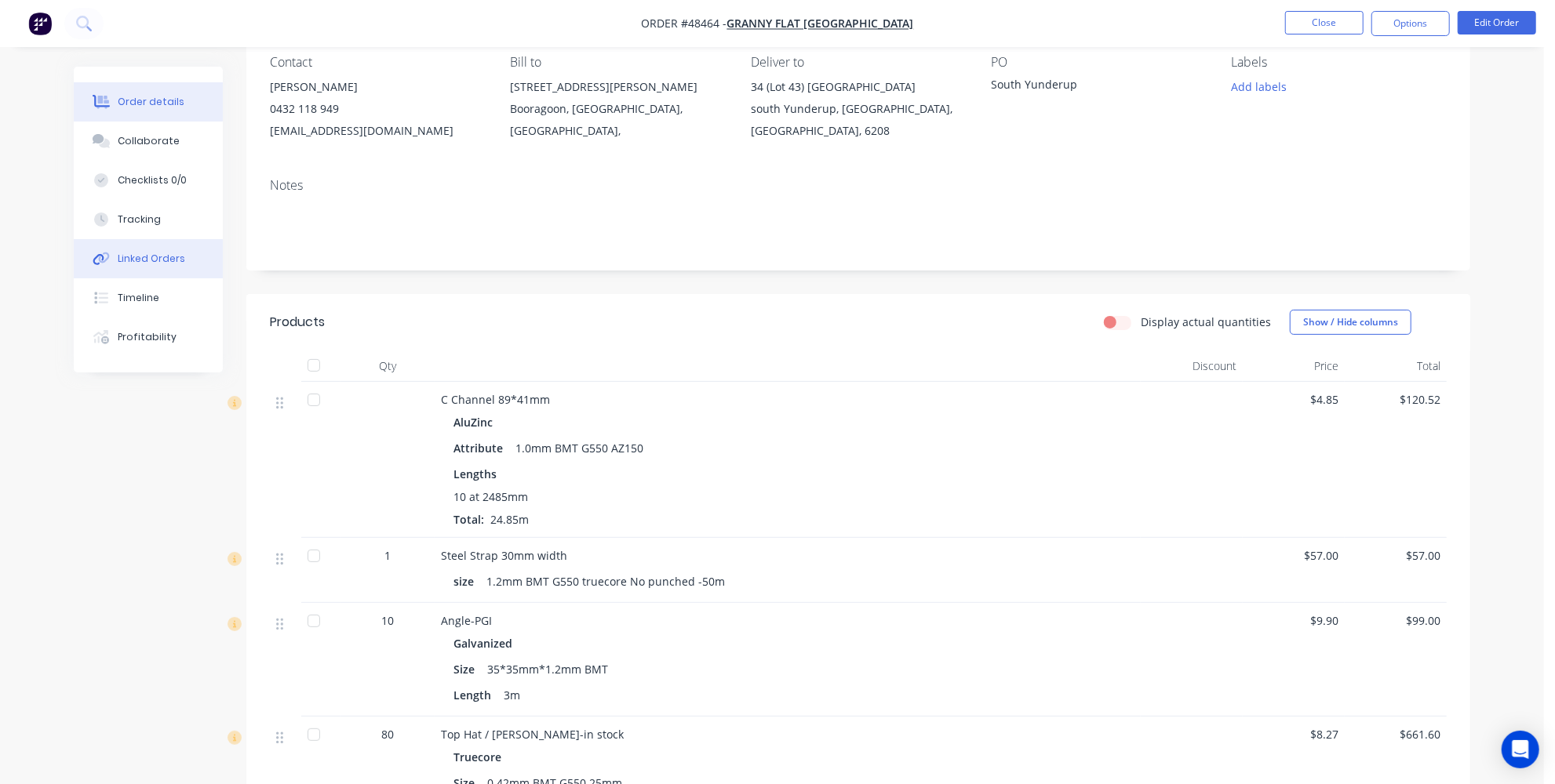
click at [158, 264] on div "Linked Orders" at bounding box center [152, 258] width 68 height 15
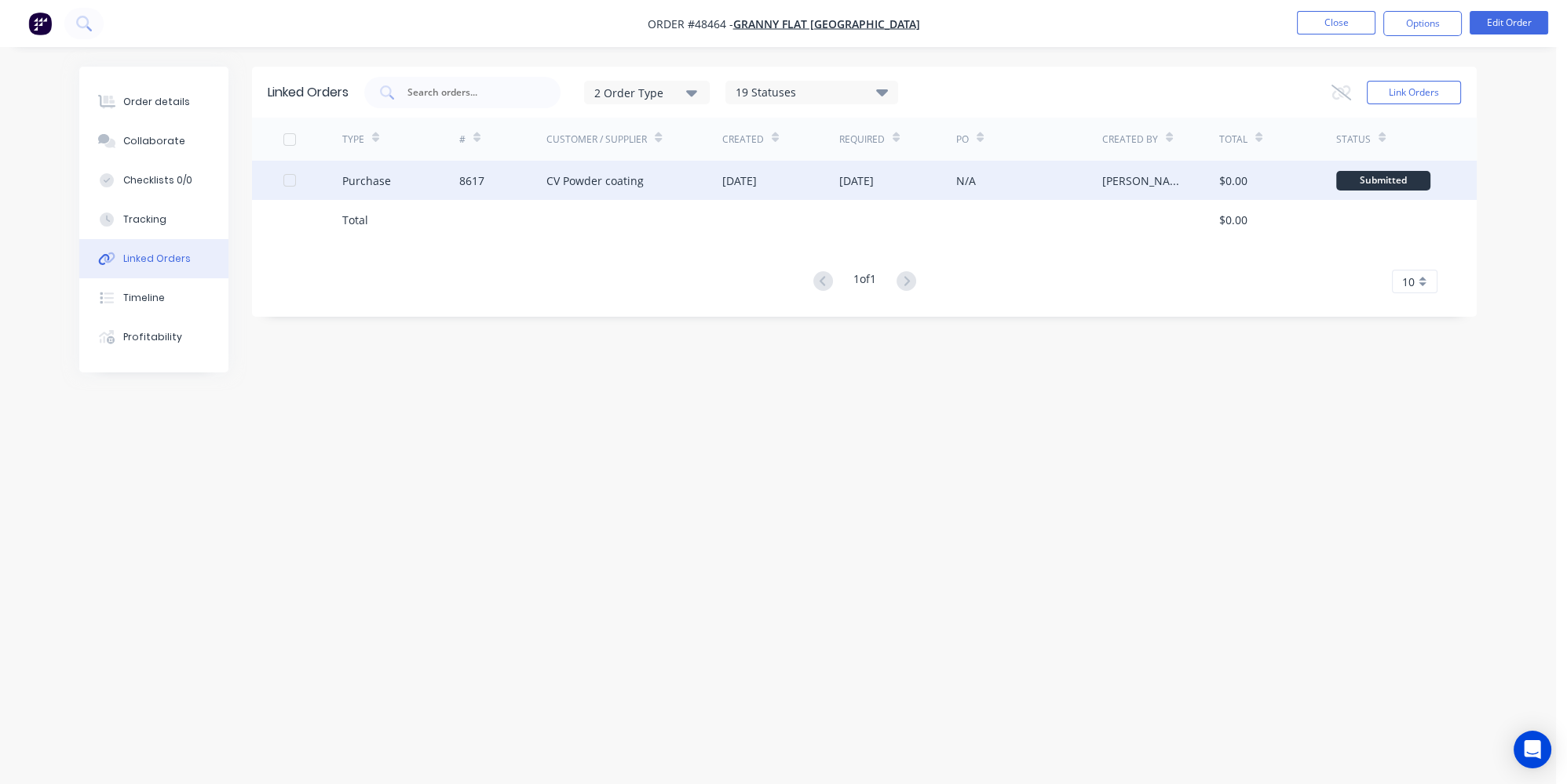
click at [439, 184] on div "Purchase" at bounding box center [400, 180] width 117 height 40
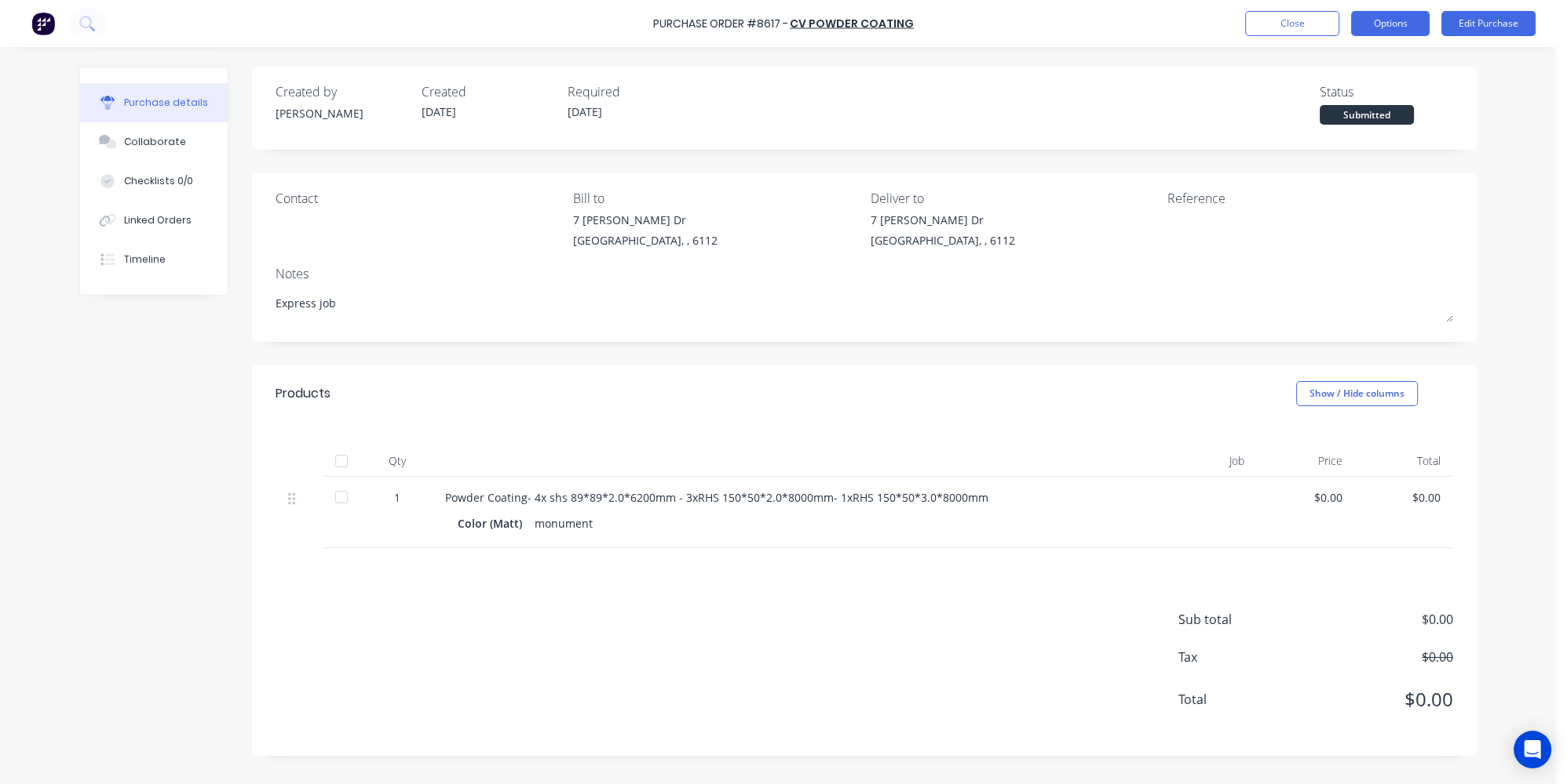
click at [1401, 23] on button "Options" at bounding box center [1390, 23] width 78 height 25
click at [1323, 66] on div "Print / Email" at bounding box center [1354, 64] width 121 height 23
click at [1321, 122] on div "Without pricing" at bounding box center [1354, 127] width 121 height 23
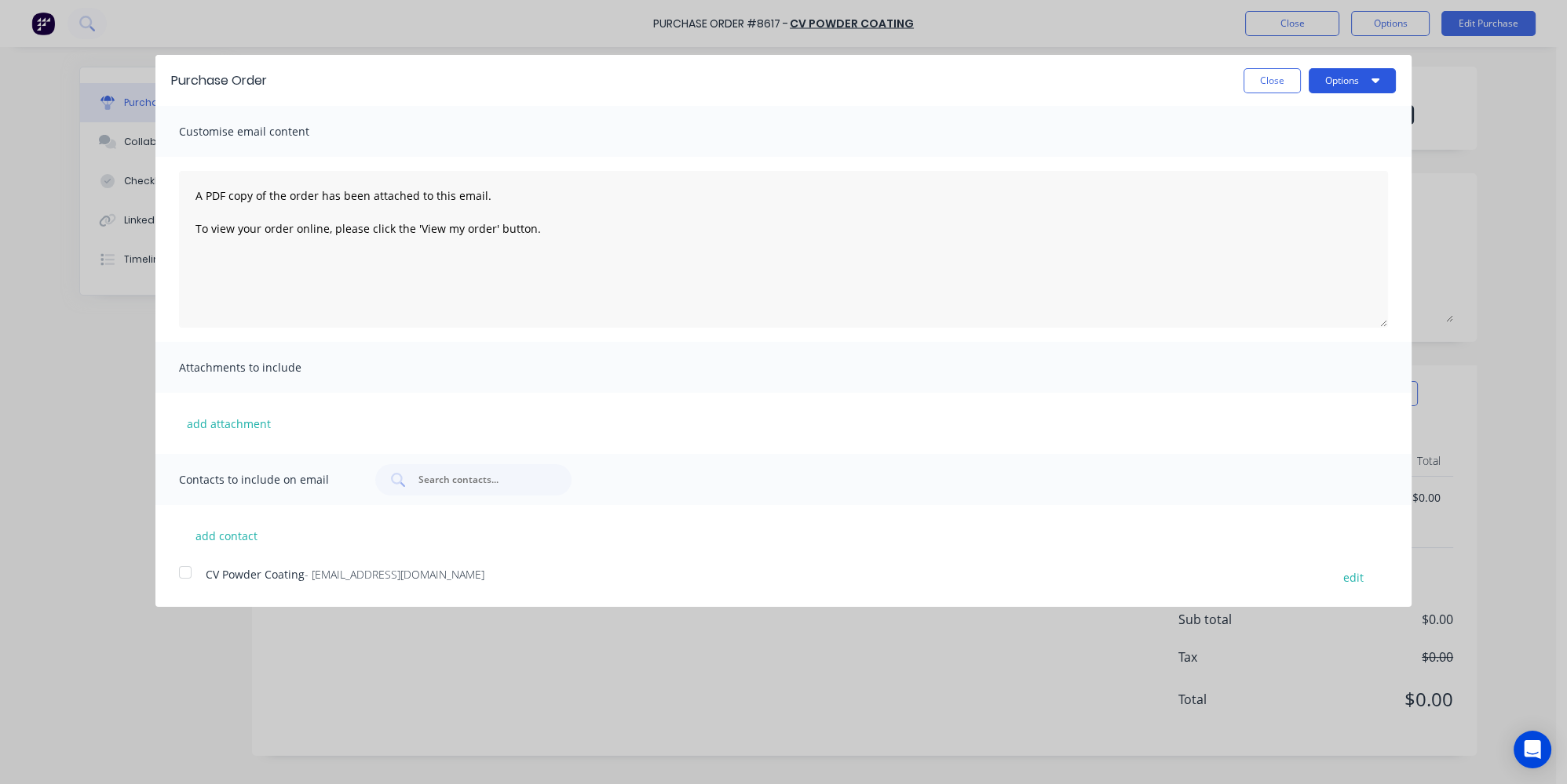
click at [1338, 81] on button "Options" at bounding box center [1352, 81] width 87 height 25
click at [1287, 126] on div "Print" at bounding box center [1321, 121] width 121 height 23
click at [1273, 80] on button "Close" at bounding box center [1272, 81] width 57 height 25
type textarea "x"
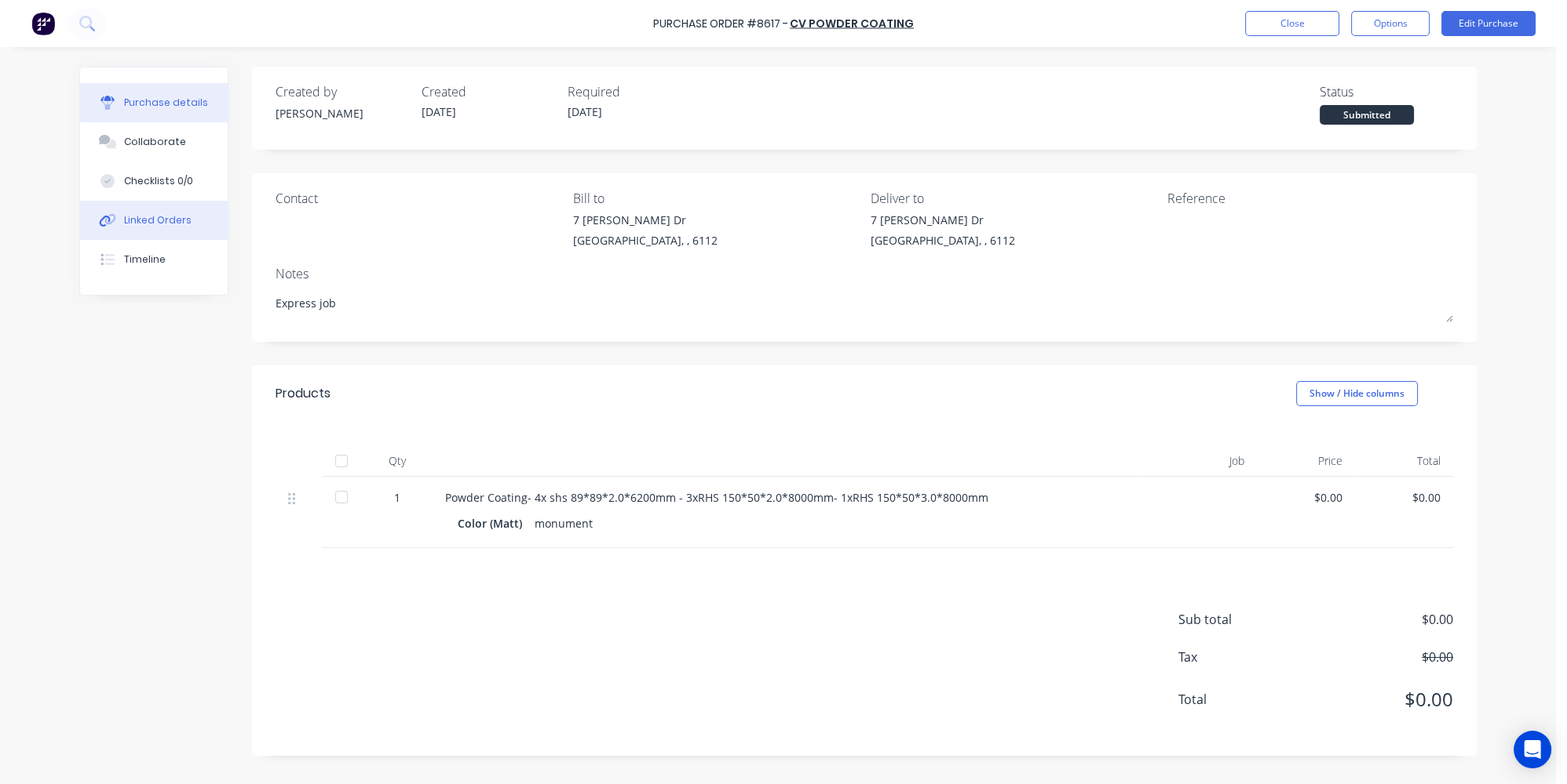
click at [165, 227] on button "Linked Orders" at bounding box center [154, 220] width 147 height 40
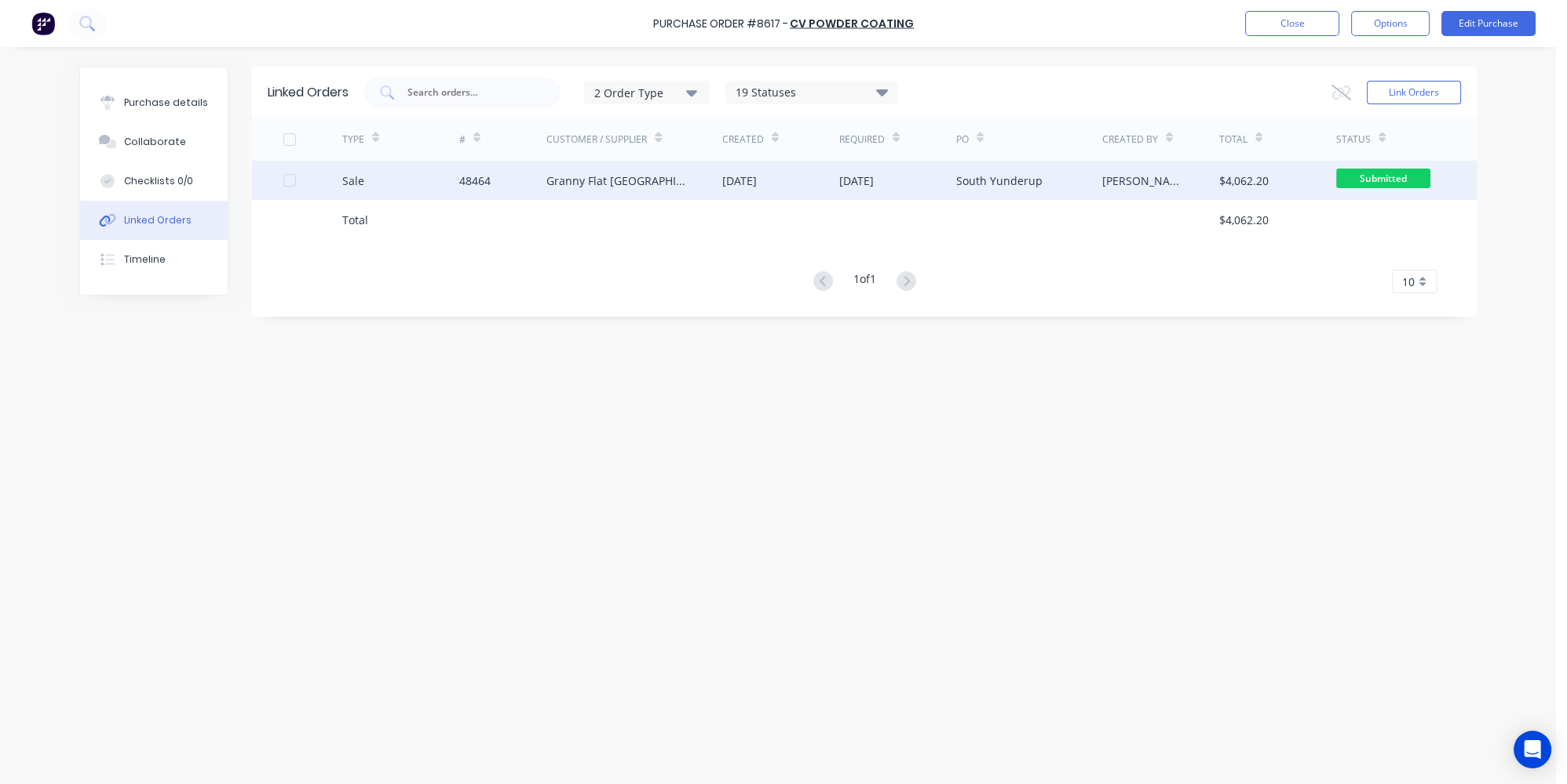
click at [402, 181] on div "Sale" at bounding box center [400, 180] width 117 height 40
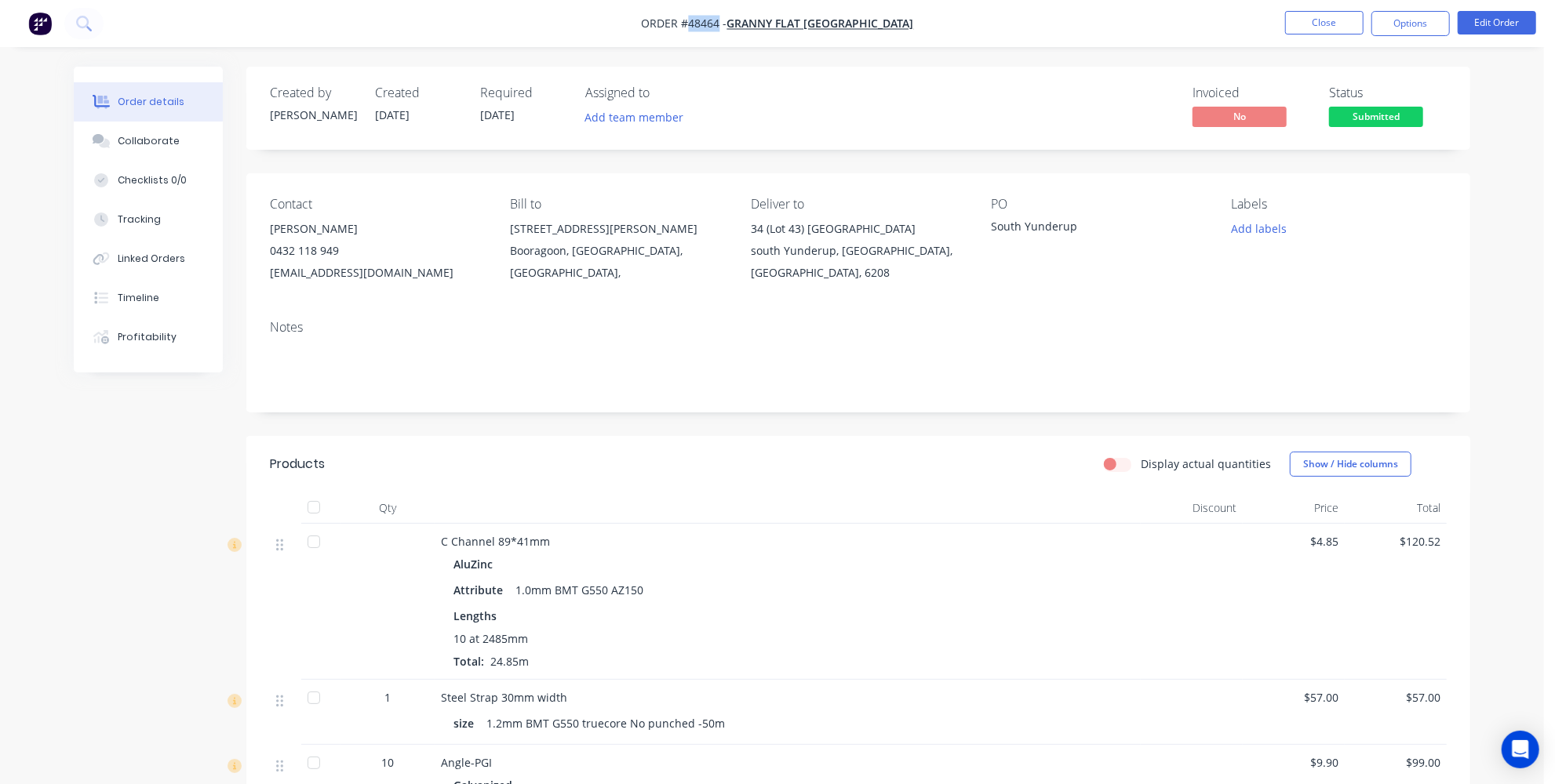
drag, startPoint x: 764, startPoint y: 25, endPoint x: 736, endPoint y: 26, distance: 28.0
click at [727, 26] on span "Order #48464 -" at bounding box center [685, 23] width 85 height 15
copy span "48464"
drag, startPoint x: 895, startPoint y: 279, endPoint x: 748, endPoint y: 231, distance: 154.6
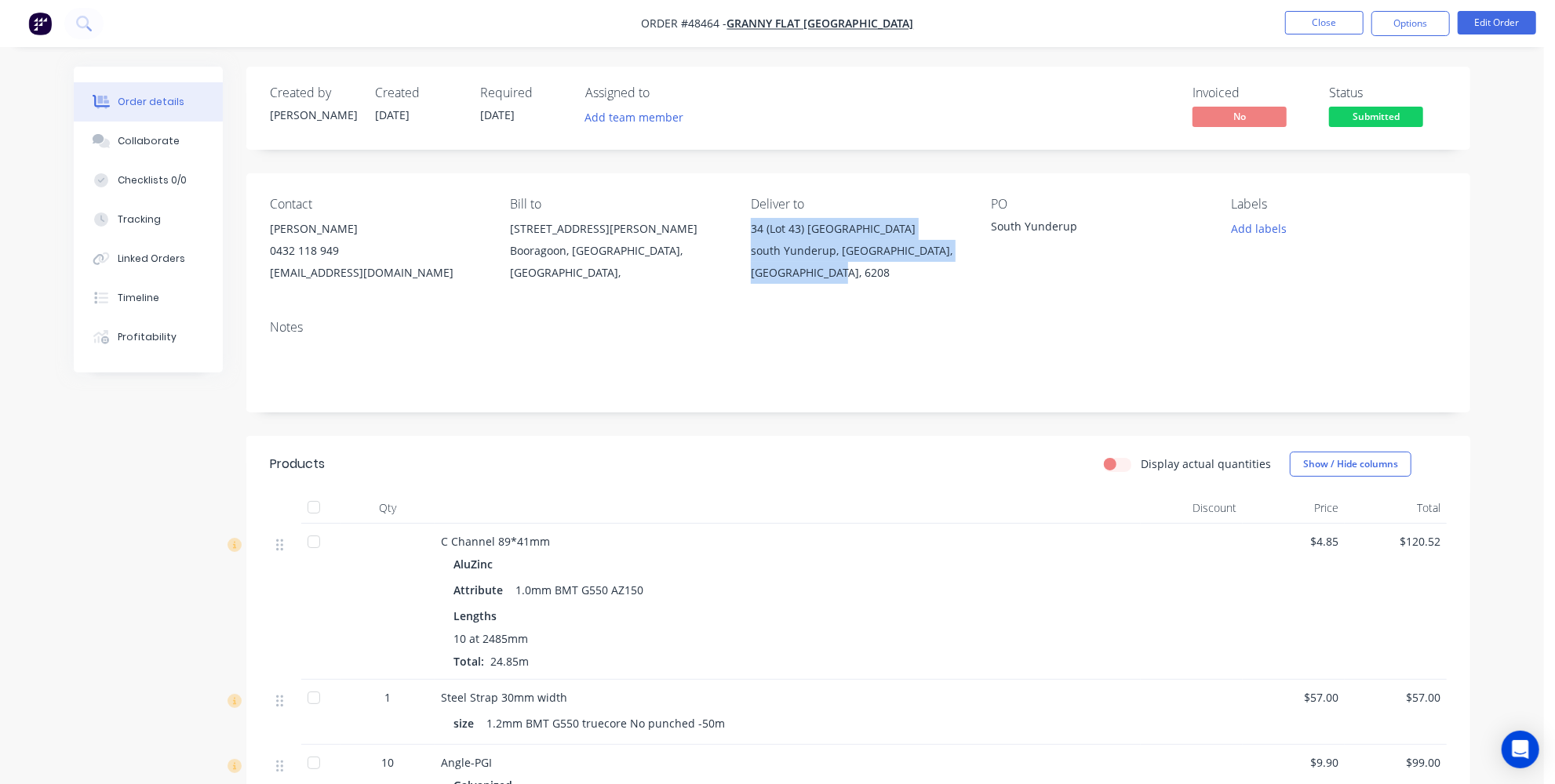
click at [748, 231] on div "Contact Kiran Shanker 0432 118 949 kiran@grannyflatswa.com Bill to 92 McCoy st …" at bounding box center [858, 240] width 1224 height 135
copy div "34 (Lot 43) south Yunderup Road south Yunderup, Western Australia, Australia, 6…"
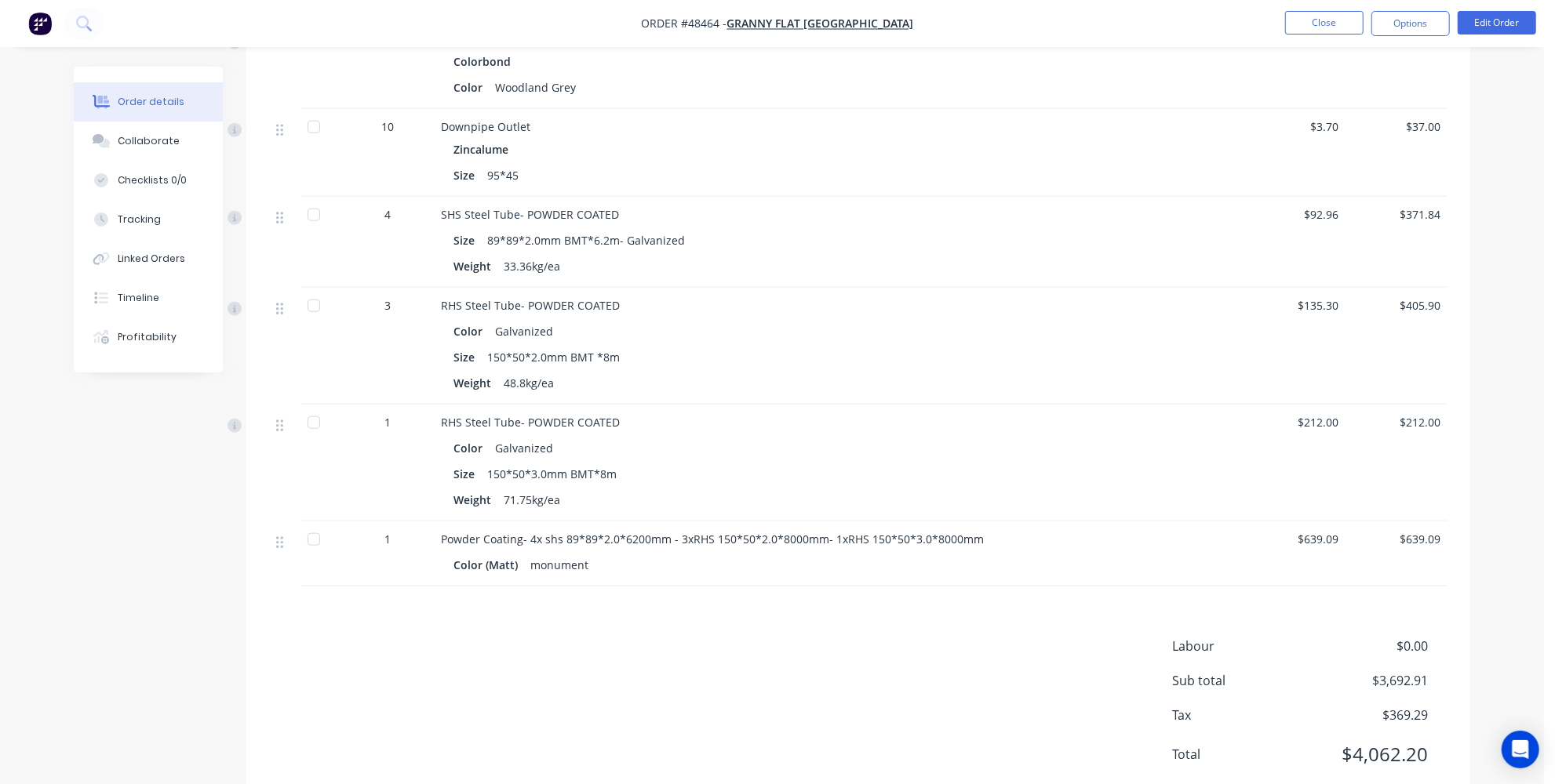
scroll to position [1273, 0]
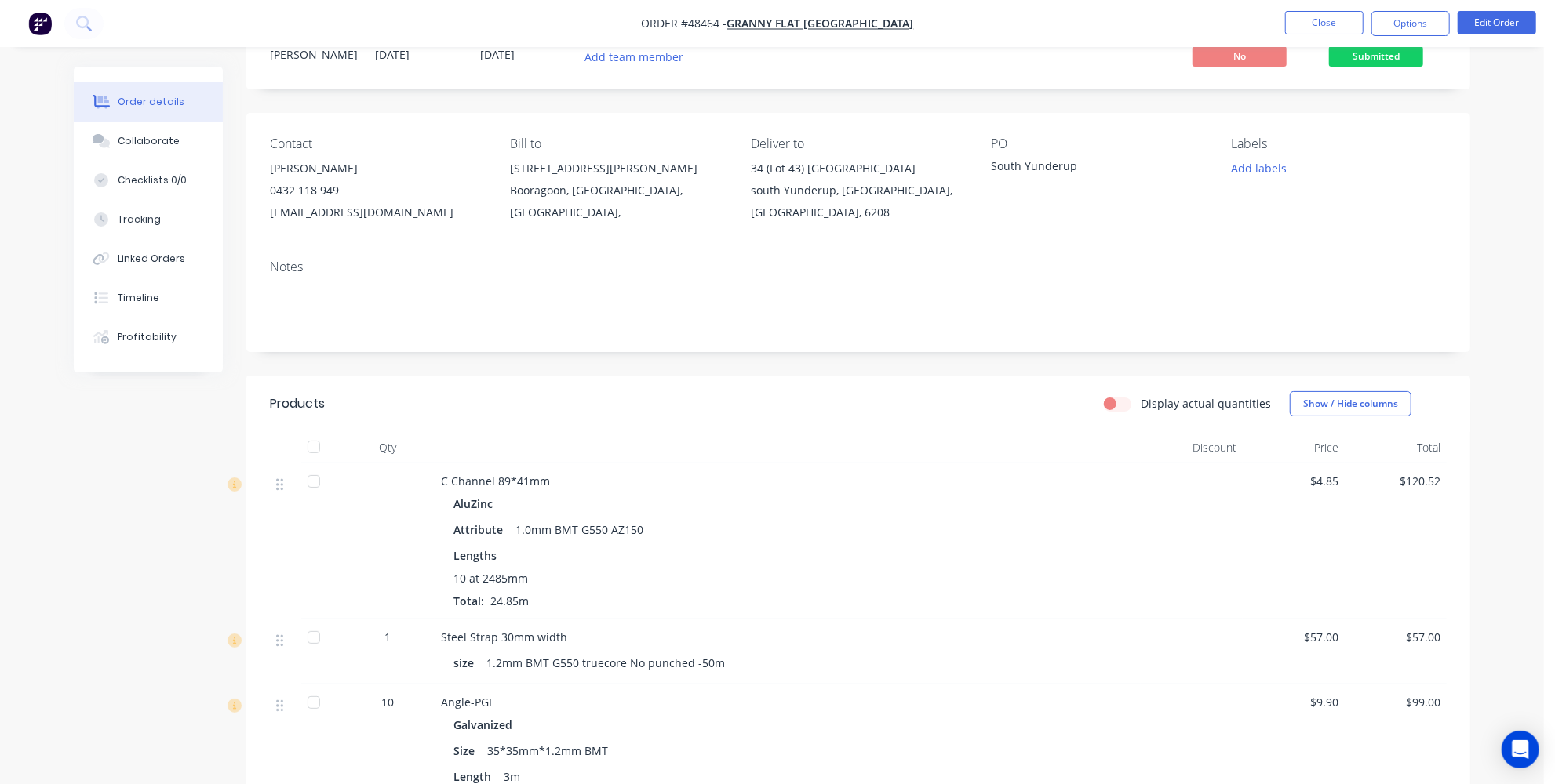
scroll to position [0, 0]
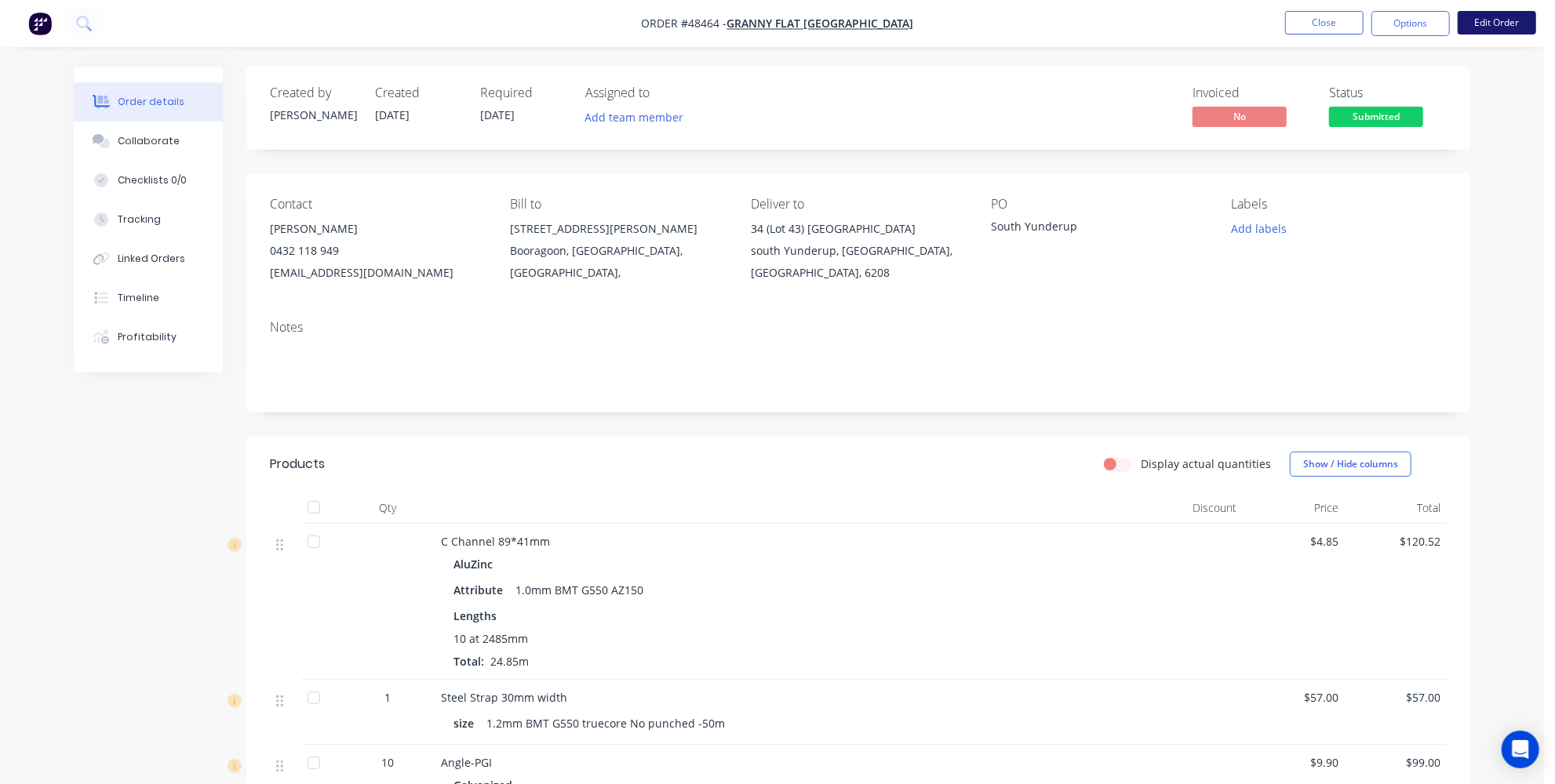
click at [1500, 22] on button "Edit Order" at bounding box center [1497, 22] width 78 height 23
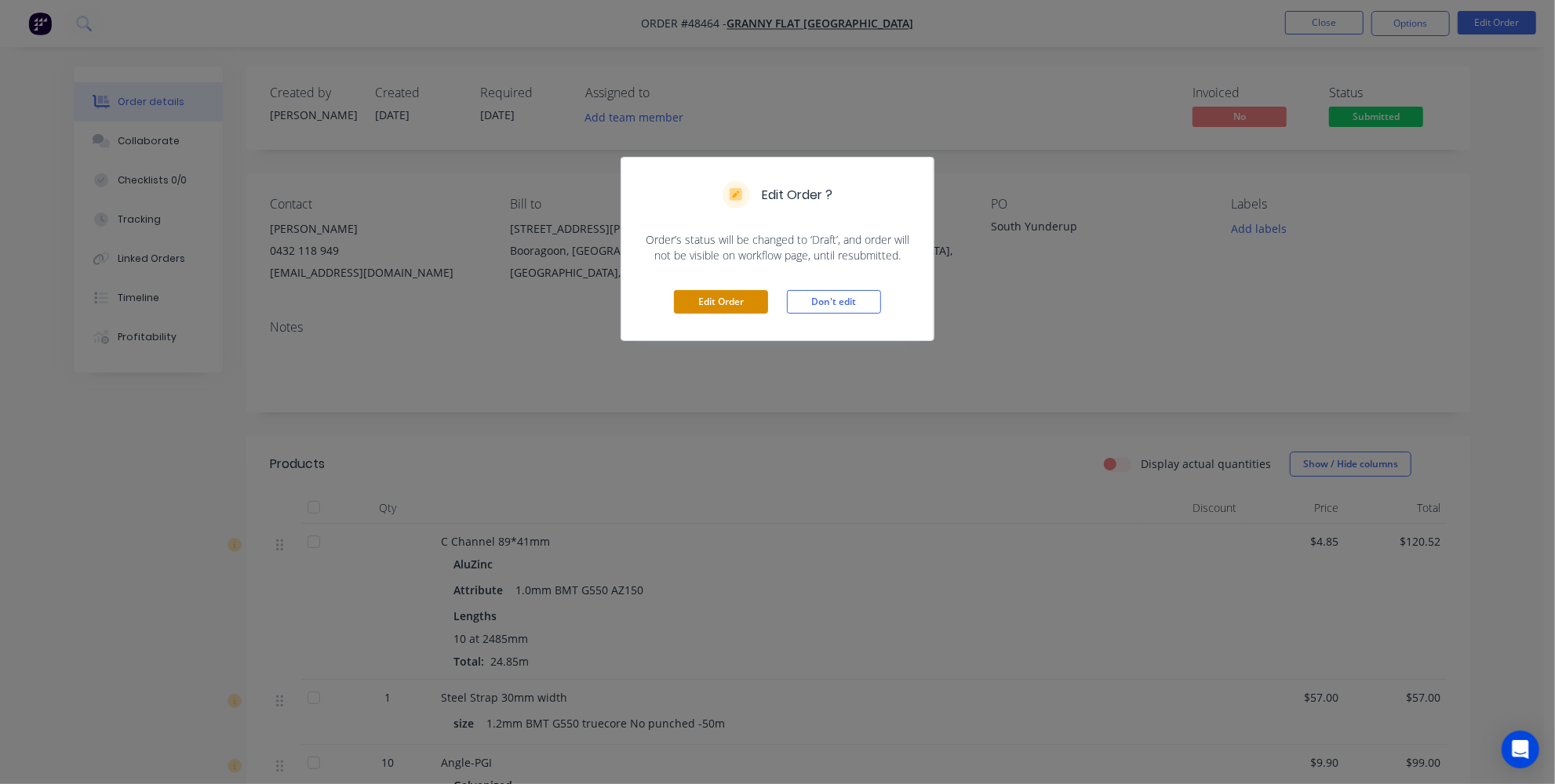
click at [696, 304] on button "Edit Order" at bounding box center [720, 302] width 94 height 23
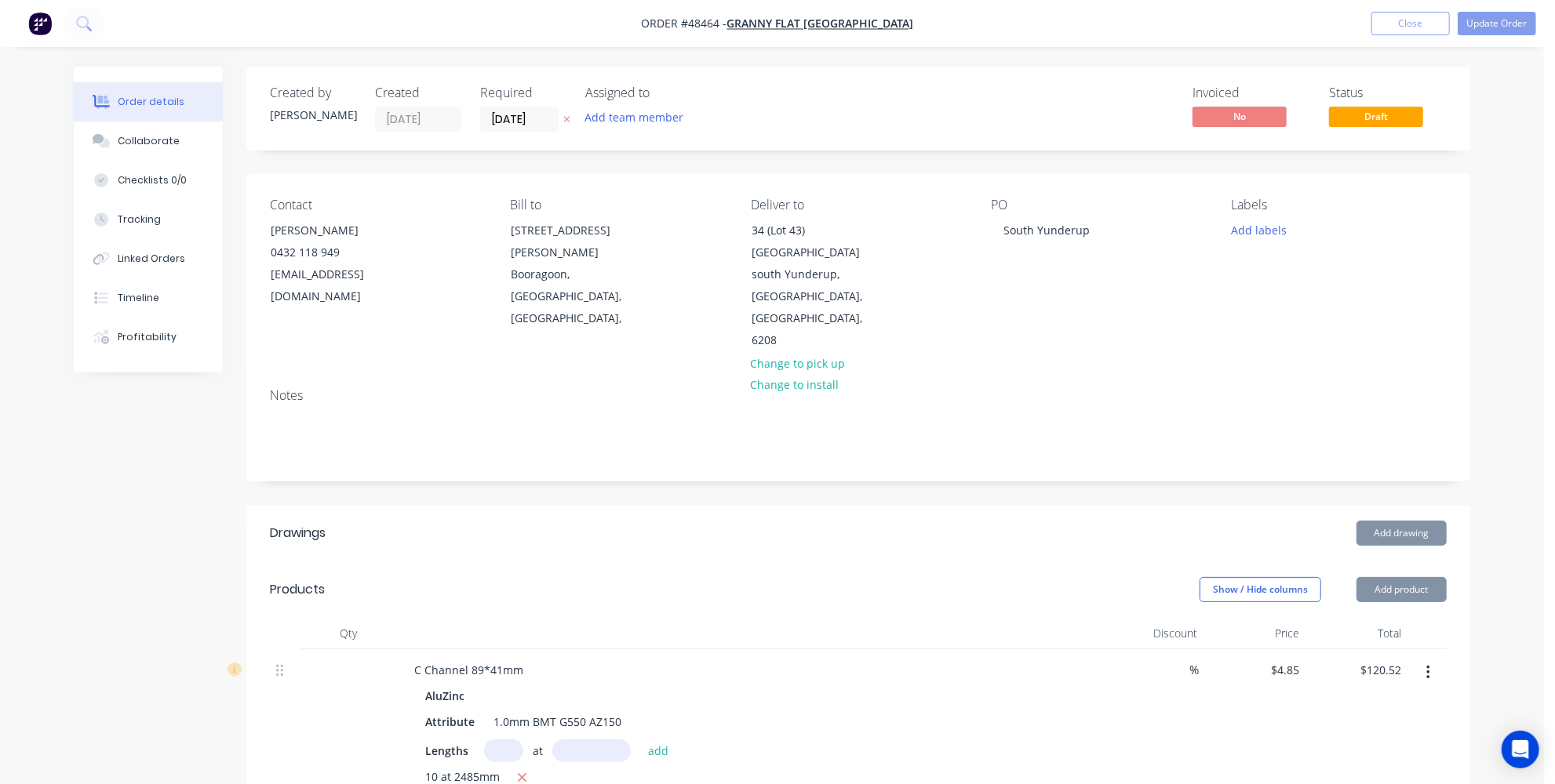
scroll to position [142, 0]
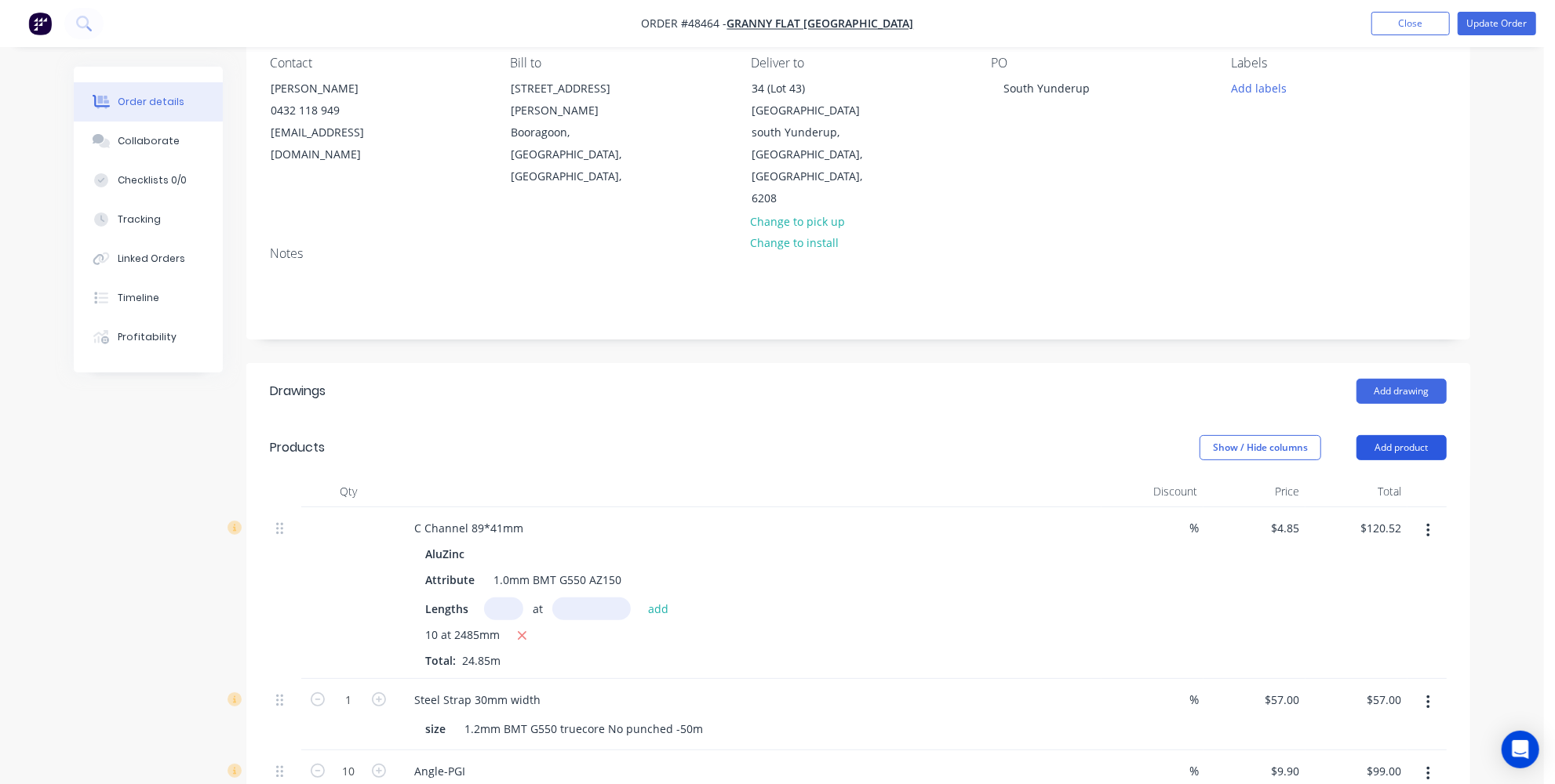
click at [1394, 436] on button "Add product" at bounding box center [1401, 448] width 90 height 25
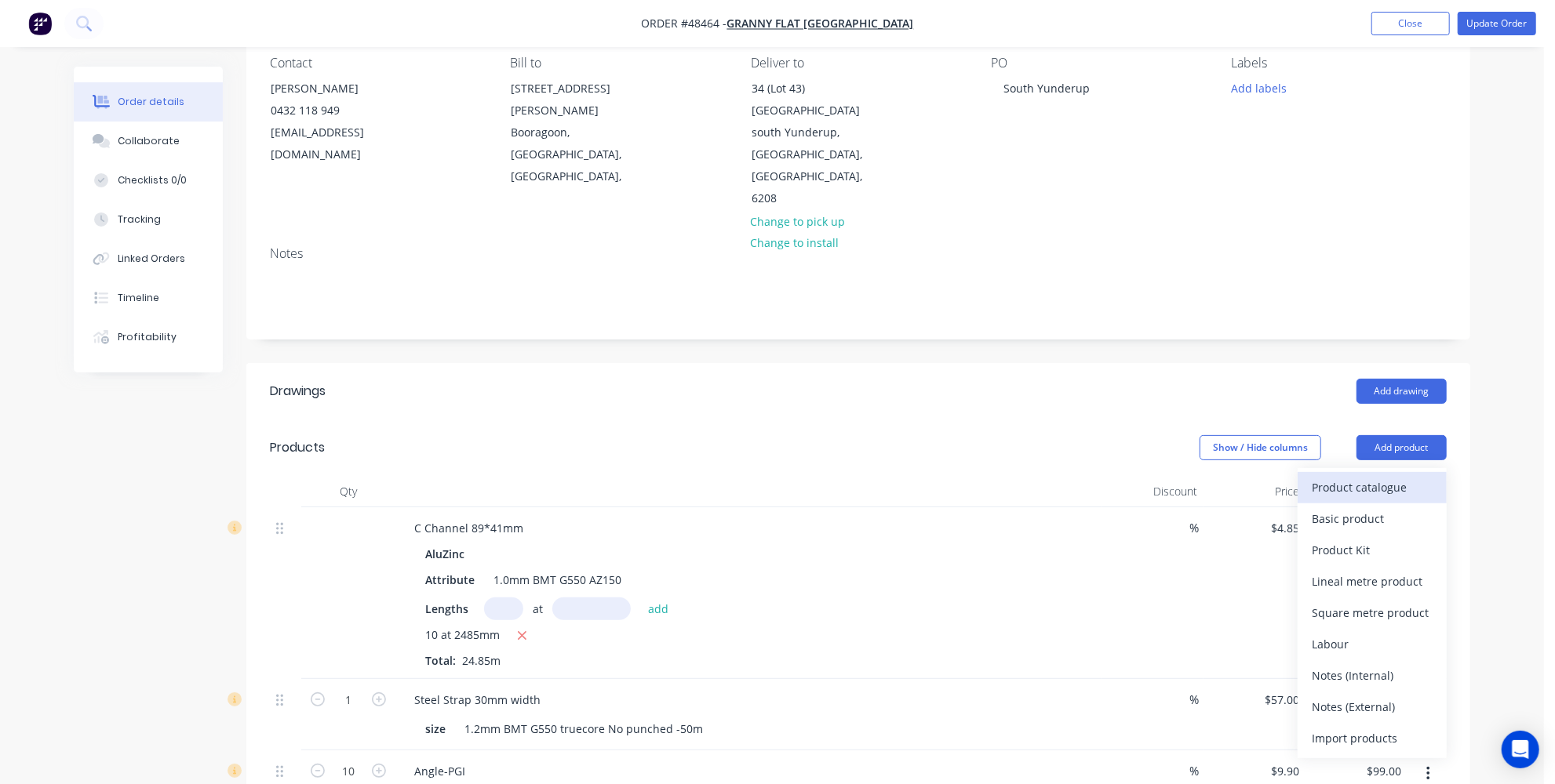
click at [1360, 476] on div "Product catalogue" at bounding box center [1372, 488] width 121 height 23
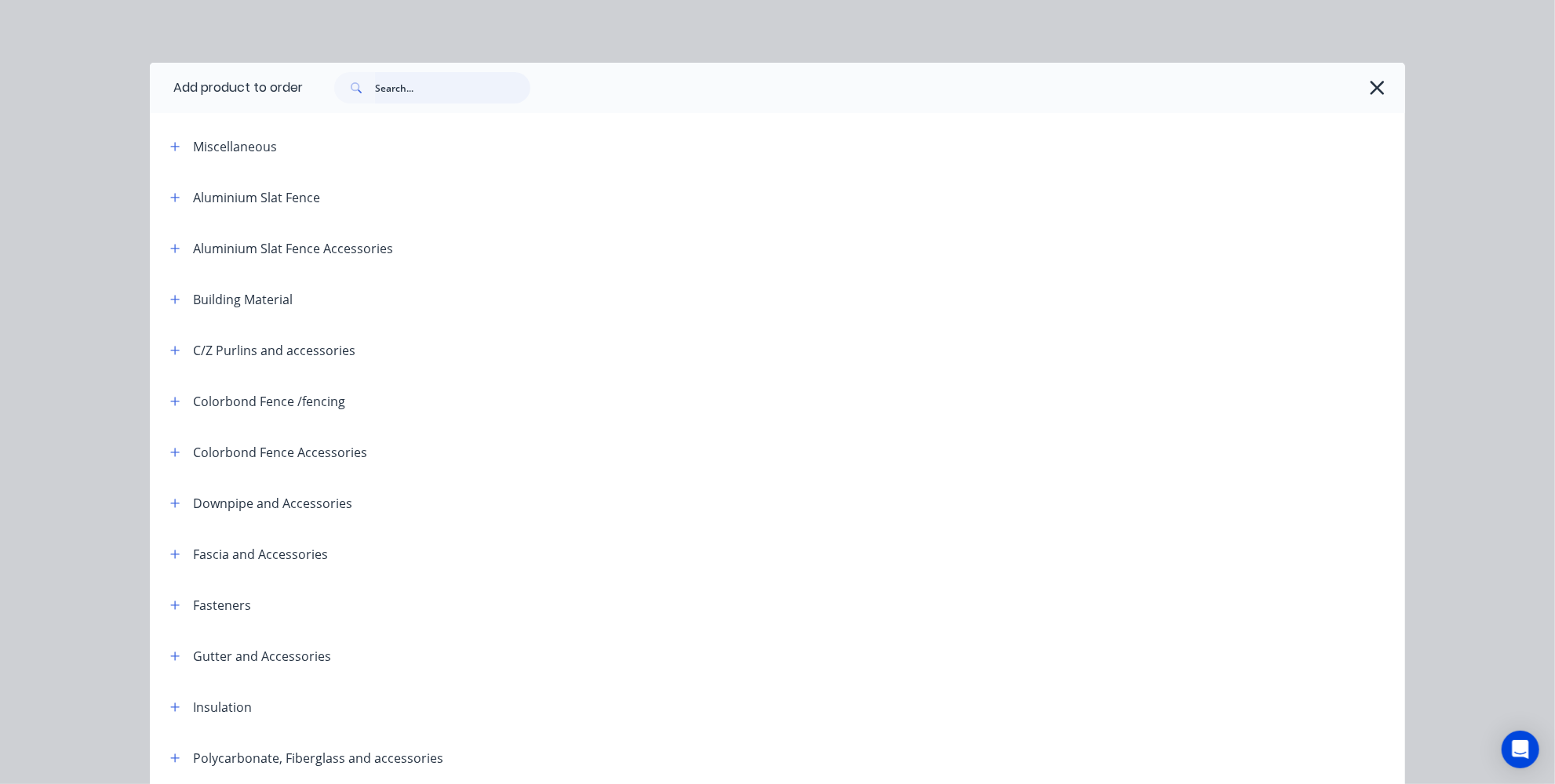
click at [403, 82] on input "text" at bounding box center [452, 88] width 155 height 31
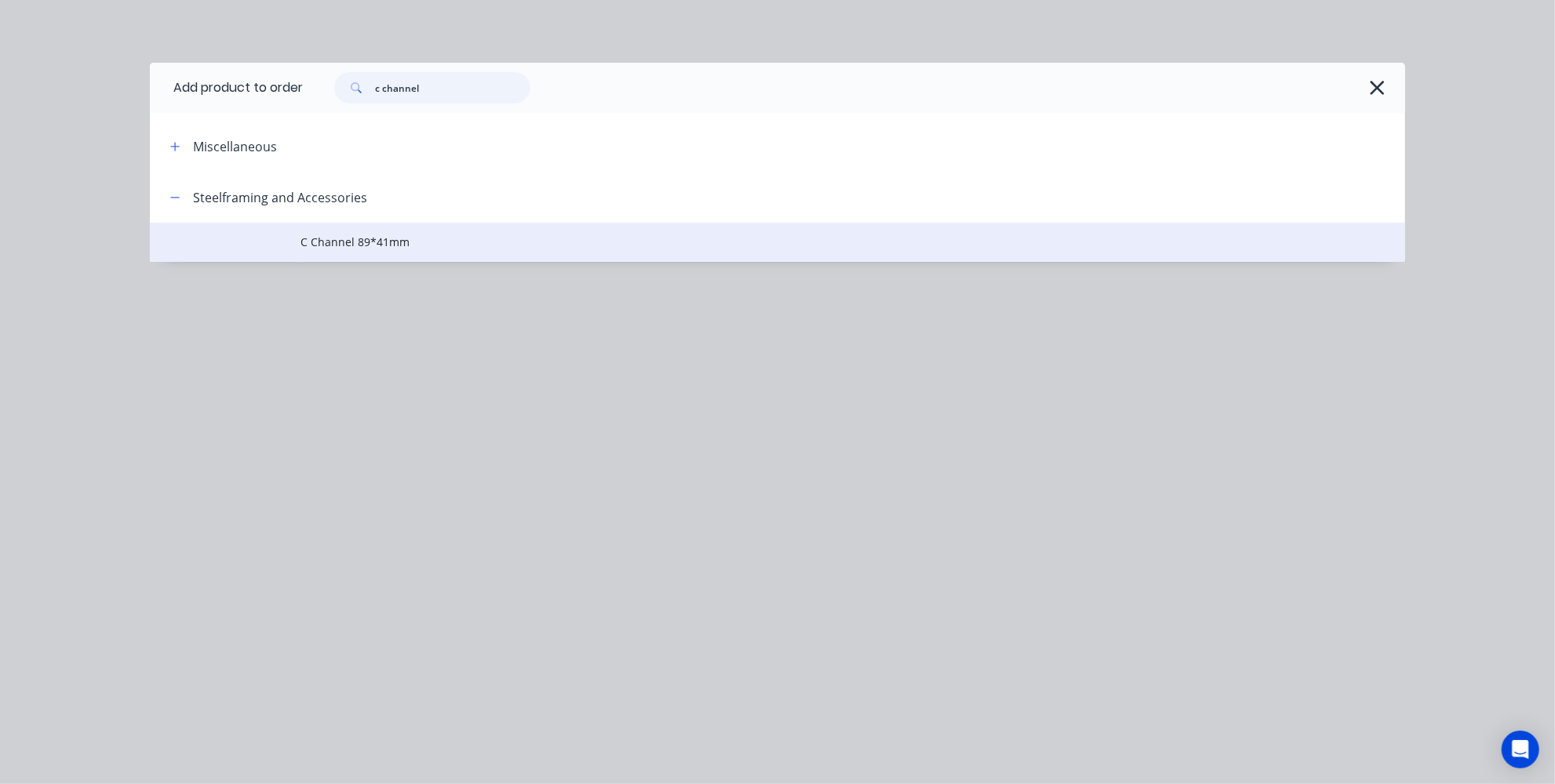
type input "c channel"
click at [379, 241] on span "C Channel 89*41mm" at bounding box center [742, 242] width 884 height 16
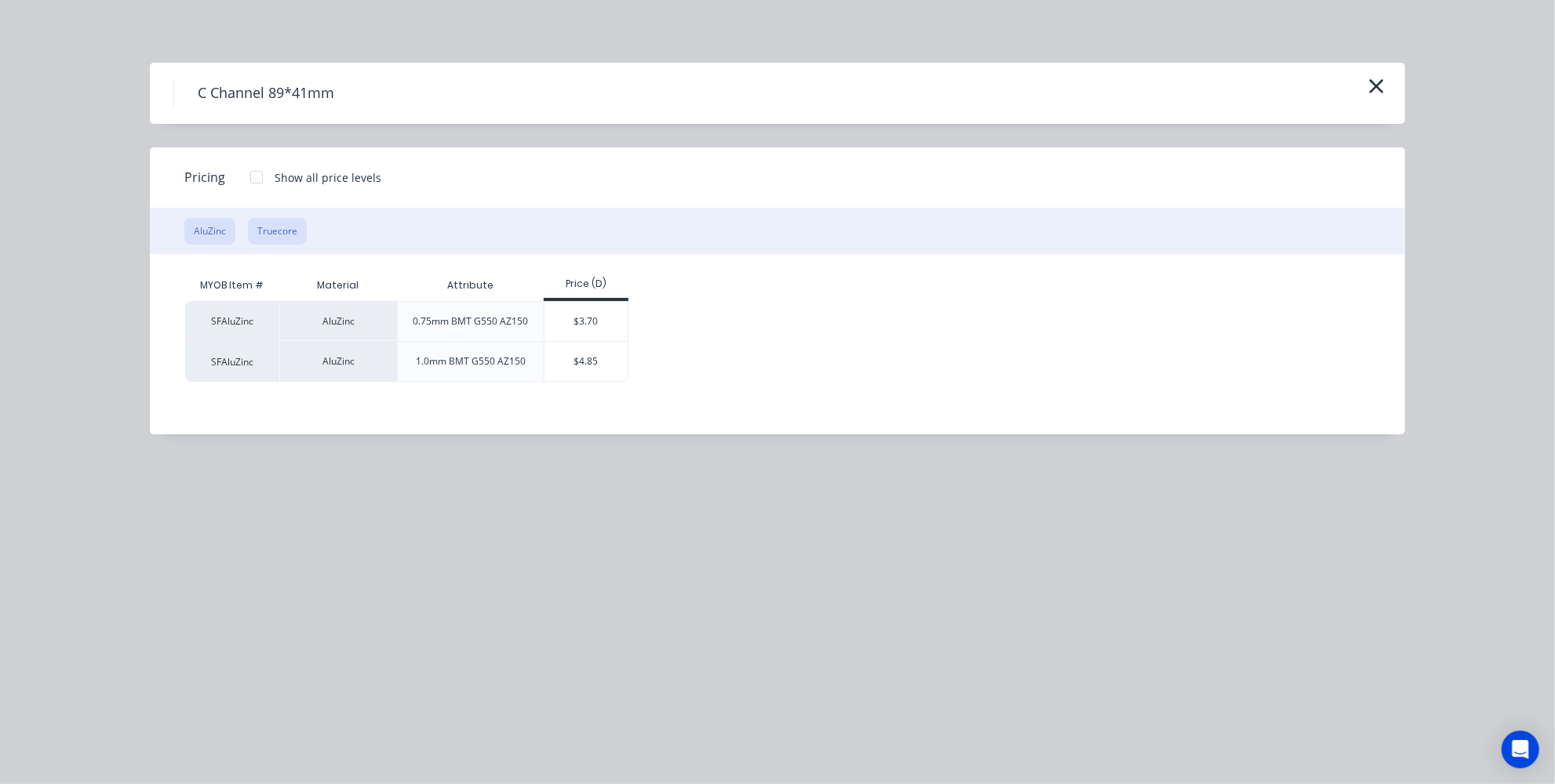
click at [265, 232] on button "Truecore" at bounding box center [277, 231] width 59 height 27
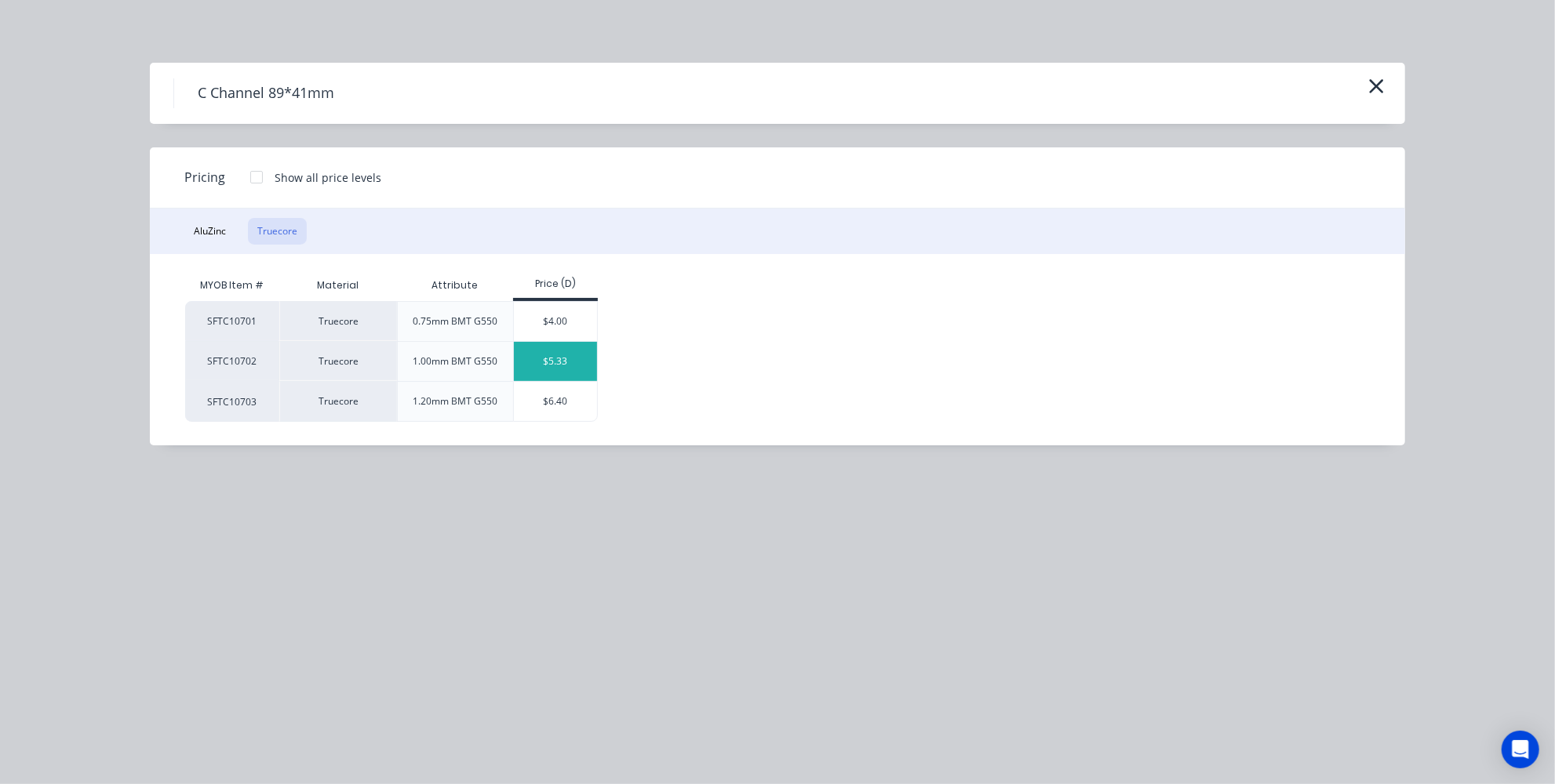
click at [554, 356] on div "$5.33" at bounding box center [556, 361] width 84 height 40
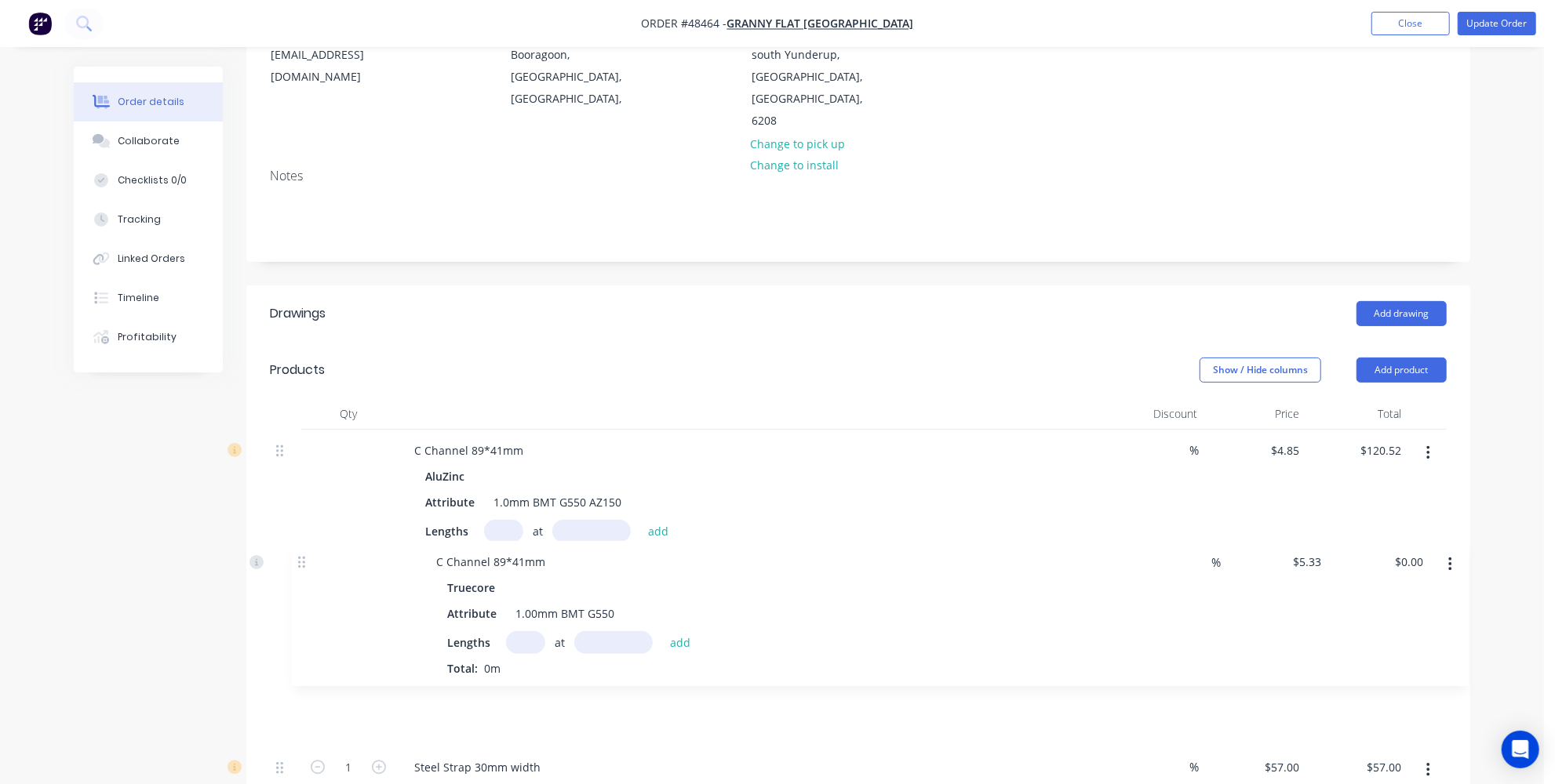
scroll to position [224, 0]
drag, startPoint x: 280, startPoint y: 427, endPoint x: 300, endPoint y: 552, distance: 126.6
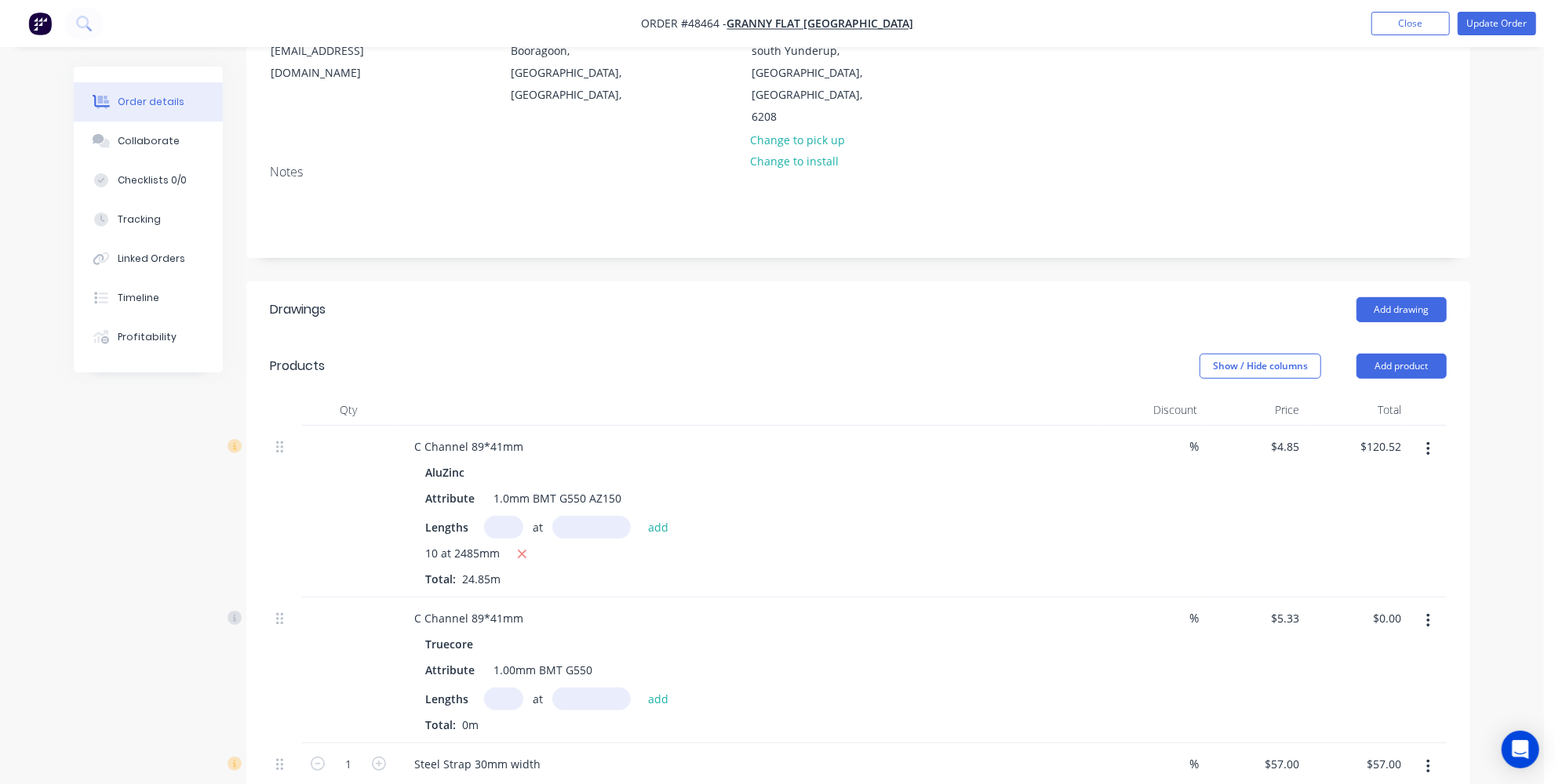
click at [500, 688] on input "text" at bounding box center [503, 700] width 40 height 23
type input "10"
click at [564, 688] on input "text" at bounding box center [592, 700] width 78 height 23
type input "2485mm"
click at [668, 688] on button "add" at bounding box center [658, 699] width 37 height 21
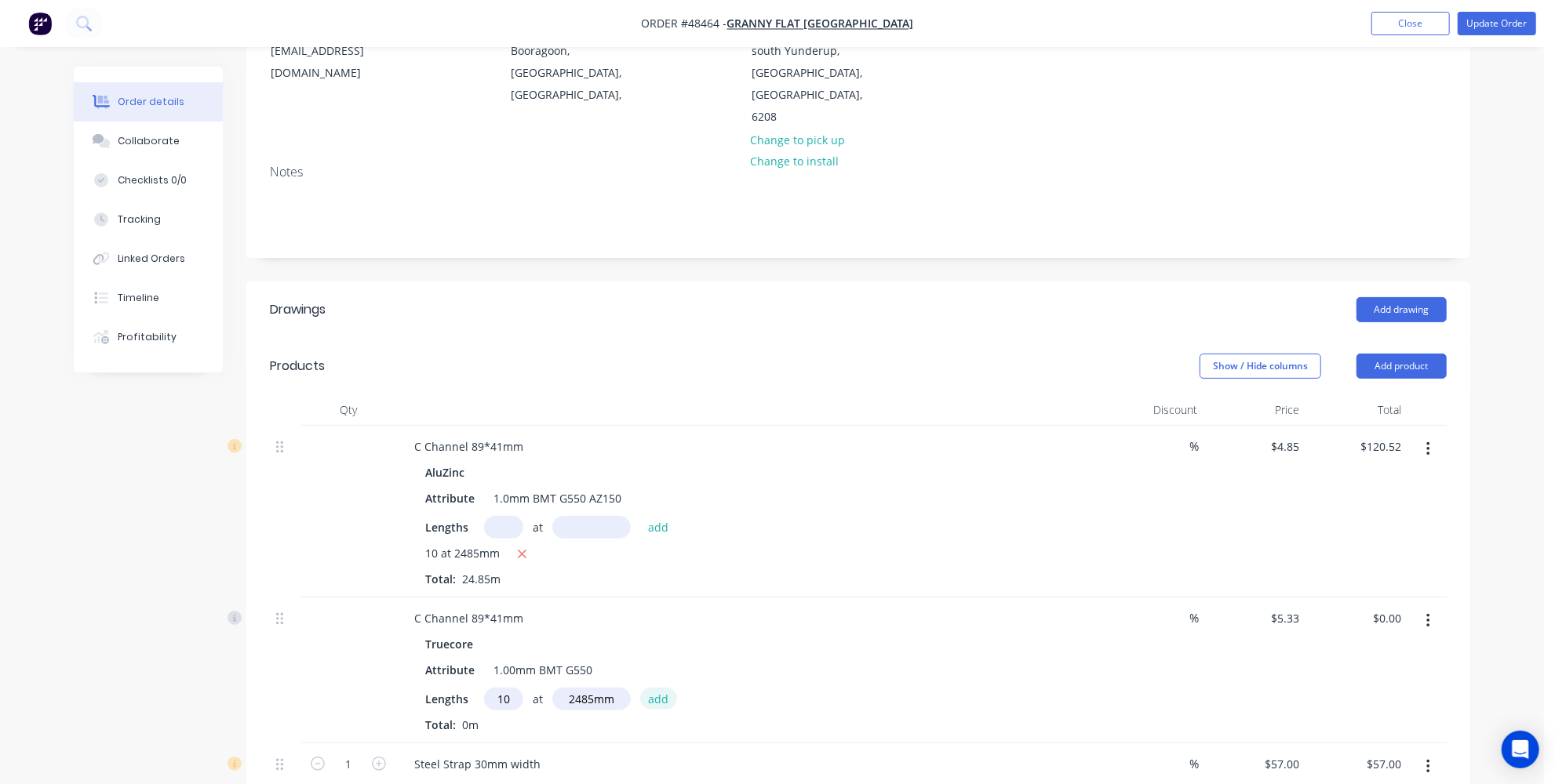
type input "$132.45"
click at [1426, 440] on icon "button" at bounding box center [1428, 449] width 4 height 17
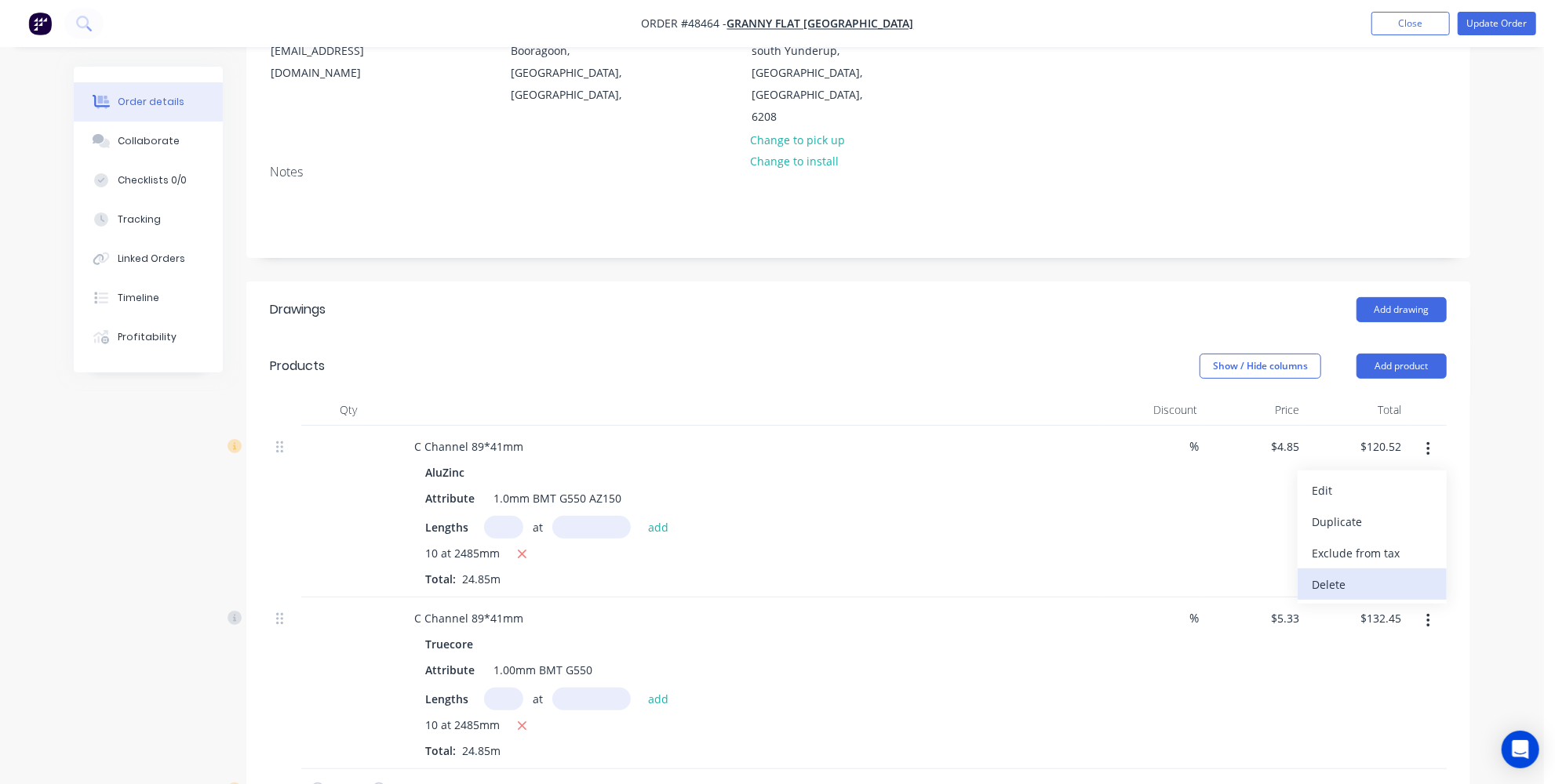
click at [1332, 573] on div "Delete" at bounding box center [1372, 585] width 121 height 23
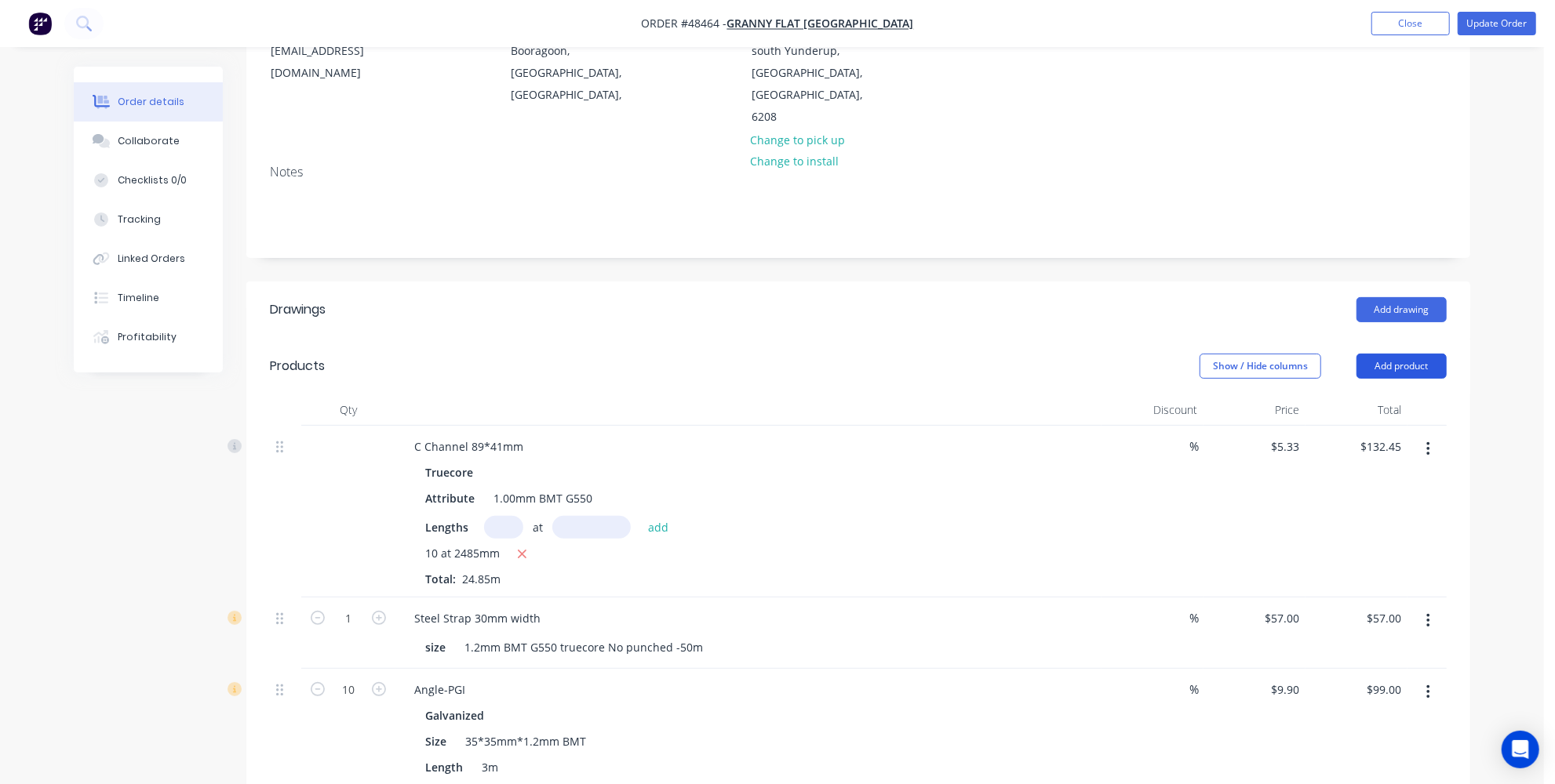
click at [1413, 354] on button "Add product" at bounding box center [1401, 367] width 90 height 25
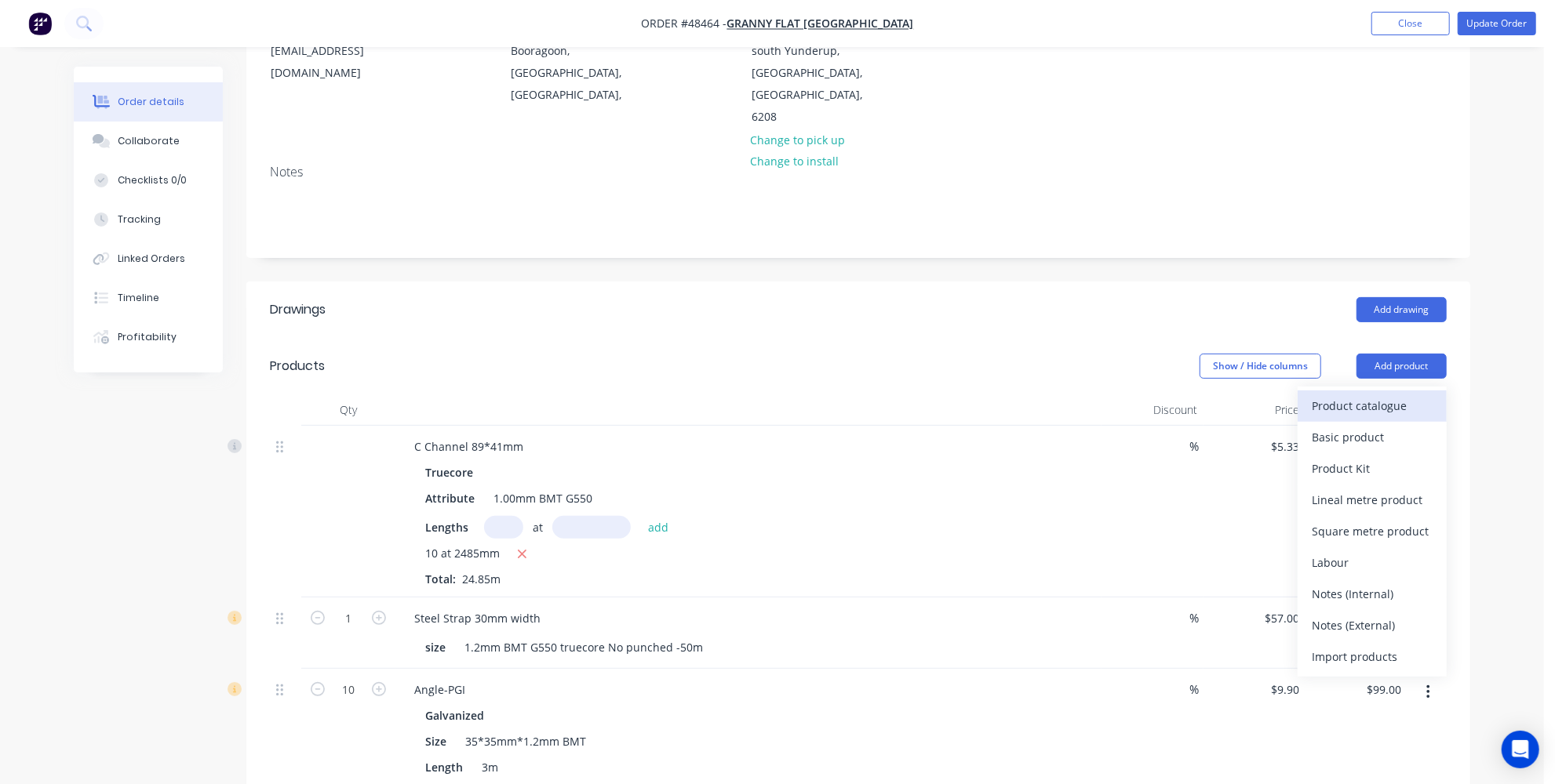
click at [1330, 395] on div "Product catalogue" at bounding box center [1372, 407] width 121 height 23
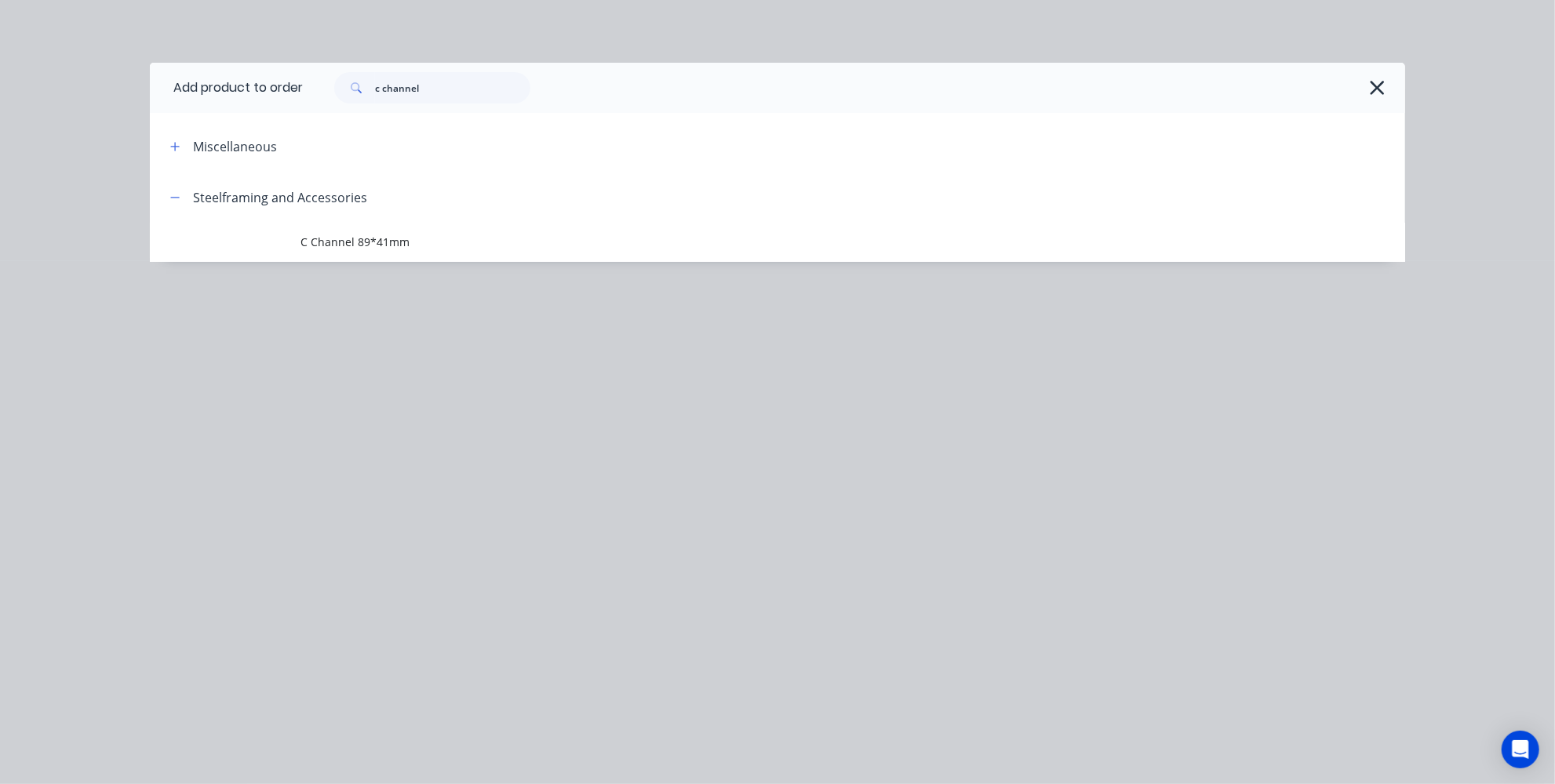
drag, startPoint x: 493, startPoint y: 229, endPoint x: 473, endPoint y: 246, distance: 26.2
click at [493, 229] on td "C Channel 89*41mm" at bounding box center [852, 242] width 1105 height 40
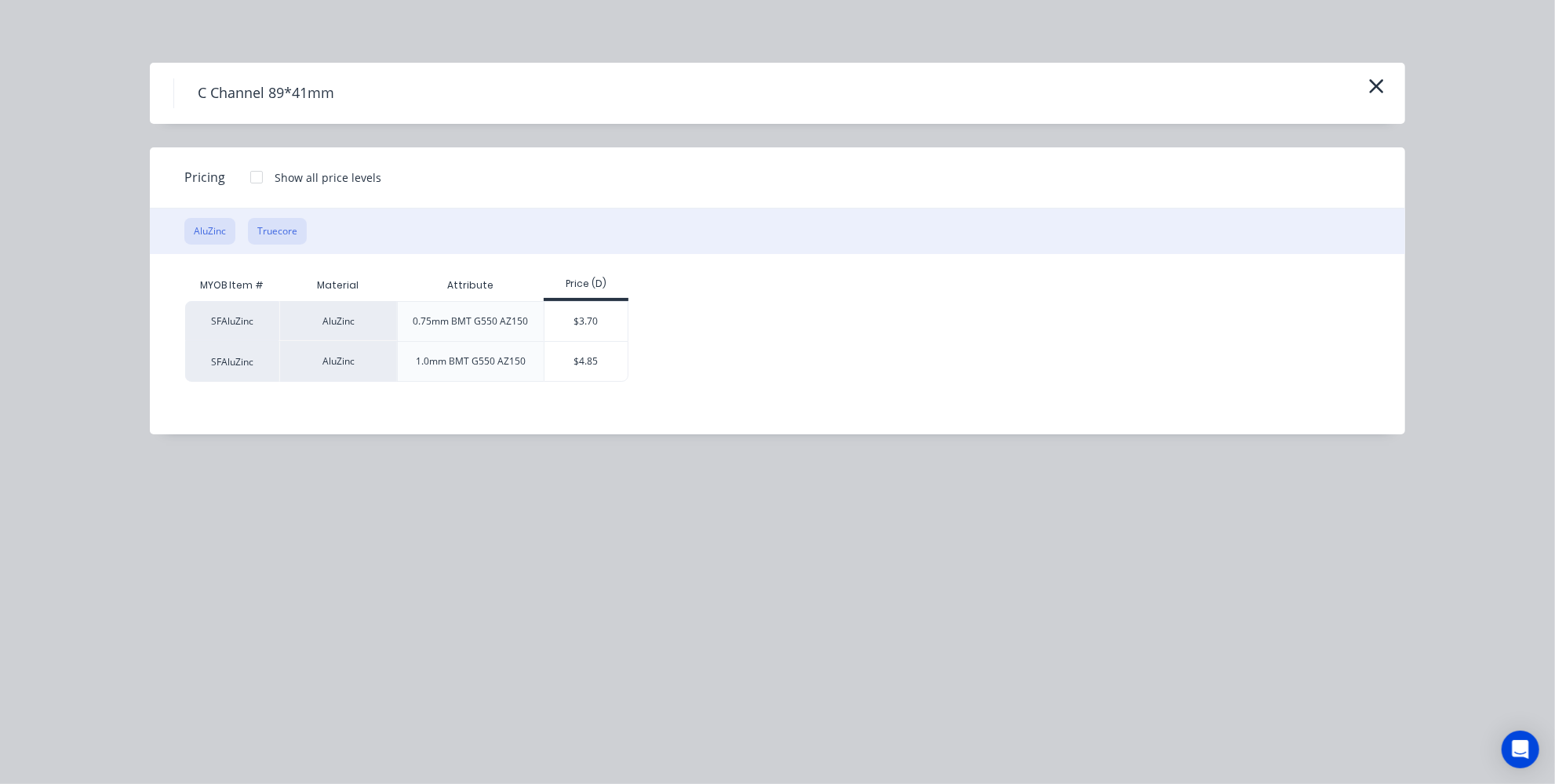
click at [279, 237] on button "Truecore" at bounding box center [277, 231] width 59 height 27
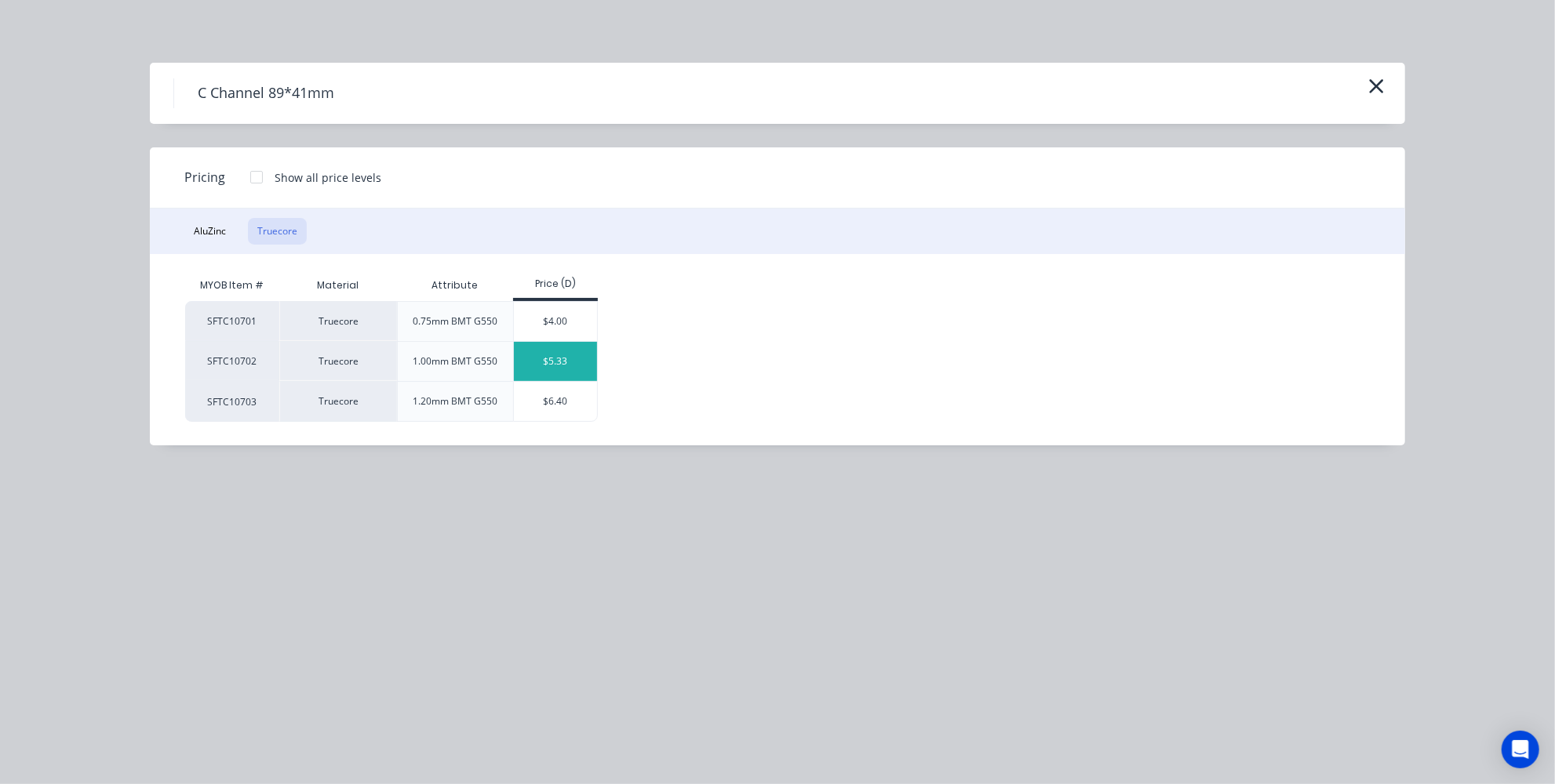
click at [555, 359] on div "$5.33" at bounding box center [556, 361] width 84 height 40
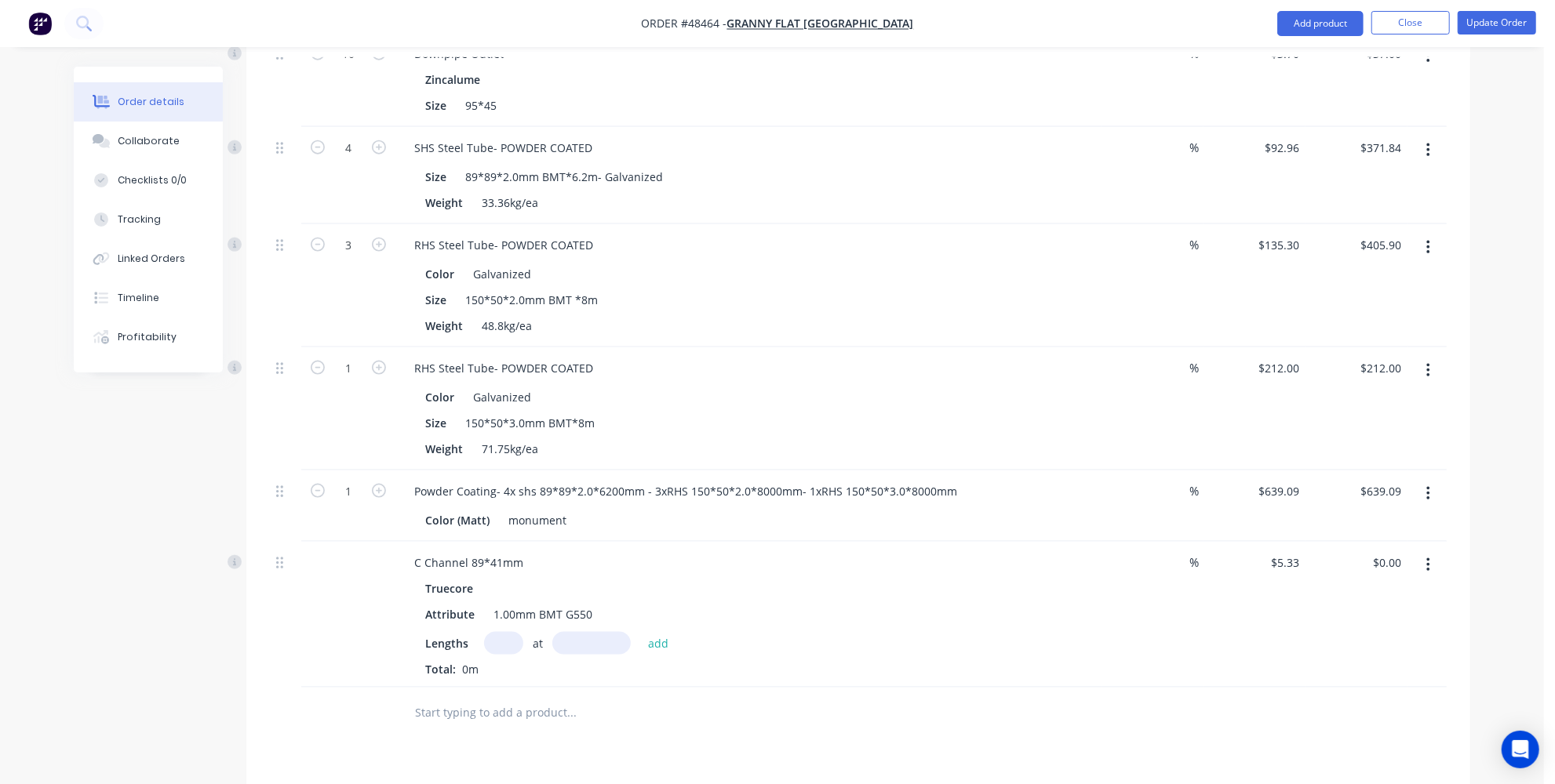
scroll to position [1579, 0]
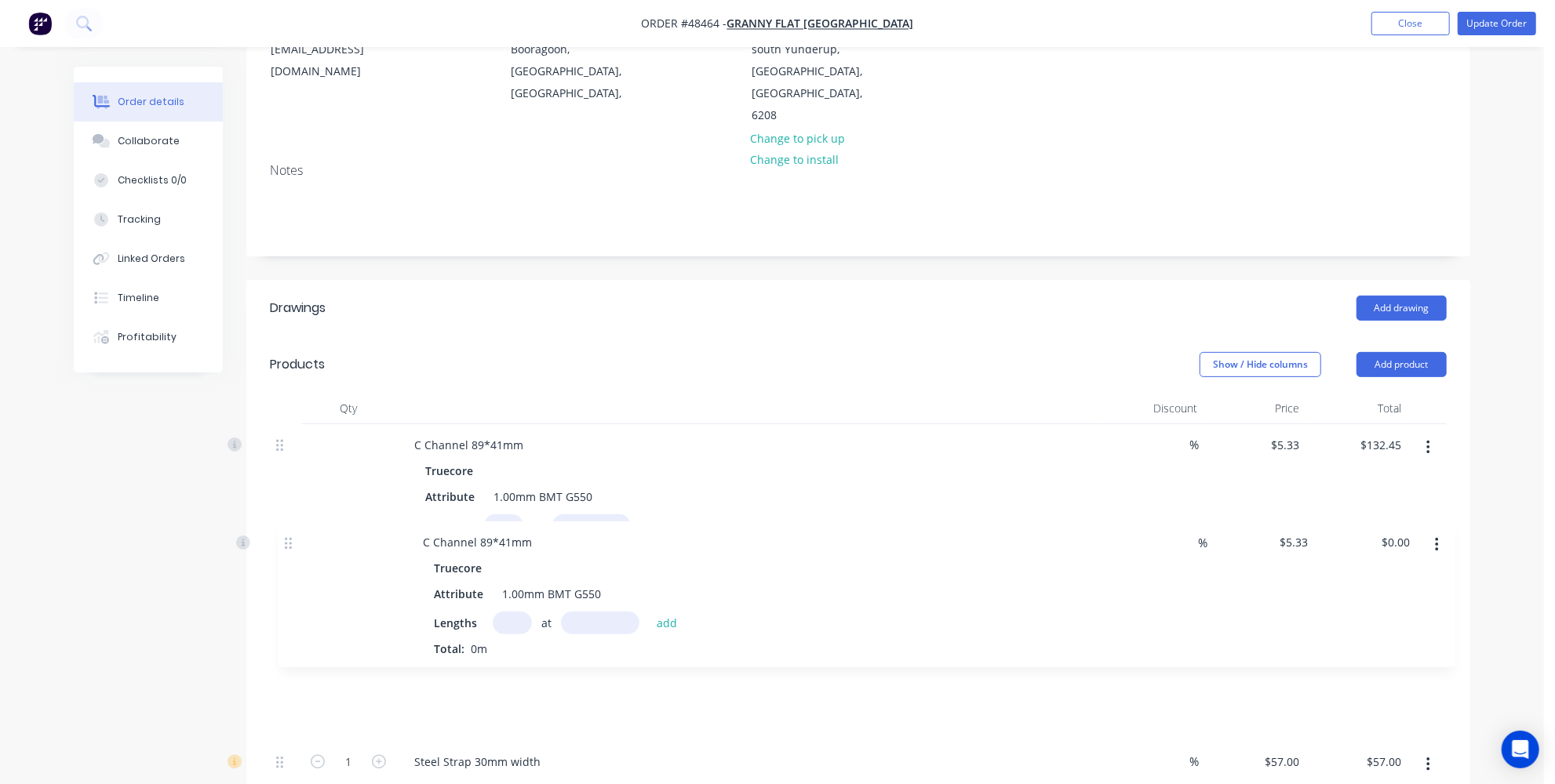
drag, startPoint x: 277, startPoint y: 416, endPoint x: 287, endPoint y: 531, distance: 115.4
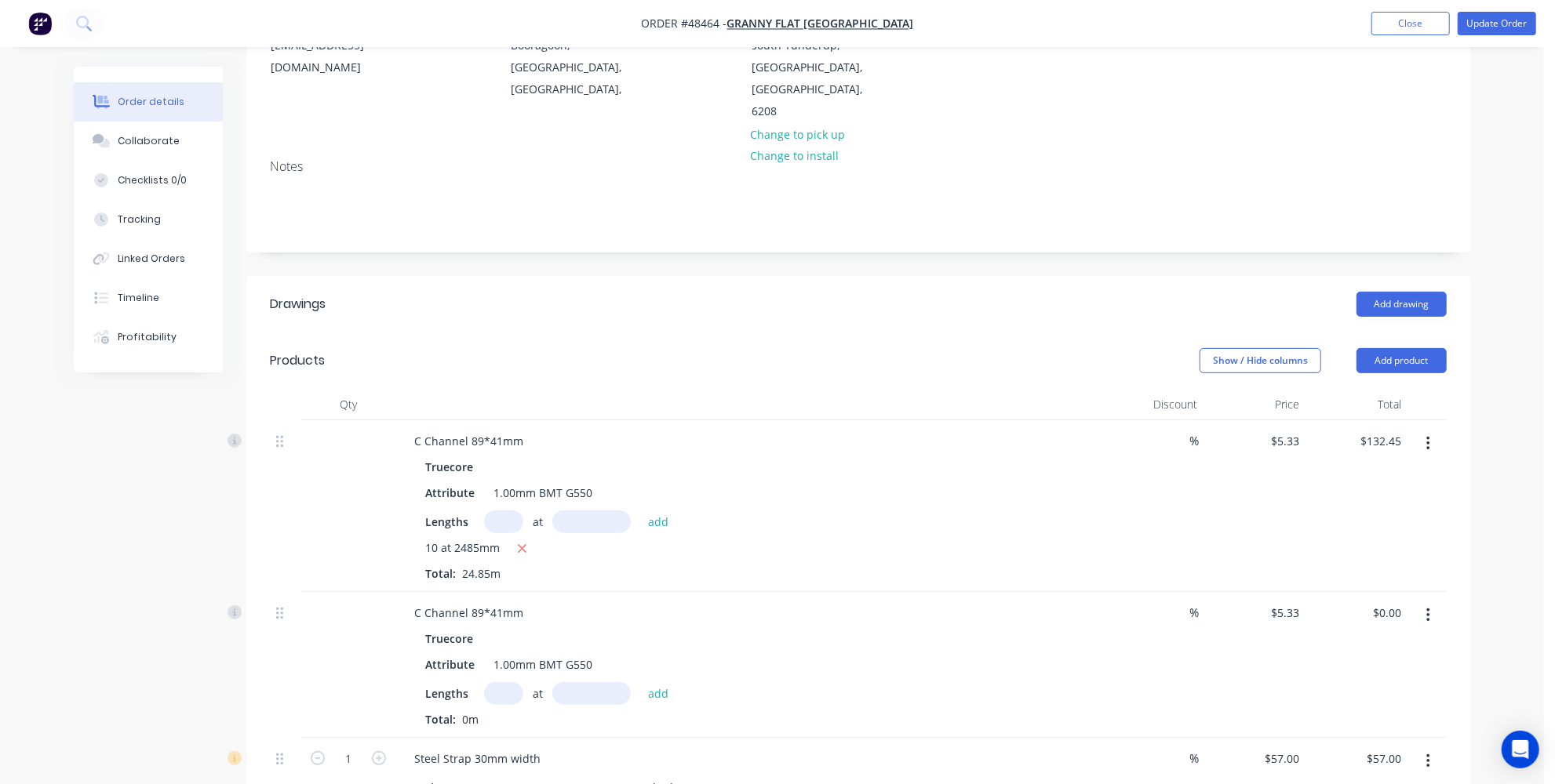
click at [499, 682] on input "text" at bounding box center [503, 694] width 40 height 23
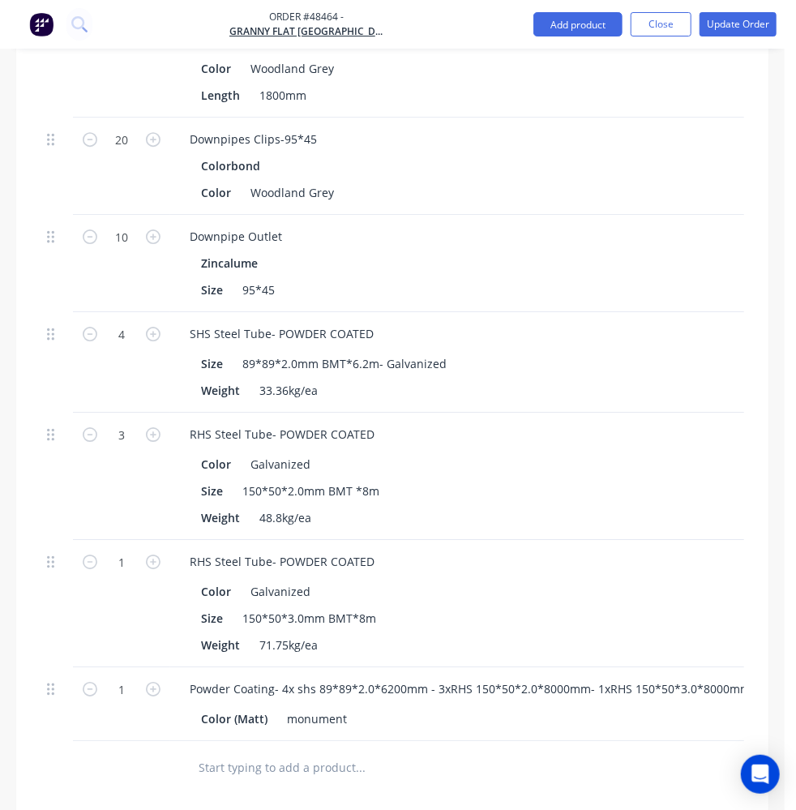
scroll to position [1767, 0]
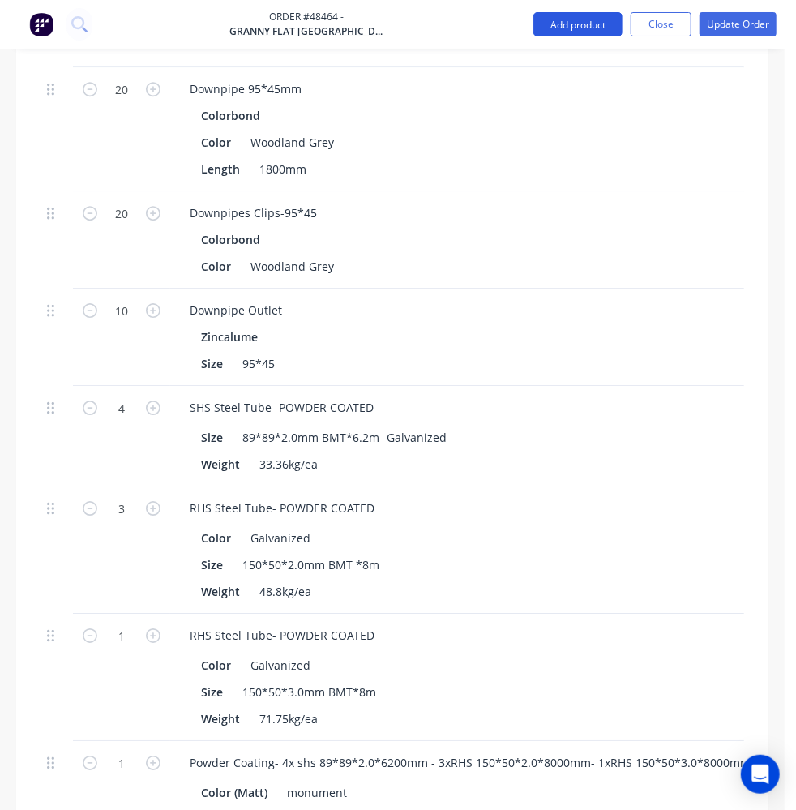
click at [592, 28] on button "Add product" at bounding box center [577, 24] width 89 height 24
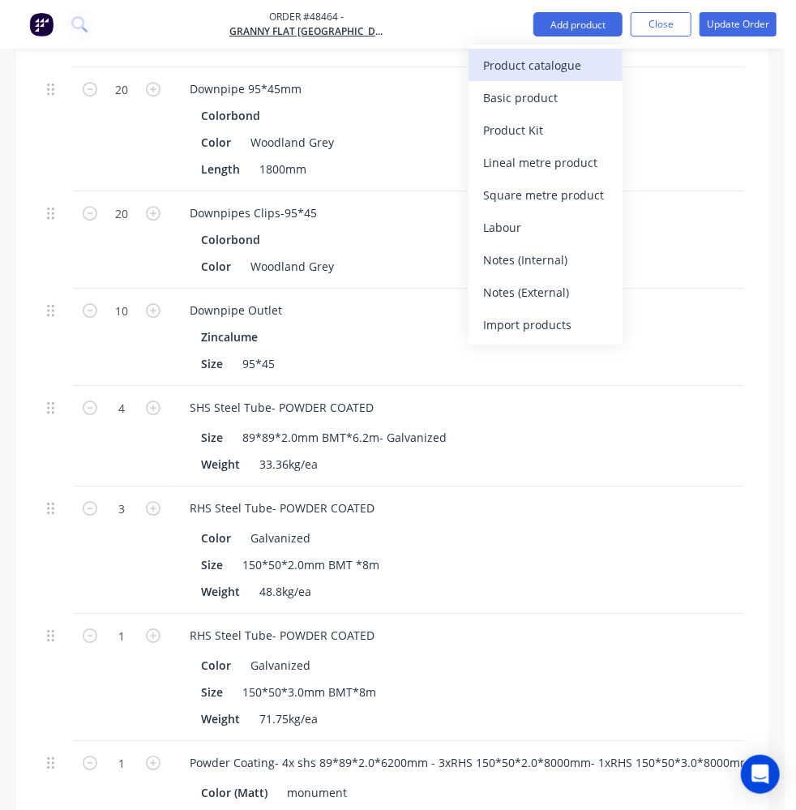
click at [562, 52] on button "Product catalogue" at bounding box center [545, 65] width 154 height 32
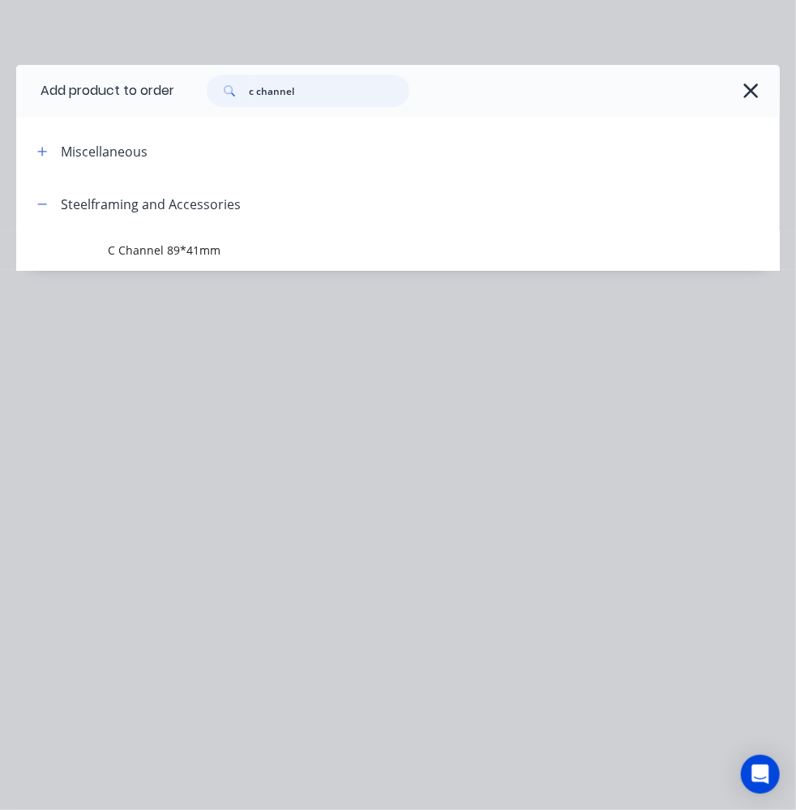
drag, startPoint x: 320, startPoint y: 84, endPoint x: 160, endPoint y: 85, distance: 159.7
click at [165, 84] on header "Add product to order c channel" at bounding box center [397, 91] width 763 height 52
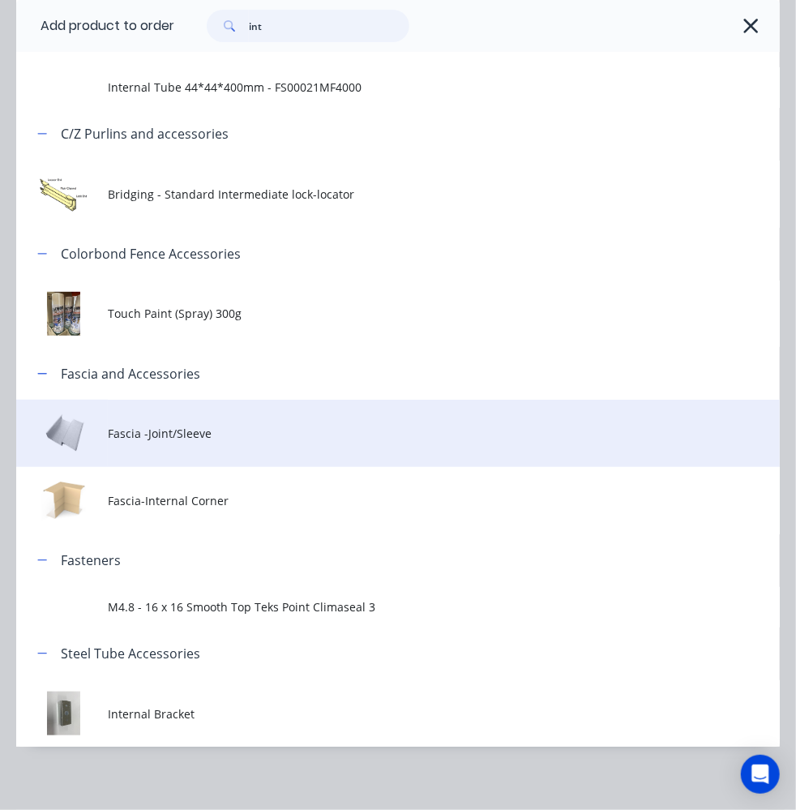
scroll to position [170, 0]
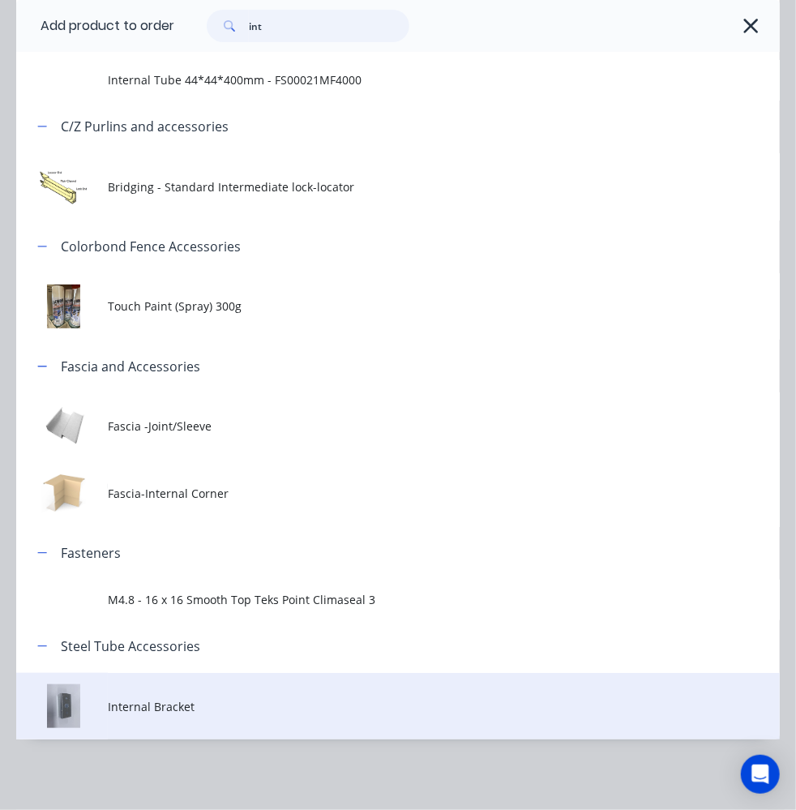
type input "int"
click at [177, 708] on span "Internal Bracket" at bounding box center [376, 706] width 537 height 17
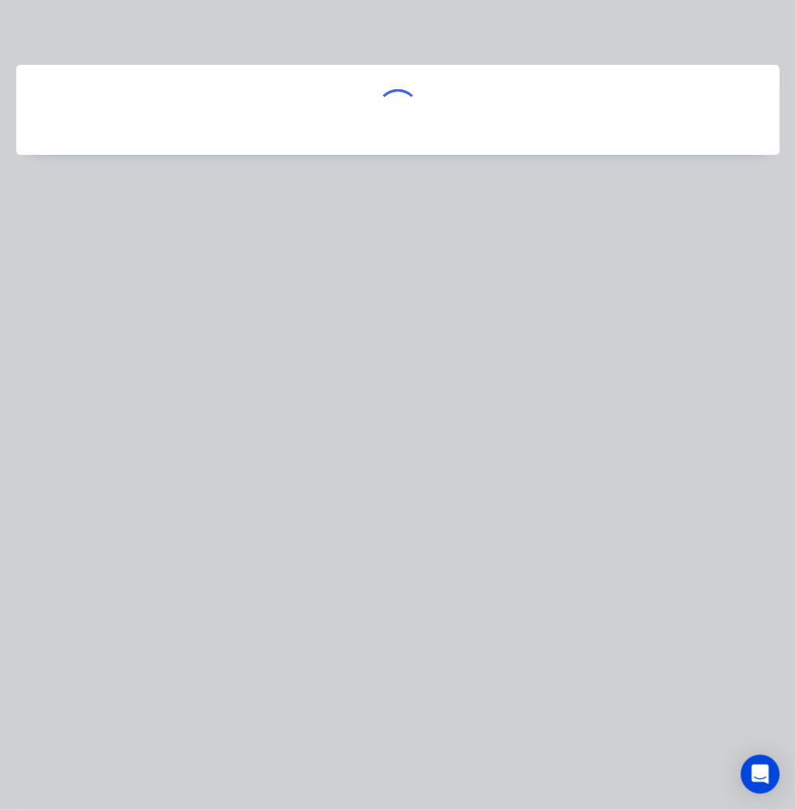
scroll to position [0, 0]
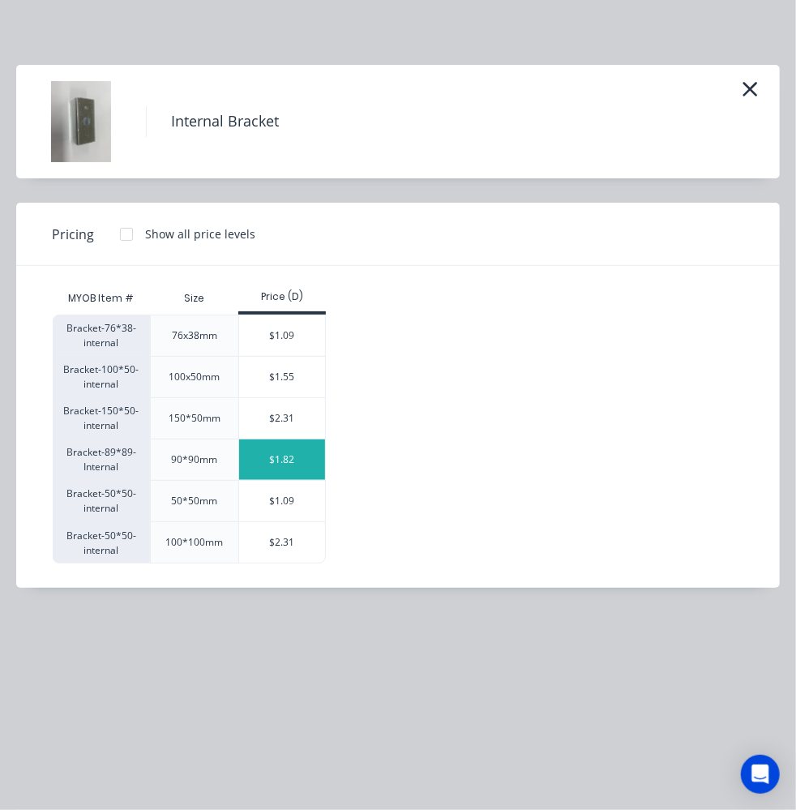
click at [279, 448] on div "$1.82" at bounding box center [282, 459] width 87 height 41
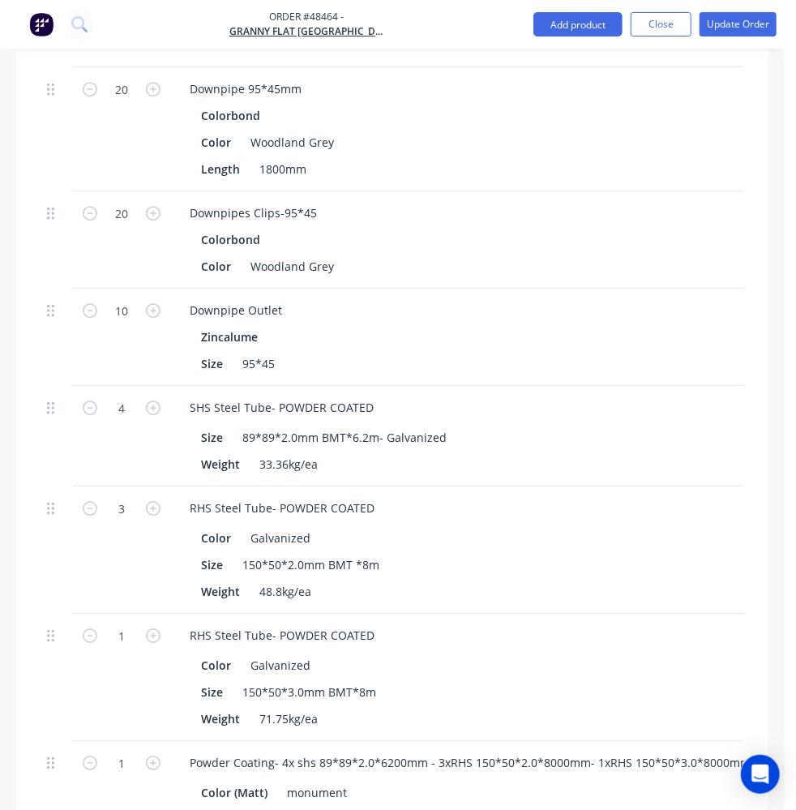
type input "7"
type input "$12.74"
drag, startPoint x: 336, startPoint y: 666, endPoint x: 325, endPoint y: 669, distance: 11.0
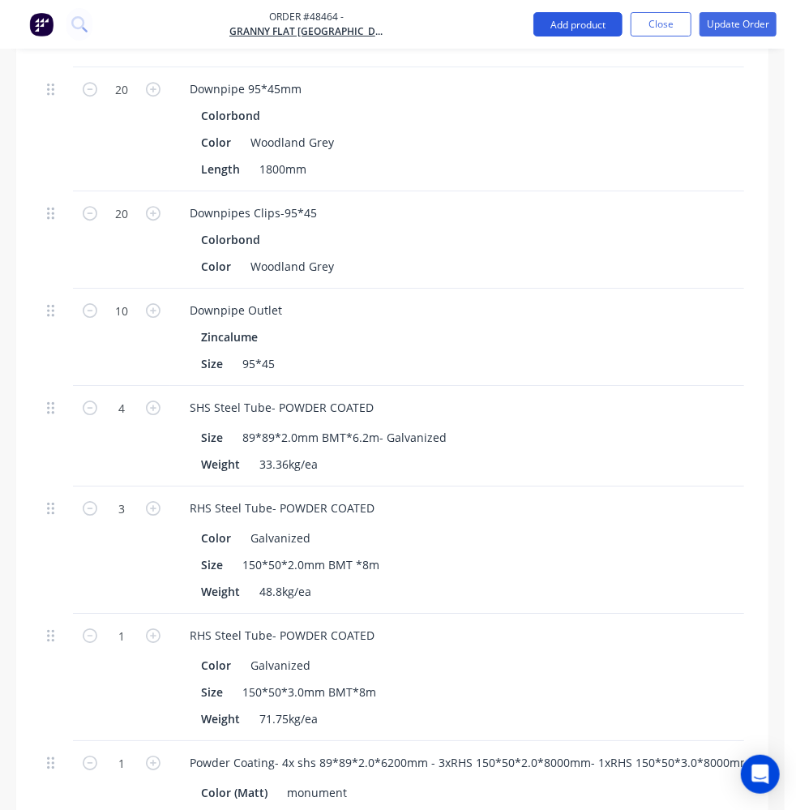
click at [548, 21] on button "Add product" at bounding box center [577, 24] width 89 height 24
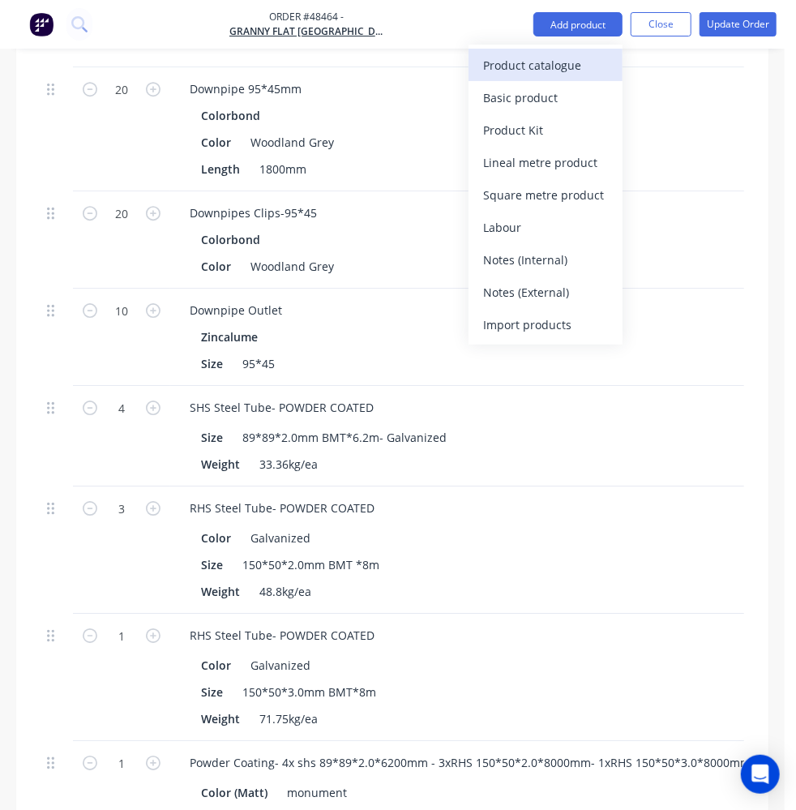
click at [541, 57] on div "Product catalogue" at bounding box center [545, 65] width 125 height 24
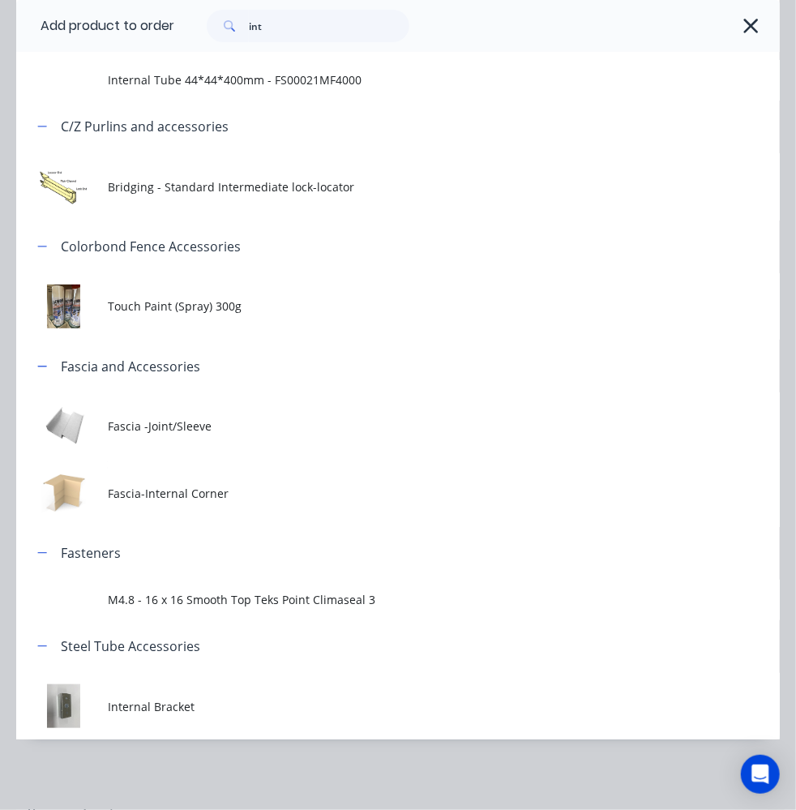
scroll to position [1988, 0]
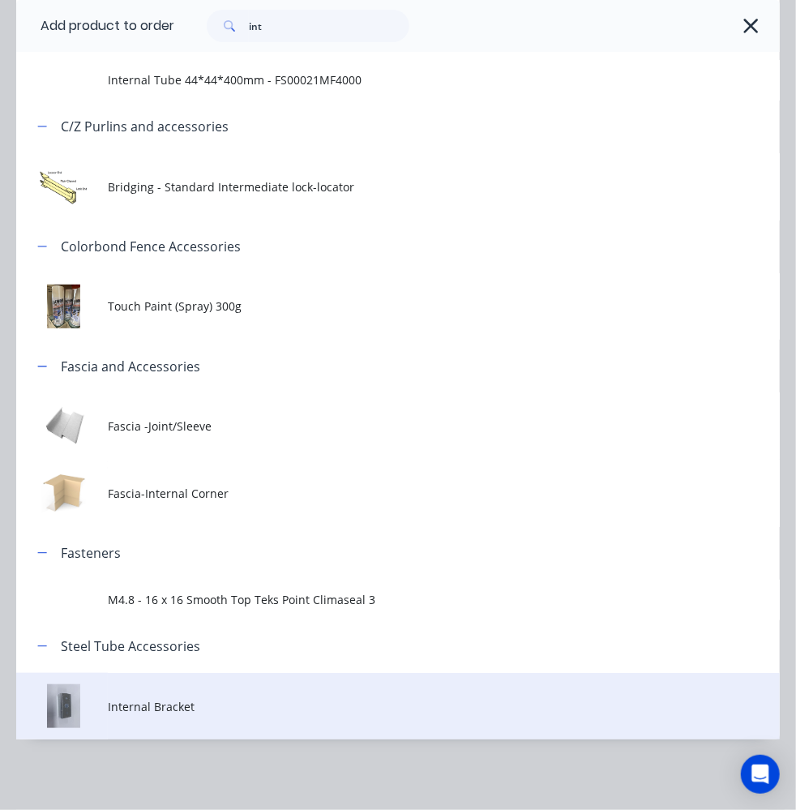
click at [185, 691] on td "Internal Bracket" at bounding box center [444, 706] width 672 height 67
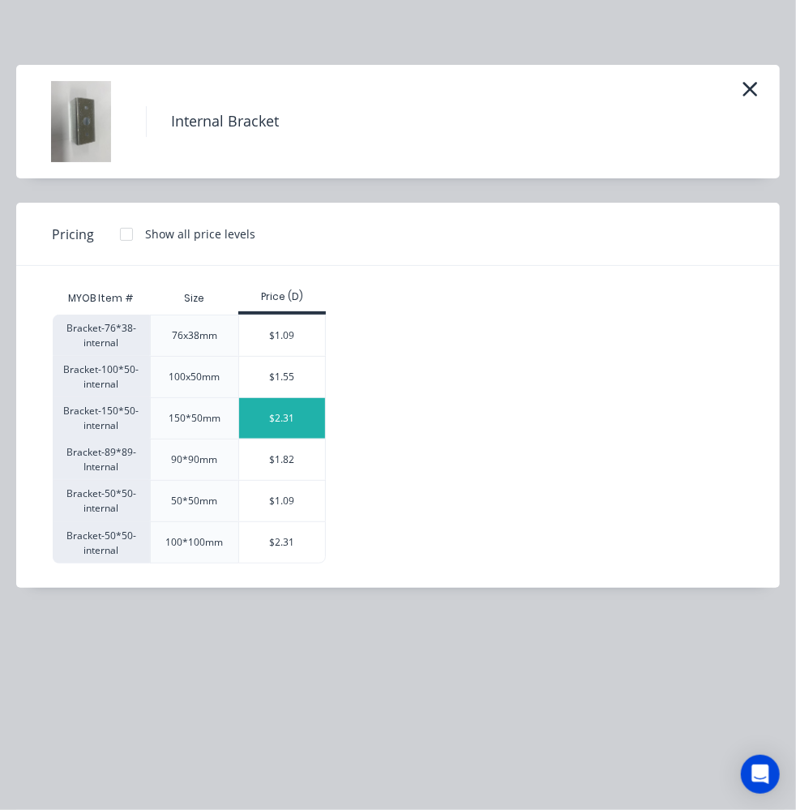
click at [280, 420] on div "$2.31" at bounding box center [282, 418] width 87 height 41
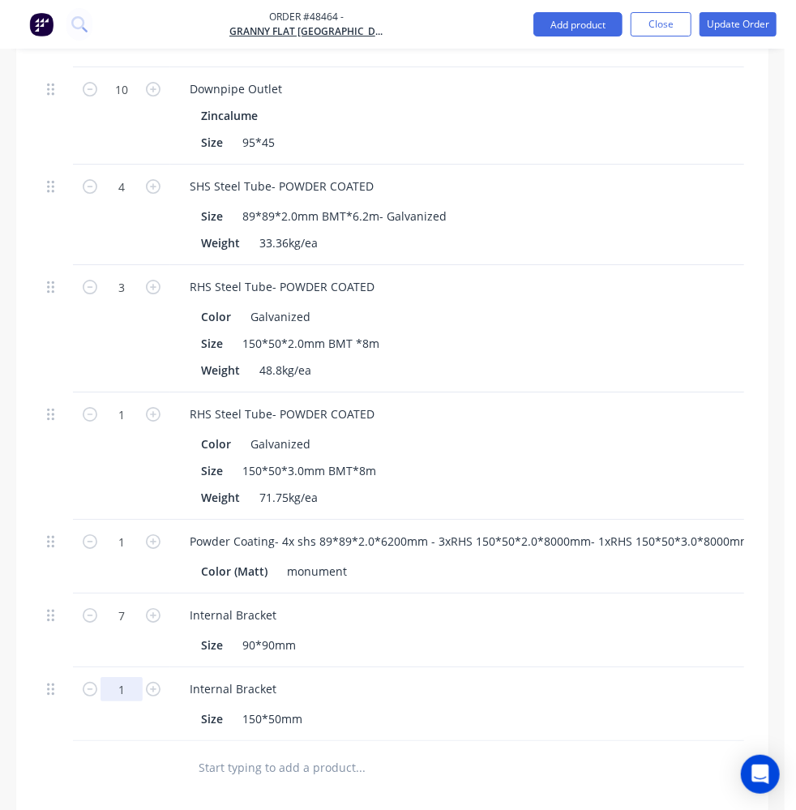
click at [135, 677] on input "1" at bounding box center [121, 689] width 42 height 24
type input "14"
type input "$32.34"
click at [218, 750] on input "text" at bounding box center [319, 766] width 243 height 32
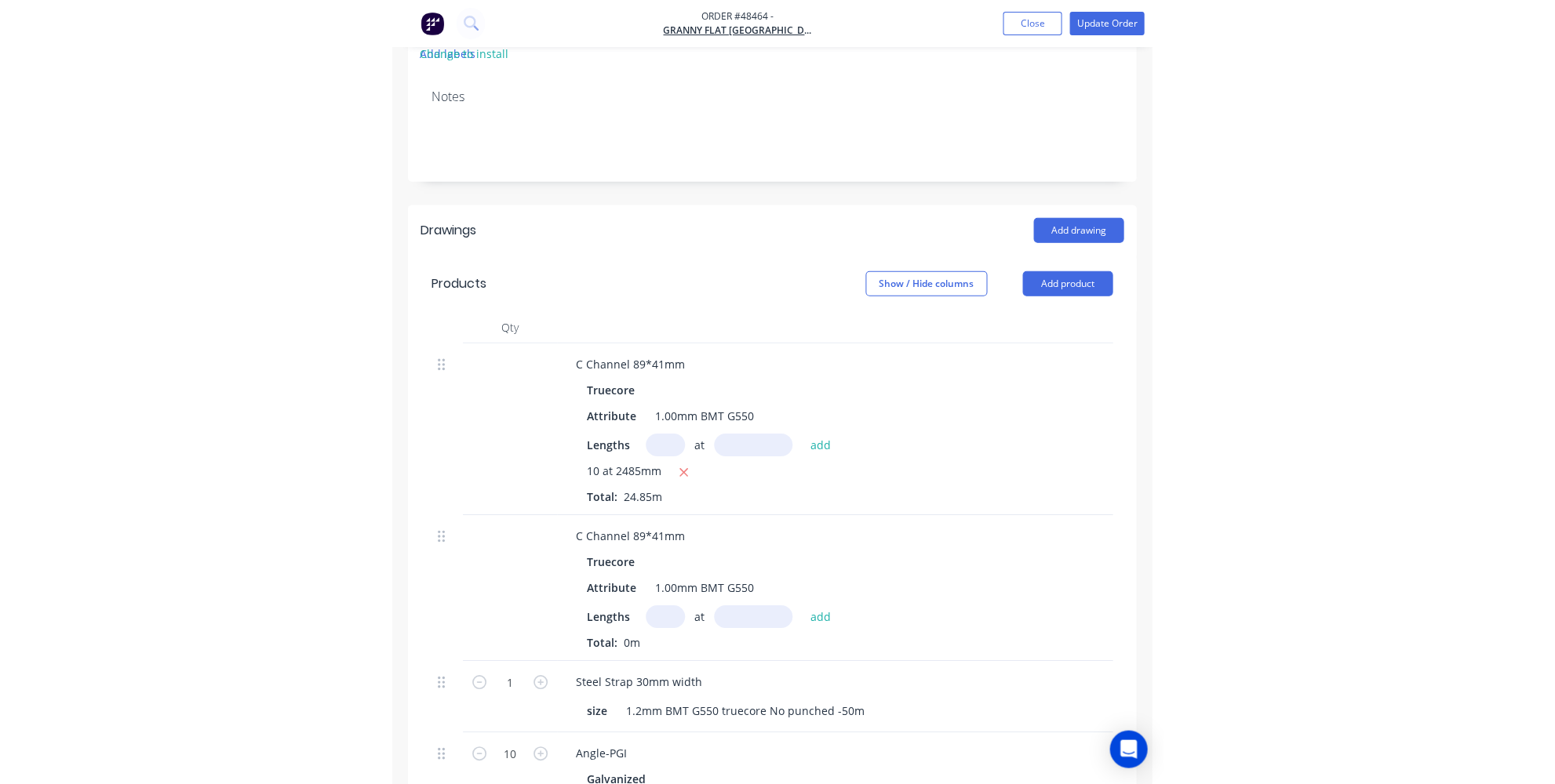
scroll to position [498, 0]
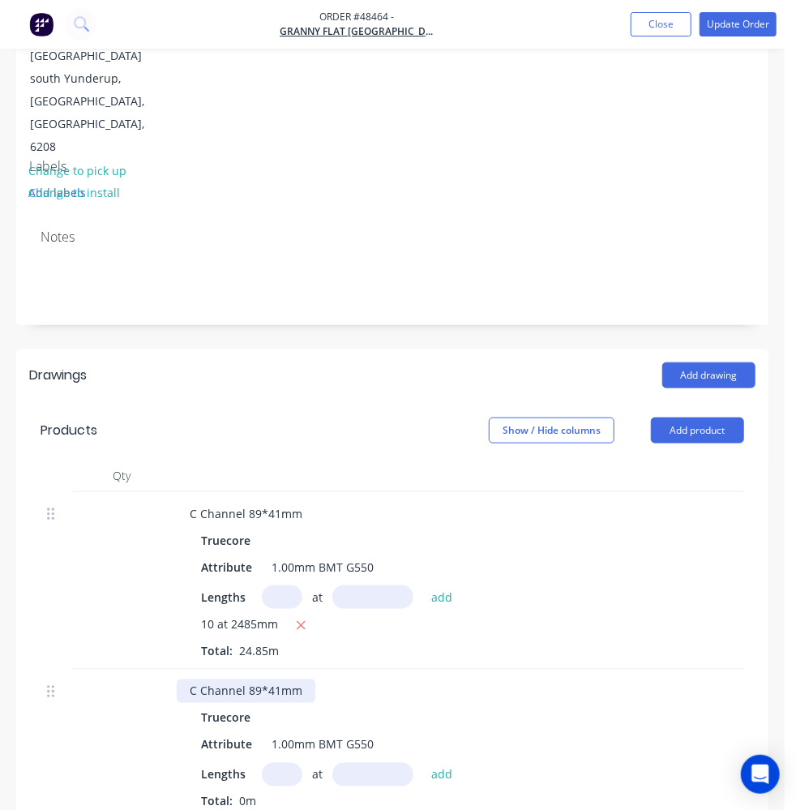
click at [301, 679] on div "C Channel 89*41mm" at bounding box center [246, 691] width 139 height 24
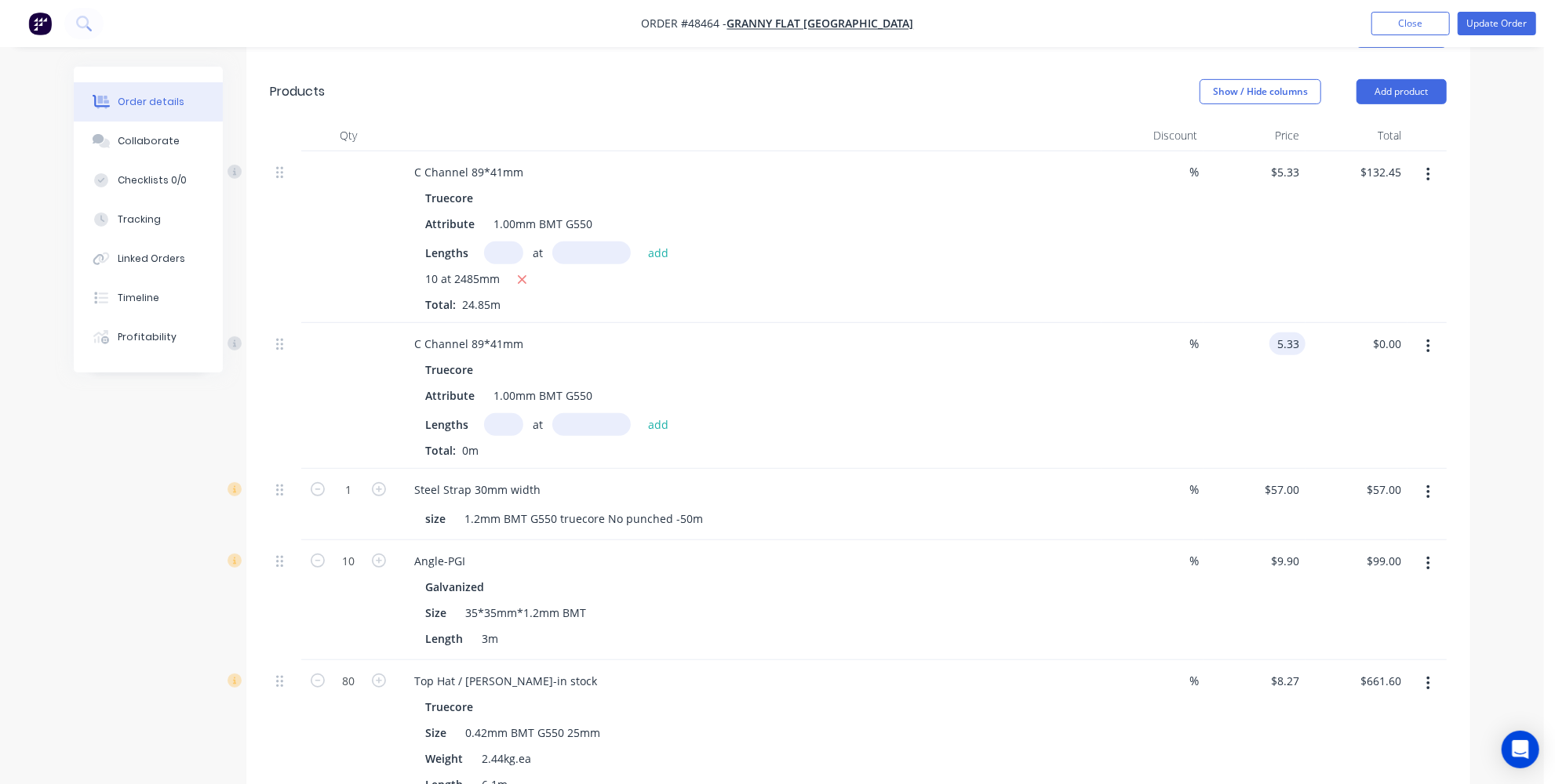
drag, startPoint x: 1289, startPoint y: 300, endPoint x: 1303, endPoint y: 290, distance: 17.2
click at [1290, 333] on input "5.33" at bounding box center [1291, 345] width 30 height 23
type input "$6.20"
click at [996, 469] on div "Steel Strap 30mm width size 1.2mm BMT G550 truecore No punched -50m" at bounding box center [747, 505] width 706 height 72
click at [528, 333] on div "C Channel 89*41mm" at bounding box center [469, 345] width 135 height 23
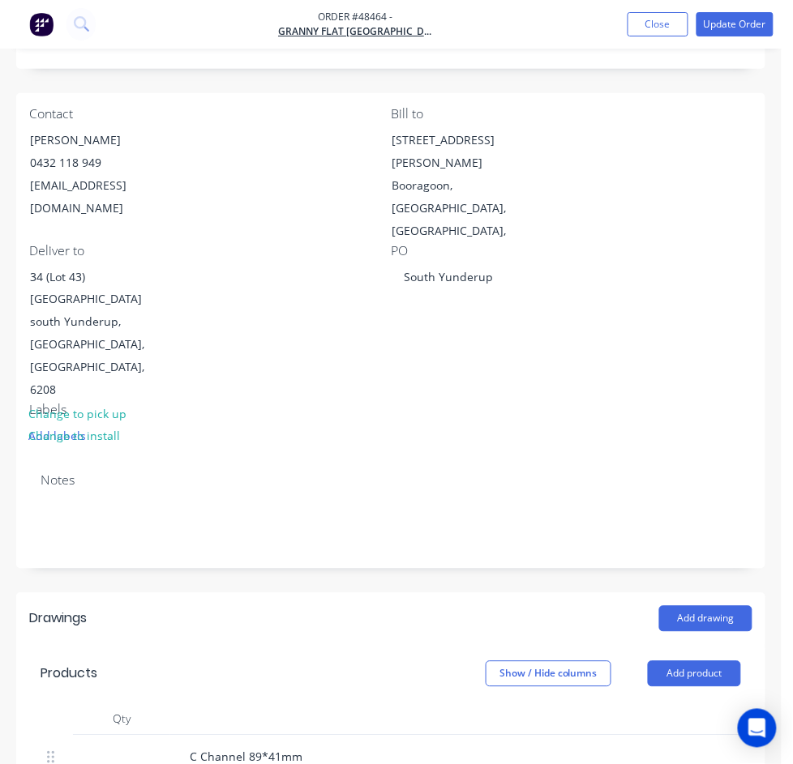
scroll to position [146, 0]
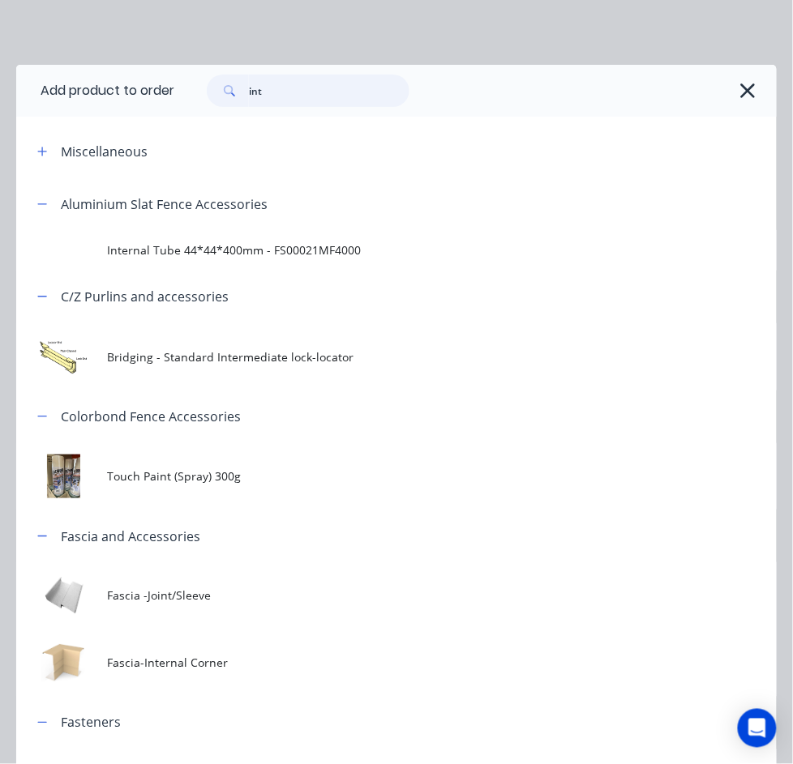
drag, startPoint x: 298, startPoint y: 94, endPoint x: 169, endPoint y: 79, distance: 130.5
click at [169, 80] on header "Add product to order int" at bounding box center [396, 91] width 760 height 52
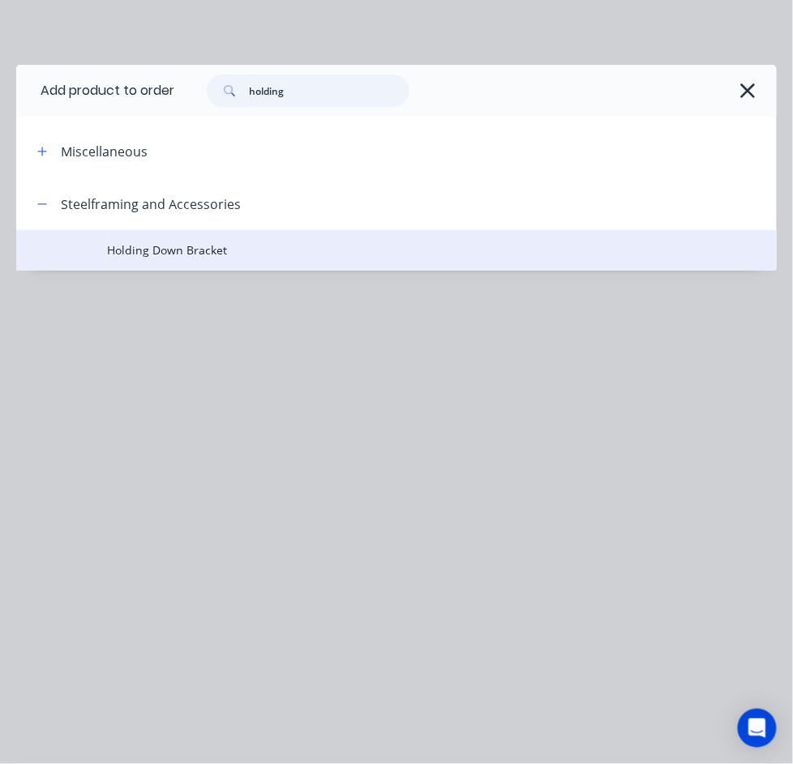
type input "holding"
click at [209, 248] on span "Holding Down Bracket" at bounding box center [375, 250] width 535 height 17
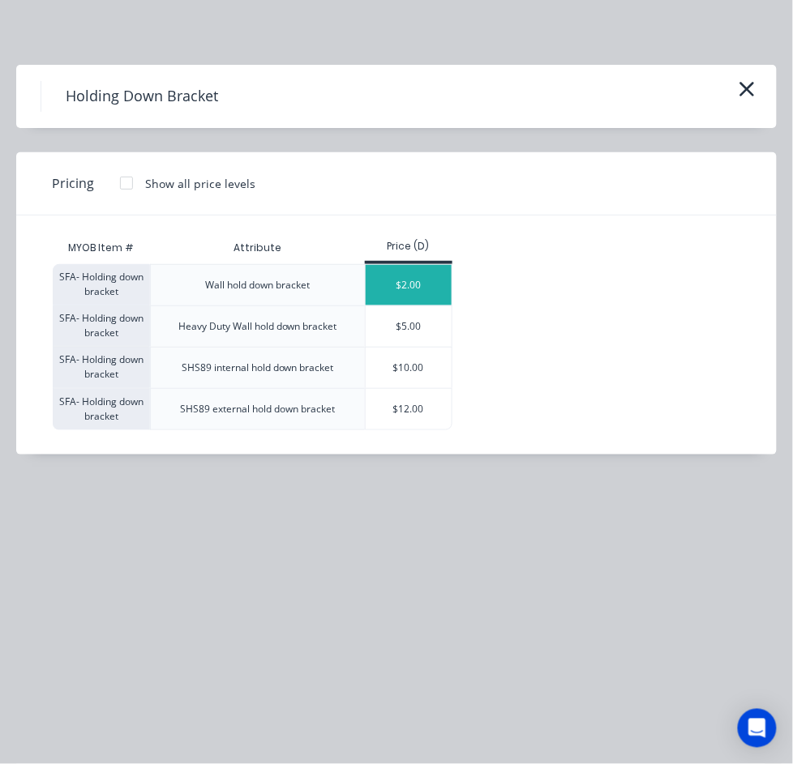
click at [392, 284] on div "$2.00" at bounding box center [409, 285] width 87 height 41
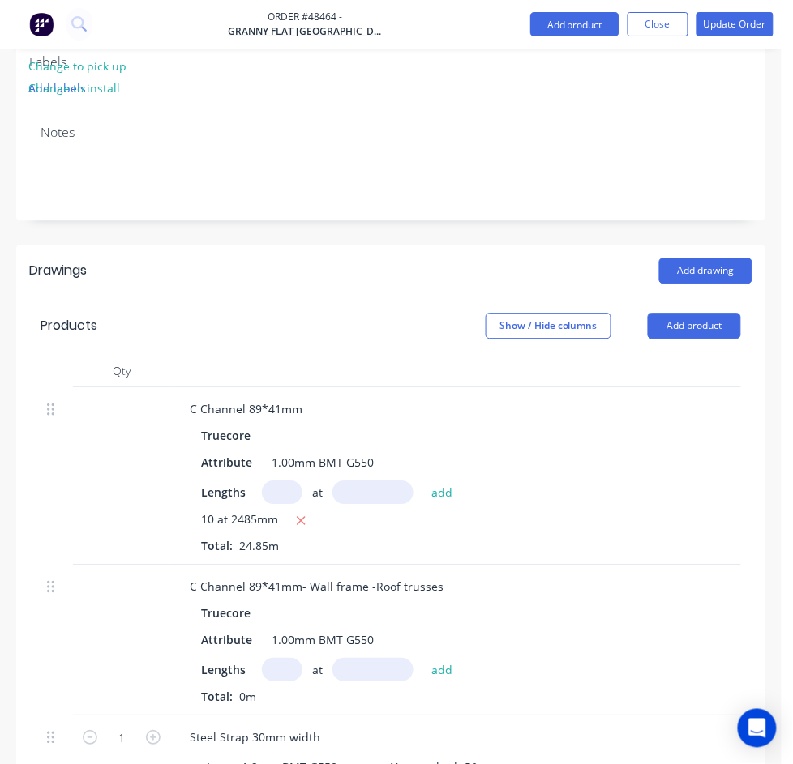
scroll to position [588, 0]
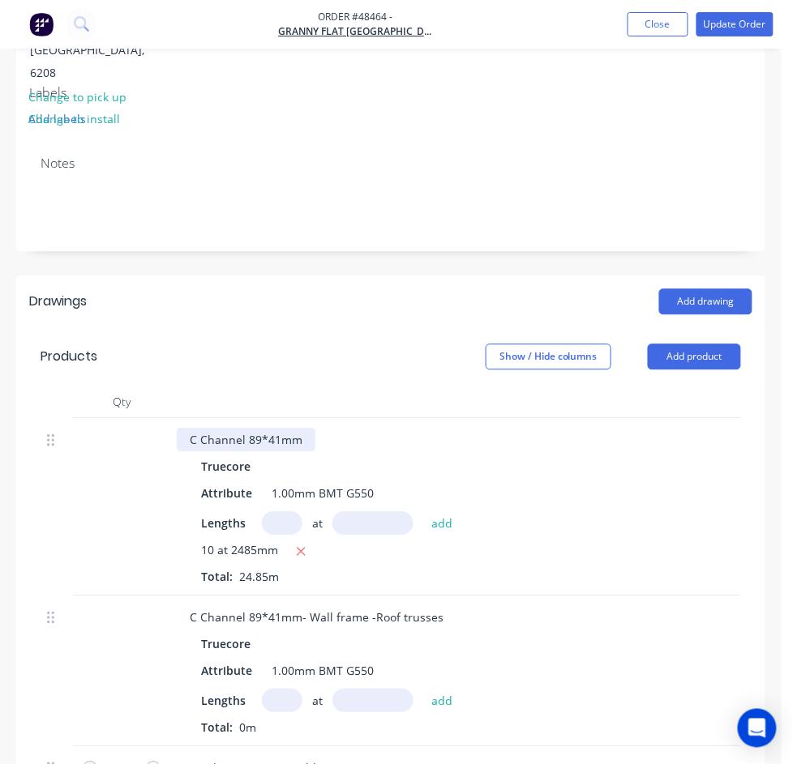
click at [307, 428] on div "C Channel 89*41mm" at bounding box center [246, 440] width 139 height 24
click at [133, 596] on div at bounding box center [121, 671] width 97 height 151
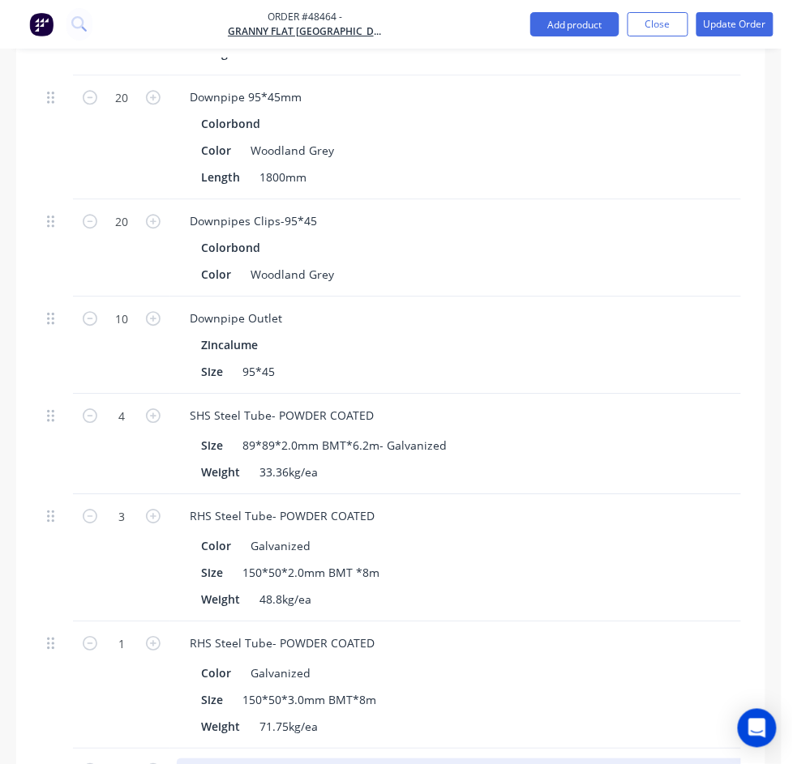
scroll to position [1988, 0]
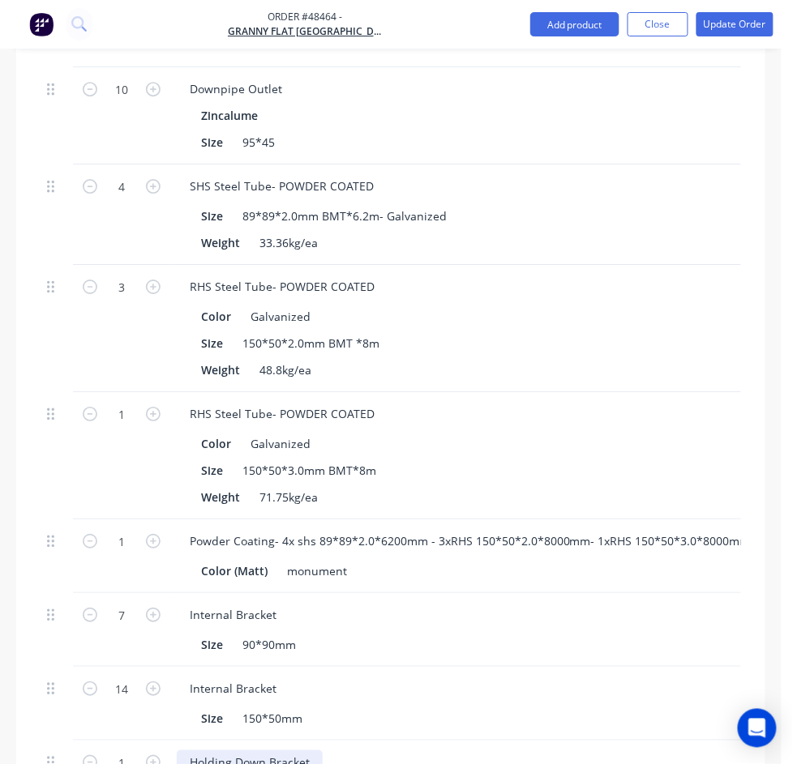
click at [192, 750] on div "Holding Down Bracket" at bounding box center [250, 762] width 146 height 24
click at [317, 750] on div "Holding Down Bracket" at bounding box center [250, 762] width 146 height 24
click at [122, 750] on input "1" at bounding box center [121, 762] width 42 height 24
click at [555, 20] on button "Add product" at bounding box center [574, 24] width 89 height 24
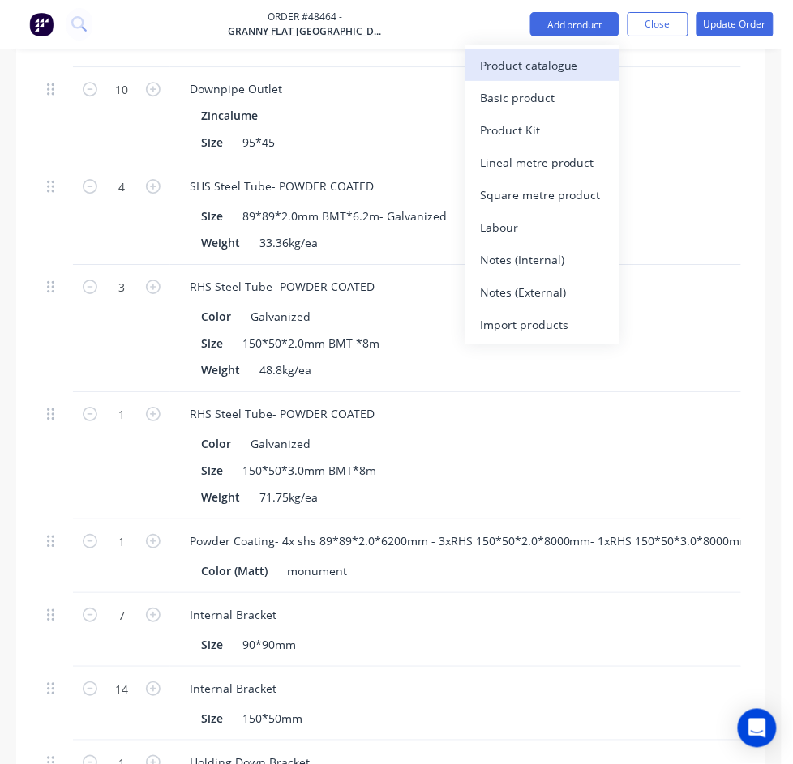
click at [511, 62] on div "Product catalogue" at bounding box center [542, 65] width 125 height 24
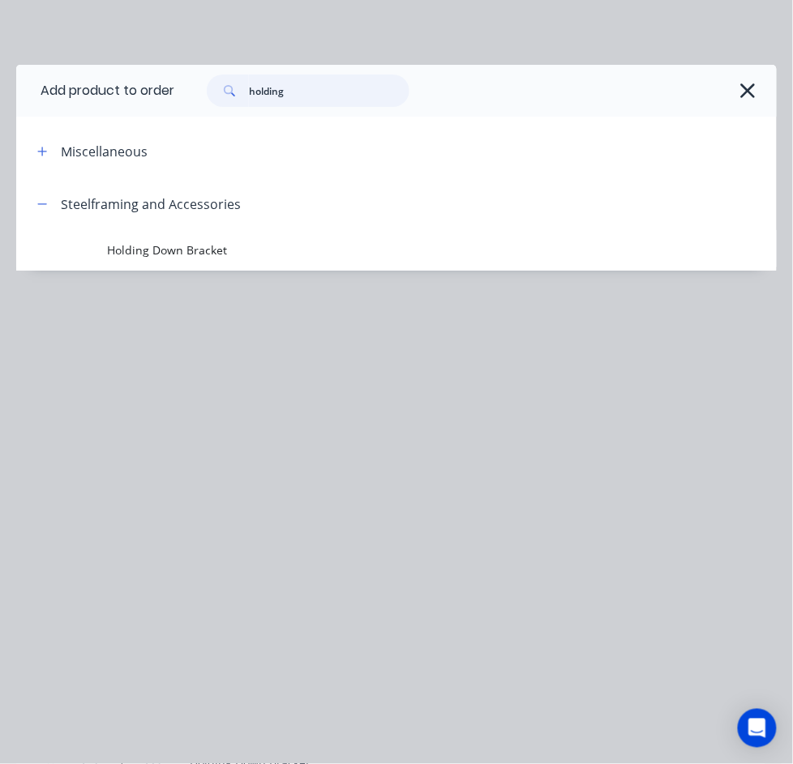
drag, startPoint x: 293, startPoint y: 89, endPoint x: 139, endPoint y: 86, distance: 154.0
click at [139, 89] on header "Add product to order holding" at bounding box center [396, 91] width 760 height 52
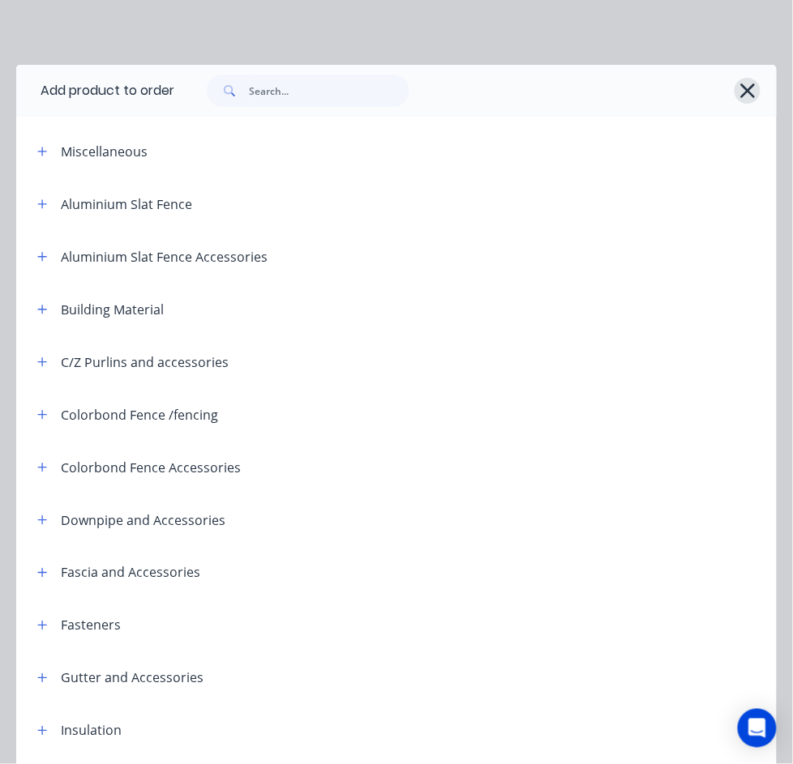
click at [739, 88] on icon "button" at bounding box center [747, 90] width 17 height 23
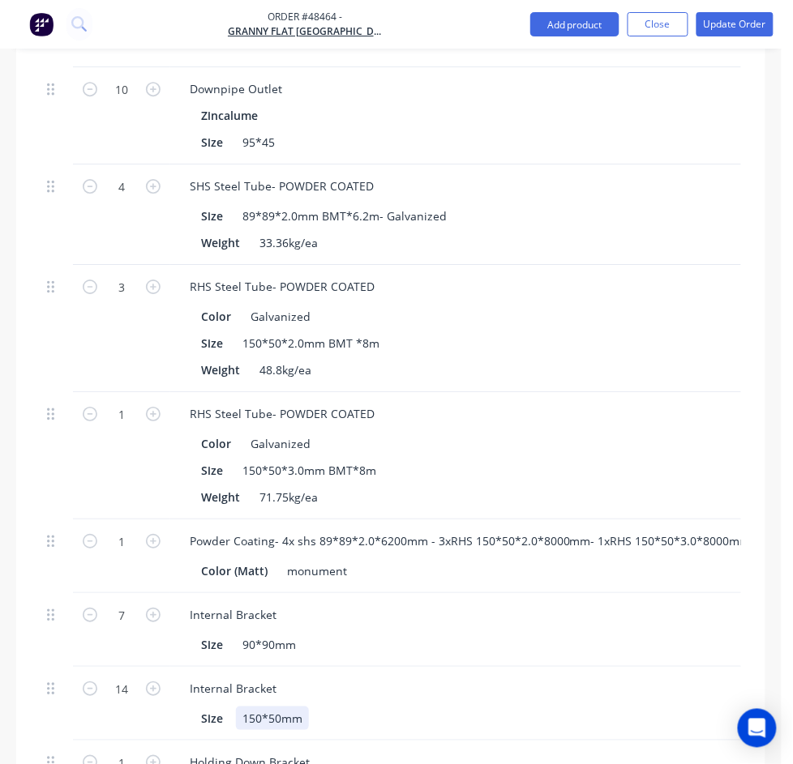
click at [566, 667] on div "Internal Bracket Size 150*50mm" at bounding box center [534, 704] width 729 height 74
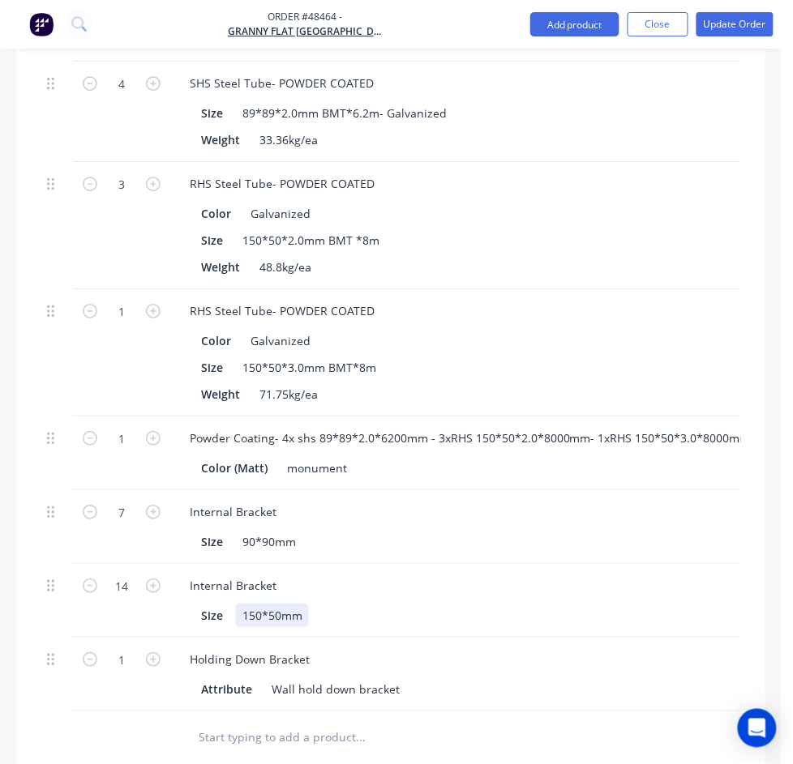
scroll to position [2062, 0]
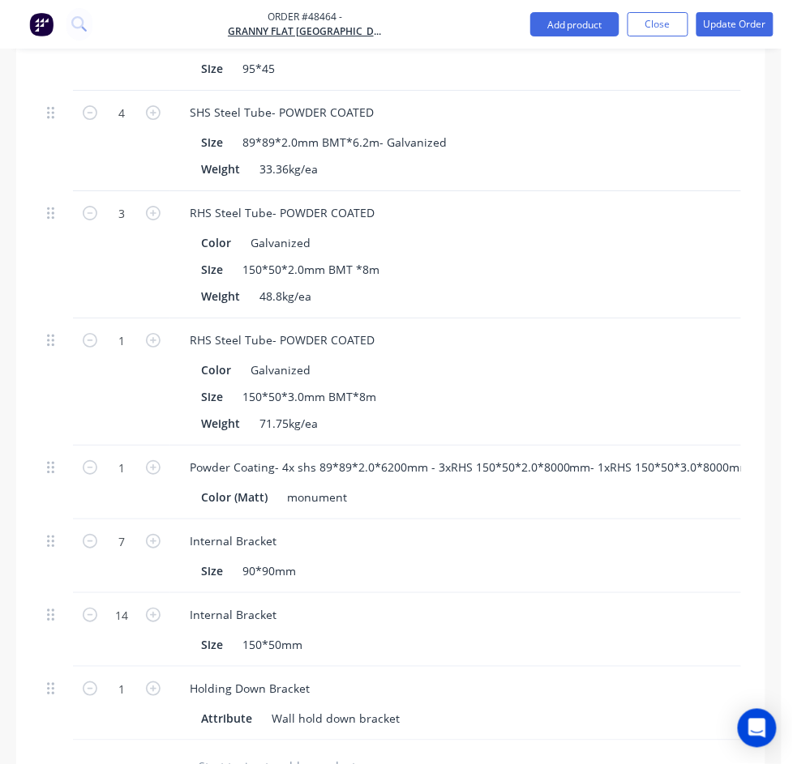
click at [575, 20] on button "Add product" at bounding box center [574, 24] width 89 height 24
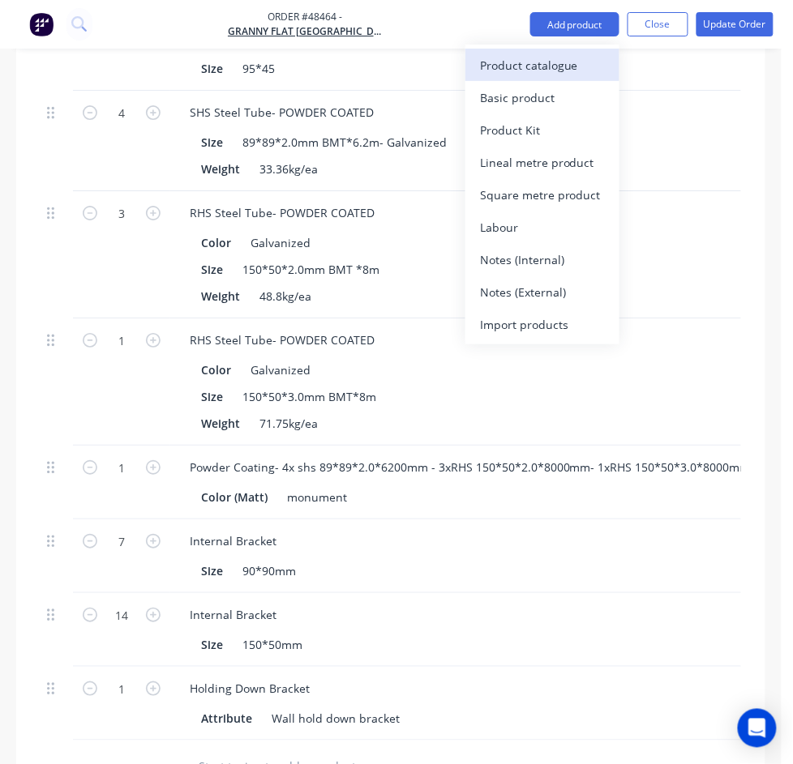
click at [524, 65] on div "Product catalogue" at bounding box center [542, 65] width 125 height 24
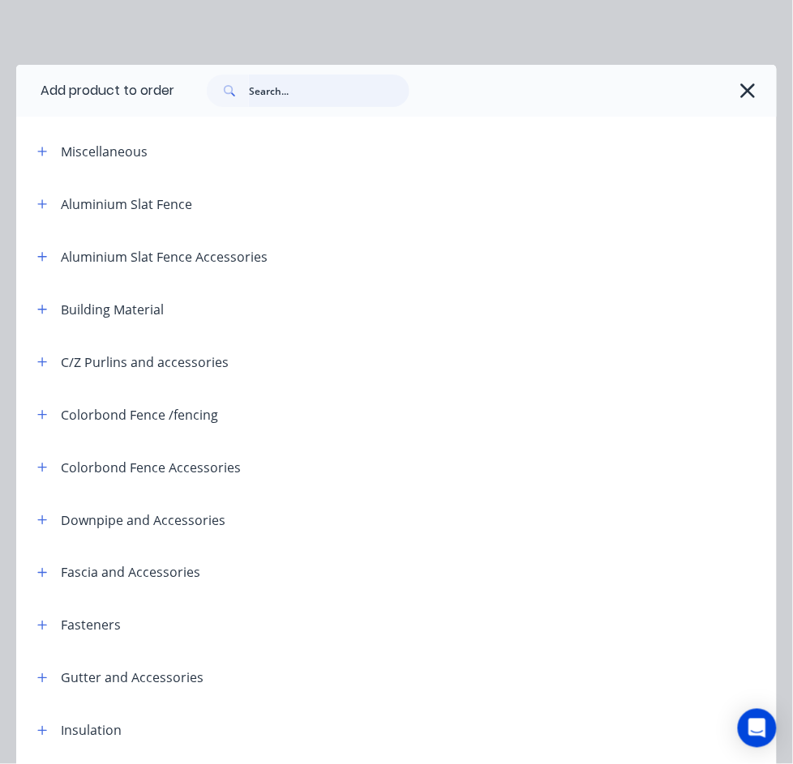
click at [310, 92] on input "text" at bounding box center [329, 91] width 160 height 32
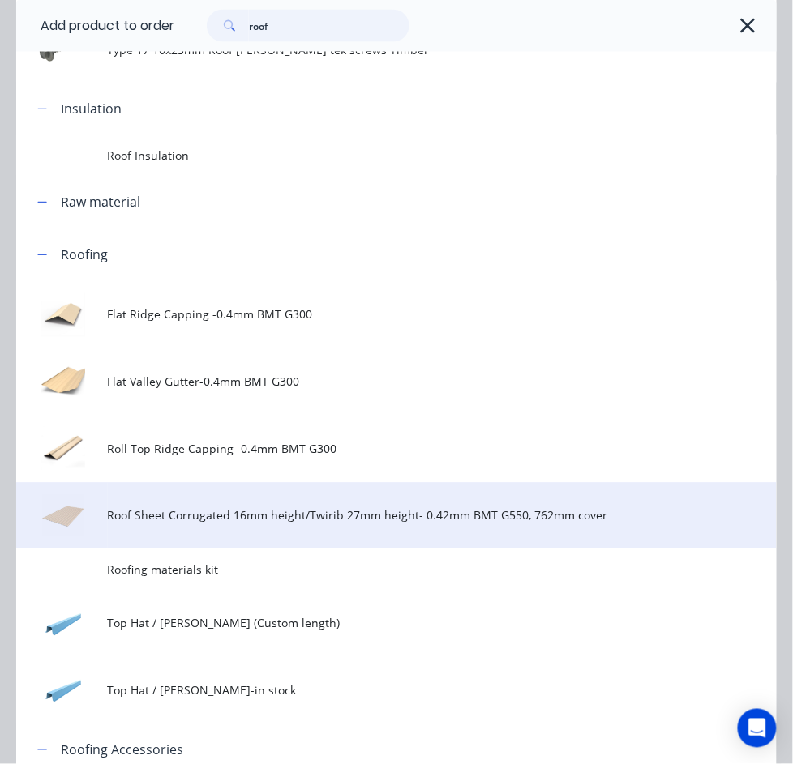
scroll to position [515, 0]
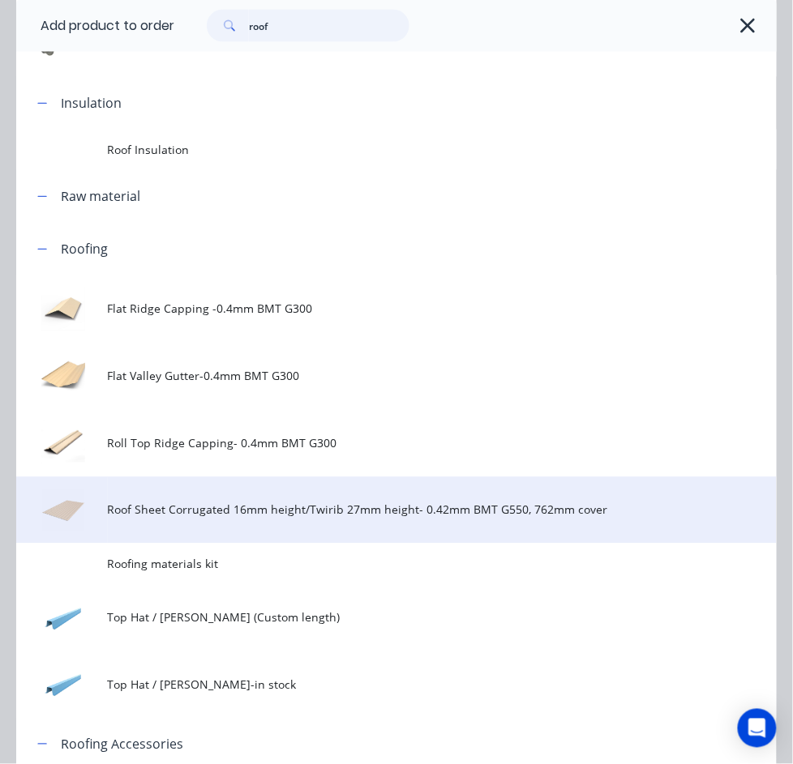
type input "roof"
click at [233, 519] on td "Roof Sheet Corrugated 16mm height/Twirib 27mm height- 0.42mm BMT G550, 762mm co…" at bounding box center [442, 510] width 669 height 67
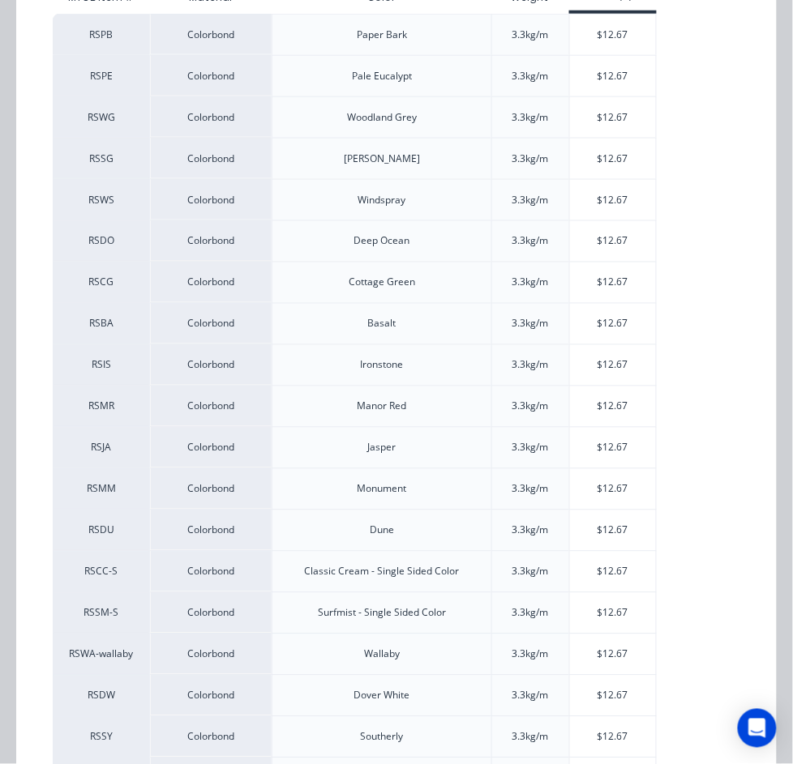
scroll to position [368, 0]
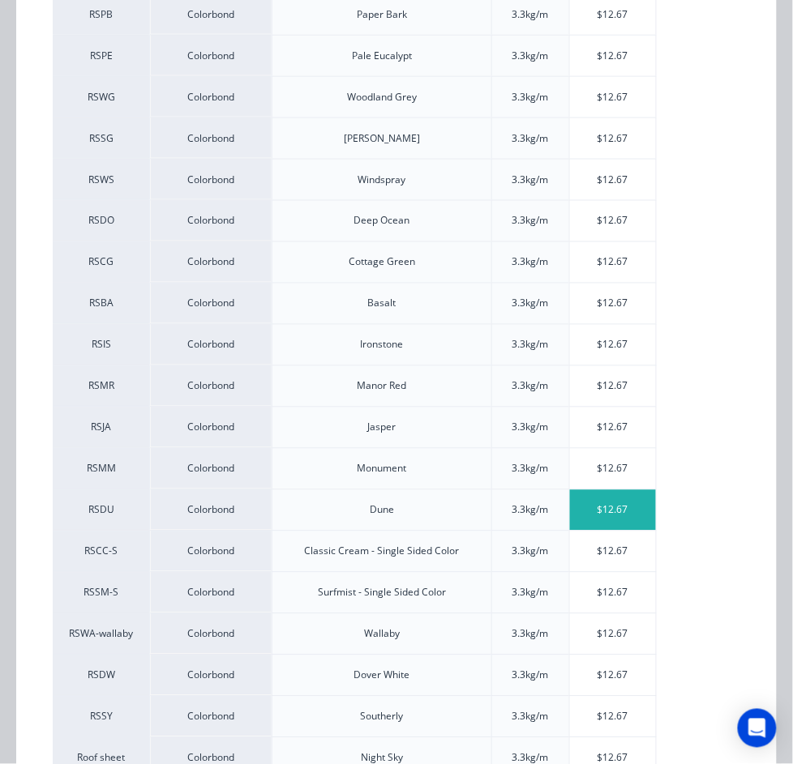
click at [605, 515] on div "$12.67" at bounding box center [613, 510] width 87 height 41
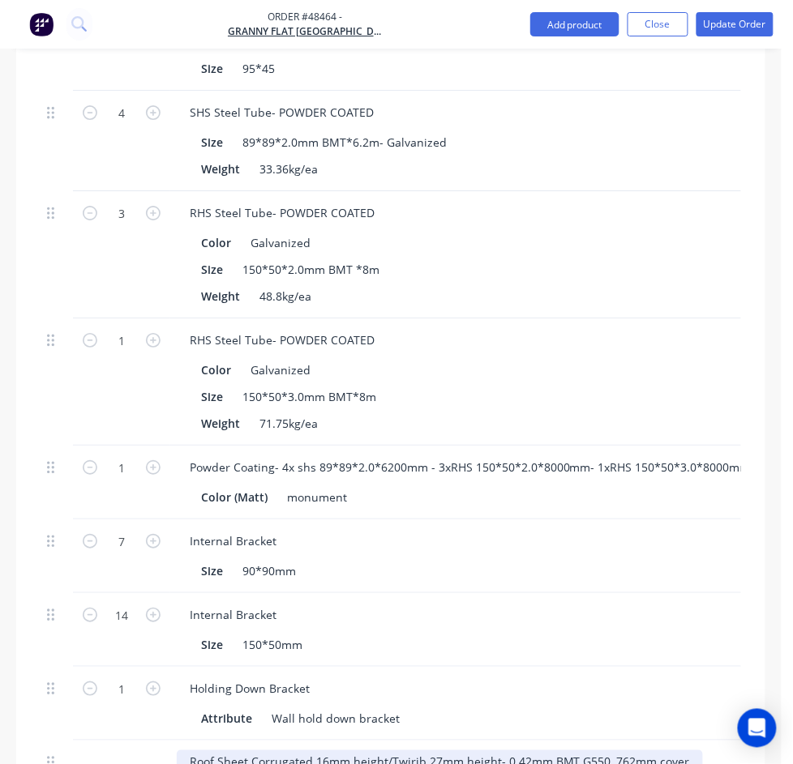
click at [382, 750] on div "Roof Sheet Corrugated 16mm height/Twirib 27mm height- 0.42mm BMT G550, 762mm co…" at bounding box center [440, 762] width 526 height 24
drag, startPoint x: 482, startPoint y: 489, endPoint x: 386, endPoint y: 490, distance: 96.4
click at [386, 750] on div "Roof Sheet Corrugated 16mm height/Twirib 27mm height- 0.42mm BMT G550, 762mm co…" at bounding box center [440, 762] width 526 height 24
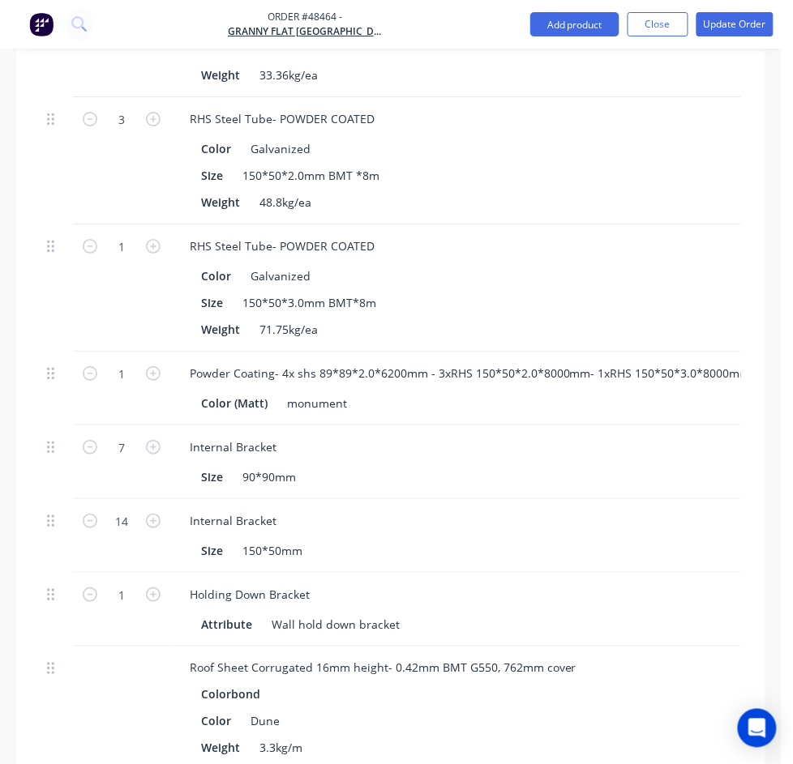
scroll to position [2136, 0]
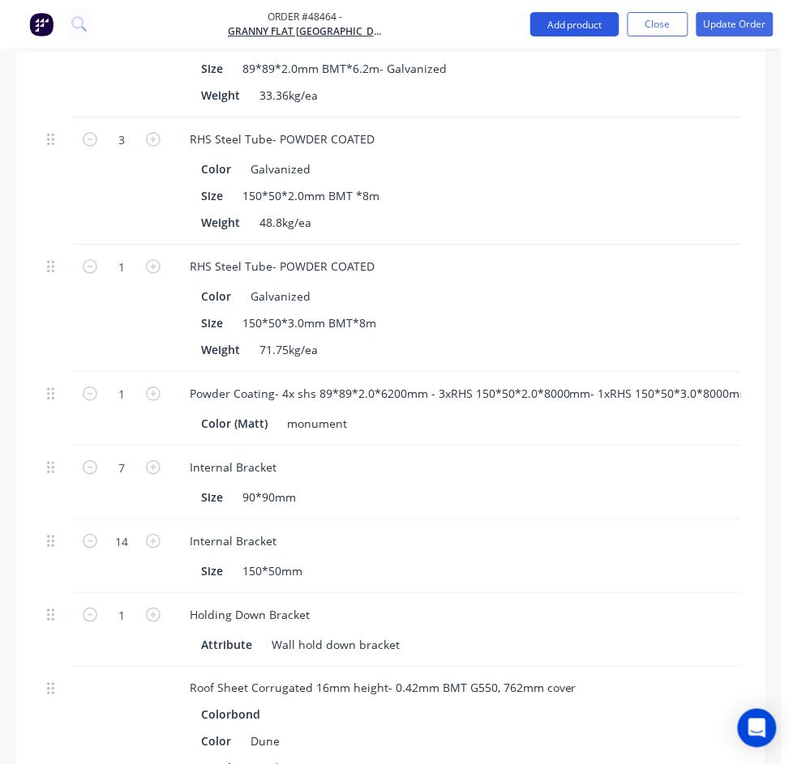
click at [549, 32] on button "Add product" at bounding box center [574, 24] width 89 height 24
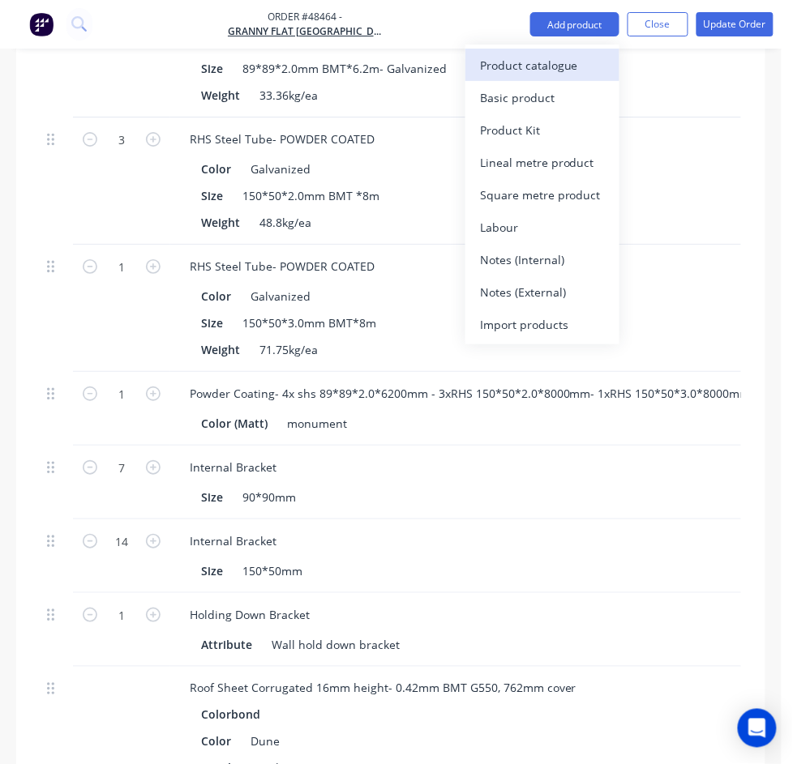
click at [539, 63] on div "Product catalogue" at bounding box center [542, 65] width 125 height 24
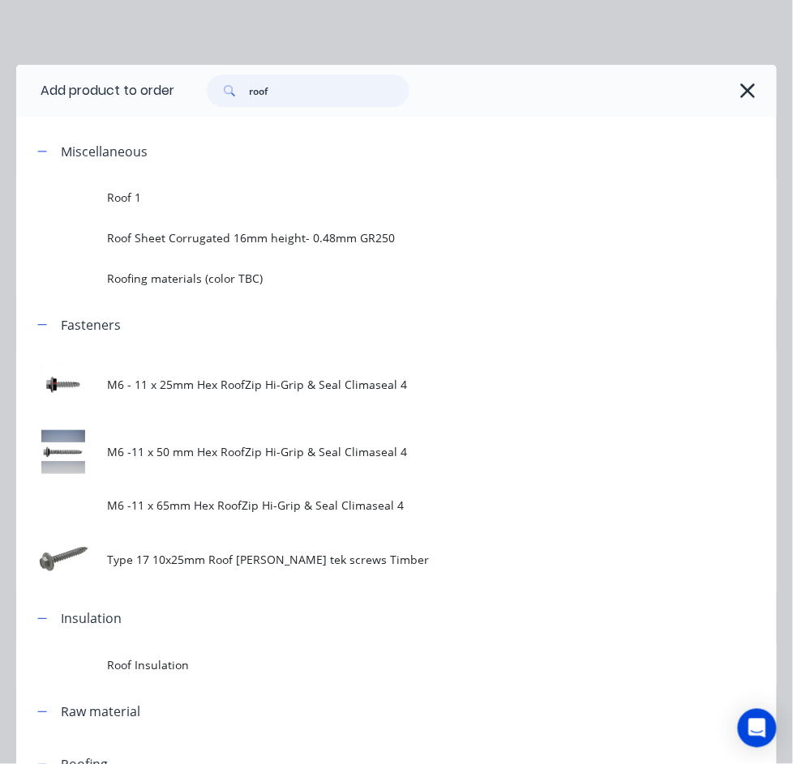
drag, startPoint x: 257, startPoint y: 94, endPoint x: 236, endPoint y: 96, distance: 21.2
click at [236, 96] on div "roof" at bounding box center [308, 91] width 203 height 32
type input "r"
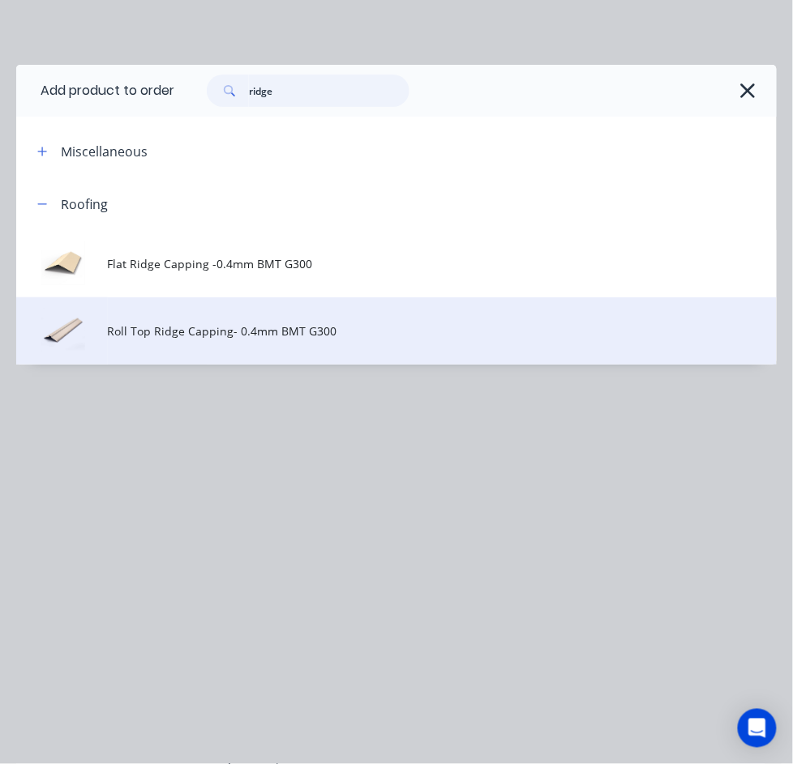
type input "ridge"
click at [202, 341] on td "Roll Top Ridge Capping- 0.4mm BMT G300" at bounding box center [442, 330] width 669 height 67
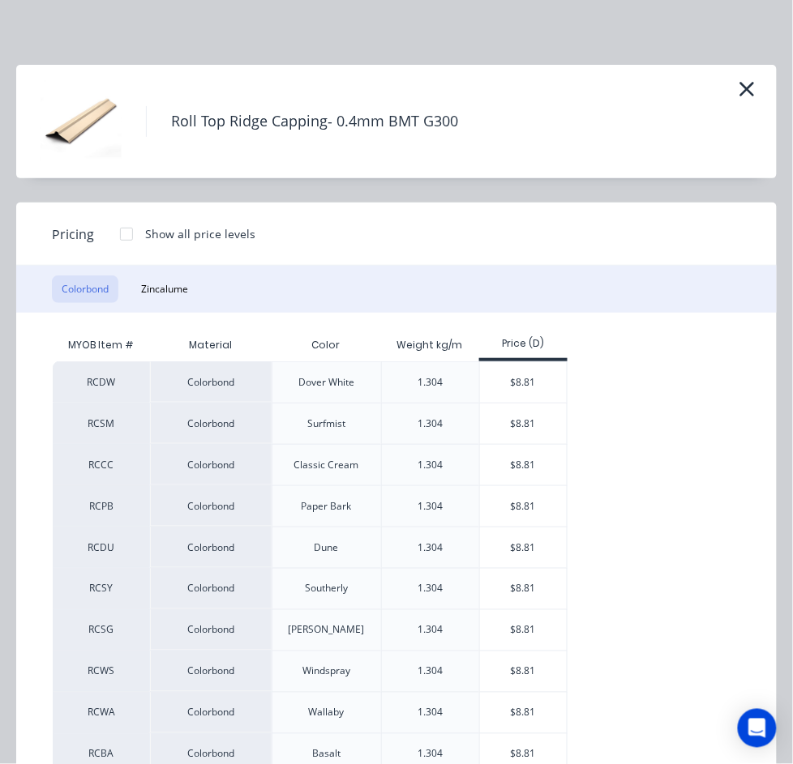
scroll to position [147, 0]
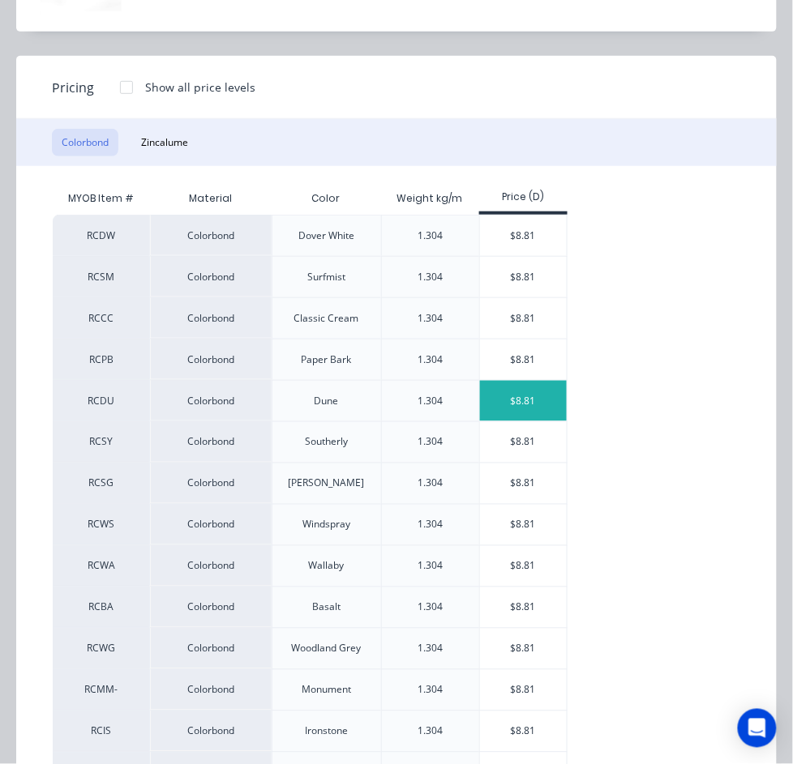
click at [542, 400] on div "$8.81" at bounding box center [523, 401] width 87 height 41
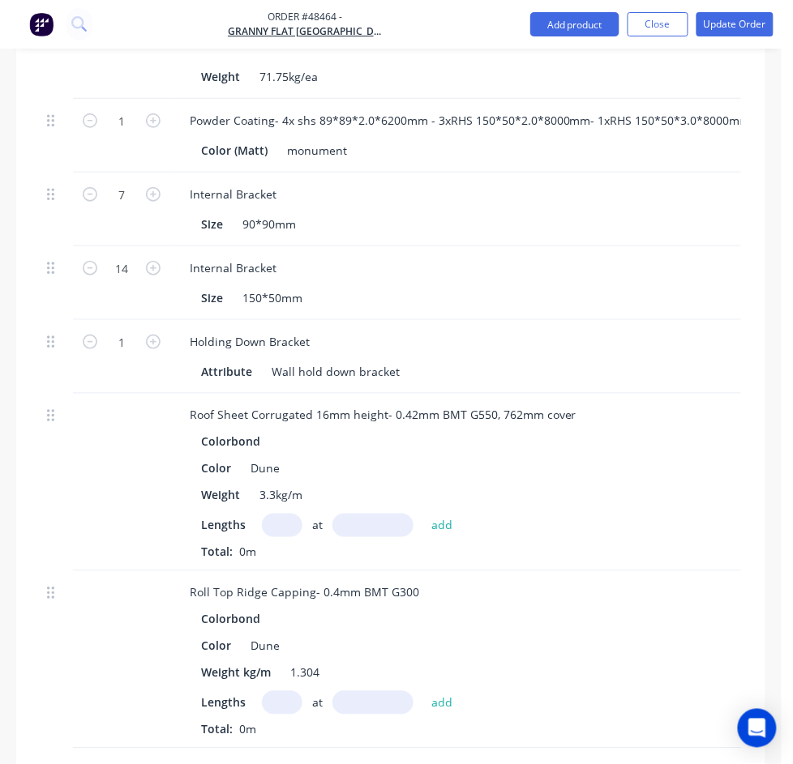
scroll to position [2430, 0]
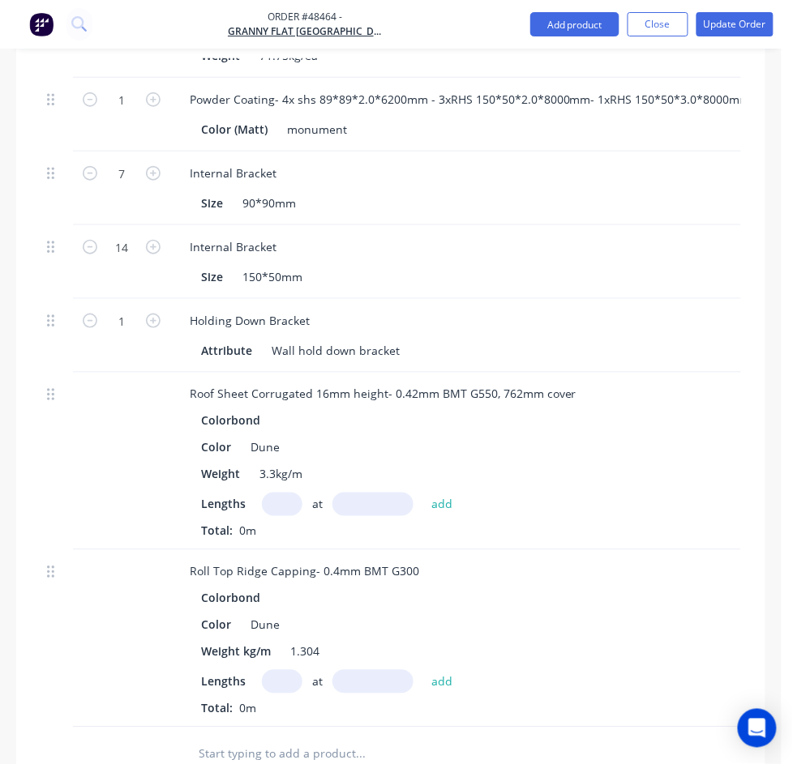
click at [276, 670] on input "text" at bounding box center [282, 682] width 41 height 24
type input "1"
click at [368, 670] on input "text" at bounding box center [372, 682] width 81 height 24
type input "2400mm"
click at [434, 671] on button "add" at bounding box center [442, 682] width 38 height 22
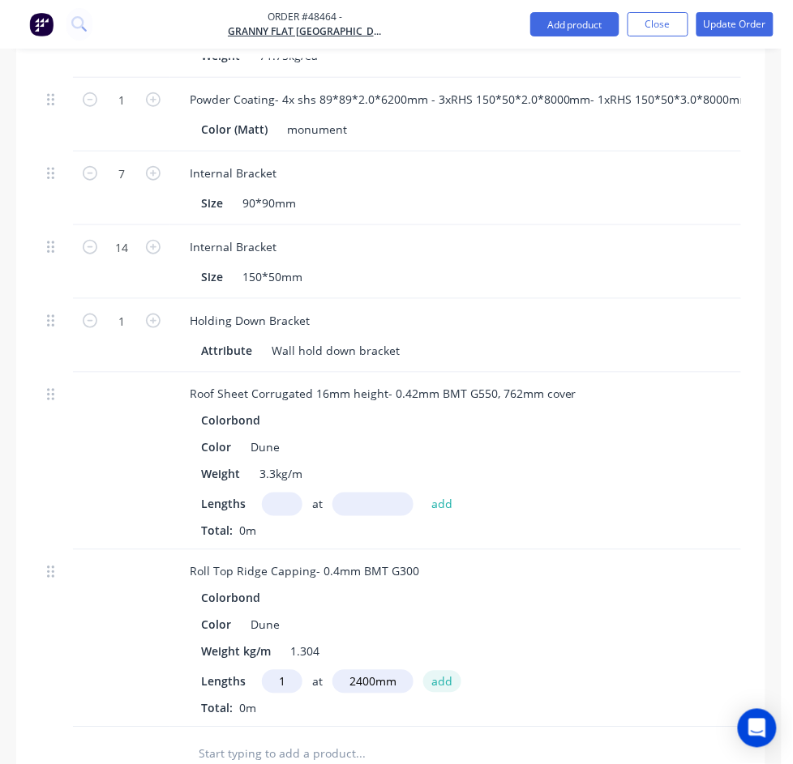
type input "$21.14"
type input "2"
click at [374, 670] on input "text" at bounding box center [372, 682] width 81 height 24
type input "8mm"
click at [301, 670] on div "2 at 8mm add" at bounding box center [361, 682] width 199 height 24
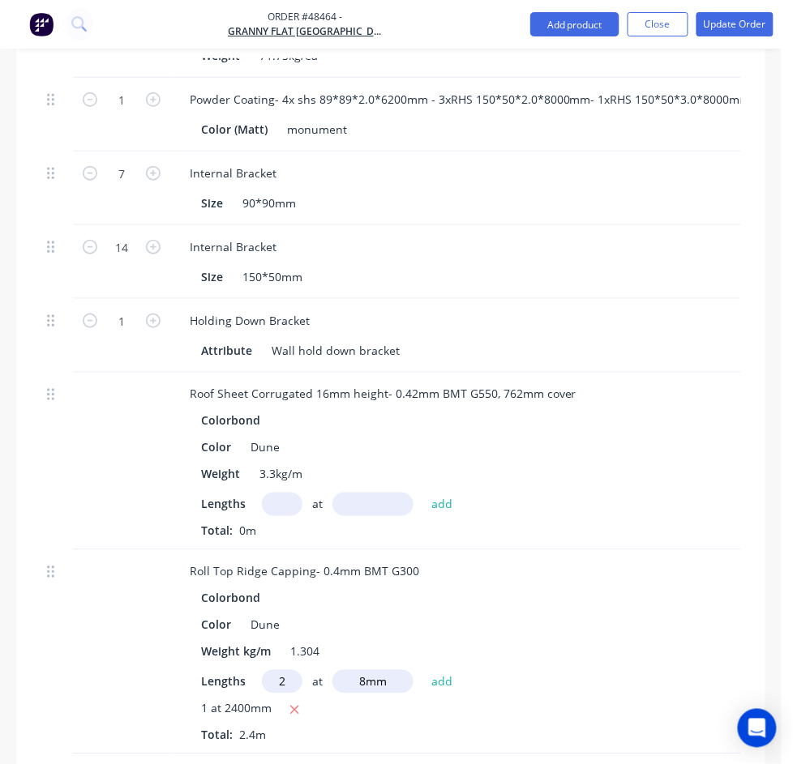
click at [293, 670] on input "2" at bounding box center [282, 682] width 41 height 24
type input "3"
drag, startPoint x: 406, startPoint y: 404, endPoint x: 321, endPoint y: 408, distance: 85.2
click at [321, 670] on div "3 at 8mm add" at bounding box center [361, 682] width 199 height 24
type input "5480mm"
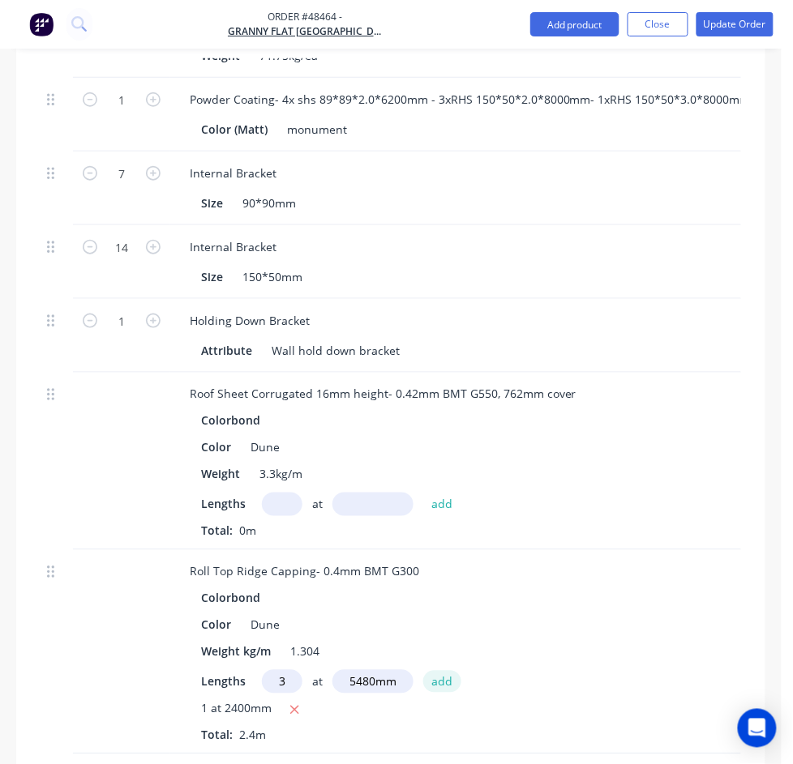
click at [441, 671] on button "add" at bounding box center [442, 682] width 38 height 22
type input "$165.98"
click at [284, 493] on input "text" at bounding box center [282, 505] width 41 height 24
type input "8"
click at [351, 493] on input "text" at bounding box center [372, 505] width 81 height 24
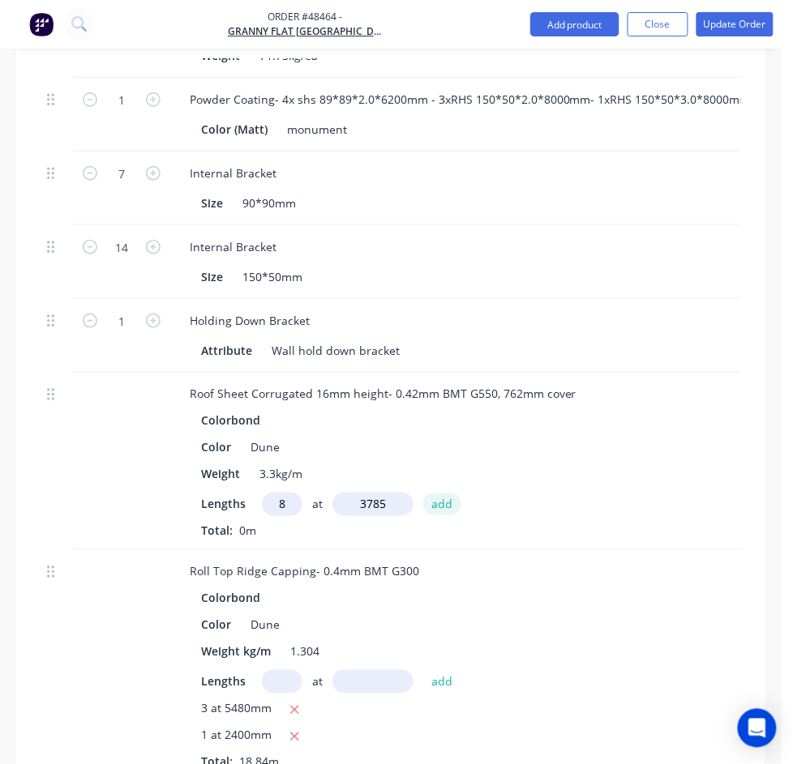
type input "3785mm"
click at [450, 494] on button "add" at bounding box center [442, 505] width 38 height 22
type input "$383.65"
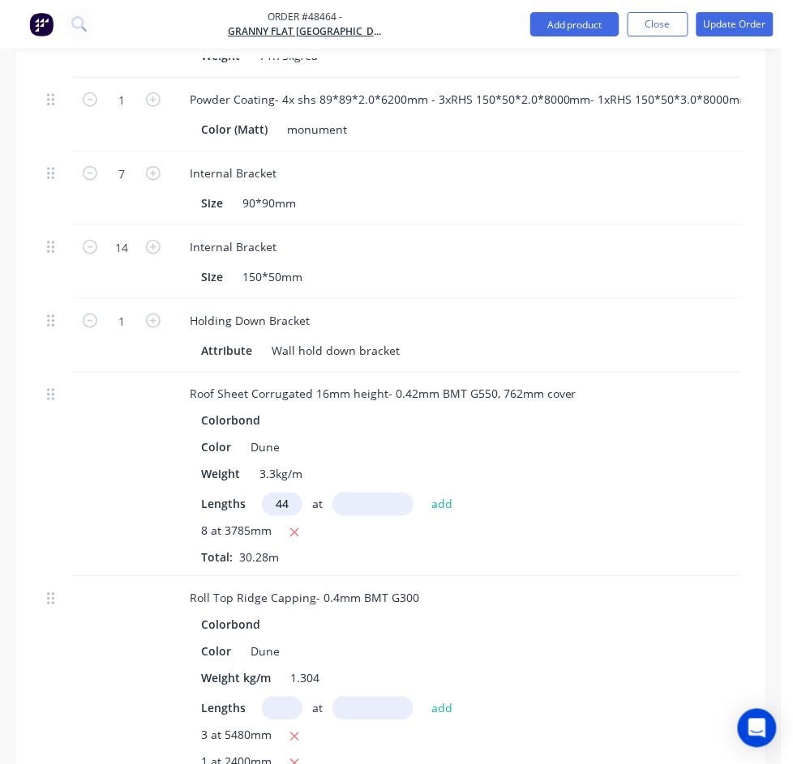
type input "44"
click at [368, 493] on input "text" at bounding box center [372, 505] width 81 height 24
type input "4630mm"
click at [437, 494] on button "add" at bounding box center [442, 505] width 38 height 22
type input "$2,964.78"
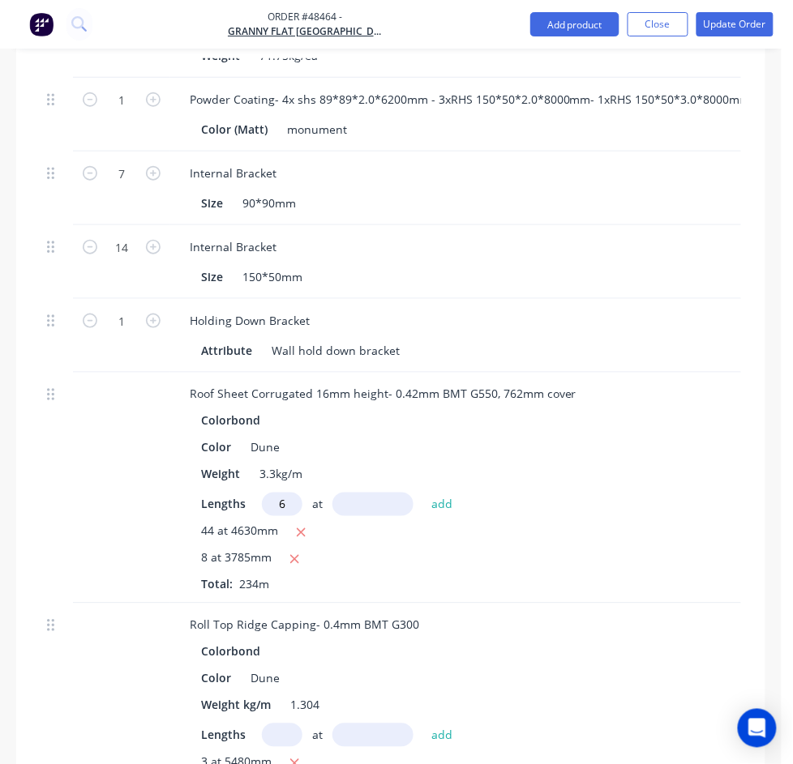
type input "6"
click at [374, 493] on input "text" at bounding box center [372, 505] width 81 height 24
type input "2720mm"
click at [438, 494] on button "add" at bounding box center [442, 505] width 38 height 22
type input "$3,171.55"
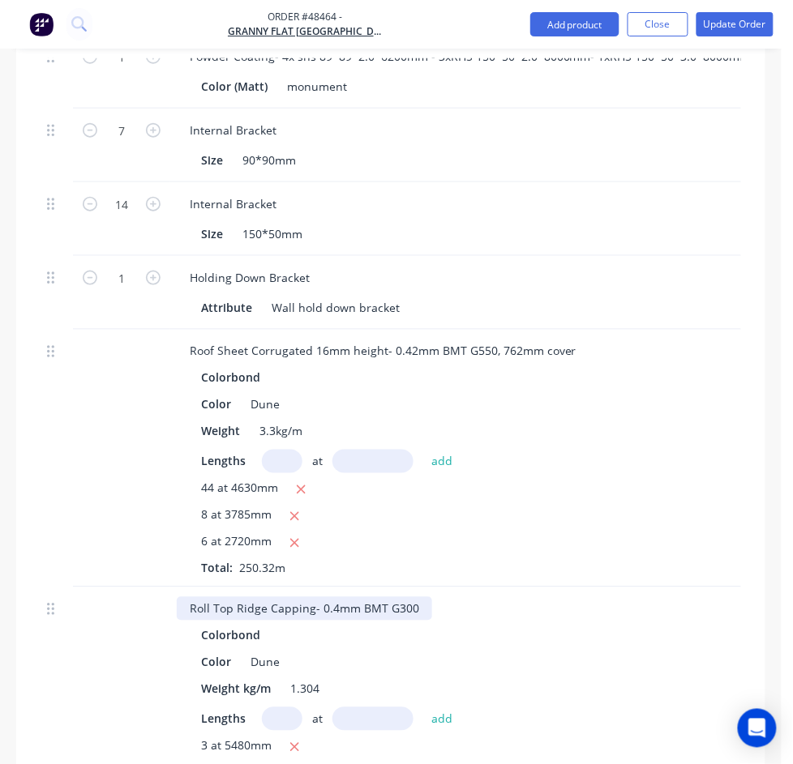
scroll to position [2504, 0]
